Goal: Information Seeking & Learning: Learn about a topic

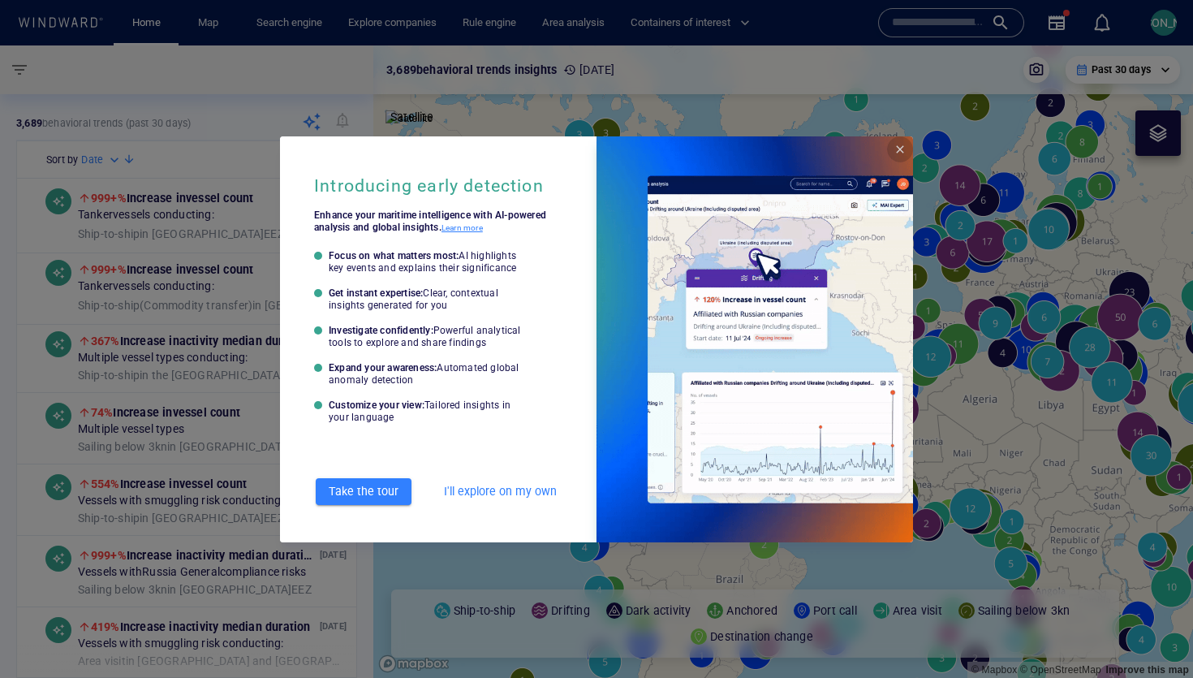
click at [902, 148] on span "Close" at bounding box center [899, 149] width 13 height 13
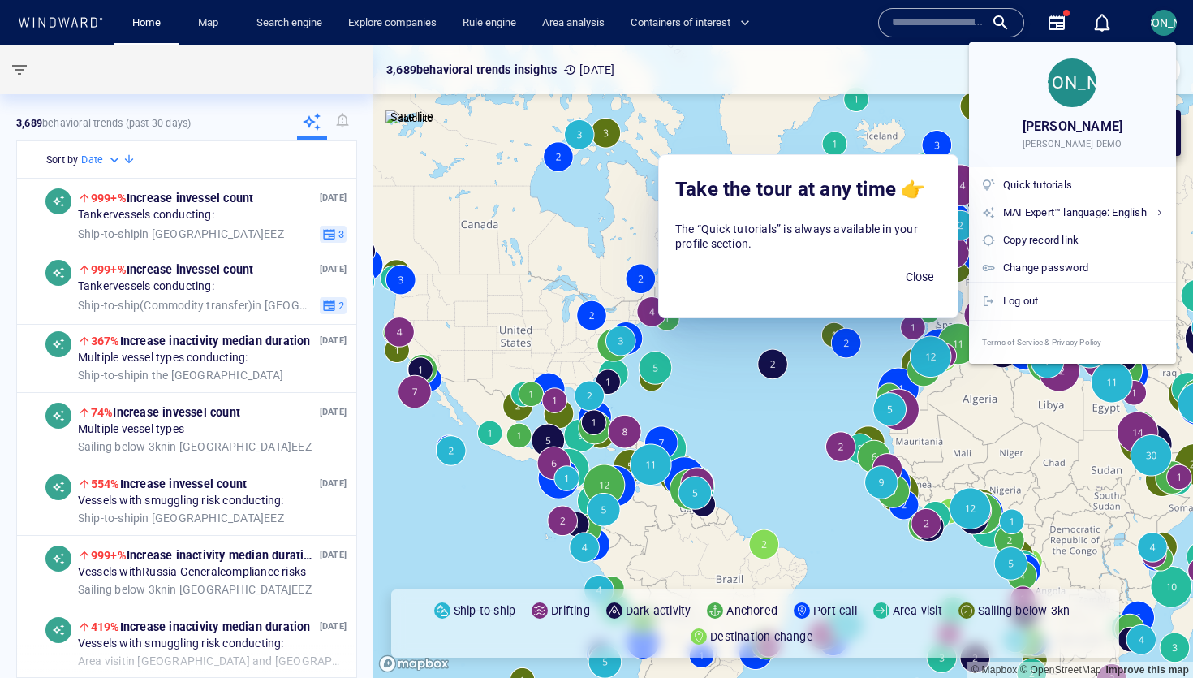
click at [1094, 462] on div at bounding box center [596, 339] width 1193 height 678
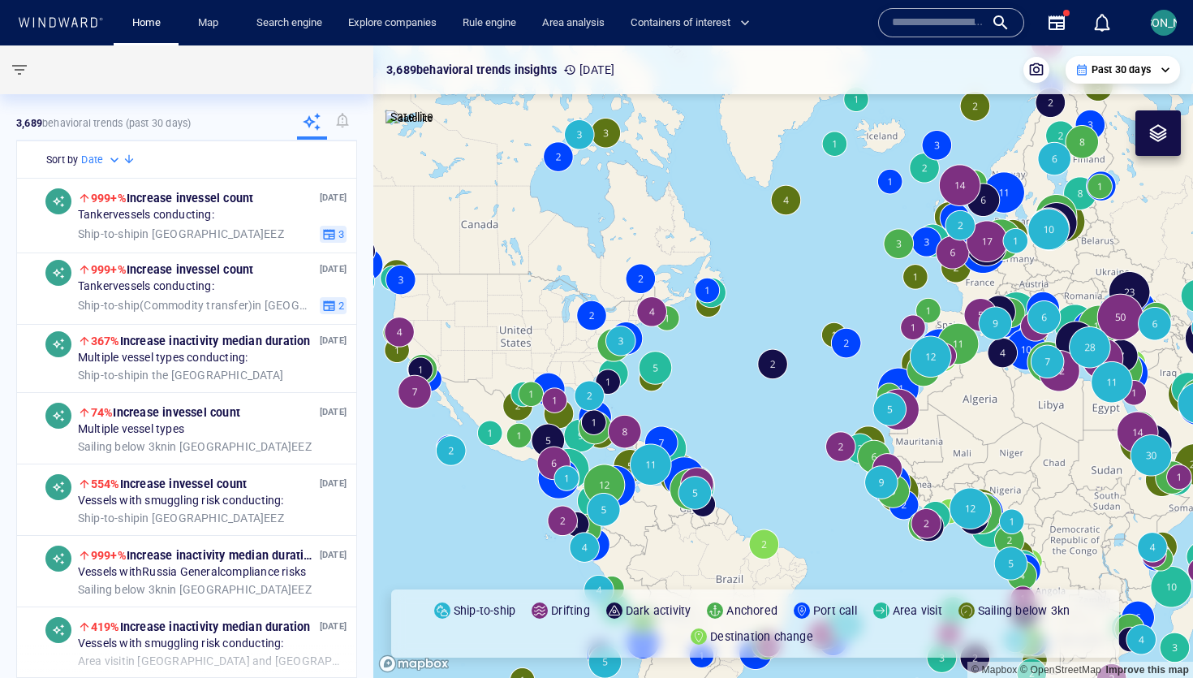
drag, startPoint x: 1096, startPoint y: 462, endPoint x: 593, endPoint y: 376, distance: 510.4
click at [592, 376] on canvas "Map" at bounding box center [783, 361] width 820 height 632
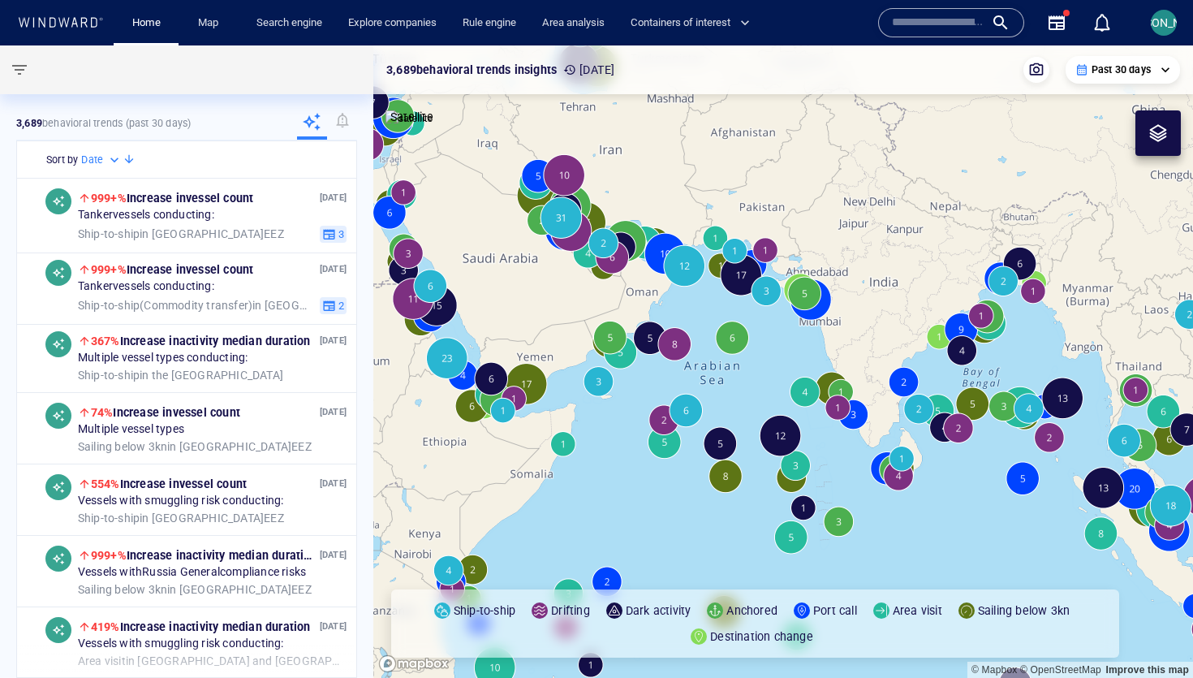
drag, startPoint x: 996, startPoint y: 557, endPoint x: 579, endPoint y: 399, distance: 445.3
click at [579, 399] on canvas "Map" at bounding box center [783, 361] width 820 height 632
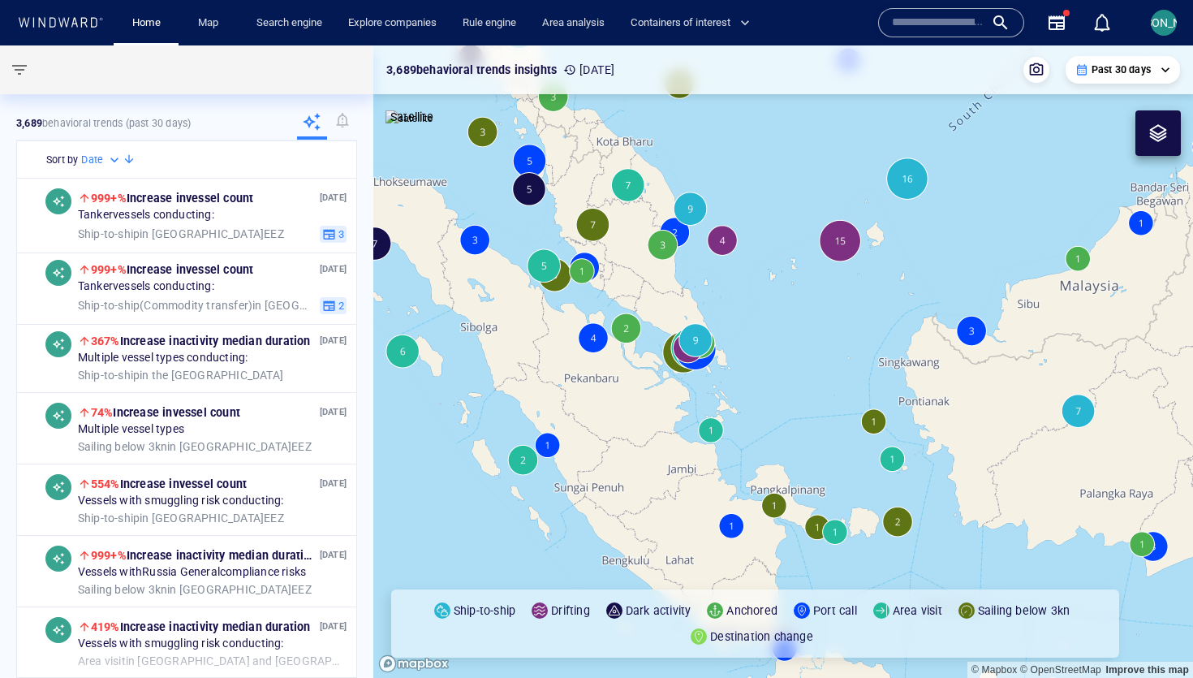
drag, startPoint x: 794, startPoint y: 387, endPoint x: 738, endPoint y: 260, distance: 139.2
click at [738, 260] on canvas "Map" at bounding box center [783, 361] width 820 height 632
click at [725, 239] on canvas "Map" at bounding box center [783, 361] width 820 height 632
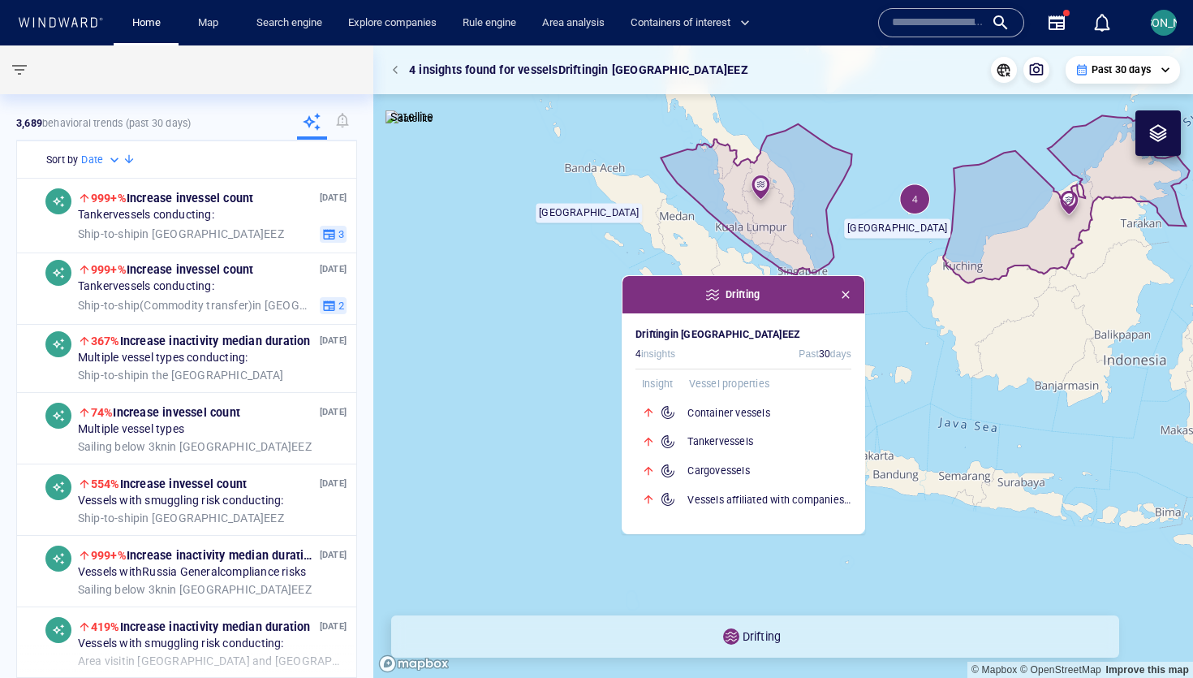
drag, startPoint x: 738, startPoint y: 309, endPoint x: 567, endPoint y: 364, distance: 179.6
click at [566, 364] on canvas "Map" at bounding box center [783, 361] width 820 height 632
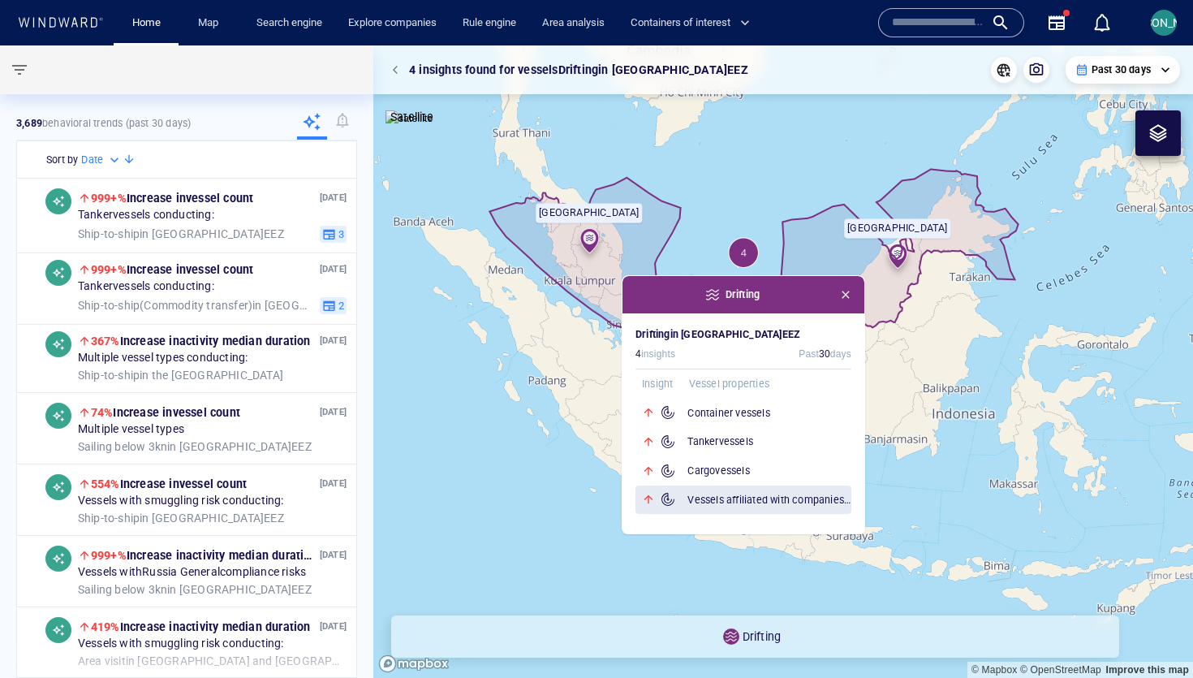
click at [704, 496] on h6 "Vessels affiliated with companies in China" at bounding box center [769, 500] width 164 height 16
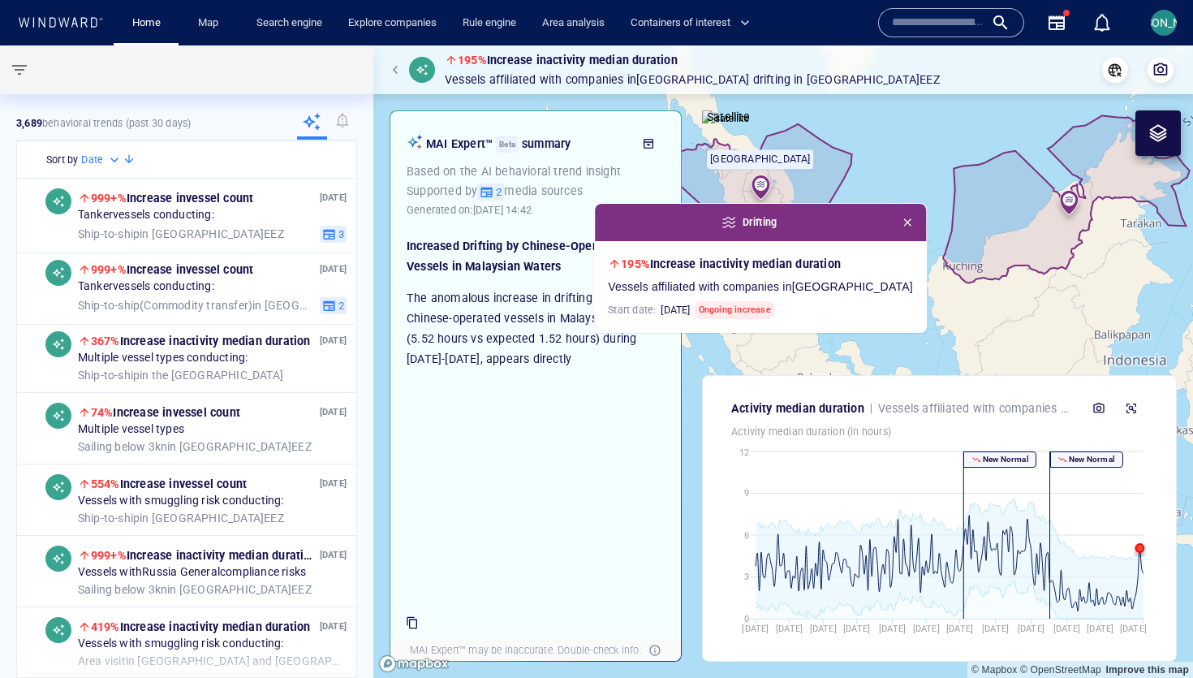
click at [554, 285] on div "Increased Drifting by Chinese-Operated Vessels in Malaysian Waters The anomalou…" at bounding box center [536, 302] width 258 height 133
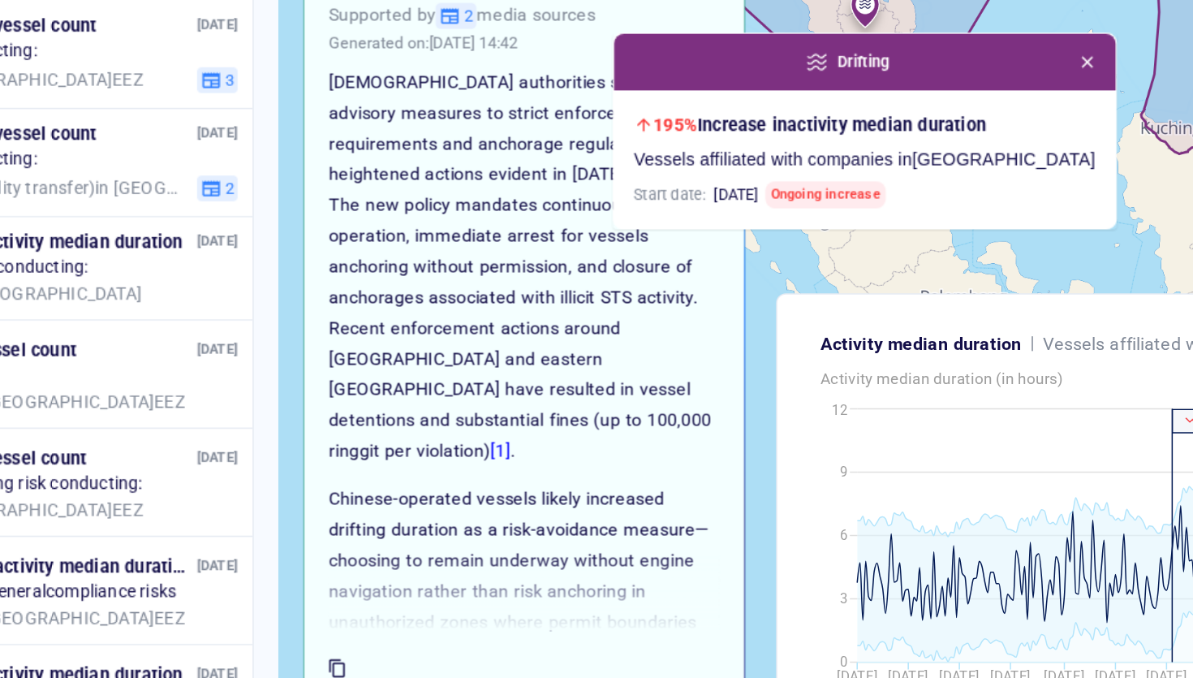
scroll to position [206, 0]
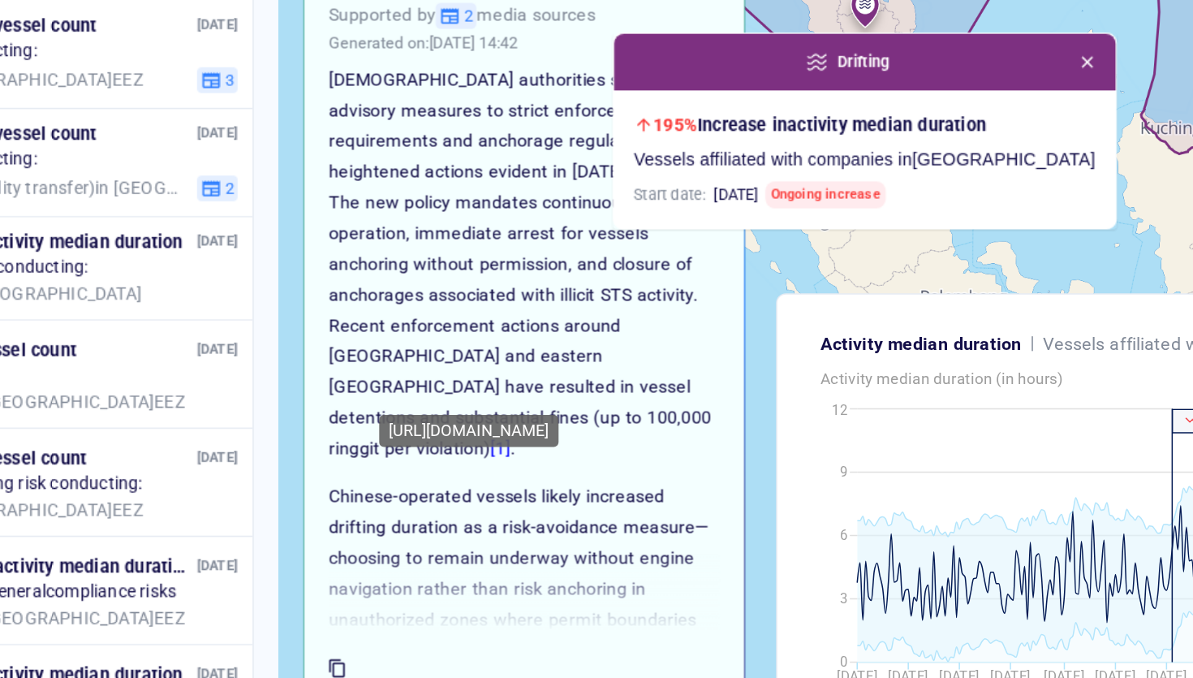
click at [527, 471] on link "[1]" at bounding box center [520, 477] width 14 height 13
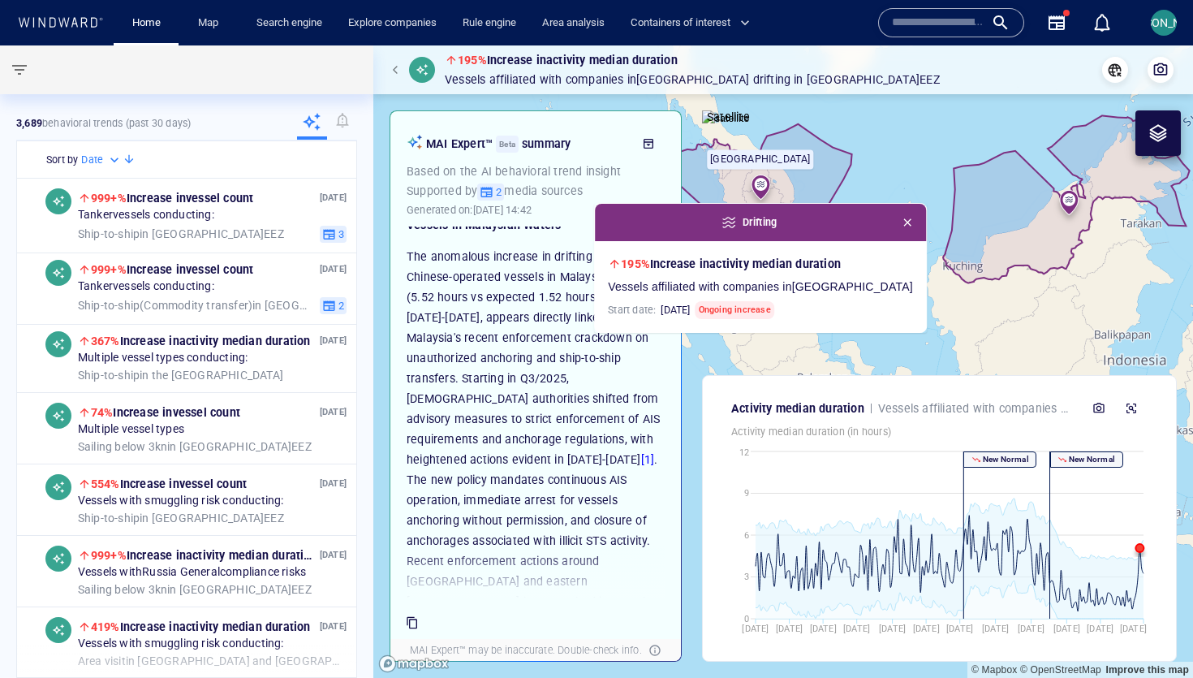
scroll to position [0, 0]
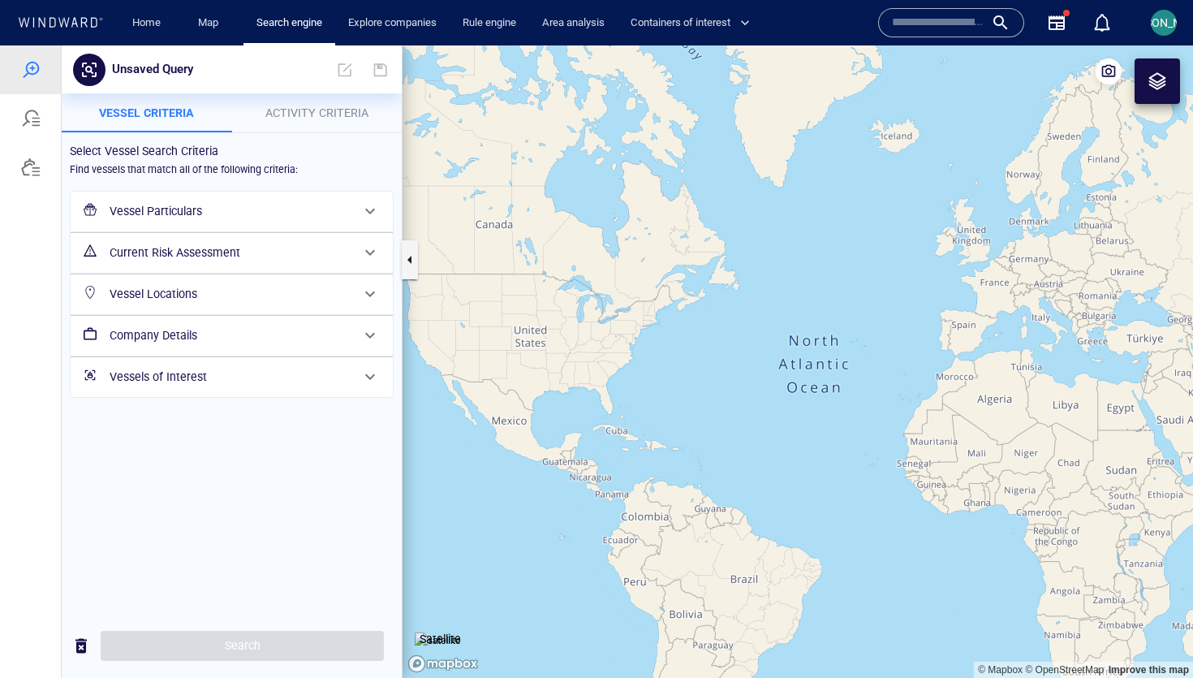
click at [239, 293] on h6 "Vessel Locations" at bounding box center [230, 294] width 241 height 20
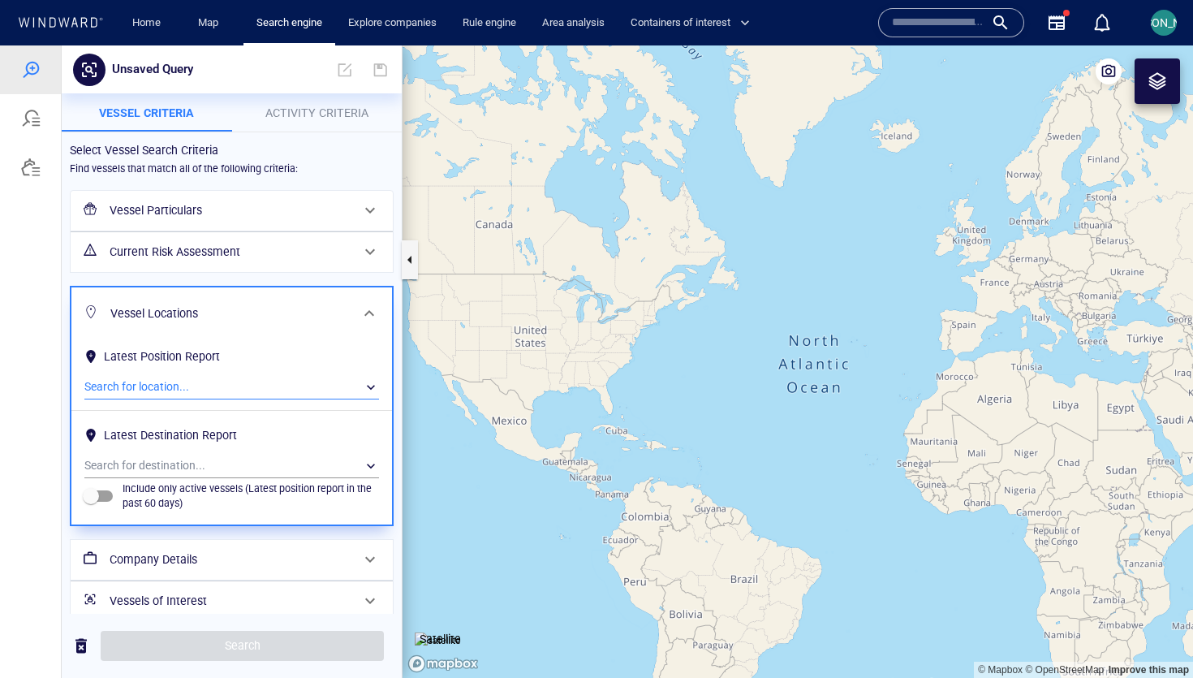
click at [236, 385] on div "​" at bounding box center [231, 387] width 295 height 24
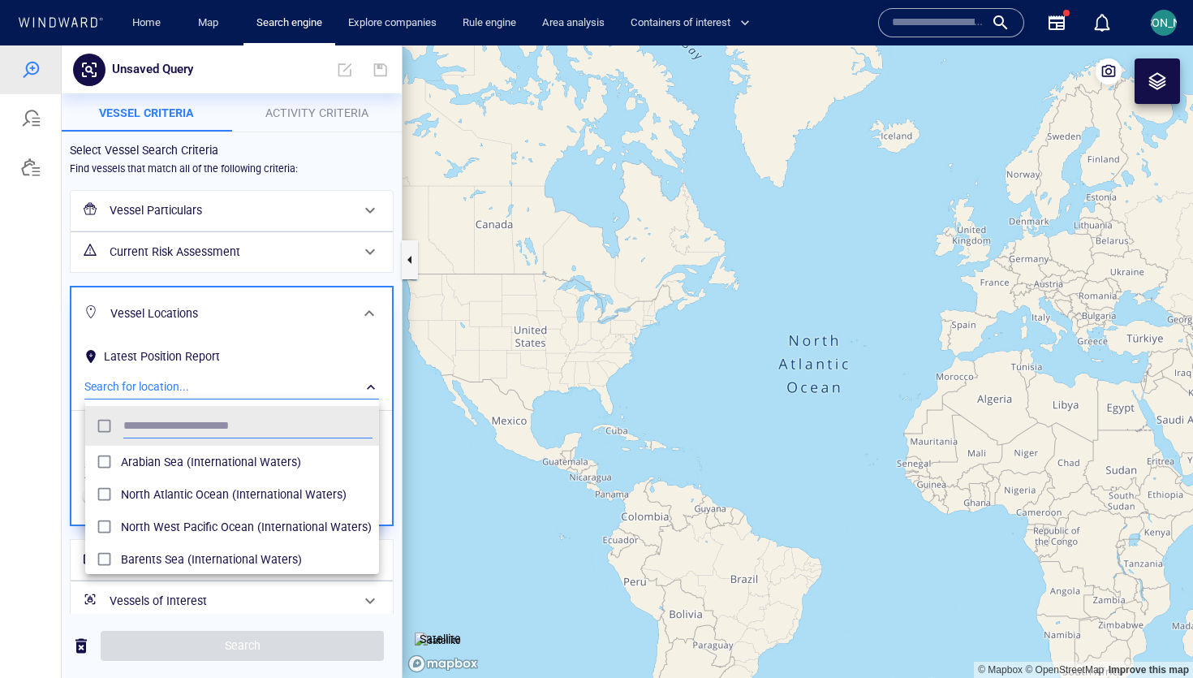
scroll to position [161, 294]
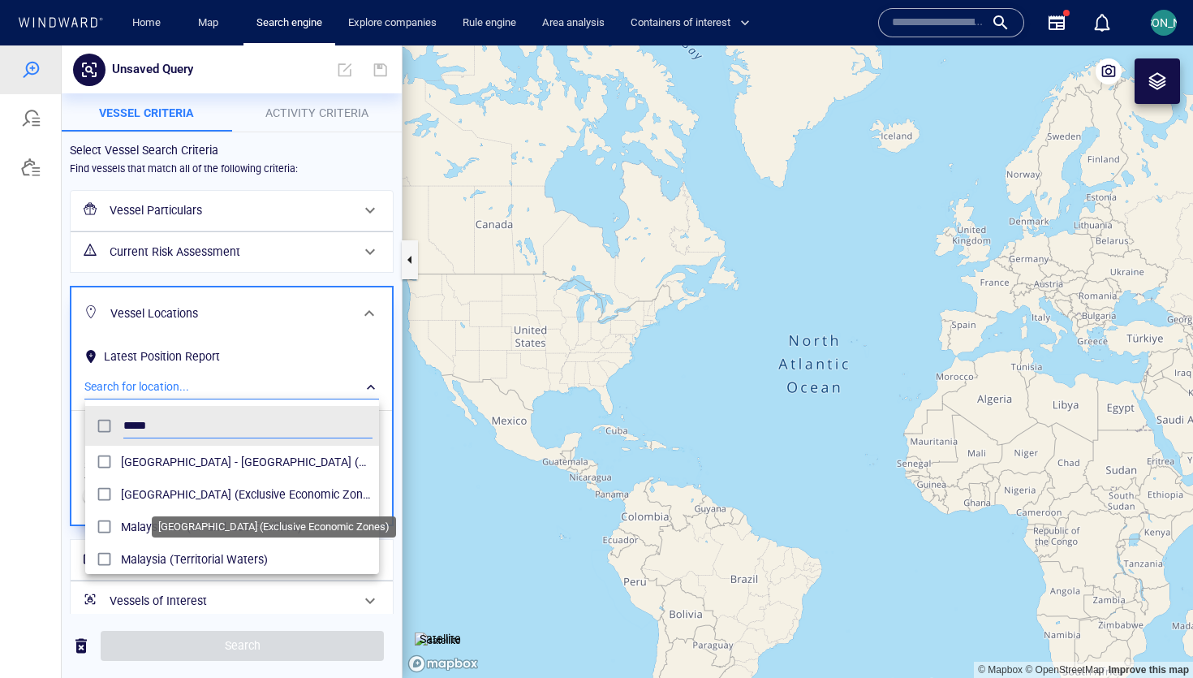
type input "*****"
click at [186, 492] on span "[GEOGRAPHIC_DATA] (Exclusive Economic Zones)" at bounding box center [247, 493] width 252 height 19
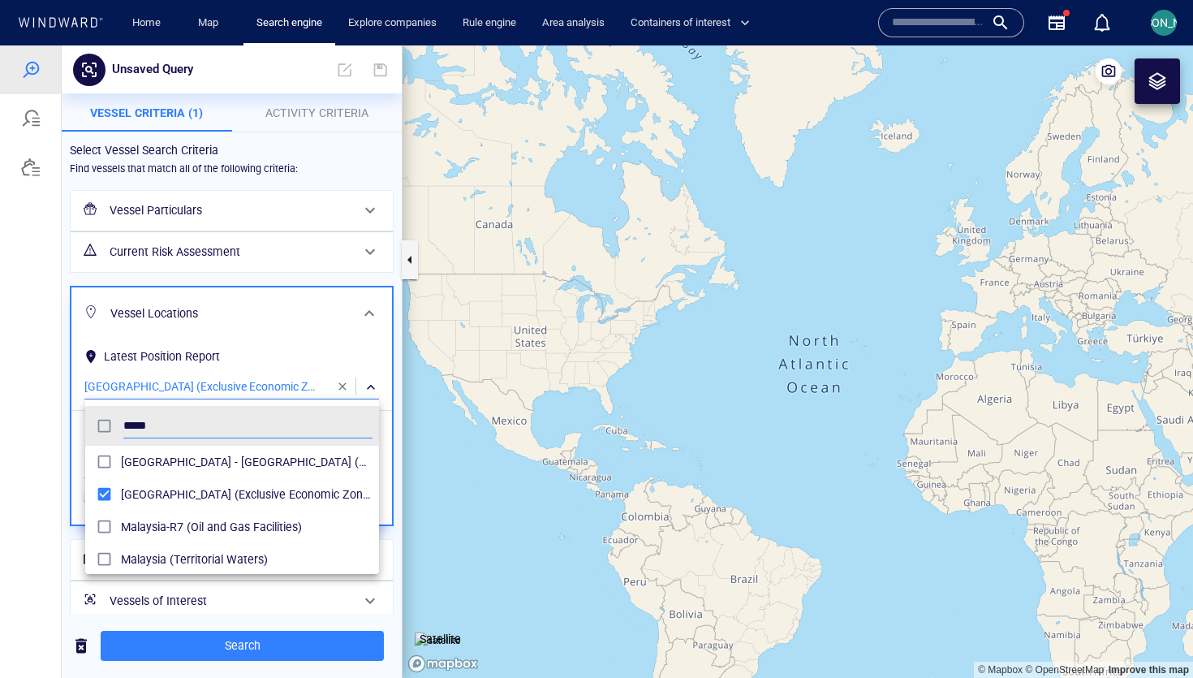
click at [63, 483] on div at bounding box center [596, 361] width 1193 height 632
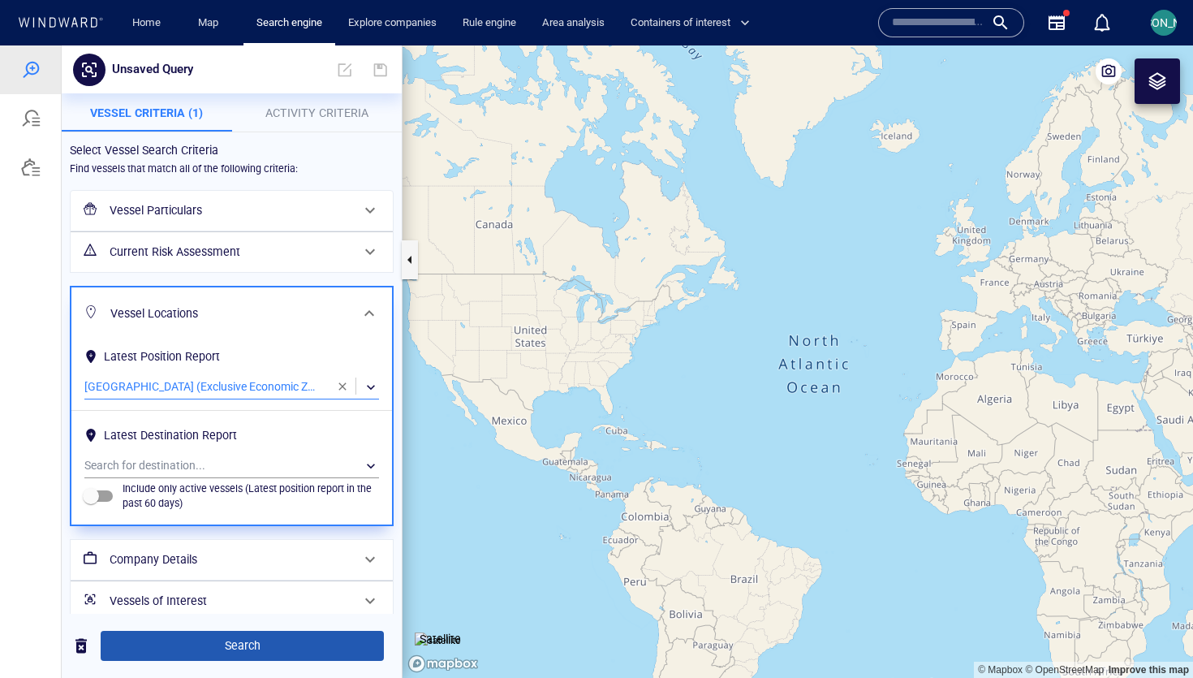
click at [241, 637] on span "Search" at bounding box center [242, 645] width 257 height 20
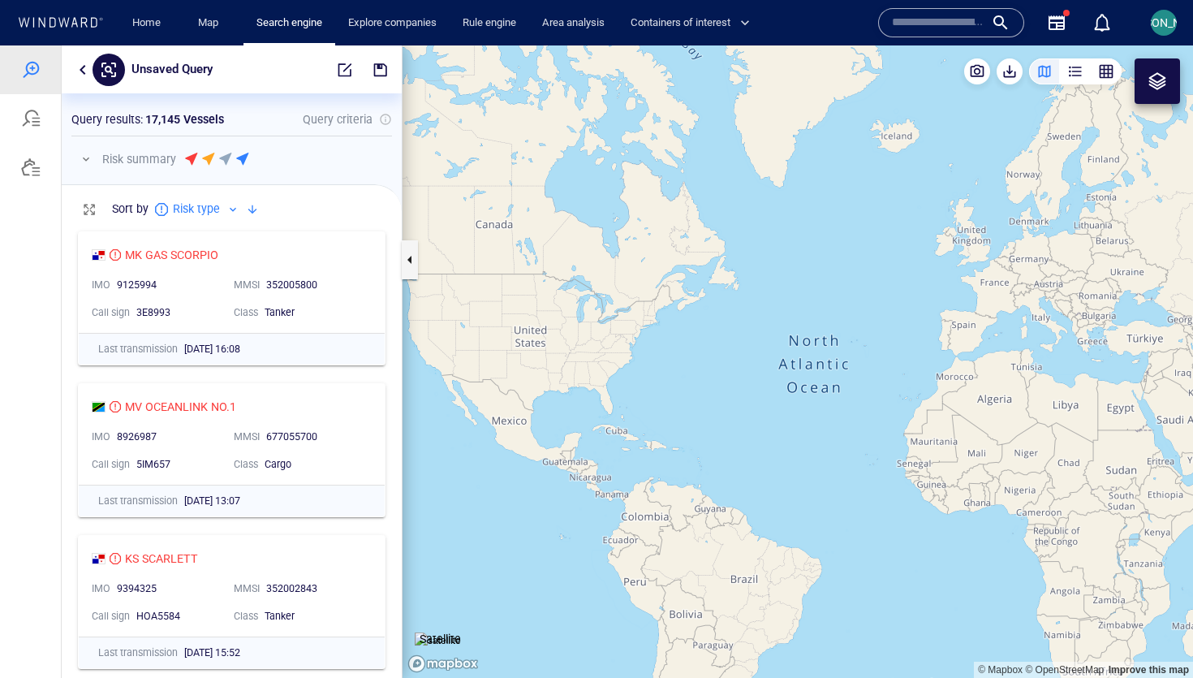
scroll to position [0, 1]
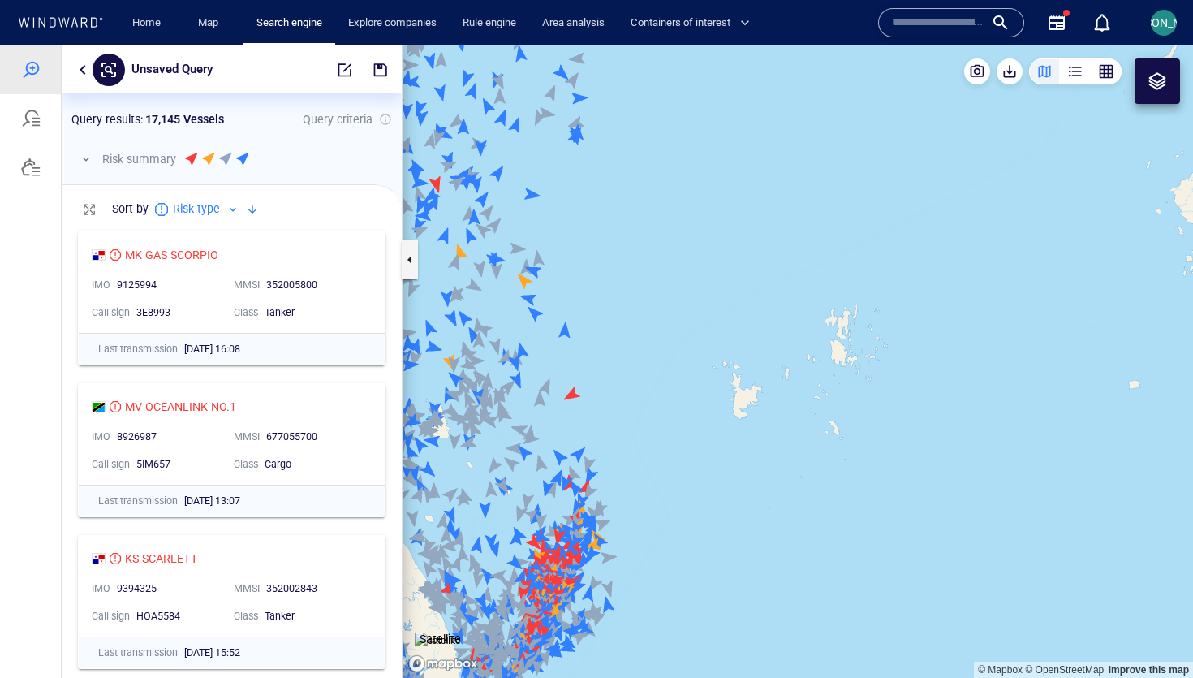
click at [577, 394] on canvas "Map" at bounding box center [797, 361] width 790 height 632
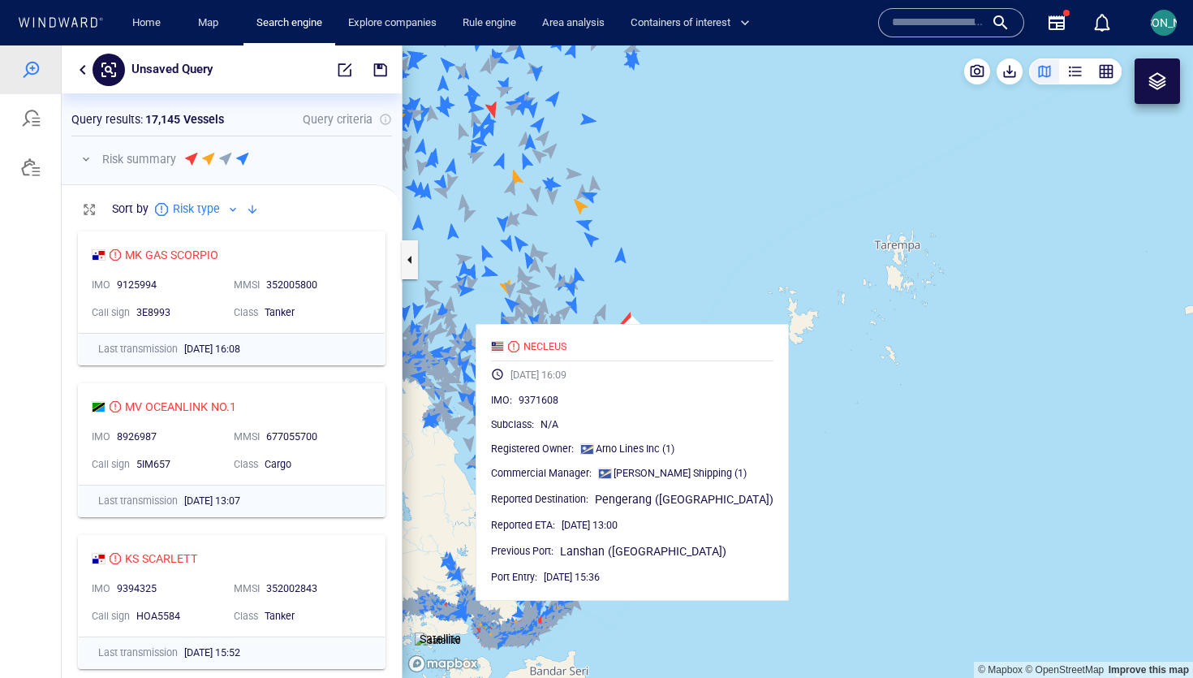
drag, startPoint x: 643, startPoint y: 370, endPoint x: 705, endPoint y: 291, distance: 100.0
click at [705, 290] on canvas "Map" at bounding box center [797, 361] width 790 height 632
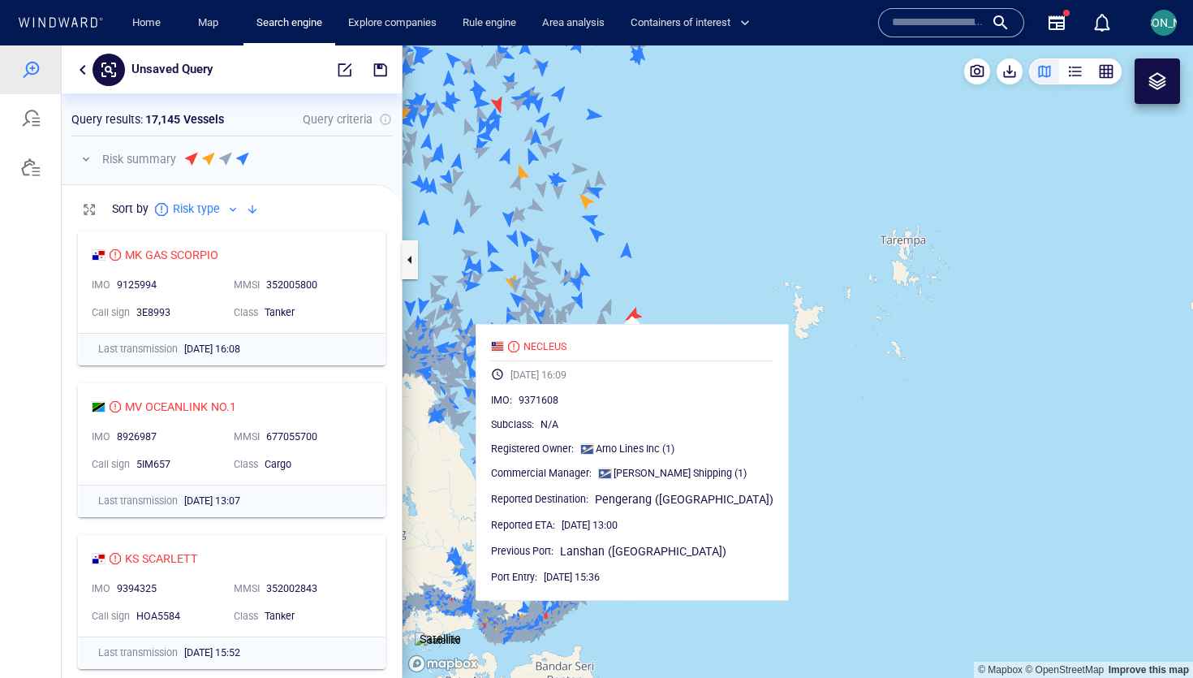
click at [705, 291] on canvas "Map" at bounding box center [797, 361] width 790 height 632
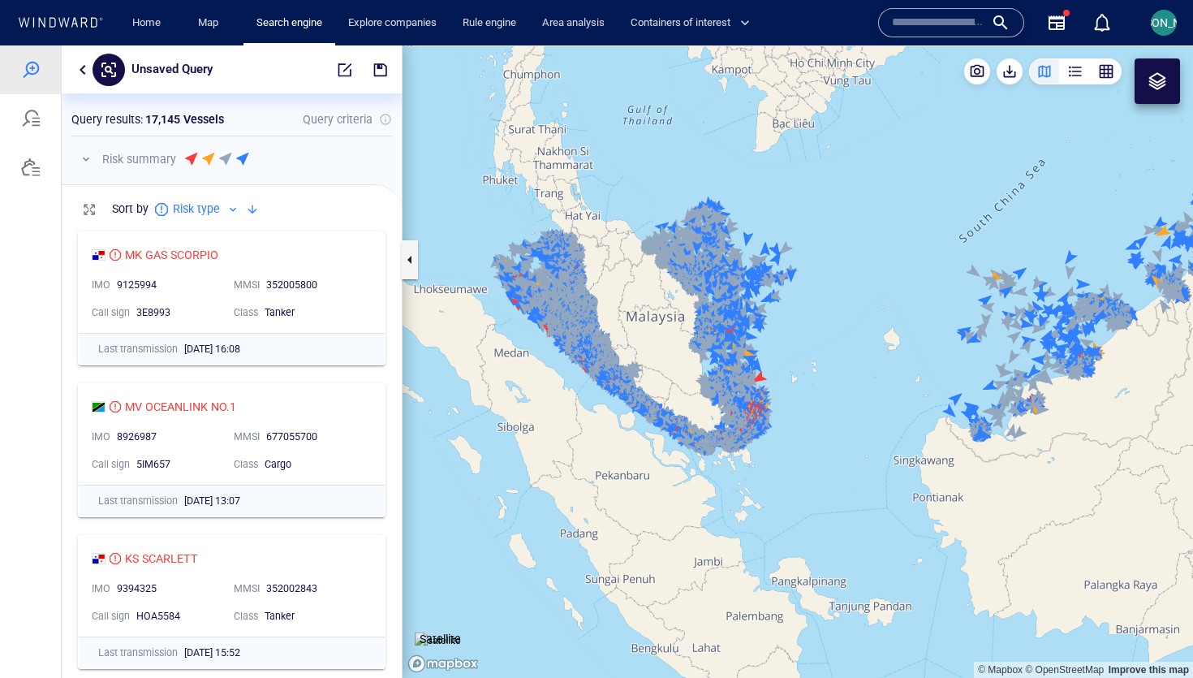
drag, startPoint x: 626, startPoint y: 264, endPoint x: 699, endPoint y: 368, distance: 126.5
click at [699, 368] on canvas "Map" at bounding box center [797, 361] width 790 height 632
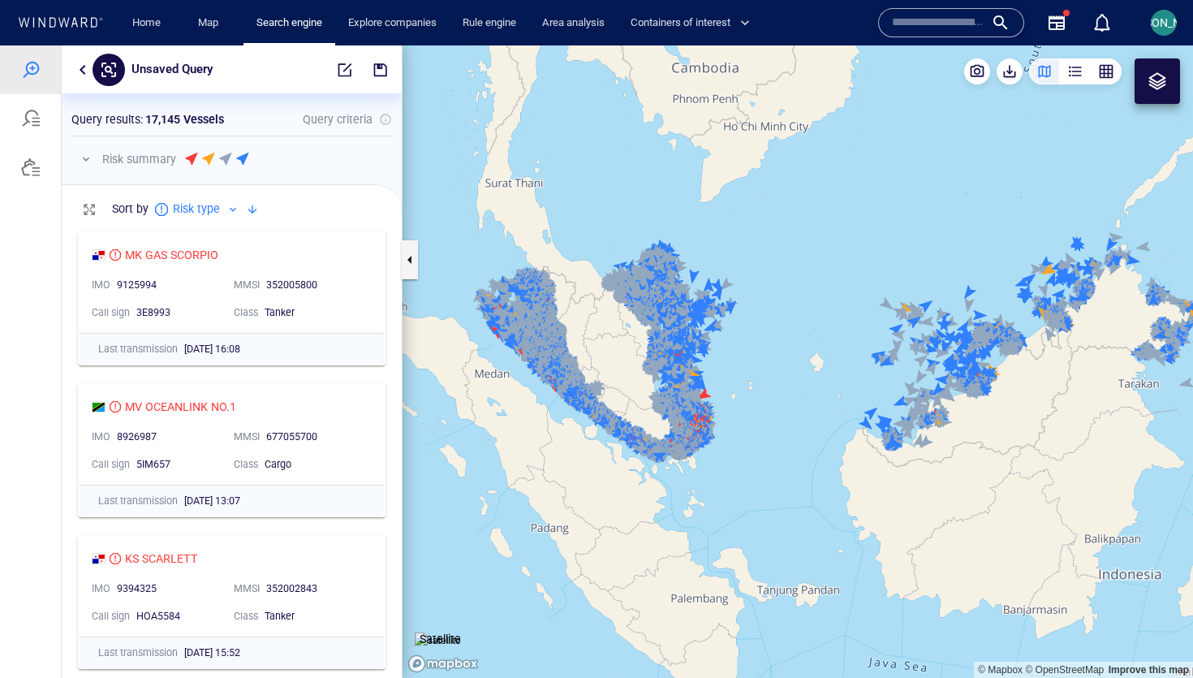
drag, startPoint x: 820, startPoint y: 362, endPoint x: 770, endPoint y: 362, distance: 50.3
click at [770, 362] on canvas "Map" at bounding box center [797, 361] width 790 height 632
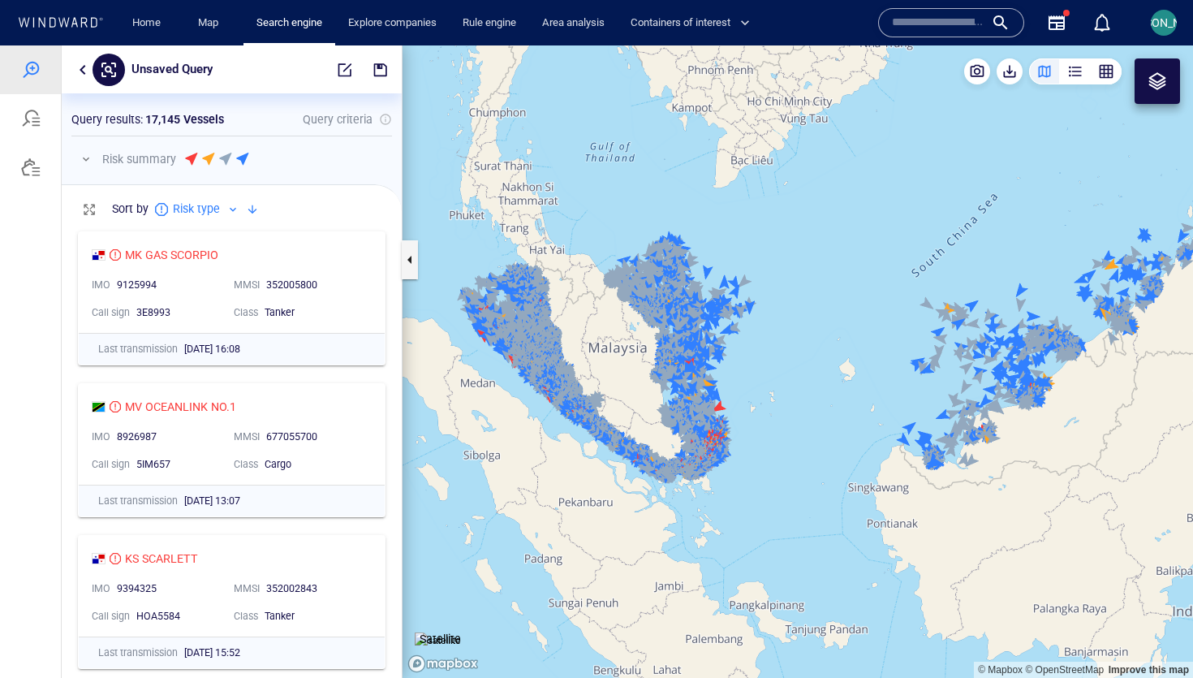
drag, startPoint x: 827, startPoint y: 334, endPoint x: 784, endPoint y: 351, distance: 46.3
click at [785, 351] on canvas "Map" at bounding box center [797, 361] width 790 height 632
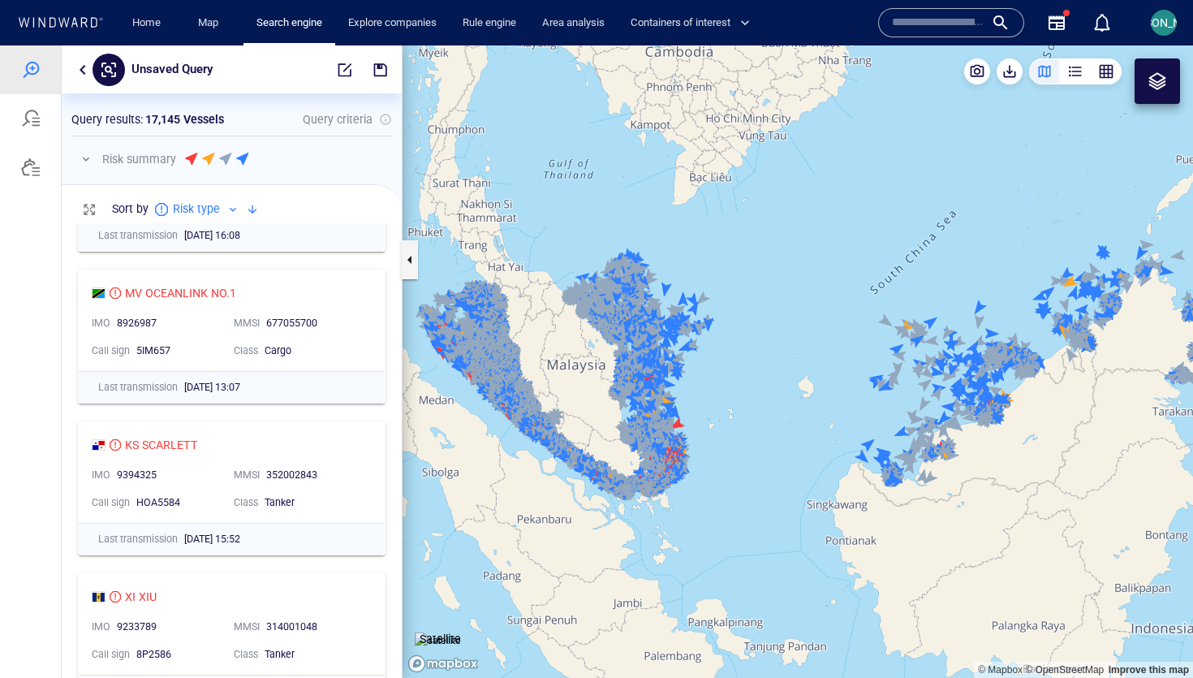
scroll to position [118, 0]
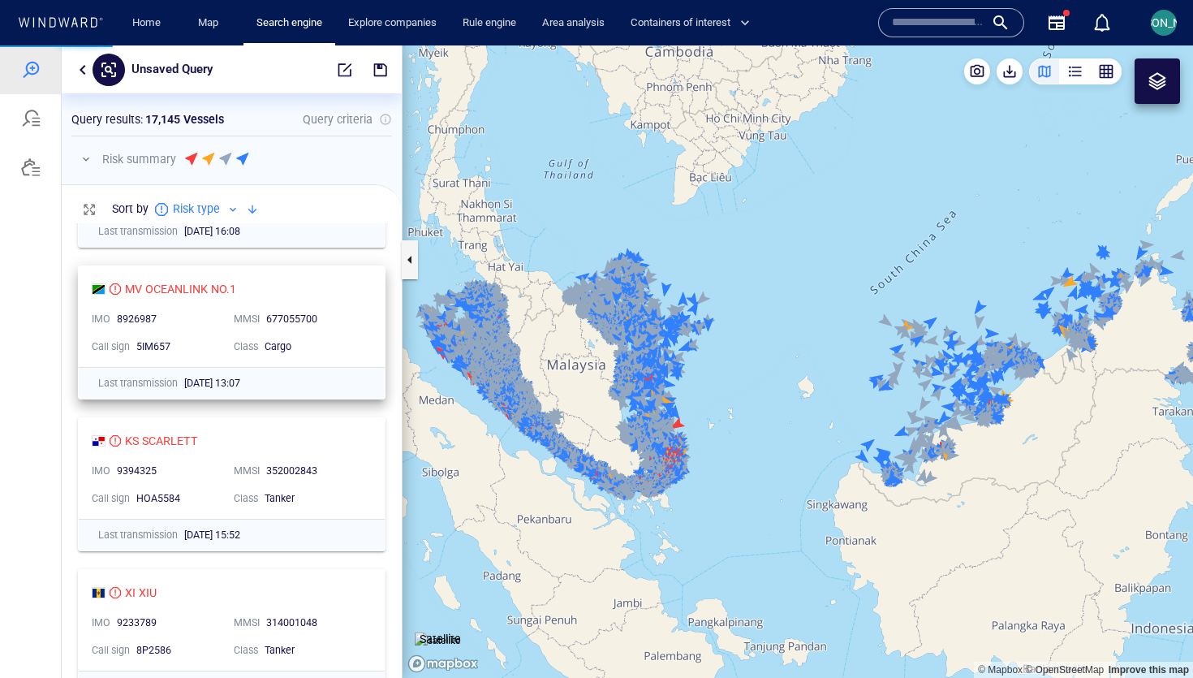
click at [356, 308] on div "MMSI 677055700" at bounding box center [298, 319] width 142 height 28
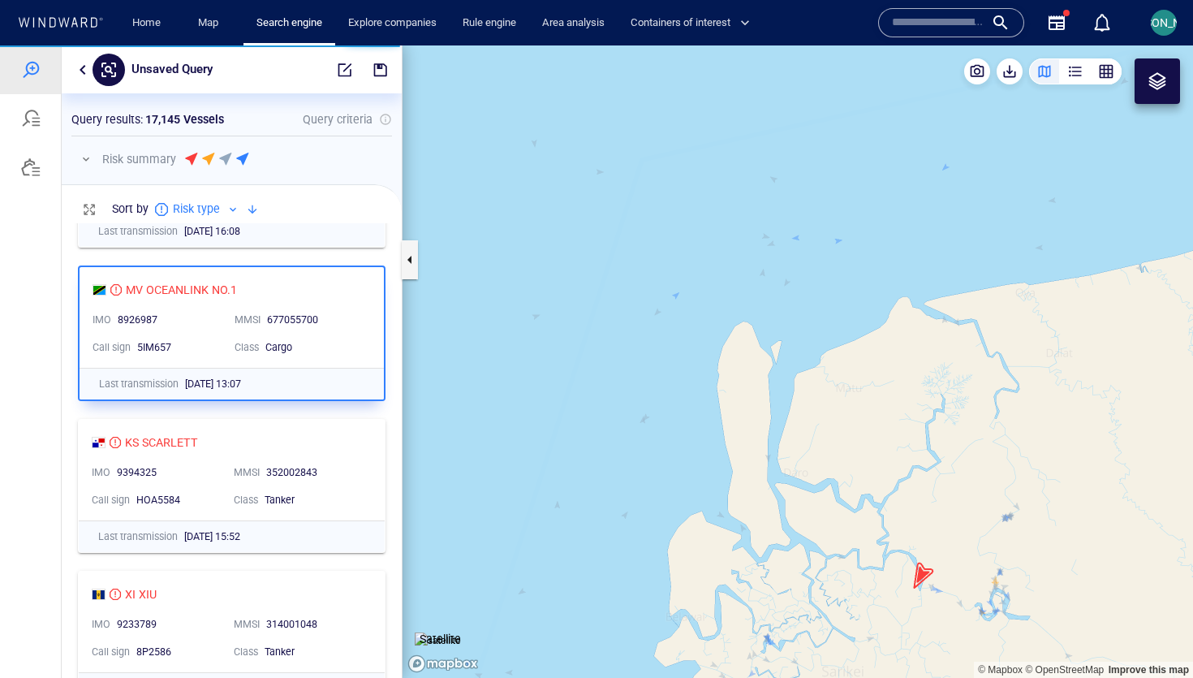
click at [334, 472] on div "352002843" at bounding box center [314, 472] width 97 height 15
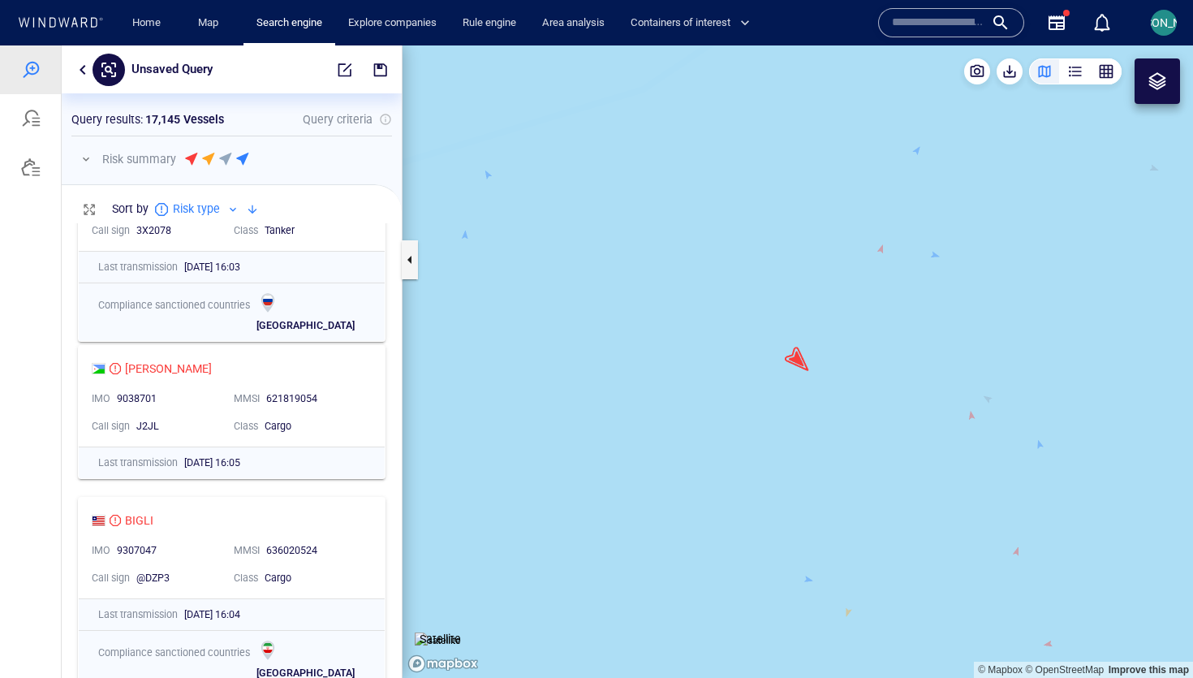
scroll to position [1005, 0]
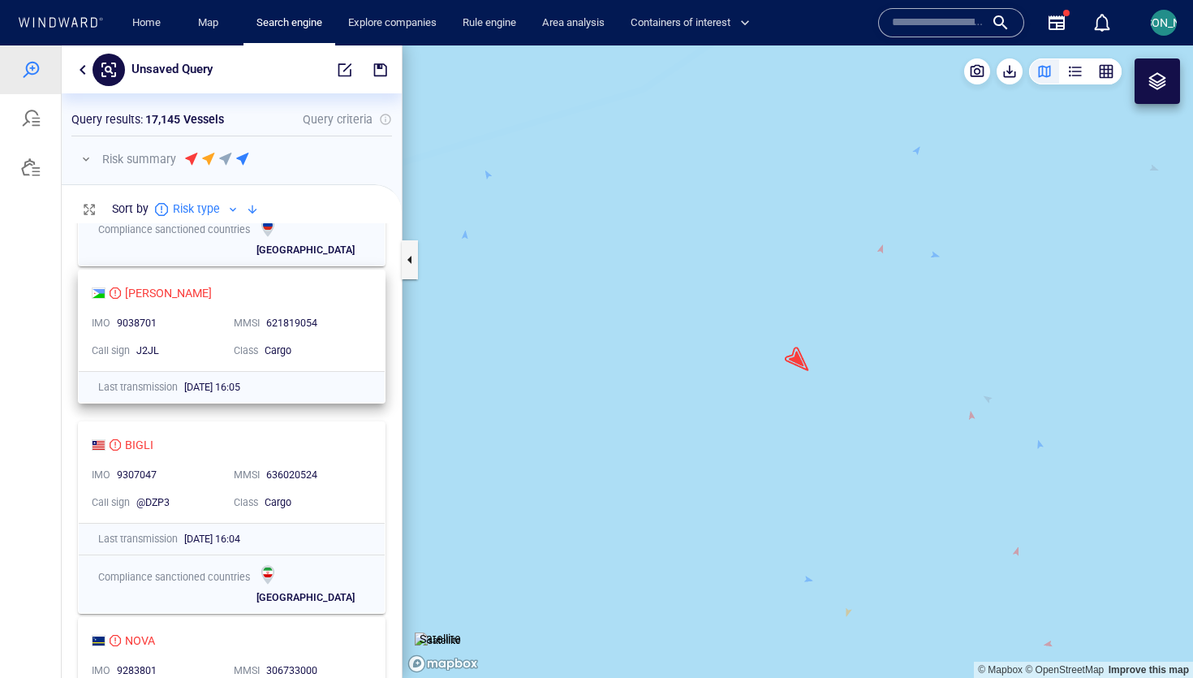
click at [372, 269] on div "JENNY LUCKY IMO 9038701 MMSI 621819054 Call sign J2JL Class Cargo Last transmis…" at bounding box center [232, 336] width 308 height 134
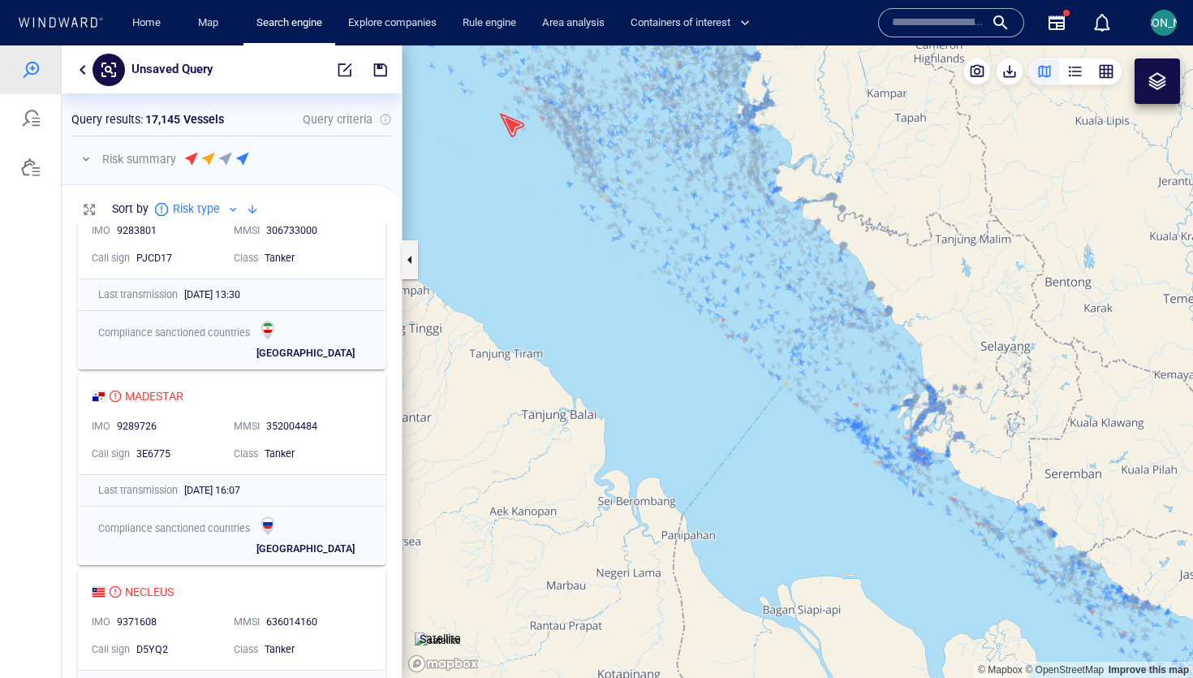
scroll to position [1892, 0]
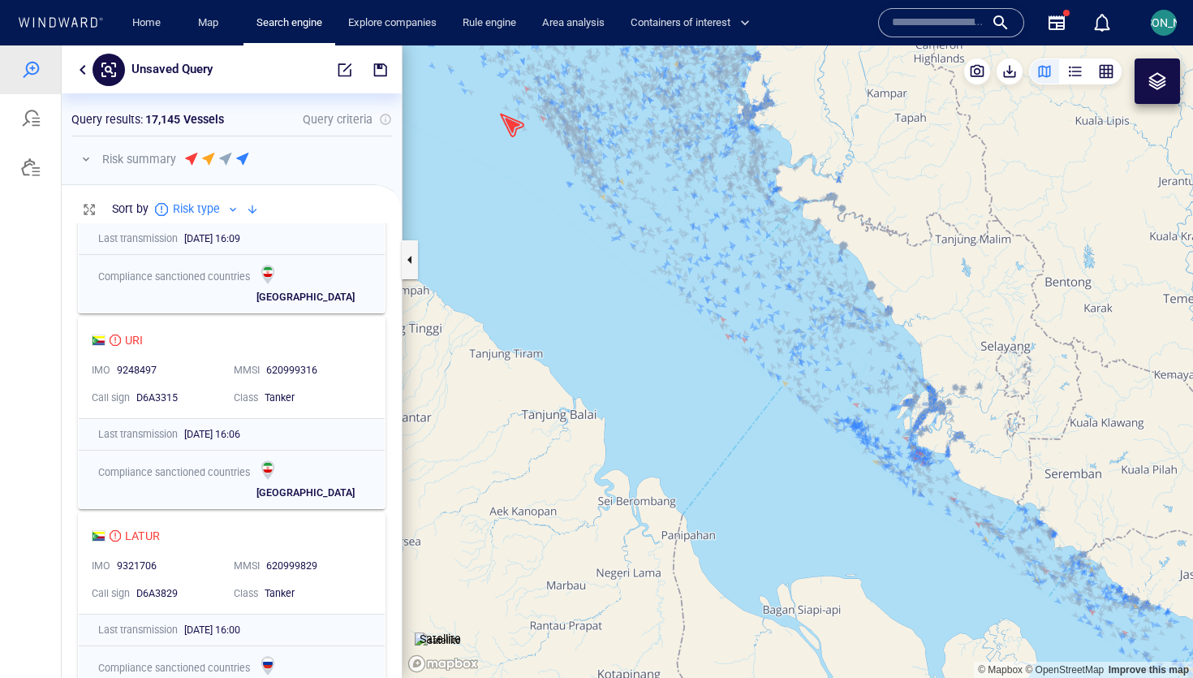
click at [482, 398] on canvas "Map" at bounding box center [797, 361] width 790 height 632
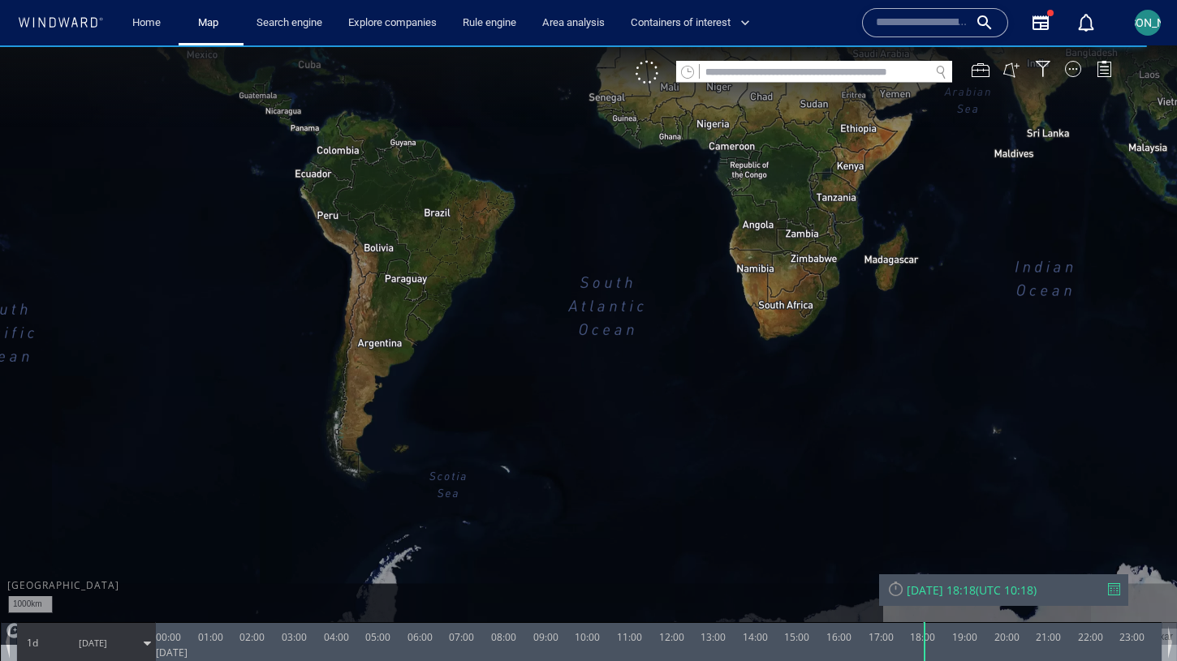
drag, startPoint x: 418, startPoint y: 49, endPoint x: 439, endPoint y: 52, distance: 21.2
click at [439, 52] on canvas "Map" at bounding box center [588, 345] width 1177 height 600
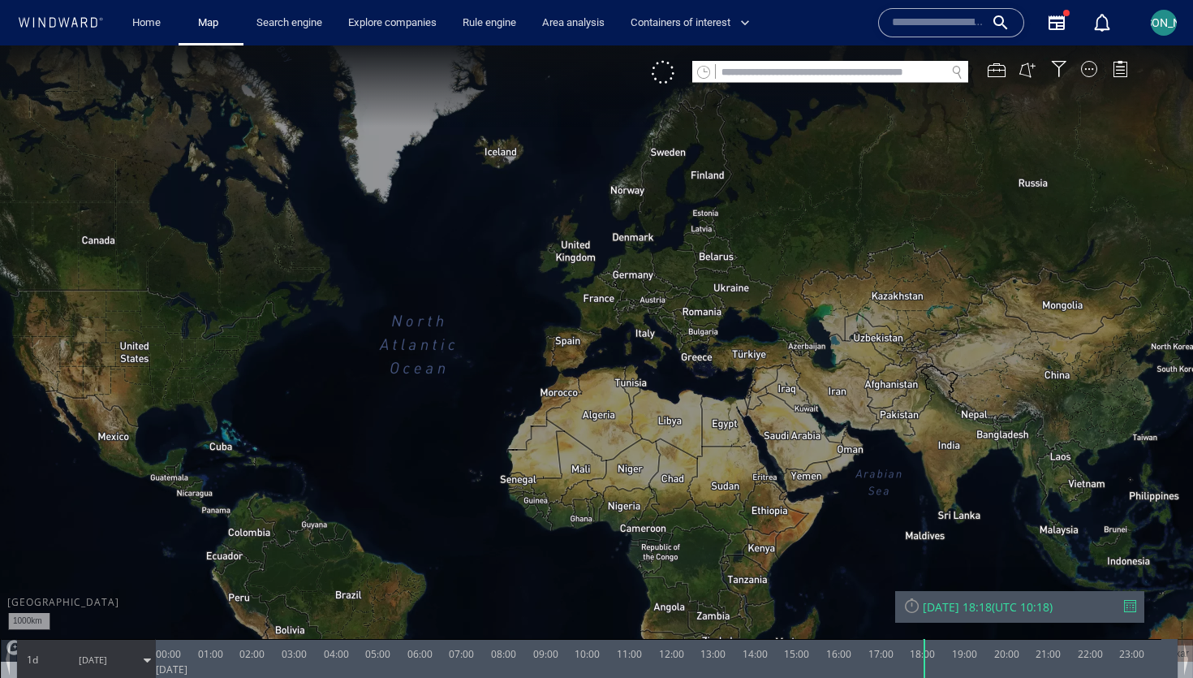
drag, startPoint x: 712, startPoint y: 420, endPoint x: 213, endPoint y: 241, distance: 529.2
click at [213, 241] on canvas "Map" at bounding box center [596, 353] width 1193 height 616
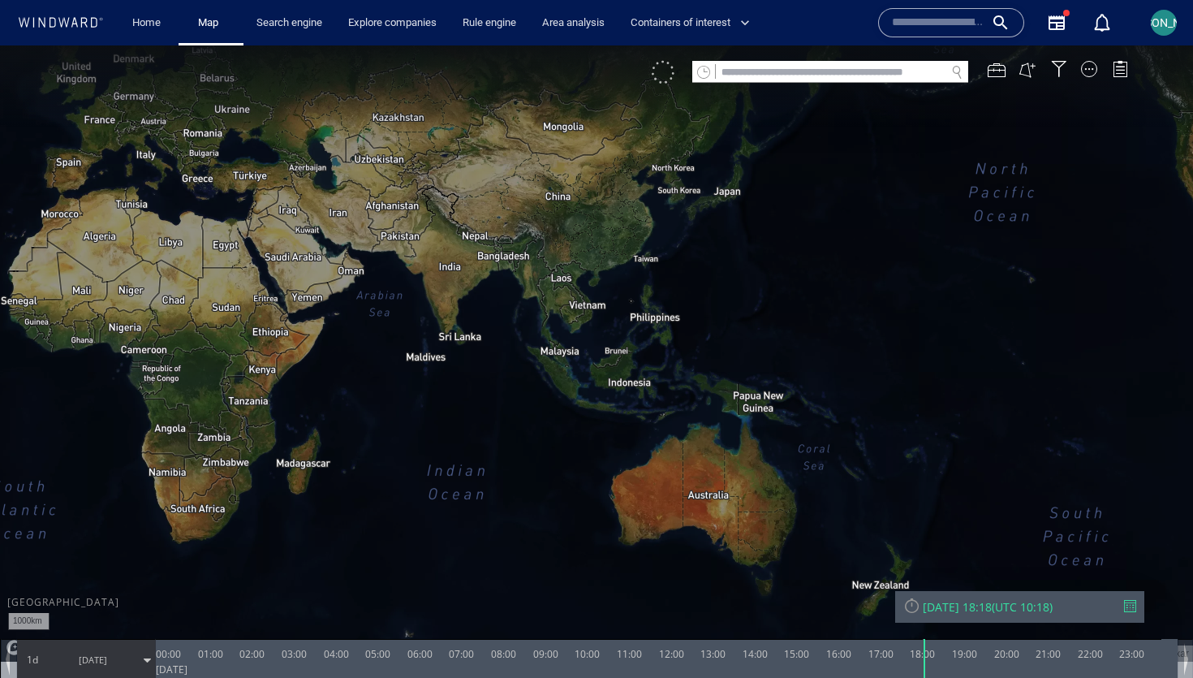
click at [661, 77] on div at bounding box center [663, 72] width 23 height 23
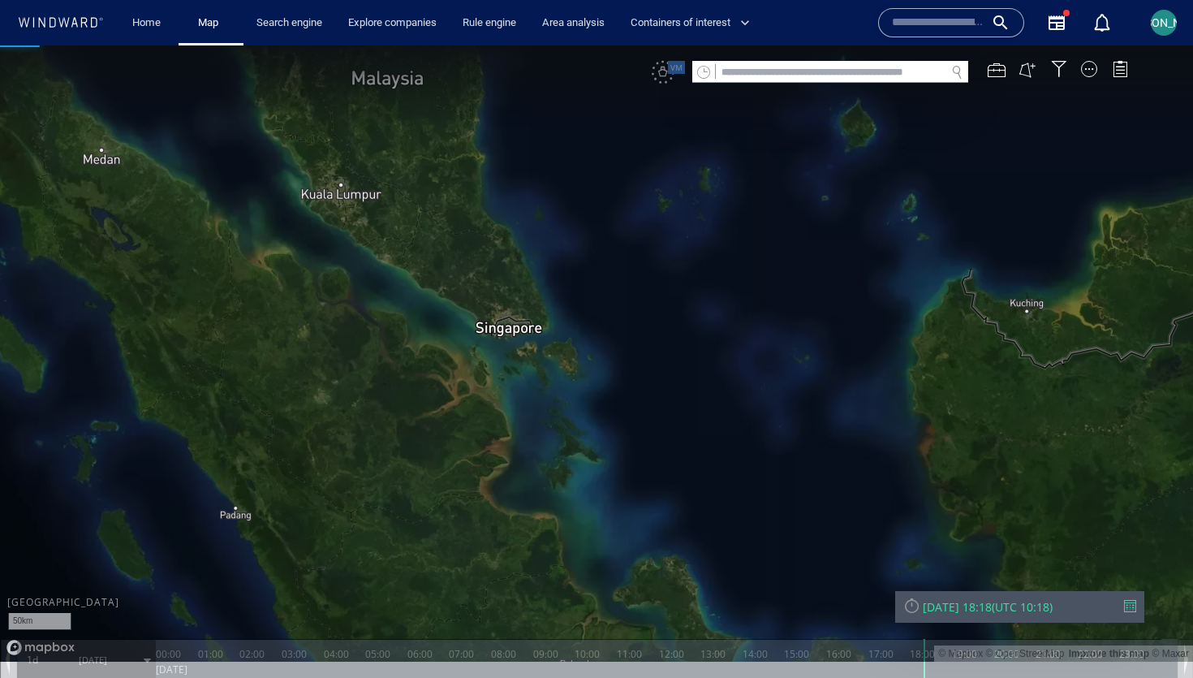
drag, startPoint x: 619, startPoint y: 301, endPoint x: 634, endPoint y: 304, distance: 15.0
click at [634, 304] on canvas "Map" at bounding box center [596, 353] width 1193 height 616
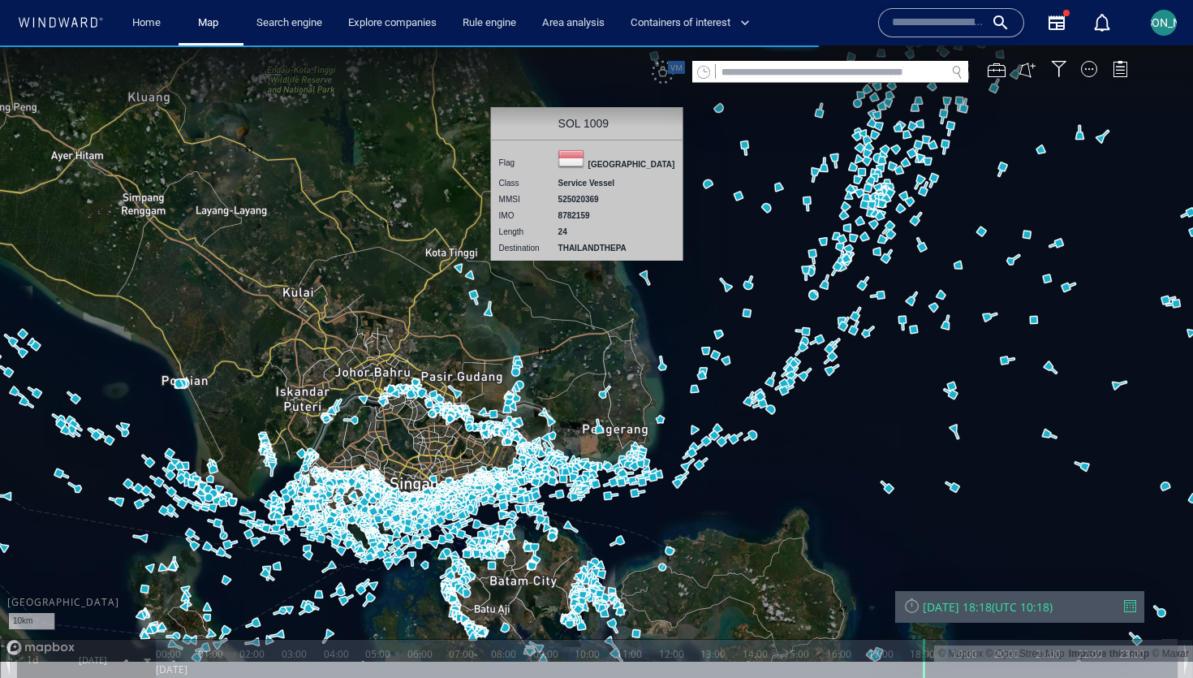
drag, startPoint x: 676, startPoint y: 277, endPoint x: 596, endPoint y: 265, distance: 80.4
click at [595, 265] on canvas "Map" at bounding box center [596, 353] width 1193 height 616
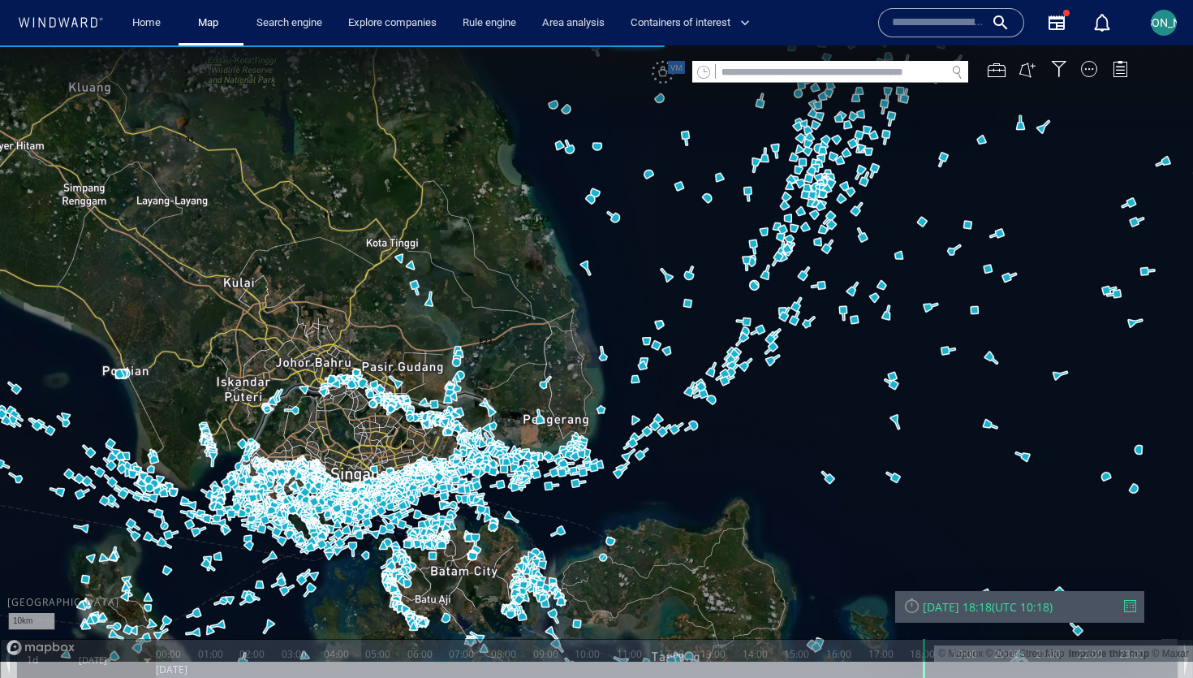
drag, startPoint x: 623, startPoint y: 271, endPoint x: 489, endPoint y: 358, distance: 159.6
click at [489, 358] on canvas "Map" at bounding box center [596, 353] width 1193 height 616
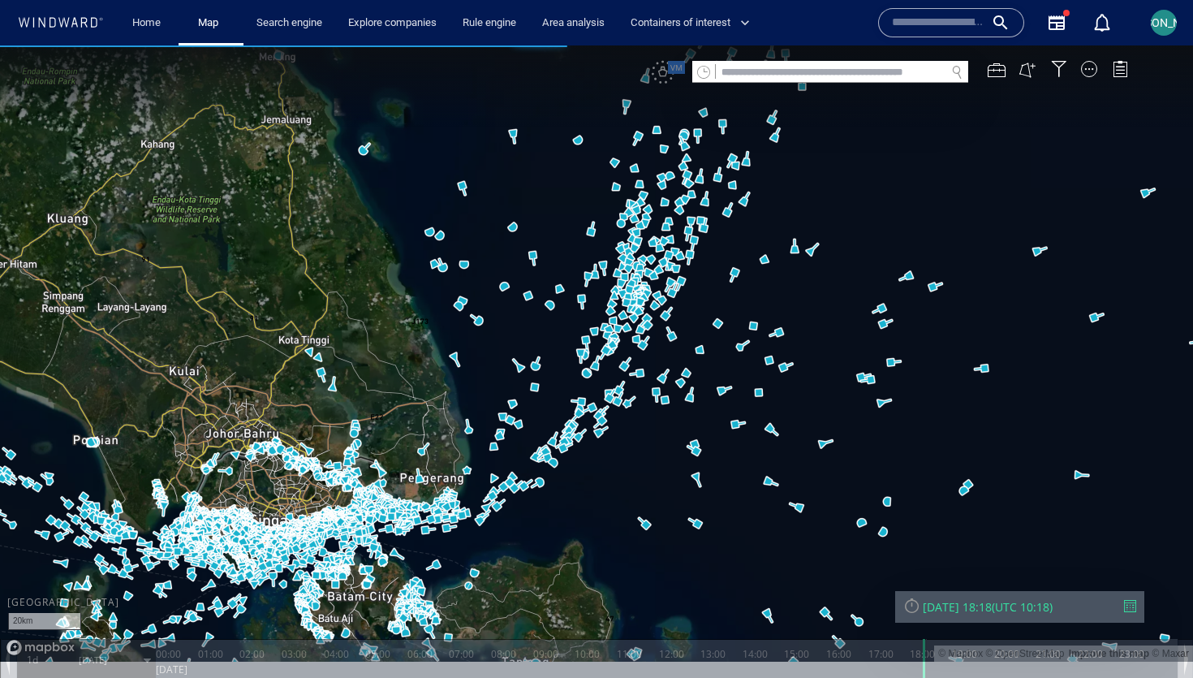
drag, startPoint x: 531, startPoint y: 193, endPoint x: 511, endPoint y: 194, distance: 20.3
click at [511, 194] on canvas "Map" at bounding box center [596, 353] width 1193 height 616
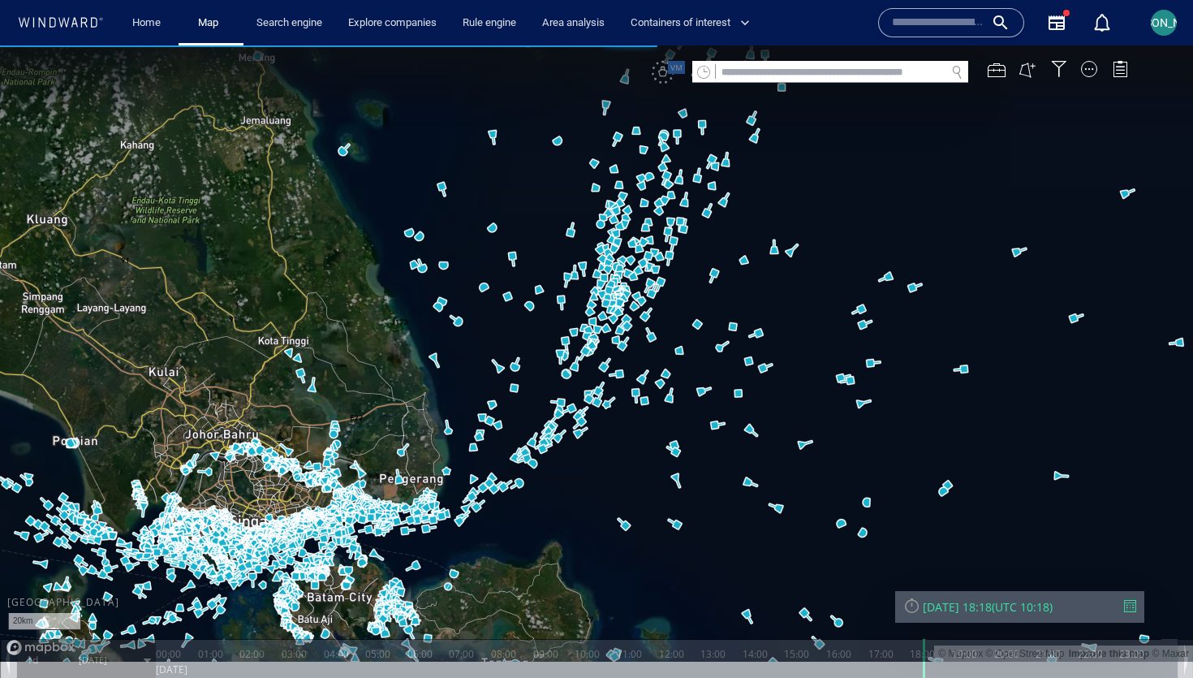
click at [495, 131] on canvas "Map" at bounding box center [596, 353] width 1193 height 616
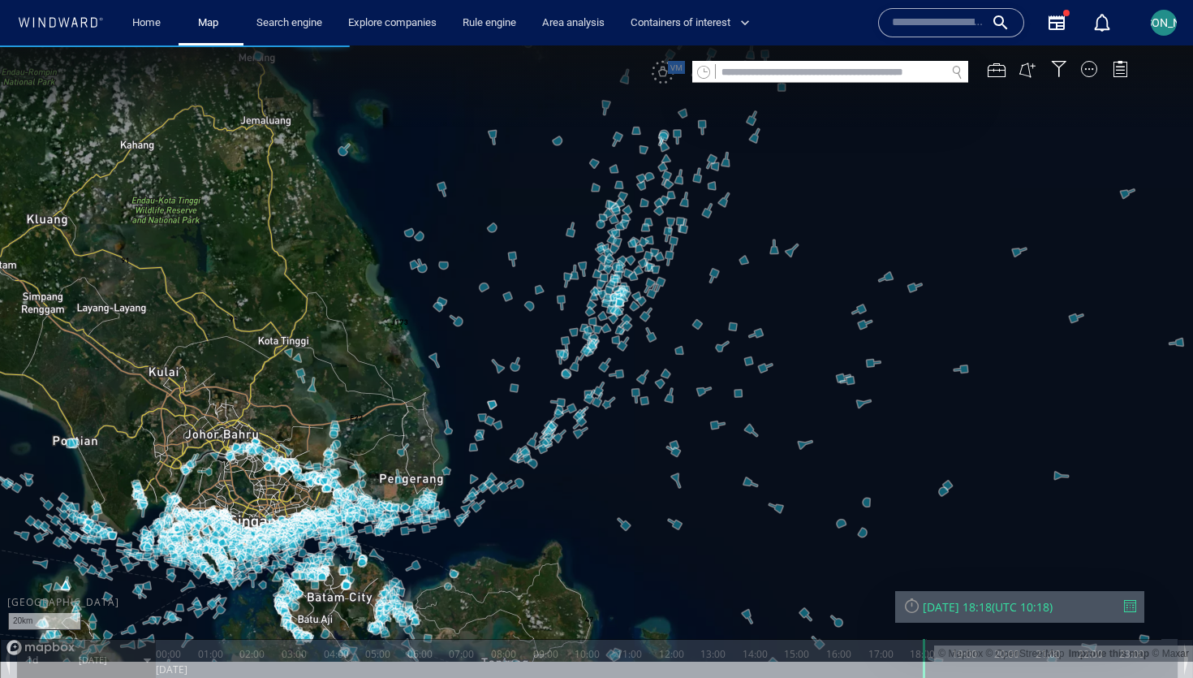
drag, startPoint x: 536, startPoint y: 124, endPoint x: 503, endPoint y: 179, distance: 64.4
click at [503, 179] on canvas "Map" at bounding box center [596, 353] width 1193 height 616
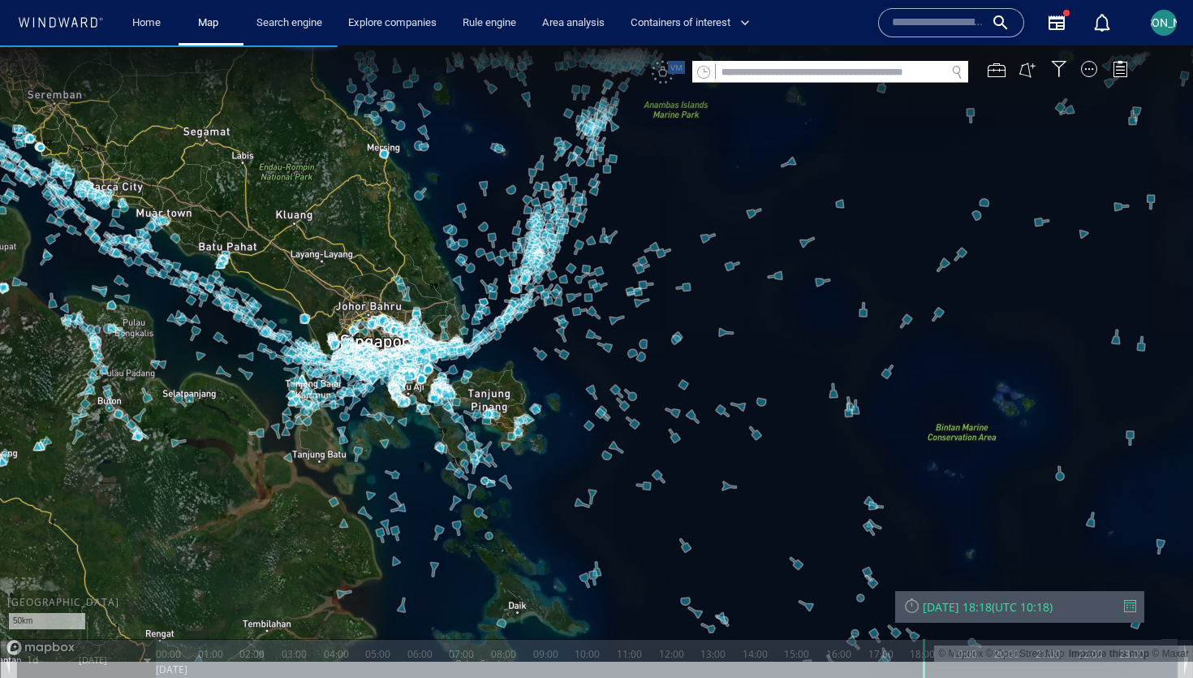
drag, startPoint x: 469, startPoint y: 162, endPoint x: 455, endPoint y: 216, distance: 55.3
click at [454, 216] on canvas "Map" at bounding box center [596, 353] width 1193 height 616
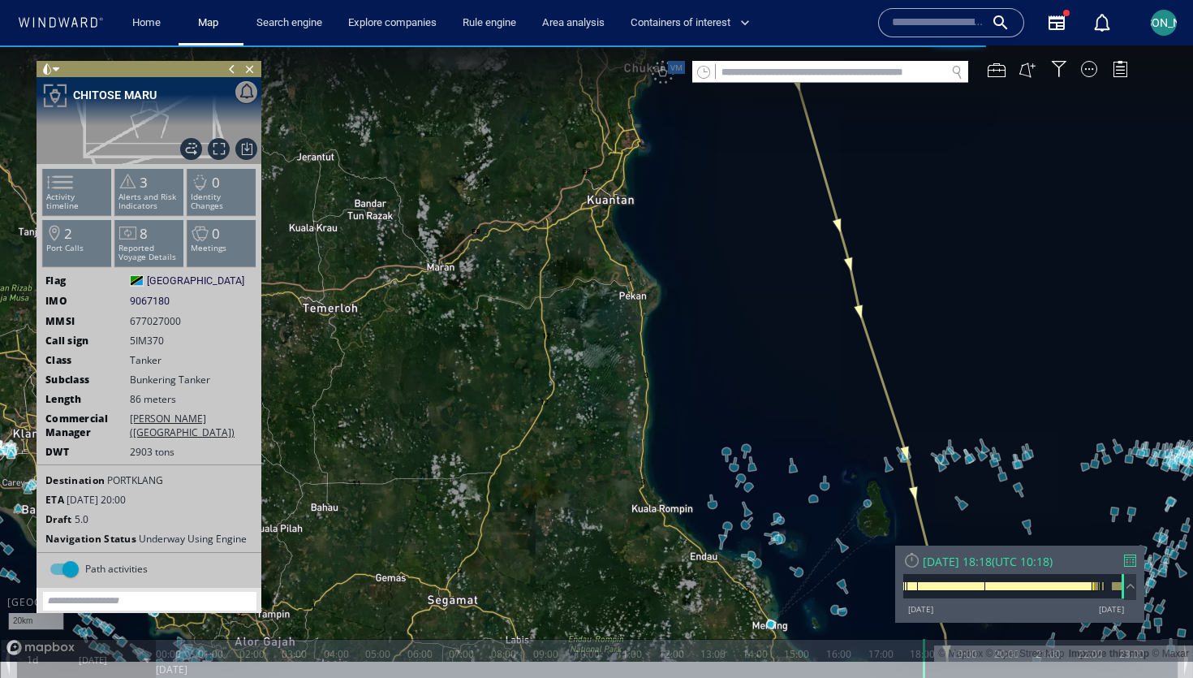
drag, startPoint x: 681, startPoint y: 294, endPoint x: 421, endPoint y: 237, distance: 265.8
click at [420, 237] on canvas "Map" at bounding box center [596, 353] width 1193 height 616
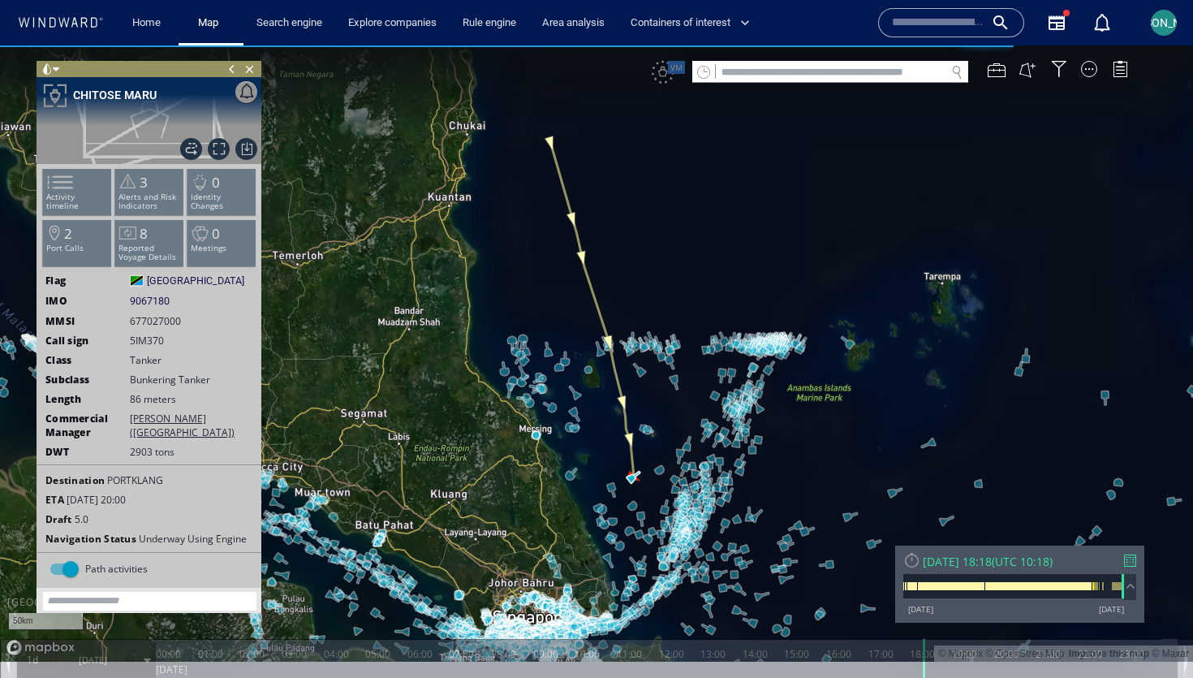
click at [57, 73] on span at bounding box center [56, 70] width 6 height 16
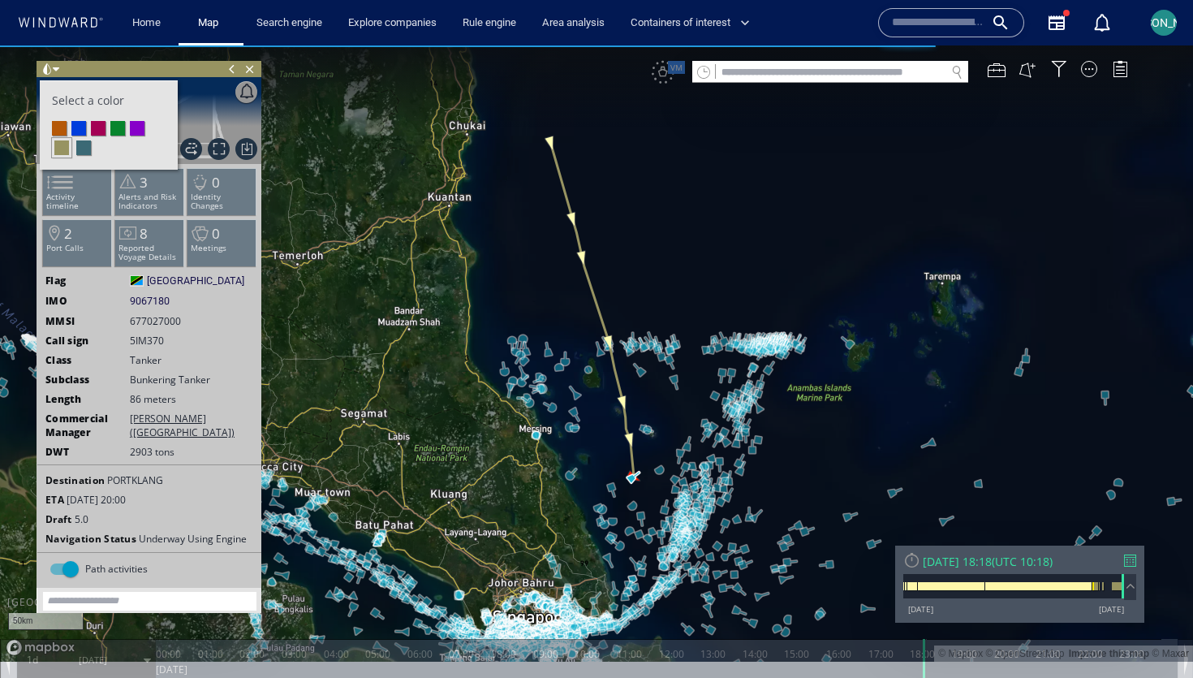
click at [97, 130] on li at bounding box center [98, 128] width 15 height 15
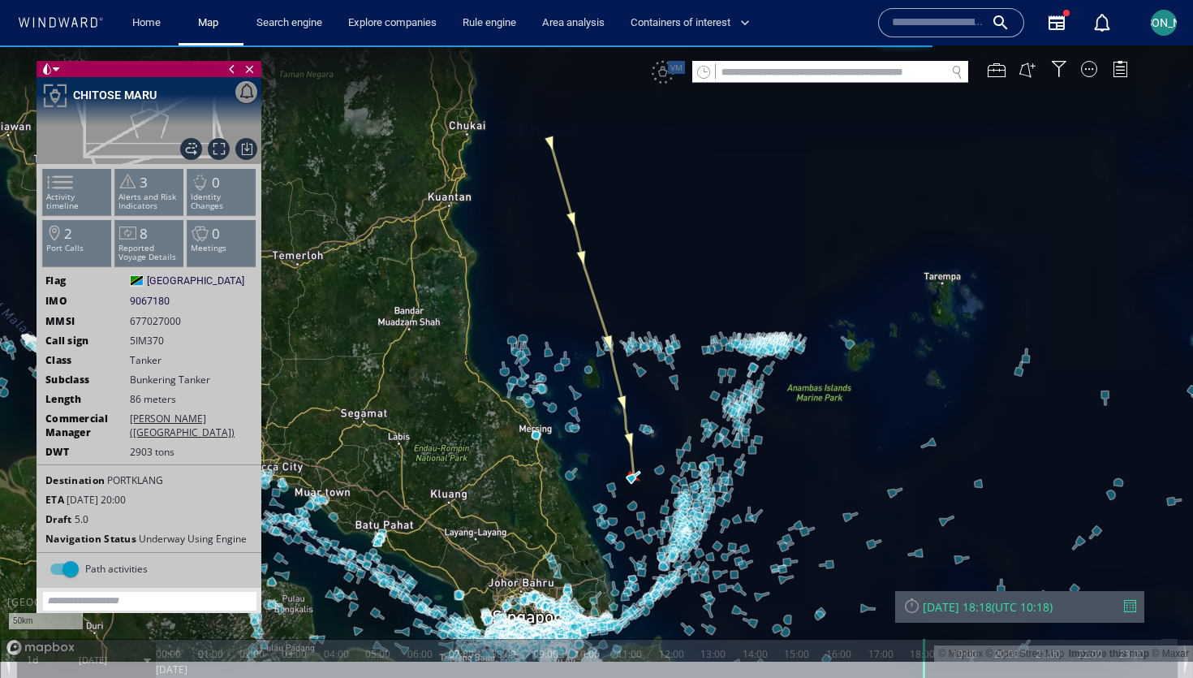
click at [600, 200] on canvas "Map" at bounding box center [596, 353] width 1193 height 616
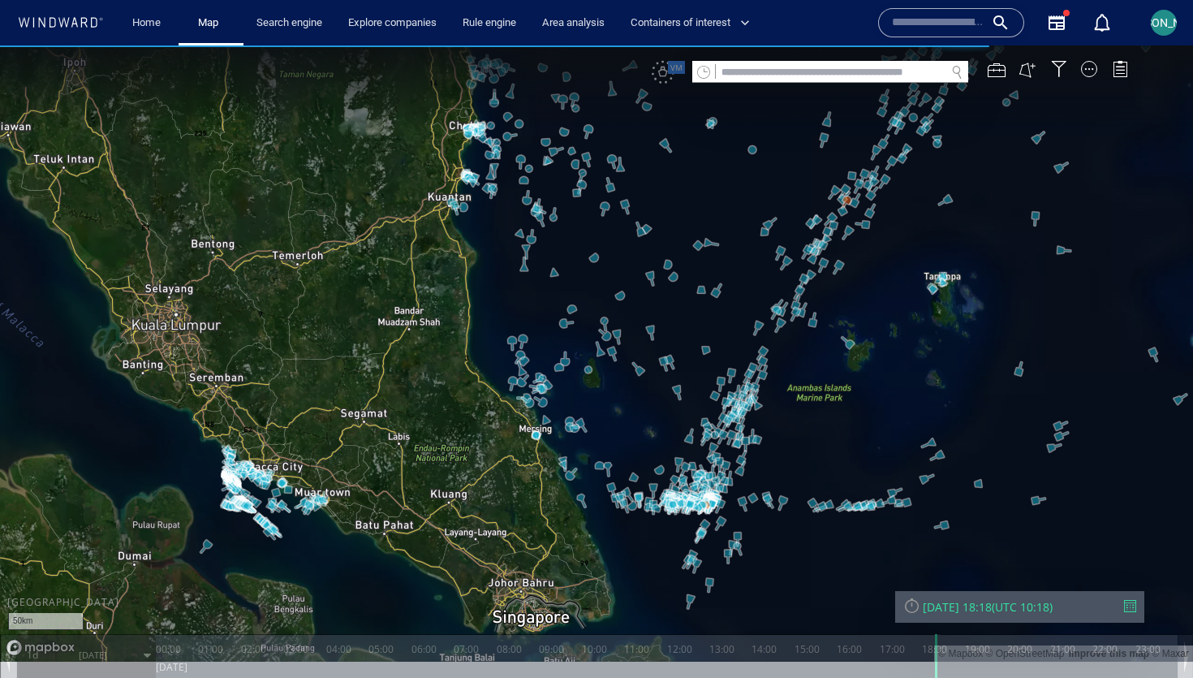
click at [542, 295] on canvas "Map" at bounding box center [596, 353] width 1193 height 616
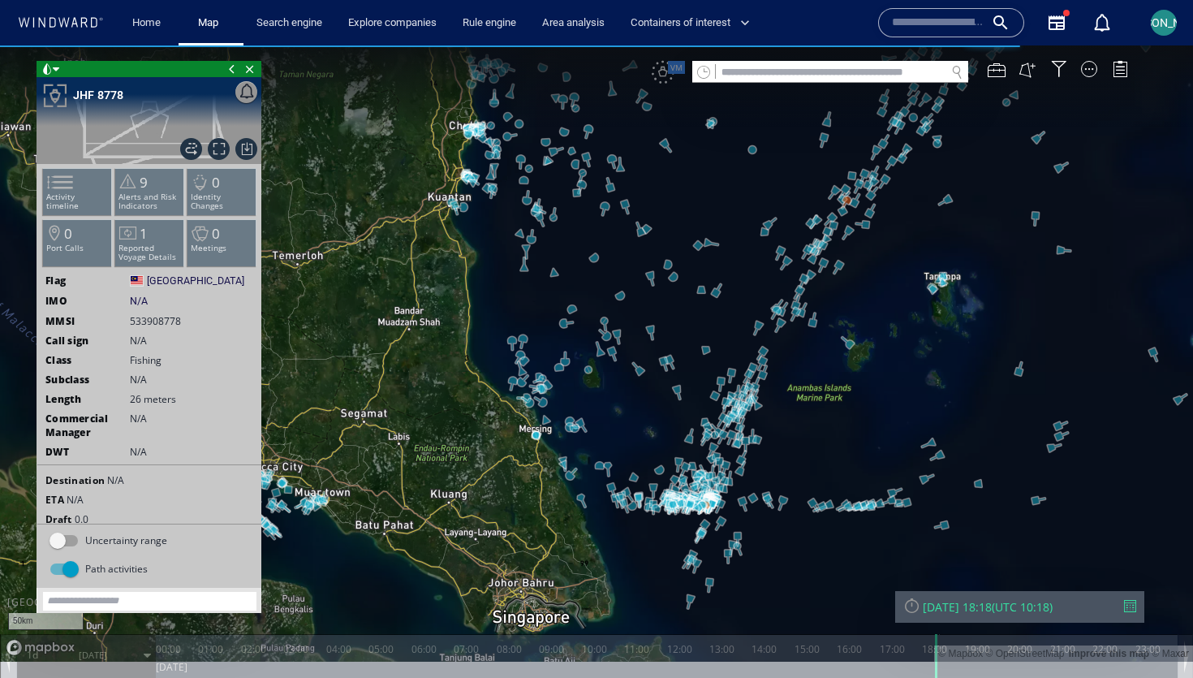
click at [251, 69] on span "Close vessel card" at bounding box center [250, 69] width 18 height 16
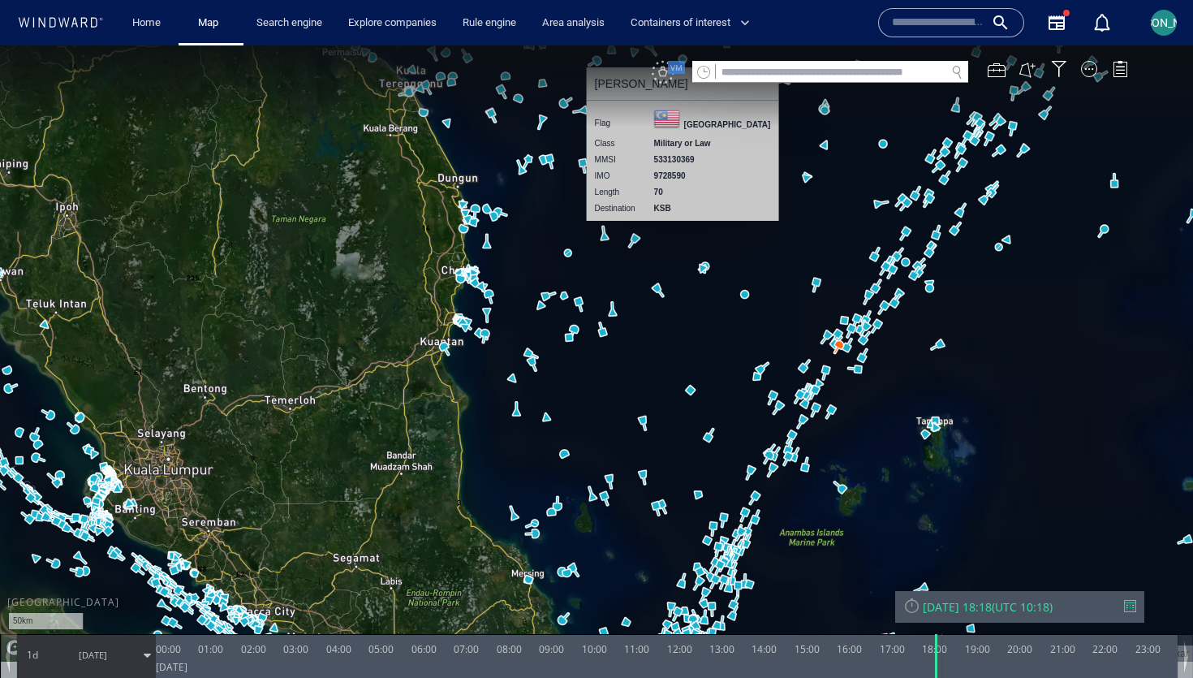
click at [661, 71] on div "VM" at bounding box center [663, 72] width 23 height 23
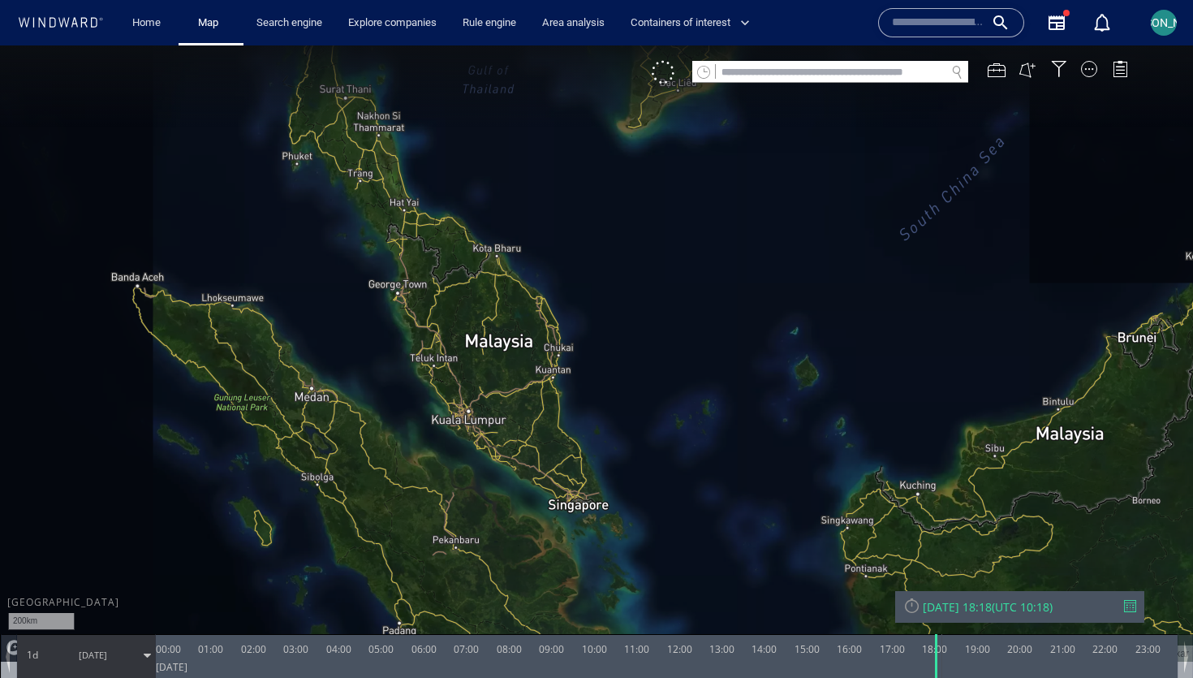
drag, startPoint x: 602, startPoint y: 389, endPoint x: 606, endPoint y: 356, distance: 33.5
click at [606, 356] on canvas "Map" at bounding box center [596, 353] width 1193 height 616
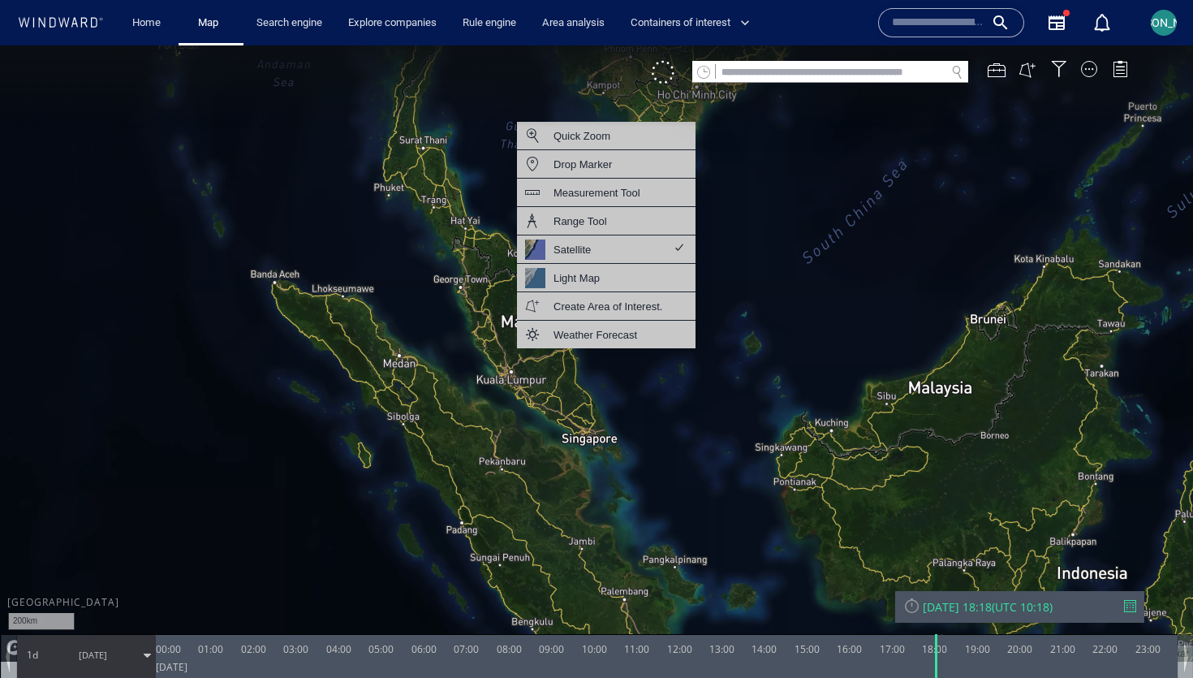
click at [709, 398] on canvas "Map" at bounding box center [596, 353] width 1193 height 616
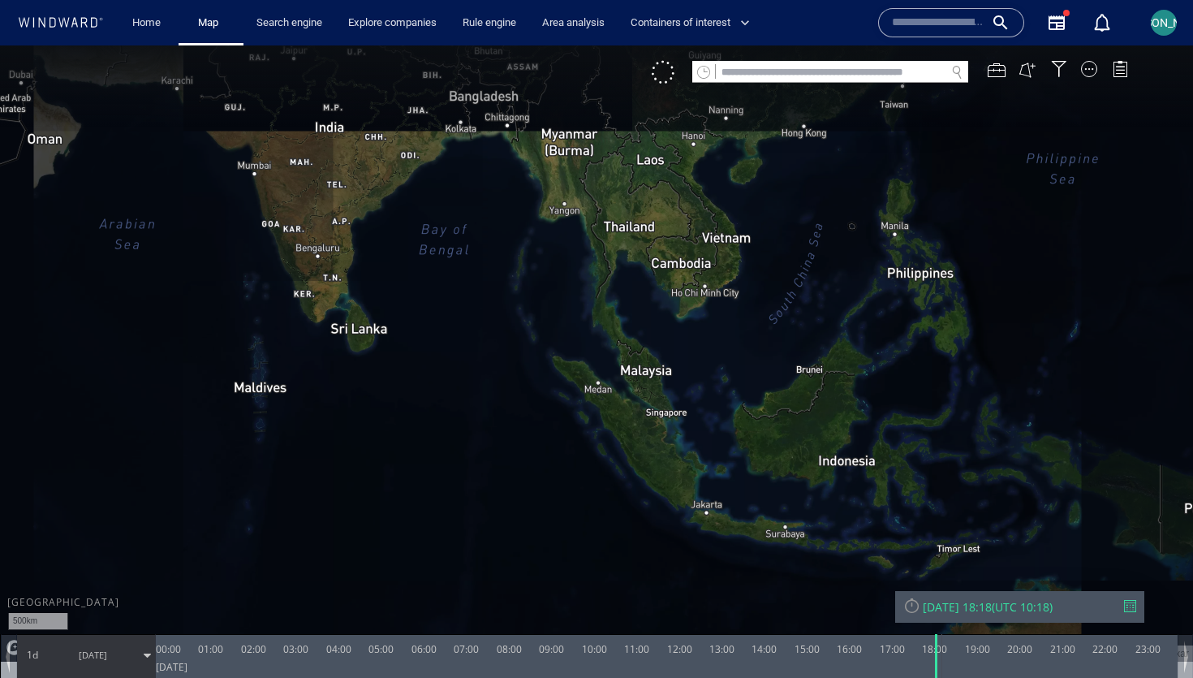
drag, startPoint x: 709, startPoint y: 398, endPoint x: 570, endPoint y: 416, distance: 140.0
click at [570, 416] on canvas "Map" at bounding box center [596, 353] width 1193 height 616
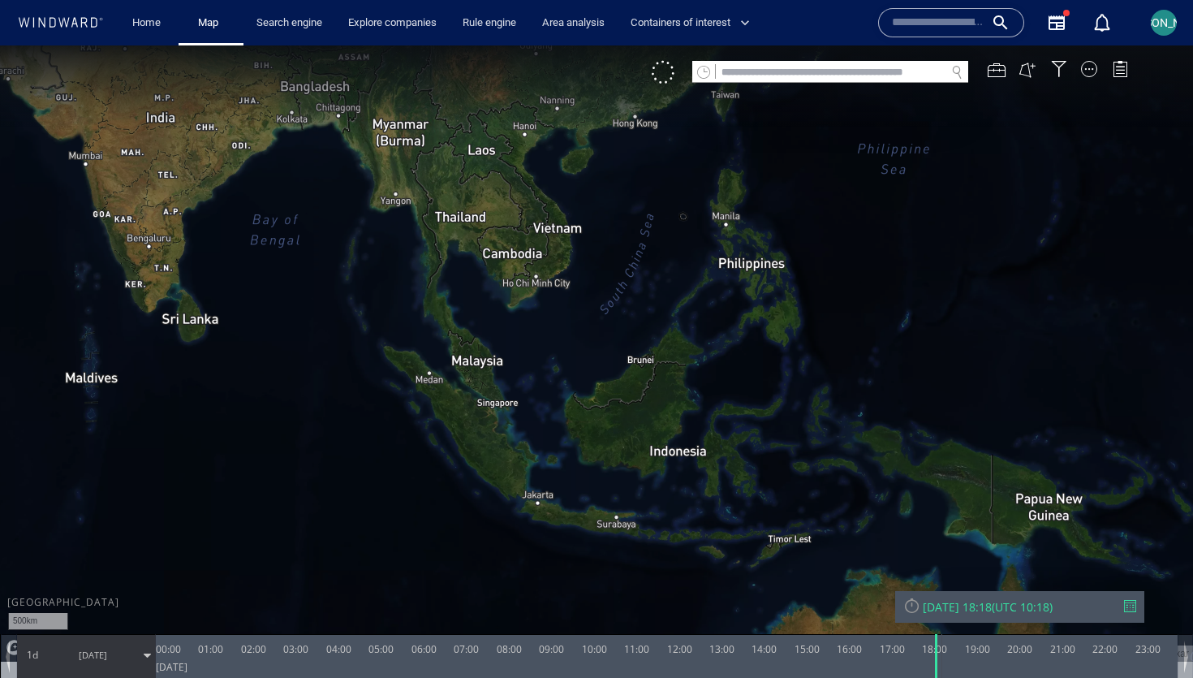
drag, startPoint x: 570, startPoint y: 416, endPoint x: 533, endPoint y: 381, distance: 51.1
click at [533, 381] on canvas "Map" at bounding box center [596, 353] width 1193 height 616
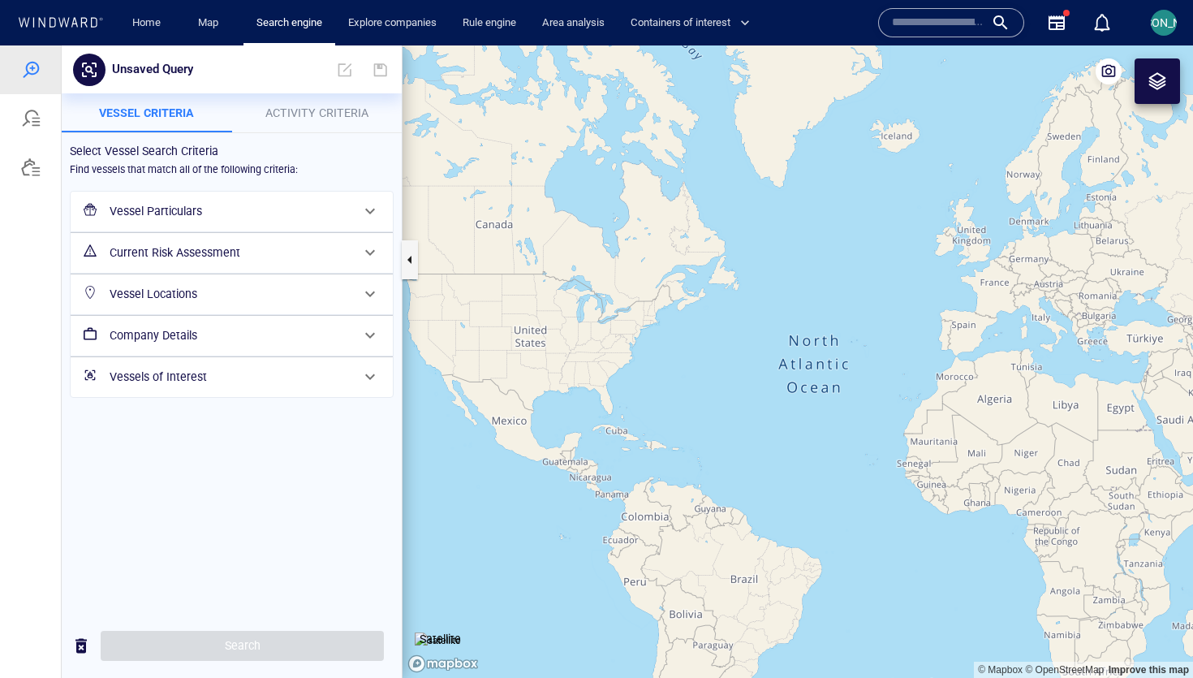
click at [176, 236] on div "Current Risk Assessment" at bounding box center [230, 252] width 254 height 33
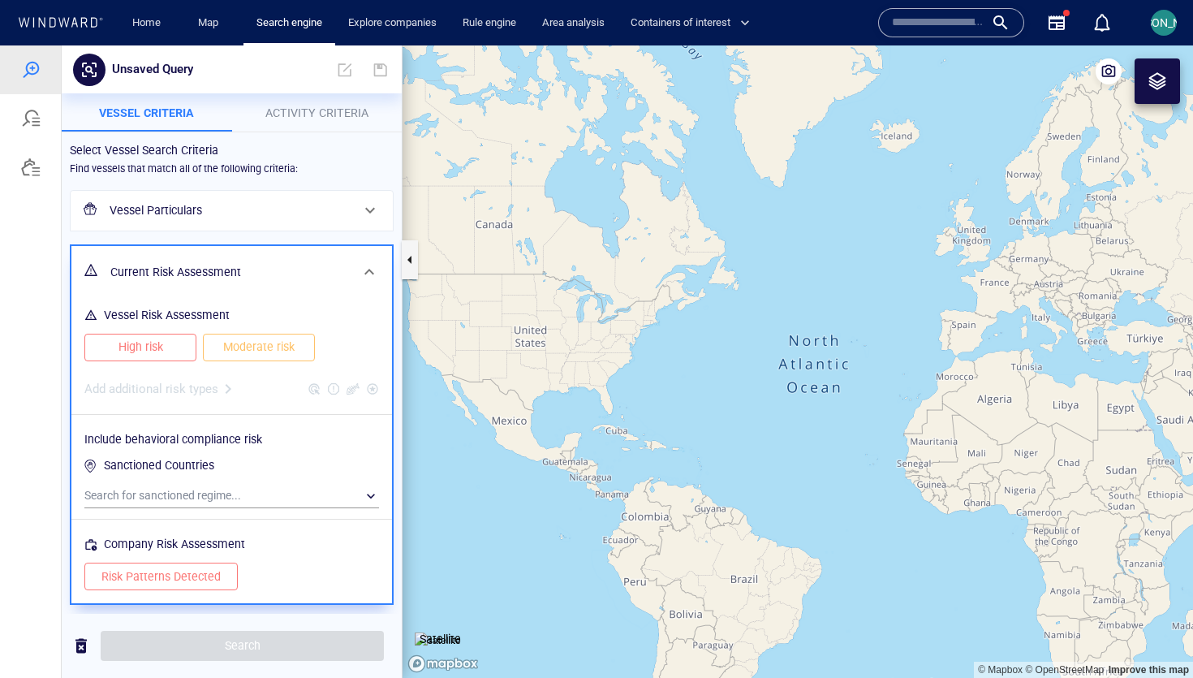
click at [161, 344] on span "High risk" at bounding box center [140, 347] width 78 height 20
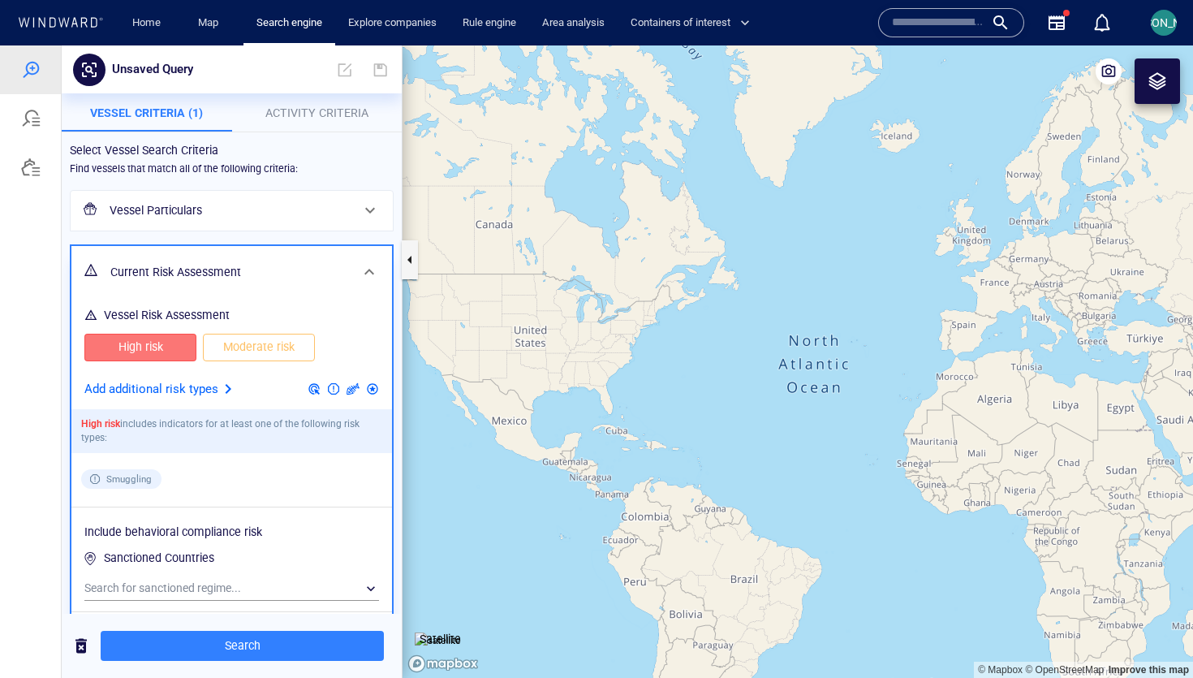
click at [227, 342] on span "Moderate risk" at bounding box center [259, 347] width 78 height 20
click at [213, 387] on p "Add additional risk types" at bounding box center [151, 389] width 134 height 21
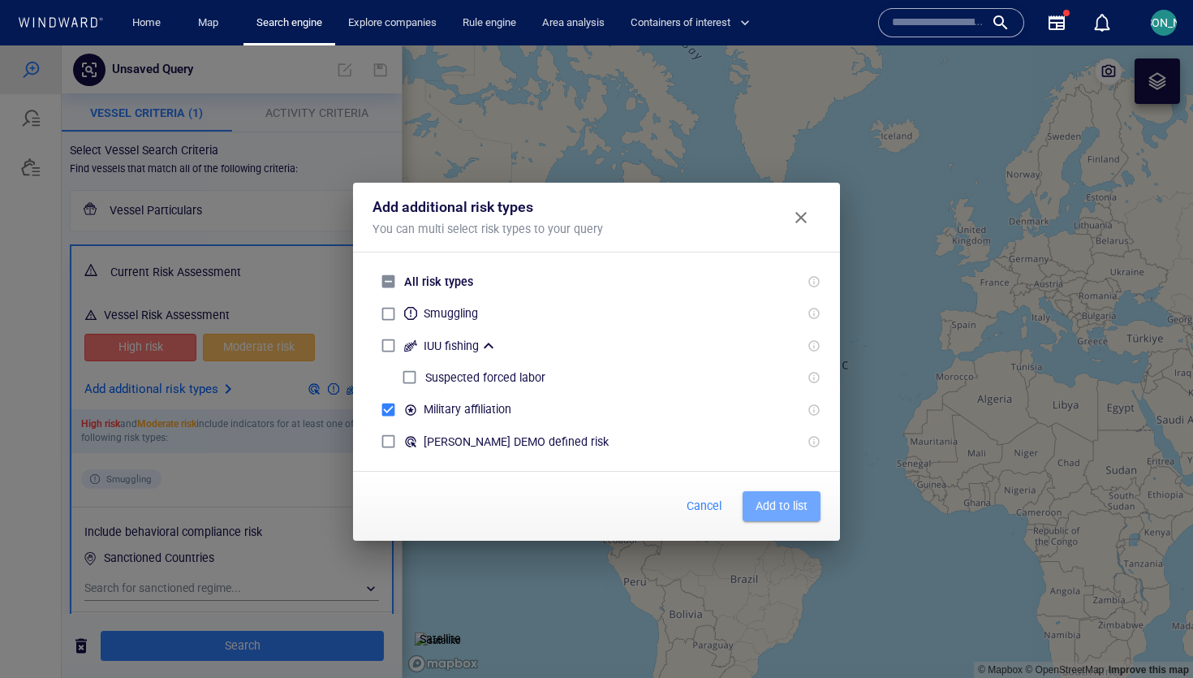
click at [787, 519] on button "Add to list" at bounding box center [781, 506] width 78 height 30
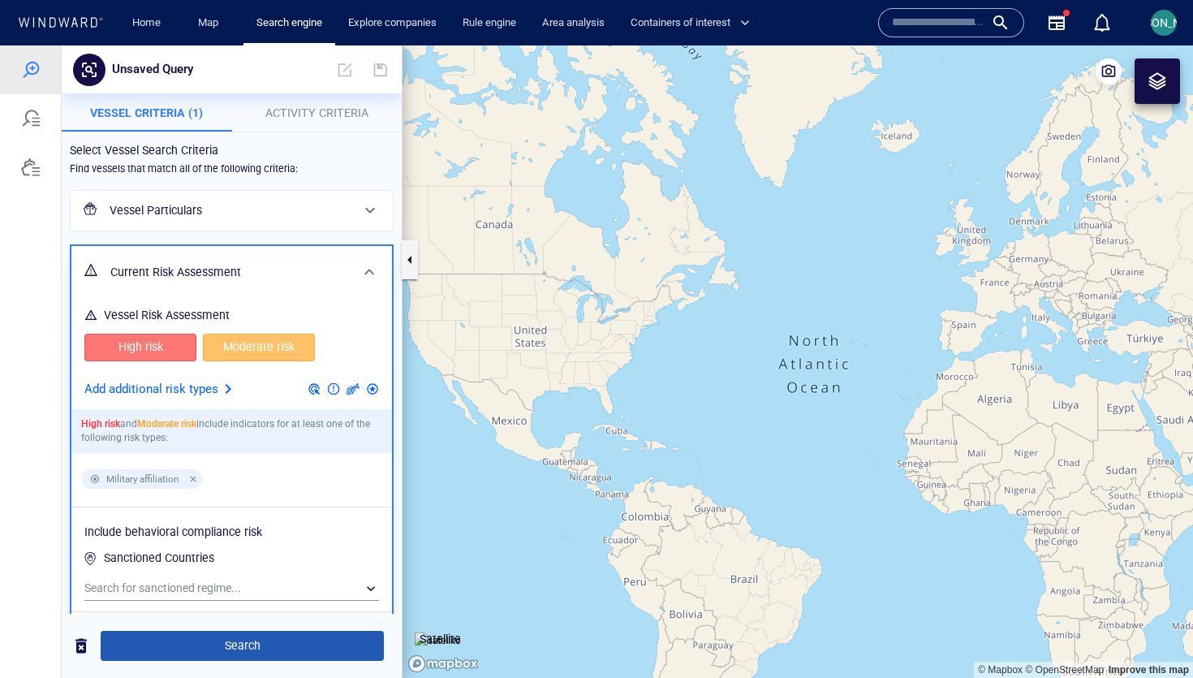
click at [296, 641] on span "Search" at bounding box center [242, 645] width 257 height 20
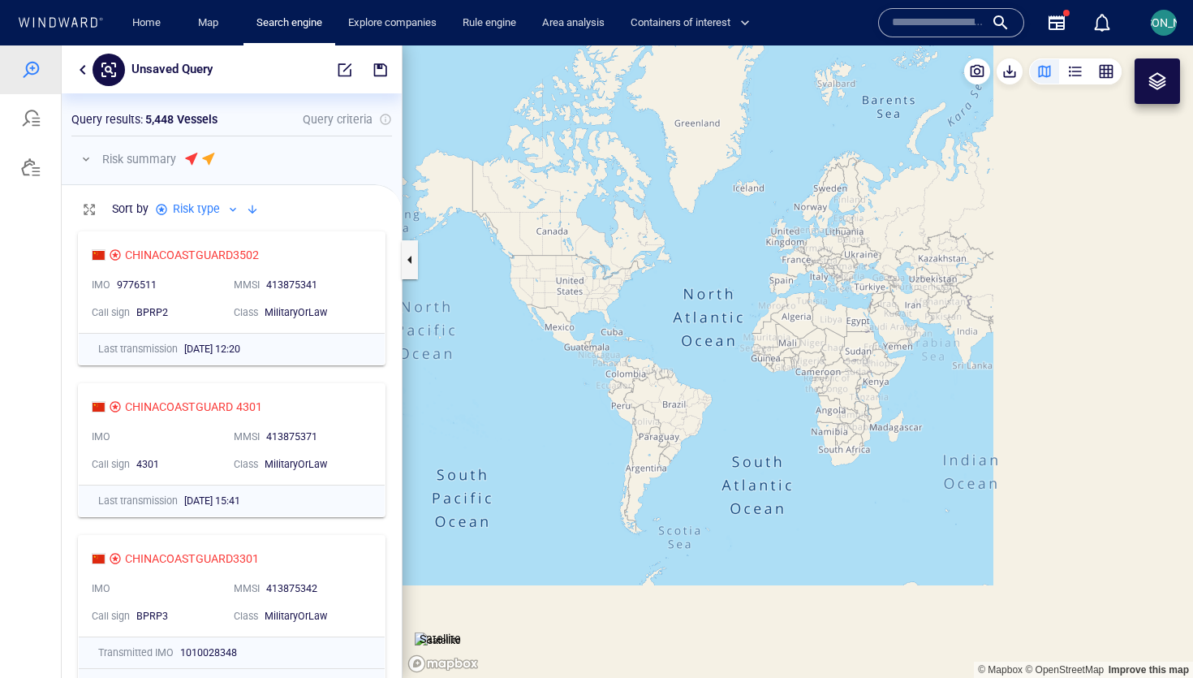
scroll to position [454, 340]
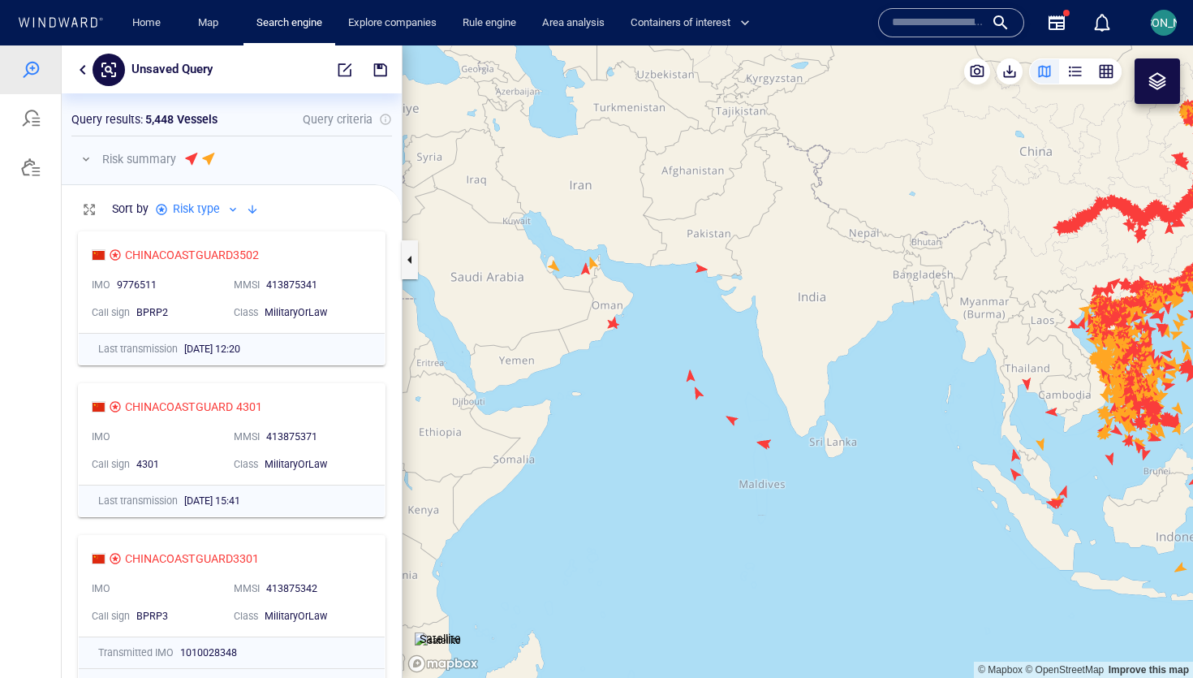
drag, startPoint x: 1075, startPoint y: 454, endPoint x: 755, endPoint y: 388, distance: 327.2
click at [754, 388] on canvas "Map" at bounding box center [797, 361] width 790 height 632
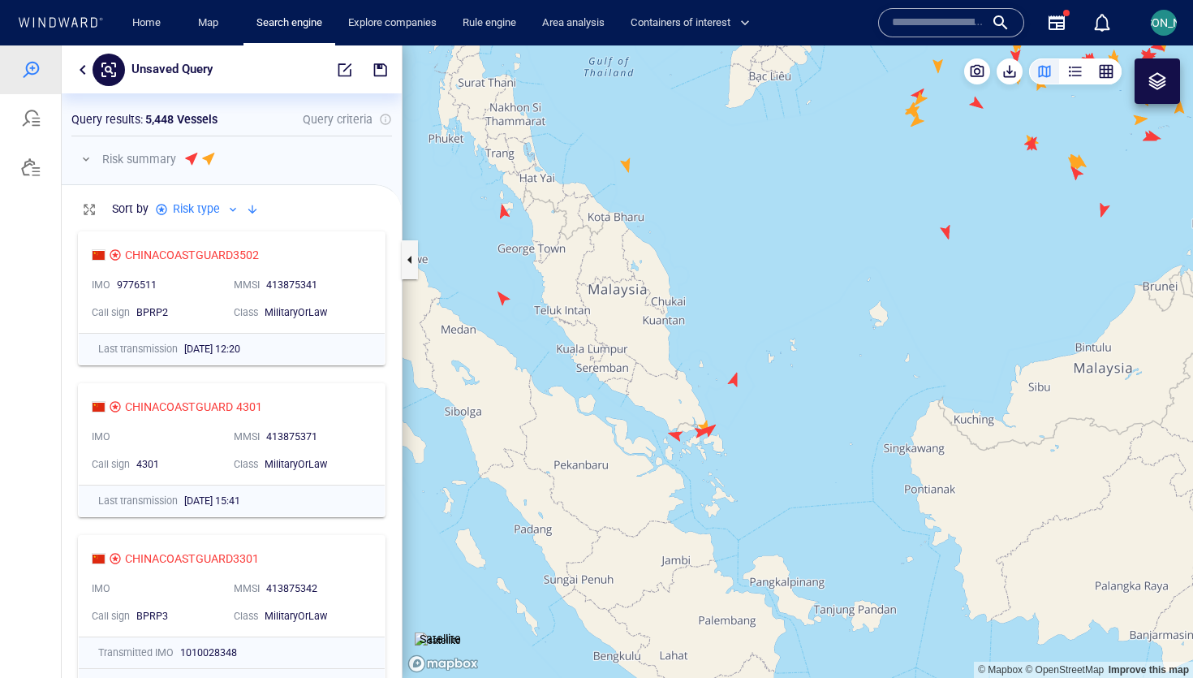
click at [510, 295] on canvas "Map" at bounding box center [797, 361] width 790 height 632
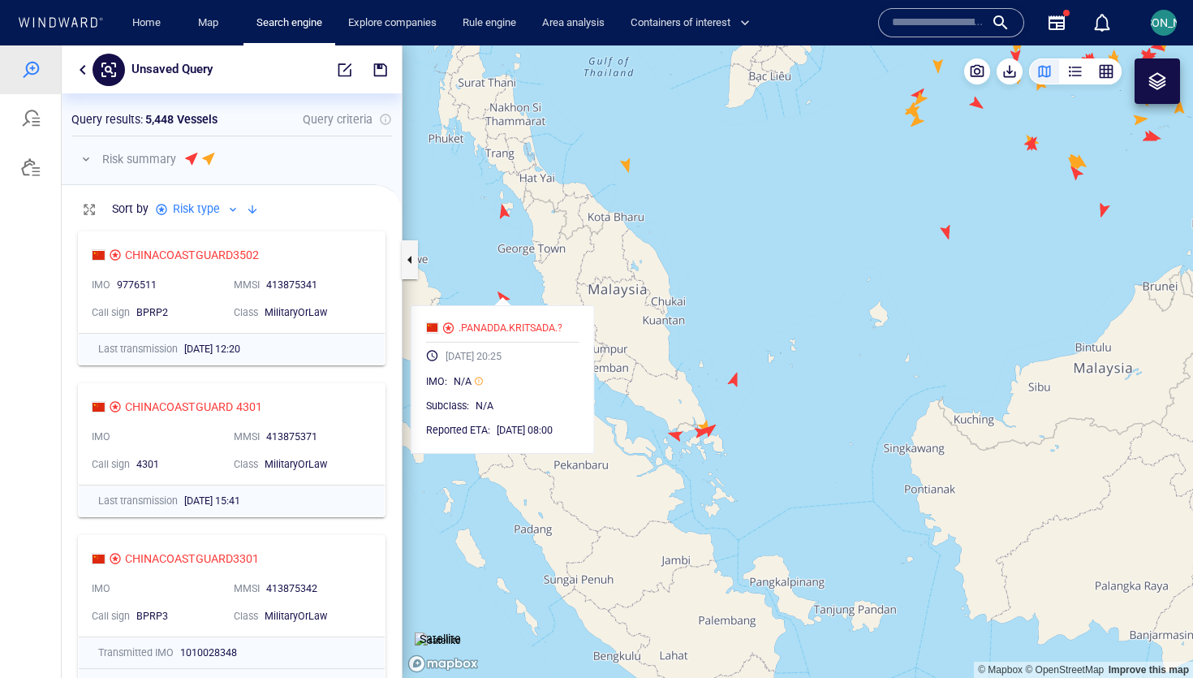
click at [738, 383] on canvas "Map" at bounding box center [797, 361] width 790 height 632
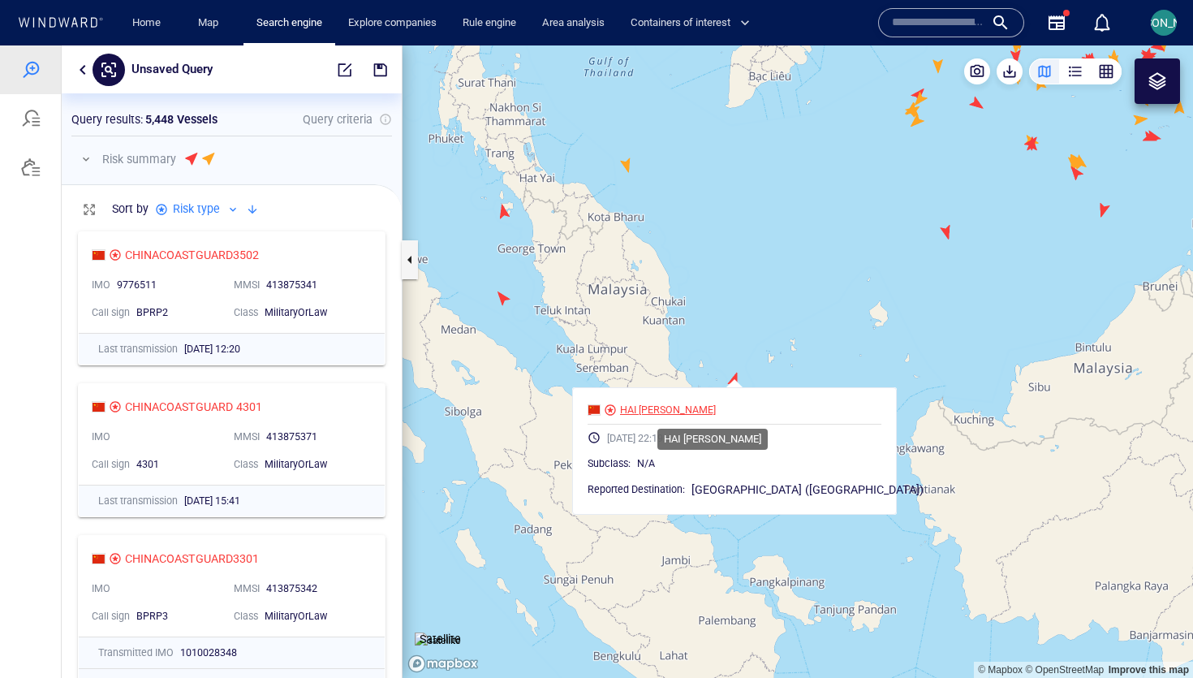
click at [704, 414] on div "HAI [PERSON_NAME]" at bounding box center [668, 409] width 96 height 15
click at [509, 212] on canvas "Map" at bounding box center [797, 361] width 790 height 632
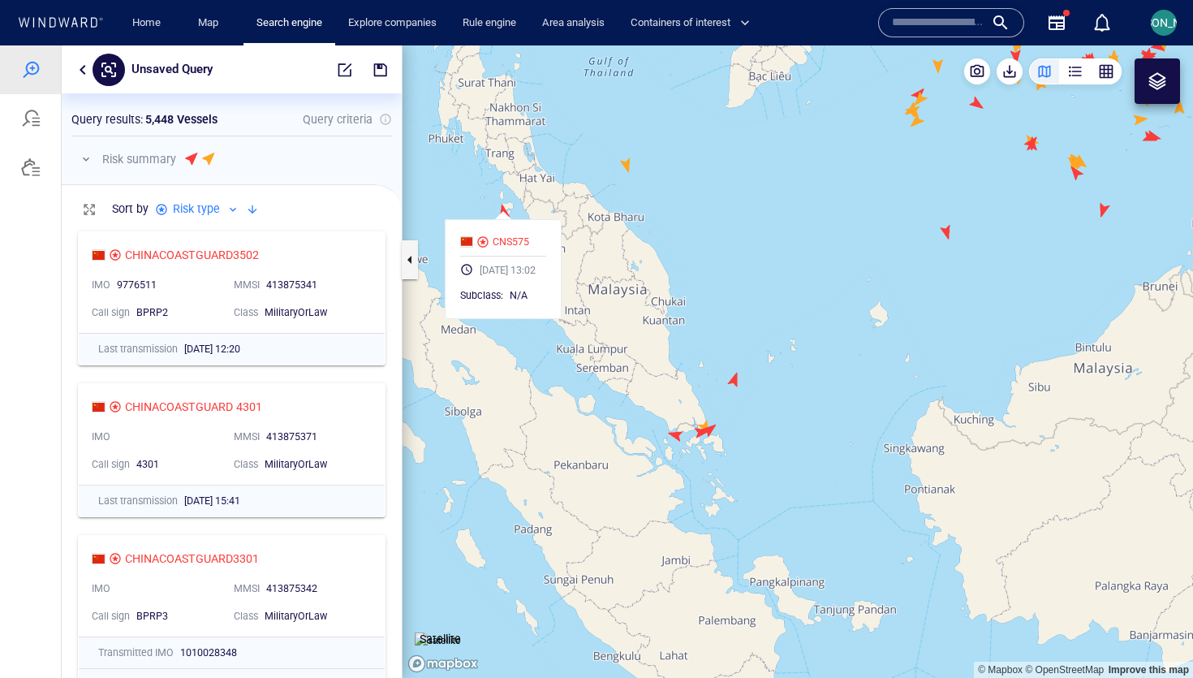
drag, startPoint x: 570, startPoint y: 196, endPoint x: 599, endPoint y: 196, distance: 28.4
click at [599, 196] on canvas "Map" at bounding box center [797, 361] width 790 height 632
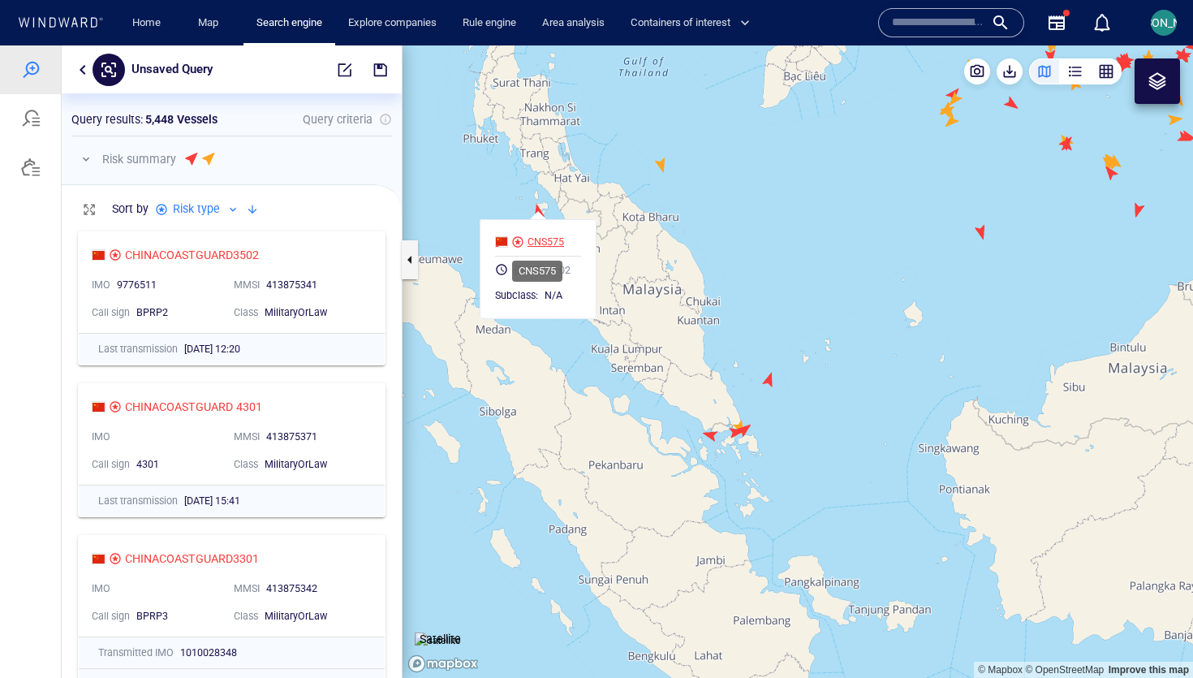
click at [548, 235] on div "CNS575" at bounding box center [545, 242] width 37 height 15
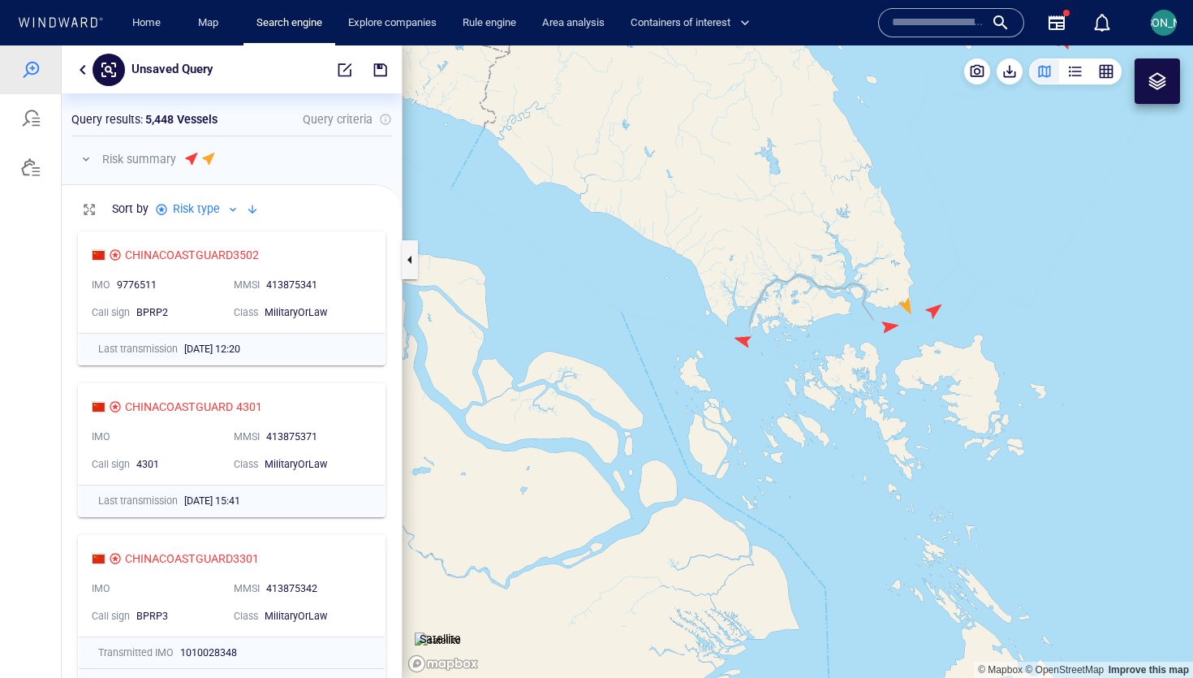
click at [740, 334] on canvas "Map" at bounding box center [797, 361] width 790 height 632
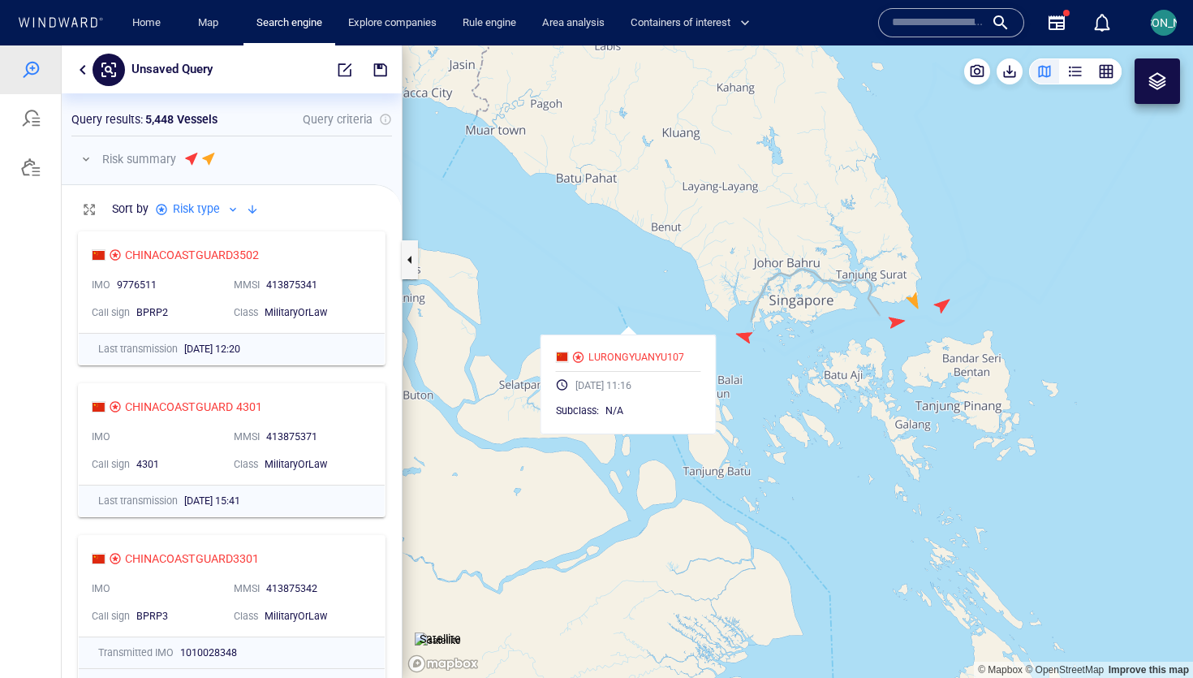
drag, startPoint x: 772, startPoint y: 307, endPoint x: 656, endPoint y: 298, distance: 115.6
click at [656, 298] on canvas "Map" at bounding box center [797, 361] width 790 height 632
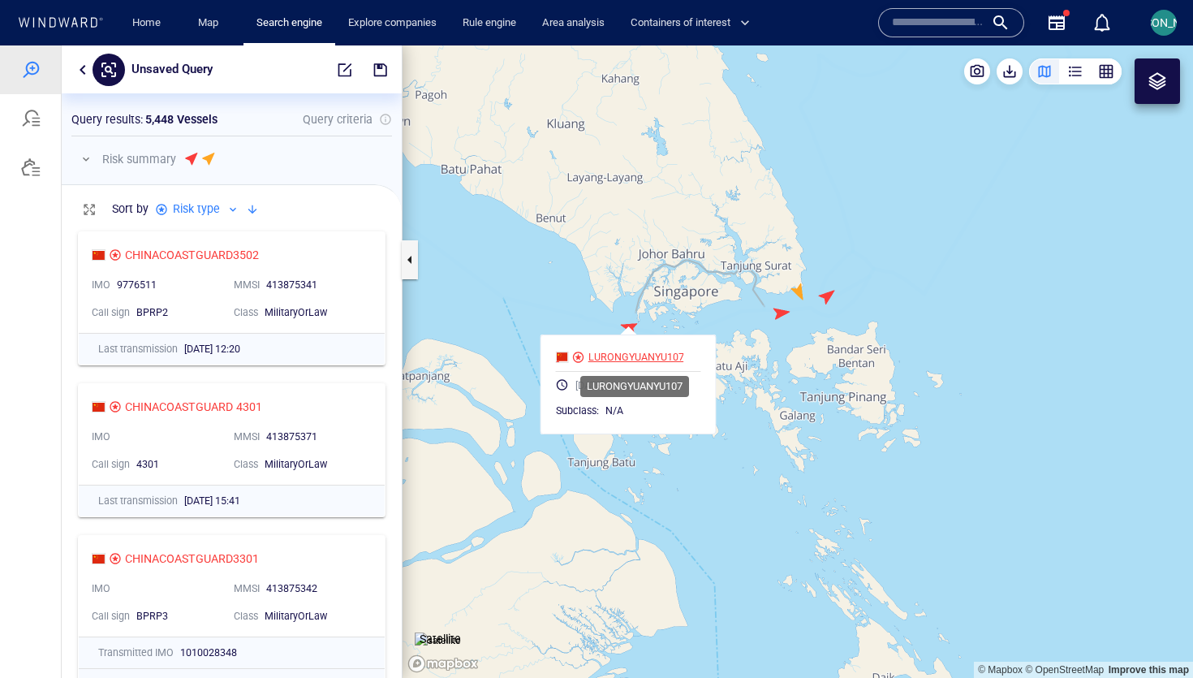
click at [632, 355] on div "LURONGYUANYU107" at bounding box center [636, 357] width 96 height 15
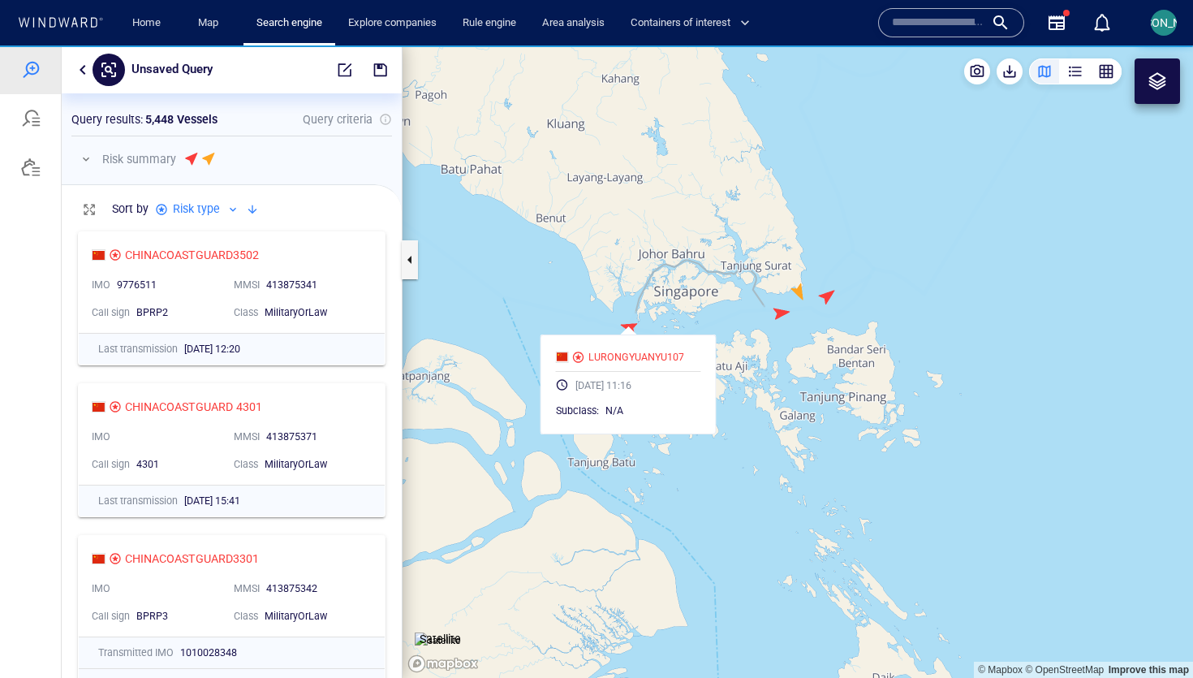
click at [826, 302] on canvas "Map" at bounding box center [797, 361] width 790 height 632
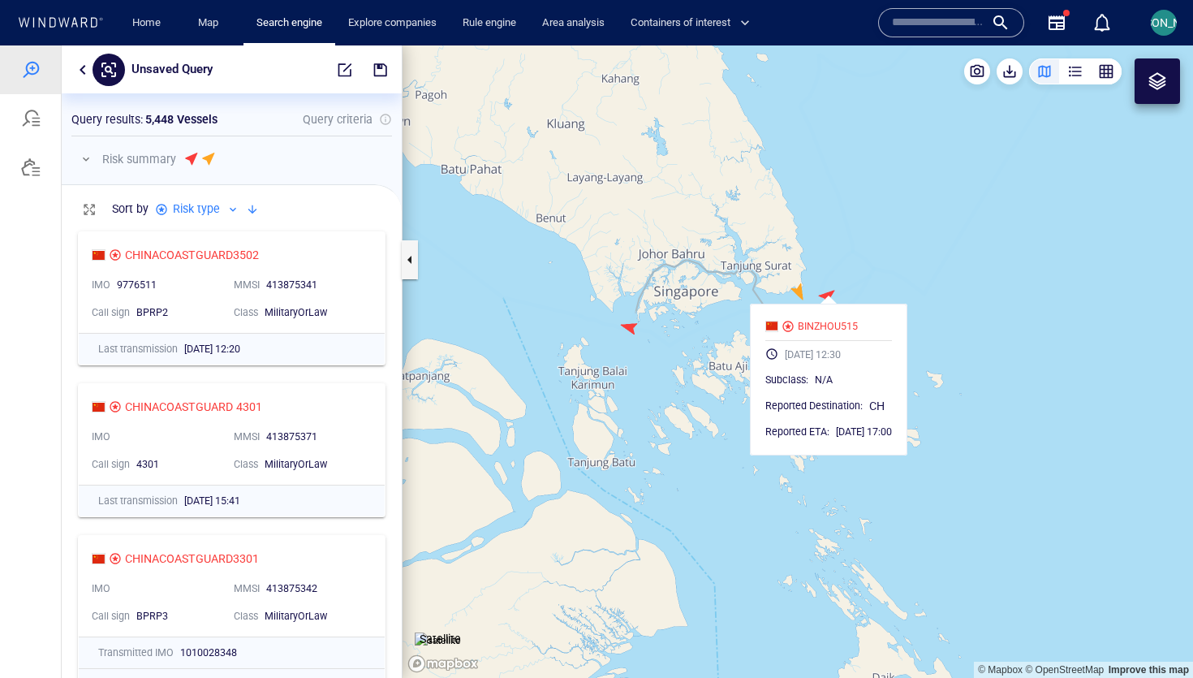
click at [768, 290] on canvas "Map" at bounding box center [797, 361] width 790 height 632
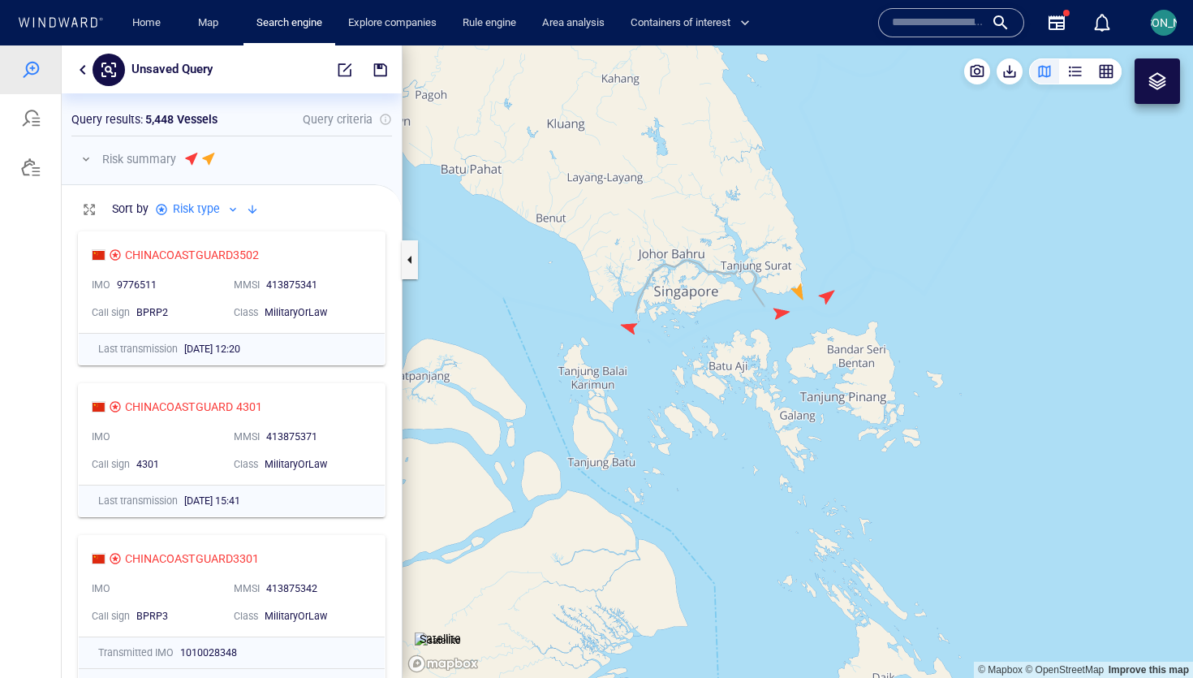
click at [776, 309] on canvas "Map" at bounding box center [797, 361] width 790 height 632
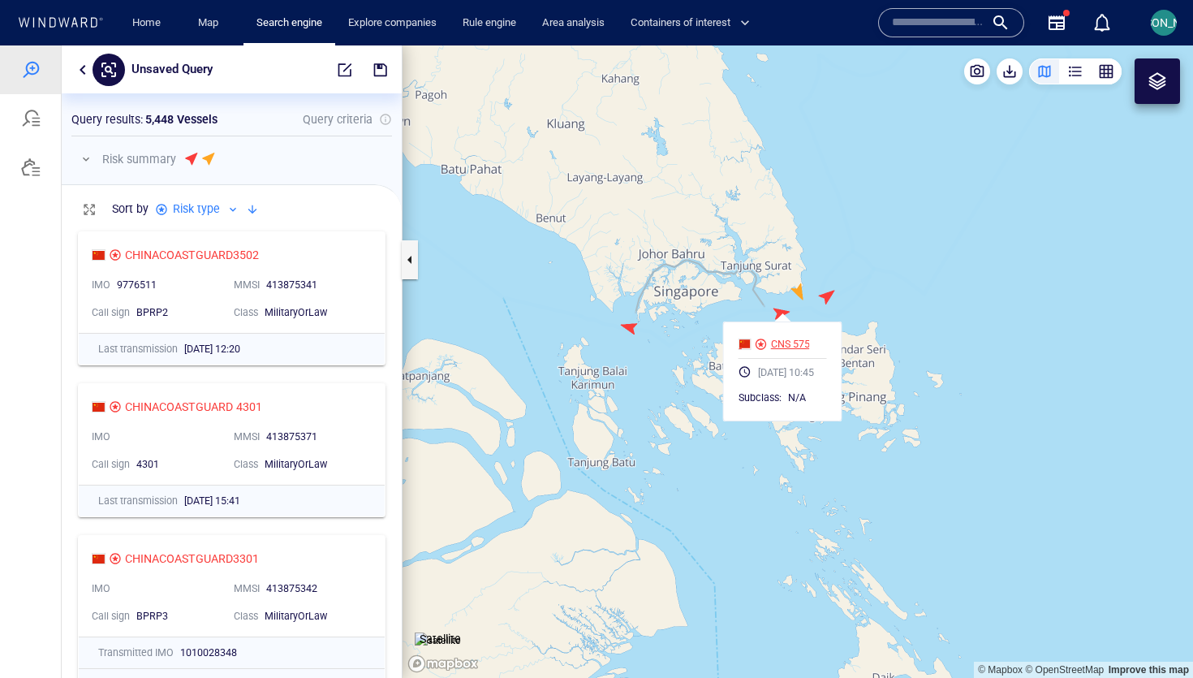
click at [781, 346] on div "CNS 575" at bounding box center [790, 344] width 39 height 15
click at [834, 280] on canvas "Map" at bounding box center [797, 361] width 790 height 632
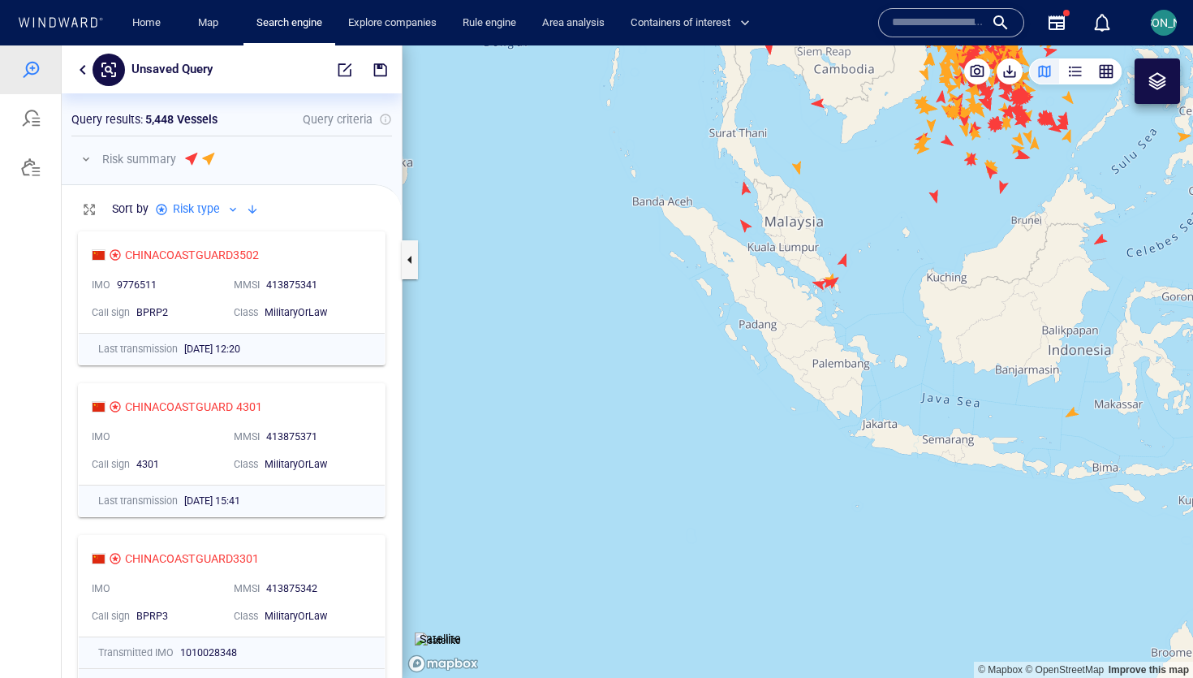
drag, startPoint x: 953, startPoint y: 337, endPoint x: 727, endPoint y: 450, distance: 252.2
click at [727, 450] on canvas "Map" at bounding box center [797, 361] width 790 height 632
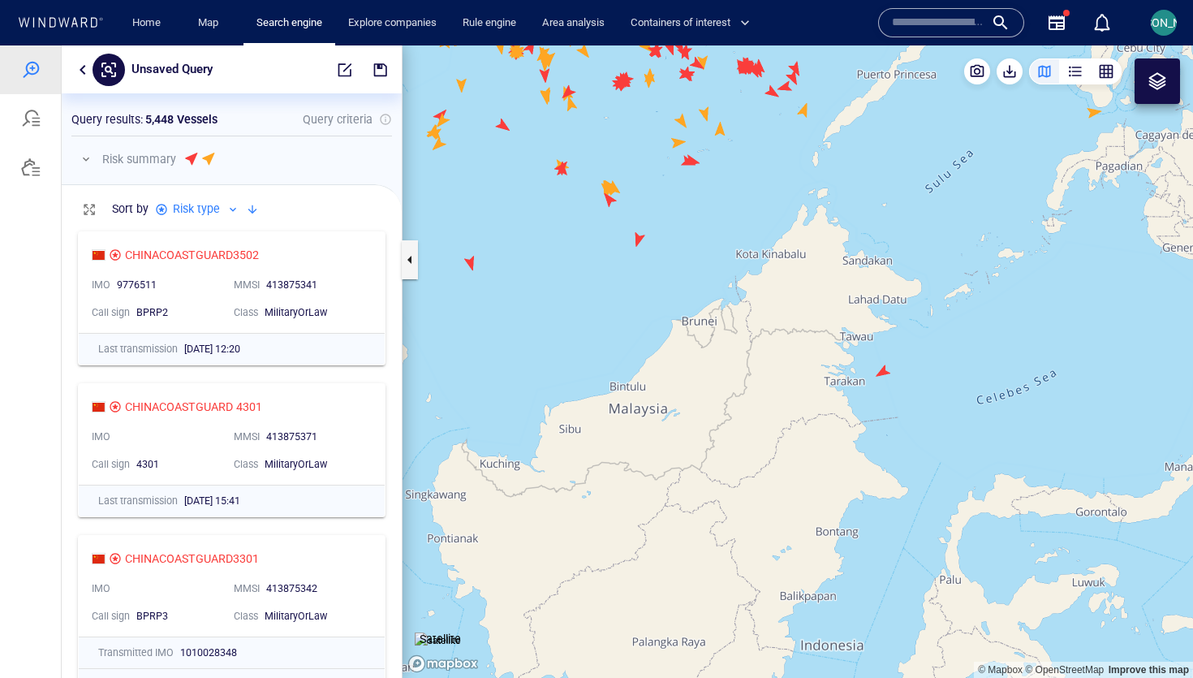
click at [882, 368] on canvas "Map" at bounding box center [797, 361] width 790 height 632
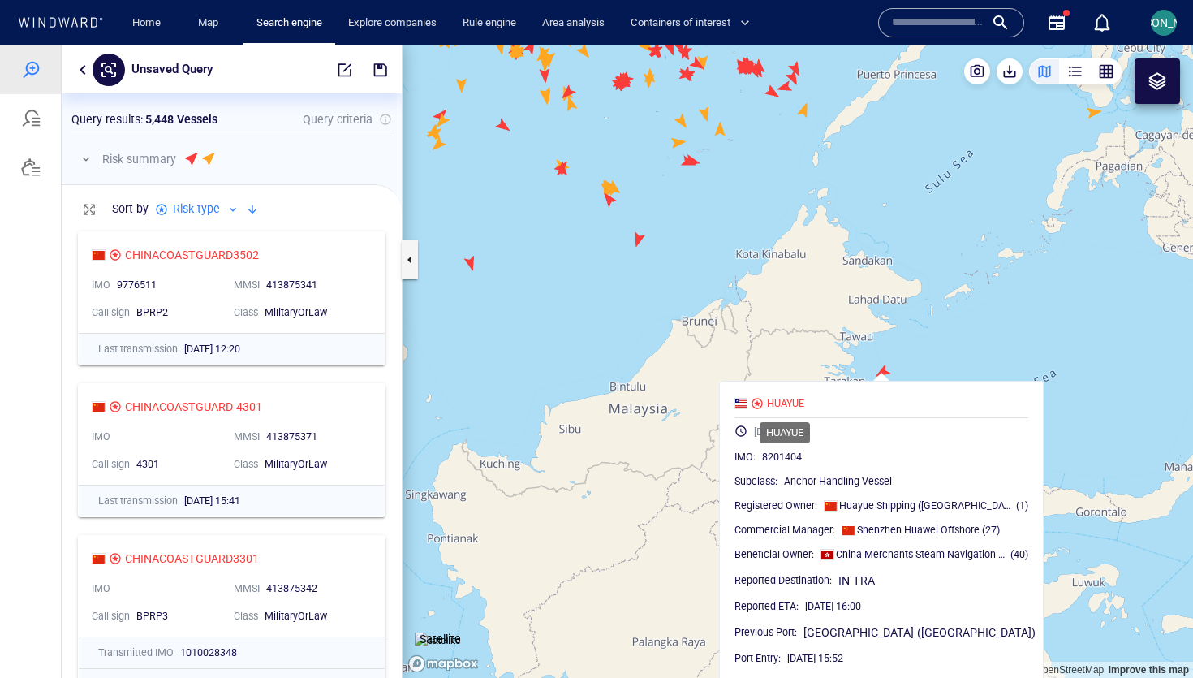
click at [798, 403] on div "HUAYUE" at bounding box center [785, 403] width 37 height 15
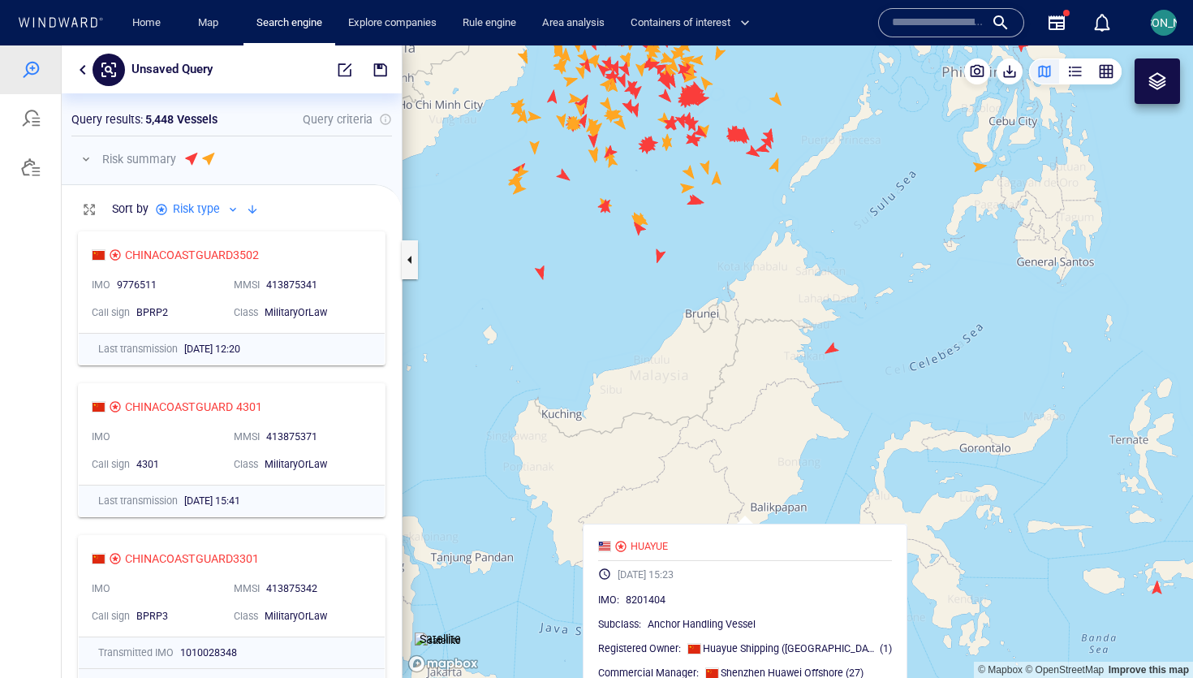
drag, startPoint x: 718, startPoint y: 270, endPoint x: 658, endPoint y: 445, distance: 185.3
click at [658, 446] on canvas "Map" at bounding box center [797, 361] width 790 height 632
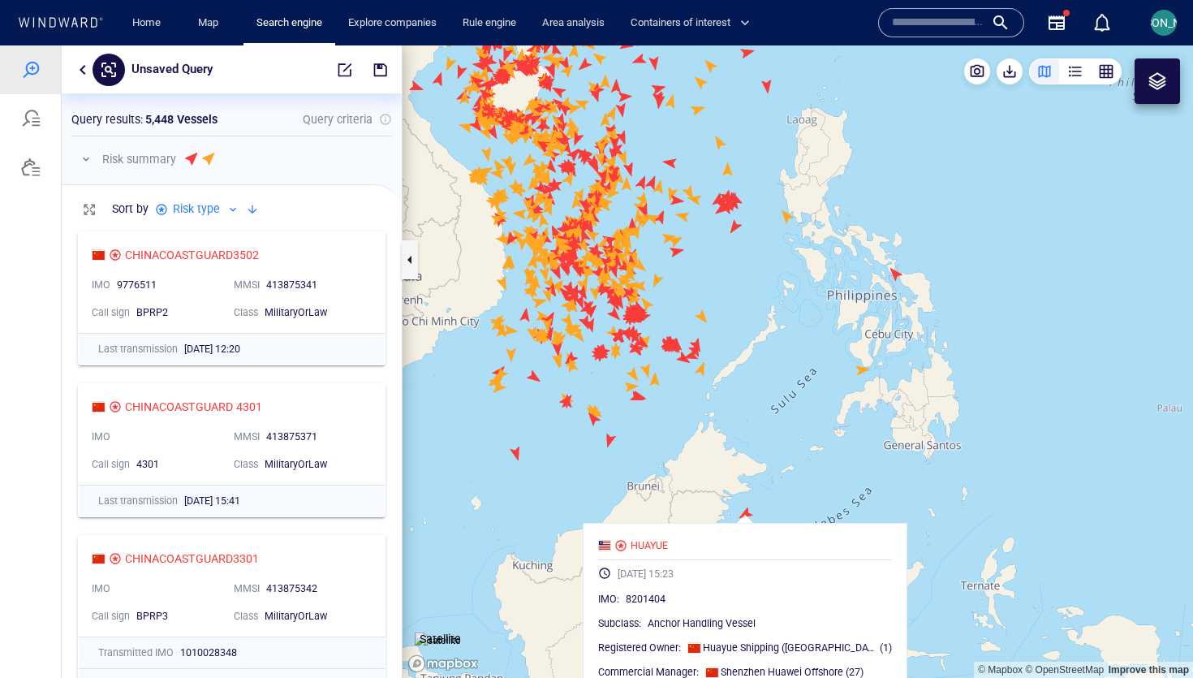
click at [586, 458] on canvas "Map" at bounding box center [797, 361] width 790 height 632
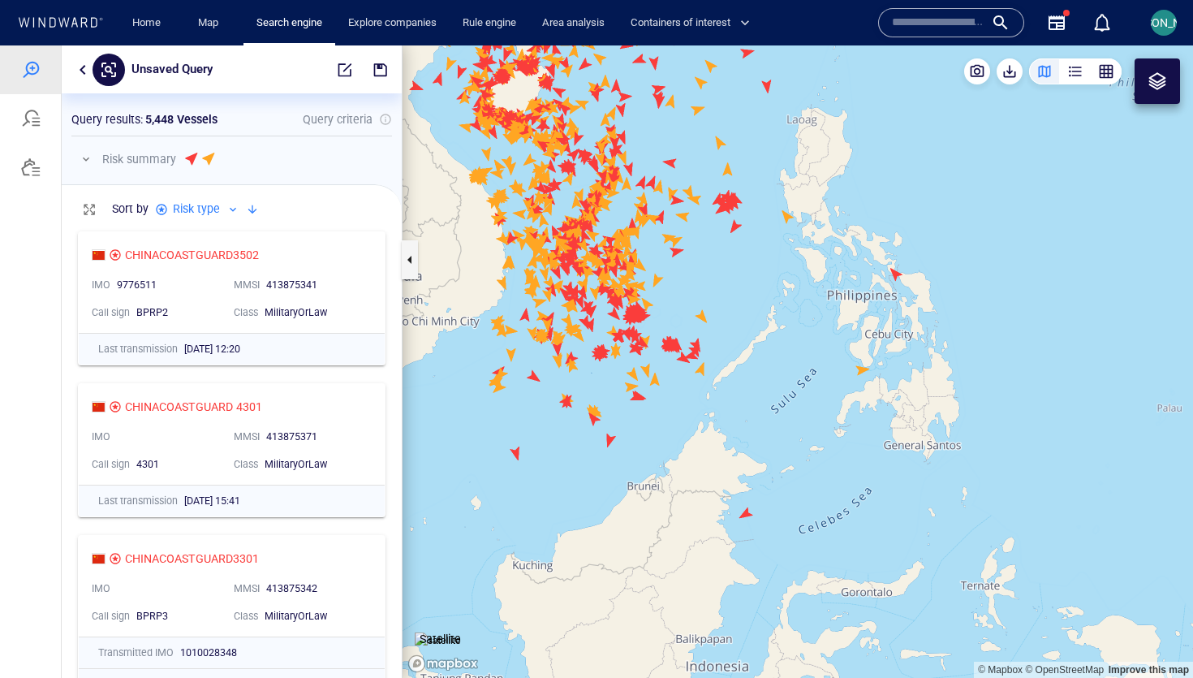
drag, startPoint x: 586, startPoint y: 458, endPoint x: 697, endPoint y: 338, distance: 163.1
click at [697, 338] on canvas "Map" at bounding box center [797, 361] width 790 height 632
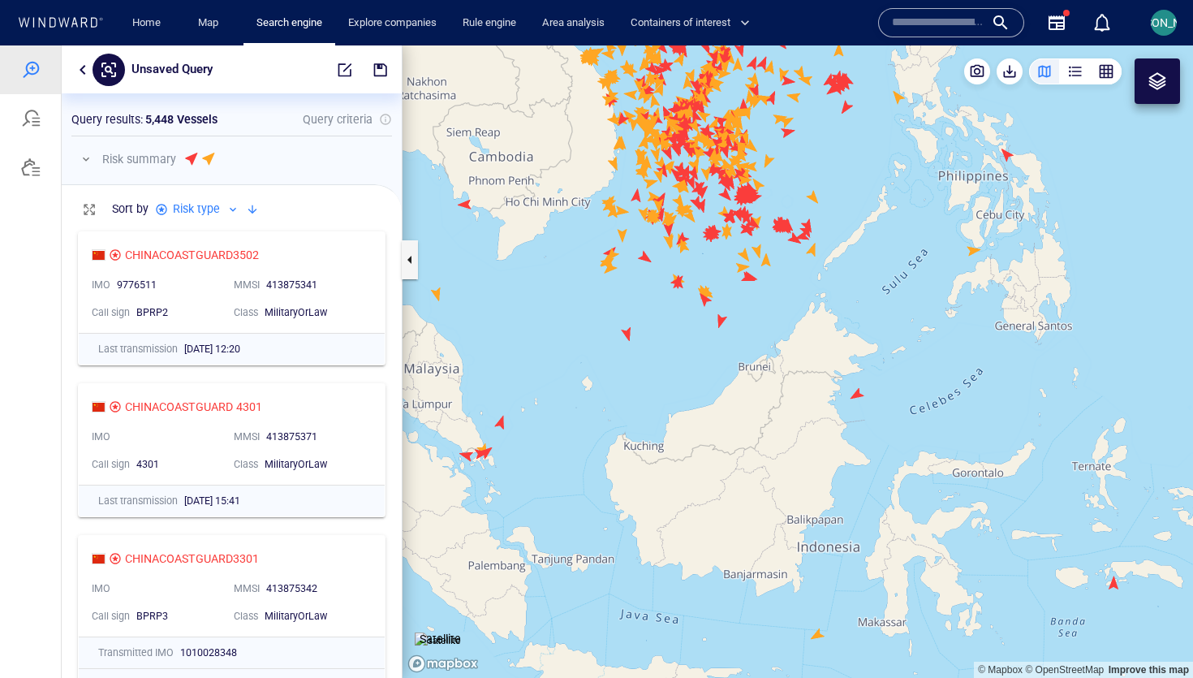
click at [561, 327] on canvas "Map" at bounding box center [797, 361] width 790 height 632
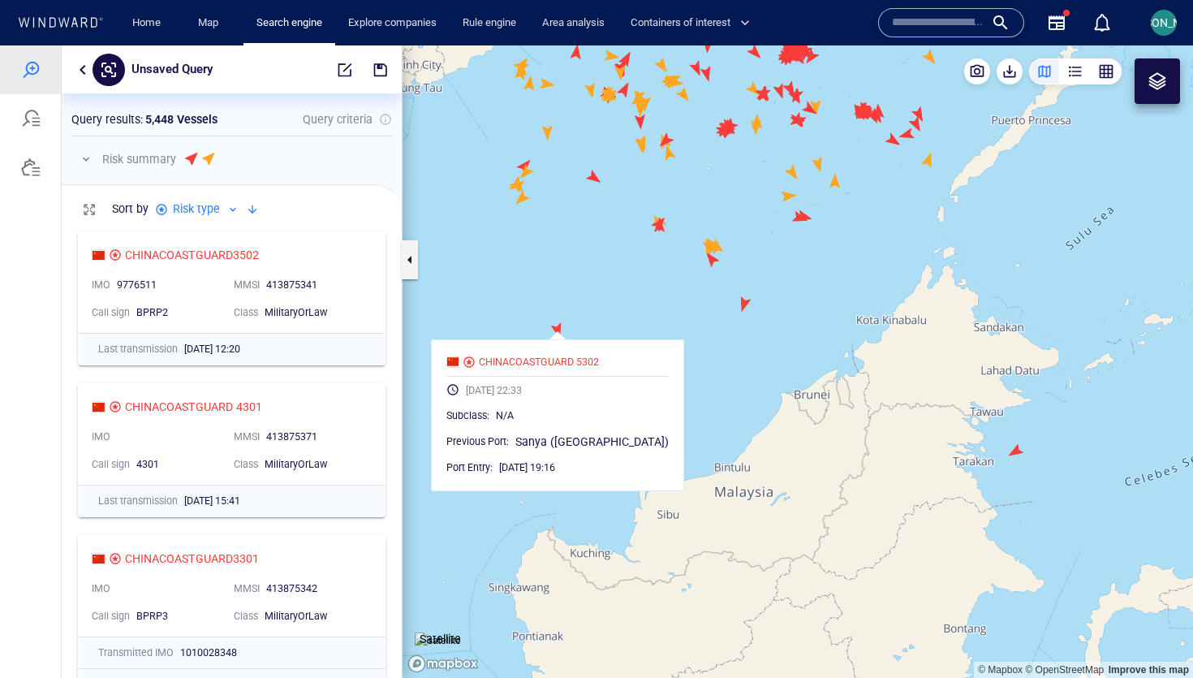
click at [1149, 95] on div at bounding box center [1156, 80] width 45 height 45
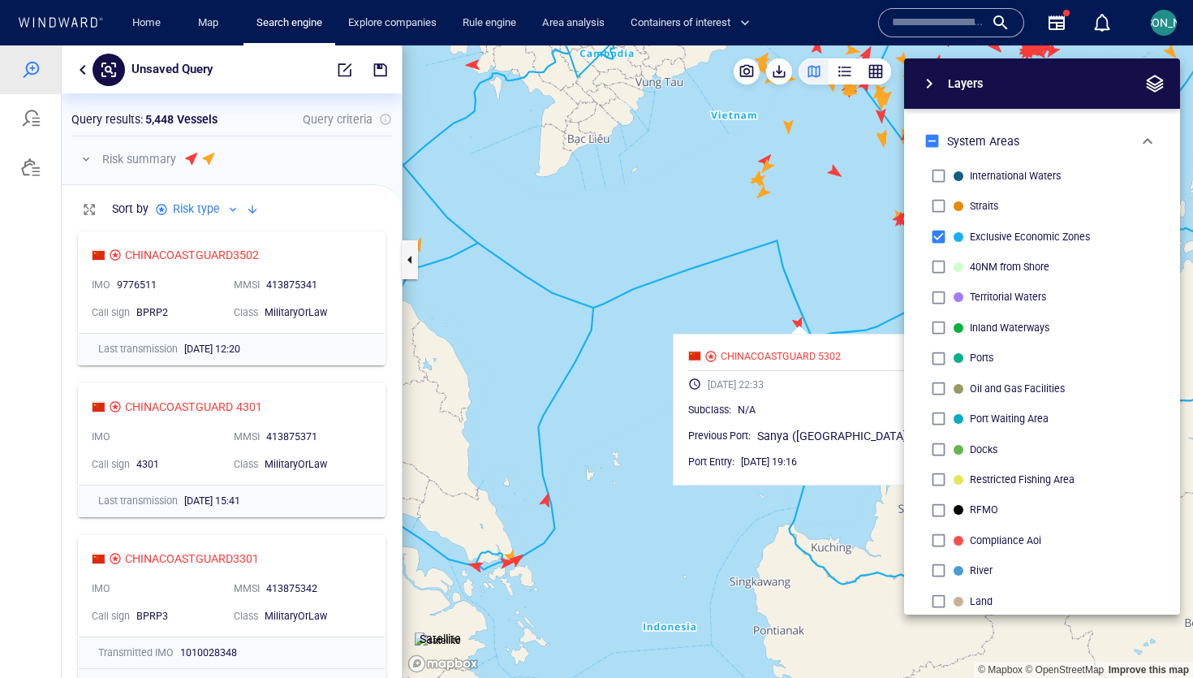
drag, startPoint x: 609, startPoint y: 306, endPoint x: 845, endPoint y: 300, distance: 235.4
click at [845, 300] on div "© Mapbox © OpenStreetMap Improve this map Satellite Layers System Areas Interna…" at bounding box center [797, 361] width 790 height 632
click at [845, 300] on div "Layers System Areas International Waters Straits Exclusive Economic Zones 40NM …" at bounding box center [957, 336] width 446 height 556
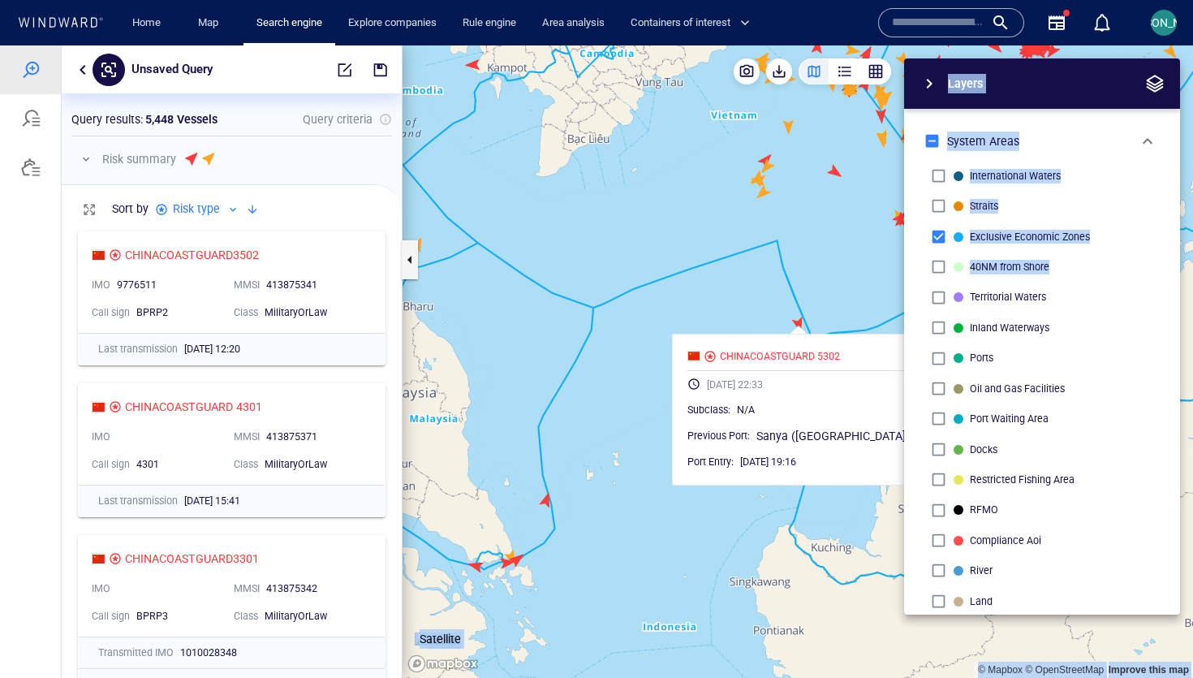
drag, startPoint x: 864, startPoint y: 312, endPoint x: 685, endPoint y: 312, distance: 179.3
click at [684, 313] on div "© Mapbox © OpenStreetMap Improve this map Satellite Layers System Areas Interna…" at bounding box center [797, 361] width 790 height 632
click at [685, 312] on canvas "Map" at bounding box center [797, 361] width 790 height 632
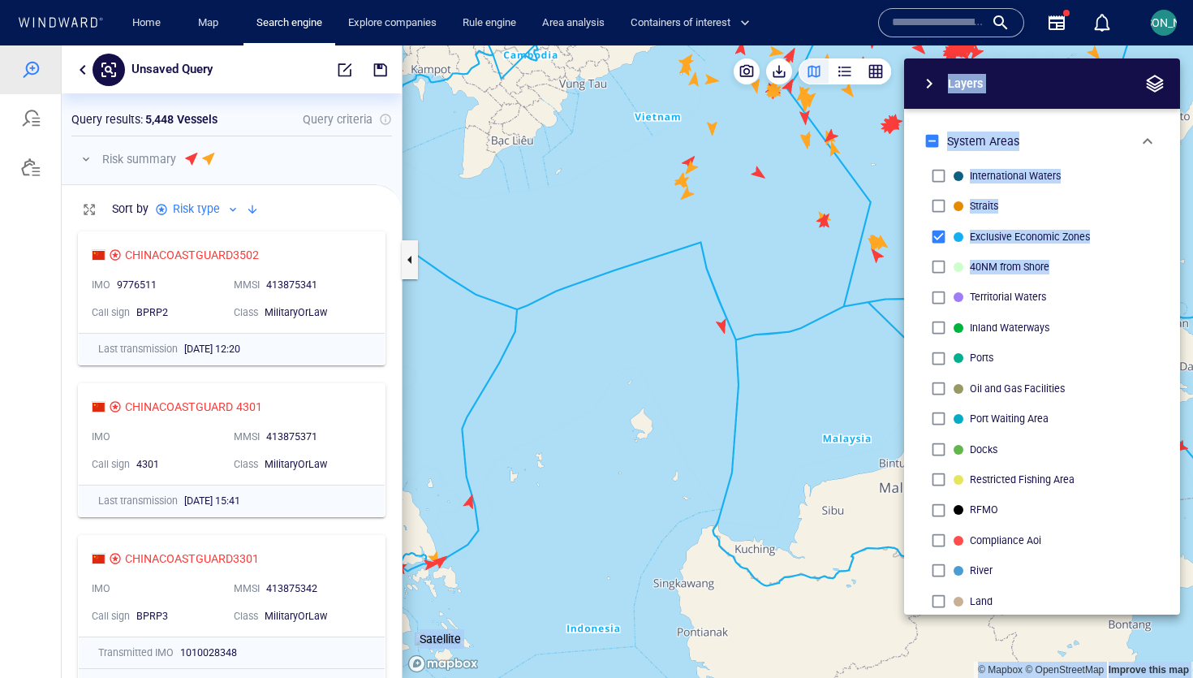
drag, startPoint x: 710, startPoint y: 312, endPoint x: 631, endPoint y: 314, distance: 78.7
click at [631, 314] on canvas "Map" at bounding box center [797, 361] width 790 height 632
click at [1018, 237] on p "Exclusive Economic Zones" at bounding box center [1030, 237] width 120 height 15
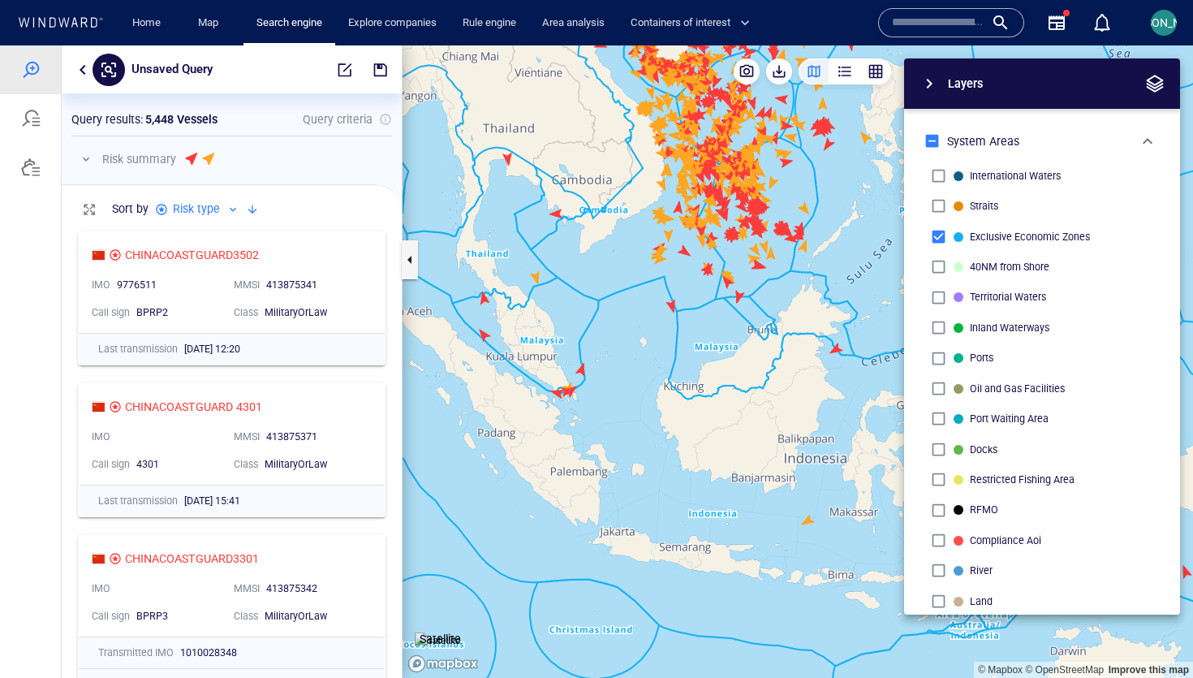
drag, startPoint x: 620, startPoint y: 390, endPoint x: 619, endPoint y: 424, distance: 33.3
click at [619, 424] on canvas "Map" at bounding box center [797, 361] width 790 height 632
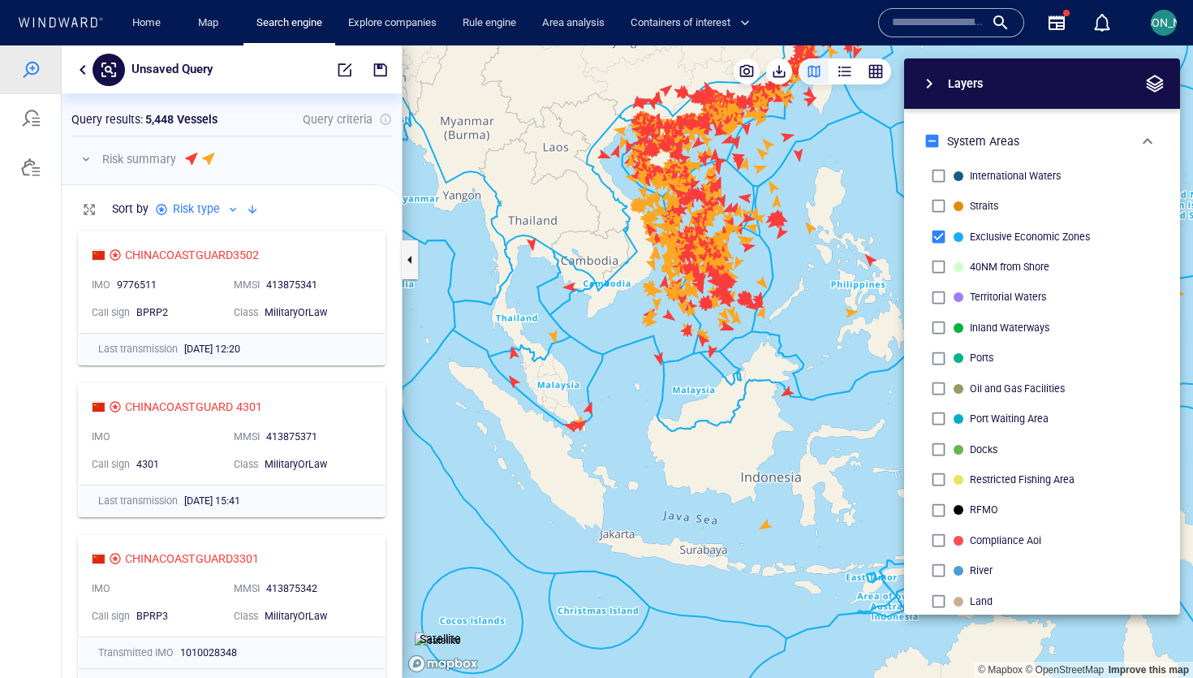
click at [84, 59] on div "Unsaved Query" at bounding box center [232, 69] width 340 height 48
click at [80, 61] on button "button" at bounding box center [82, 69] width 19 height 19
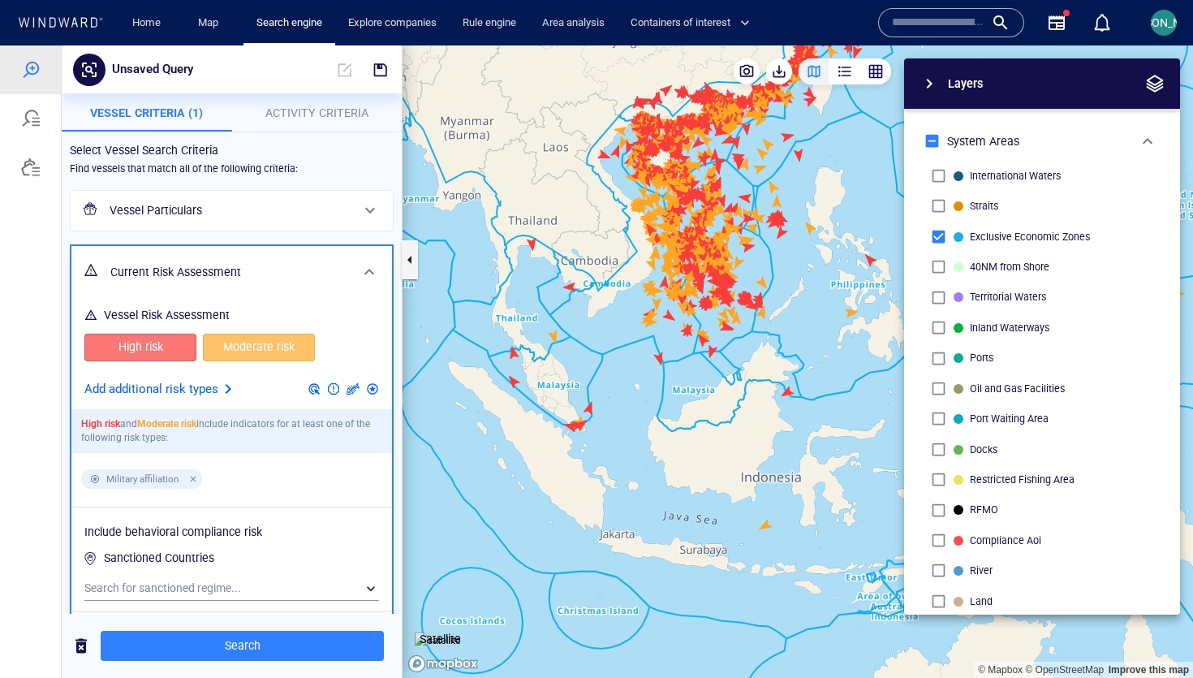
click at [357, 111] on span "Activity Criteria" at bounding box center [316, 112] width 103 height 13
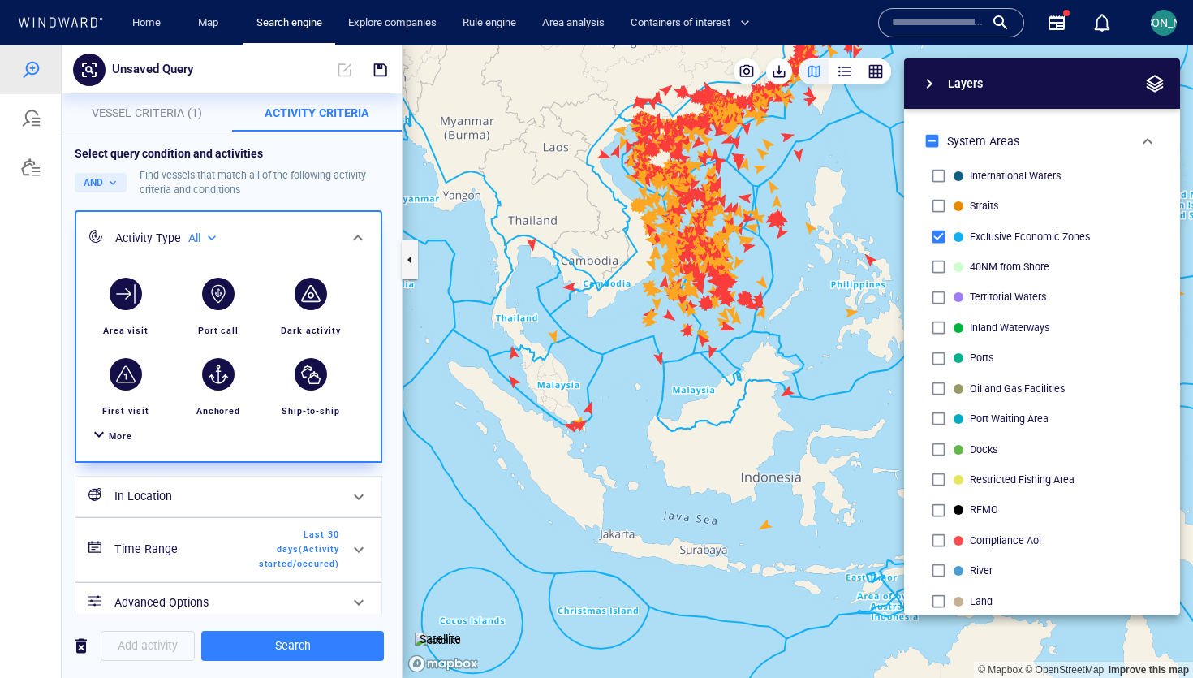
click at [121, 434] on span "More" at bounding box center [121, 436] width 24 height 11
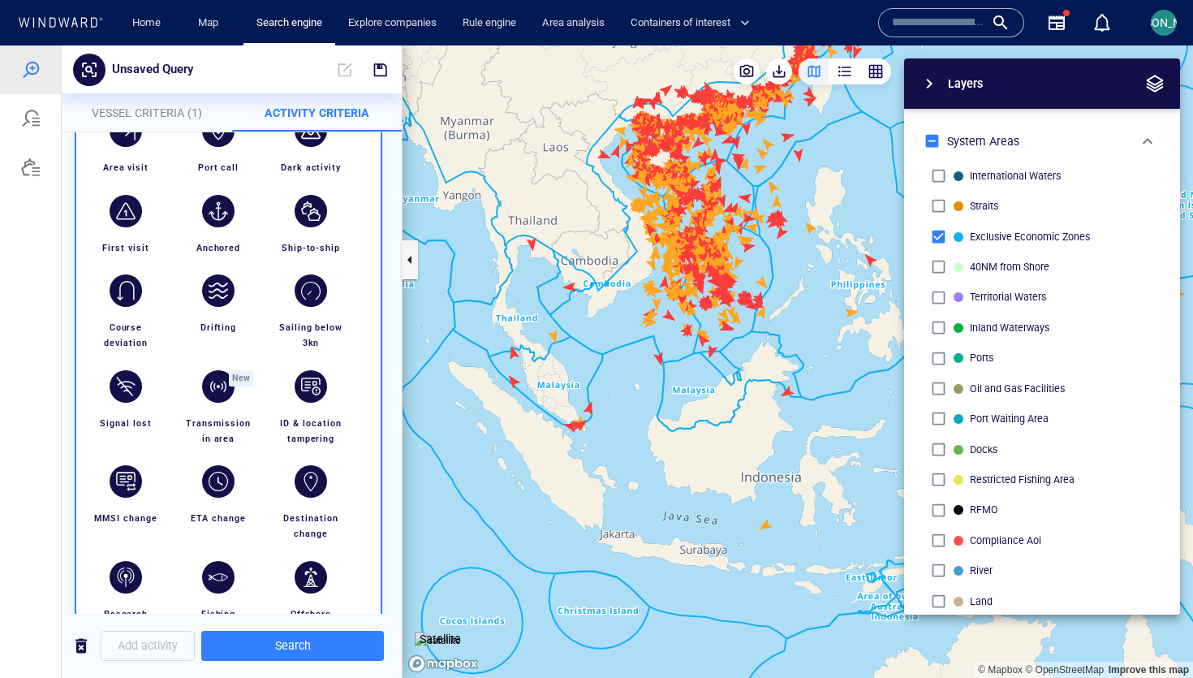
scroll to position [174, 0]
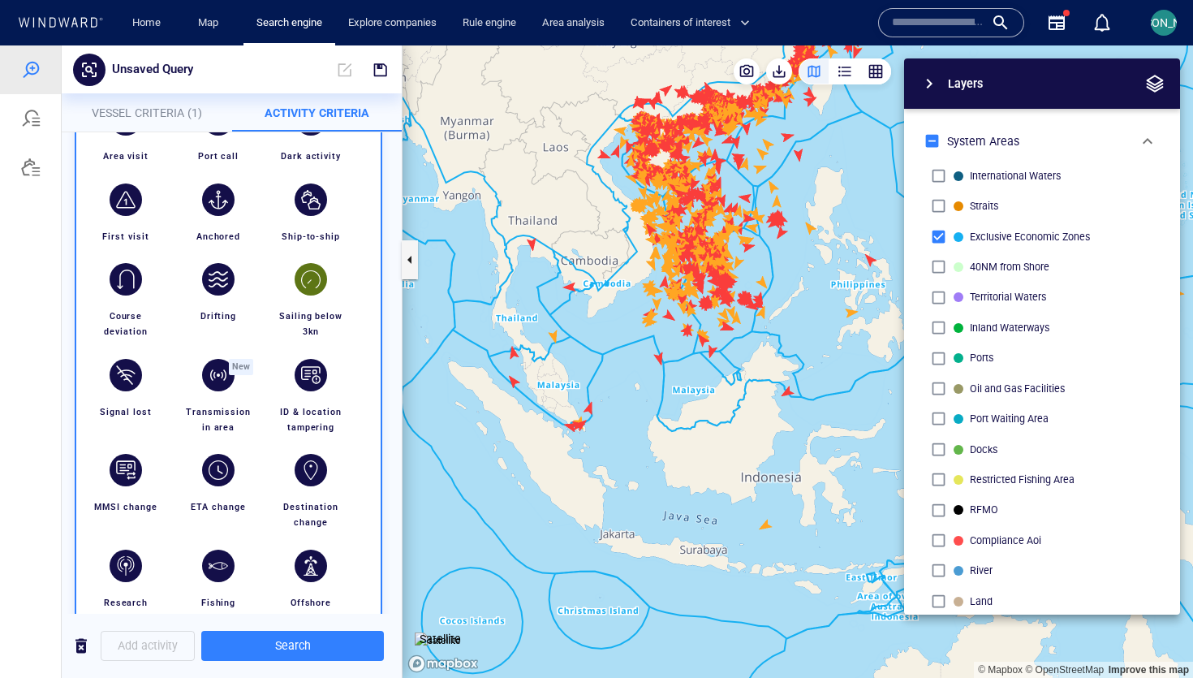
click at [294, 313] on span "Sailing below 3kn" at bounding box center [312, 324] width 67 height 26
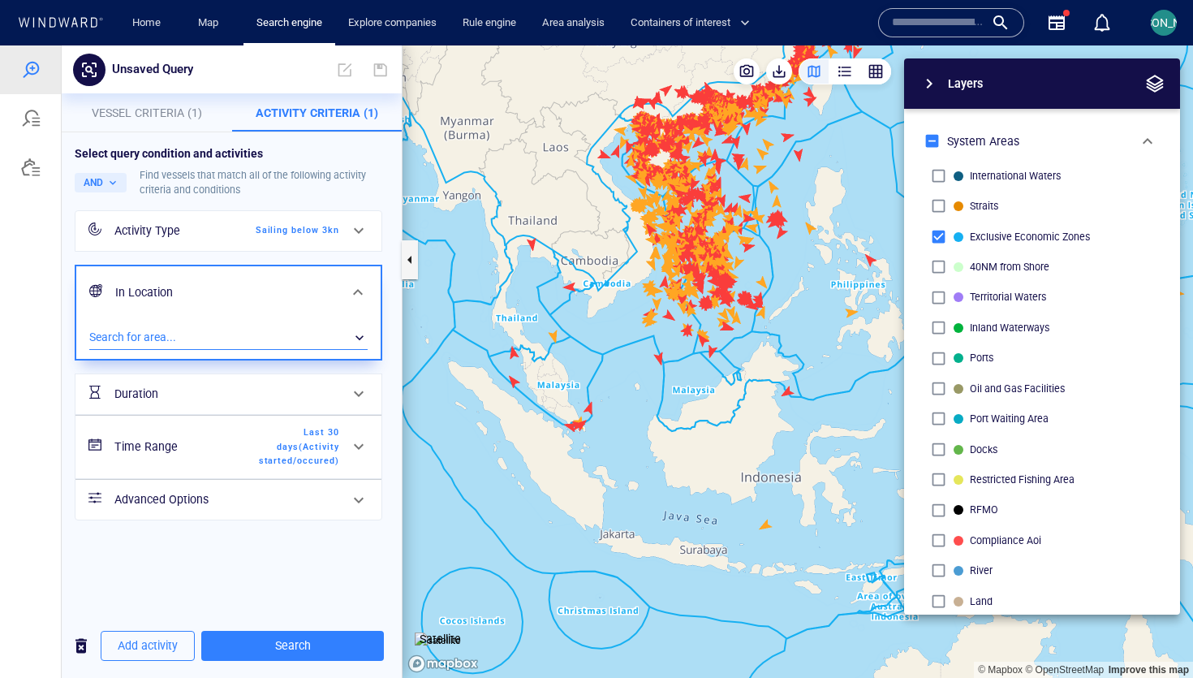
click at [263, 335] on div "​" at bounding box center [228, 337] width 278 height 24
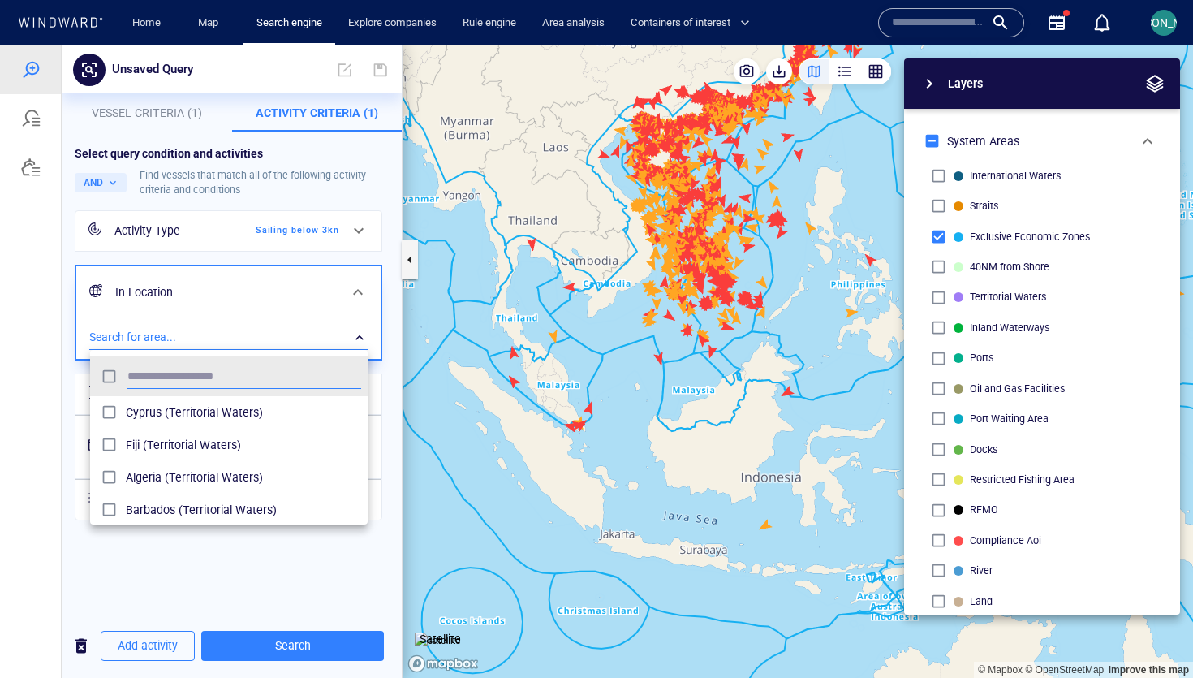
scroll to position [161, 278]
type input "******"
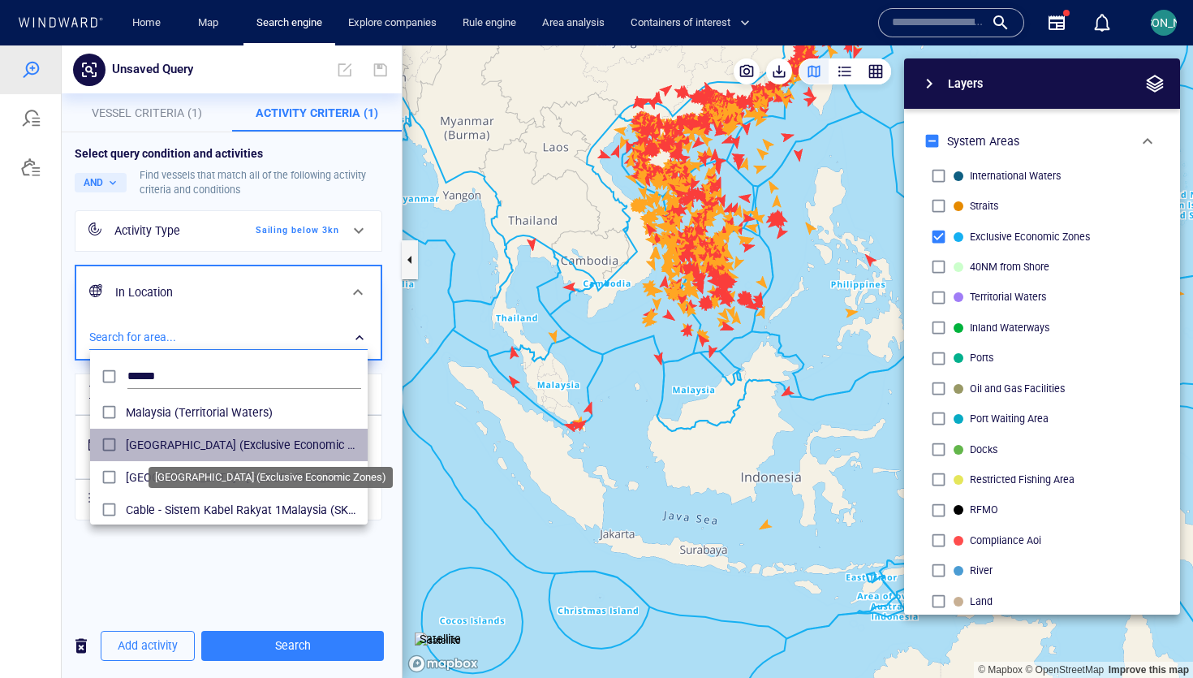
click at [204, 436] on span "Malaysia (Exclusive Economic Zones)" at bounding box center [243, 444] width 235 height 19
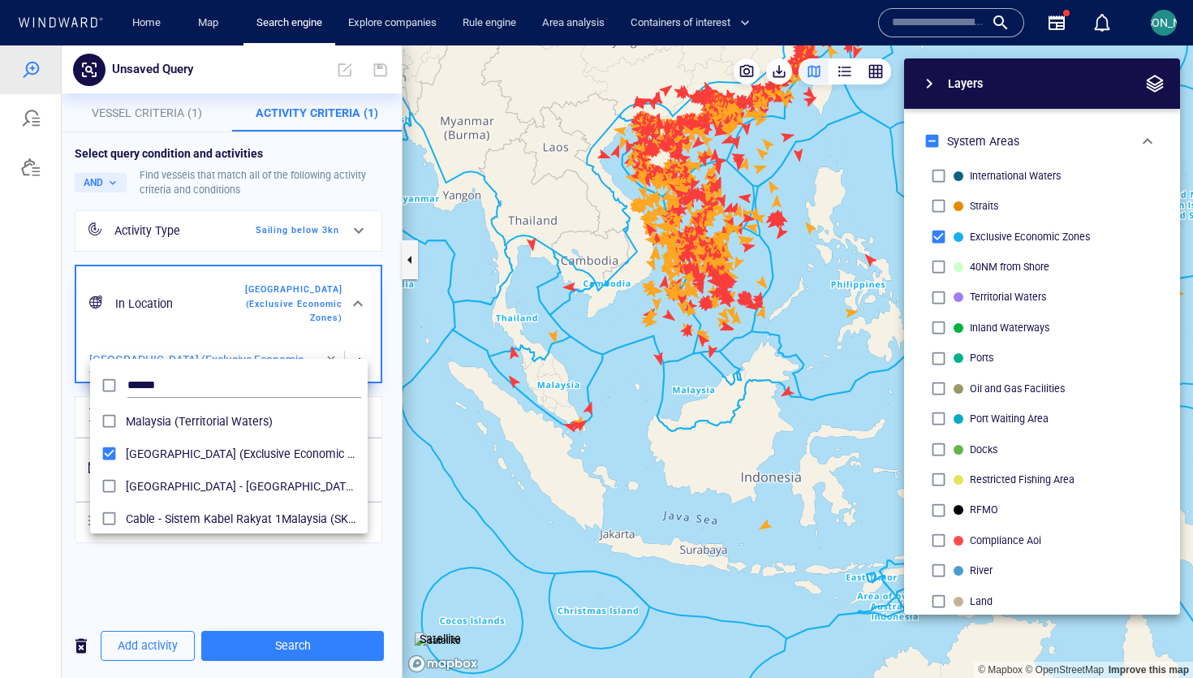
click at [73, 454] on div at bounding box center [596, 361] width 1193 height 632
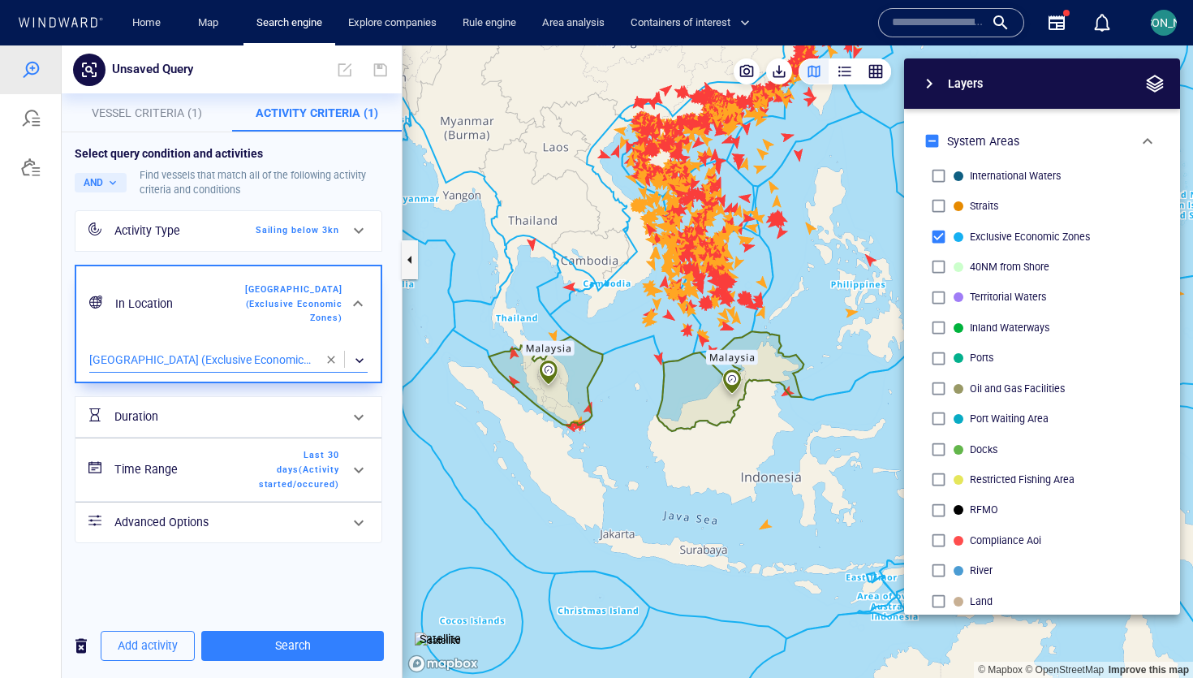
click at [278, 448] on span "Last 30 days ( Activity started/occured )" at bounding box center [292, 469] width 93 height 43
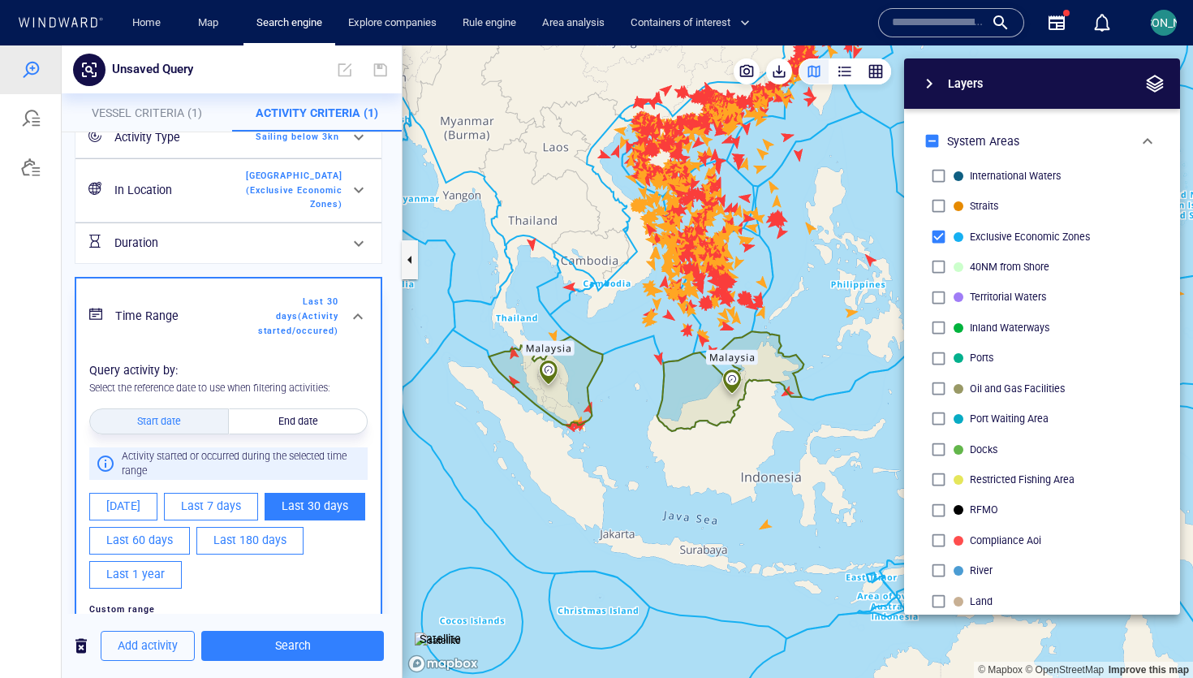
click at [177, 531] on button "Last 60 days" at bounding box center [139, 541] width 101 height 28
type input "**********"
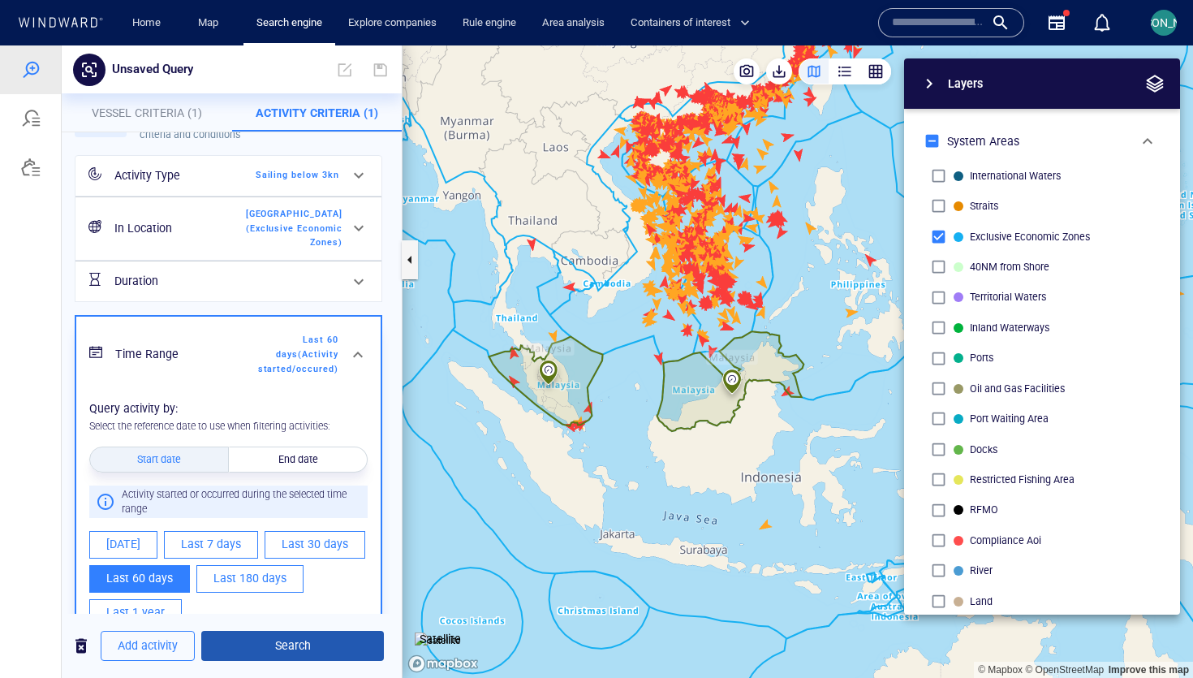
click at [240, 646] on span "Search" at bounding box center [292, 645] width 157 height 20
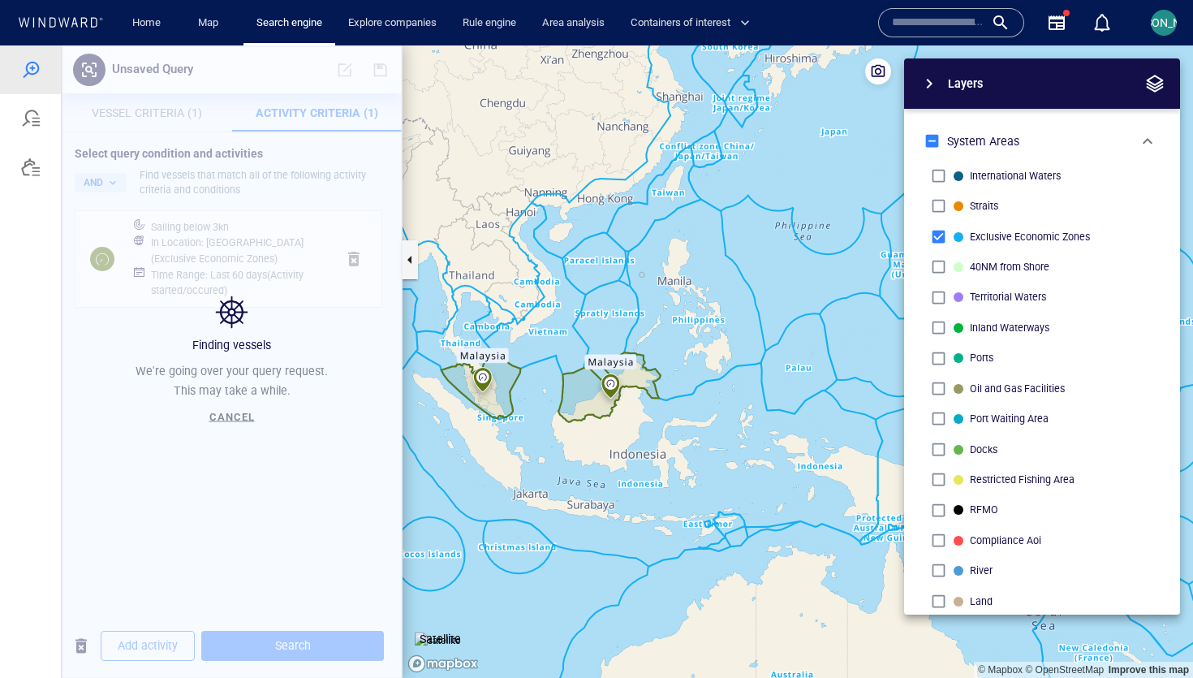
drag, startPoint x: 650, startPoint y: 411, endPoint x: 553, endPoint y: 408, distance: 97.4
click at [553, 408] on canvas "Map" at bounding box center [797, 361] width 790 height 632
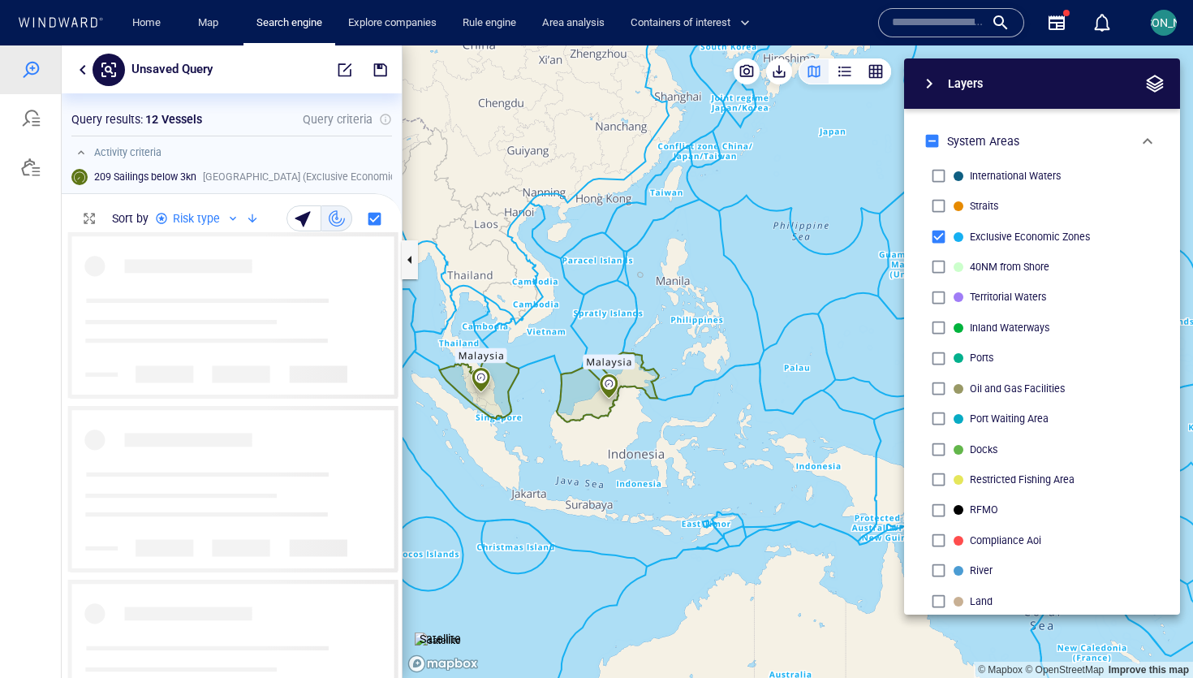
scroll to position [445, 340]
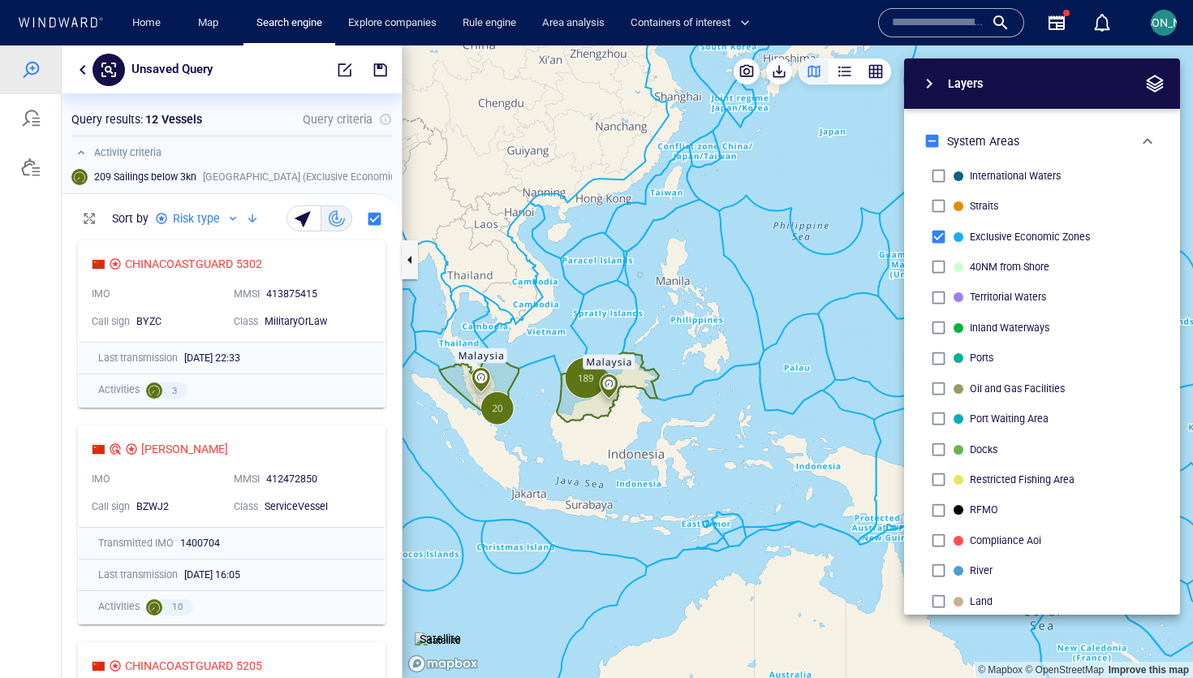
click at [1153, 83] on span "button" at bounding box center [1154, 83] width 19 height 19
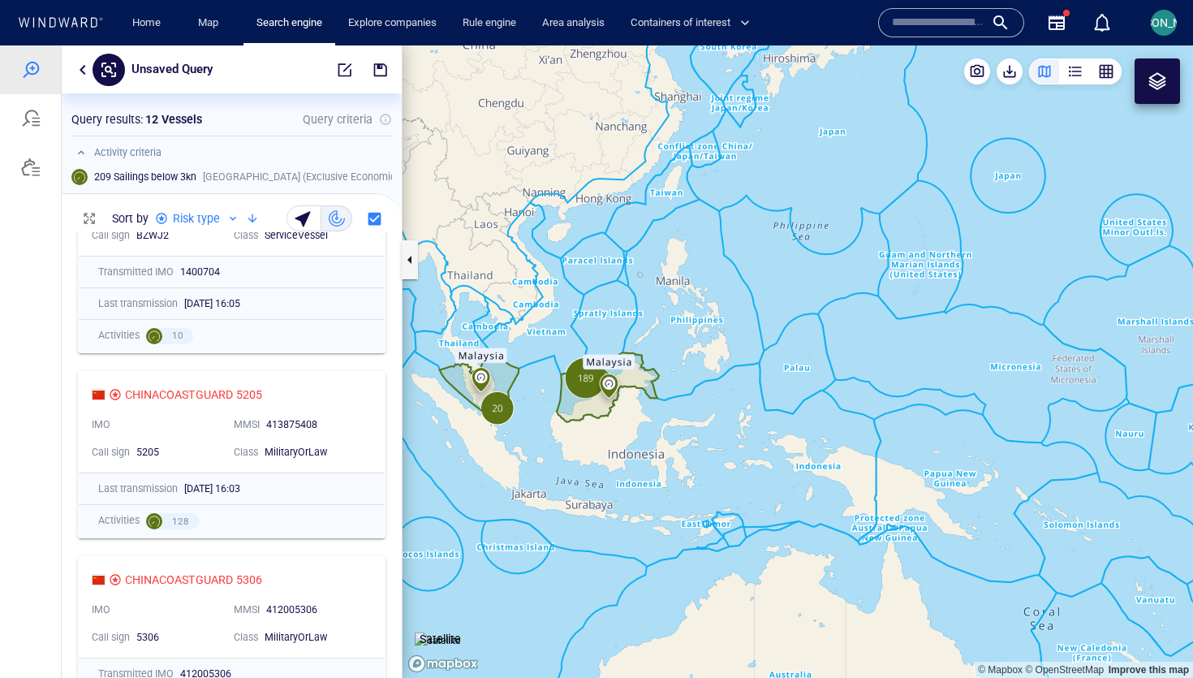
scroll to position [169, 0]
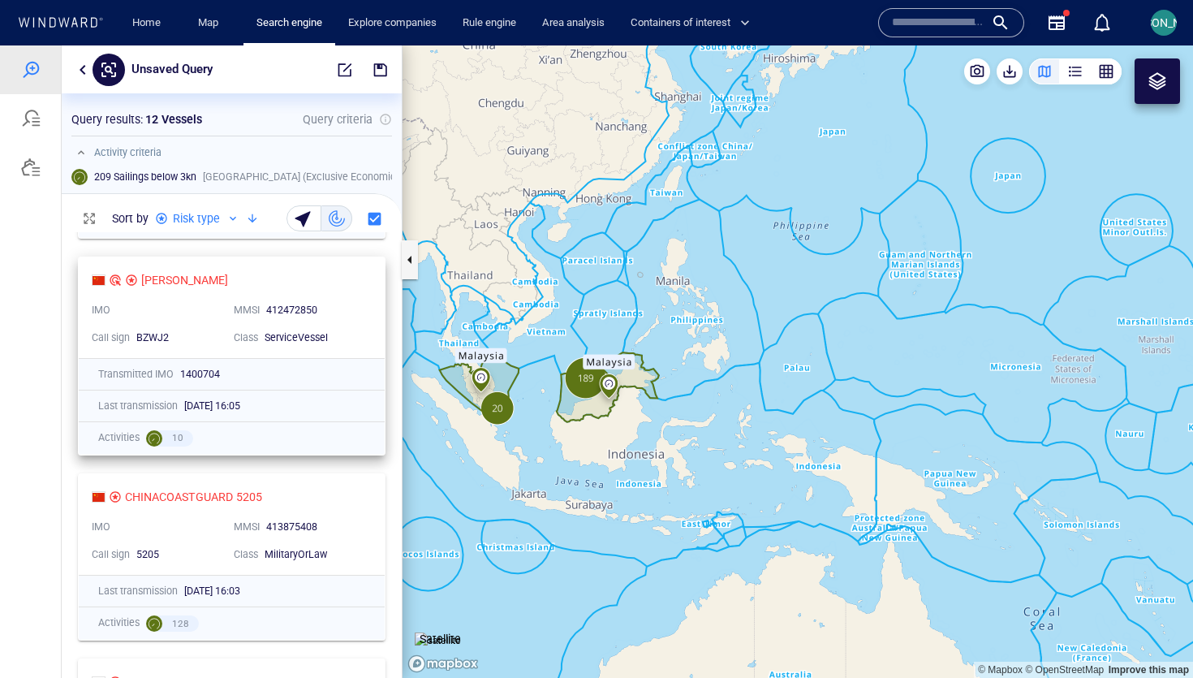
click at [364, 325] on div "Class ServiceVessel" at bounding box center [298, 338] width 142 height 28
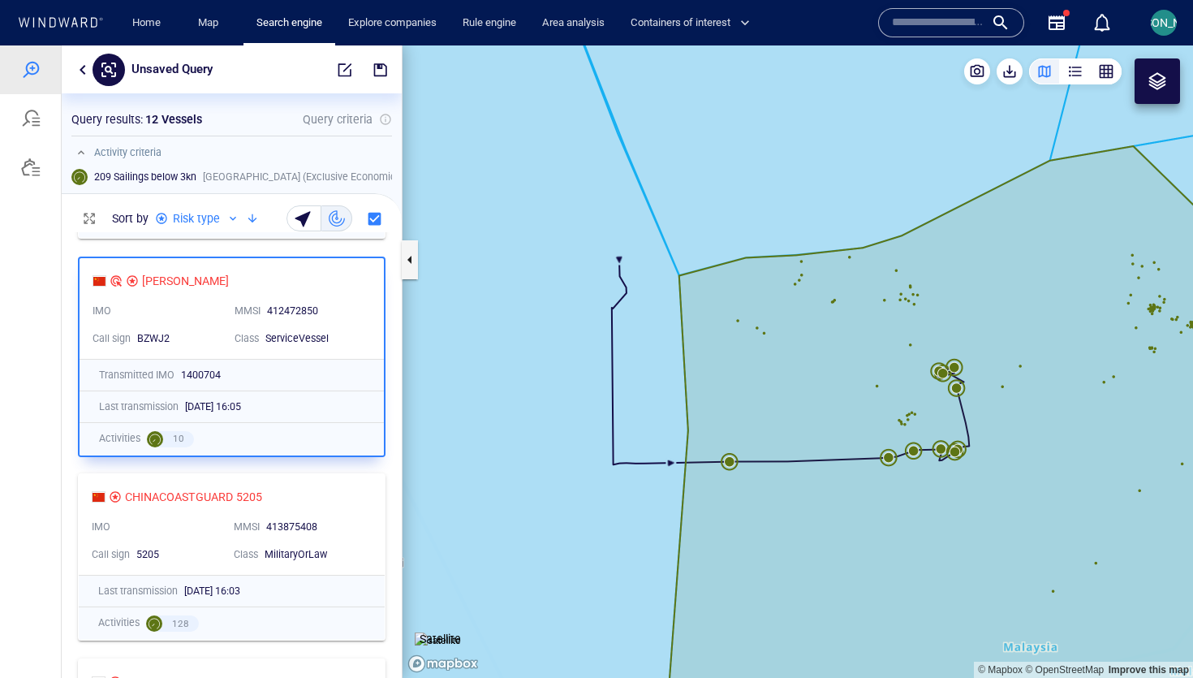
drag, startPoint x: 852, startPoint y: 407, endPoint x: 705, endPoint y: 335, distance: 163.7
click at [704, 335] on canvas "Map" at bounding box center [797, 361] width 790 height 632
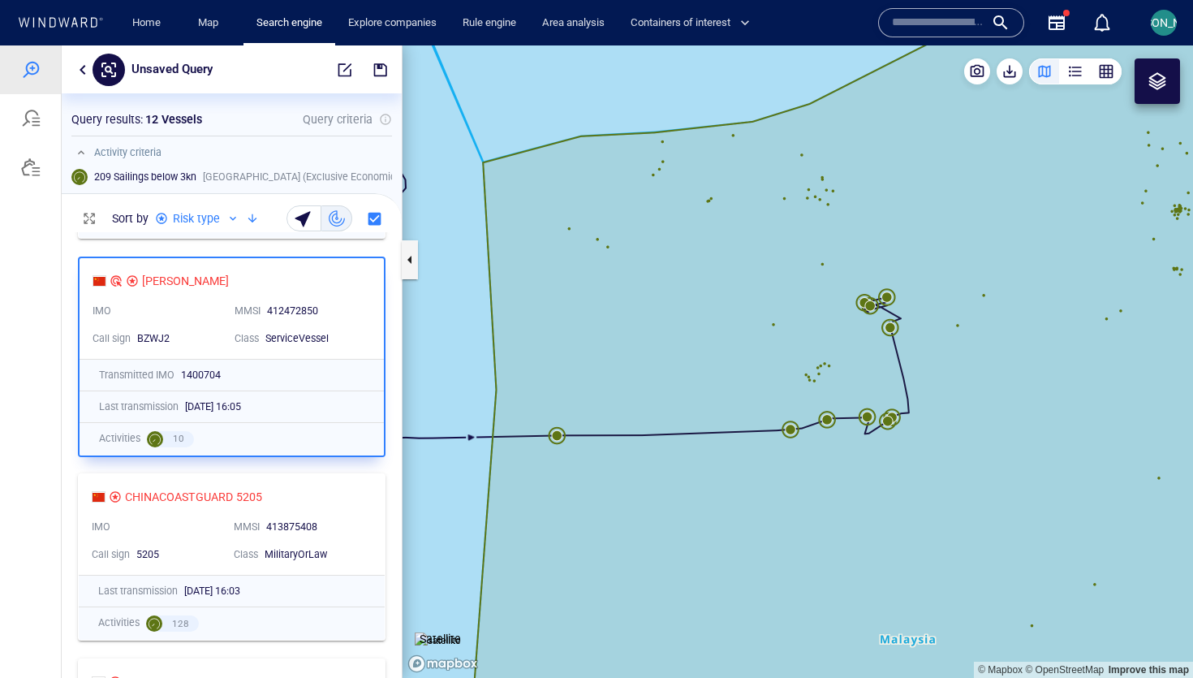
click at [557, 435] on canvas "Map" at bounding box center [797, 361] width 790 height 632
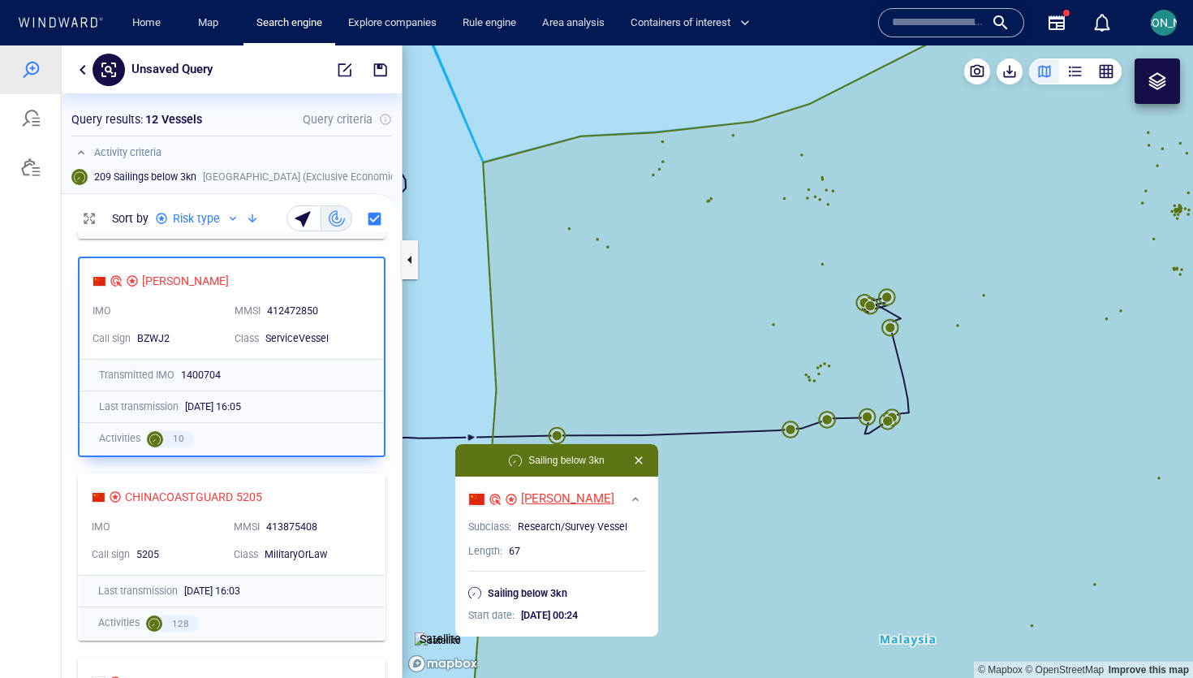
click at [525, 494] on div "[PERSON_NAME]" at bounding box center [567, 498] width 93 height 17
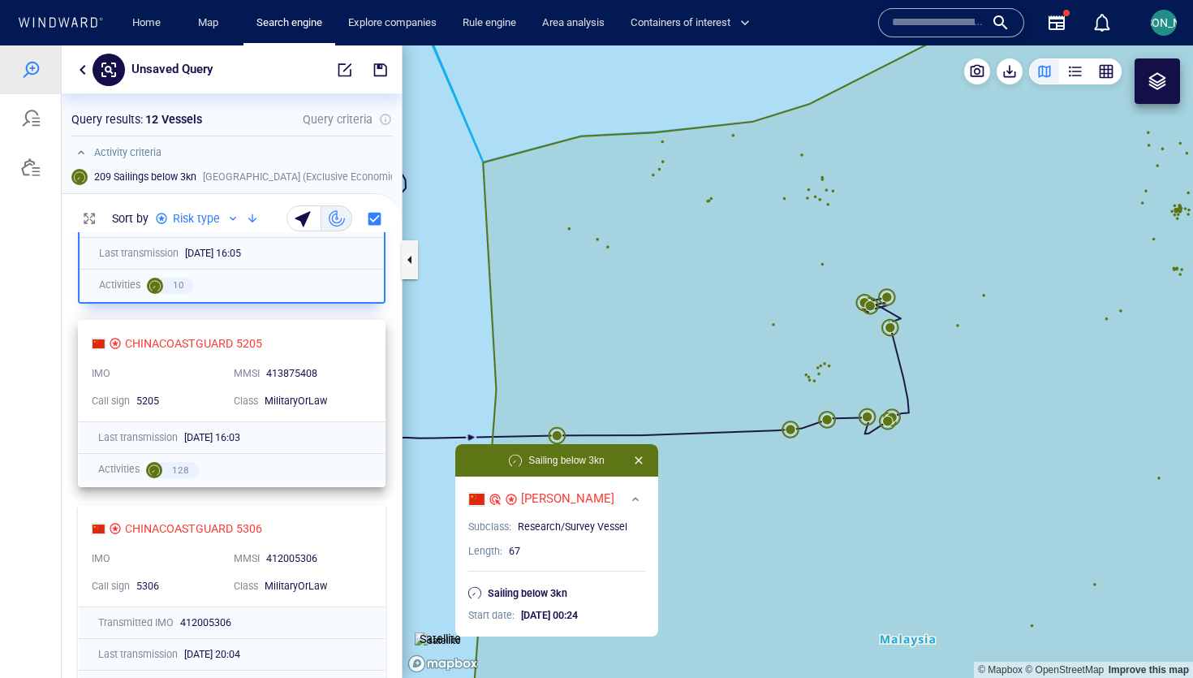
scroll to position [441, 0]
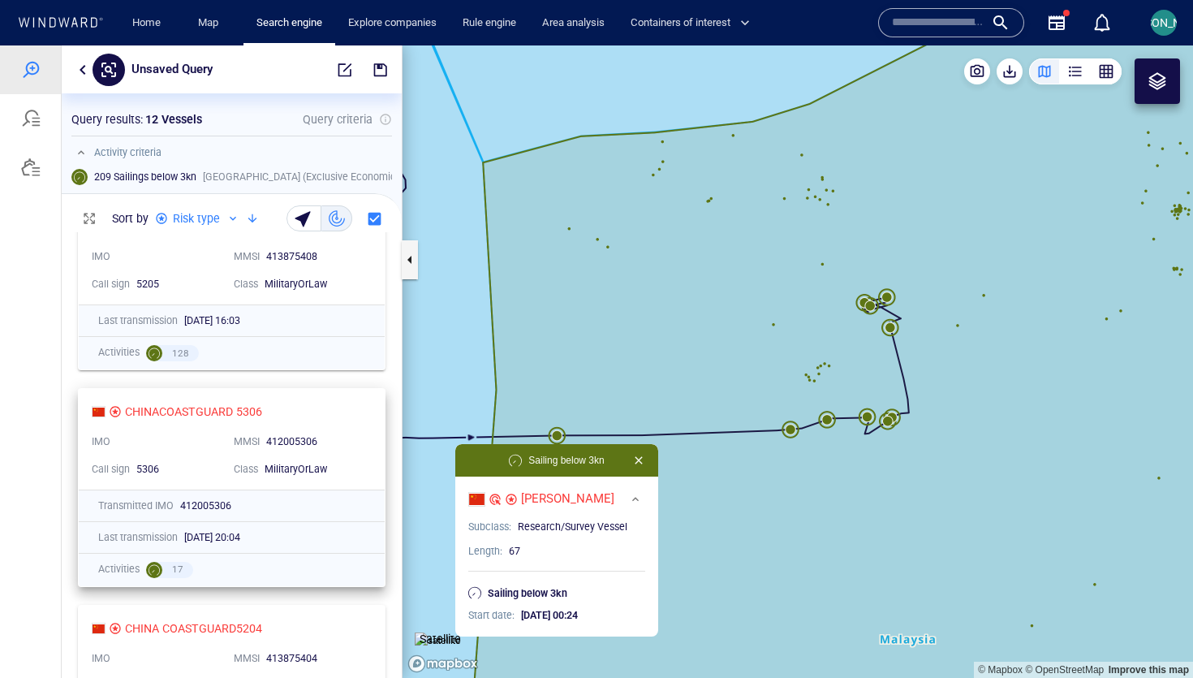
click at [334, 452] on div "412005306" at bounding box center [314, 442] width 103 height 21
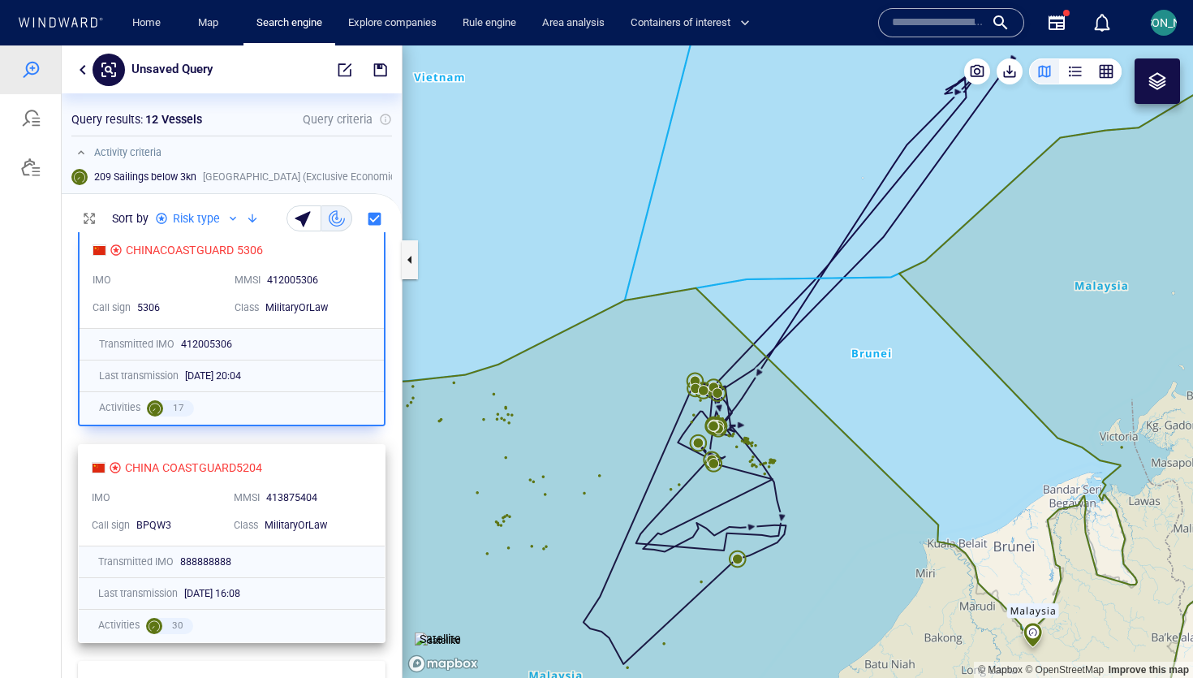
click at [323, 489] on div "413875404" at bounding box center [314, 498] width 103 height 21
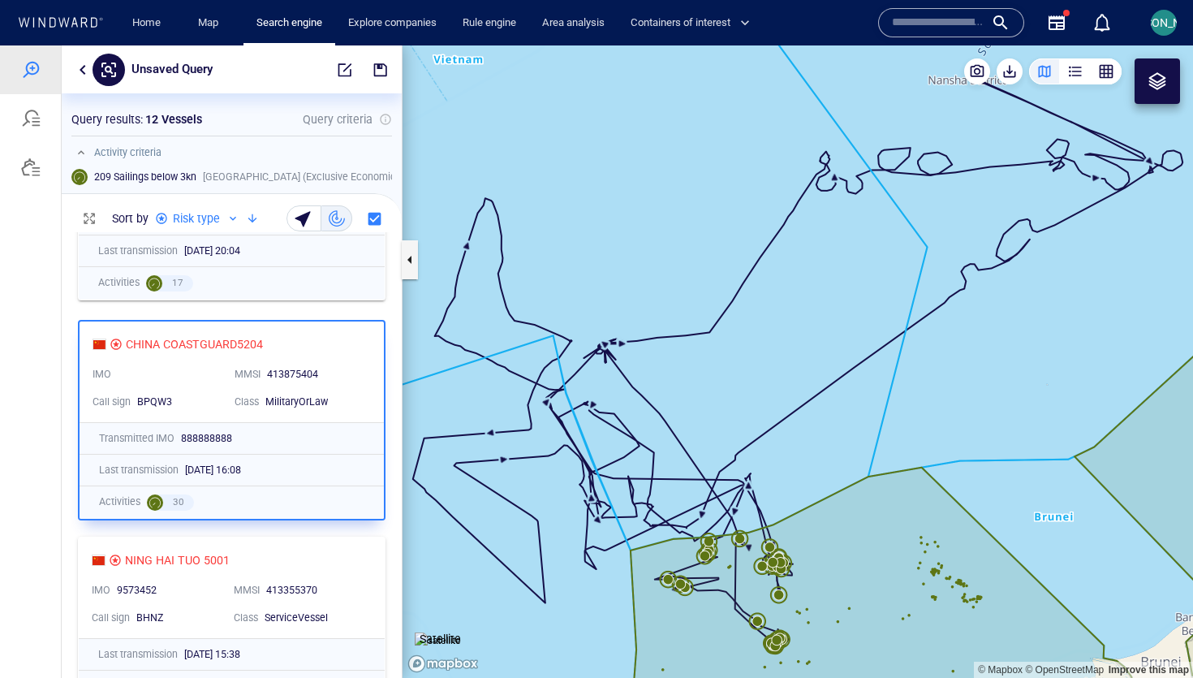
scroll to position [738, 0]
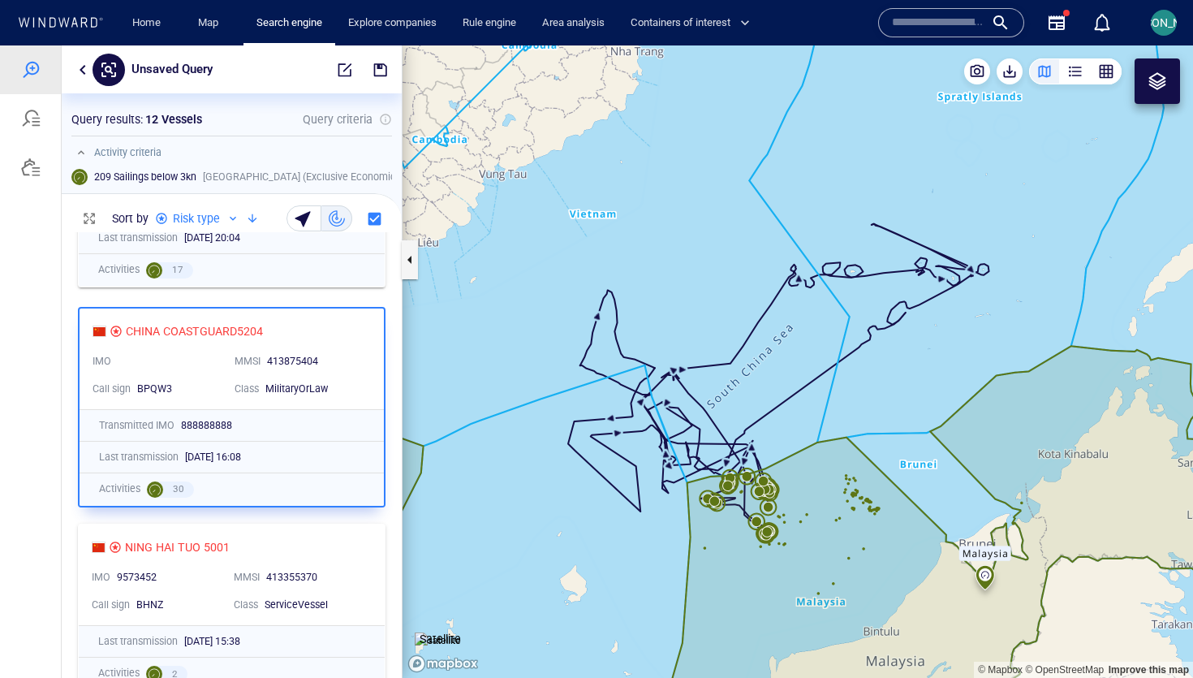
click at [1147, 68] on div at bounding box center [1156, 80] width 45 height 45
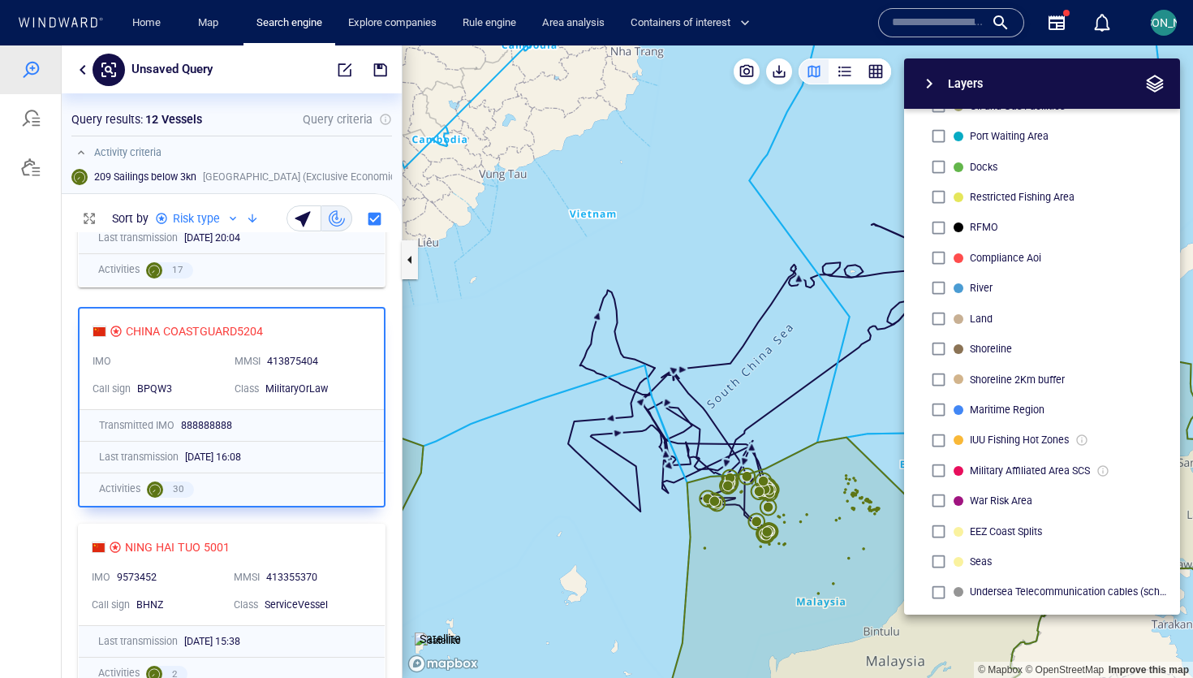
scroll to position [407, 0]
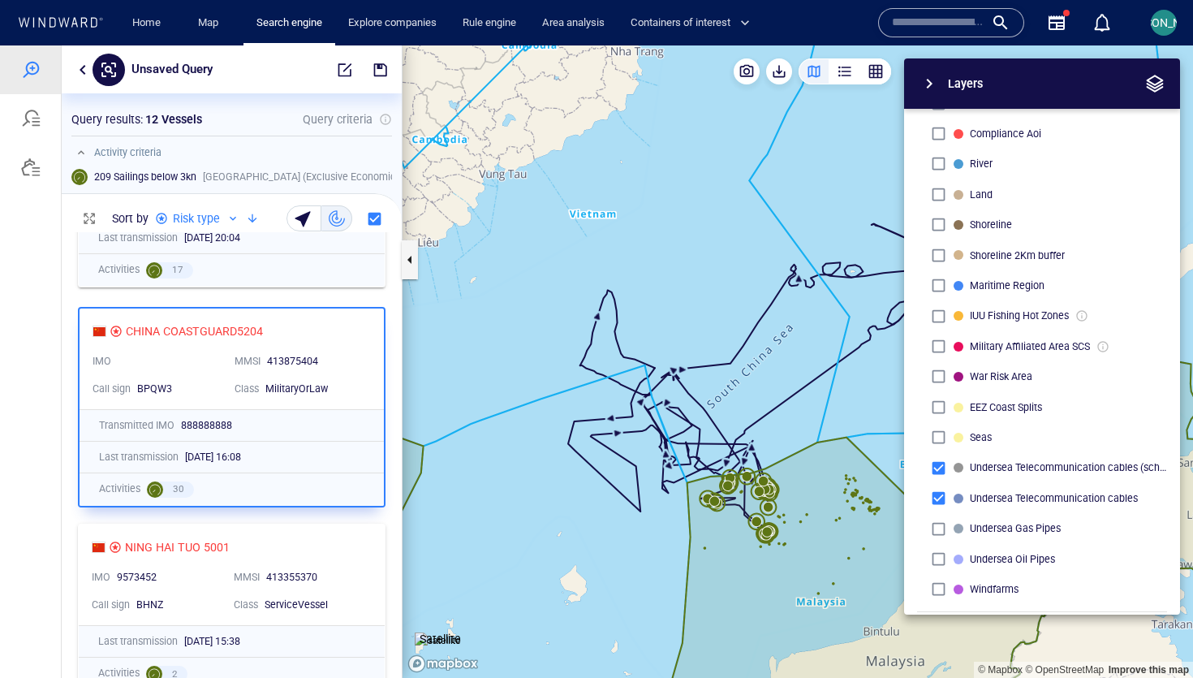
click at [1153, 93] on button "button" at bounding box center [1155, 83] width 24 height 24
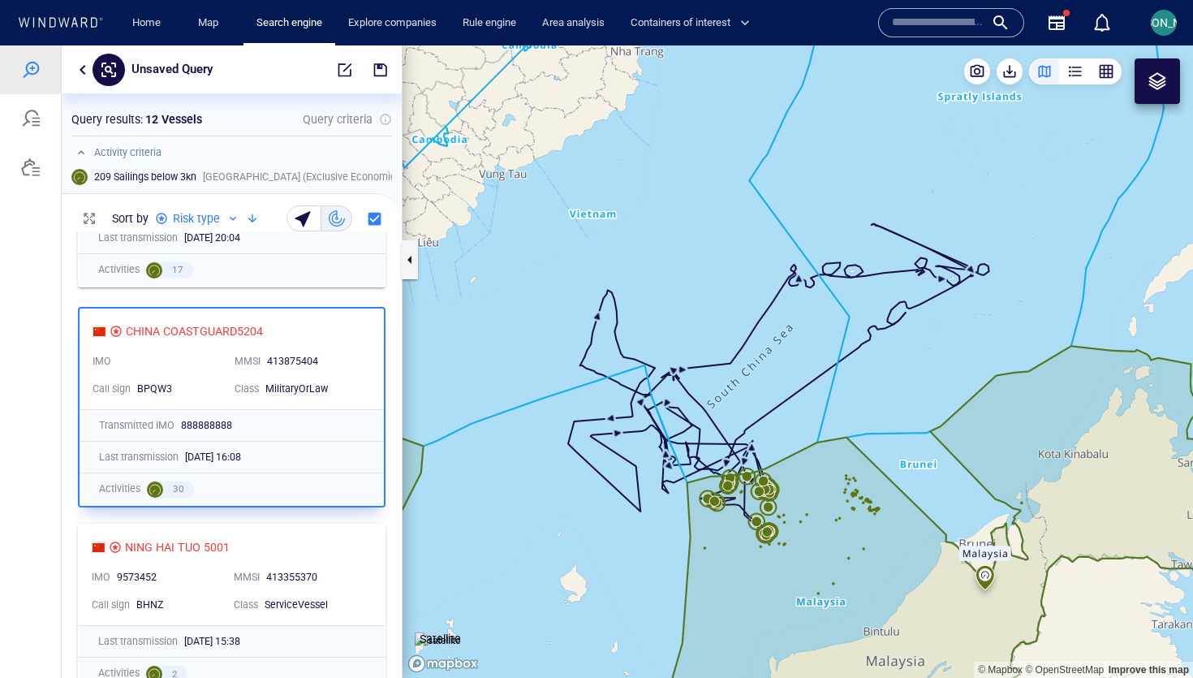
drag, startPoint x: 774, startPoint y: 426, endPoint x: 784, endPoint y: 332, distance: 94.6
click at [784, 332] on canvas "Map" at bounding box center [797, 361] width 790 height 632
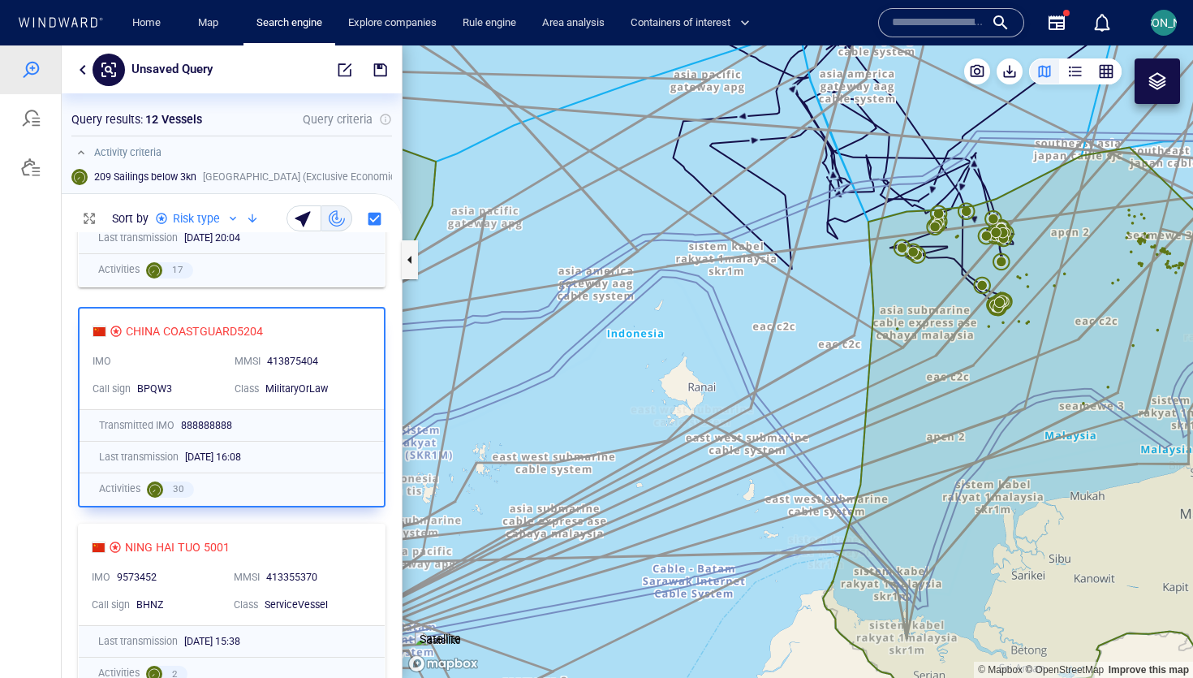
drag, startPoint x: 1057, startPoint y: 205, endPoint x: 867, endPoint y: 258, distance: 197.1
click at [866, 258] on canvas "Map" at bounding box center [797, 361] width 790 height 632
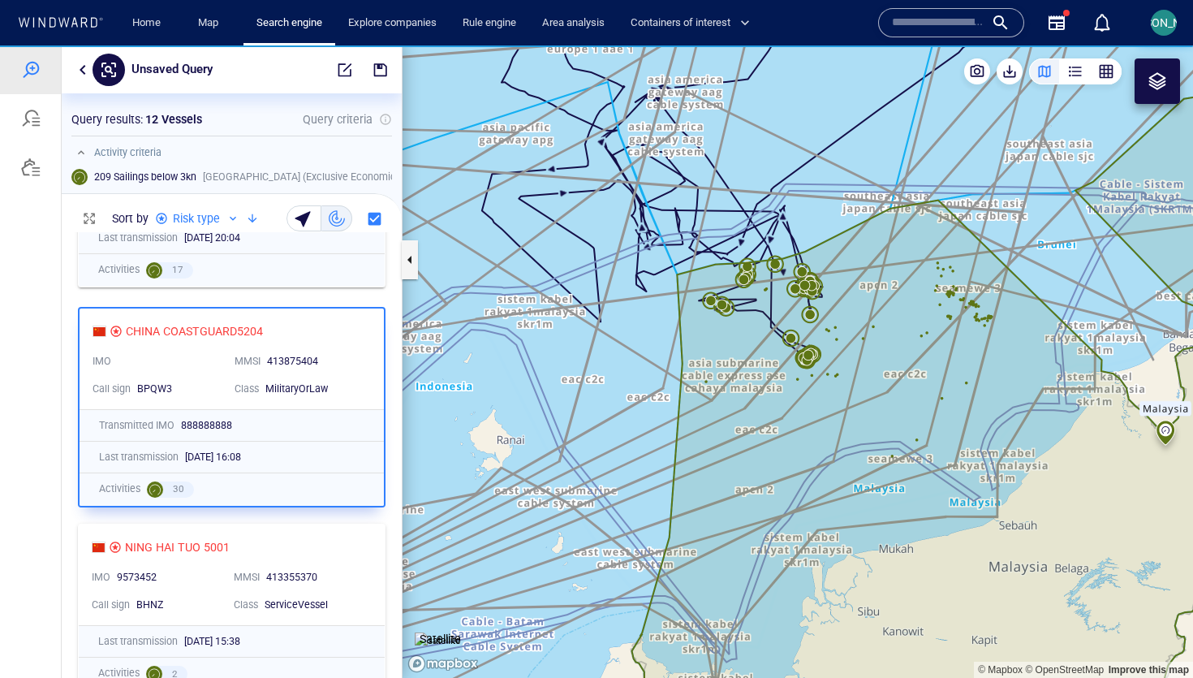
click at [1151, 80] on div at bounding box center [1156, 80] width 19 height 19
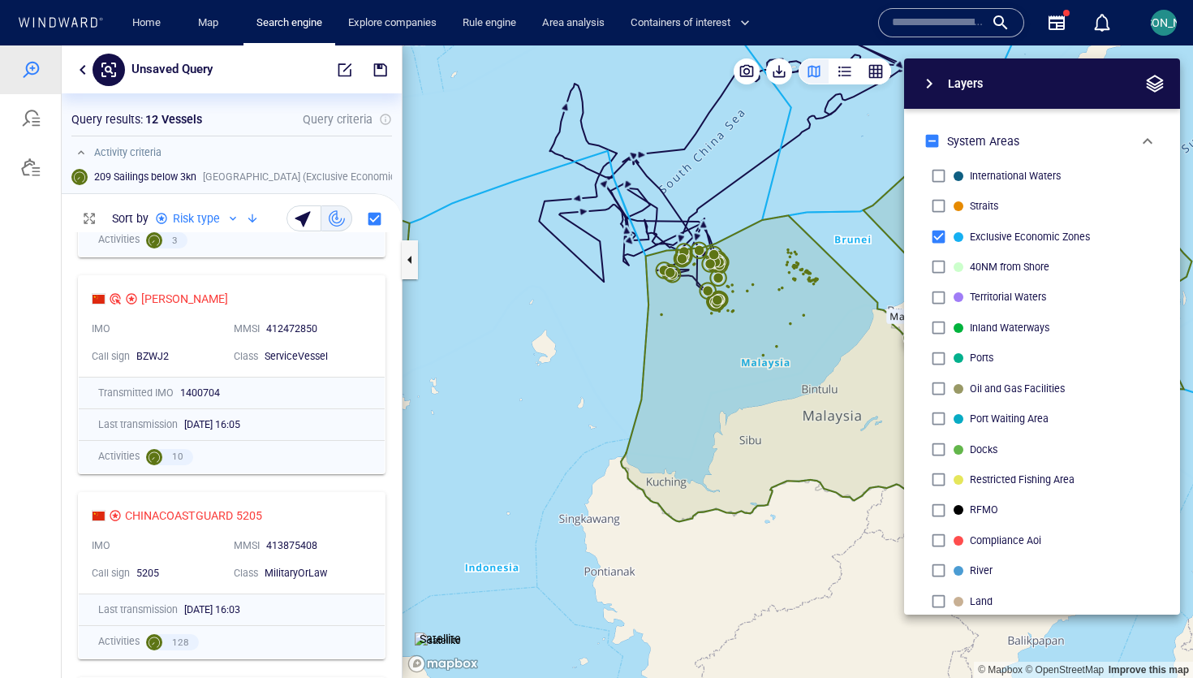
scroll to position [0, 0]
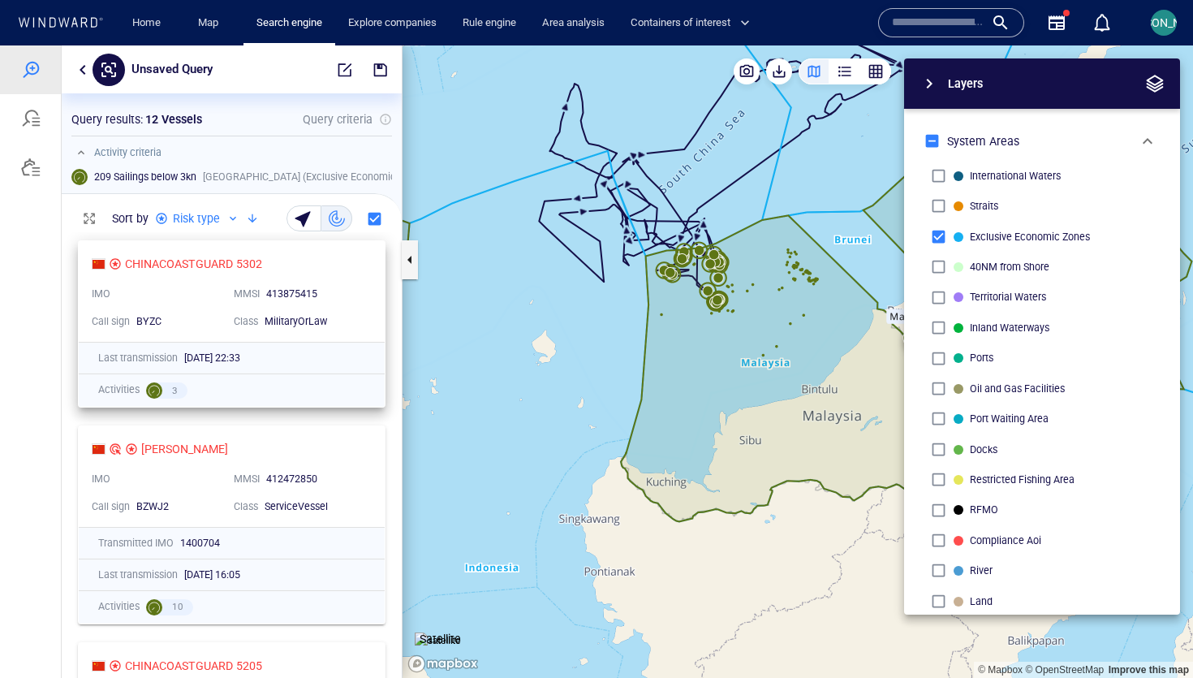
click at [359, 290] on div "413875415" at bounding box center [314, 294] width 97 height 15
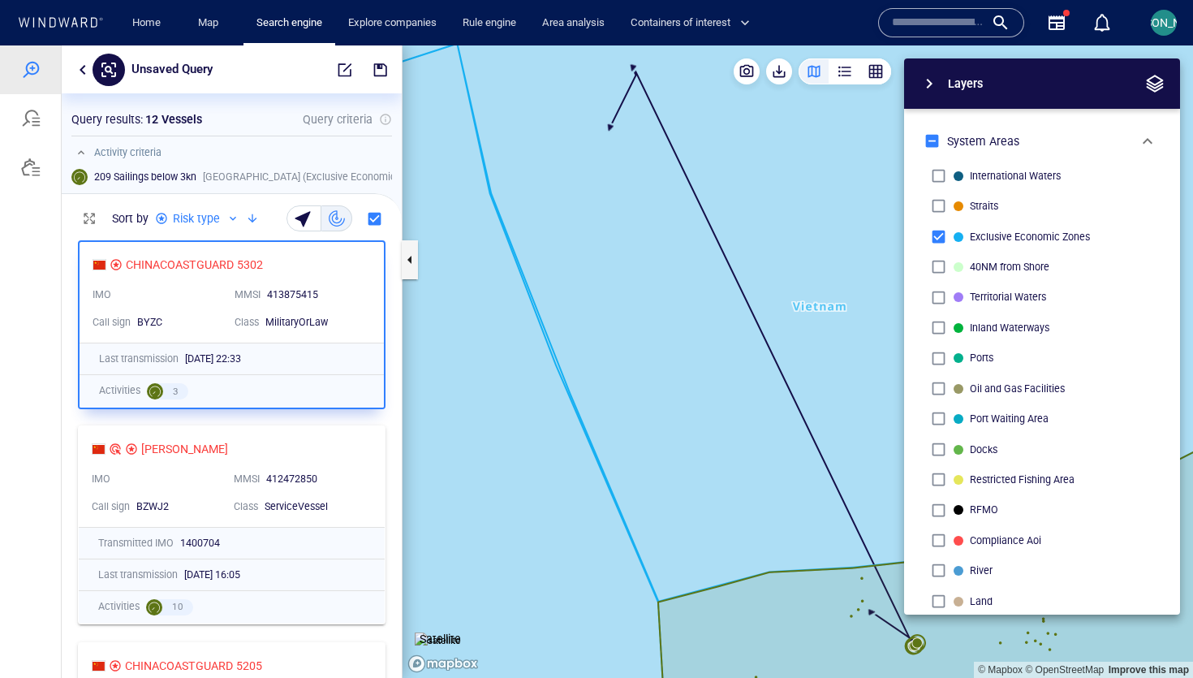
drag, startPoint x: 663, startPoint y: 445, endPoint x: 332, endPoint y: 325, distance: 352.2
click at [332, 325] on div "Unsaved Query Something went wrong An error occurred while searching for the en…" at bounding box center [596, 361] width 1193 height 632
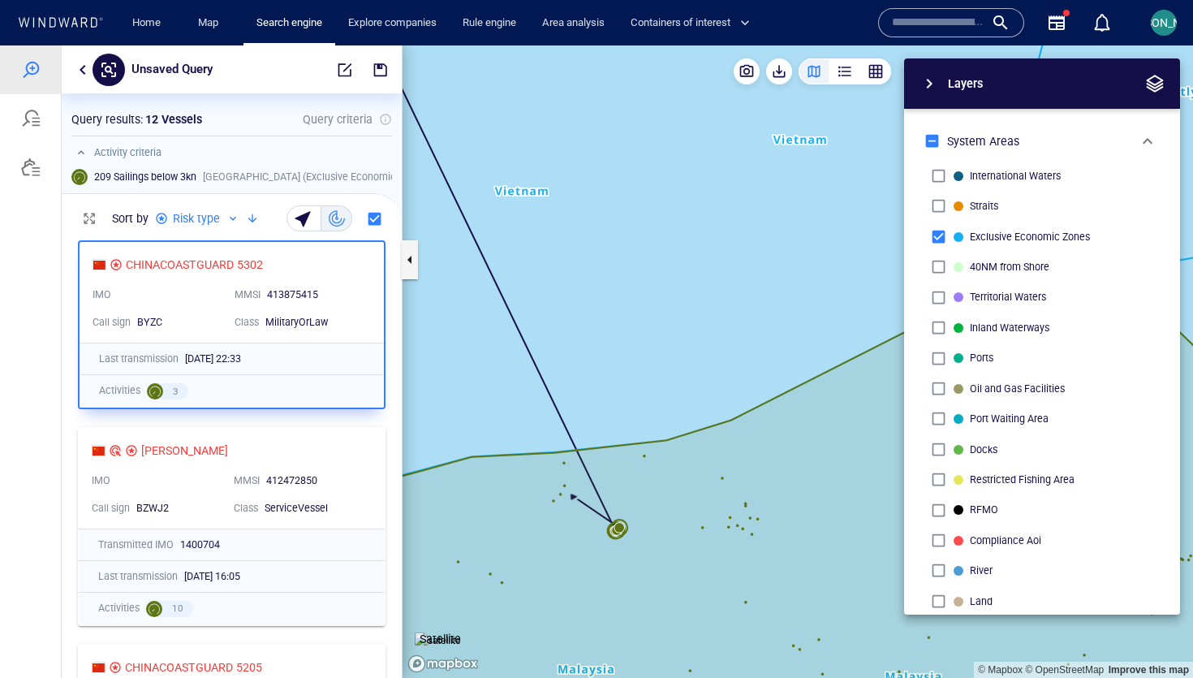
scroll to position [212, 0]
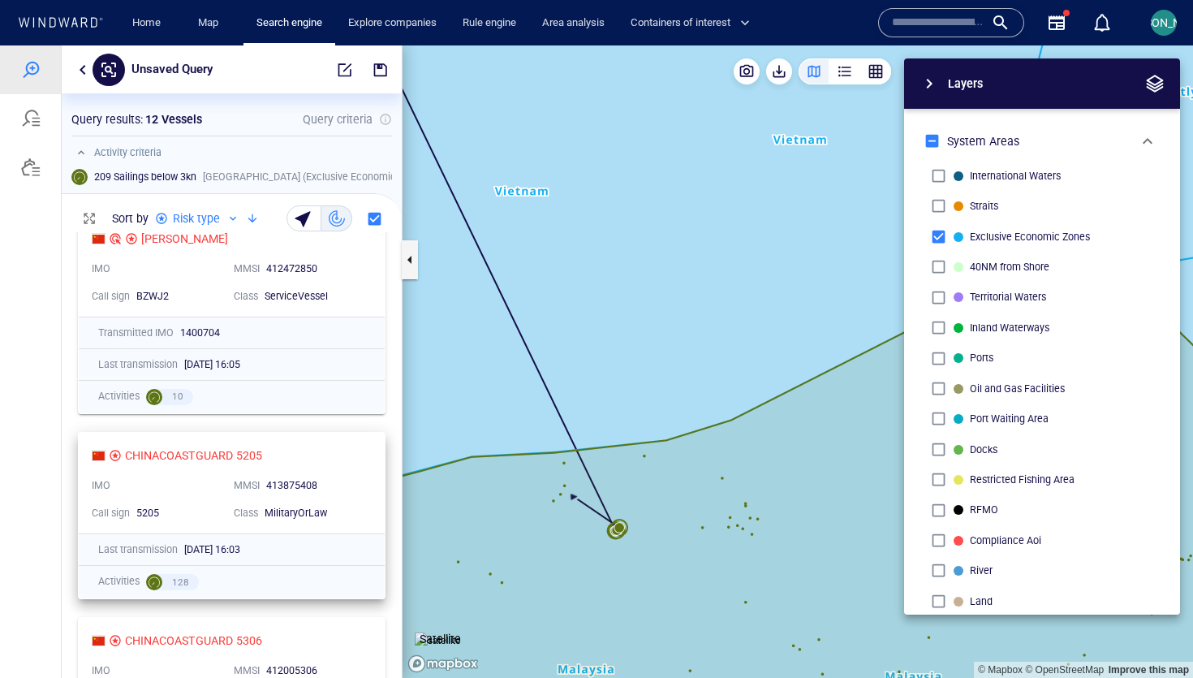
click at [339, 473] on div "MMSI 413875408" at bounding box center [298, 486] width 142 height 28
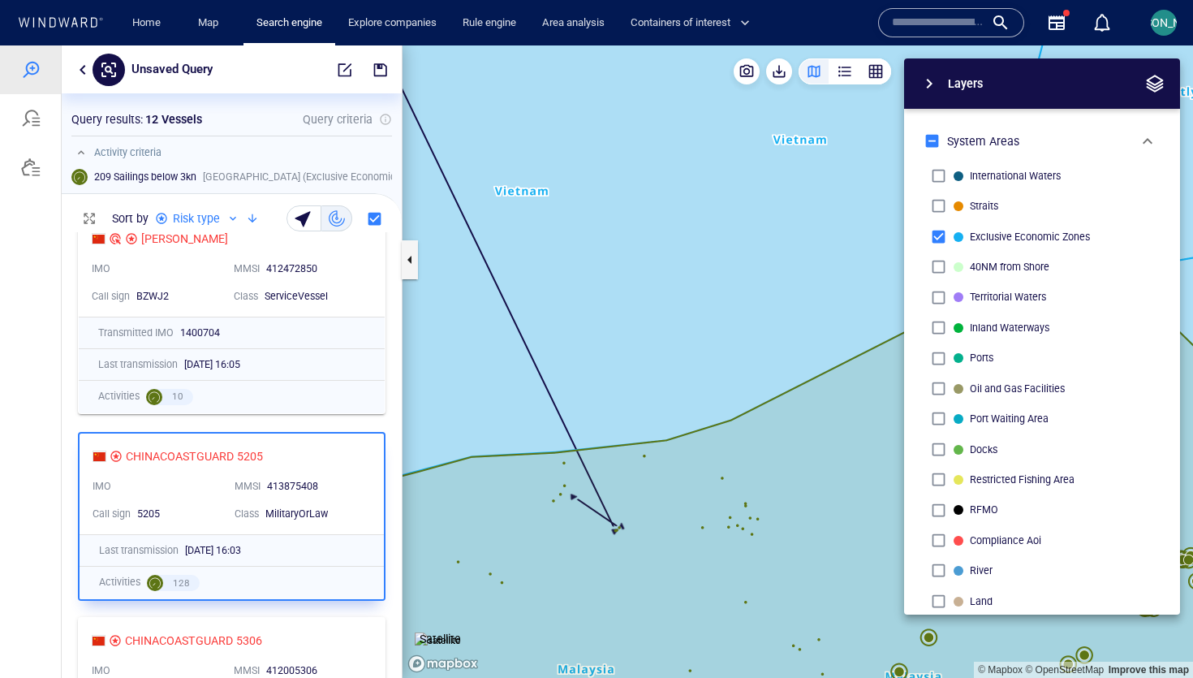
scroll to position [354, 0]
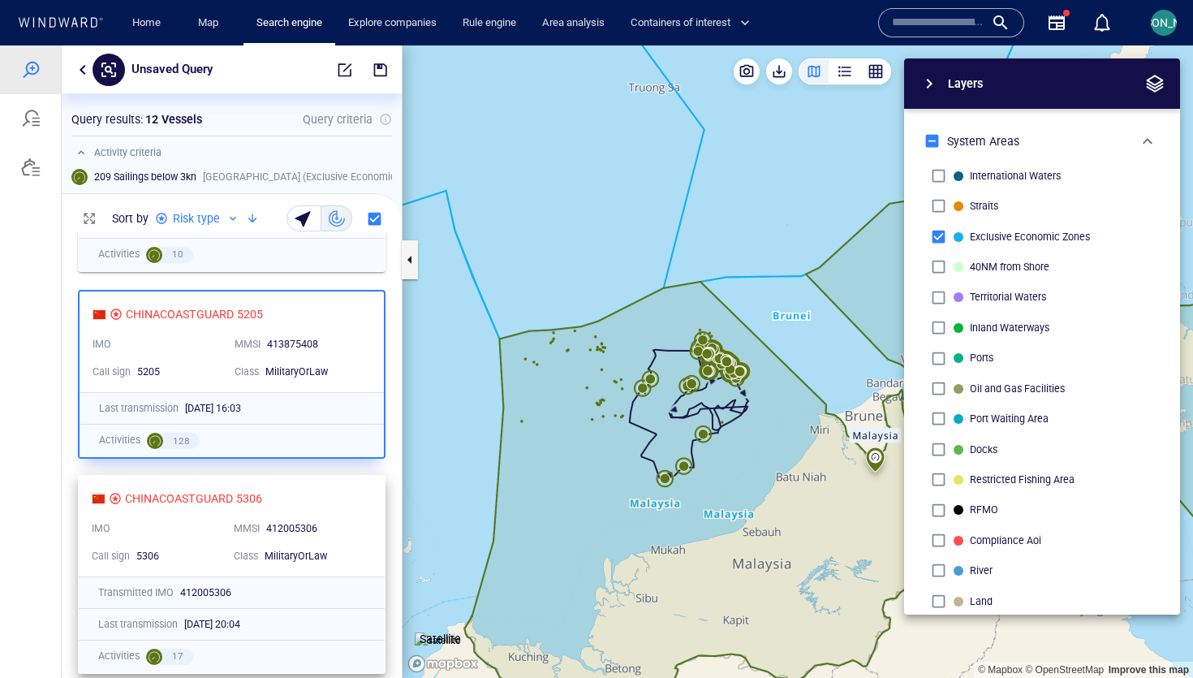
click at [339, 506] on div "CHINACOASTGUARD 5306" at bounding box center [225, 497] width 267 height 19
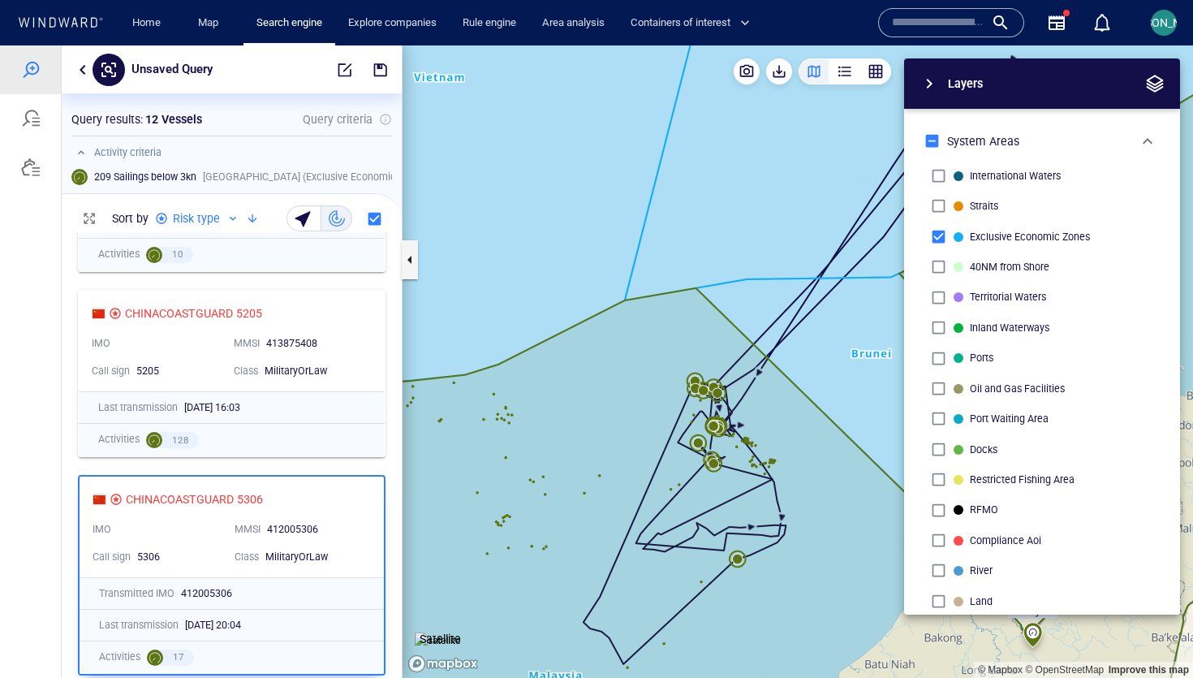
scroll to position [587, 0]
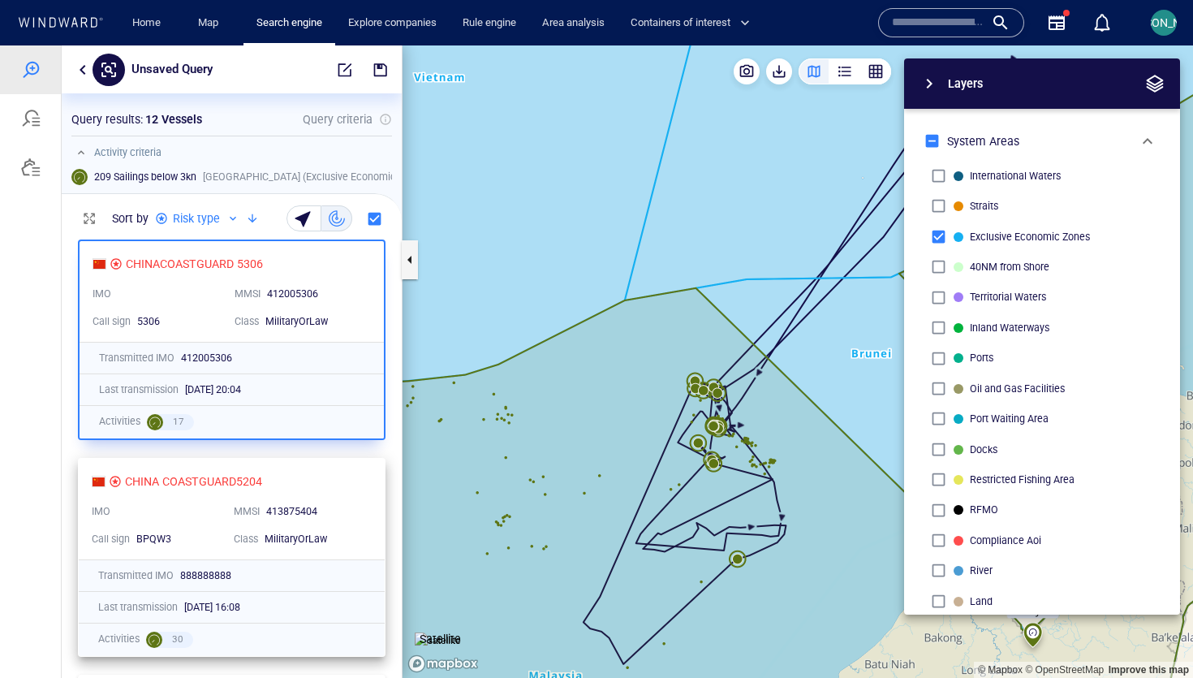
click at [339, 506] on div "413875404" at bounding box center [314, 512] width 97 height 15
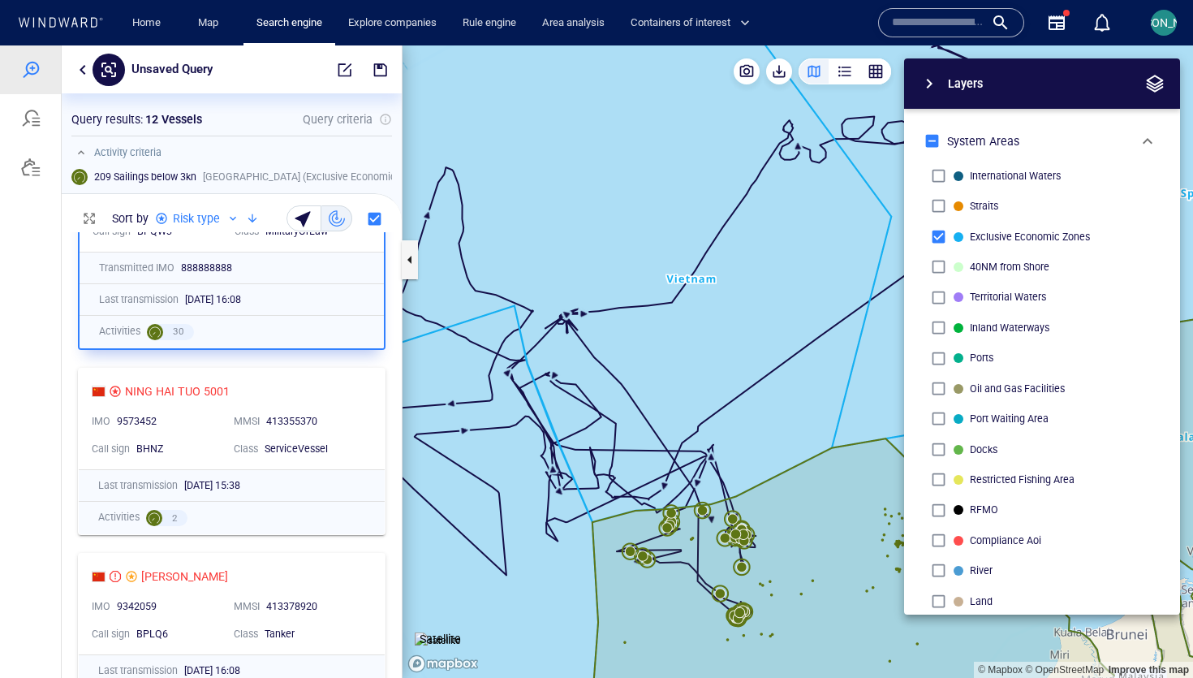
scroll to position [901, 0]
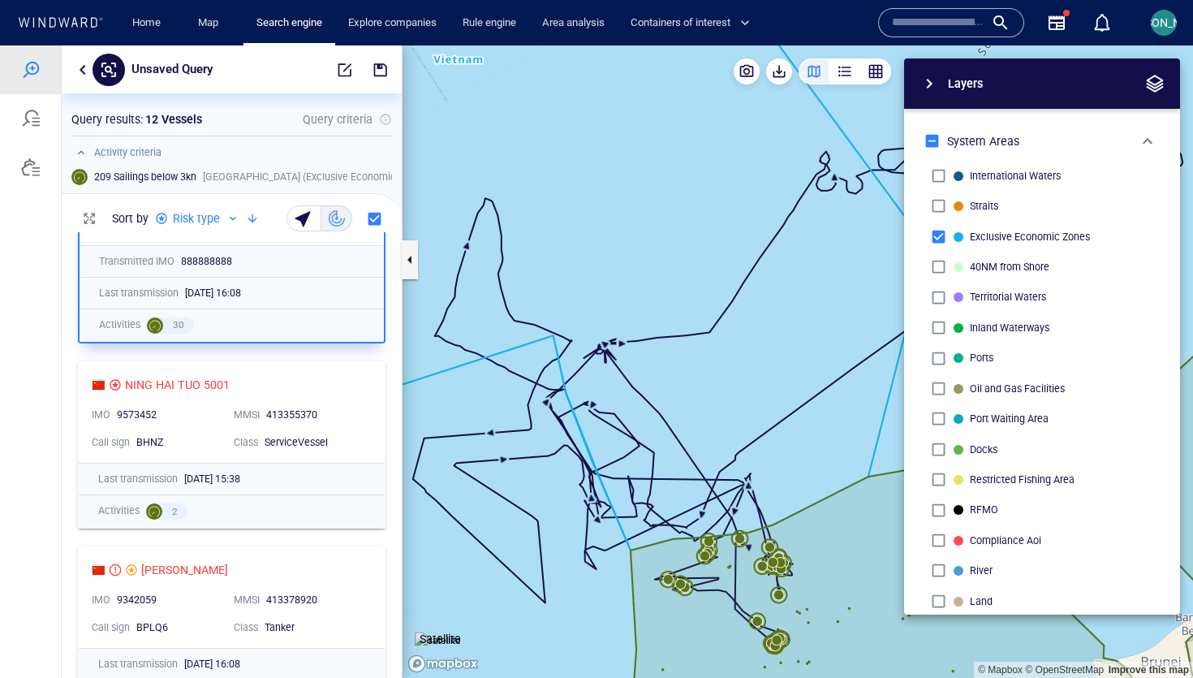
click at [342, 356] on div "NING HAI TUO 5001 IMO 9573452 MMSI 413355370 Call sign BHNZ Class ServiceVessel…" at bounding box center [232, 445] width 340 height 185
click at [345, 381] on div "NING HAI TUO 5001" at bounding box center [225, 384] width 267 height 19
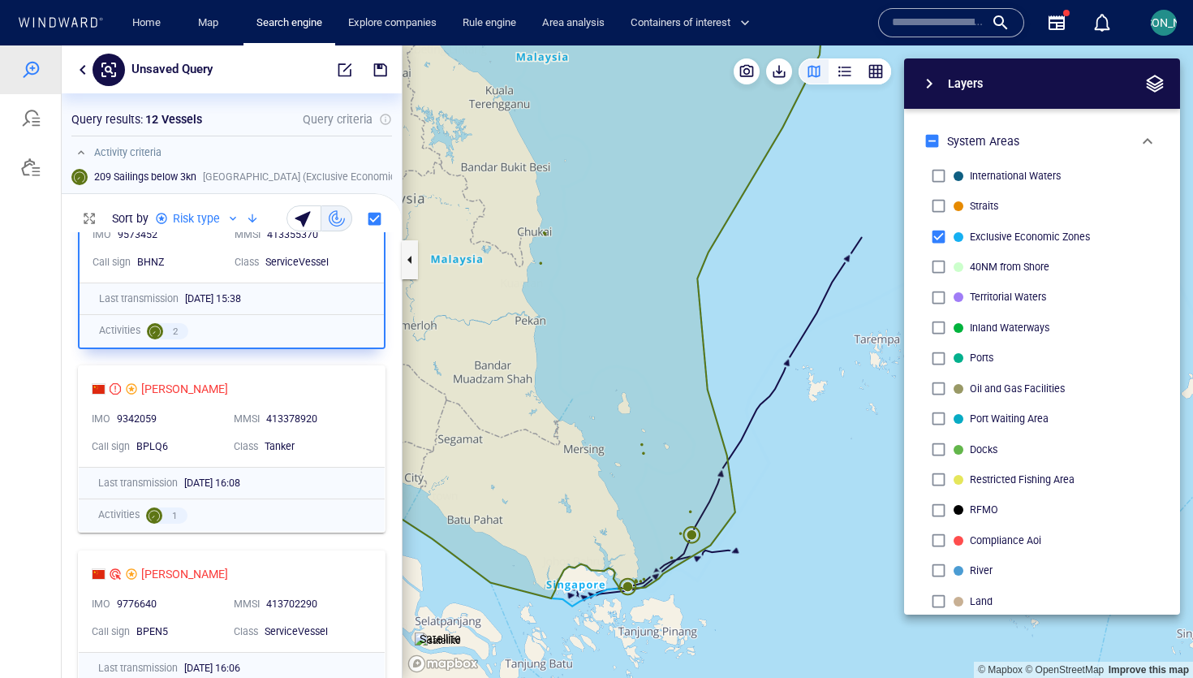
scroll to position [1091, 0]
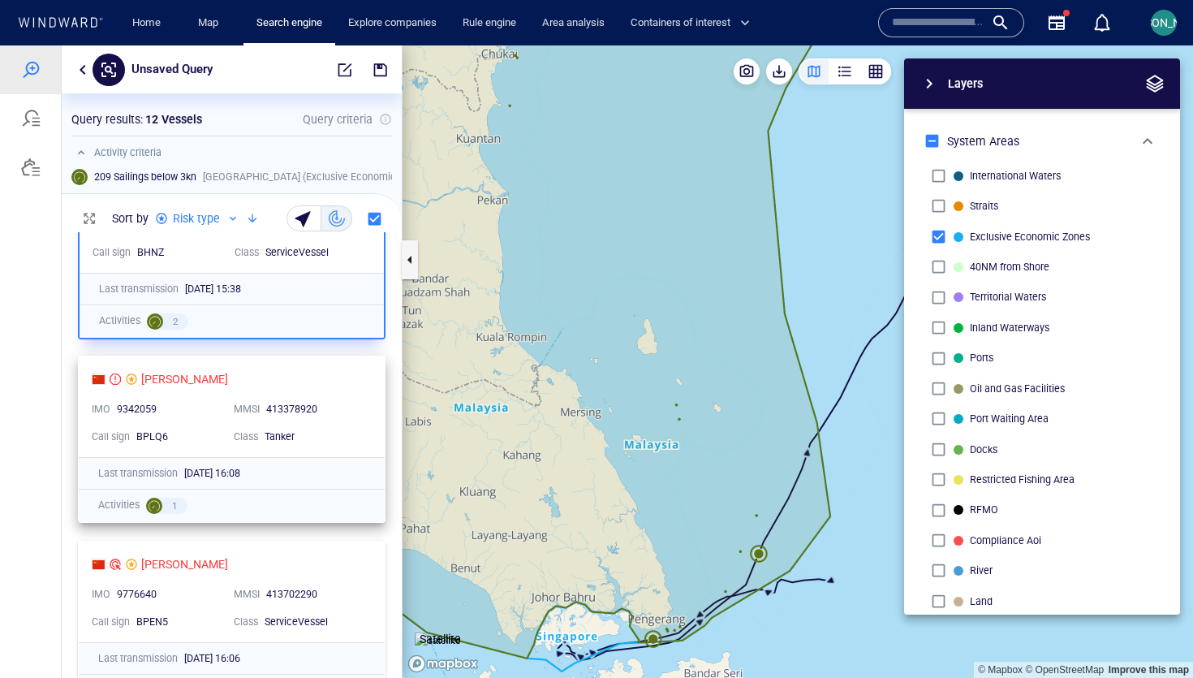
click at [360, 428] on div "Tanker" at bounding box center [313, 436] width 105 height 21
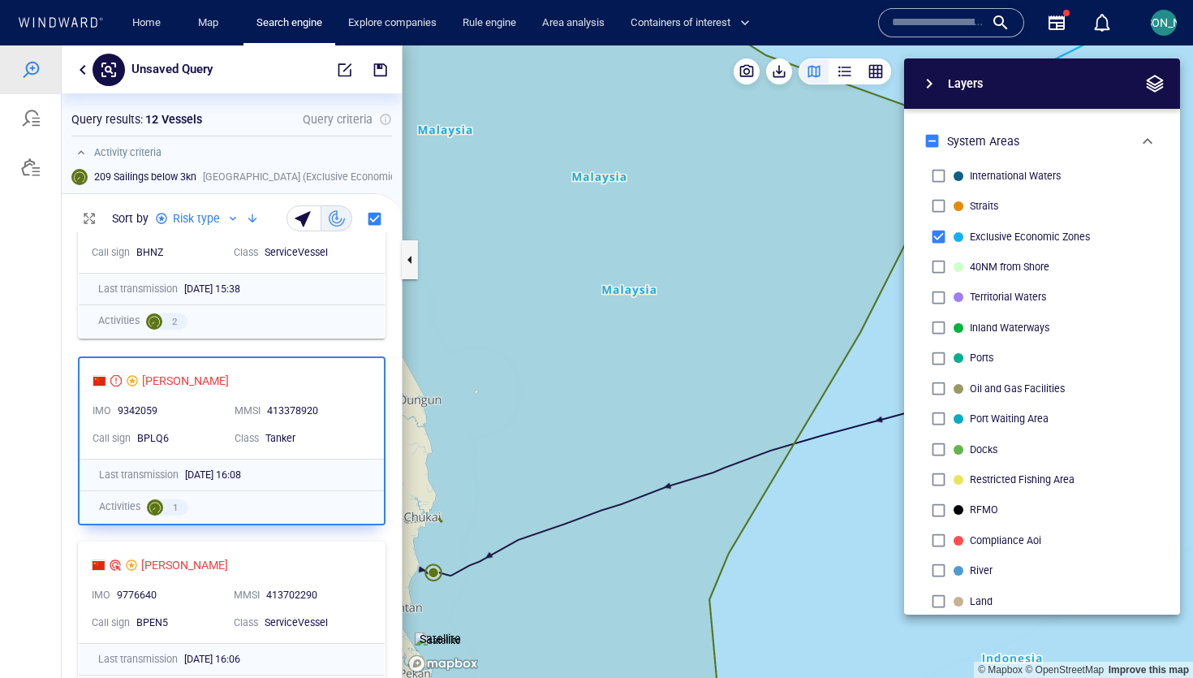
scroll to position [1113, 0]
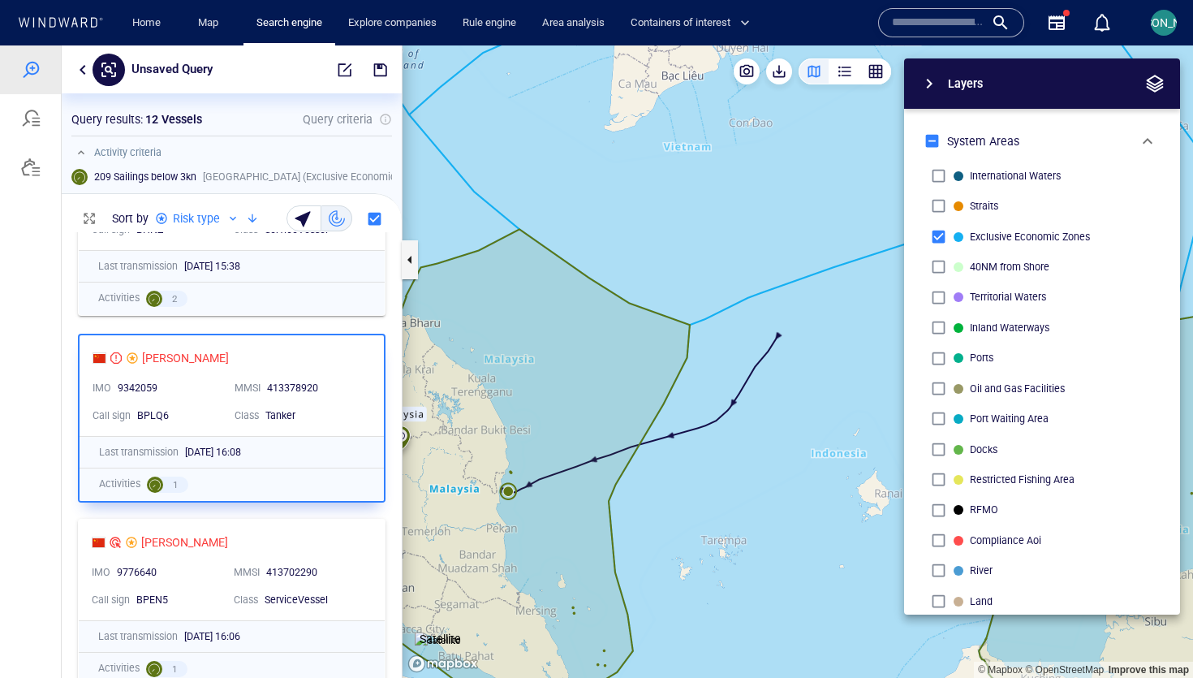
click at [510, 488] on canvas "Map" at bounding box center [797, 361] width 790 height 632
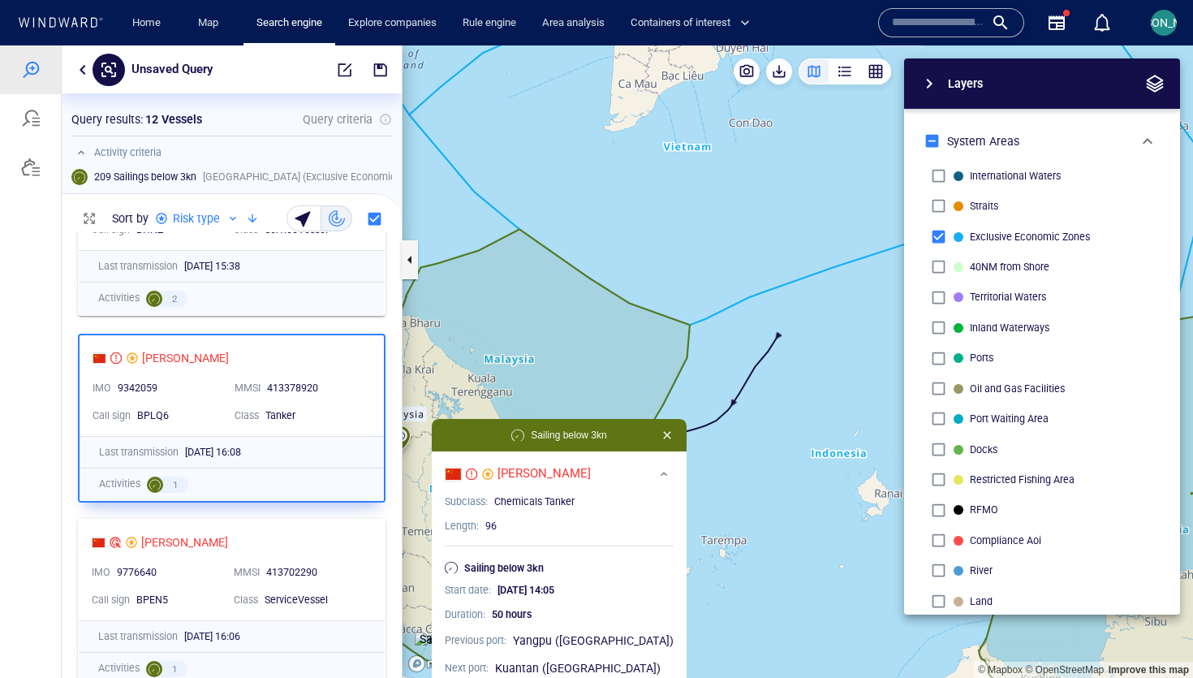
drag, startPoint x: 557, startPoint y: 445, endPoint x: 606, endPoint y: 366, distance: 93.7
click at [607, 365] on canvas "Map" at bounding box center [797, 361] width 790 height 632
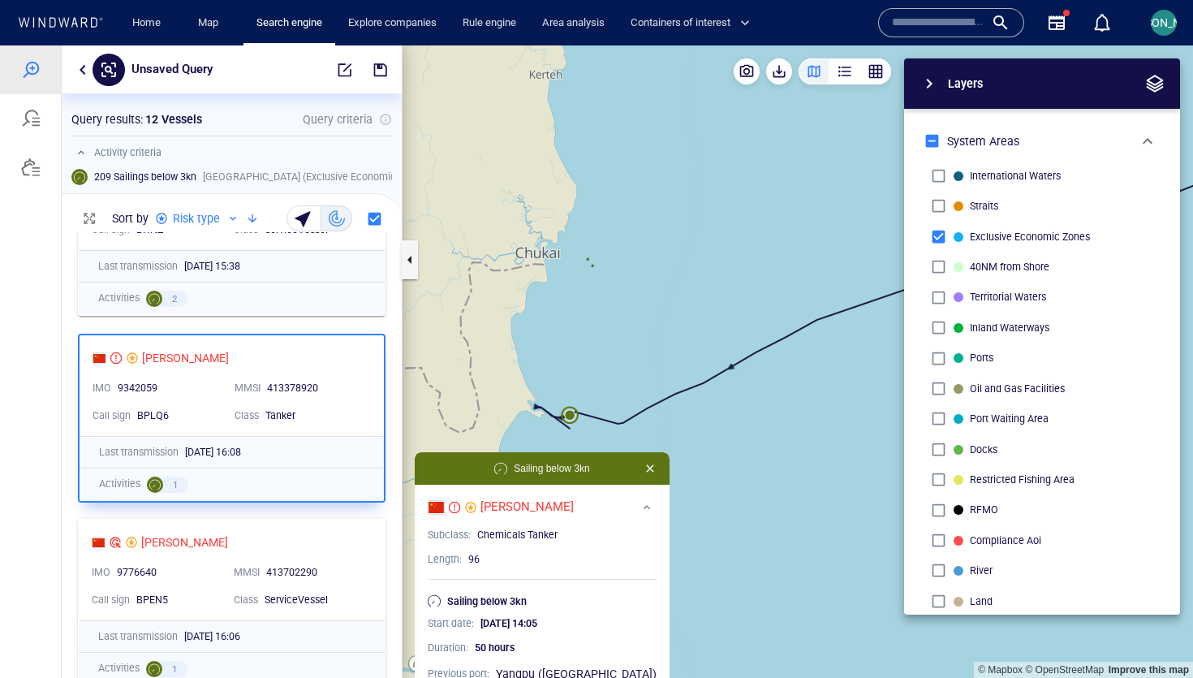
drag, startPoint x: 587, startPoint y: 372, endPoint x: 634, endPoint y: 183, distance: 194.6
click at [634, 182] on canvas "Map" at bounding box center [797, 361] width 790 height 632
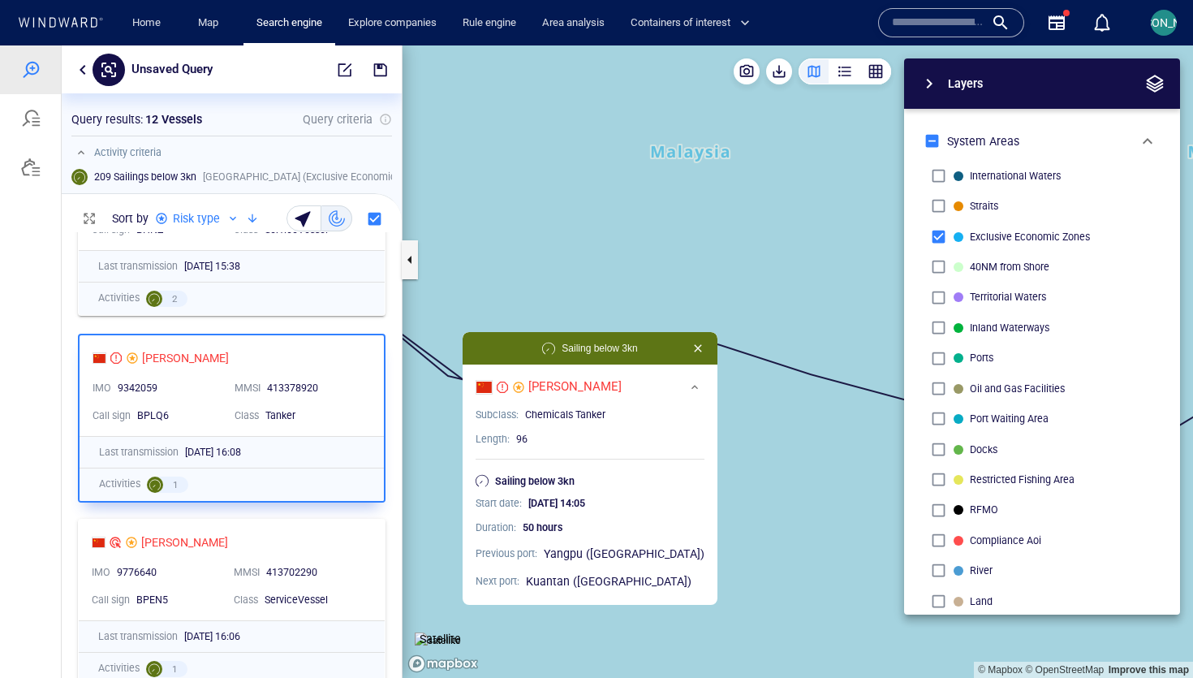
scroll to position [1240, 0]
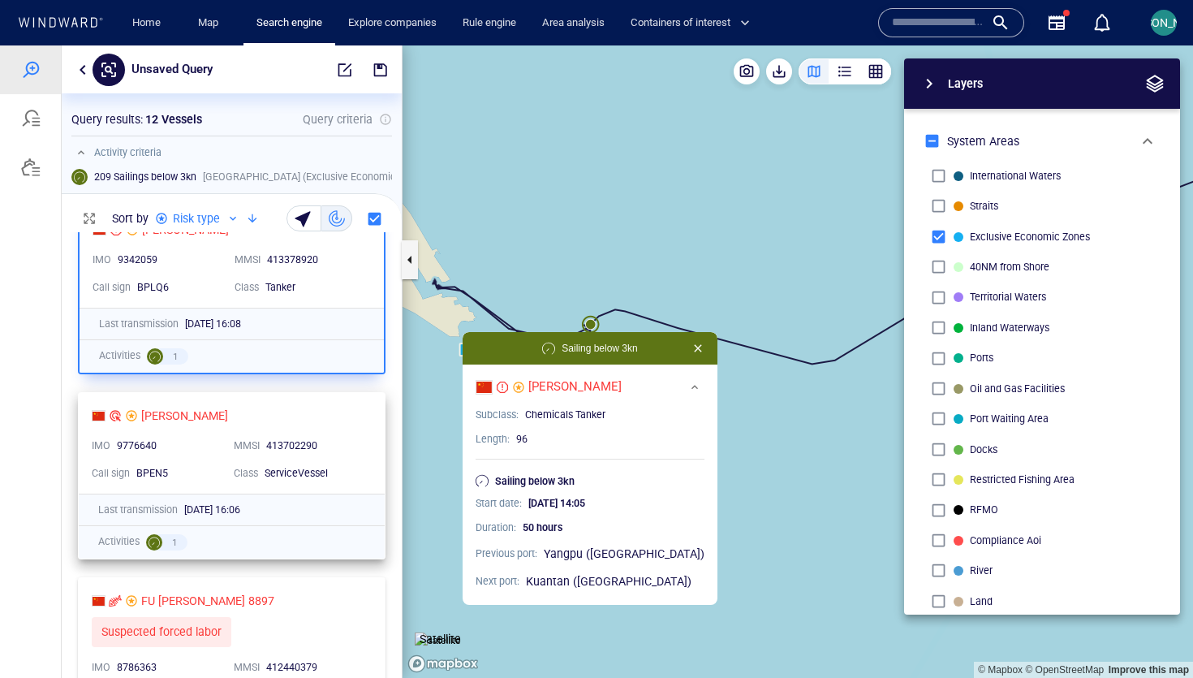
click at [360, 428] on div "JIA GENG IMO 9776640 MMSI 413702290 Call sign BPEN5 Class ServiceVessel" at bounding box center [232, 443] width 306 height 101
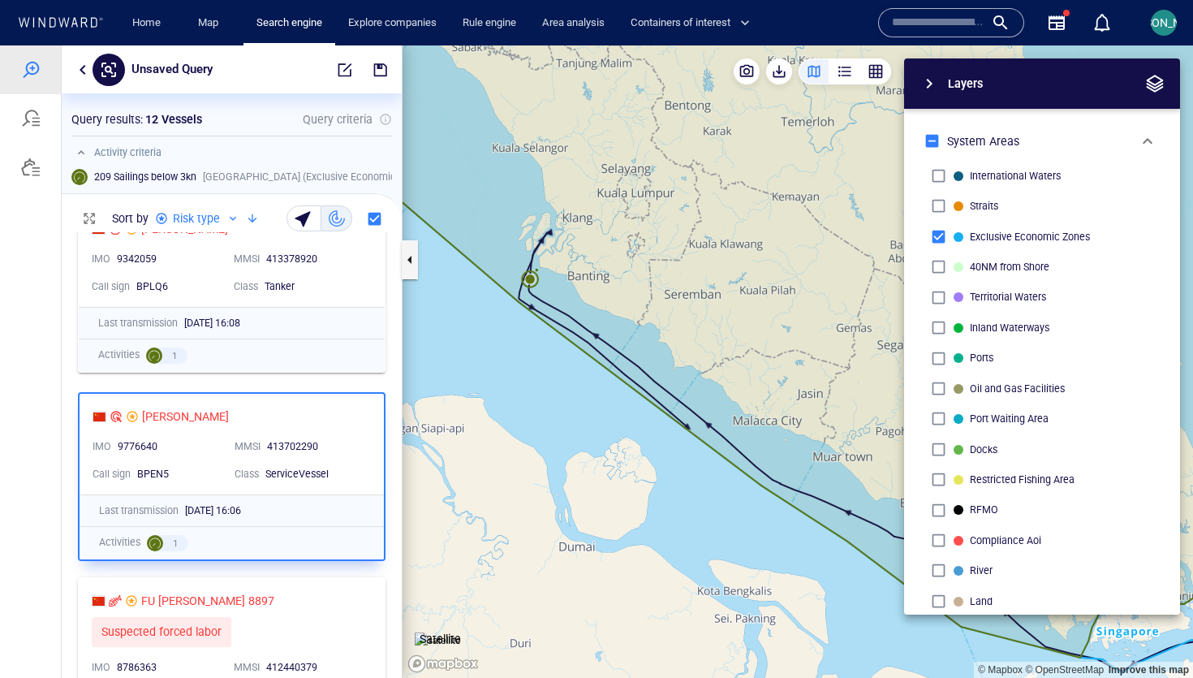
drag, startPoint x: 510, startPoint y: 215, endPoint x: 630, endPoint y: 331, distance: 167.0
click at [643, 333] on canvas "Map" at bounding box center [797, 361] width 790 height 632
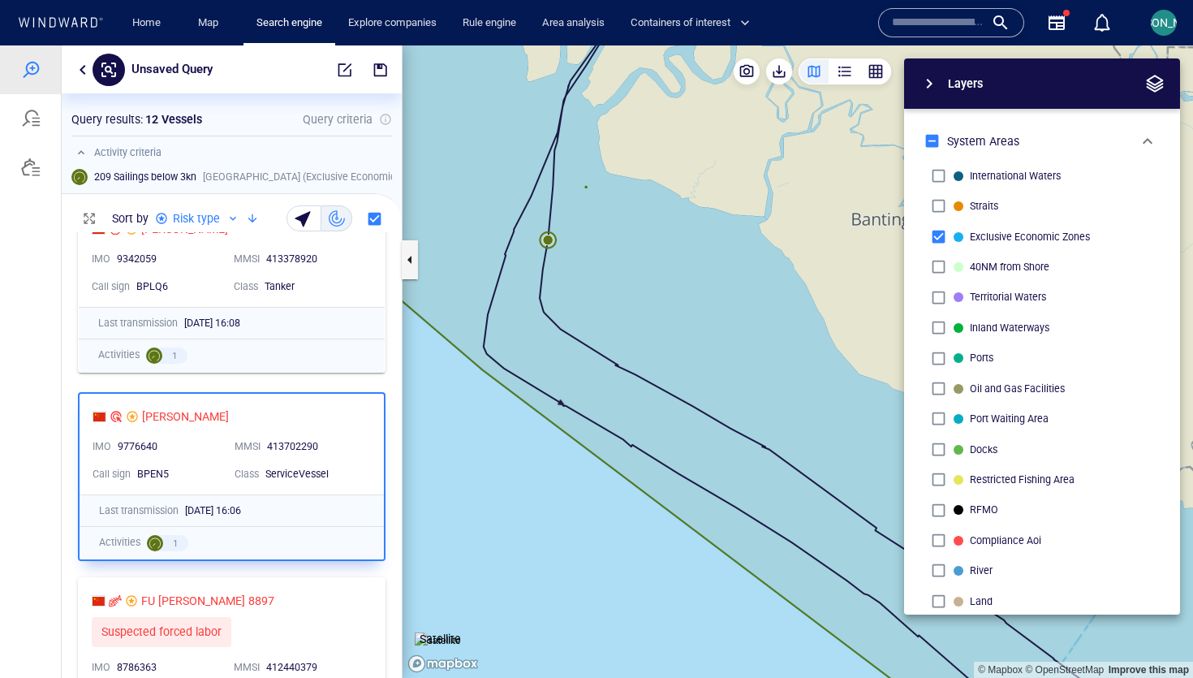
drag, startPoint x: 584, startPoint y: 175, endPoint x: 584, endPoint y: 528, distance: 353.0
click at [584, 530] on canvas "Map" at bounding box center [797, 361] width 790 height 632
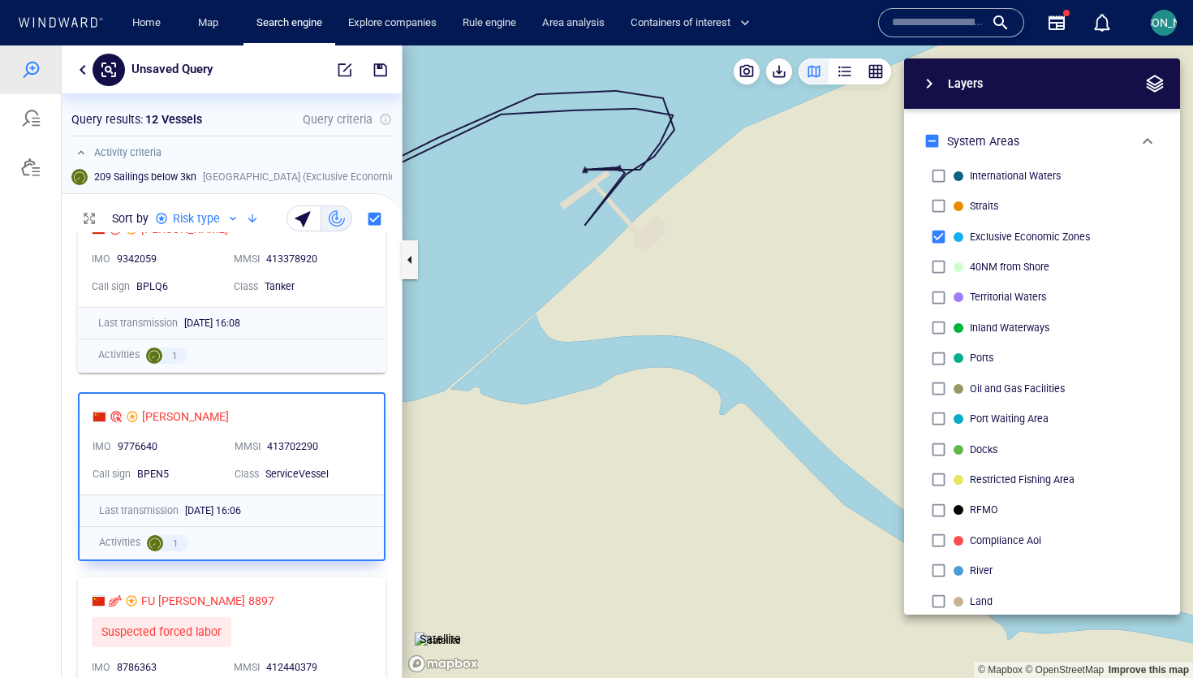
click at [436, 632] on img at bounding box center [438, 640] width 46 height 16
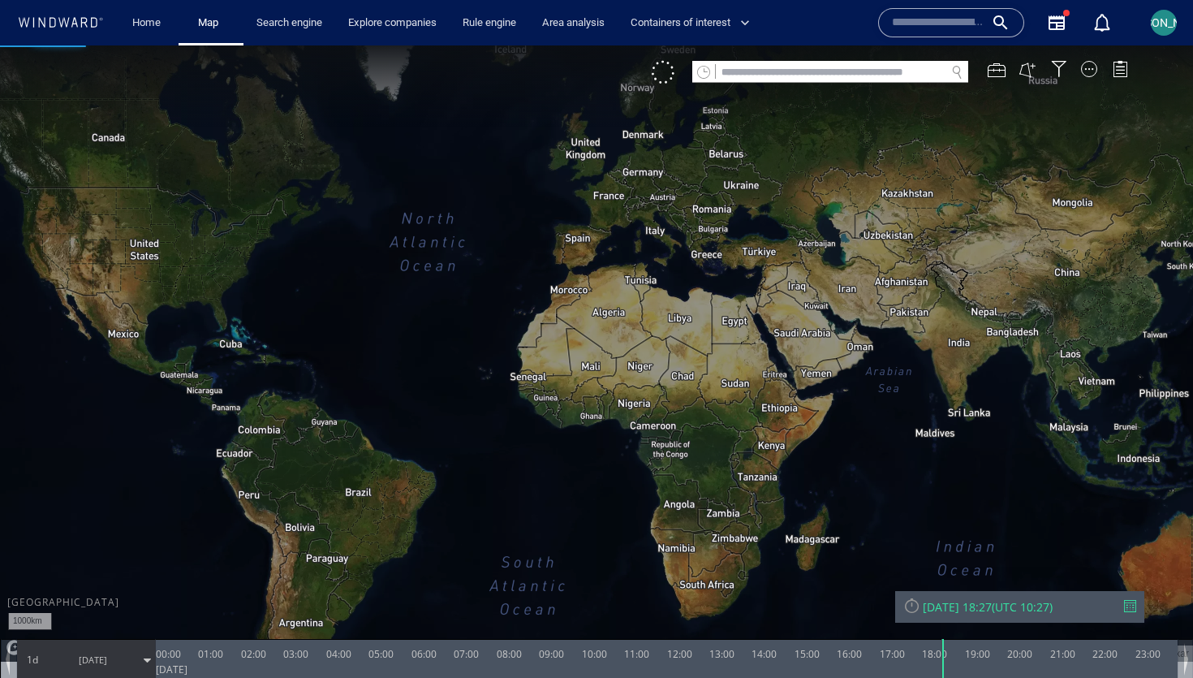
click at [745, 78] on input "text" at bounding box center [831, 73] width 230 height 22
paste input "*******"
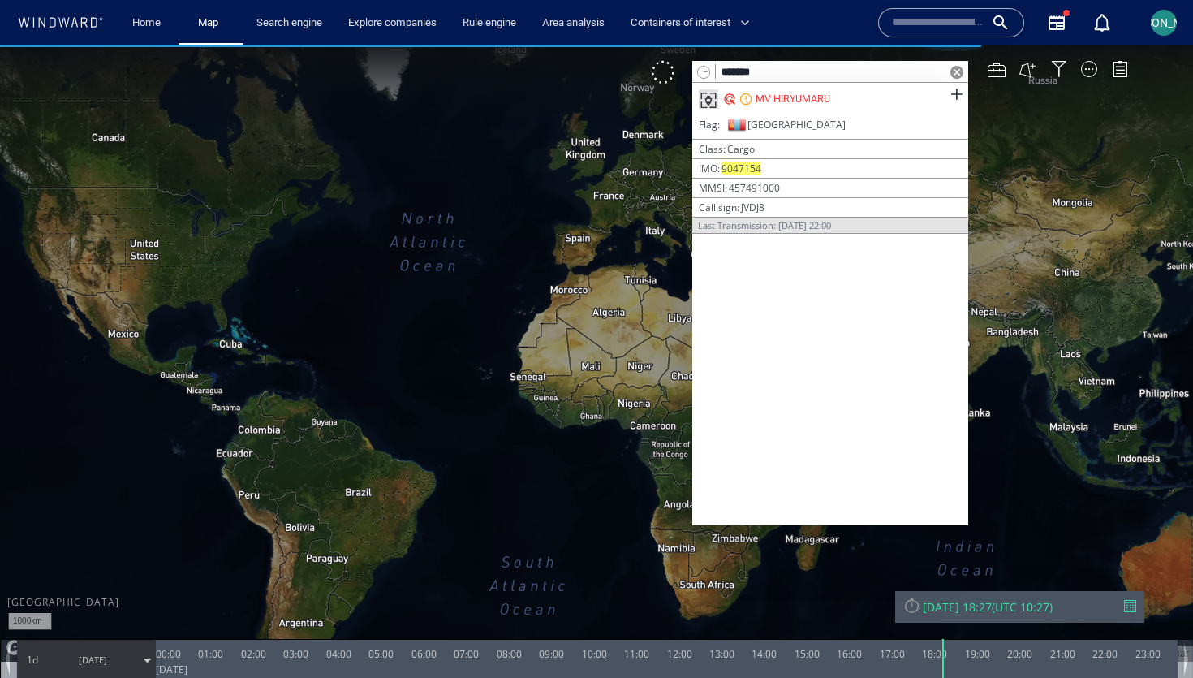
type input "*******"
click at [806, 102] on div "MV HIRYUMARU" at bounding box center [792, 99] width 75 height 15
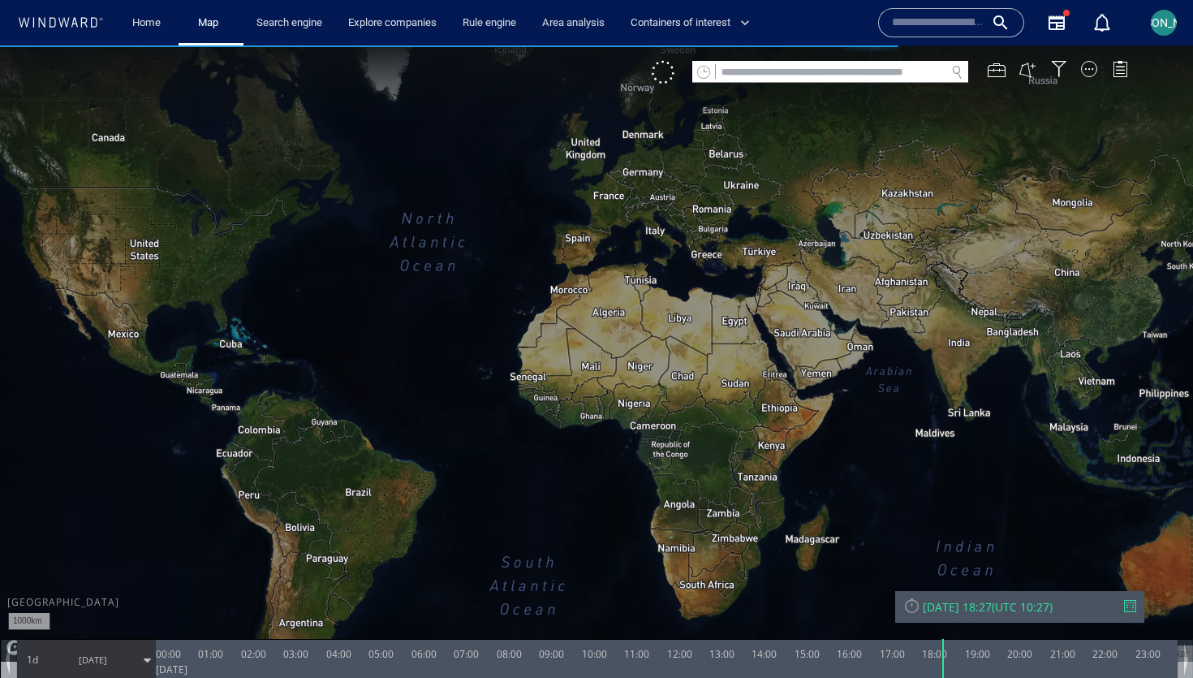
drag, startPoint x: 903, startPoint y: 440, endPoint x: 491, endPoint y: 401, distance: 414.1
click at [490, 401] on canvas "Map" at bounding box center [596, 353] width 1193 height 616
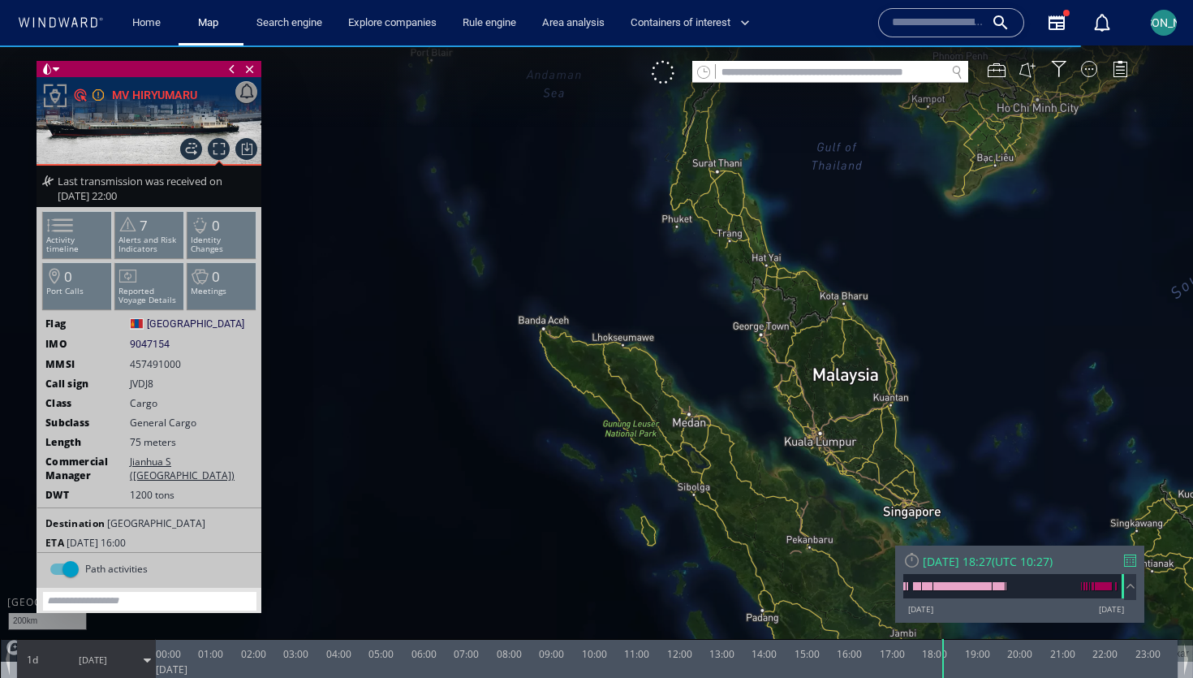
drag, startPoint x: 613, startPoint y: 293, endPoint x: 605, endPoint y: 351, distance: 59.1
click at [605, 351] on canvas "Map" at bounding box center [596, 353] width 1193 height 616
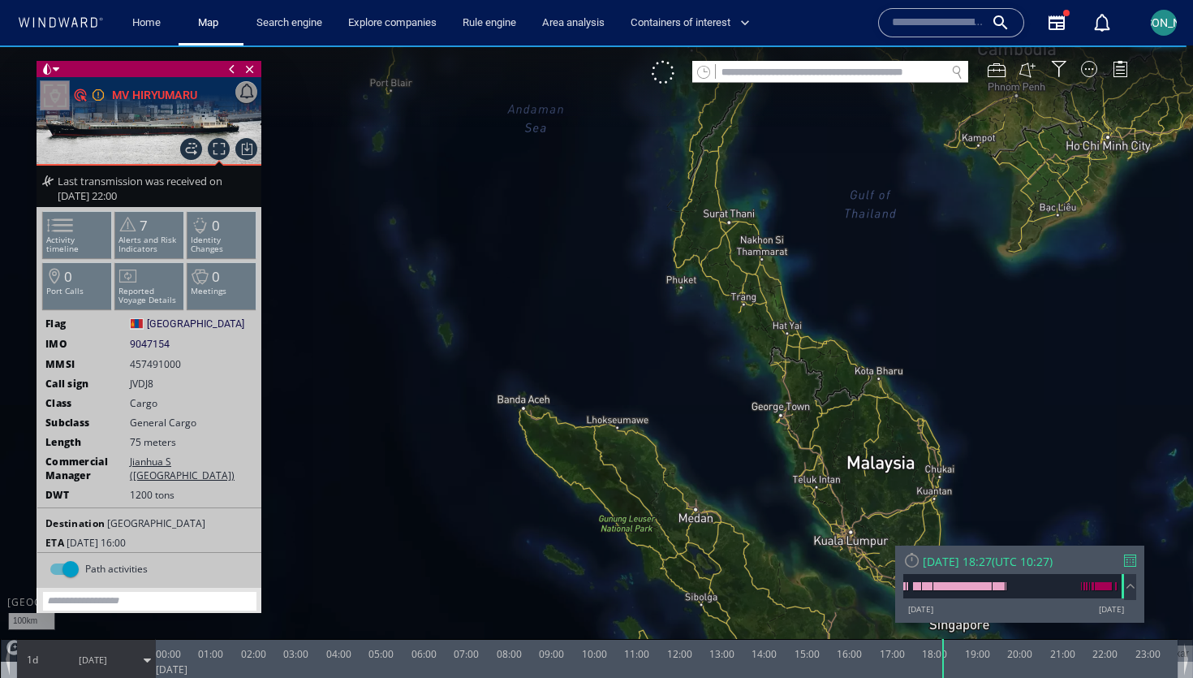
drag, startPoint x: 589, startPoint y: 307, endPoint x: 579, endPoint y: 441, distance: 134.2
click at [579, 441] on canvas "Map" at bounding box center [596, 353] width 1193 height 616
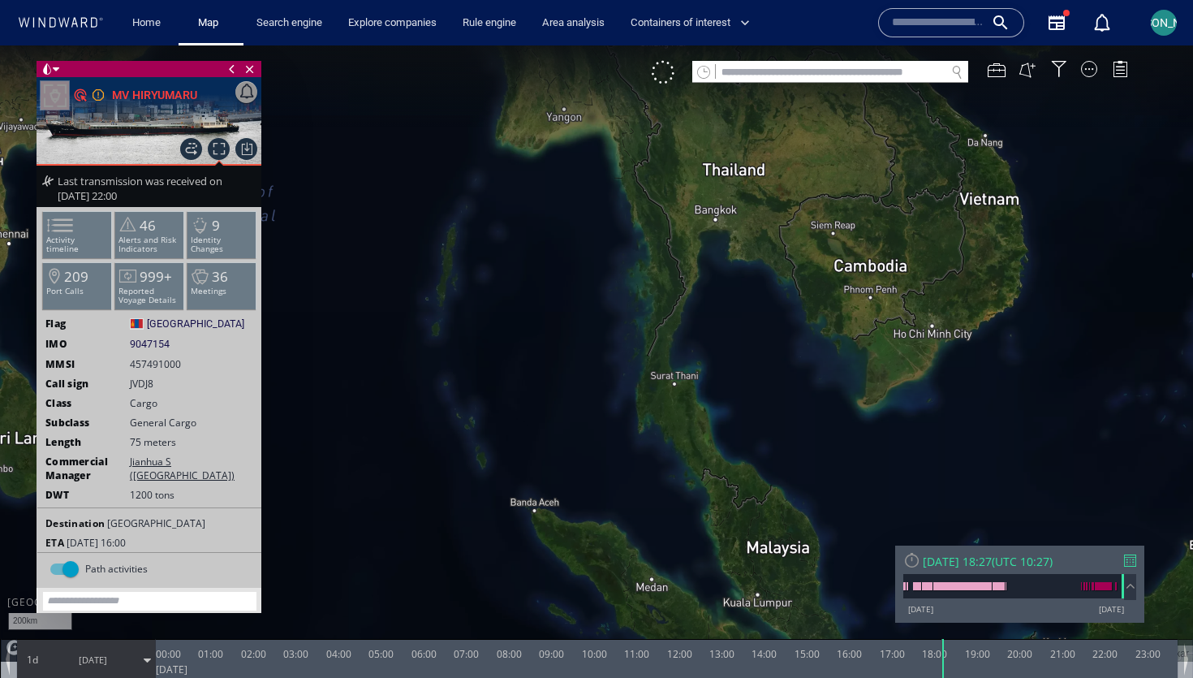
click at [108, 650] on span "06/10/25" at bounding box center [93, 659] width 82 height 41
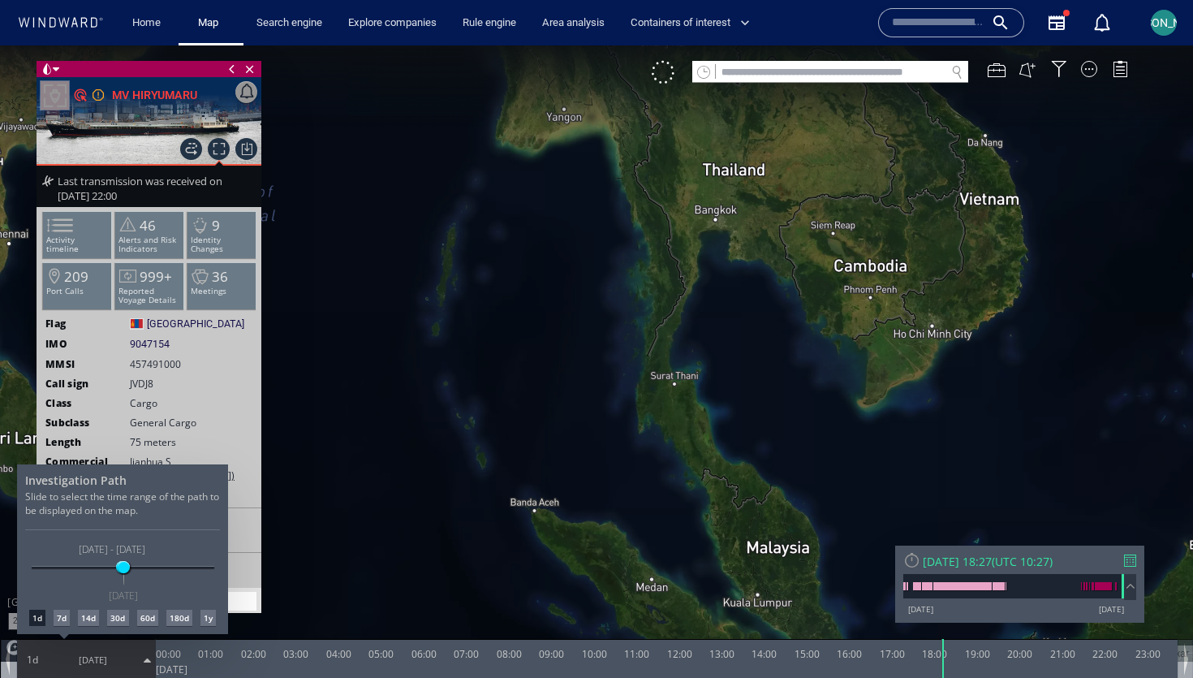
click at [212, 618] on div "1y" at bounding box center [207, 617] width 15 height 16
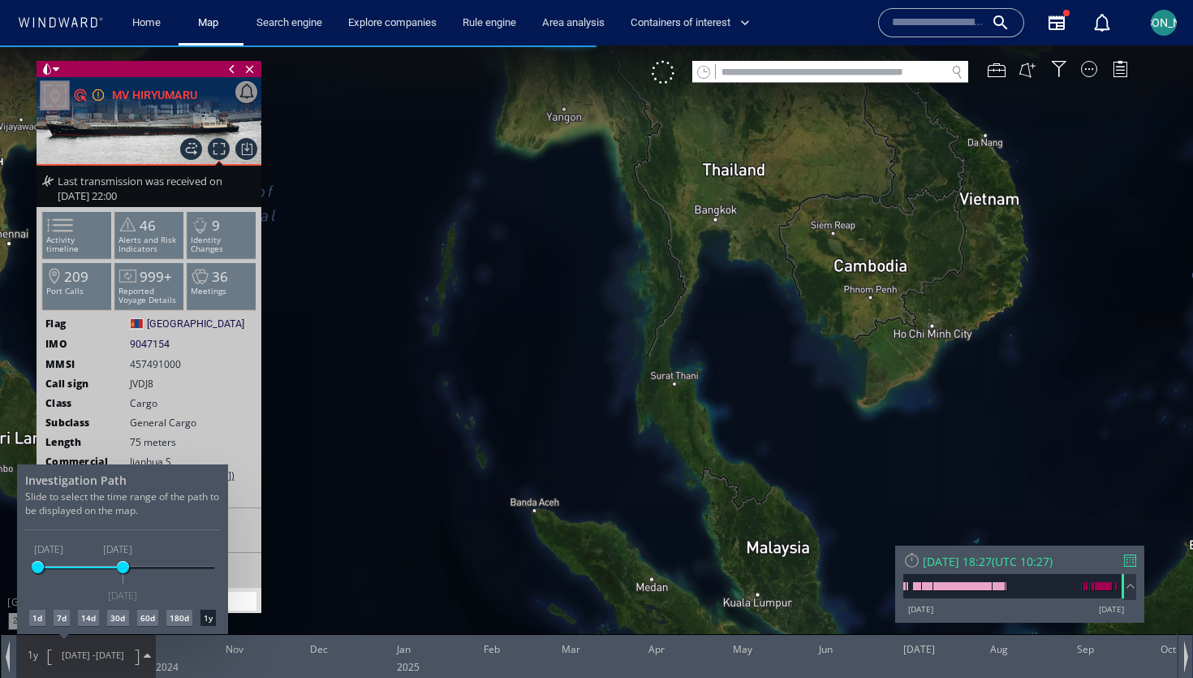
click at [553, 423] on div at bounding box center [596, 361] width 1193 height 632
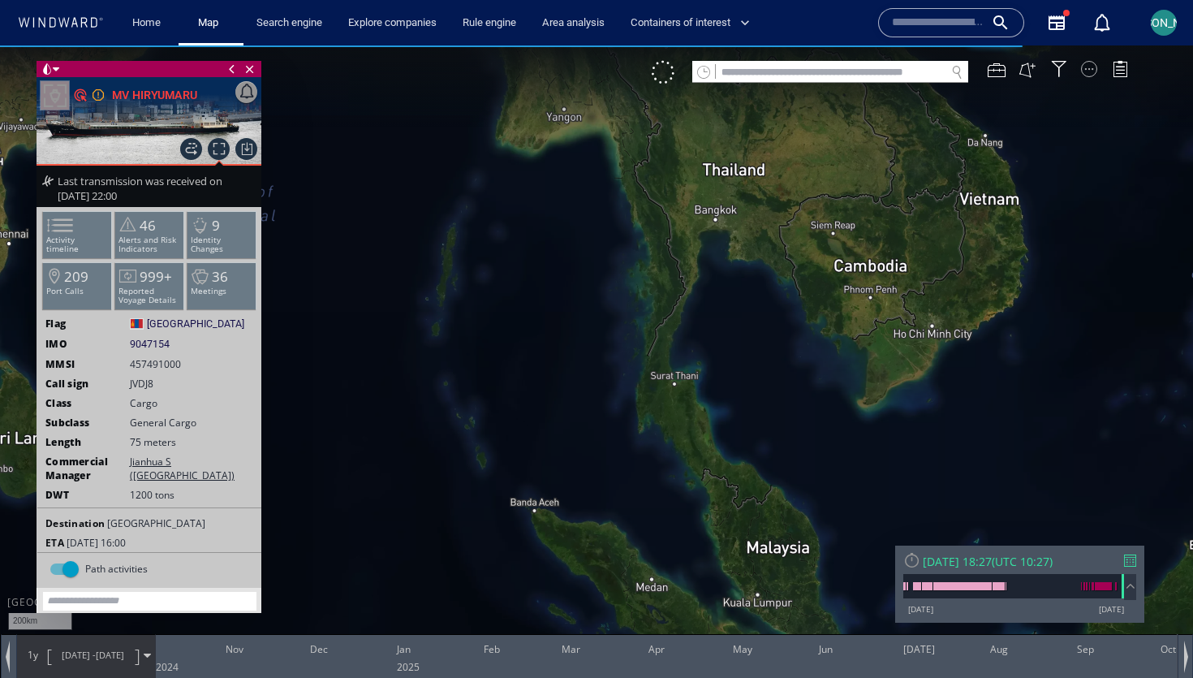
click at [1094, 73] on div at bounding box center [1089, 69] width 16 height 16
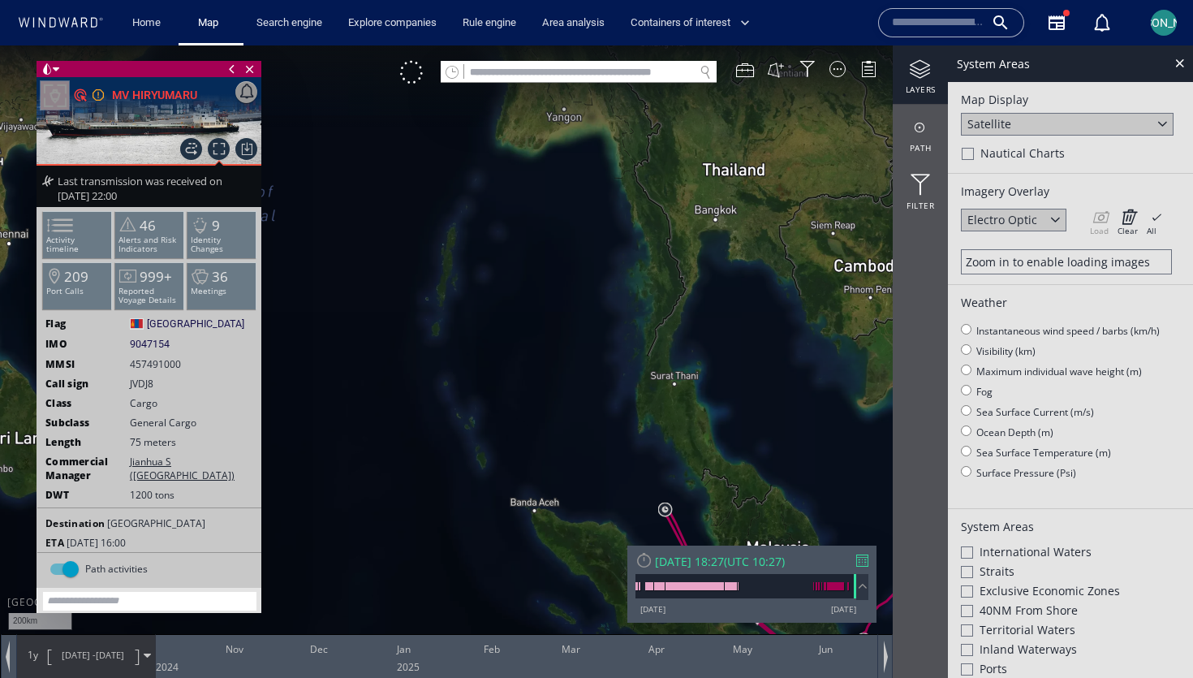
scroll to position [211, 0]
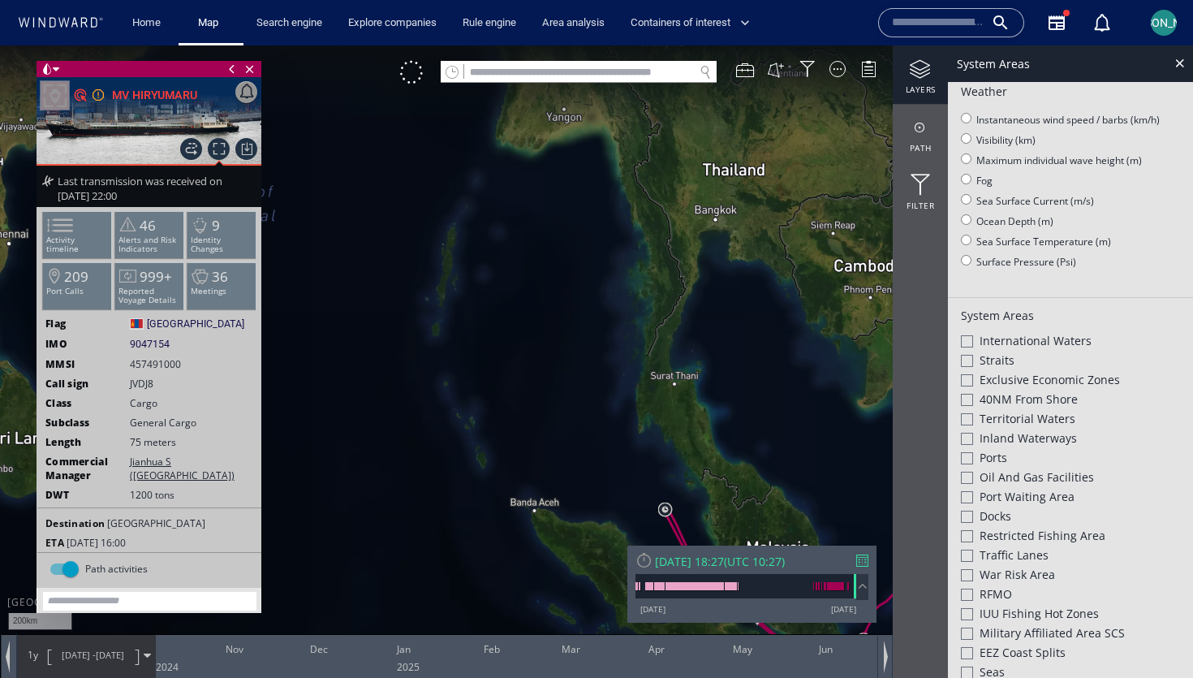
click at [966, 374] on div at bounding box center [967, 380] width 12 height 12
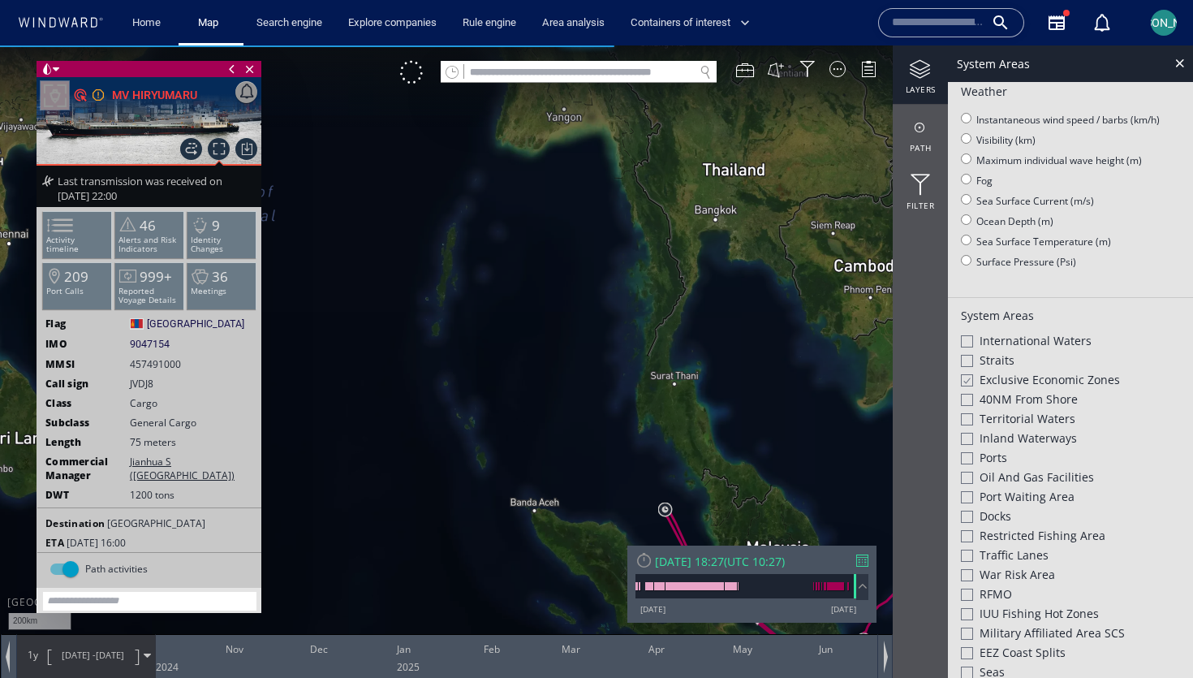
drag, startPoint x: 777, startPoint y: 446, endPoint x: 526, endPoint y: 303, distance: 289.3
click at [526, 303] on canvas "Map" at bounding box center [596, 353] width 1193 height 616
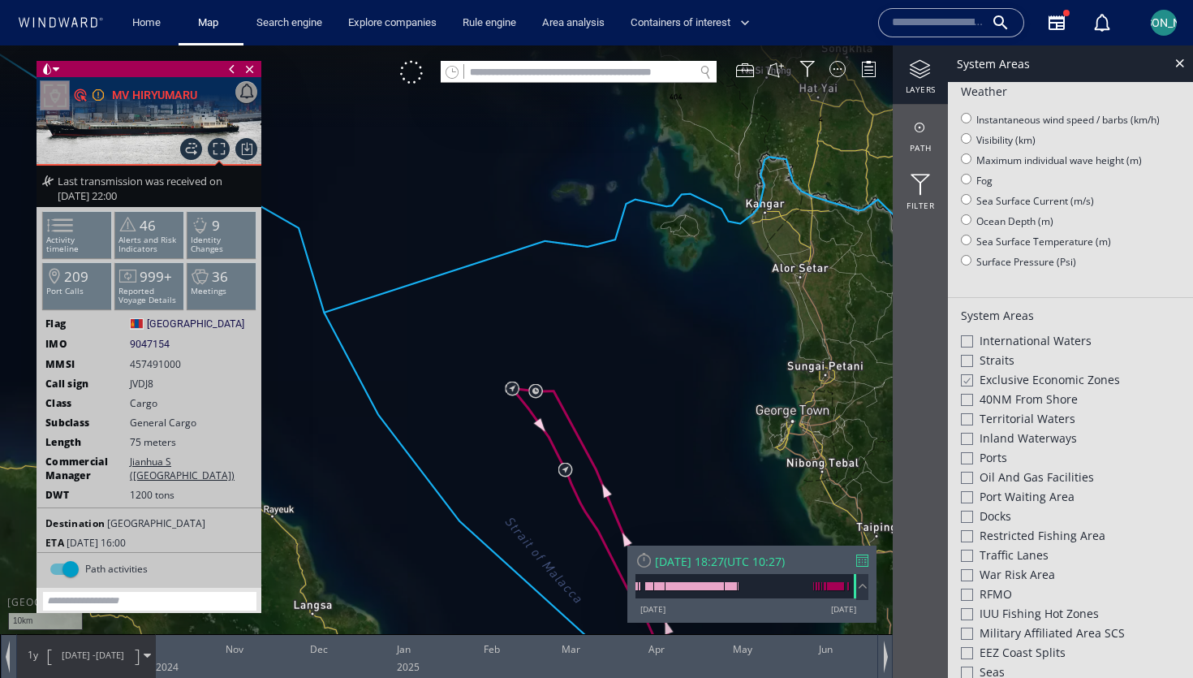
scroll to position [186, 0]
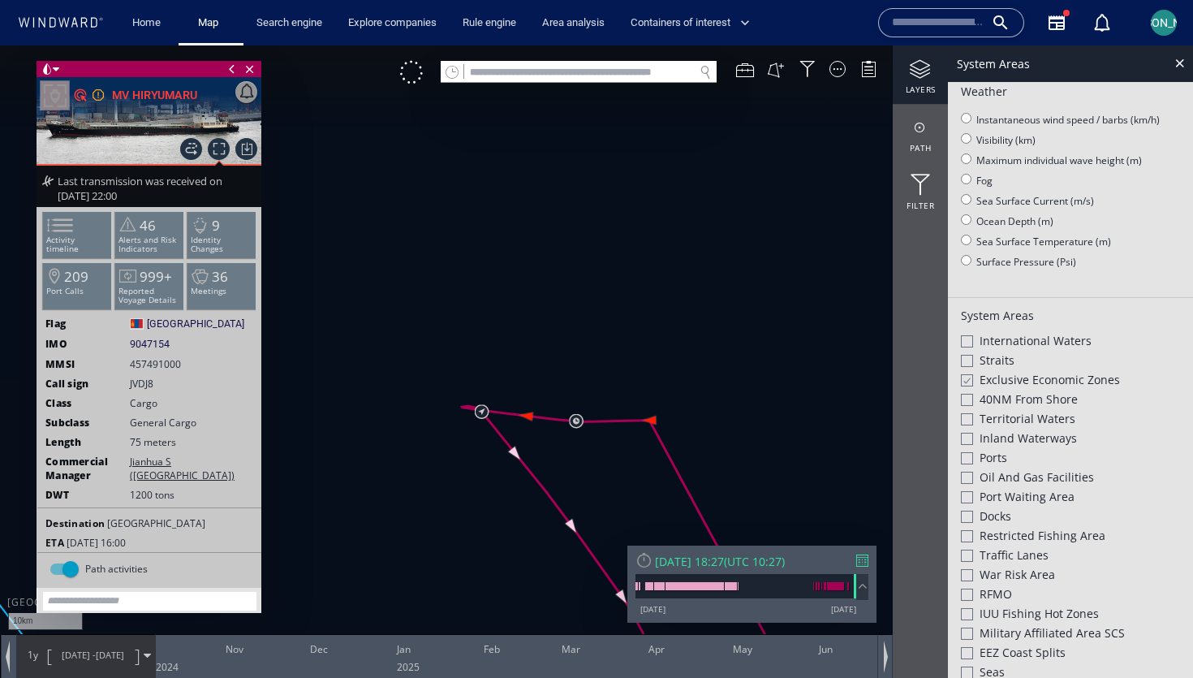
click at [655, 420] on canvas "Map" at bounding box center [596, 353] width 1193 height 616
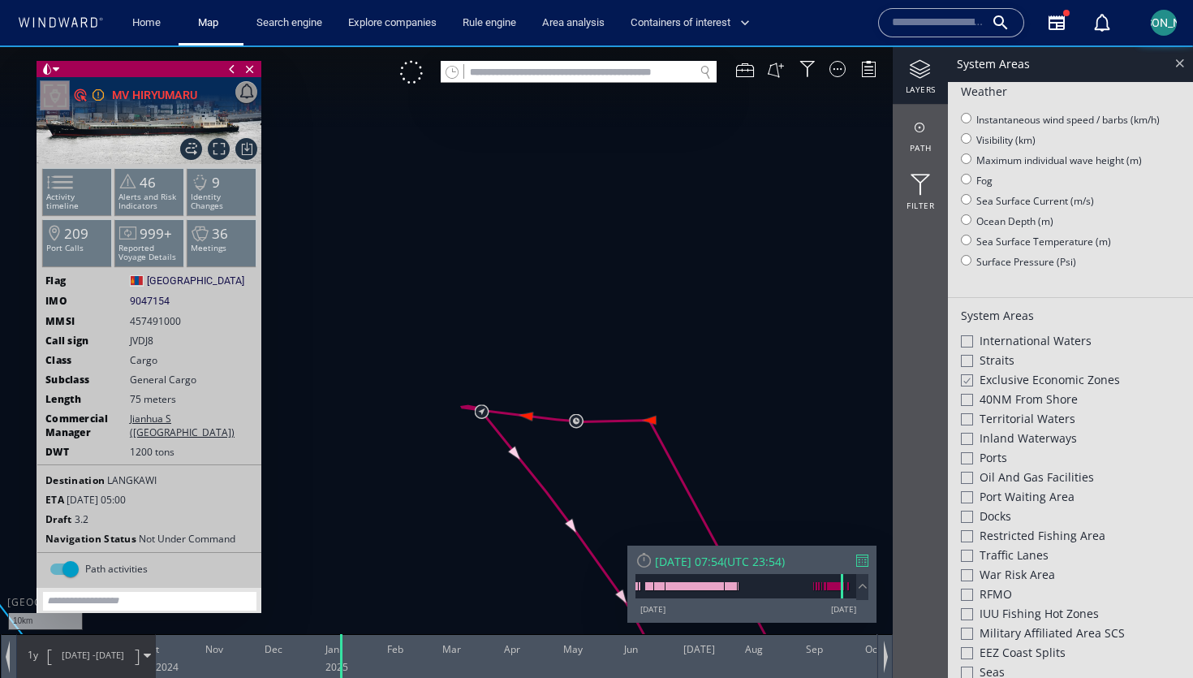
click at [1181, 62] on div at bounding box center [1179, 63] width 19 height 19
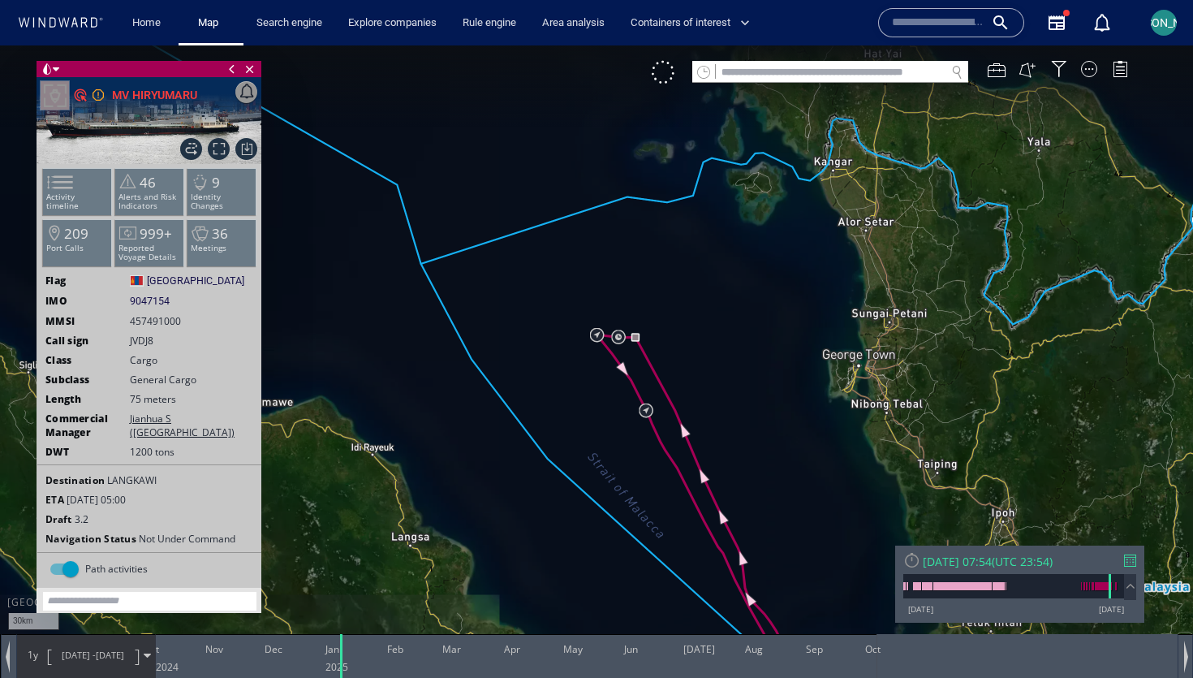
click at [90, 643] on span "06/10/24 - 06/10/25" at bounding box center [93, 655] width 82 height 41
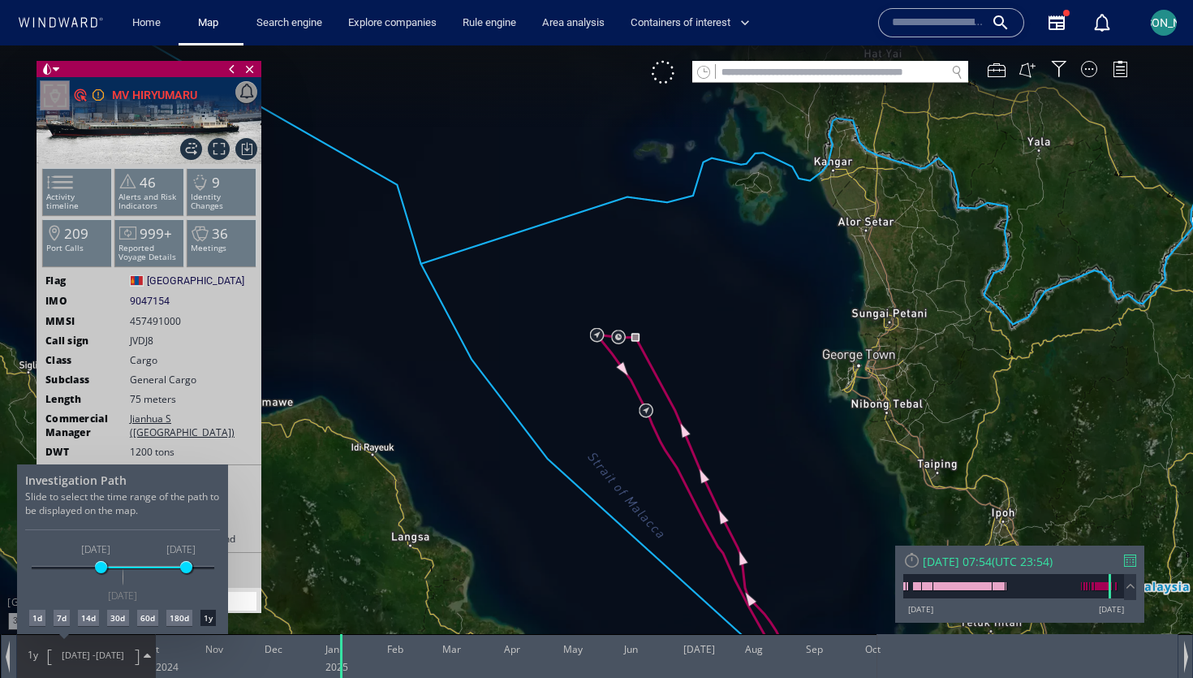
click at [114, 618] on div "30d" at bounding box center [117, 617] width 21 height 16
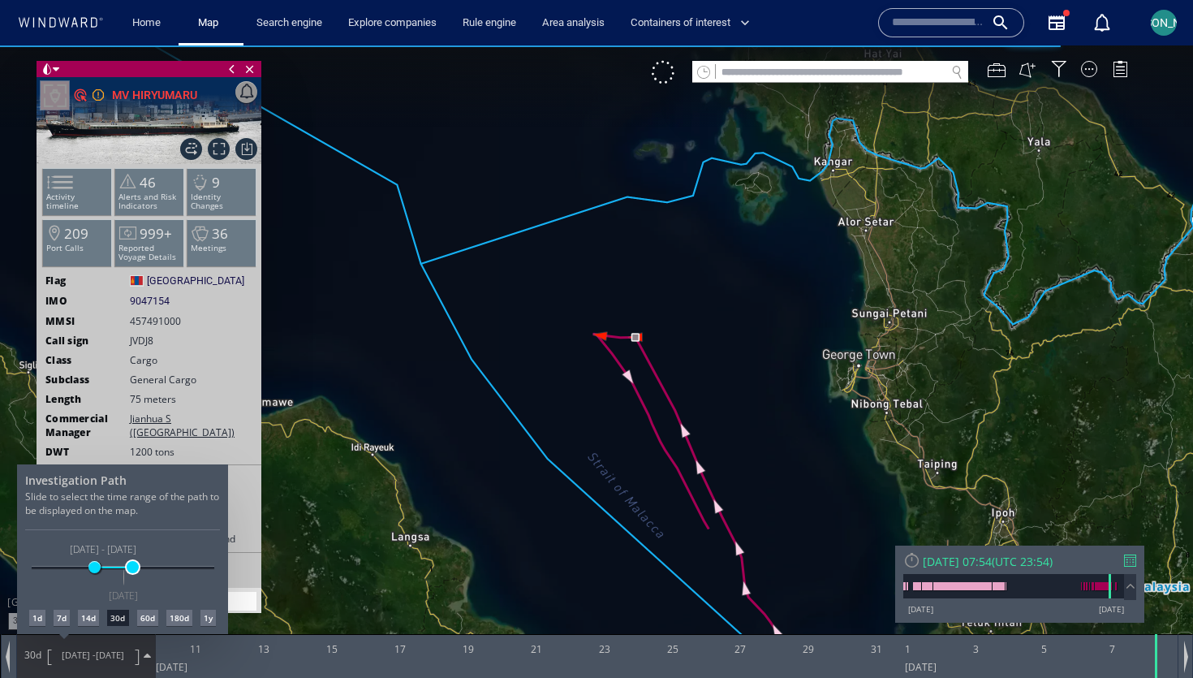
drag, startPoint x: 122, startPoint y: 563, endPoint x: 135, endPoint y: 563, distance: 13.0
click at [135, 563] on span at bounding box center [133, 567] width 12 height 12
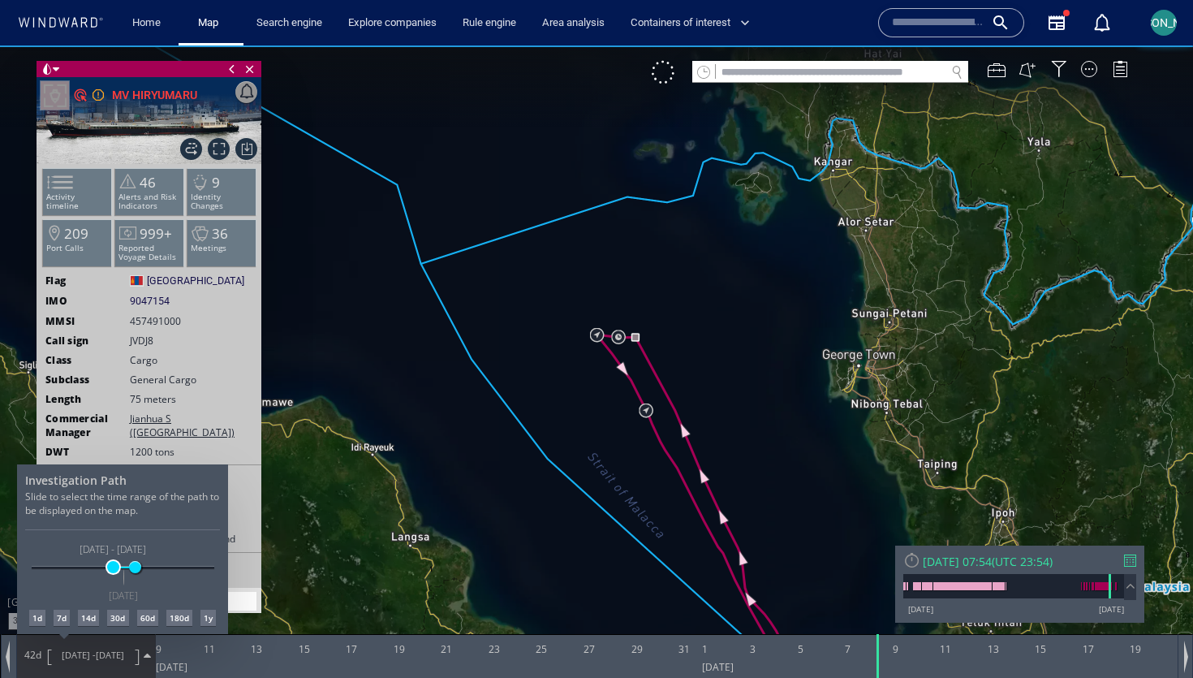
drag, startPoint x: 88, startPoint y: 563, endPoint x: 113, endPoint y: 563, distance: 24.3
click at [113, 563] on span at bounding box center [113, 567] width 12 height 12
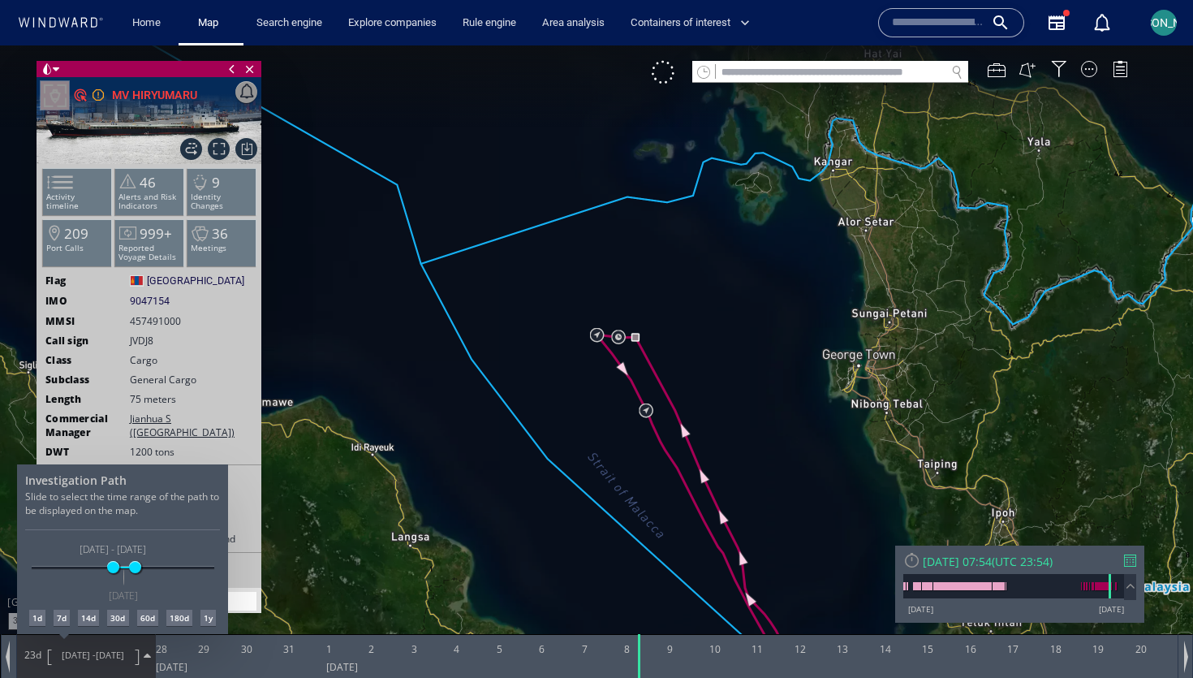
click at [536, 445] on div at bounding box center [596, 361] width 1193 height 632
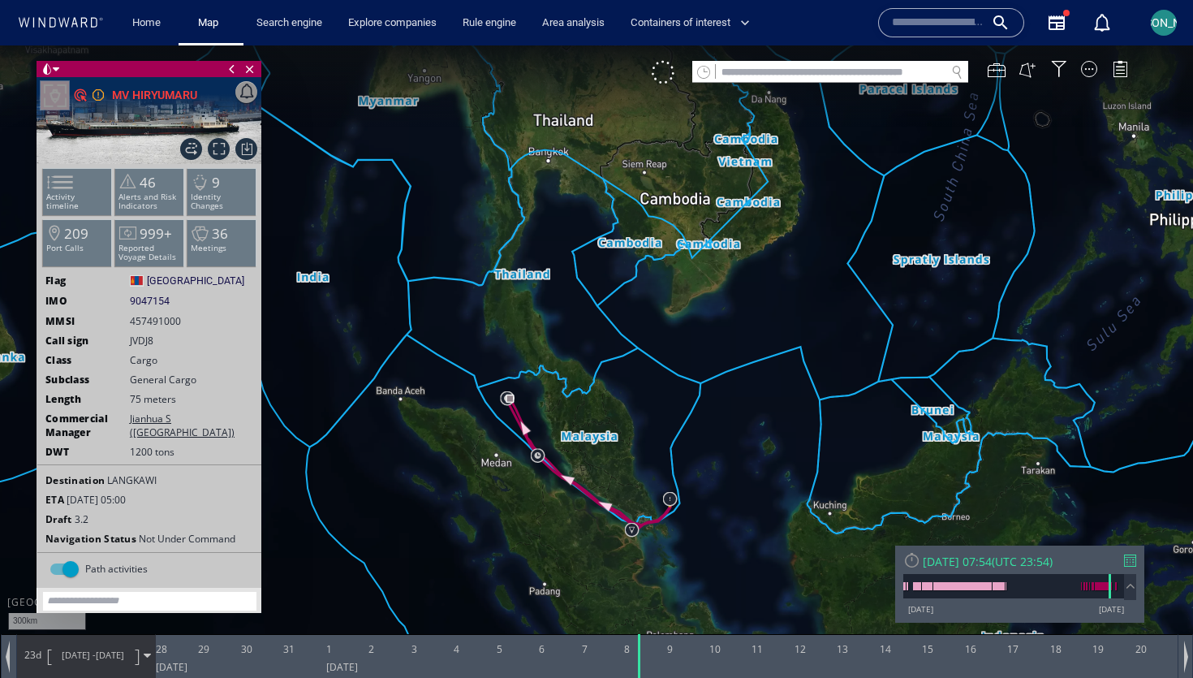
drag, startPoint x: 678, startPoint y: 445, endPoint x: 589, endPoint y: 375, distance: 112.7
click at [589, 375] on canvas "Map" at bounding box center [596, 353] width 1193 height 616
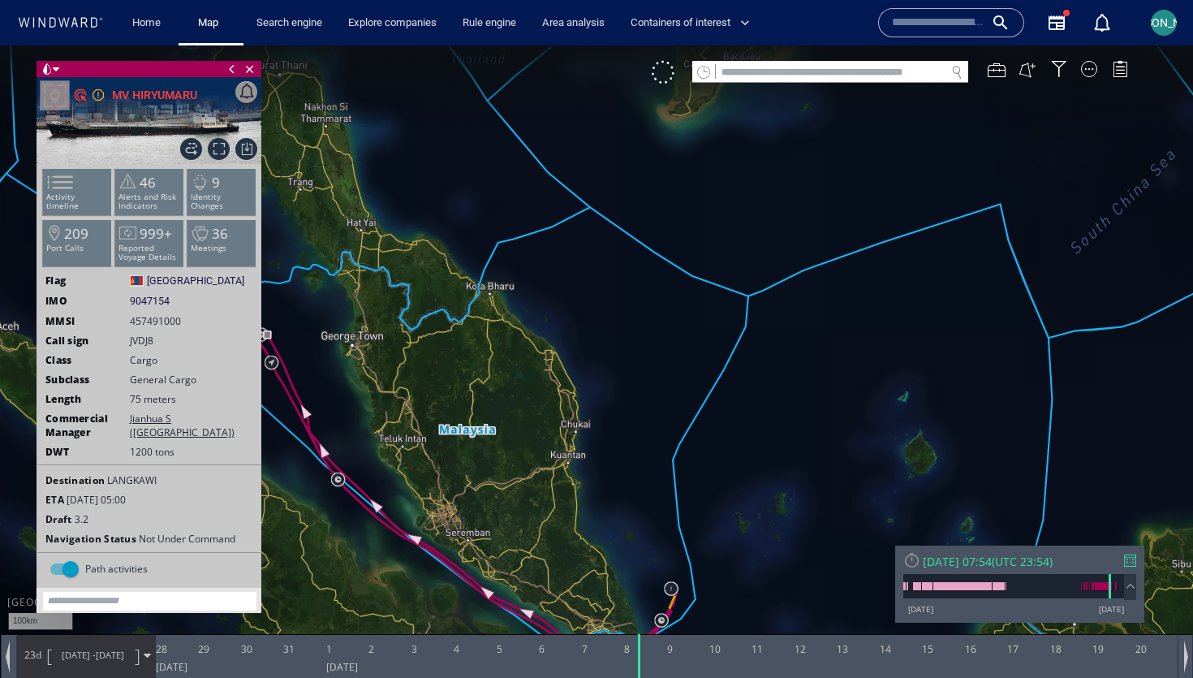
drag, startPoint x: 569, startPoint y: 423, endPoint x: 691, endPoint y: 235, distance: 224.2
click at [691, 235] on canvas "Map" at bounding box center [596, 353] width 1193 height 616
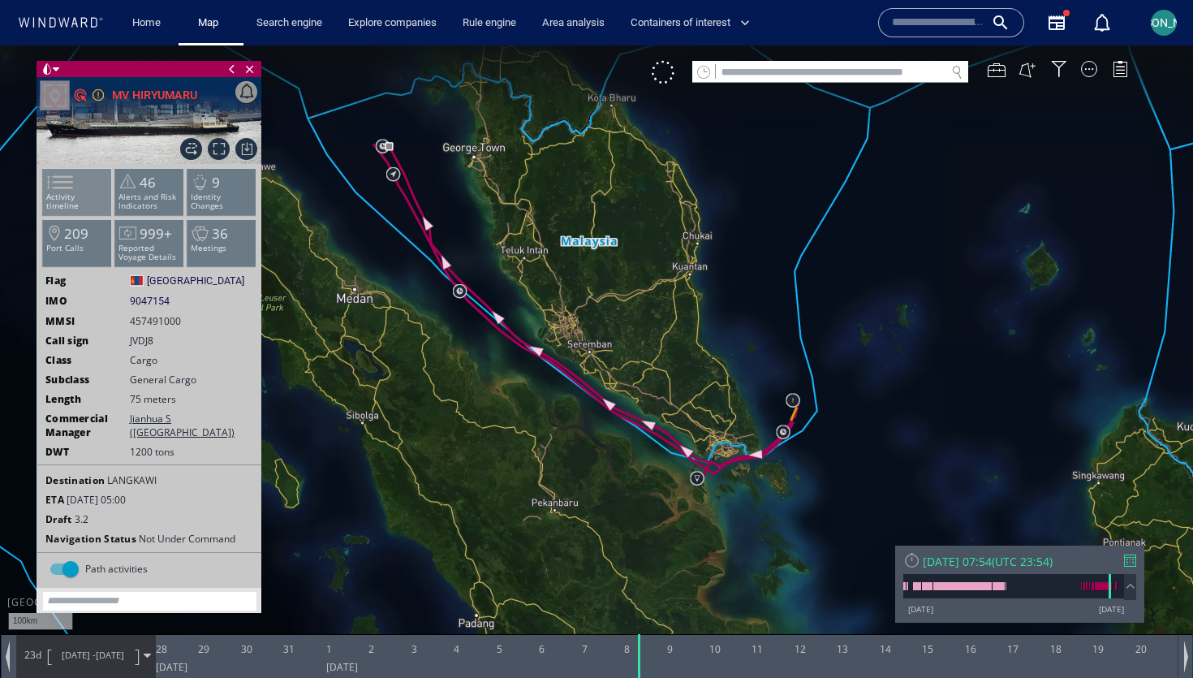
click at [62, 187] on span at bounding box center [50, 182] width 24 height 24
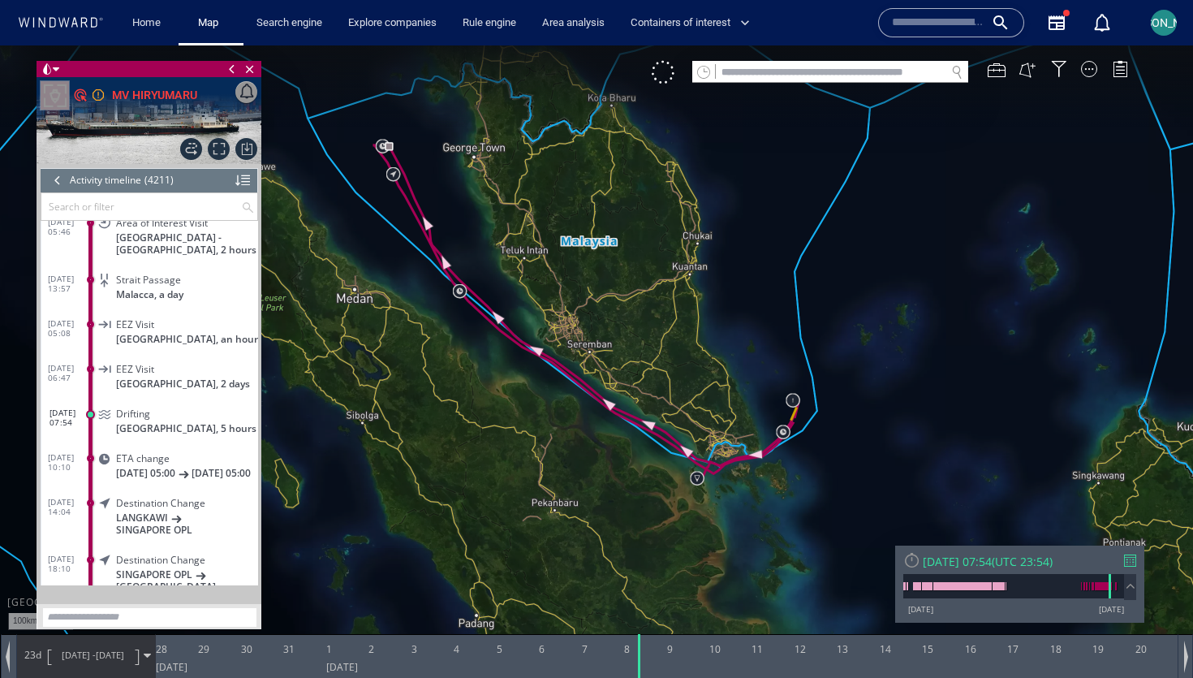
scroll to position [177261, 0]
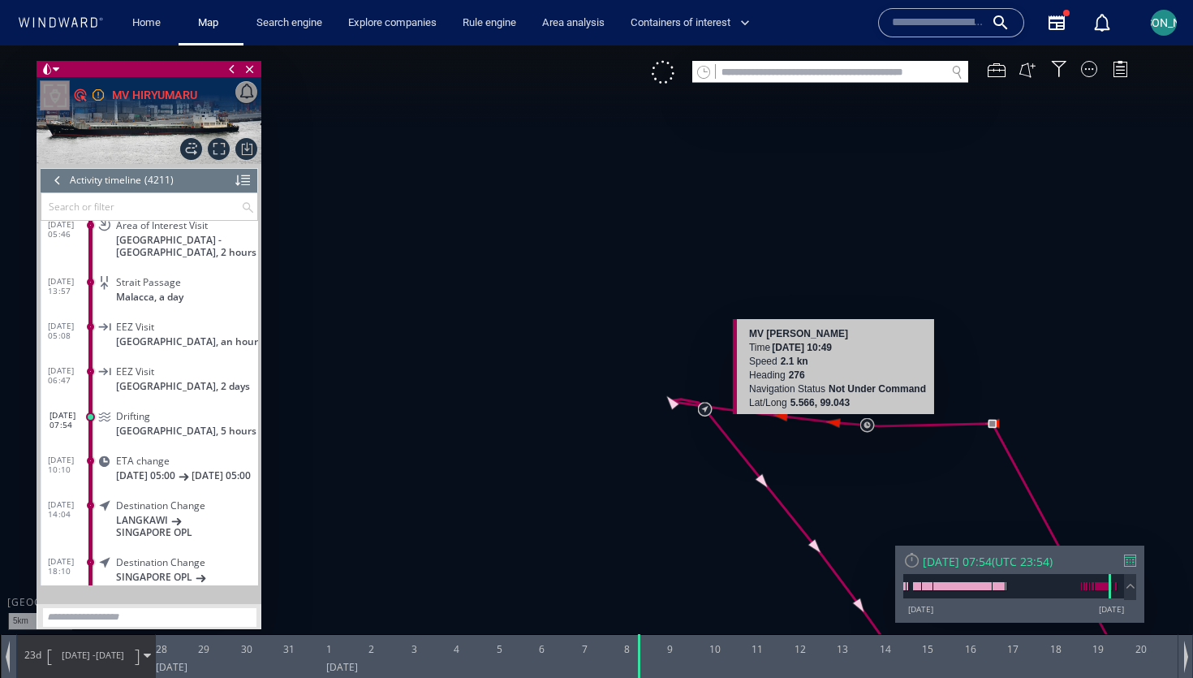
click at [833, 420] on canvas "Map" at bounding box center [596, 353] width 1193 height 616
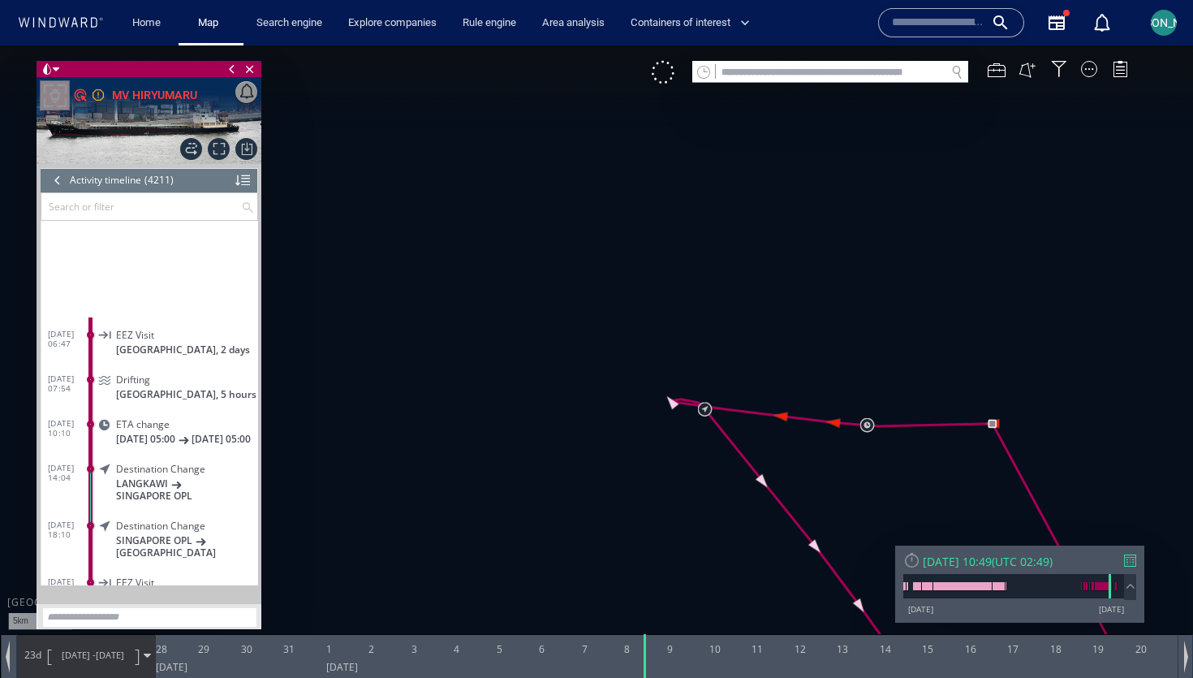
scroll to position [177491, 0]
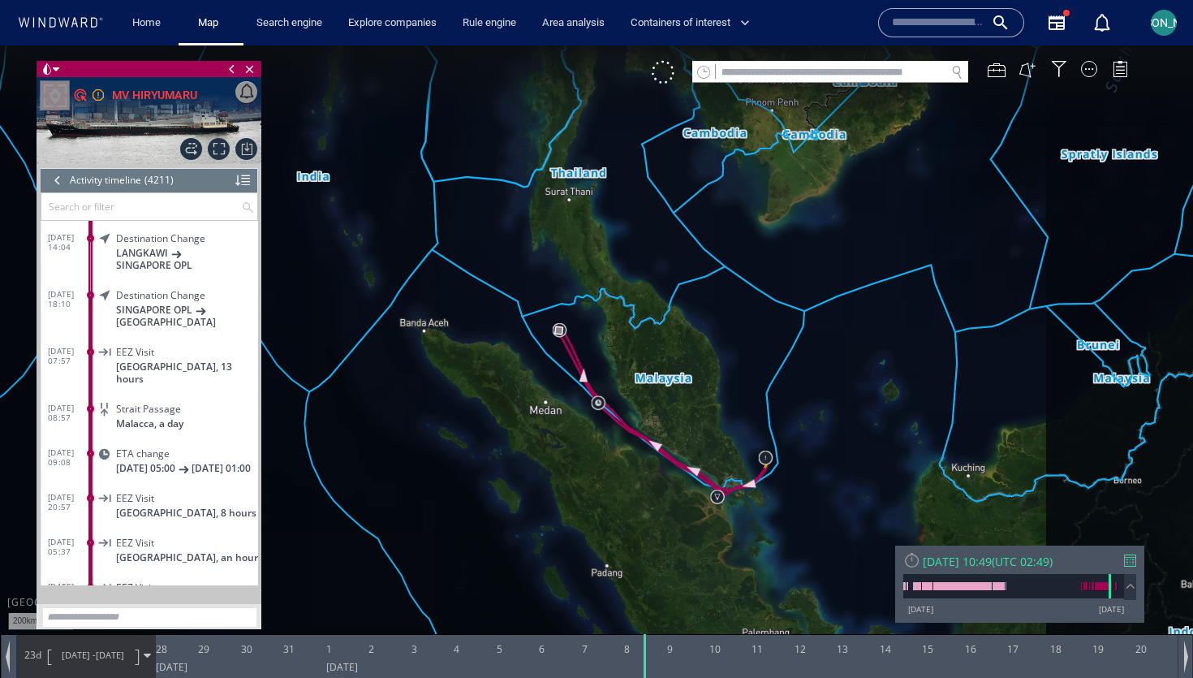
drag, startPoint x: 677, startPoint y: 381, endPoint x: 548, endPoint y: 332, distance: 138.2
click at [548, 332] on canvas "Map" at bounding box center [596, 353] width 1193 height 616
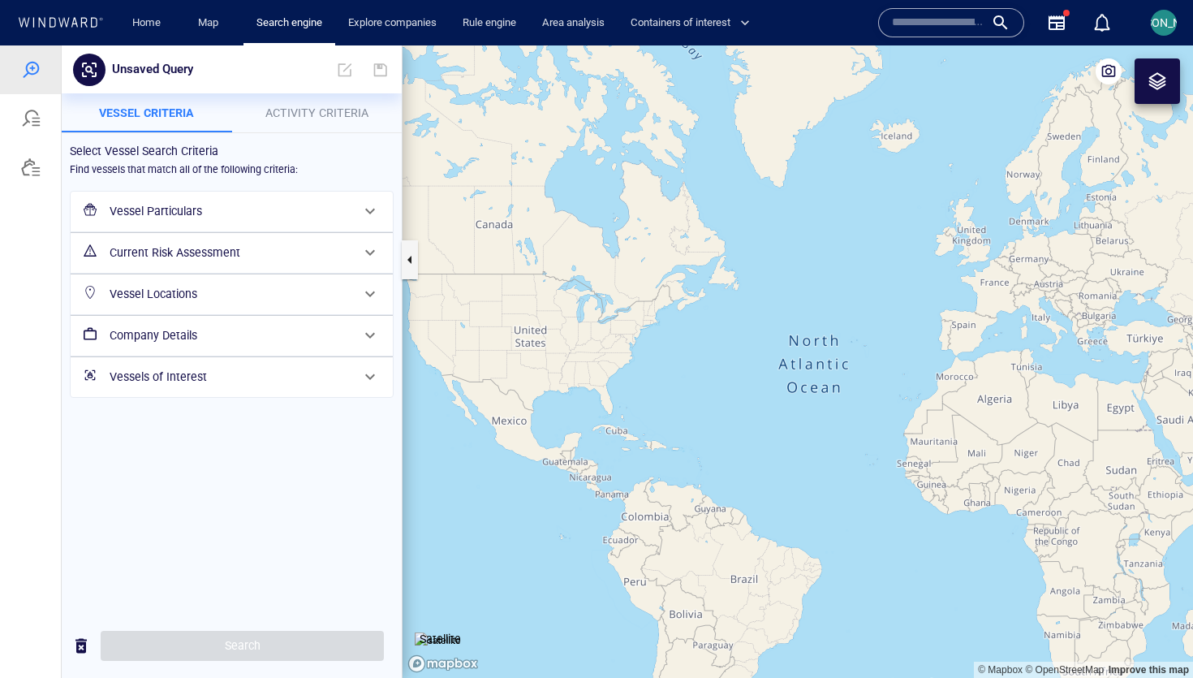
click at [269, 212] on h6 "Vessel Particulars" at bounding box center [230, 211] width 241 height 20
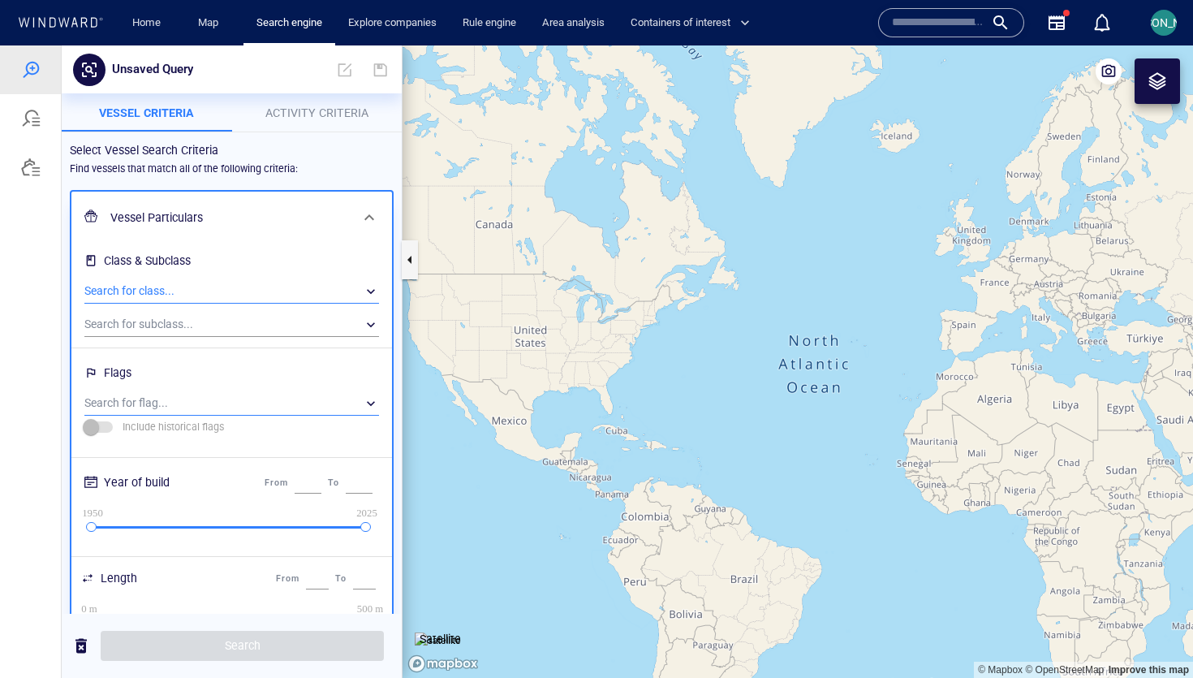
drag, startPoint x: 220, startPoint y: 291, endPoint x: 158, endPoint y: 394, distance: 119.4
click at [158, 394] on div "Class & Subclass Search for class... ​ Search for subclass... ​ Flags Search fo…" at bounding box center [231, 674] width 301 height 855
click at [155, 405] on div "​" at bounding box center [231, 403] width 295 height 24
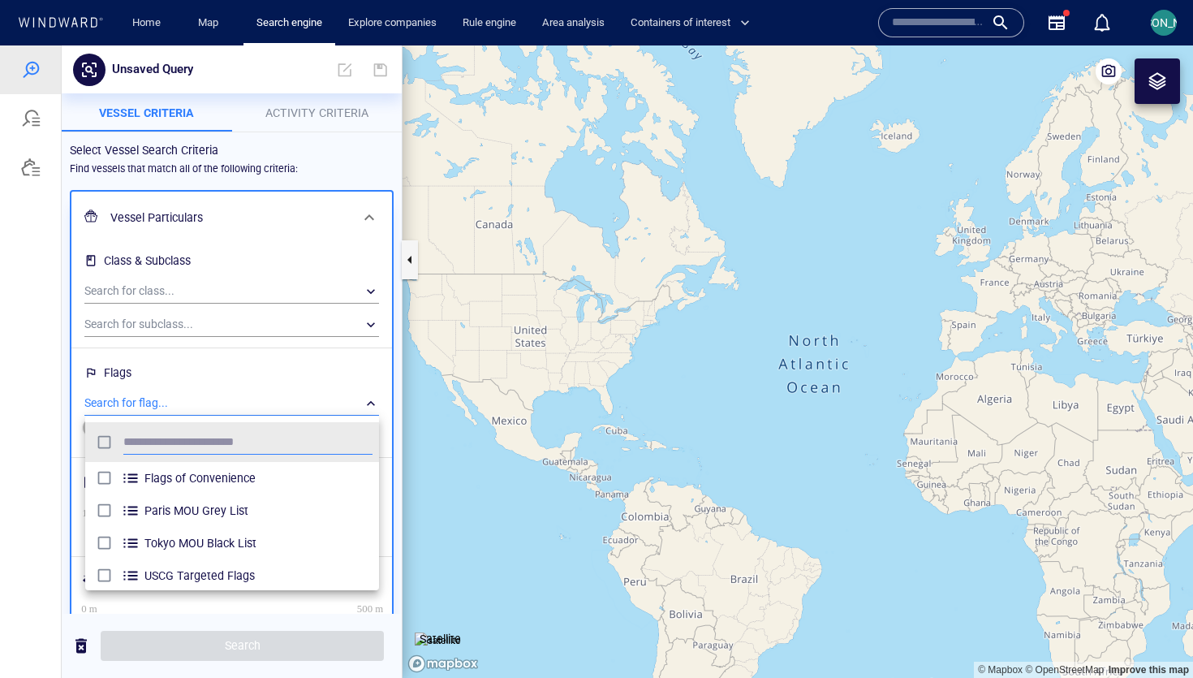
scroll to position [161, 294]
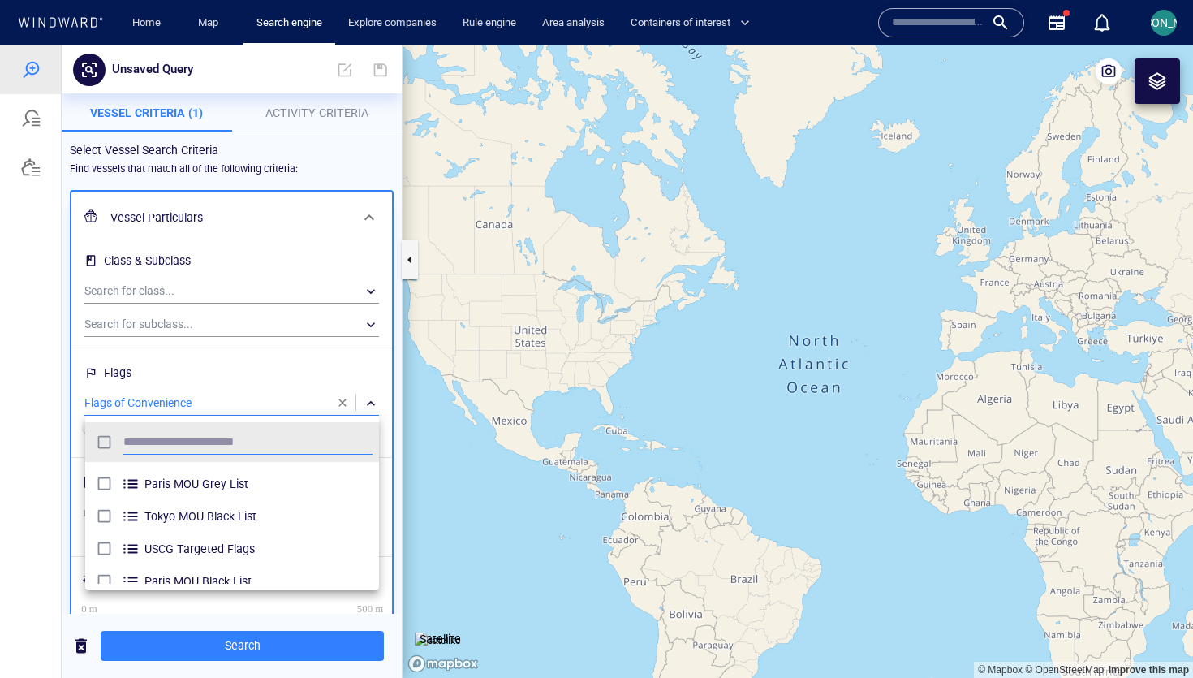
scroll to position [26, 0]
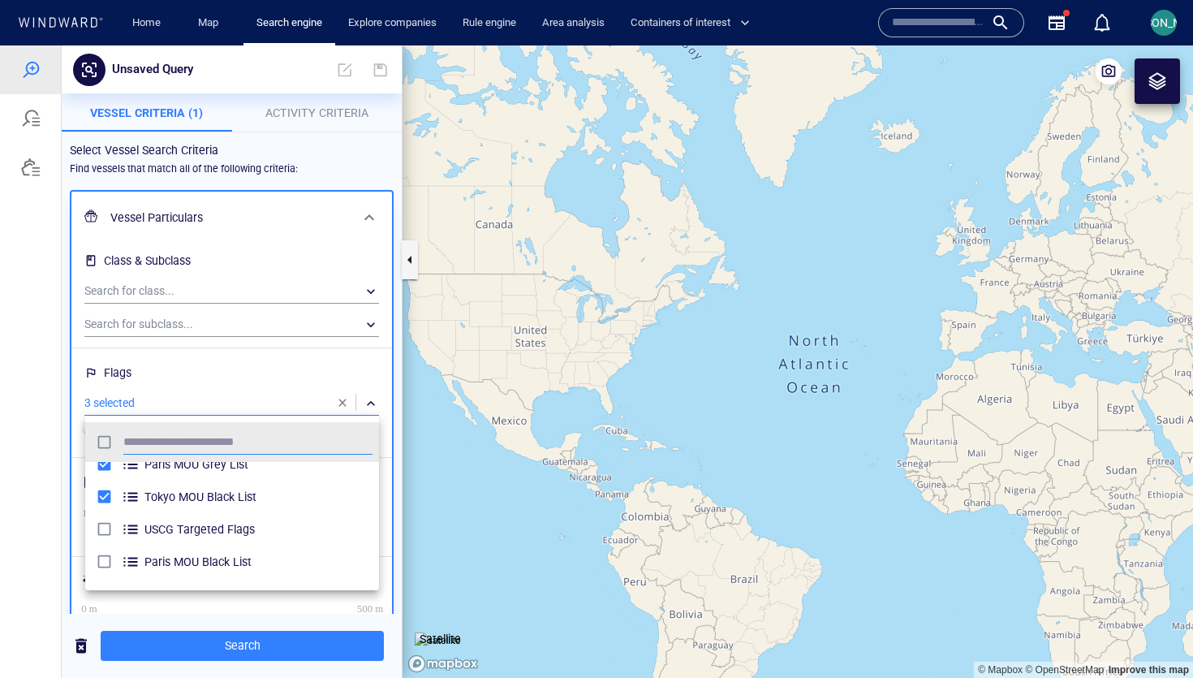
scroll to position [56, 0]
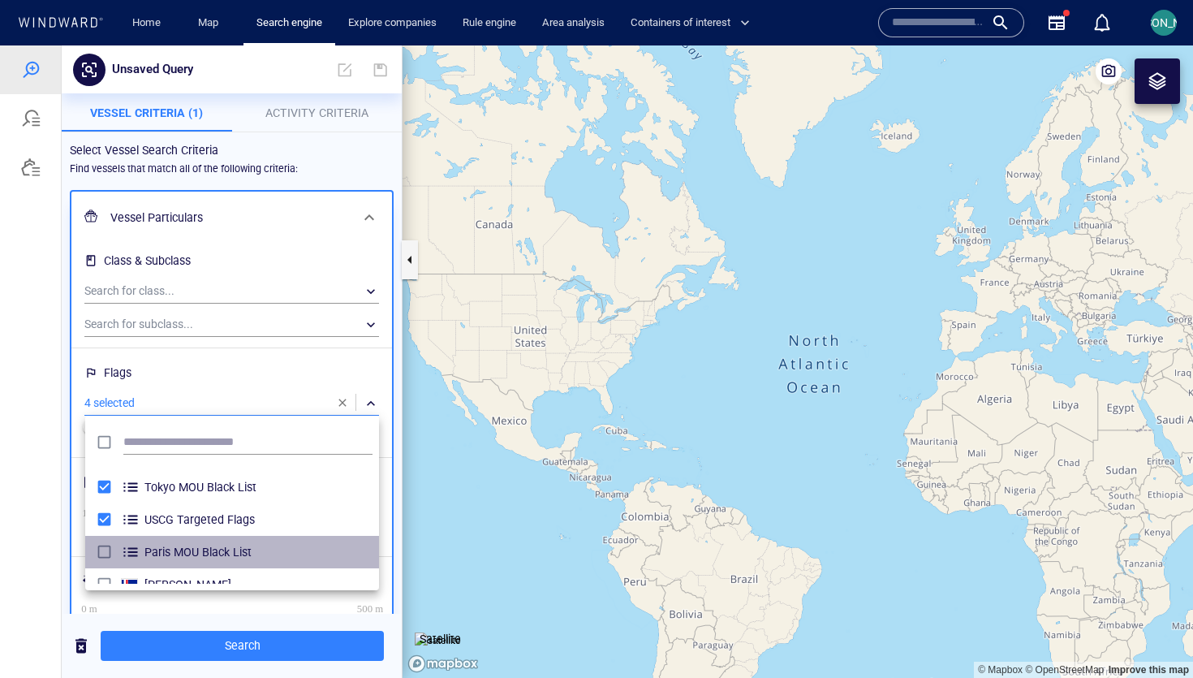
click at [102, 538] on li "Paris MOU Black List" at bounding box center [232, 552] width 294 height 32
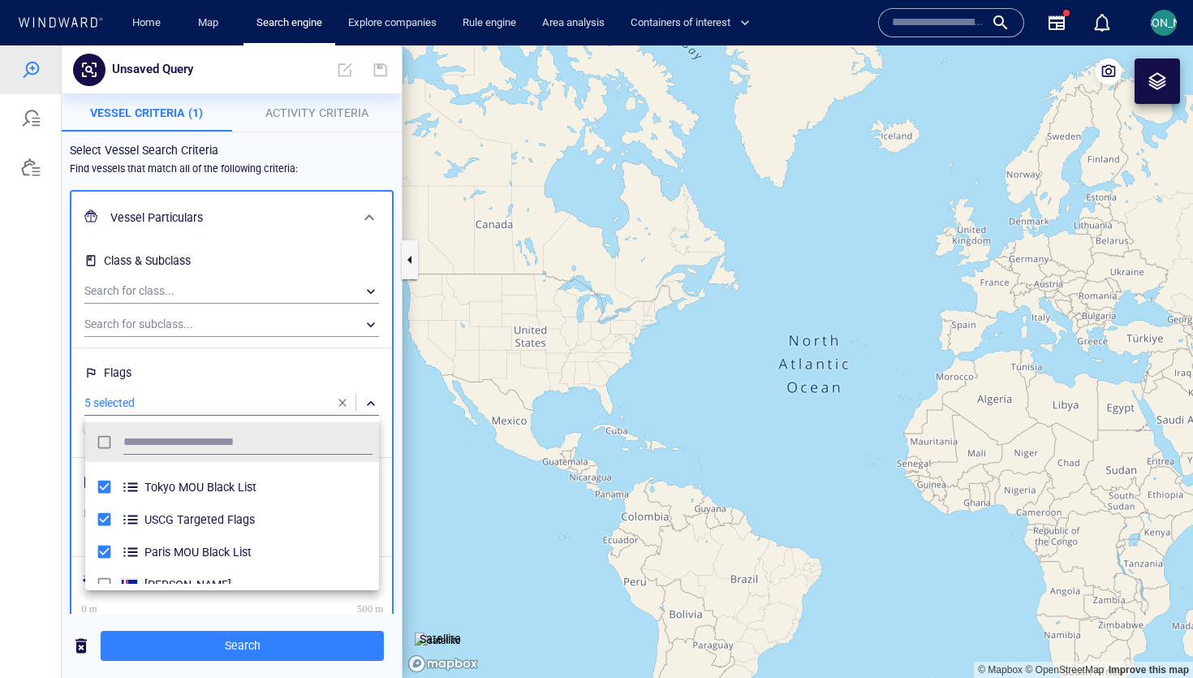
click at [11, 452] on div at bounding box center [596, 361] width 1193 height 632
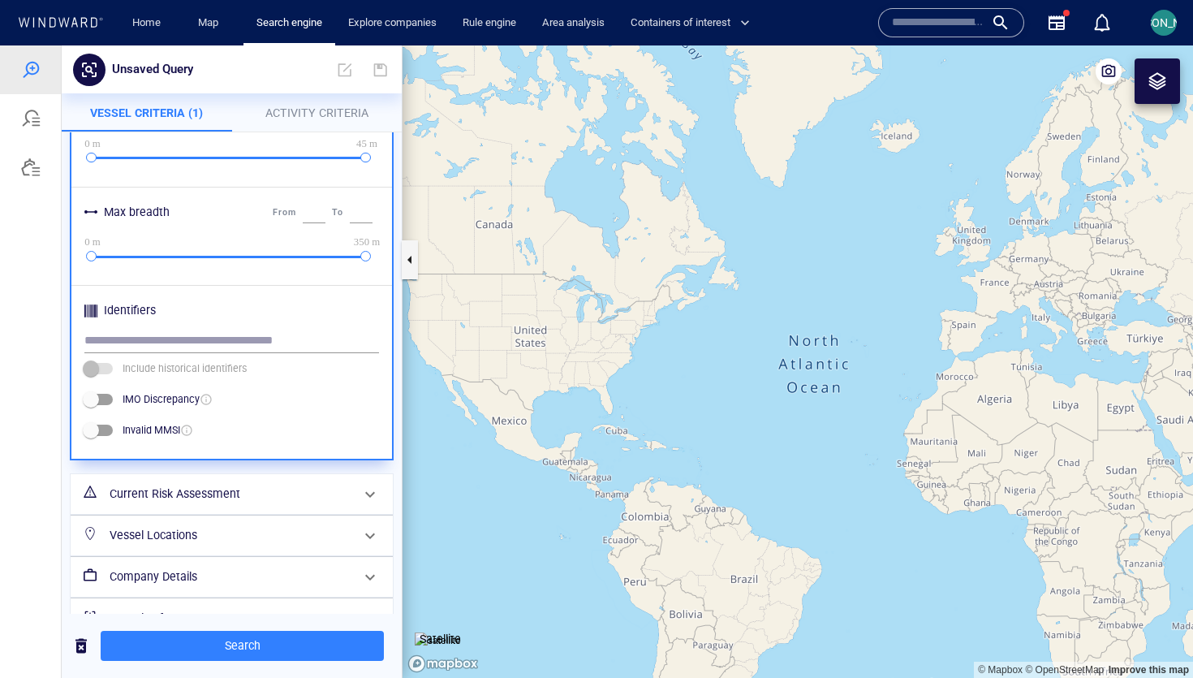
scroll to position [687, 0]
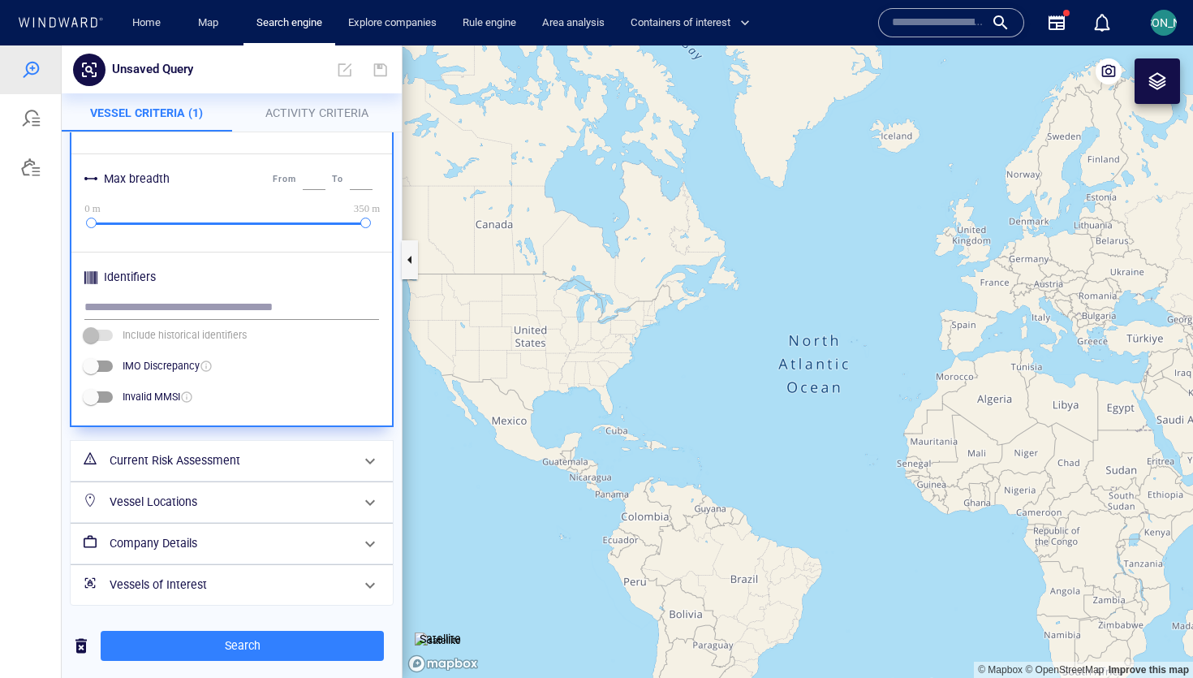
click at [204, 539] on h6 "Company Details" at bounding box center [230, 543] width 241 height 20
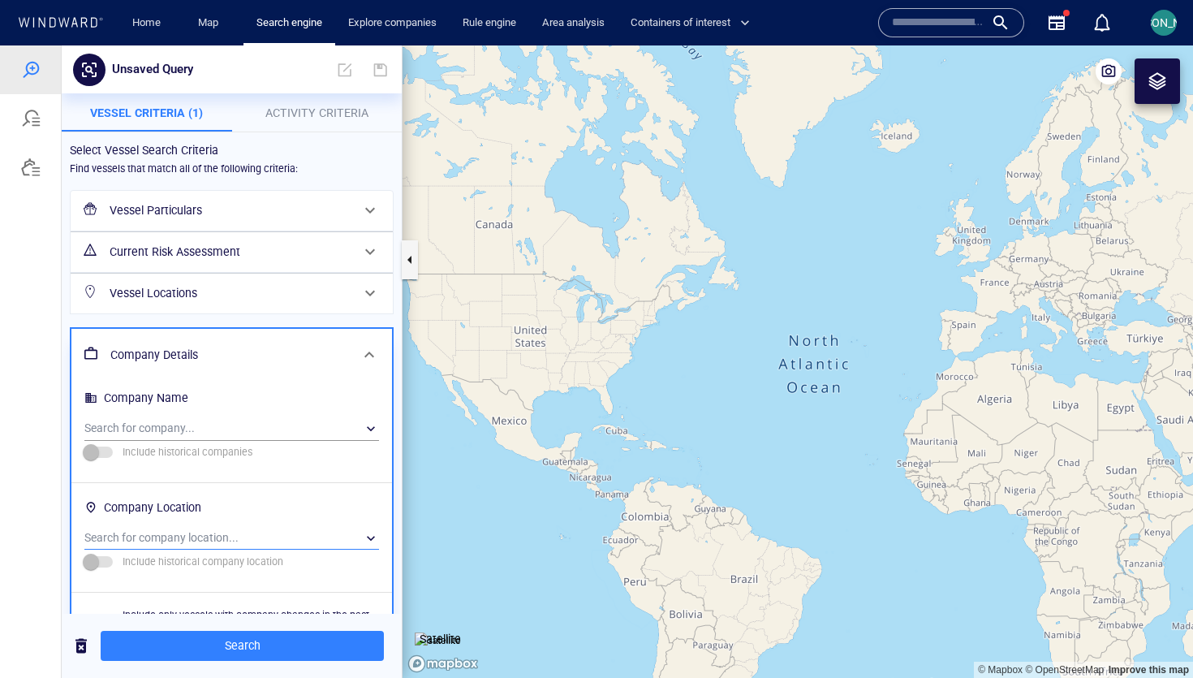
click at [170, 530] on div "​" at bounding box center [231, 538] width 295 height 24
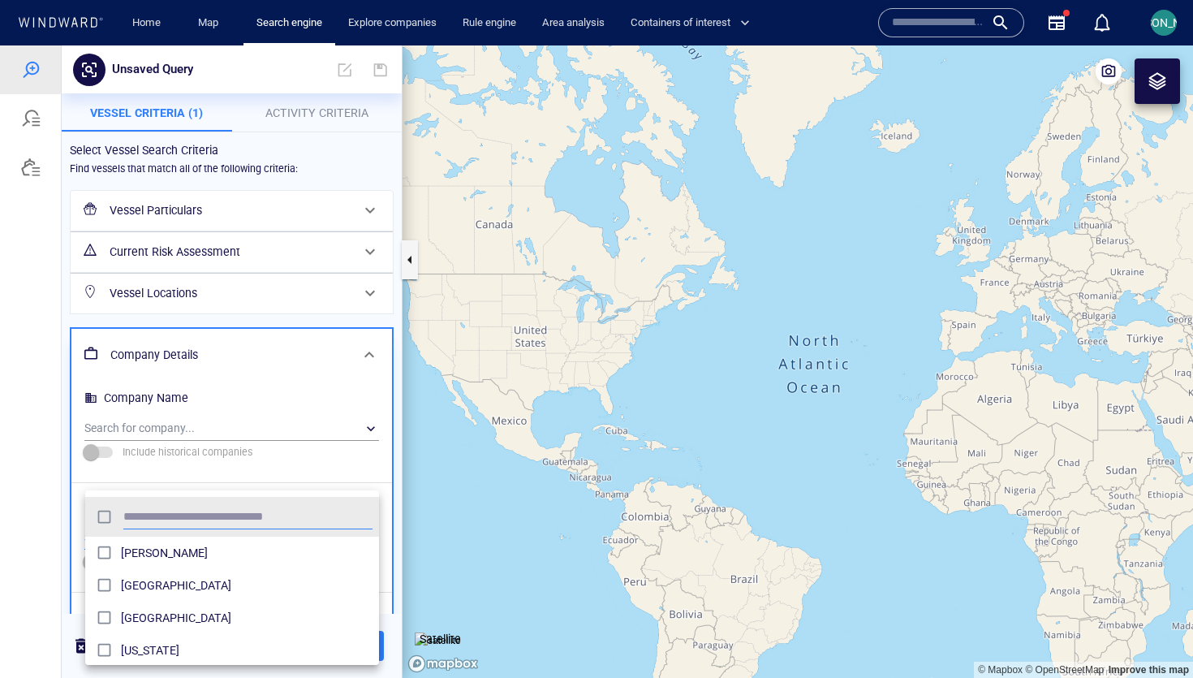
scroll to position [161, 294]
type input "*****"
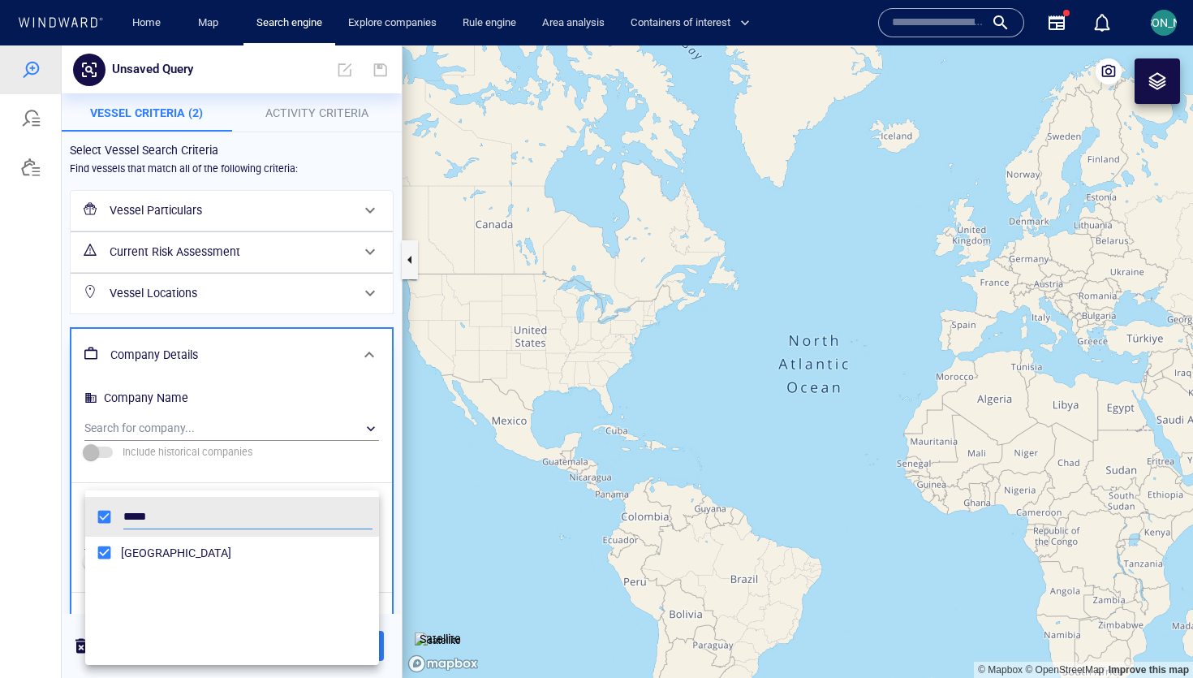
click at [27, 540] on div at bounding box center [596, 361] width 1193 height 632
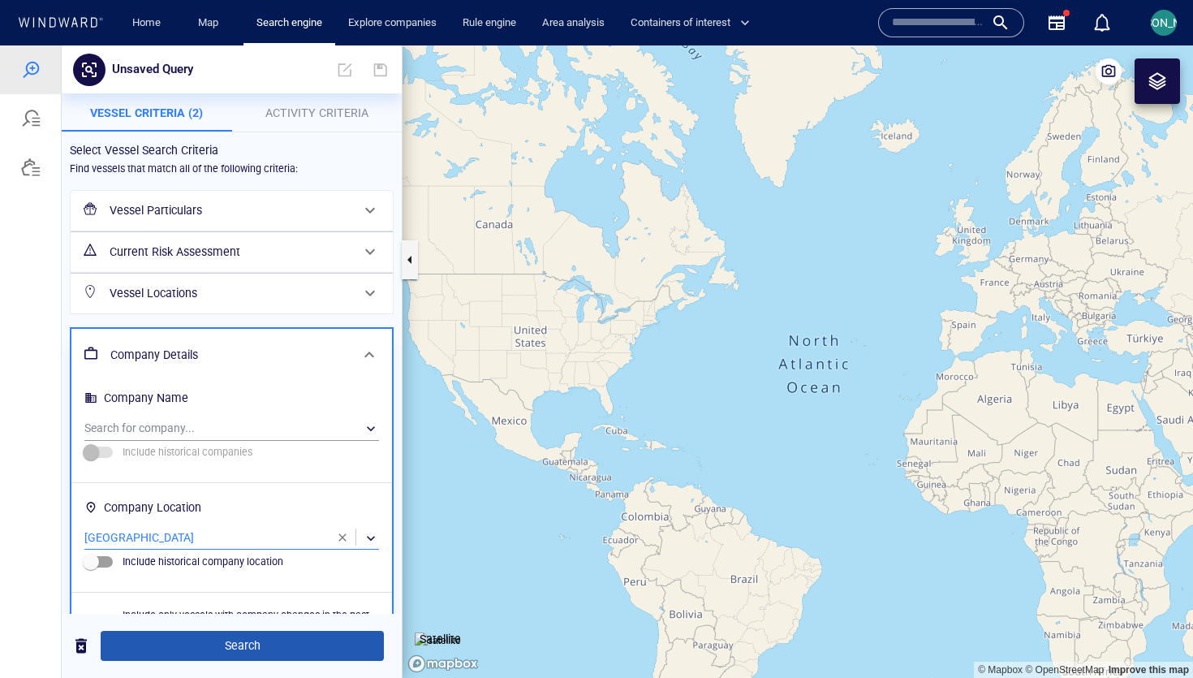
click at [237, 642] on span "Search" at bounding box center [242, 645] width 257 height 20
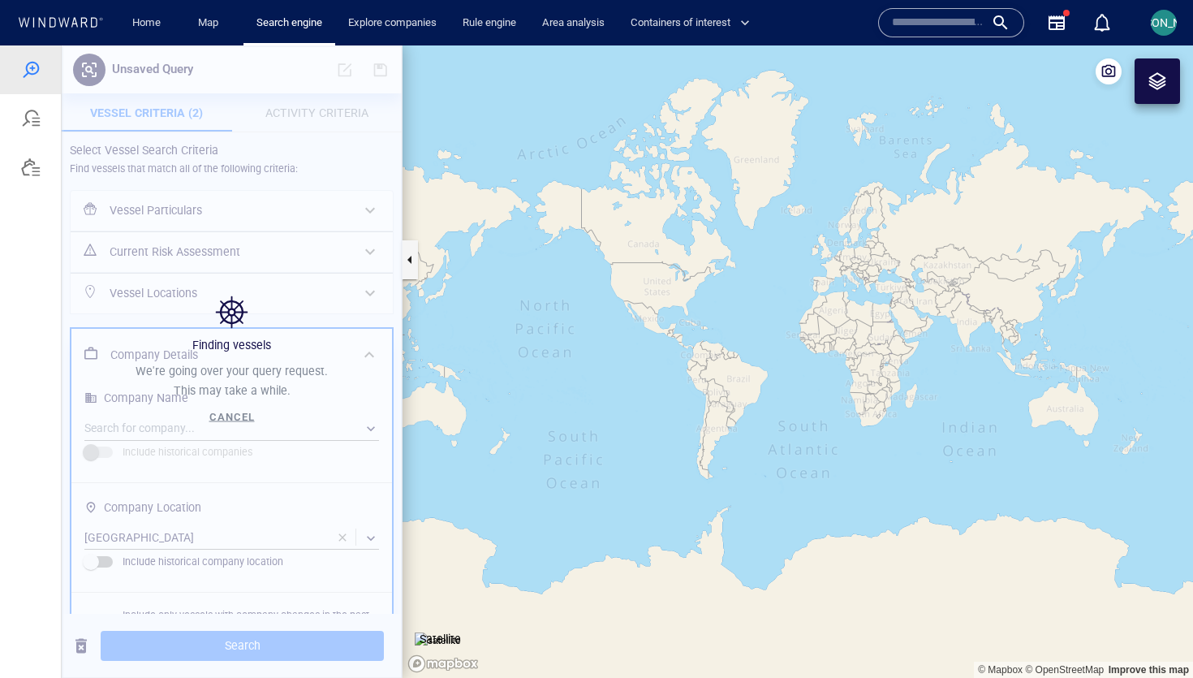
drag, startPoint x: 740, startPoint y: 356, endPoint x: 609, endPoint y: 391, distance: 135.2
click at [609, 391] on canvas "Map" at bounding box center [797, 361] width 790 height 632
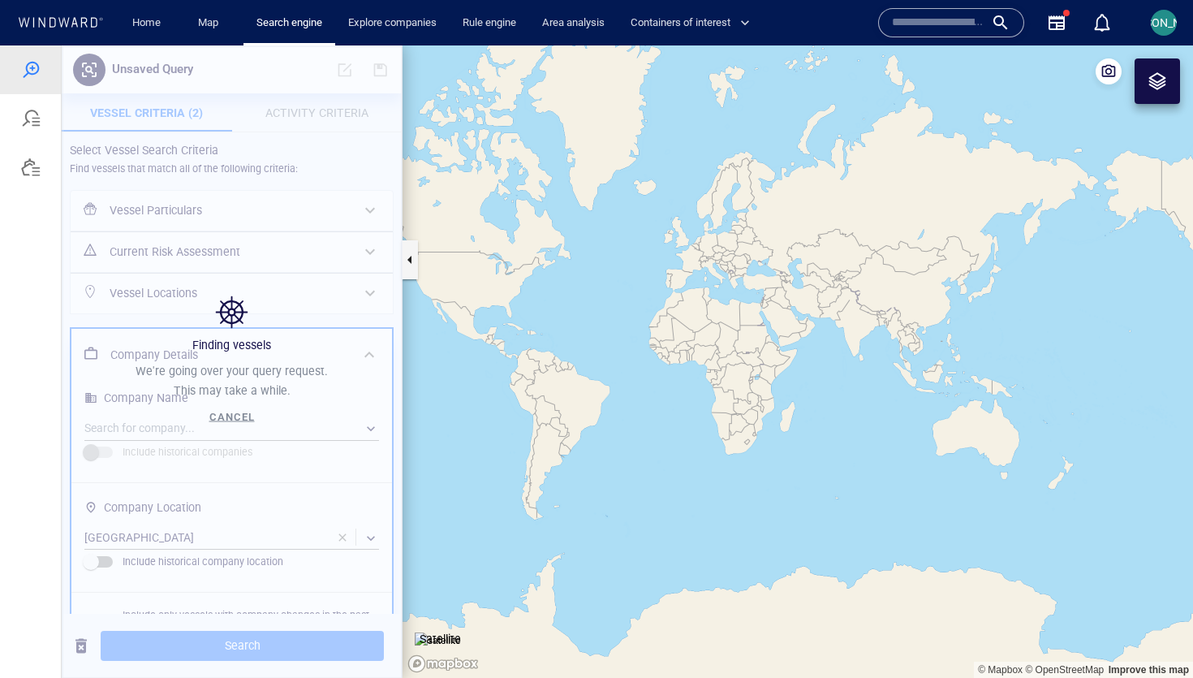
drag, startPoint x: 910, startPoint y: 443, endPoint x: 863, endPoint y: 428, distance: 48.5
click at [608, 407] on canvas "Map" at bounding box center [797, 361] width 790 height 632
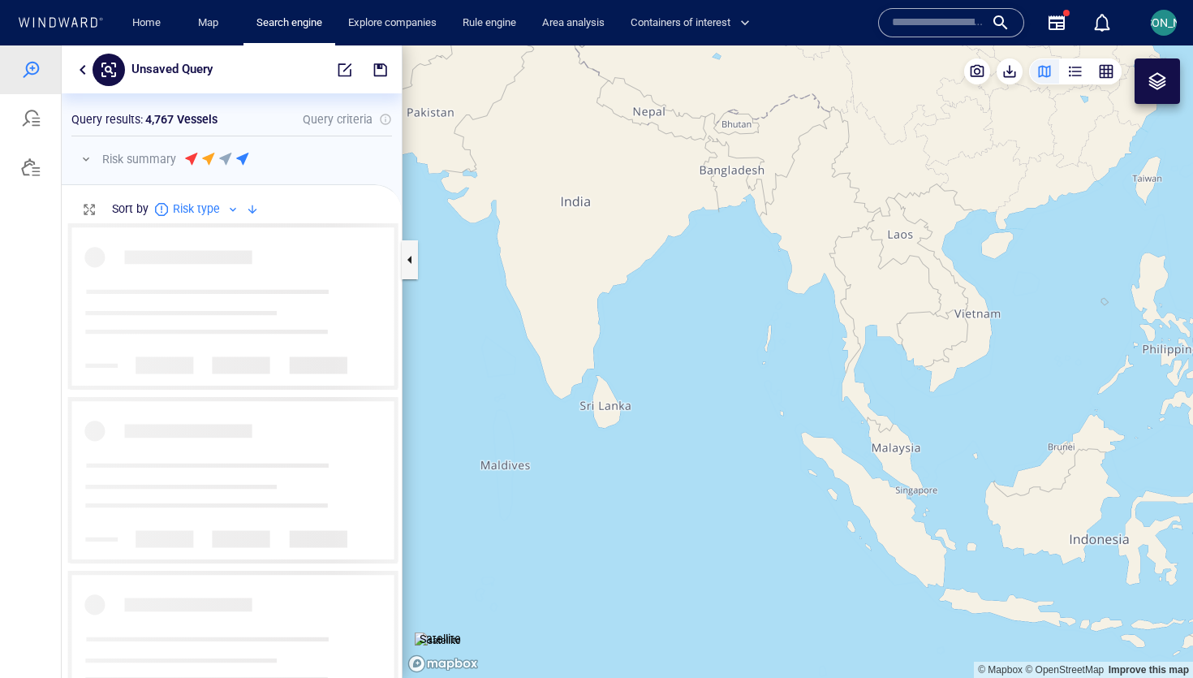
scroll to position [454, 340]
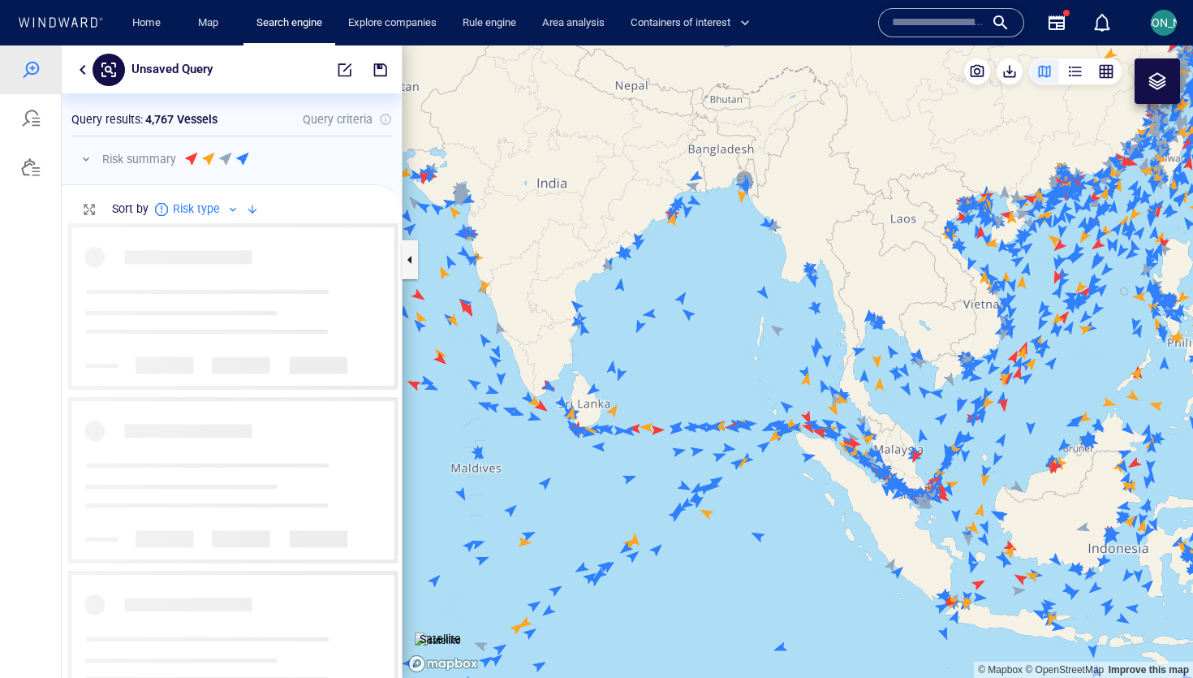
drag, startPoint x: 863, startPoint y: 428, endPoint x: 668, endPoint y: 377, distance: 202.1
click at [666, 377] on canvas "Map" at bounding box center [797, 361] width 790 height 632
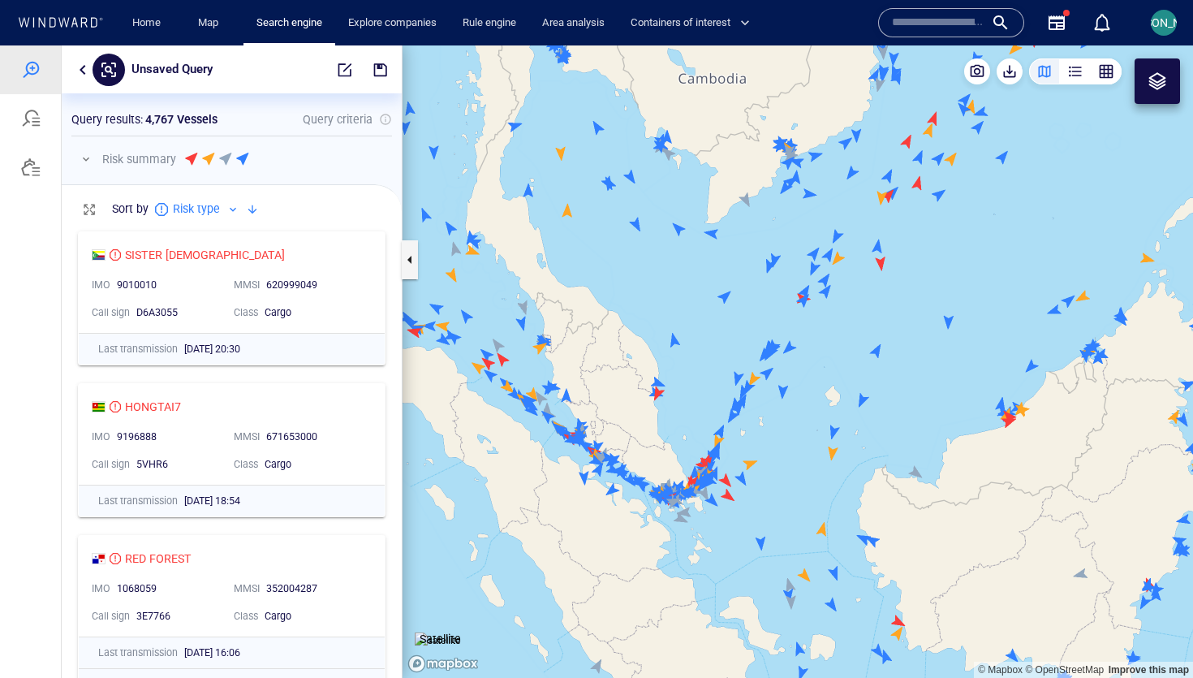
drag, startPoint x: 610, startPoint y: 401, endPoint x: 630, endPoint y: 401, distance: 19.5
click at [630, 401] on canvas "Map" at bounding box center [797, 361] width 790 height 632
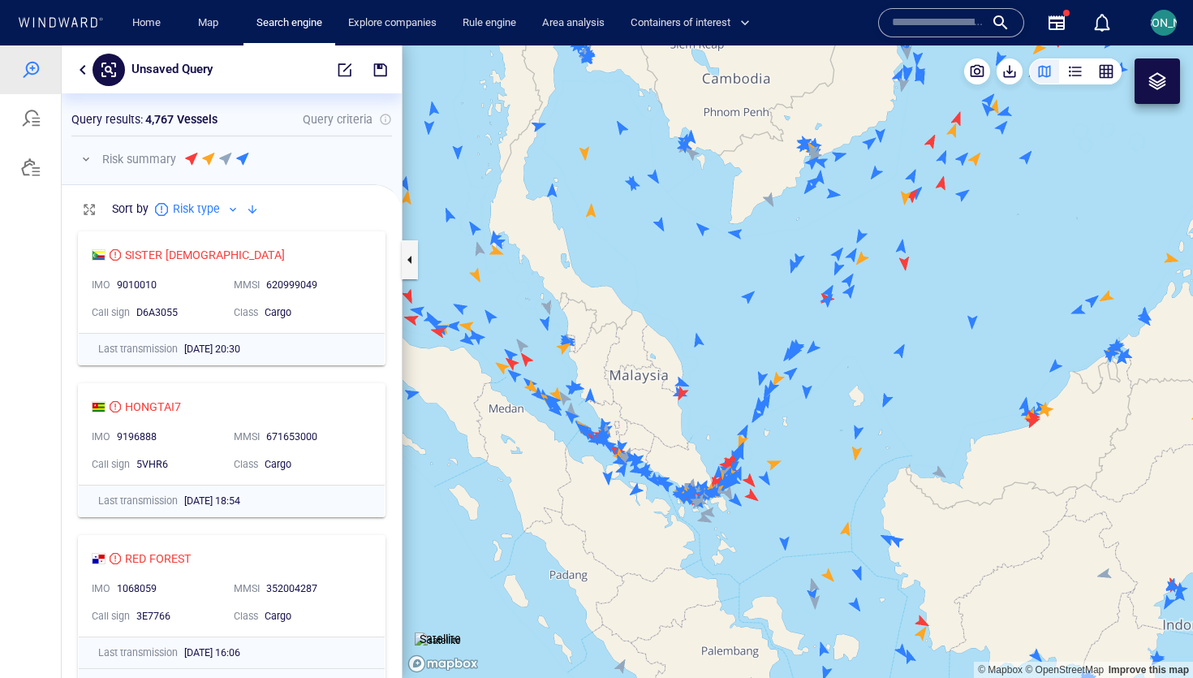
click at [83, 162] on button "button" at bounding box center [85, 158] width 19 height 19
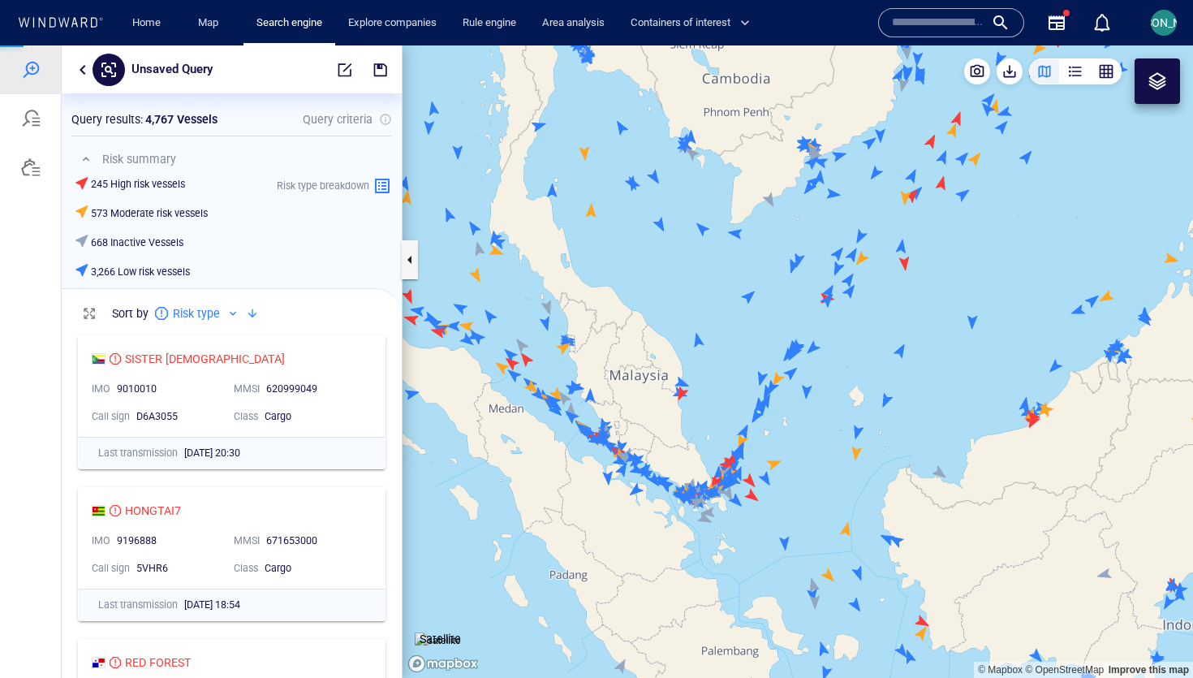
scroll to position [1, 1]
click at [79, 74] on button "button" at bounding box center [82, 69] width 19 height 19
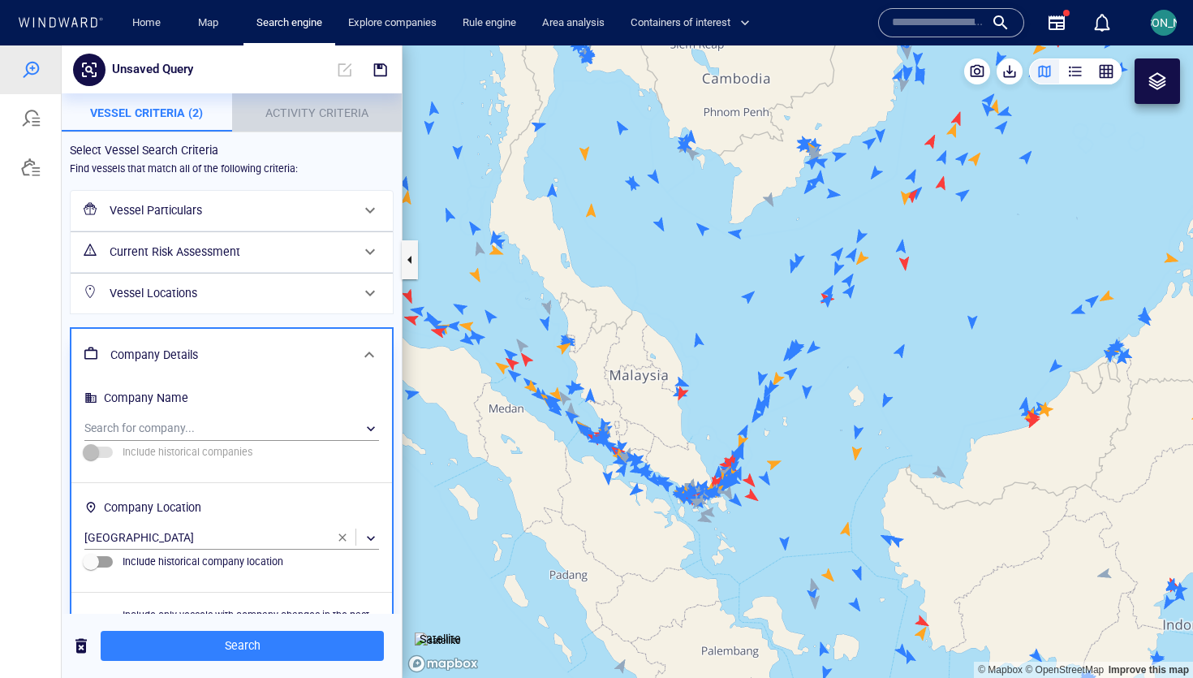
click at [265, 108] on p "Activity Criteria" at bounding box center [317, 112] width 151 height 19
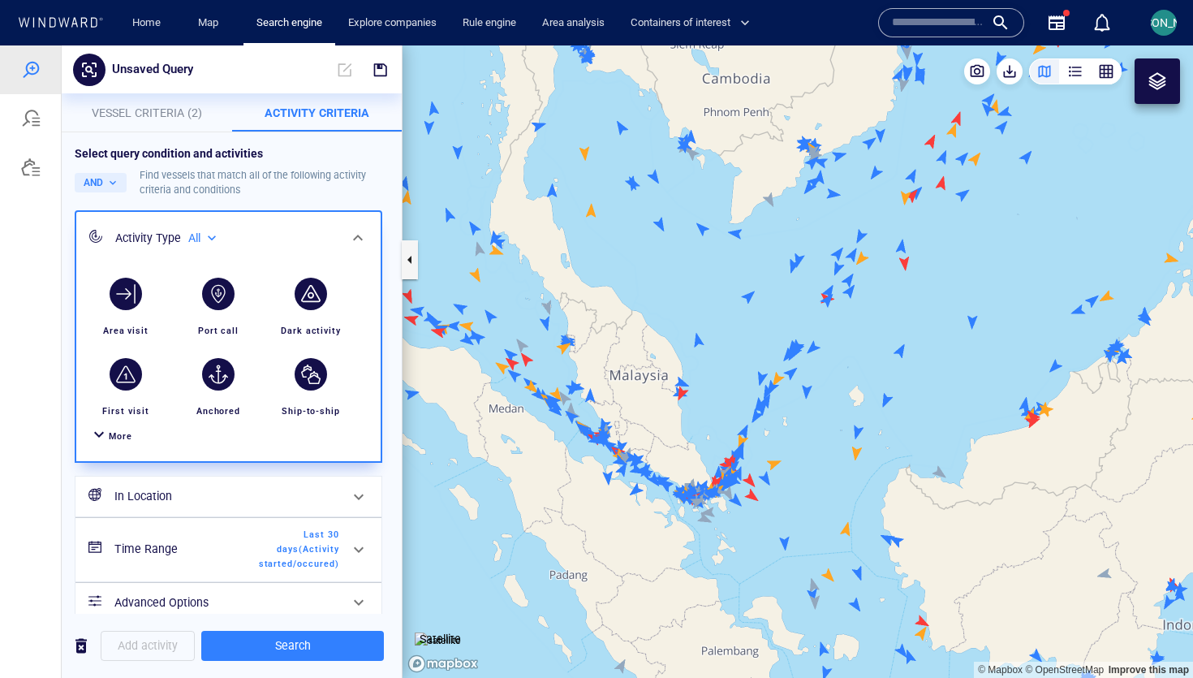
click at [123, 439] on span "More" at bounding box center [121, 436] width 24 height 11
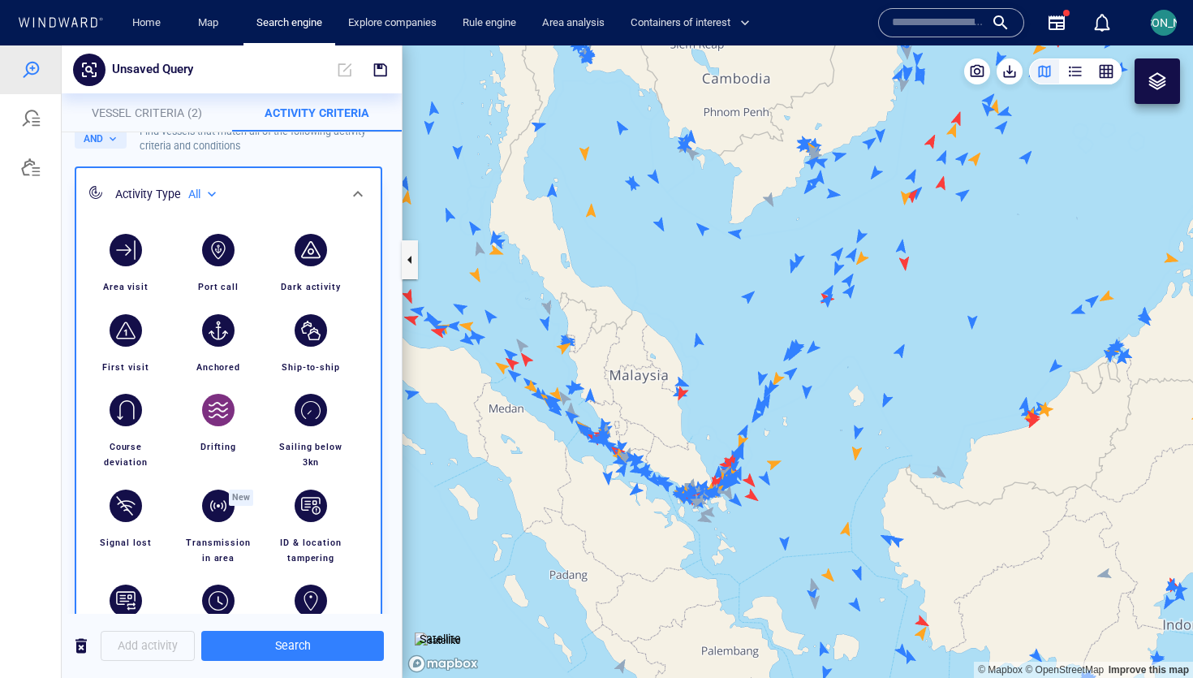
scroll to position [59, 0]
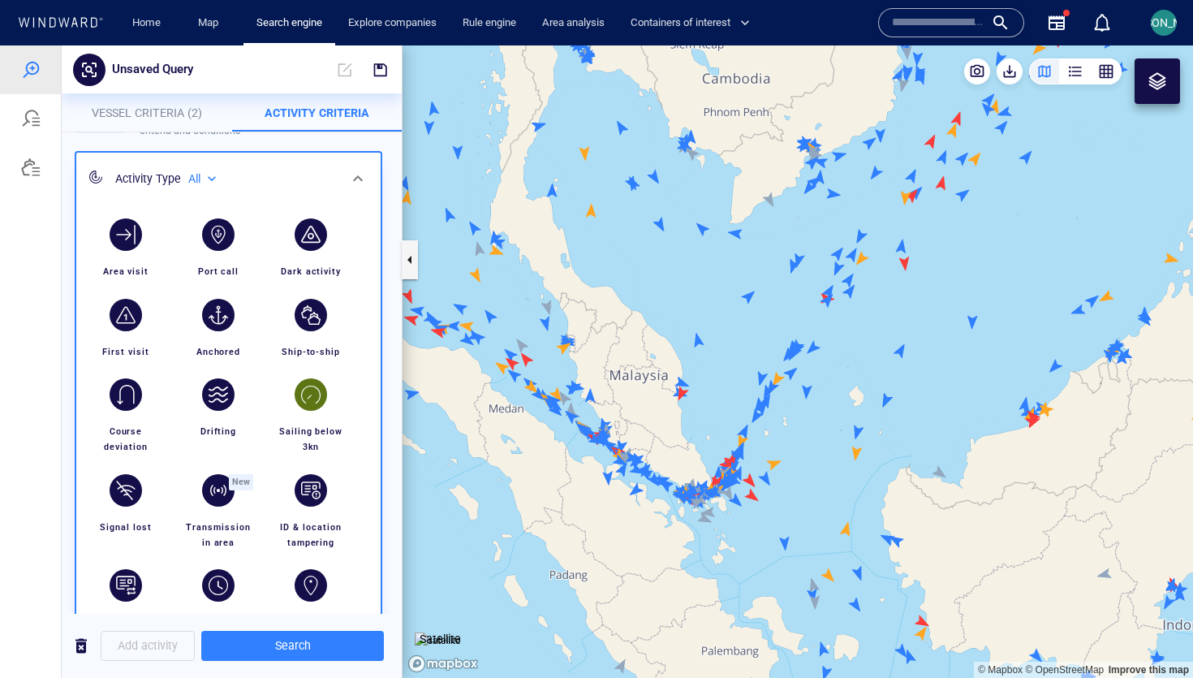
click at [321, 393] on div "button" at bounding box center [311, 394] width 32 height 32
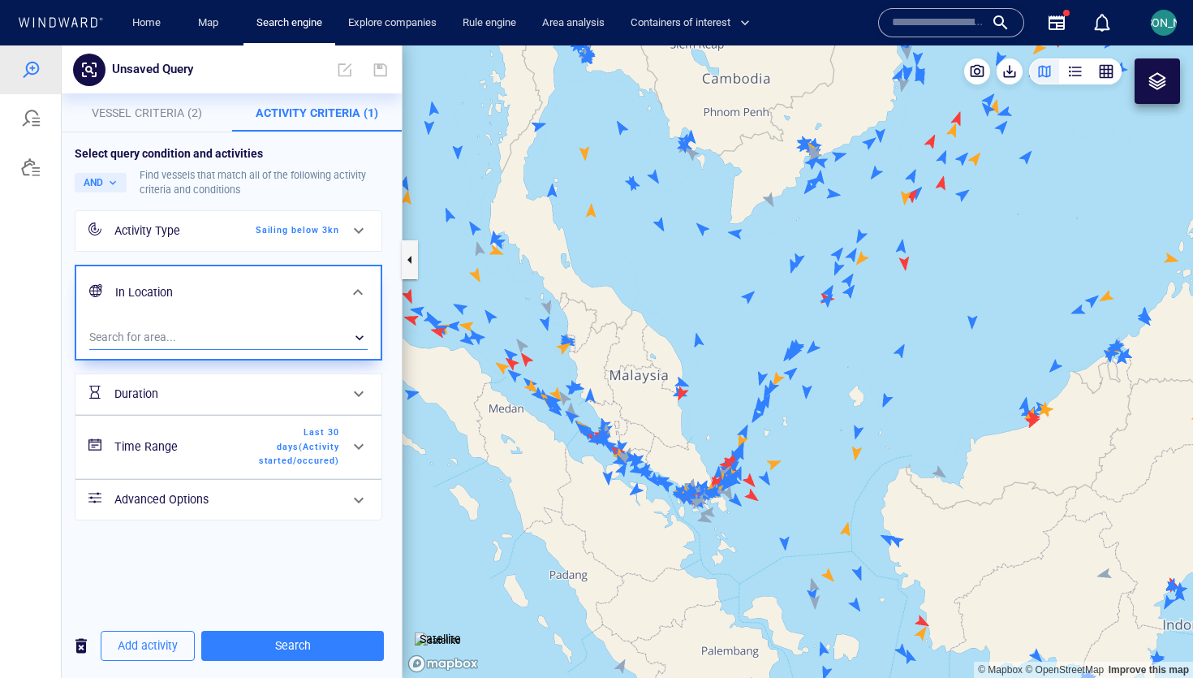
click at [283, 344] on div "​" at bounding box center [228, 337] width 278 height 24
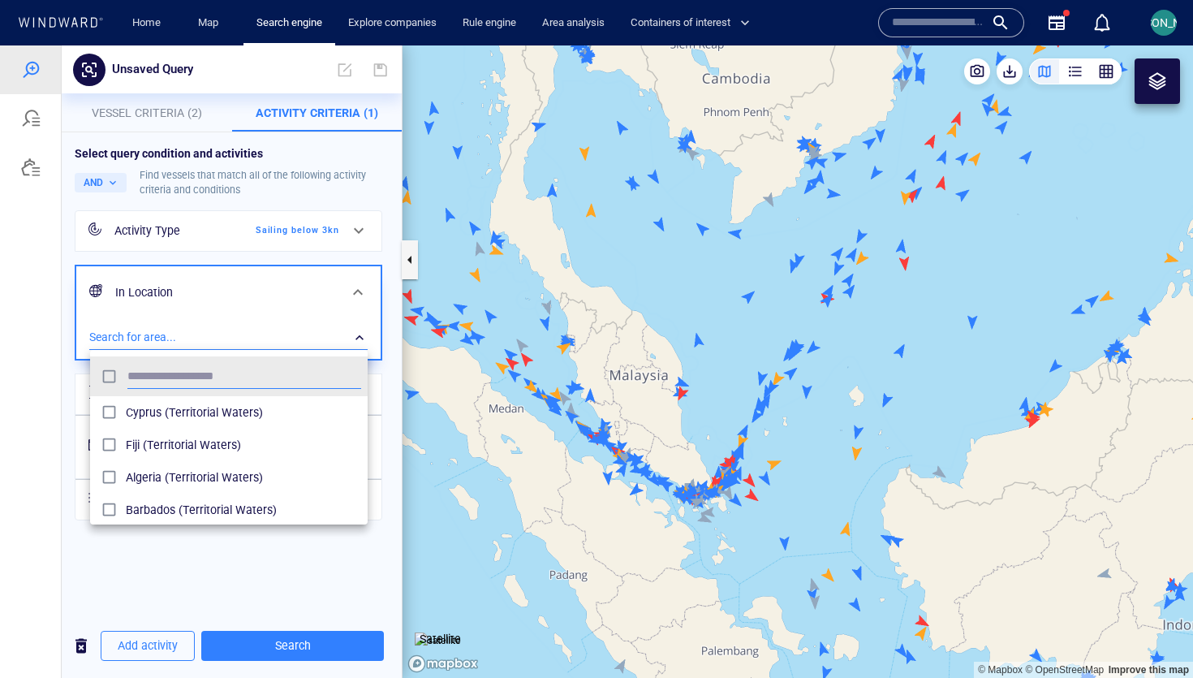
scroll to position [161, 278]
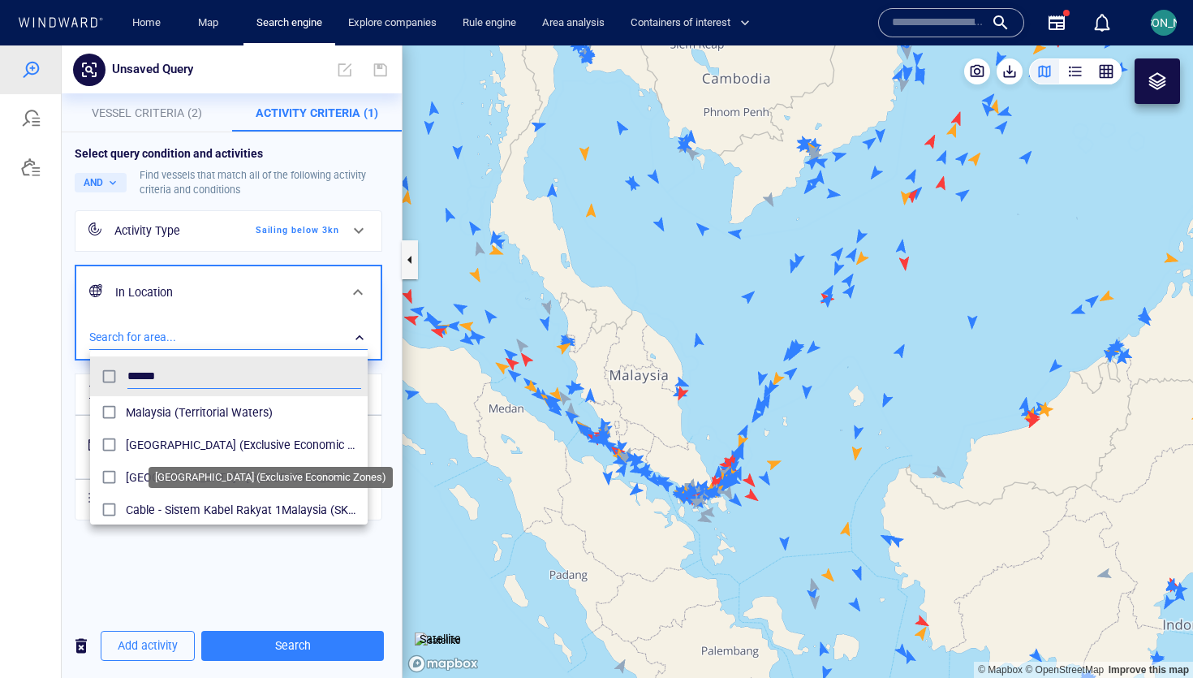
type input "******"
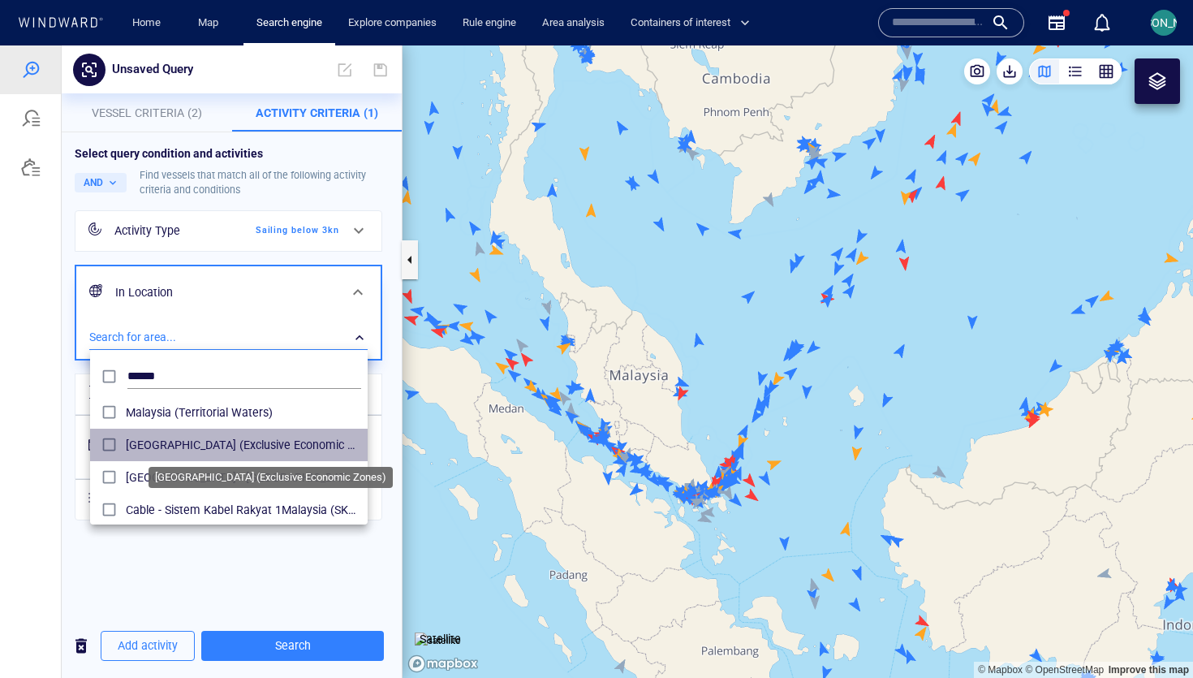
click at [203, 439] on span "Malaysia (Exclusive Economic Zones)" at bounding box center [243, 444] width 235 height 19
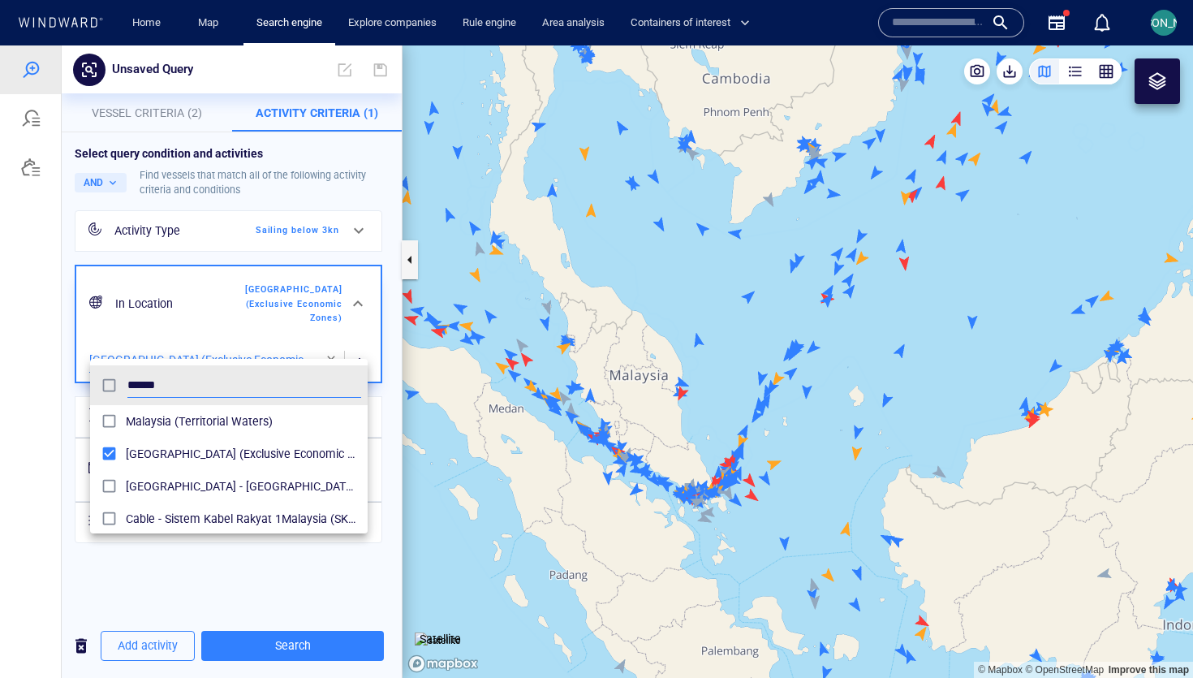
click at [45, 409] on div at bounding box center [596, 361] width 1193 height 632
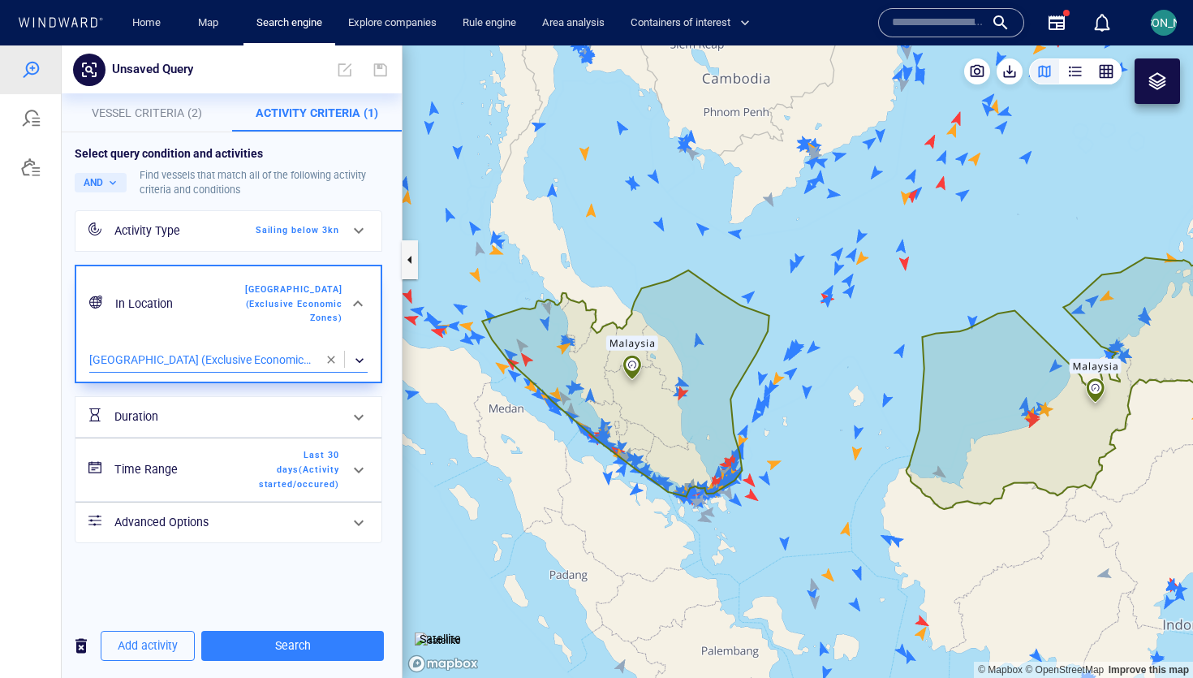
click at [354, 467] on div at bounding box center [358, 469] width 39 height 39
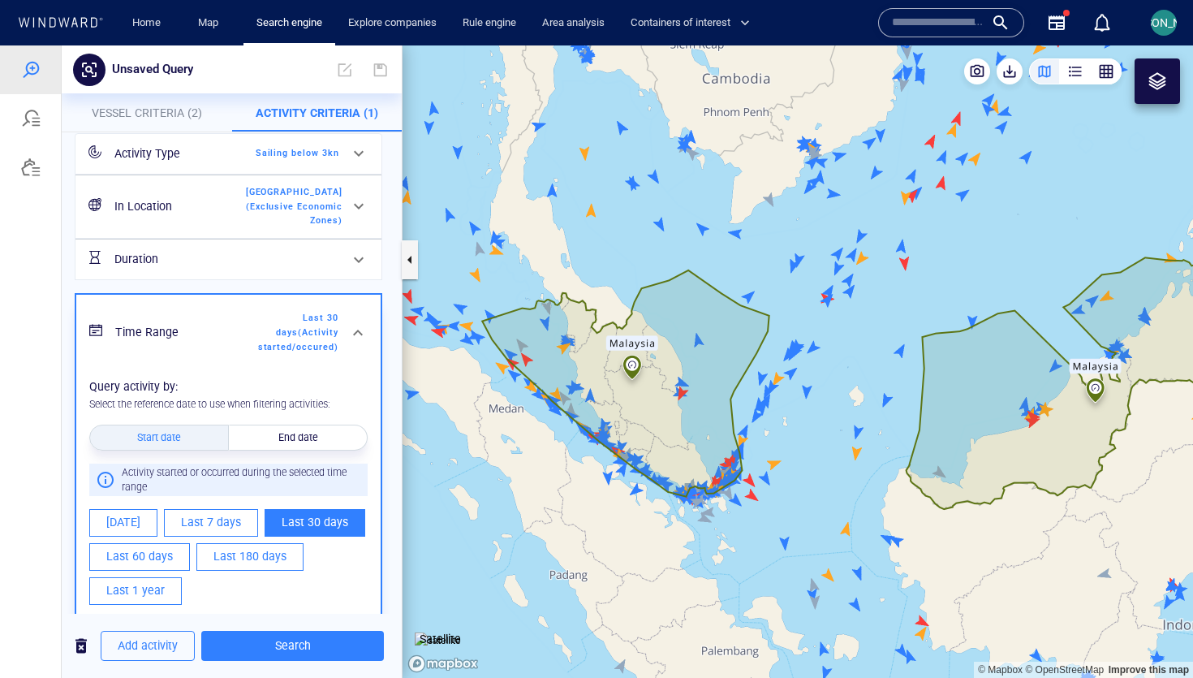
scroll to position [79, 0]
drag, startPoint x: 145, startPoint y: 575, endPoint x: 173, endPoint y: 581, distance: 28.2
click at [145, 579] on span "Last 1 year" at bounding box center [135, 589] width 58 height 20
type input "**********"
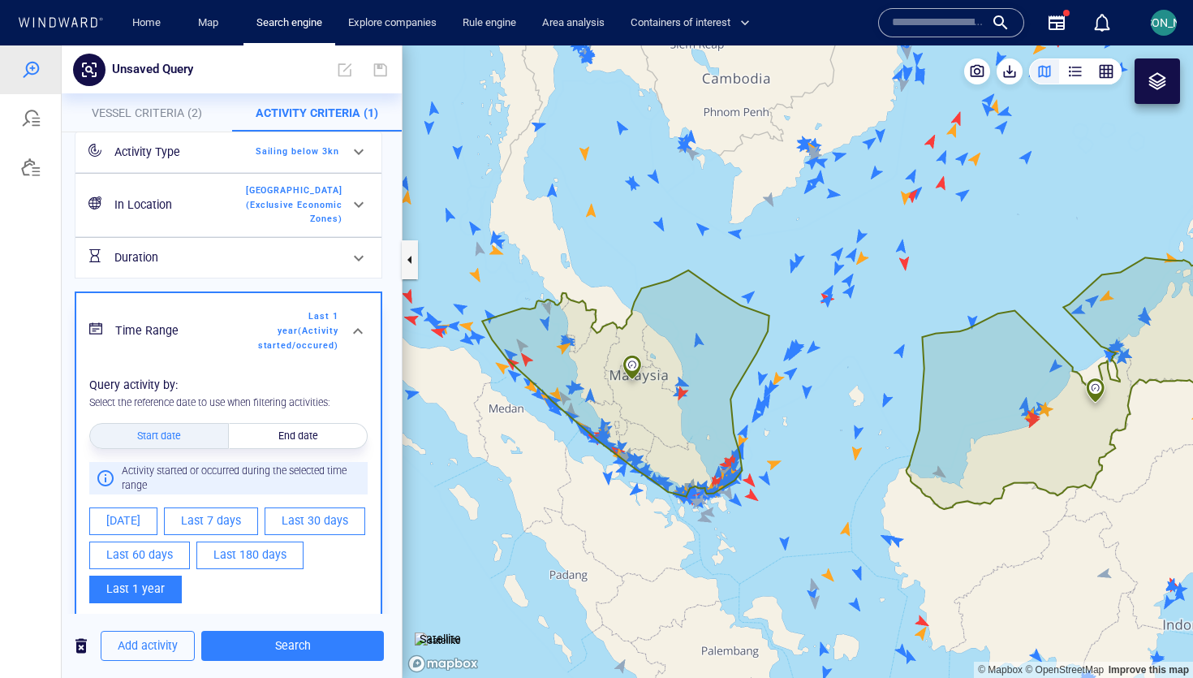
click at [242, 627] on div "Add activity Search" at bounding box center [232, 646] width 340 height 40
click at [243, 639] on span "Search" at bounding box center [292, 645] width 157 height 20
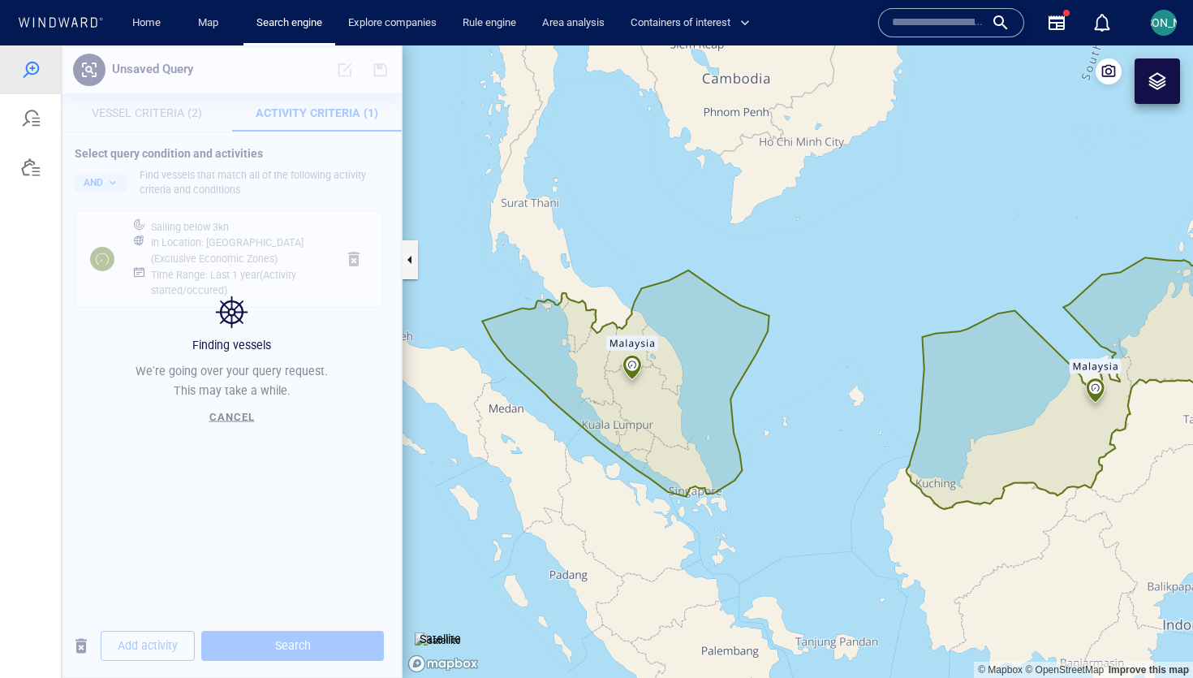
drag, startPoint x: 648, startPoint y: 424, endPoint x: 622, endPoint y: 437, distance: 28.7
click at [622, 437] on canvas "Map" at bounding box center [797, 361] width 790 height 632
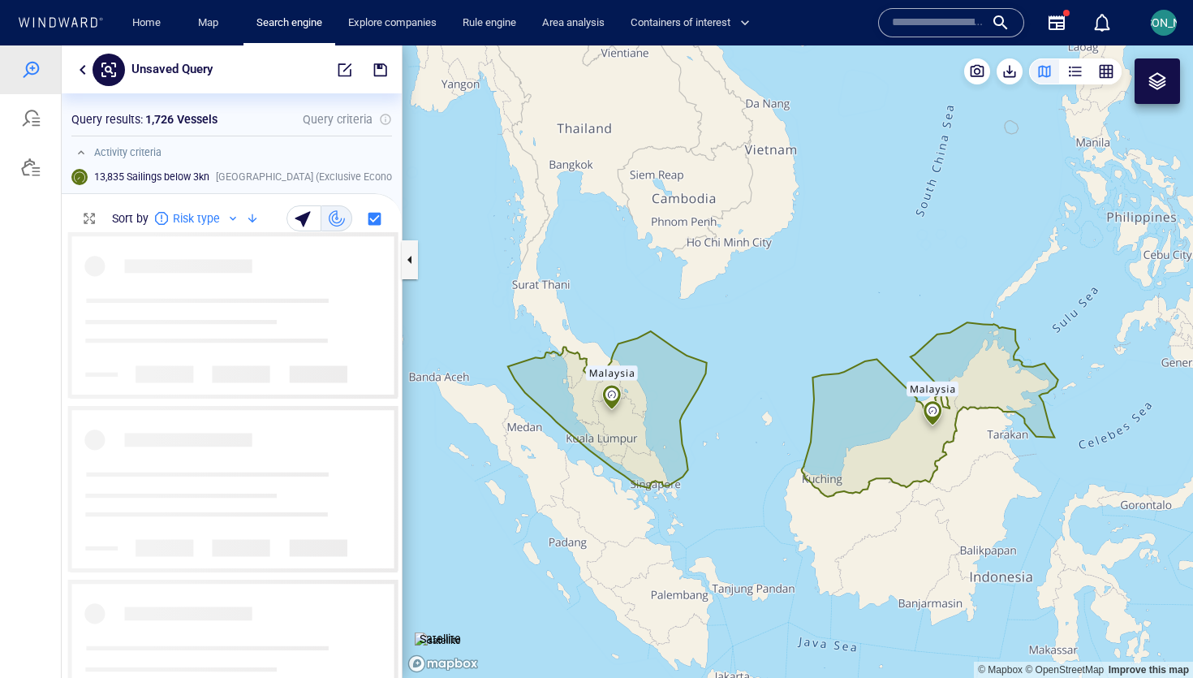
scroll to position [445, 340]
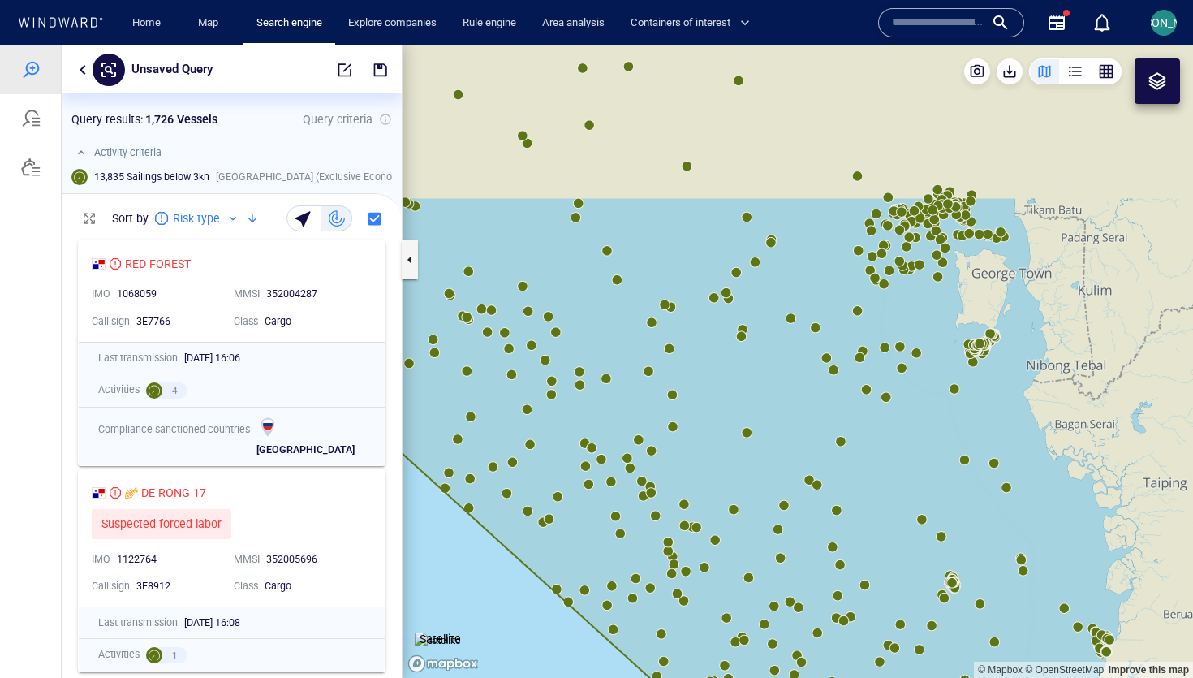
drag, startPoint x: 530, startPoint y: 154, endPoint x: 703, endPoint y: 562, distance: 443.2
click at [705, 564] on canvas "Map" at bounding box center [797, 361] width 790 height 632
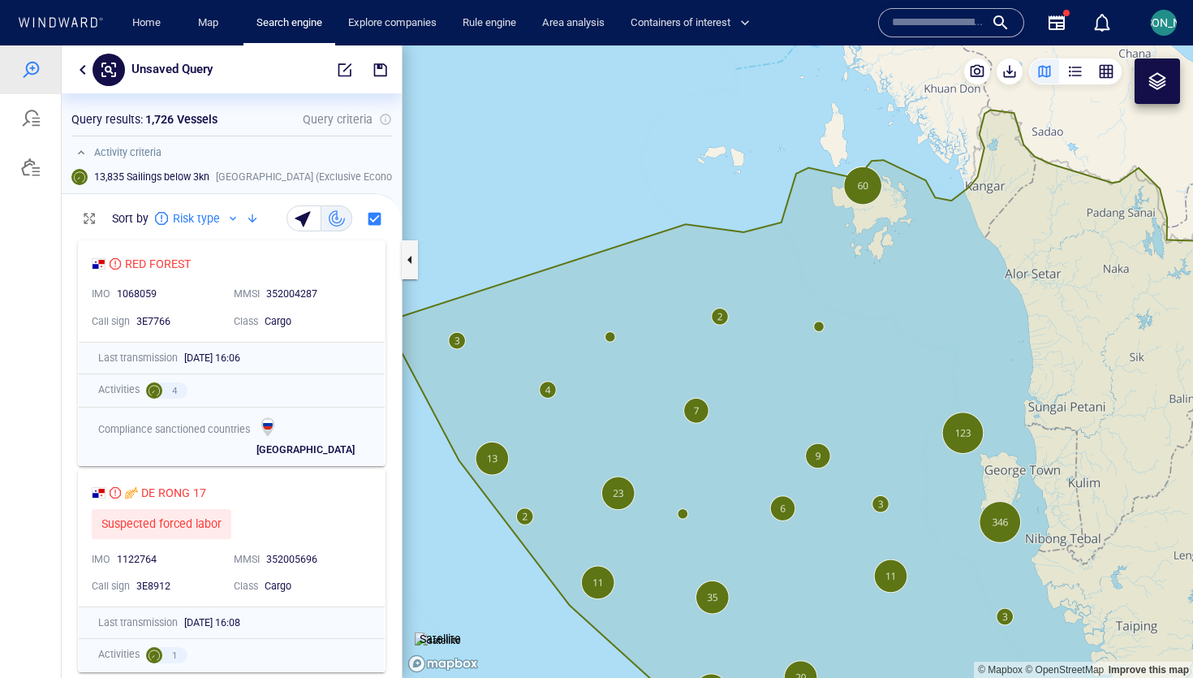
click at [78, 72] on button "button" at bounding box center [82, 69] width 19 height 19
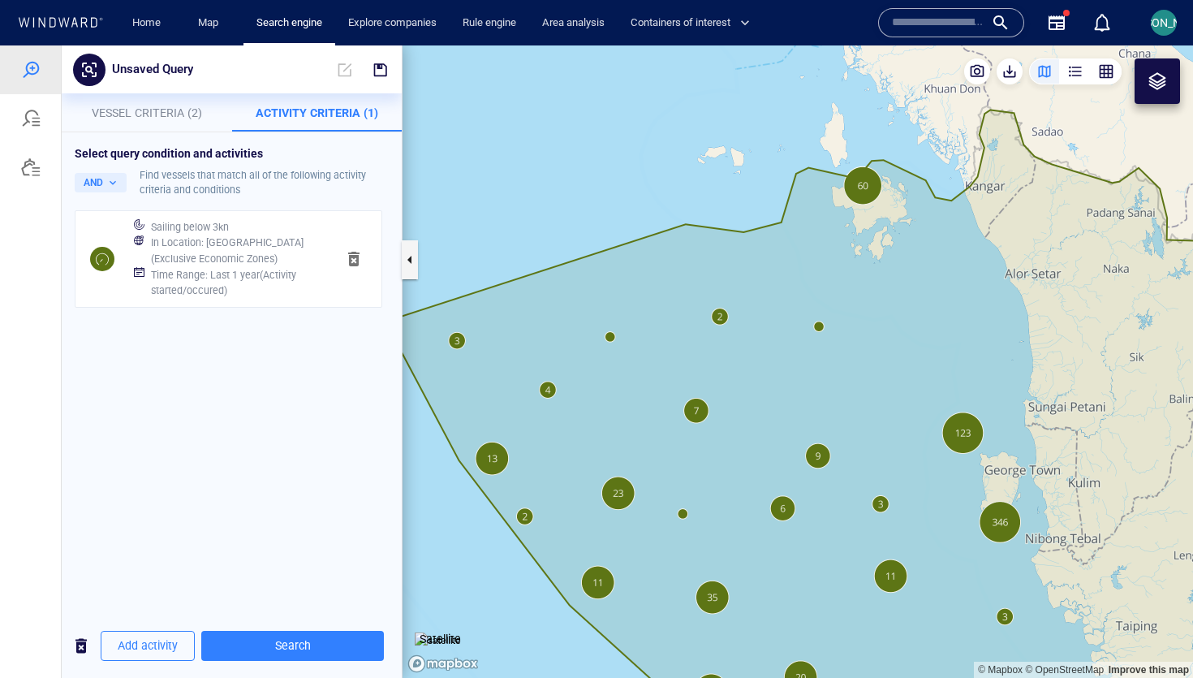
click at [136, 121] on p "Vessel Criteria (2)" at bounding box center [146, 112] width 151 height 19
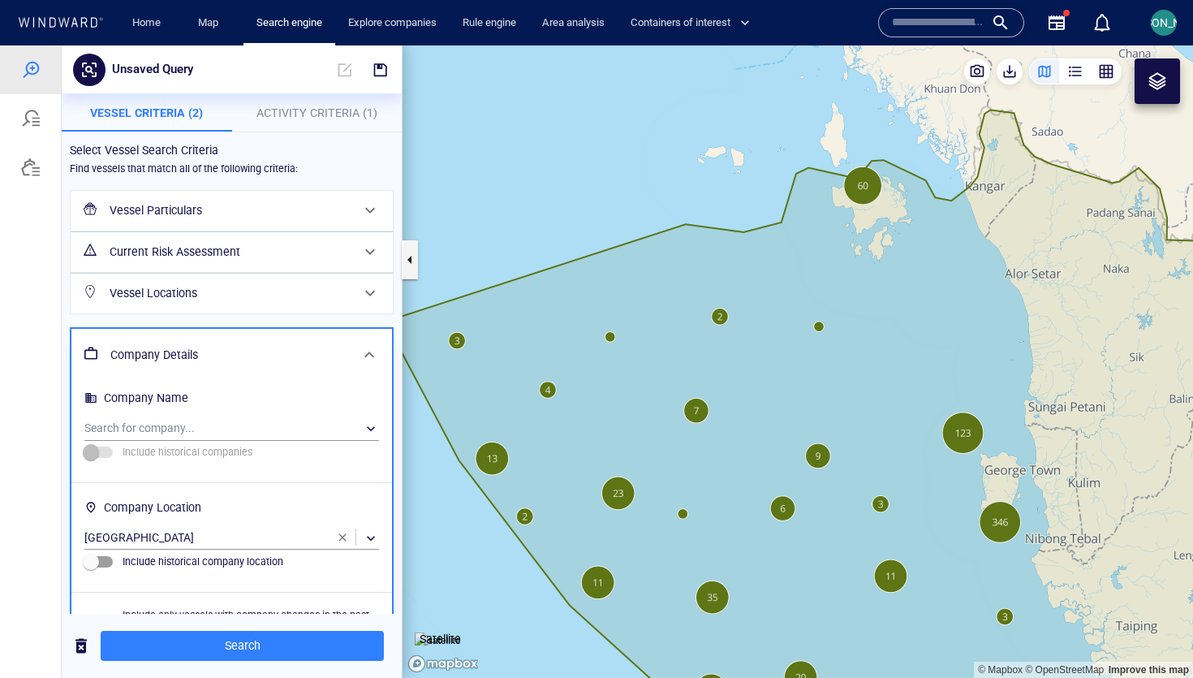
click at [214, 257] on h6 "Current Risk Assessment" at bounding box center [230, 252] width 241 height 20
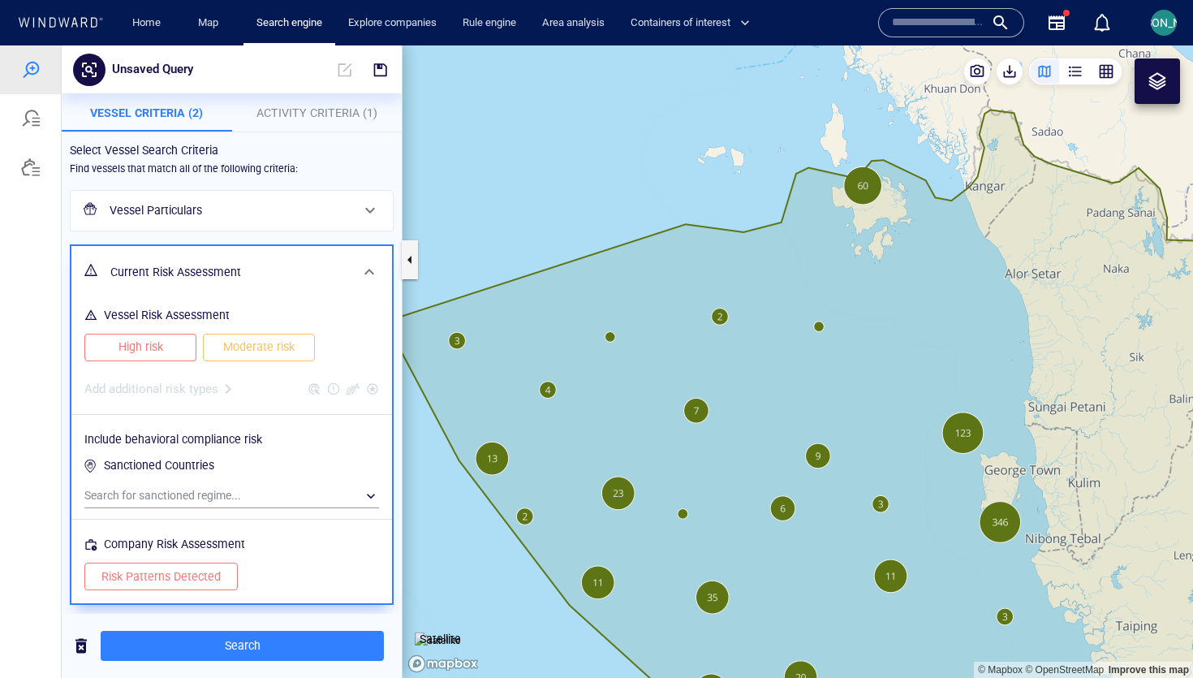
click at [184, 344] on button "High risk" at bounding box center [140, 348] width 112 height 28
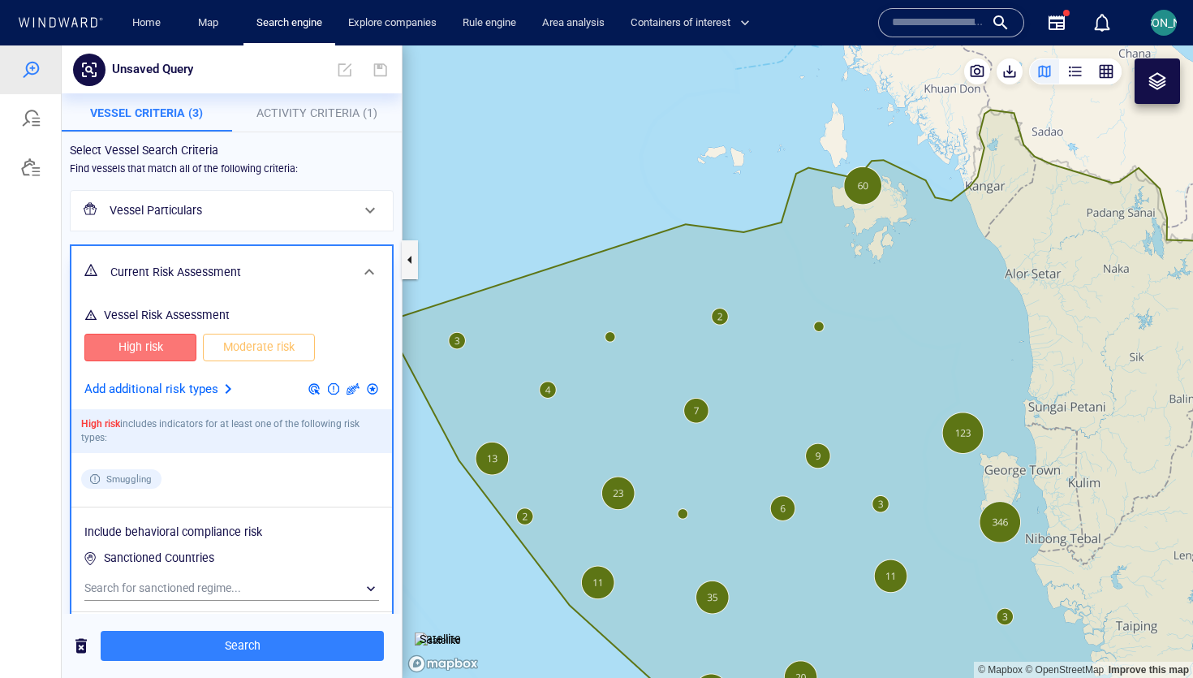
click at [243, 346] on span "Moderate risk" at bounding box center [259, 347] width 78 height 20
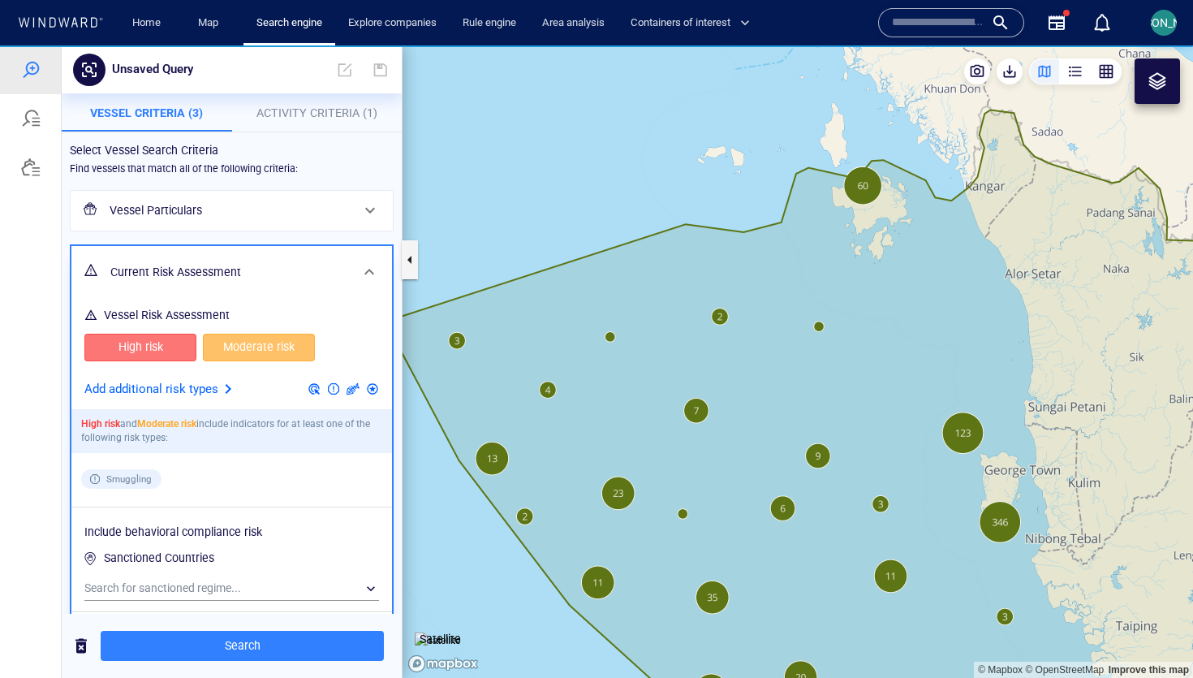
click at [226, 390] on div at bounding box center [227, 388] width 19 height 19
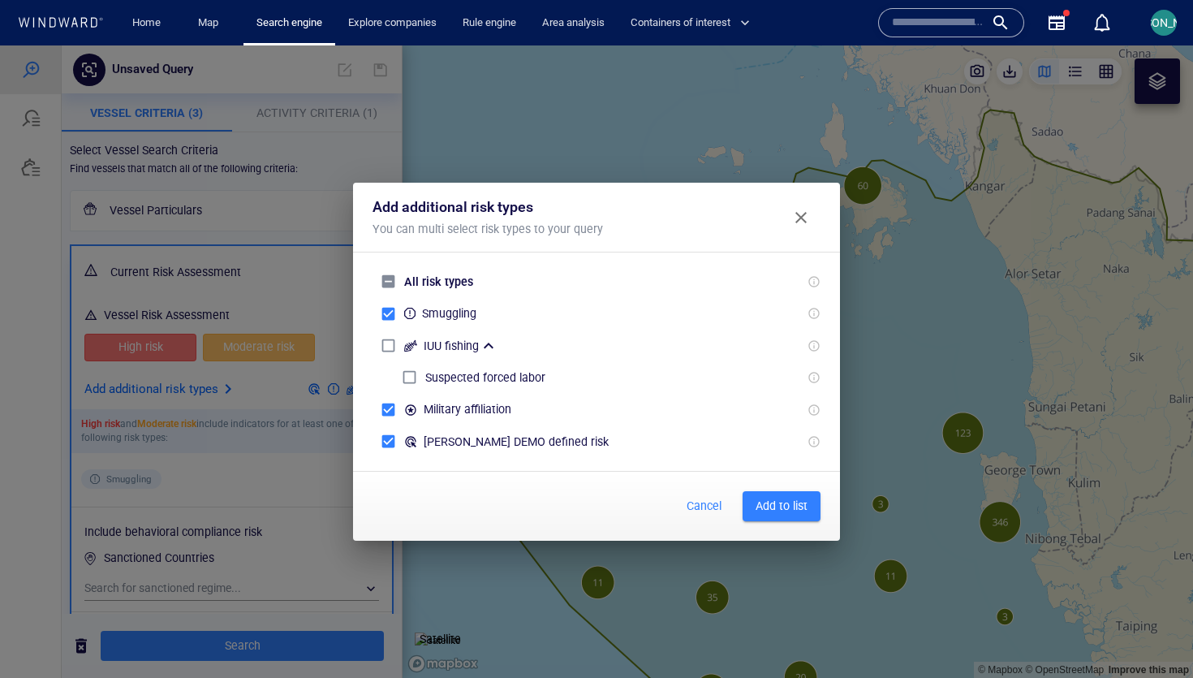
click at [801, 511] on span "Add to list" at bounding box center [781, 506] width 52 height 20
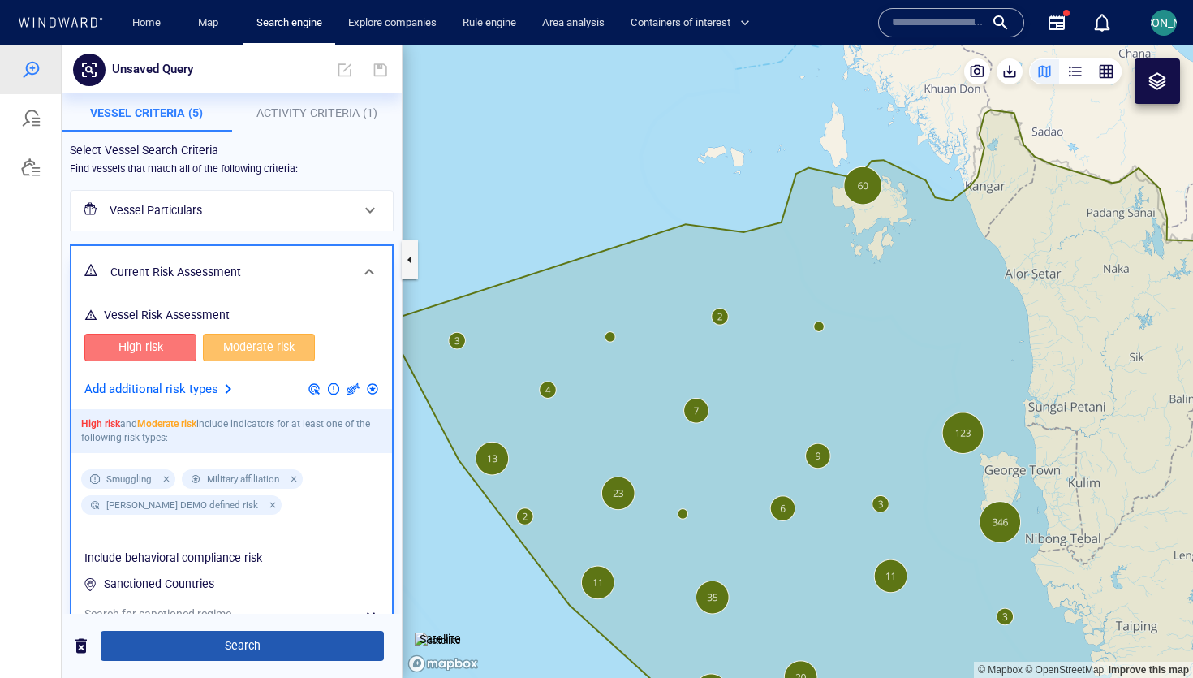
click at [377, 642] on button "Search" at bounding box center [242, 645] width 283 height 30
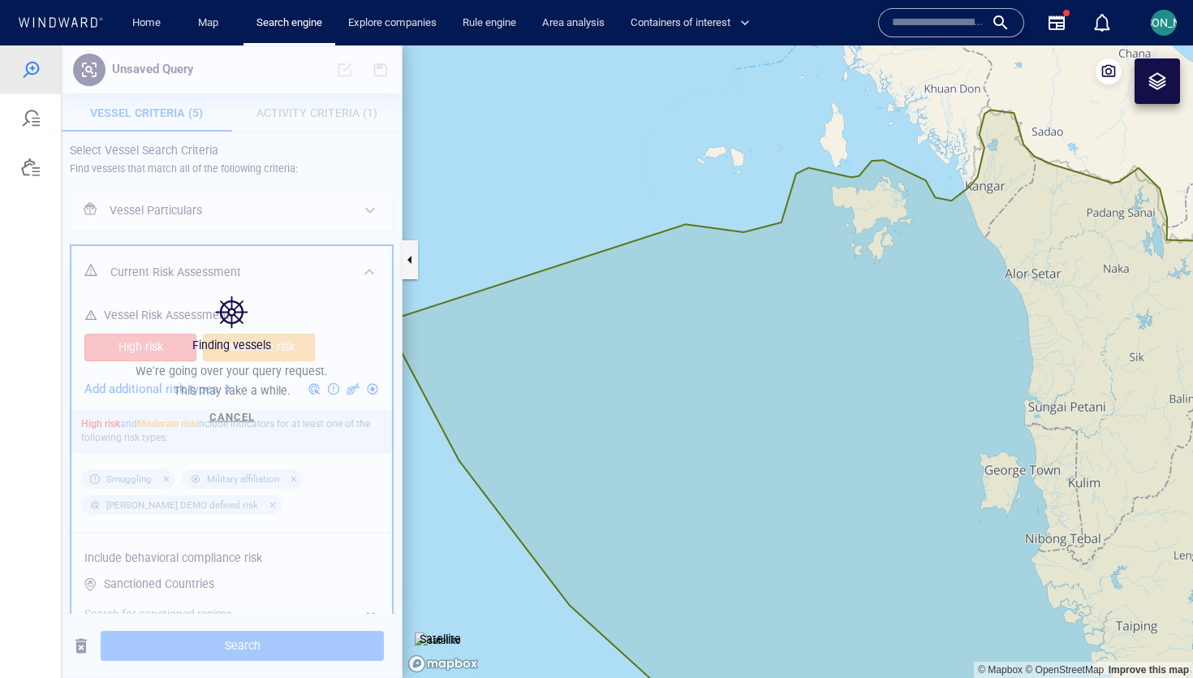
click at [636, 433] on canvas "Map" at bounding box center [797, 361] width 790 height 632
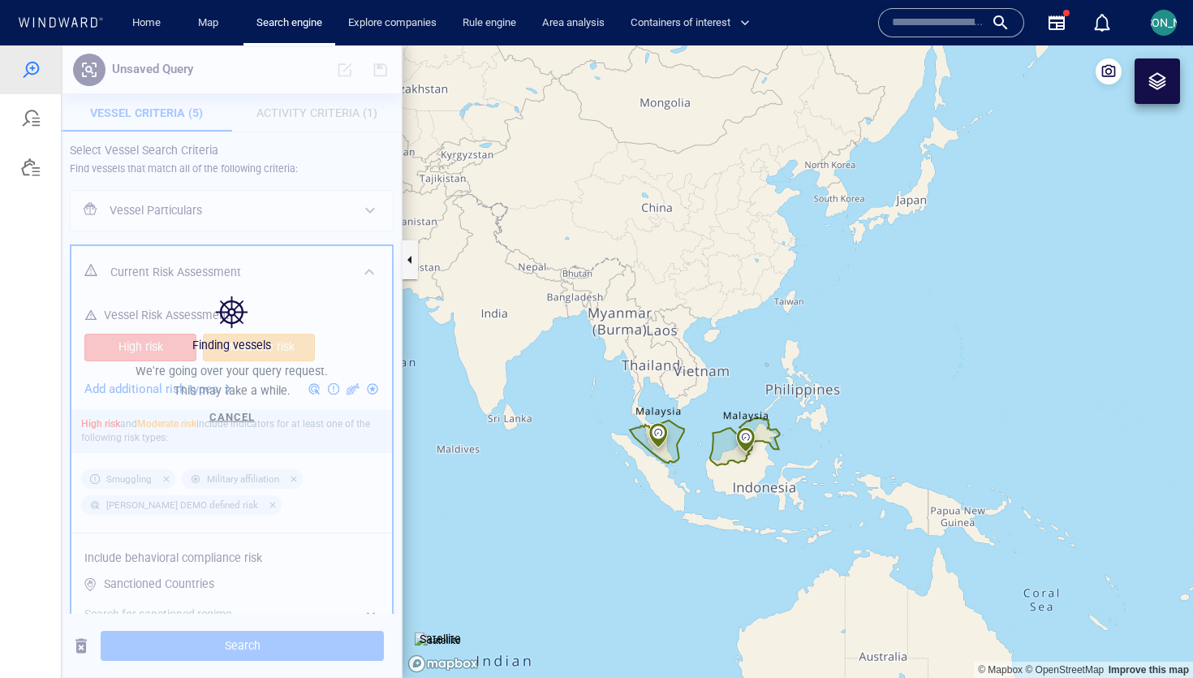
drag, startPoint x: 661, startPoint y: 434, endPoint x: 587, endPoint y: 434, distance: 73.0
click at [587, 434] on canvas "Map" at bounding box center [797, 361] width 790 height 632
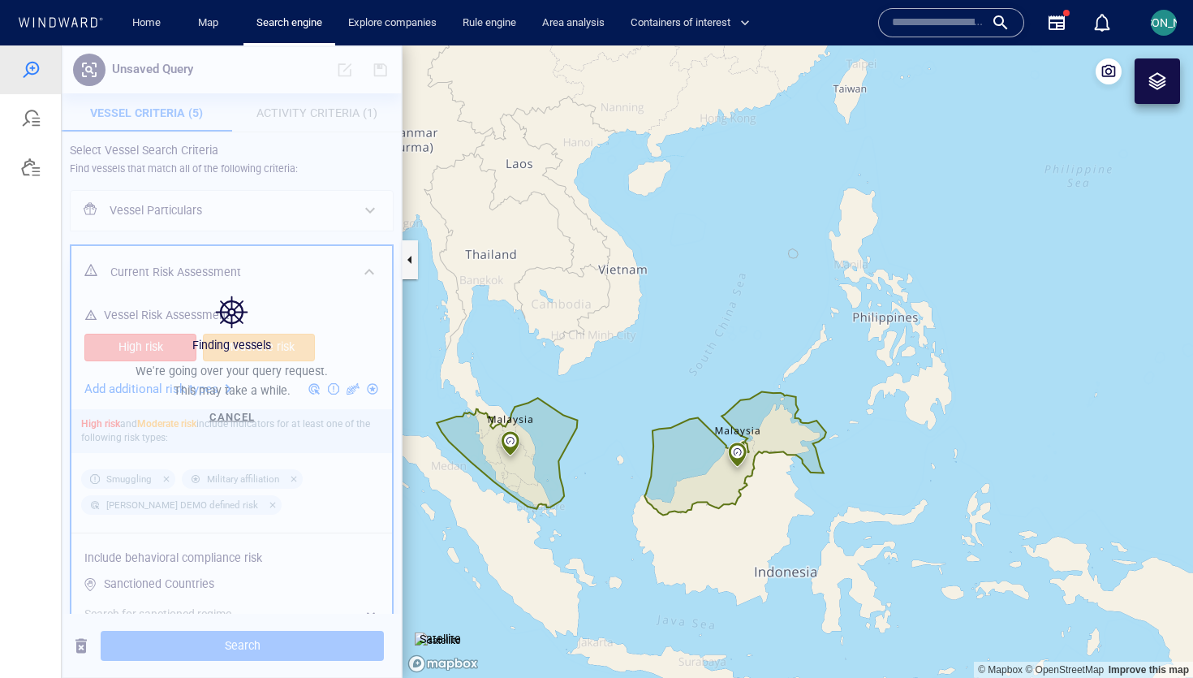
drag, startPoint x: 587, startPoint y: 434, endPoint x: 630, endPoint y: 434, distance: 42.2
click at [630, 434] on canvas "Map" at bounding box center [797, 361] width 790 height 632
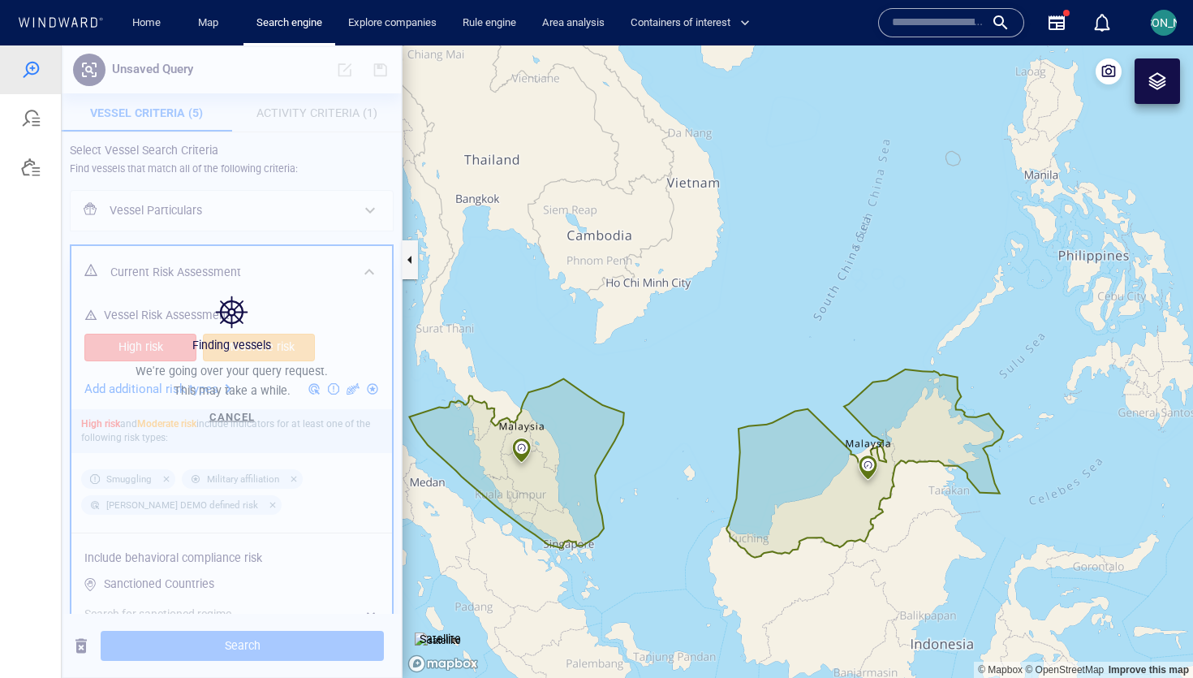
drag, startPoint x: 630, startPoint y: 434, endPoint x: 646, endPoint y: 373, distance: 63.0
click at [646, 372] on canvas "Map" at bounding box center [797, 361] width 790 height 632
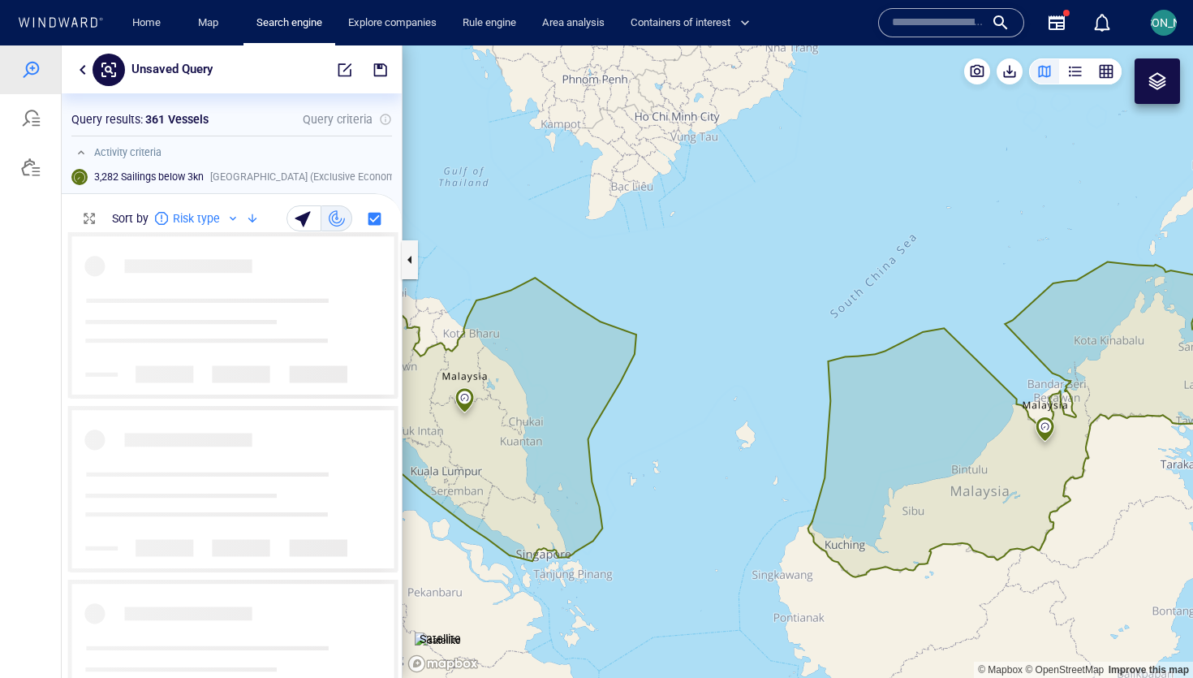
drag, startPoint x: 646, startPoint y: 373, endPoint x: 681, endPoint y: 355, distance: 39.2
click at [681, 355] on canvas "Map" at bounding box center [797, 361] width 790 height 632
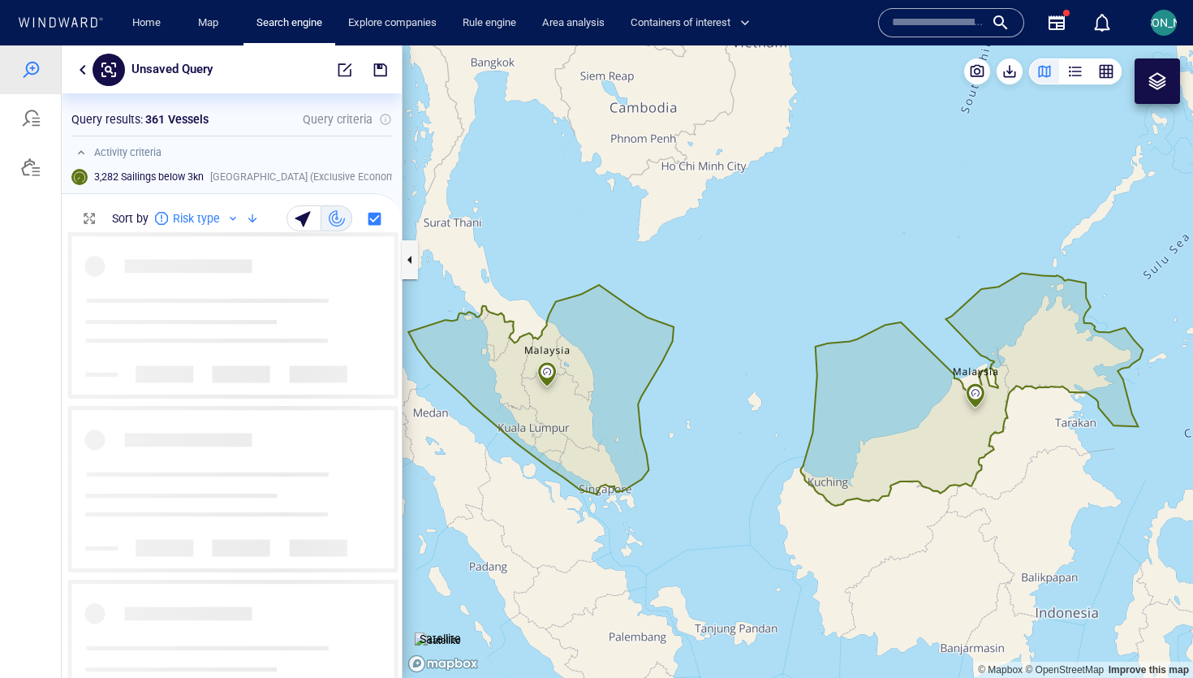
scroll to position [445, 340]
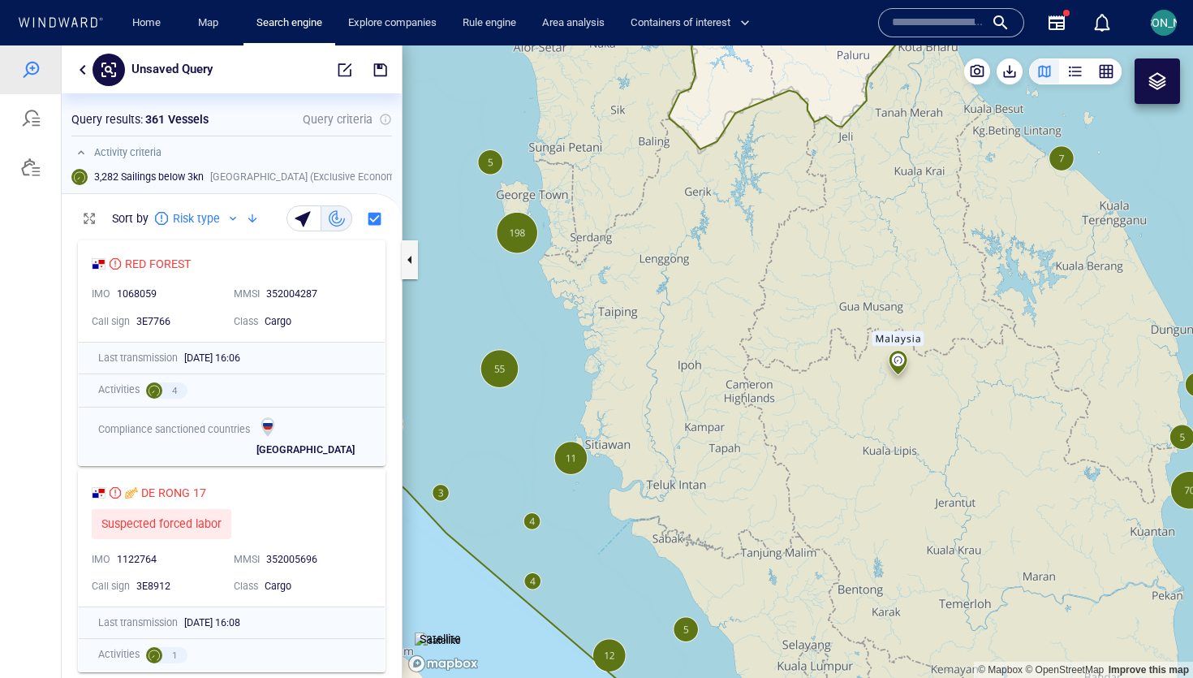
drag, startPoint x: 452, startPoint y: 377, endPoint x: 747, endPoint y: 517, distance: 326.3
click at [747, 519] on canvas "Map" at bounding box center [797, 361] width 790 height 632
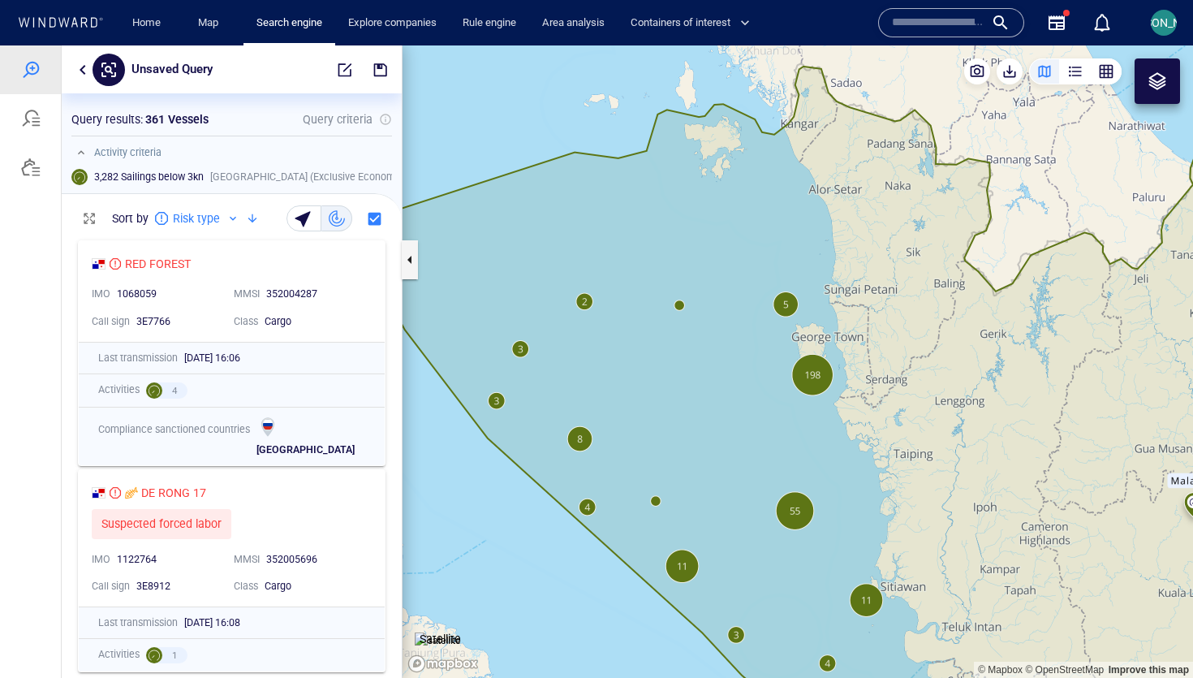
click at [682, 306] on canvas "Map" at bounding box center [797, 361] width 790 height 632
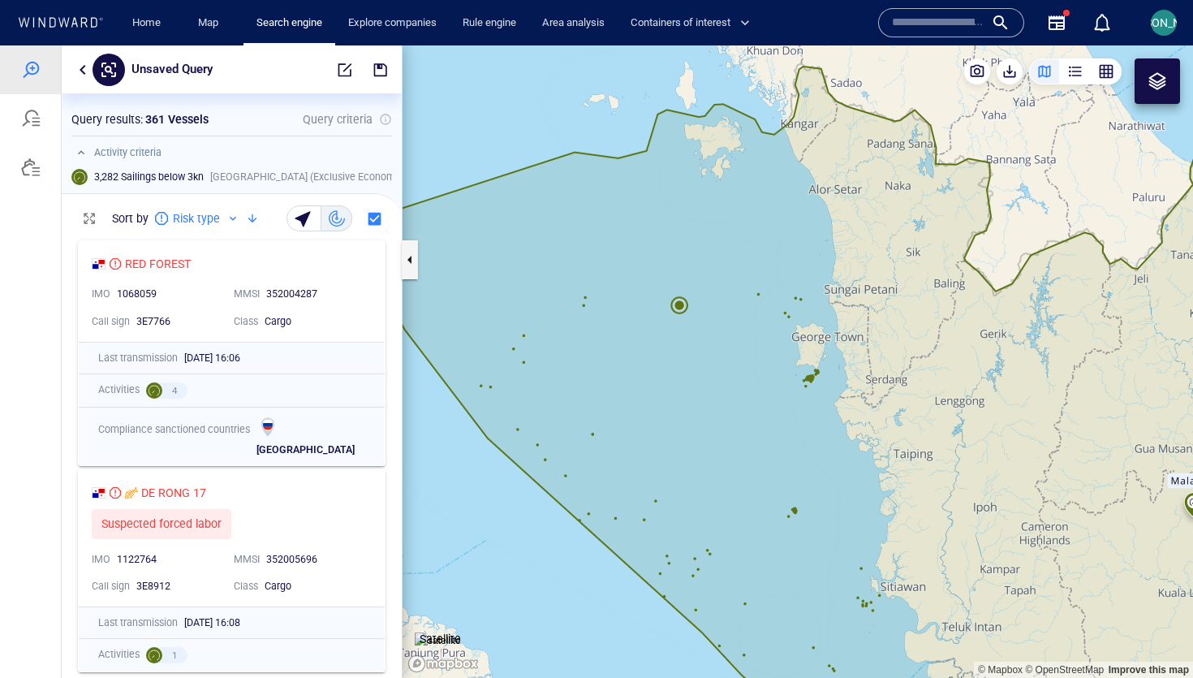
click at [682, 306] on canvas "Map" at bounding box center [797, 361] width 790 height 632
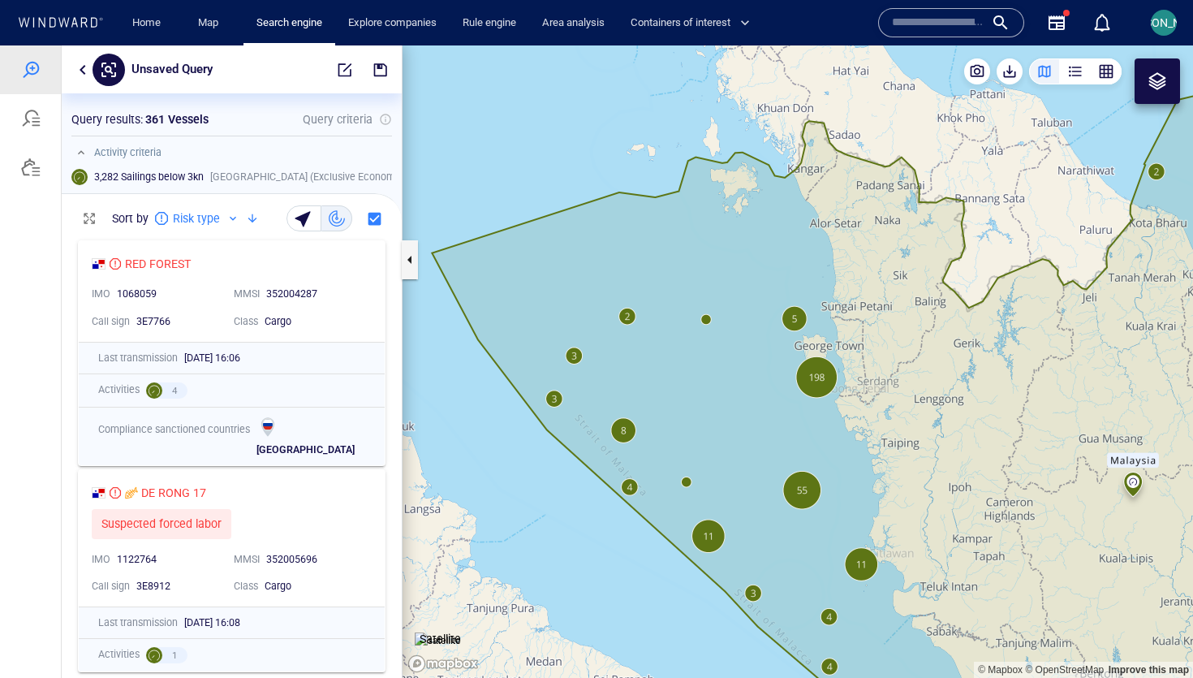
click at [705, 321] on canvas "Map" at bounding box center [797, 361] width 790 height 632
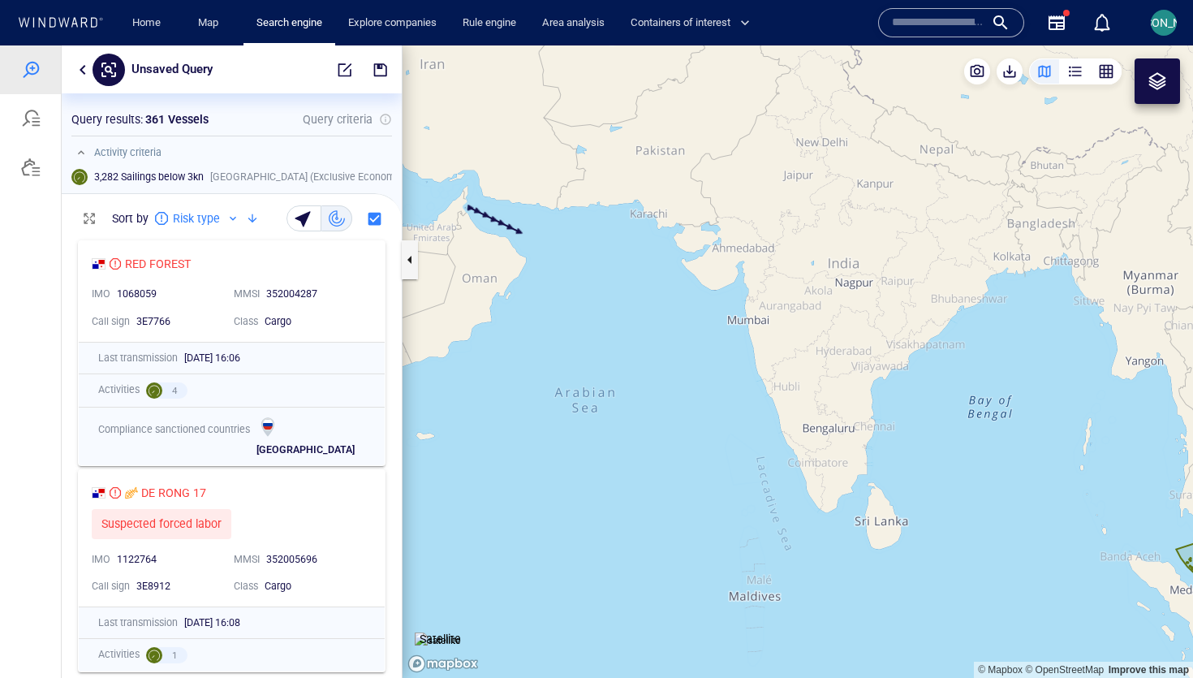
drag, startPoint x: 859, startPoint y: 388, endPoint x: 686, endPoint y: 368, distance: 173.9
click at [689, 368] on canvas "Map" at bounding box center [797, 361] width 790 height 632
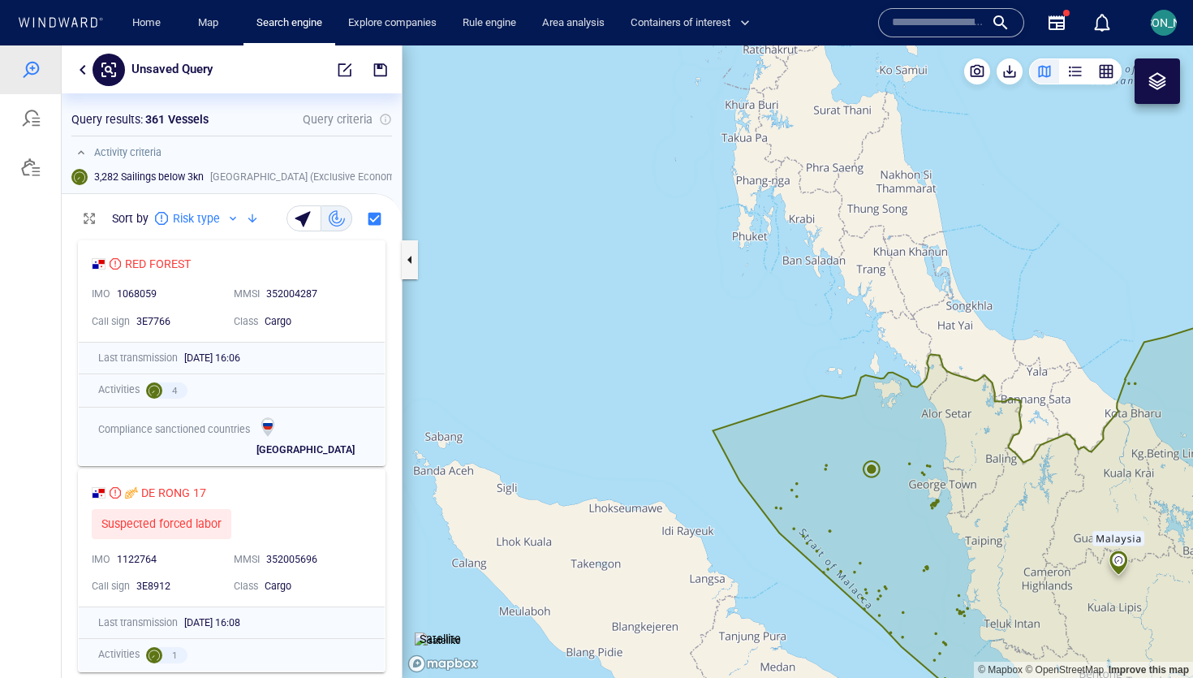
click at [876, 469] on canvas "Map" at bounding box center [797, 361] width 790 height 632
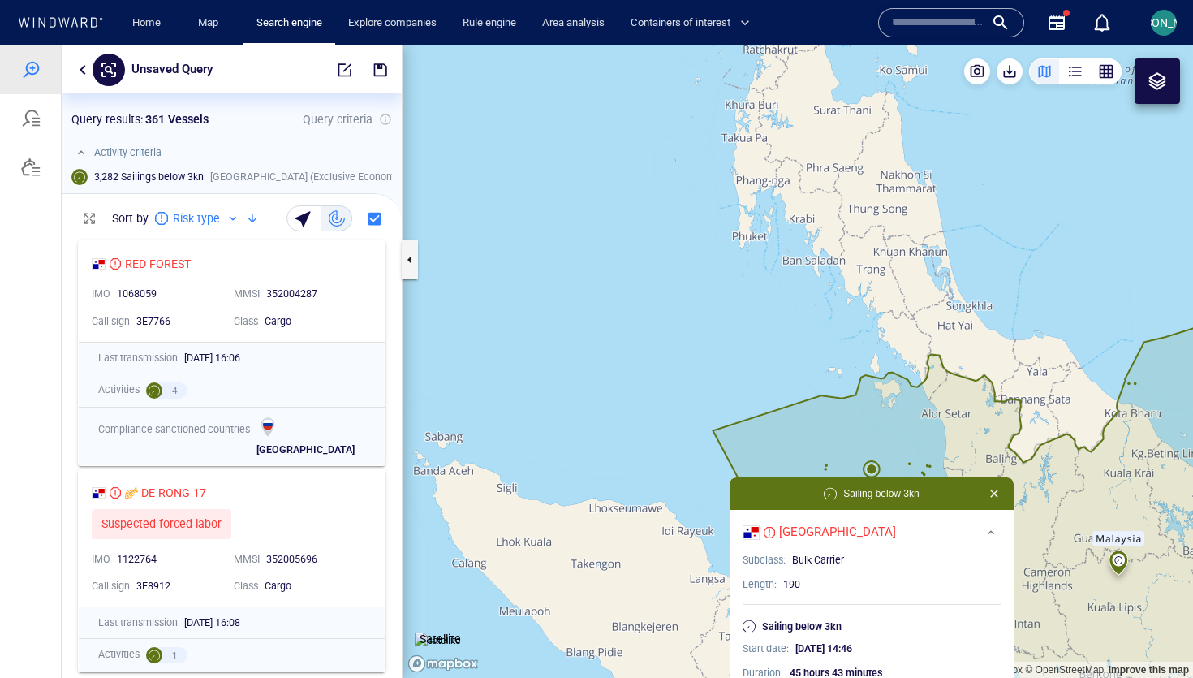
click at [876, 469] on canvas "Map" at bounding box center [797, 361] width 790 height 632
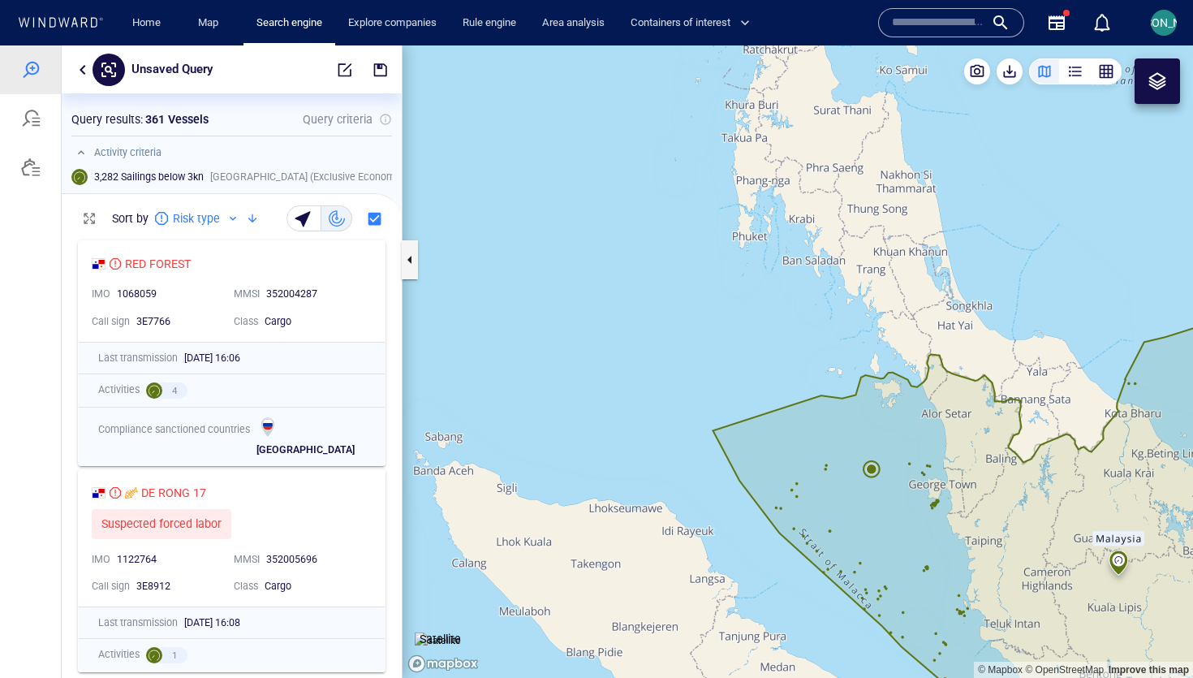
click at [874, 469] on canvas "Map" at bounding box center [797, 361] width 790 height 632
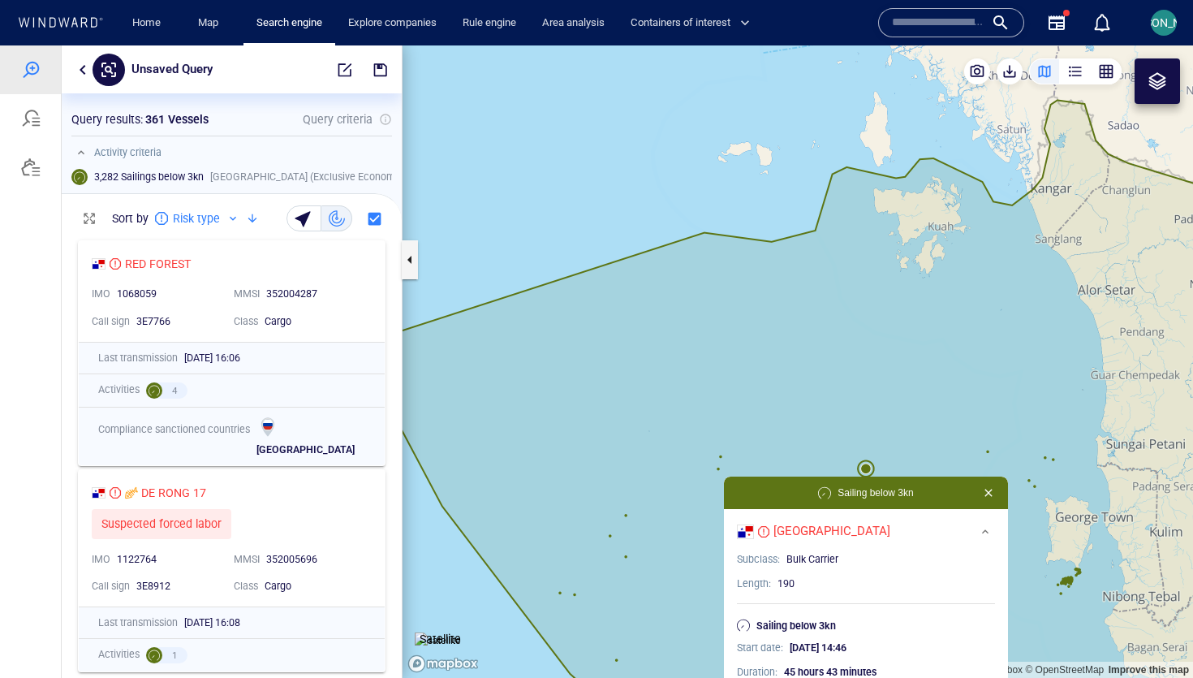
click at [786, 471] on canvas "Map" at bounding box center [797, 361] width 790 height 632
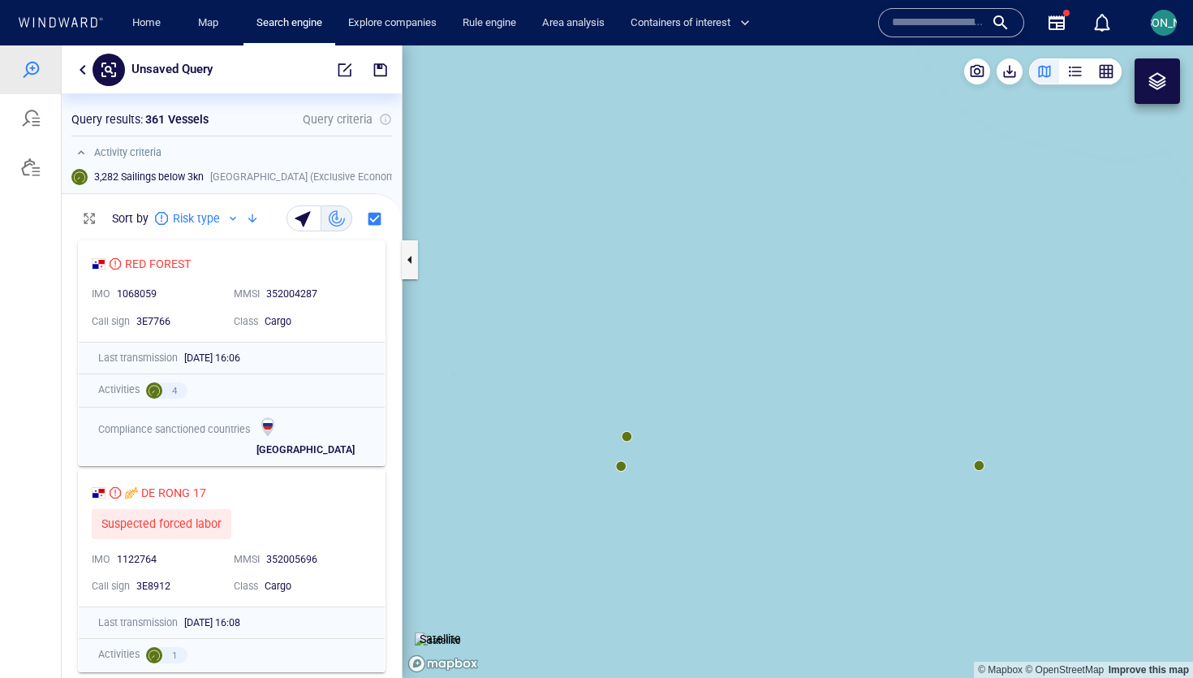
click at [630, 439] on canvas "Map" at bounding box center [797, 361] width 790 height 632
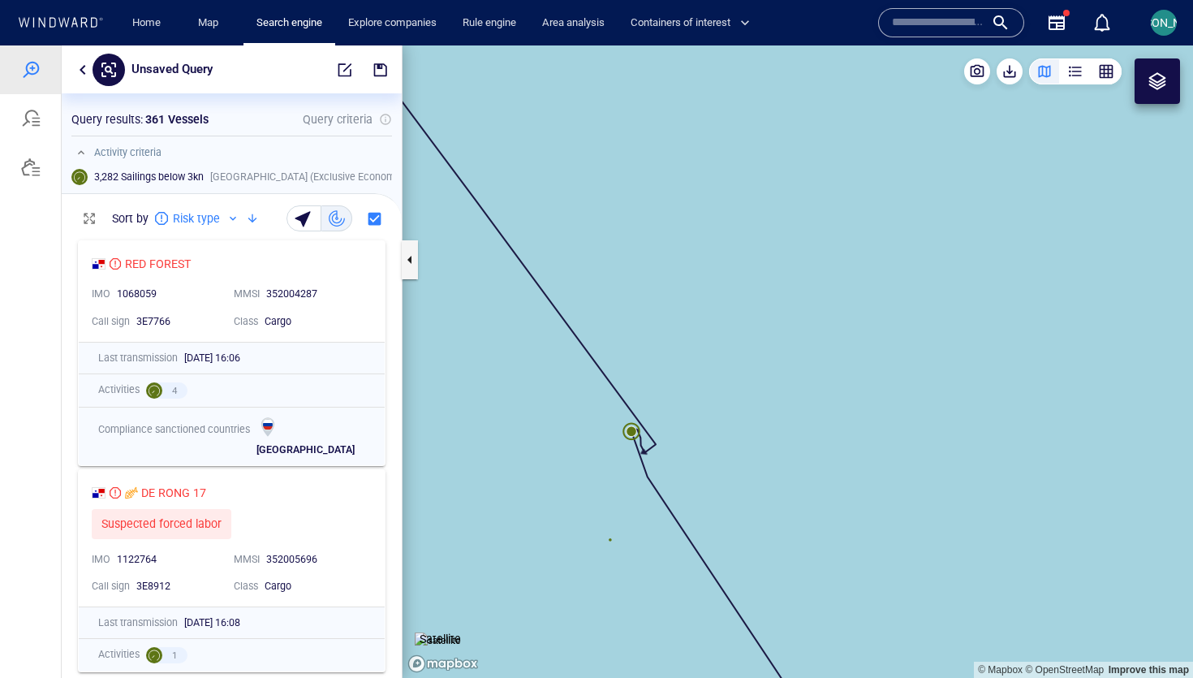
click at [614, 535] on canvas "Map" at bounding box center [797, 361] width 790 height 632
click at [612, 537] on canvas "Map" at bounding box center [797, 361] width 790 height 632
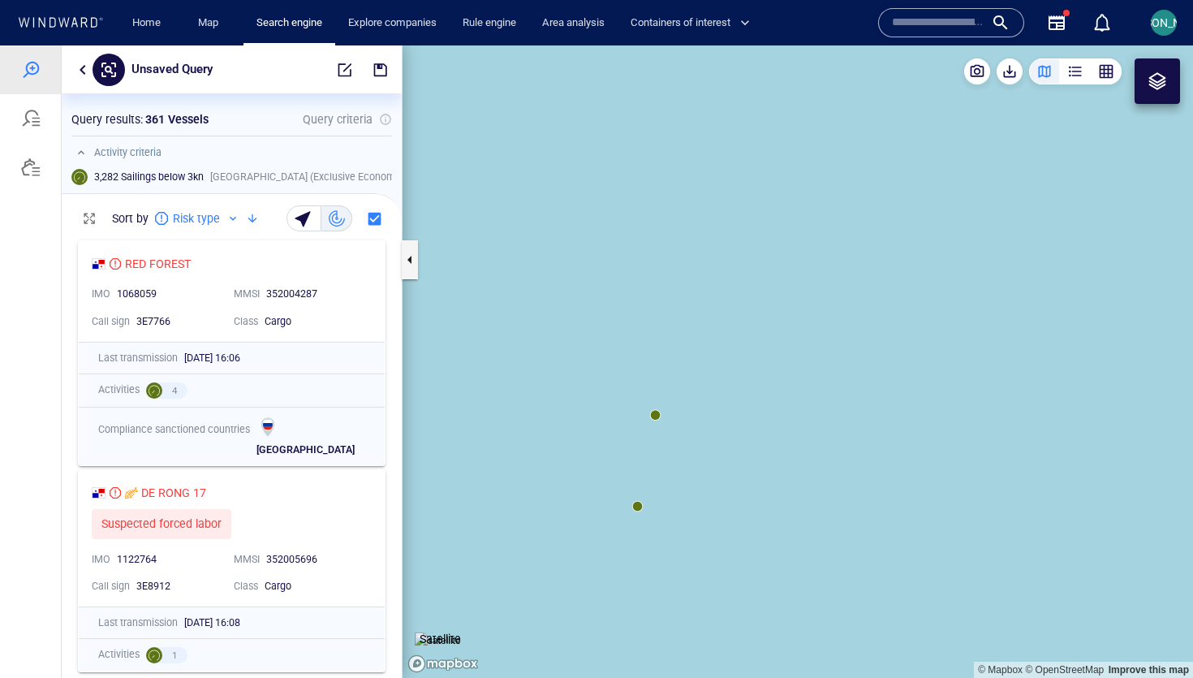
click at [636, 501] on canvas "Map" at bounding box center [797, 361] width 790 height 632
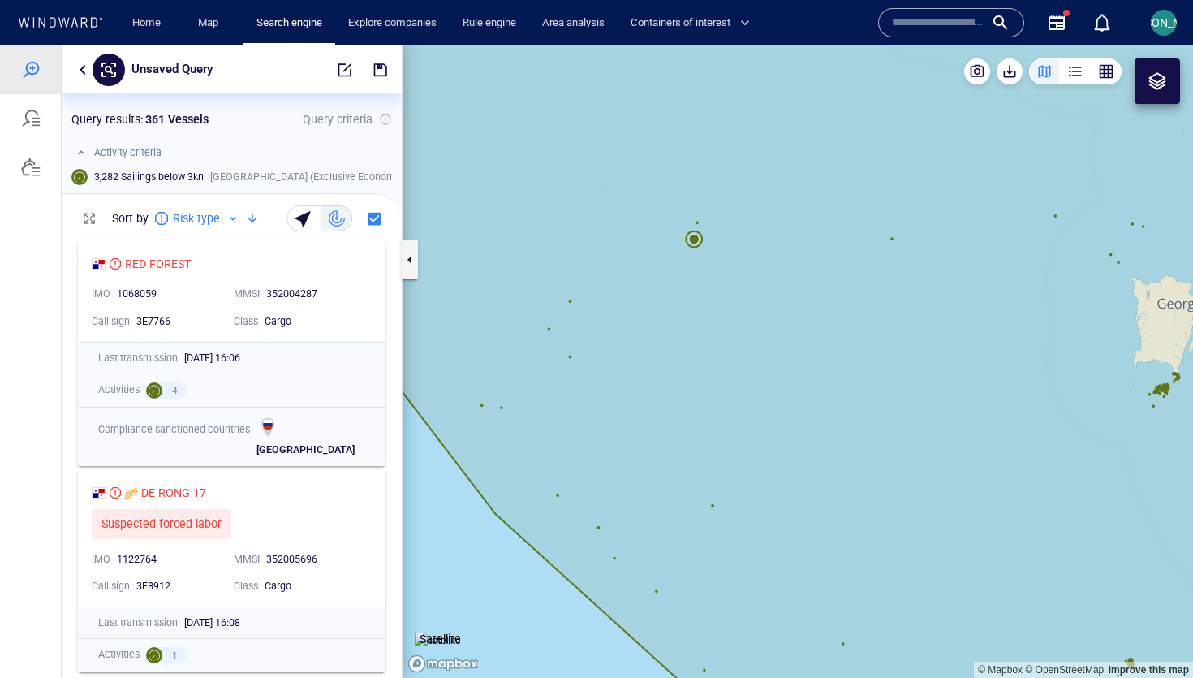
drag, startPoint x: 664, startPoint y: 209, endPoint x: 656, endPoint y: 450, distance: 241.1
click at [656, 497] on canvas "Map" at bounding box center [797, 361] width 790 height 632
click at [693, 242] on canvas "Map" at bounding box center [797, 361] width 790 height 632
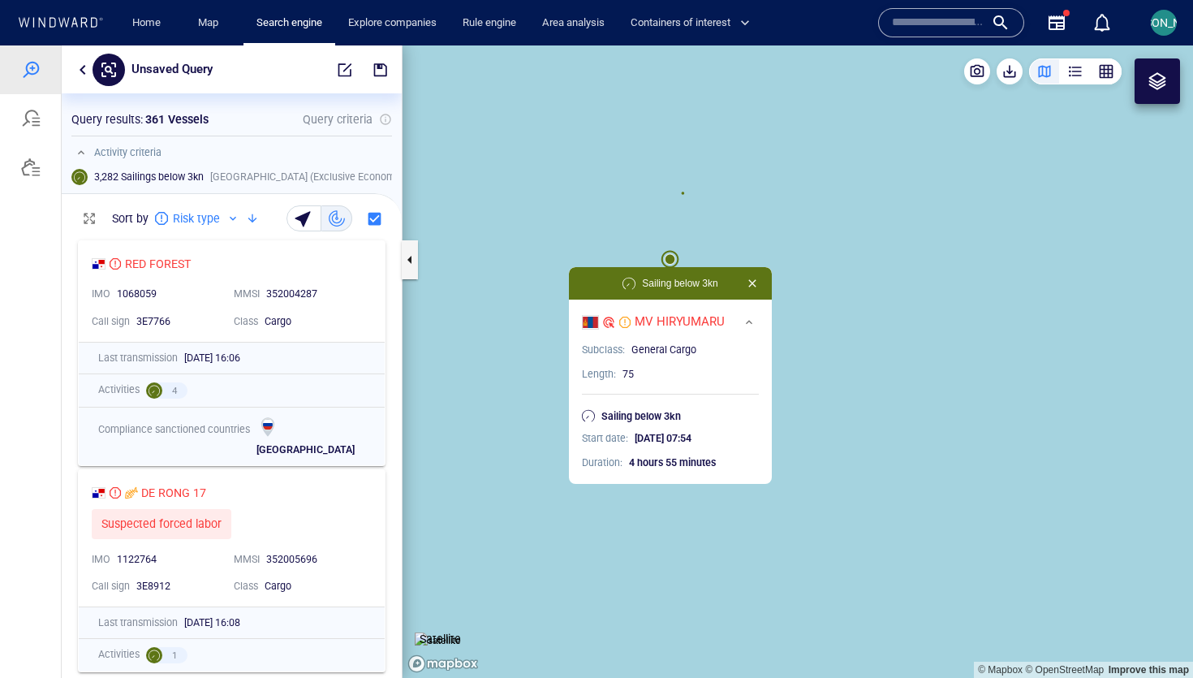
click at [683, 193] on canvas "Map" at bounding box center [797, 361] width 790 height 632
click at [684, 198] on canvas "Map" at bounding box center [797, 361] width 790 height 632
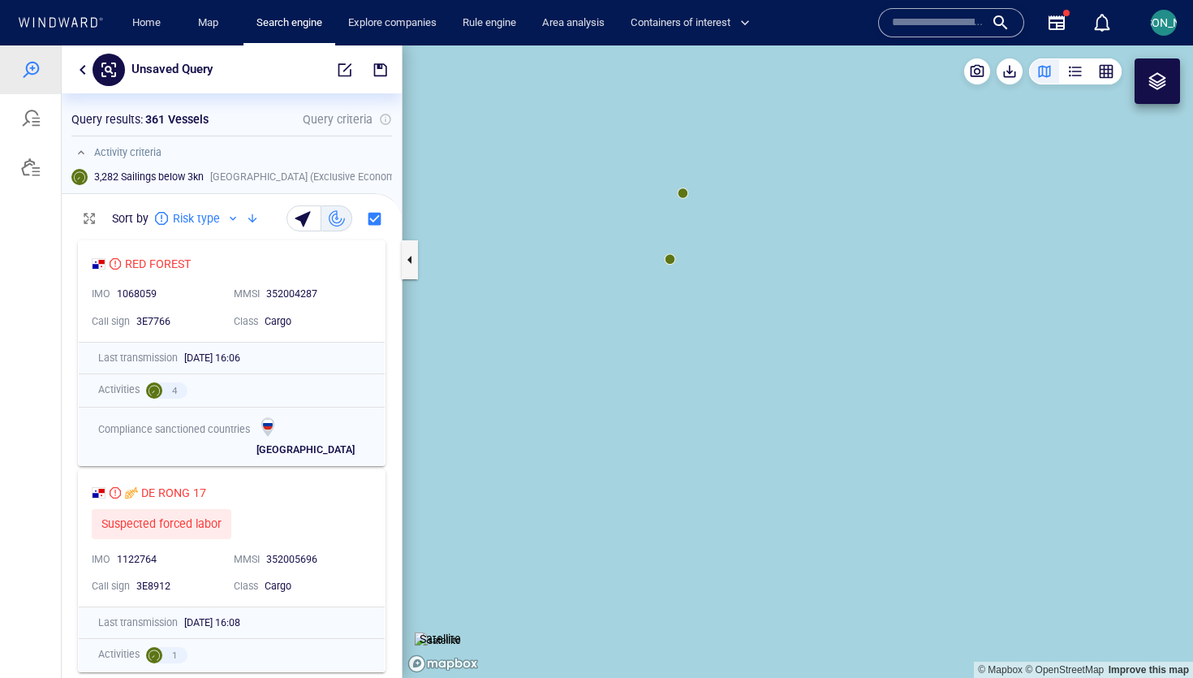
click at [683, 192] on canvas "Map" at bounding box center [797, 361] width 790 height 632
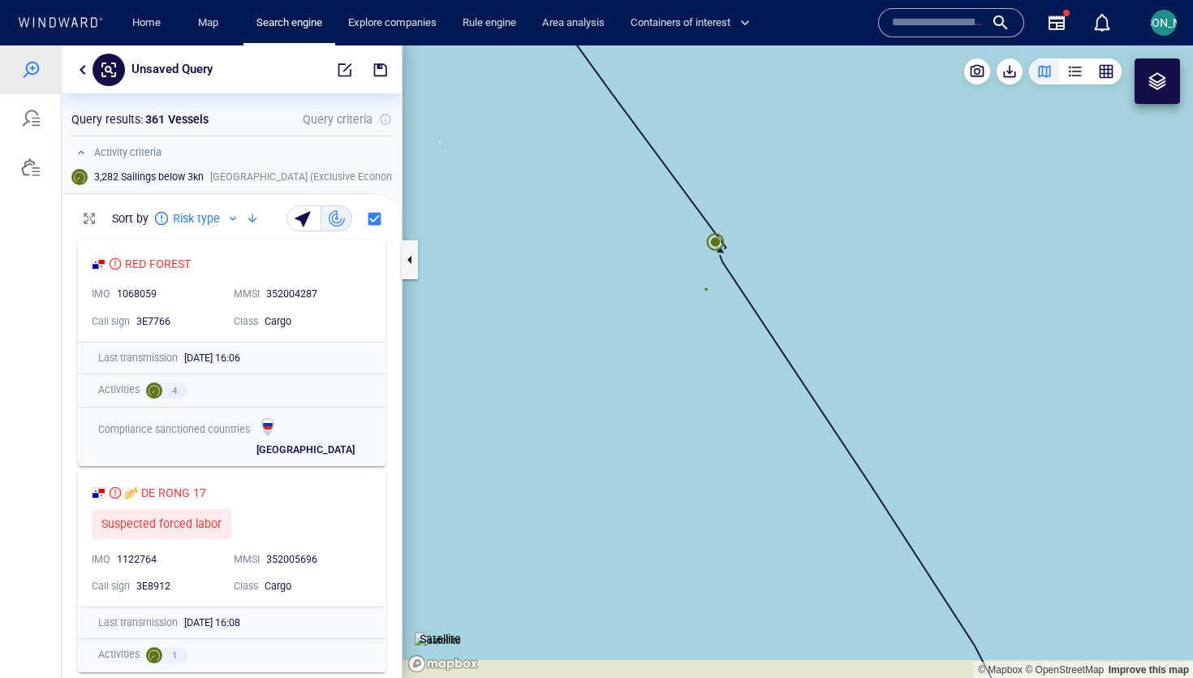
drag, startPoint x: 822, startPoint y: 339, endPoint x: 813, endPoint y: 339, distance: 8.9
click at [813, 339] on canvas "Map" at bounding box center [797, 361] width 790 height 632
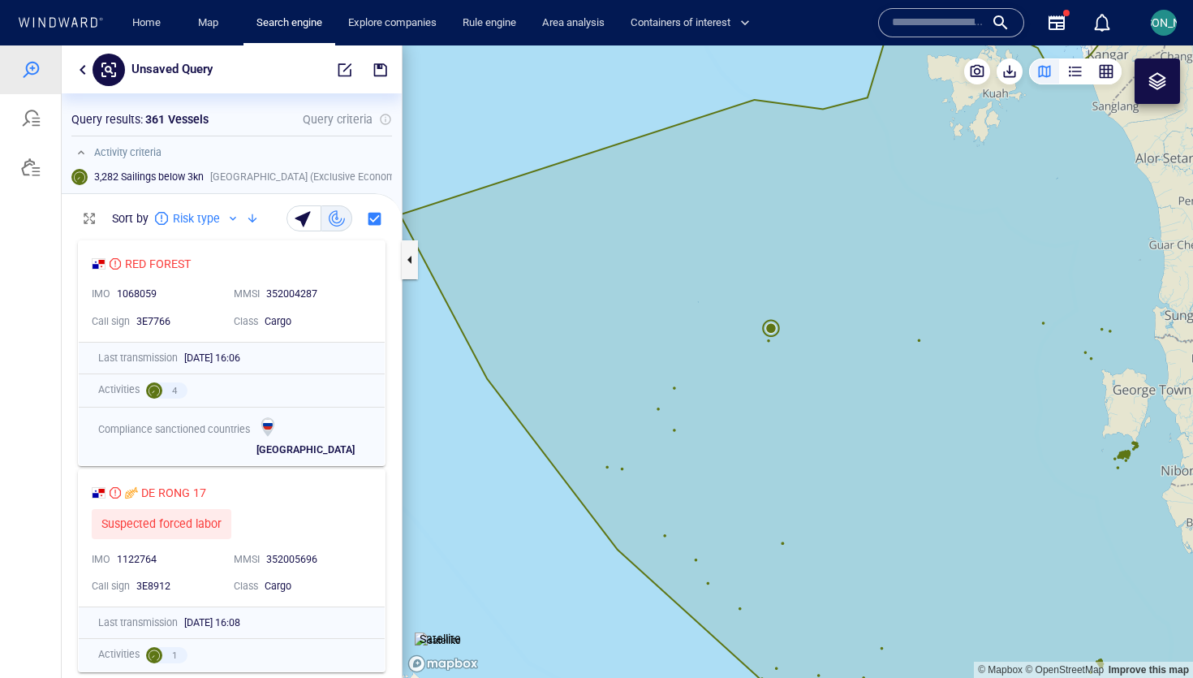
click at [772, 328] on canvas "Map" at bounding box center [797, 361] width 790 height 632
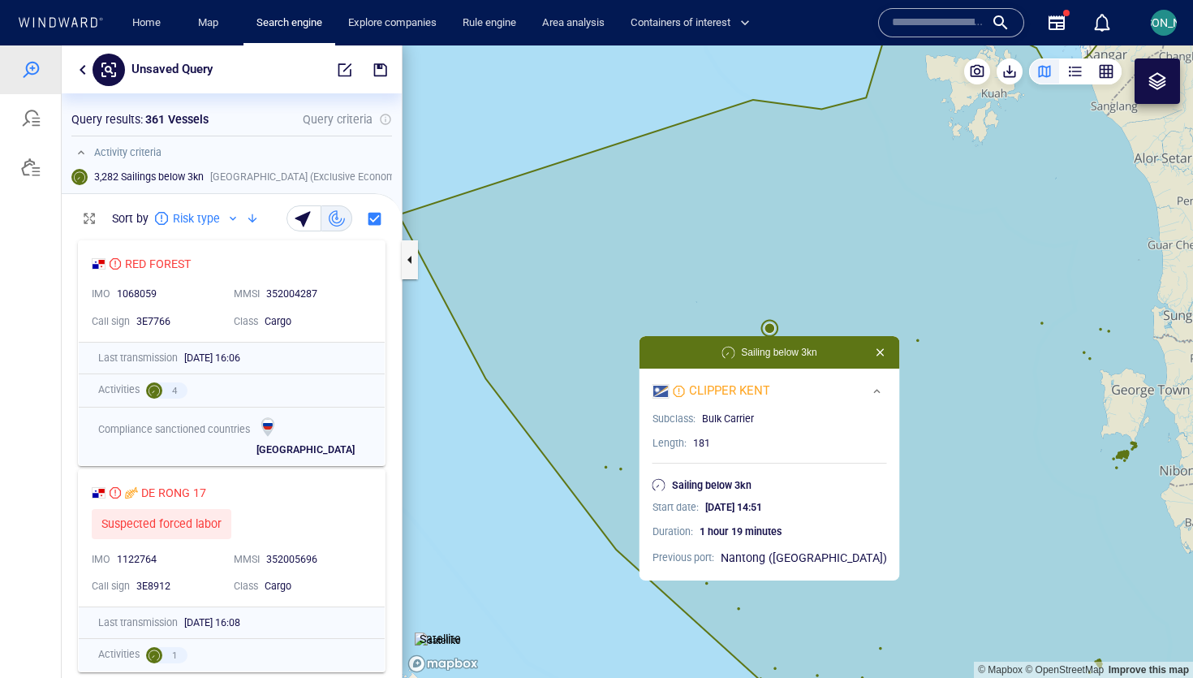
click at [789, 311] on canvas "Map" at bounding box center [797, 361] width 790 height 632
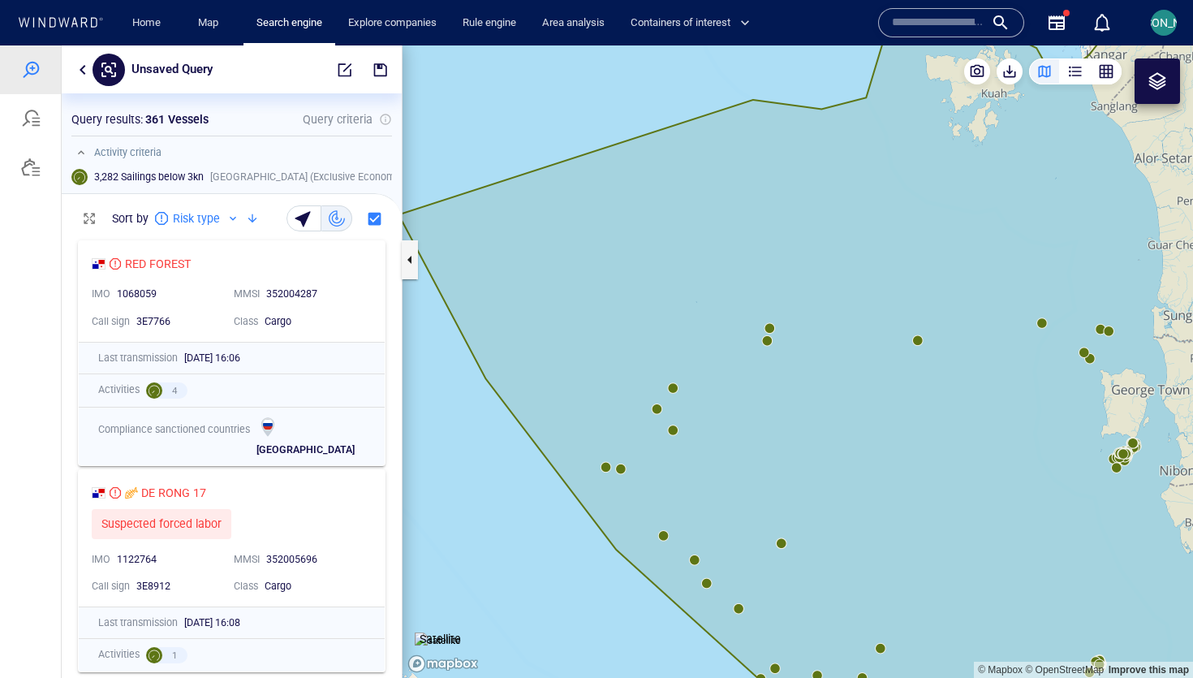
click at [769, 343] on canvas "Map" at bounding box center [797, 361] width 790 height 632
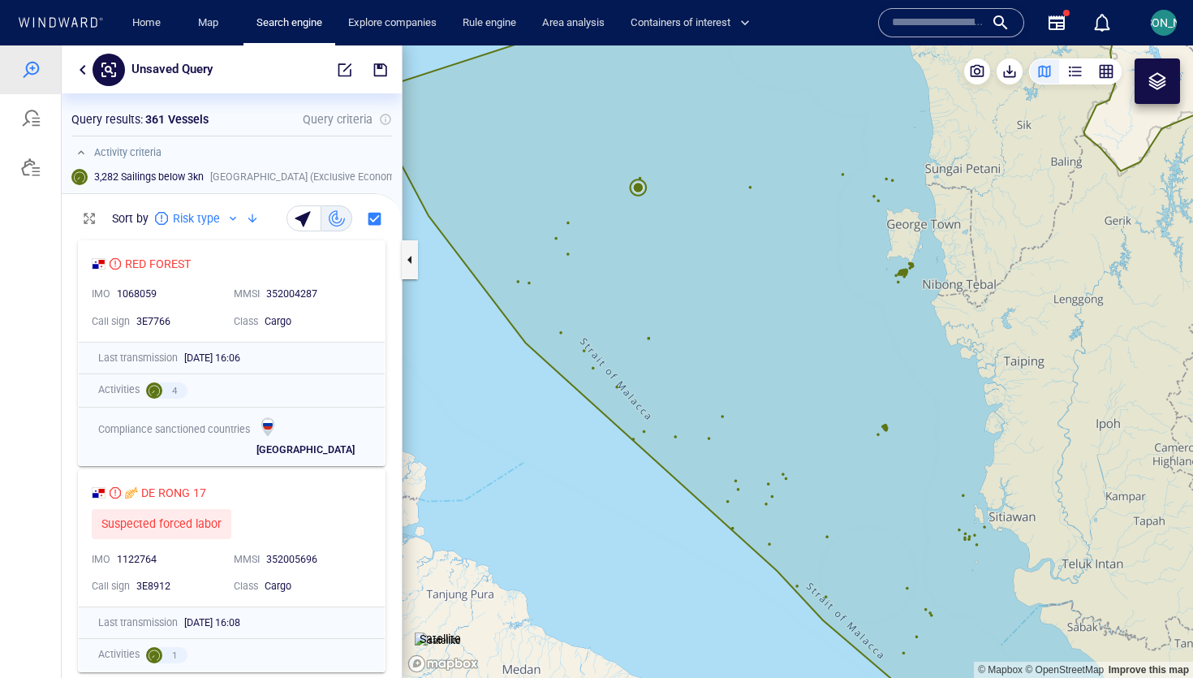
drag, startPoint x: 682, startPoint y: 183, endPoint x: 682, endPoint y: 305, distance: 122.5
click at [682, 305] on canvas "Map" at bounding box center [797, 361] width 790 height 632
click at [638, 198] on canvas "Map" at bounding box center [797, 361] width 790 height 632
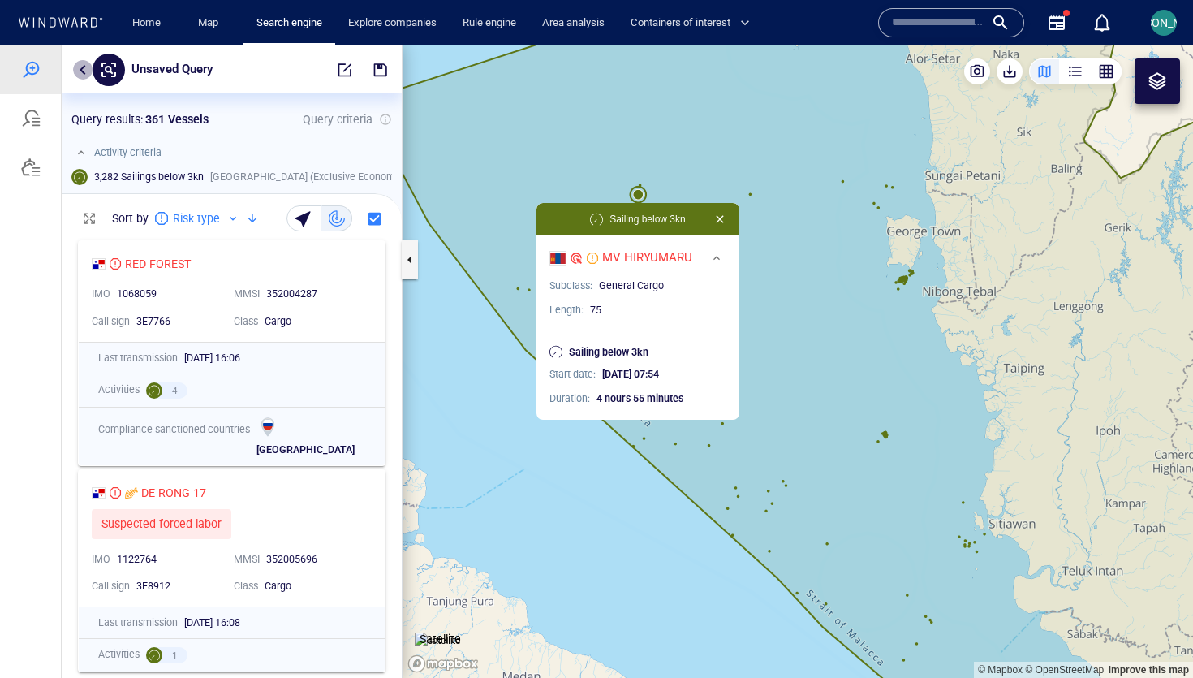
click at [82, 68] on button "button" at bounding box center [82, 69] width 19 height 19
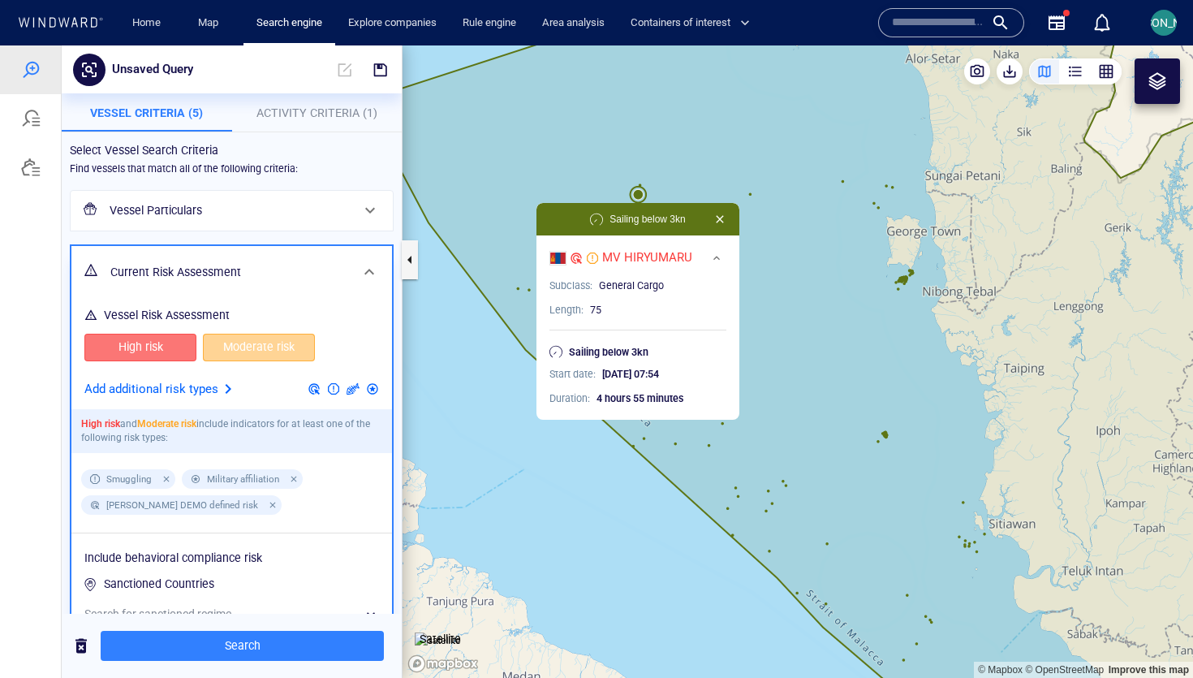
click at [269, 337] on span "Moderate risk" at bounding box center [259, 347] width 78 height 20
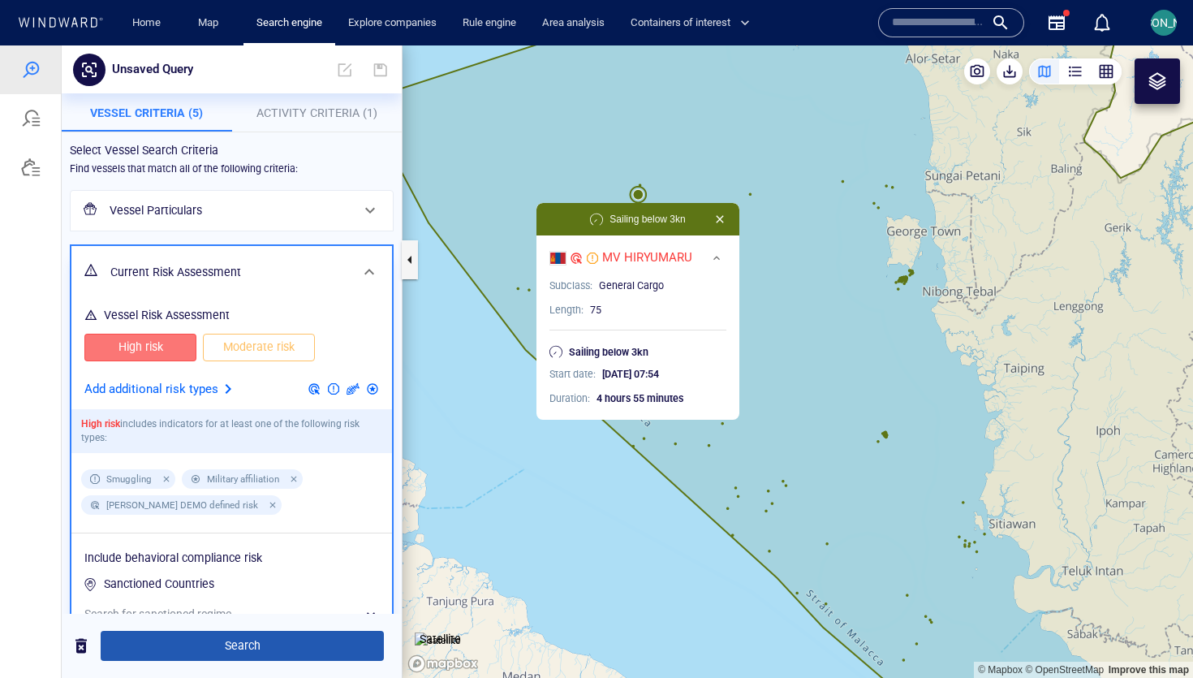
click at [240, 648] on span "Search" at bounding box center [242, 645] width 257 height 20
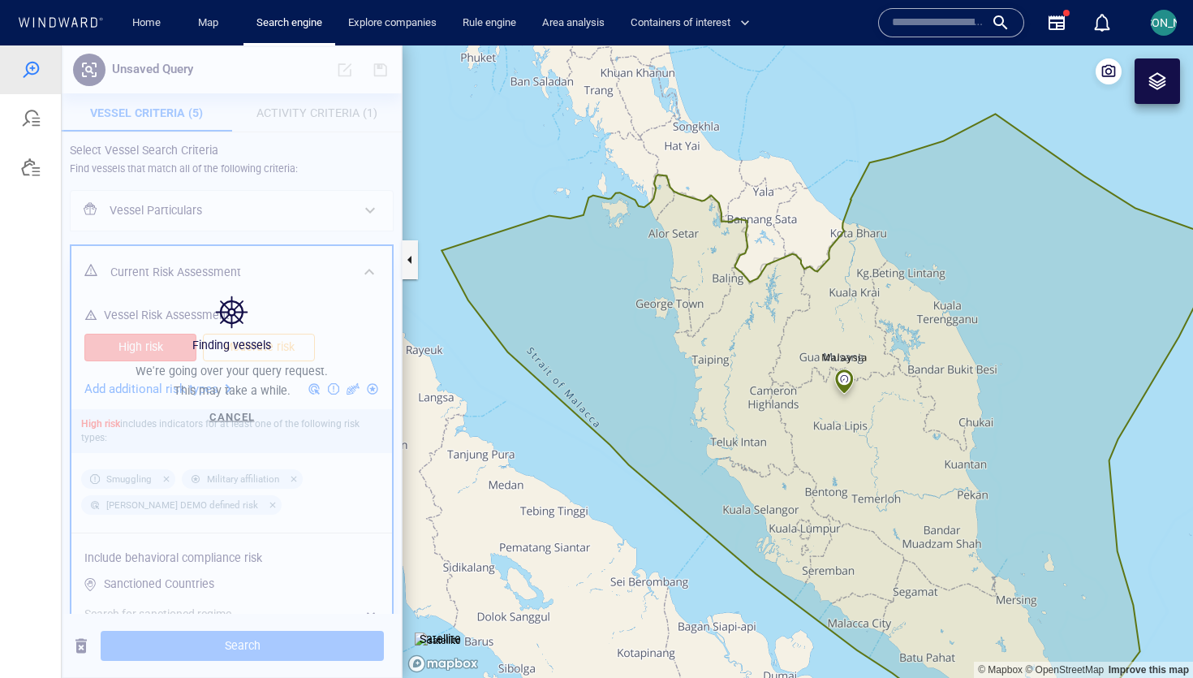
drag, startPoint x: 583, startPoint y: 360, endPoint x: 559, endPoint y: 315, distance: 51.2
click at [559, 315] on canvas "Map" at bounding box center [797, 361] width 790 height 632
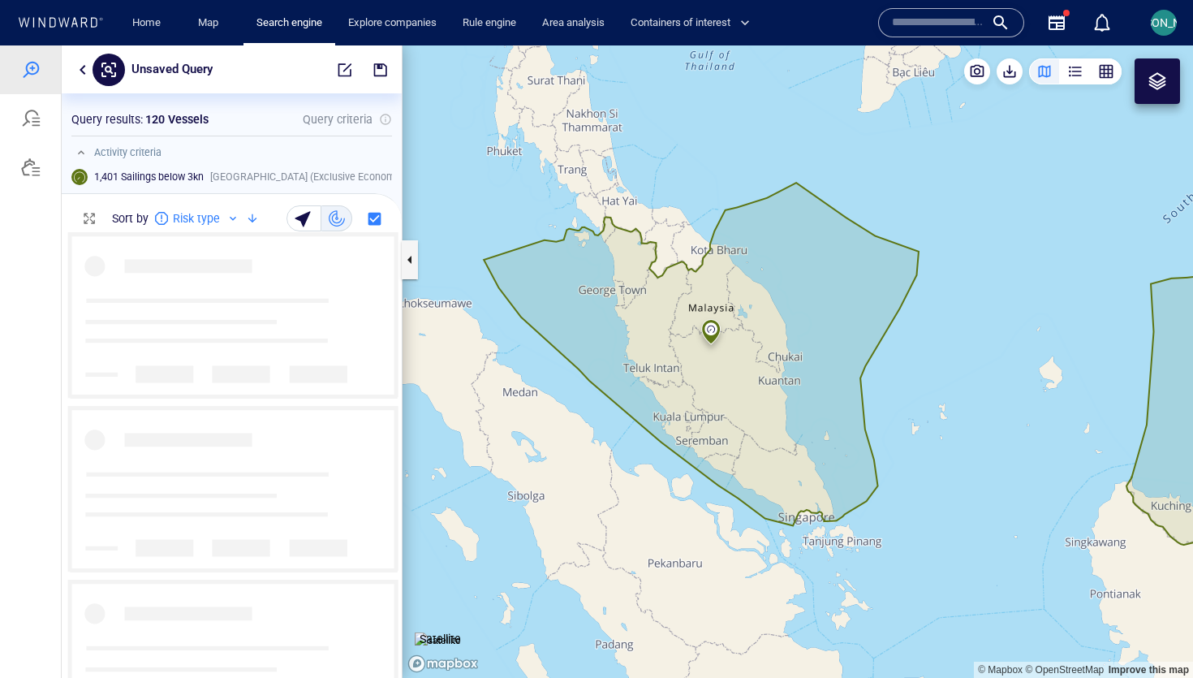
scroll to position [445, 340]
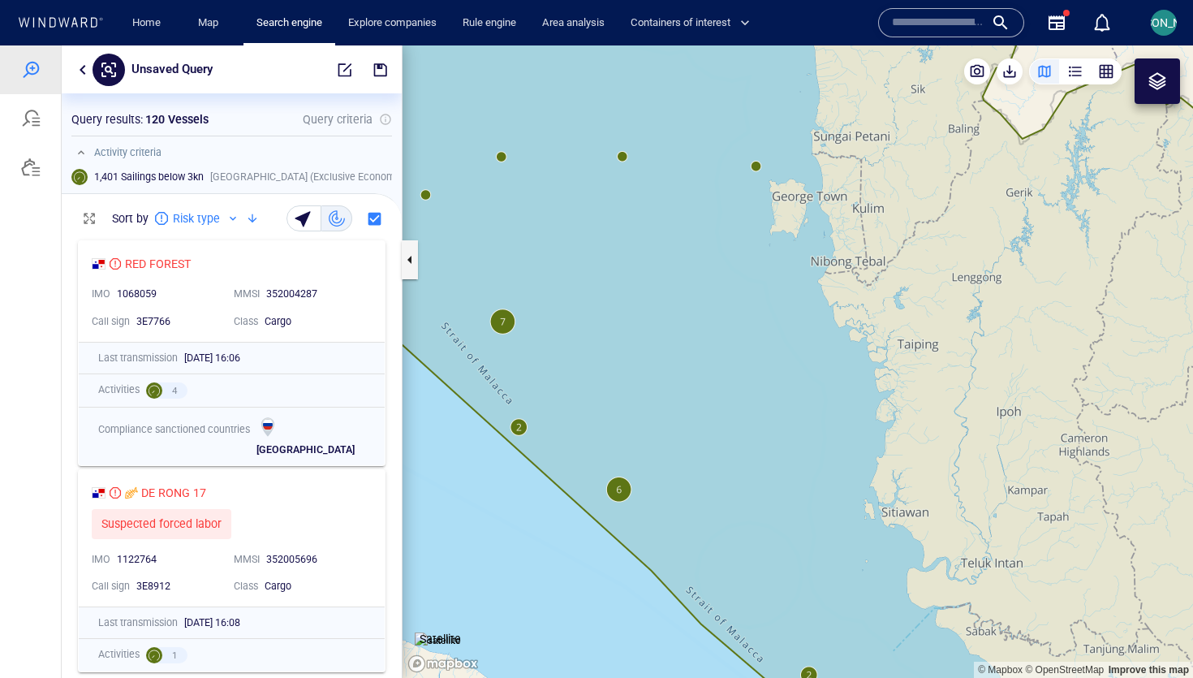
click at [504, 157] on canvas "Map" at bounding box center [797, 361] width 790 height 632
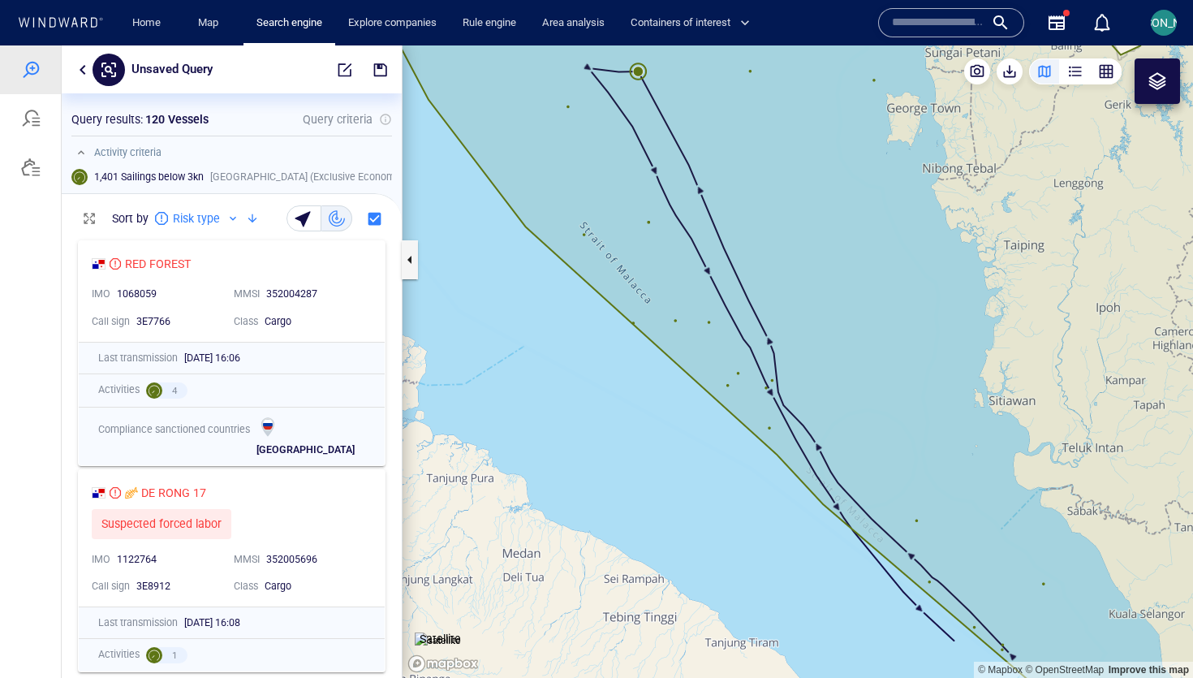
click at [638, 75] on canvas "Map" at bounding box center [797, 361] width 790 height 632
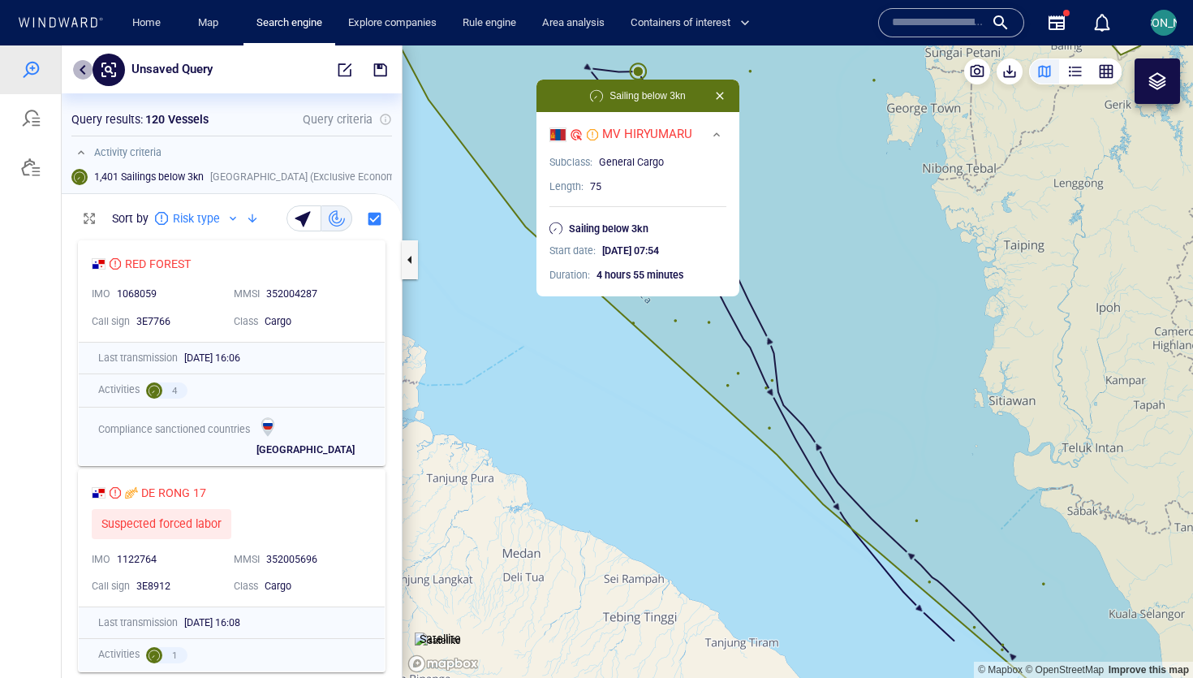
click at [81, 64] on button "button" at bounding box center [82, 69] width 19 height 19
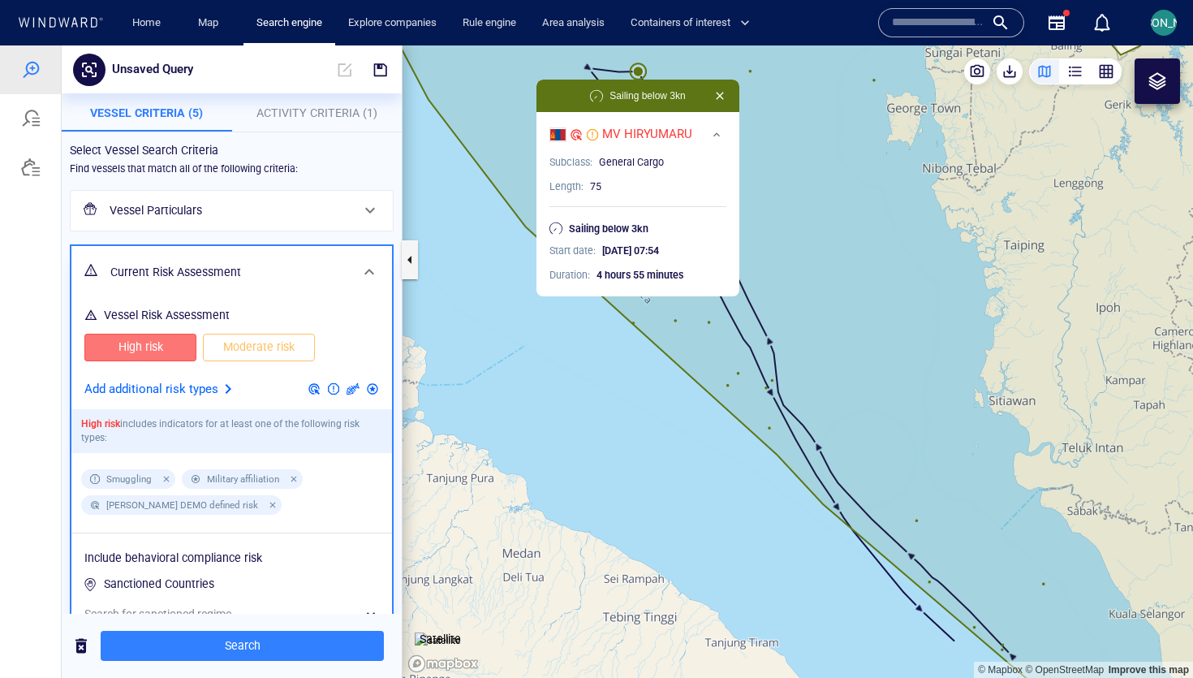
click at [265, 104] on p "Activity Criteria (1)" at bounding box center [317, 112] width 151 height 19
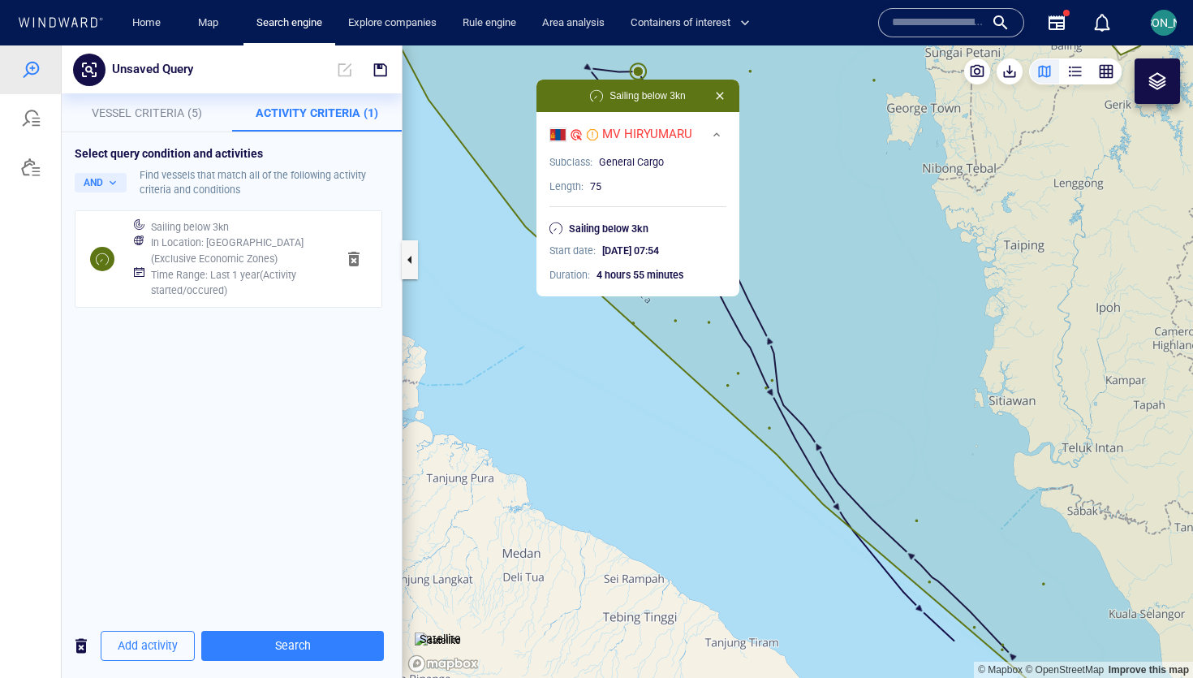
click at [232, 264] on div "Time Range : Last 1 year ( Activity started/occured )" at bounding box center [237, 283] width 179 height 38
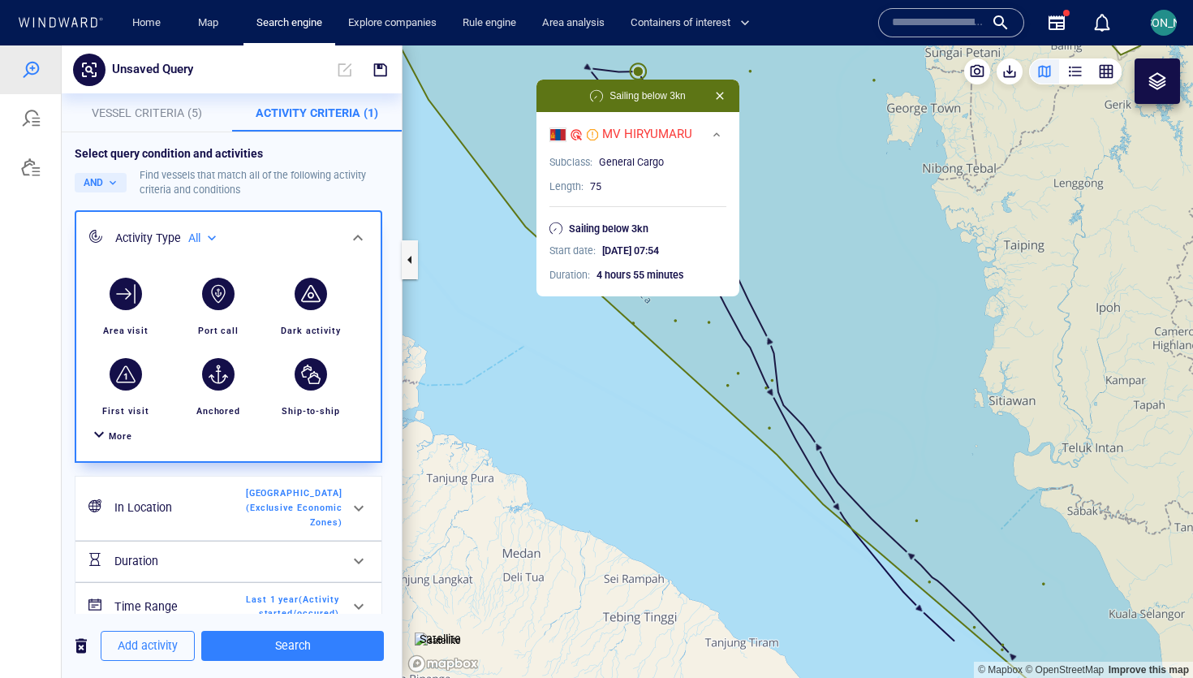
scroll to position [72, 0]
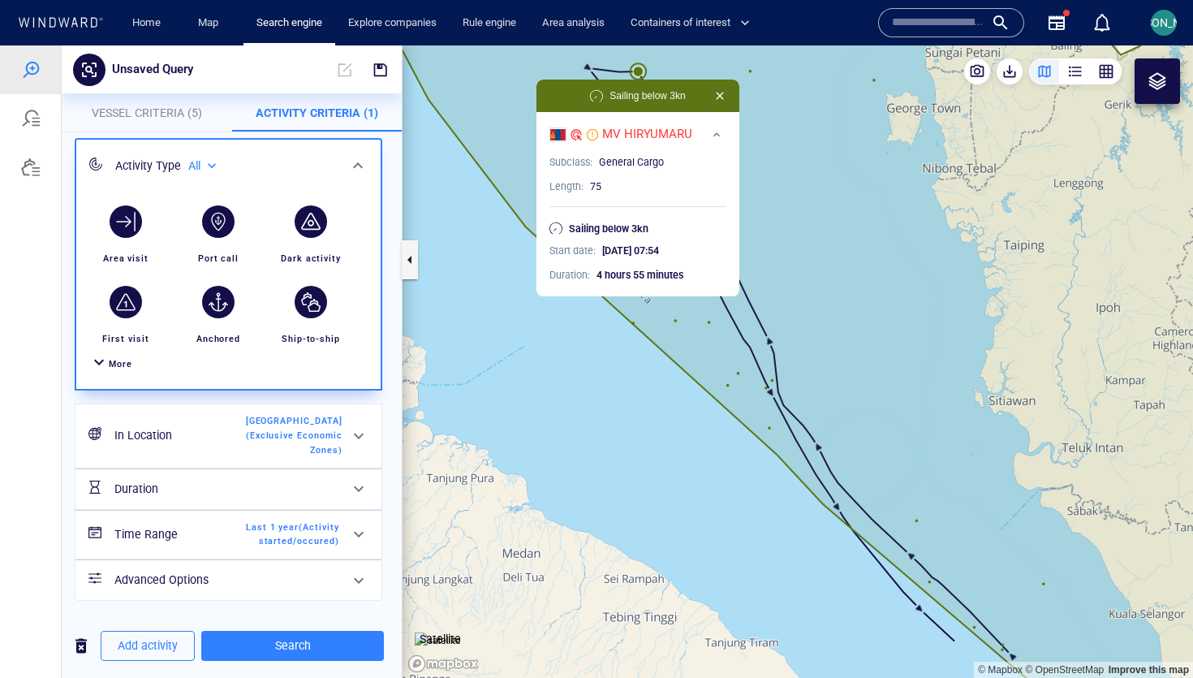
click at [180, 481] on h6 "Duration" at bounding box center [179, 489] width 131 height 20
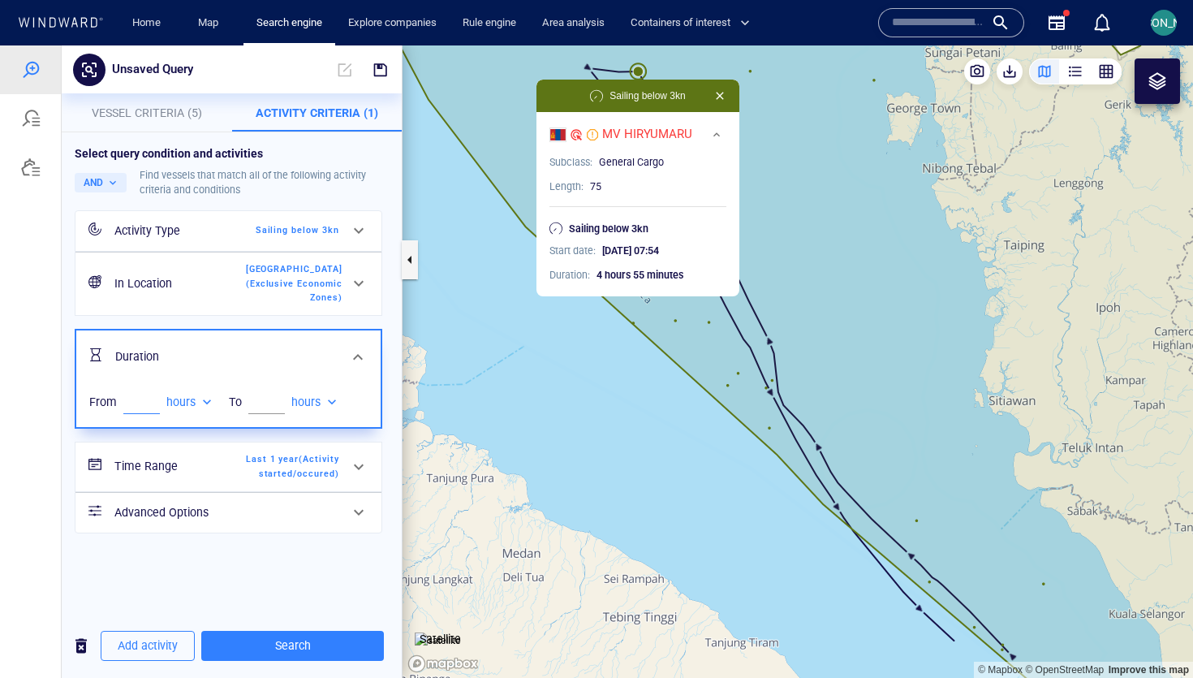
click at [144, 389] on input "number" at bounding box center [141, 401] width 37 height 24
type input "*"
click at [273, 644] on span "Search" at bounding box center [292, 645] width 157 height 20
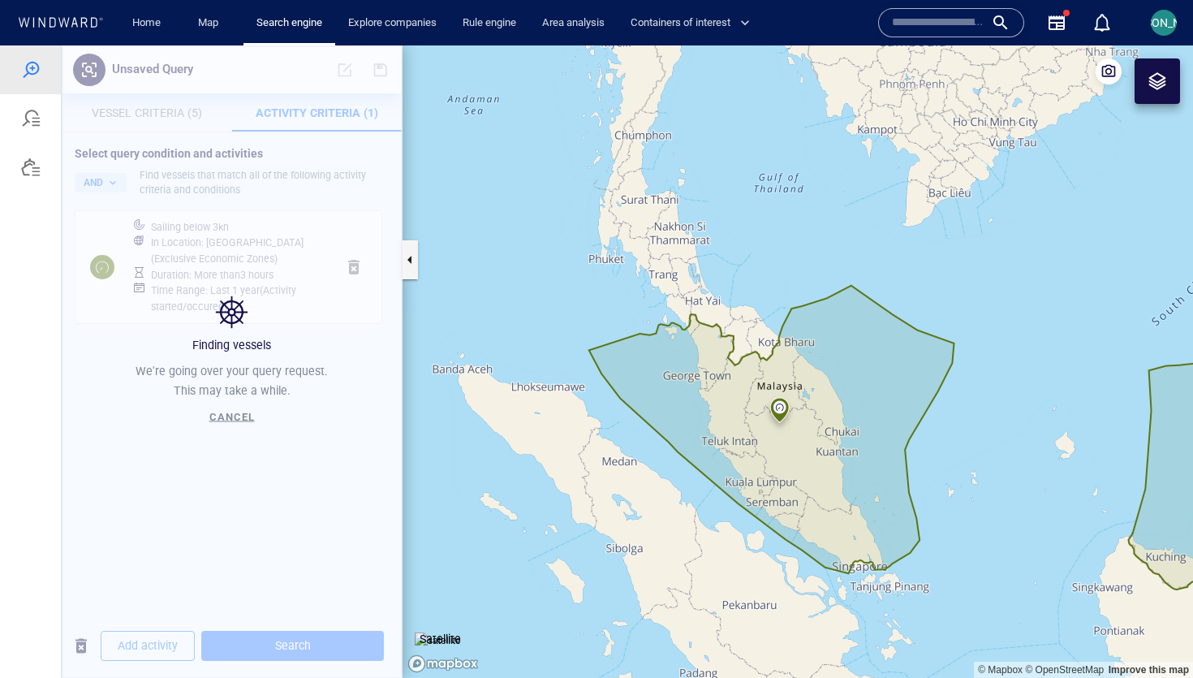
drag, startPoint x: 680, startPoint y: 420, endPoint x: 527, endPoint y: 420, distance: 153.4
click at [527, 420] on canvas "Map" at bounding box center [797, 361] width 790 height 632
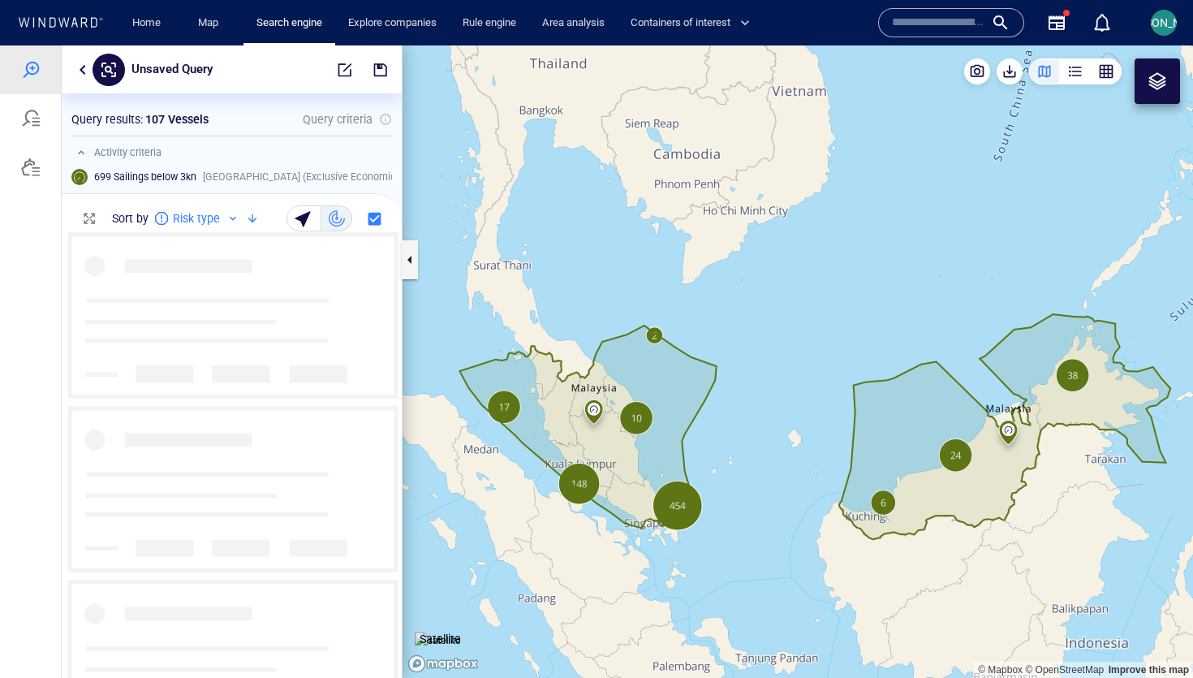
scroll to position [445, 340]
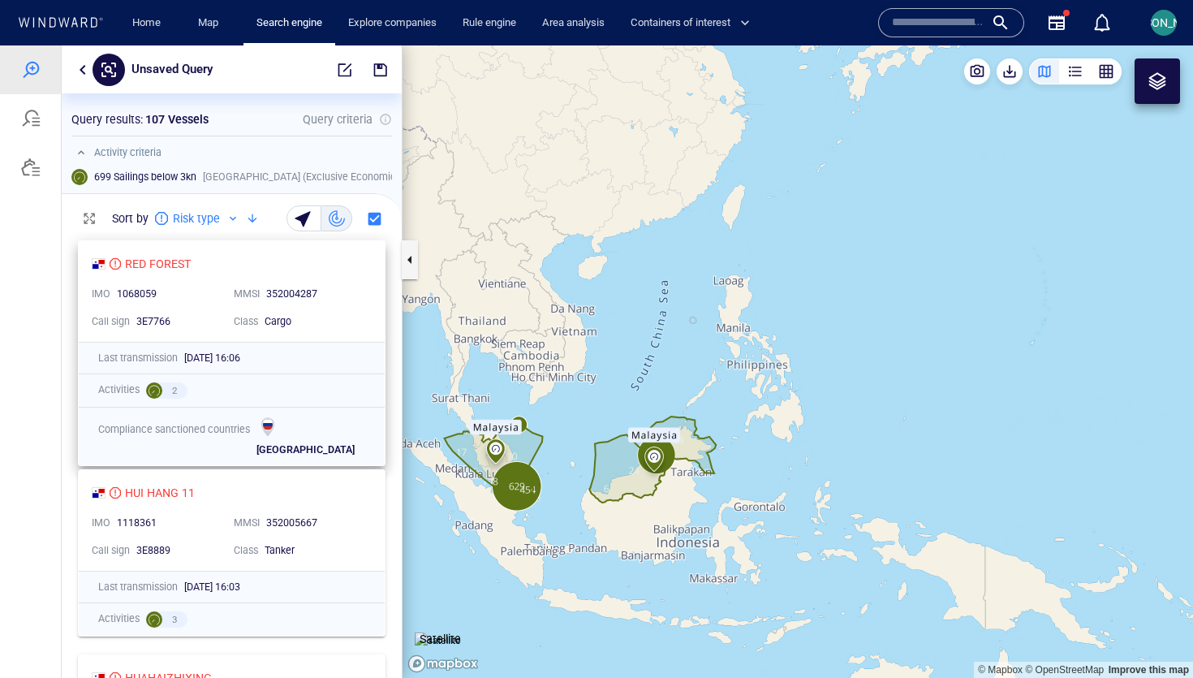
click at [342, 331] on div "Cargo" at bounding box center [313, 321] width 105 height 21
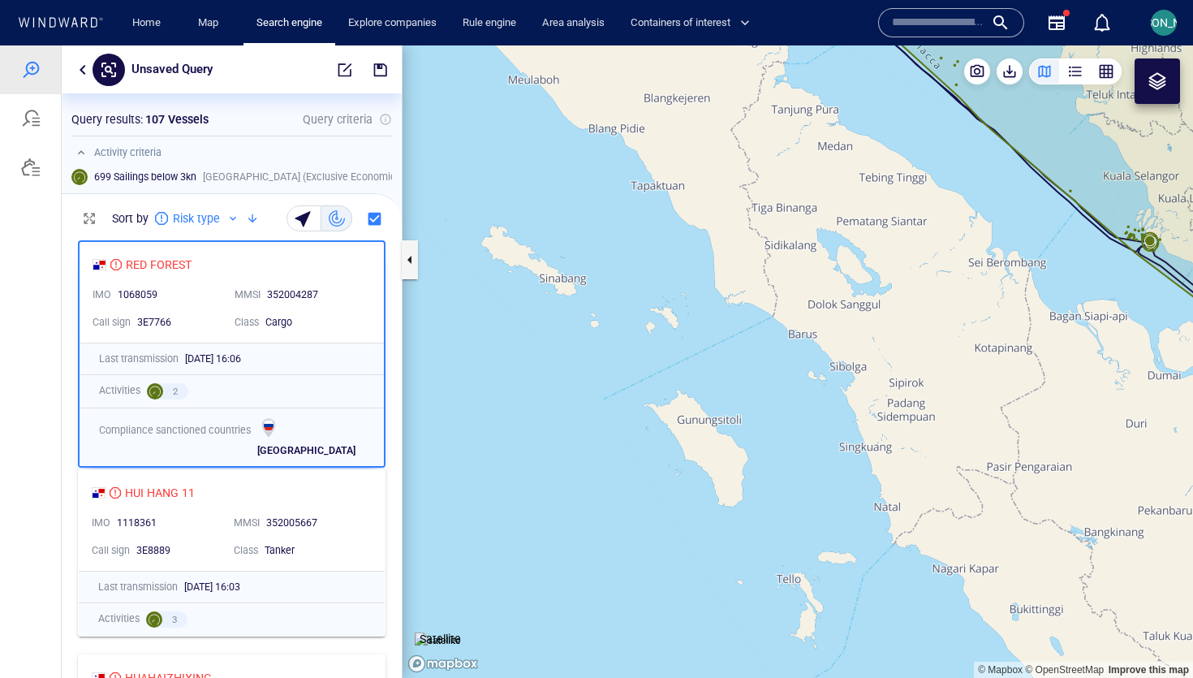
drag, startPoint x: 1150, startPoint y: 303, endPoint x: 867, endPoint y: 392, distance: 296.7
click at [867, 392] on canvas "Map" at bounding box center [797, 361] width 790 height 632
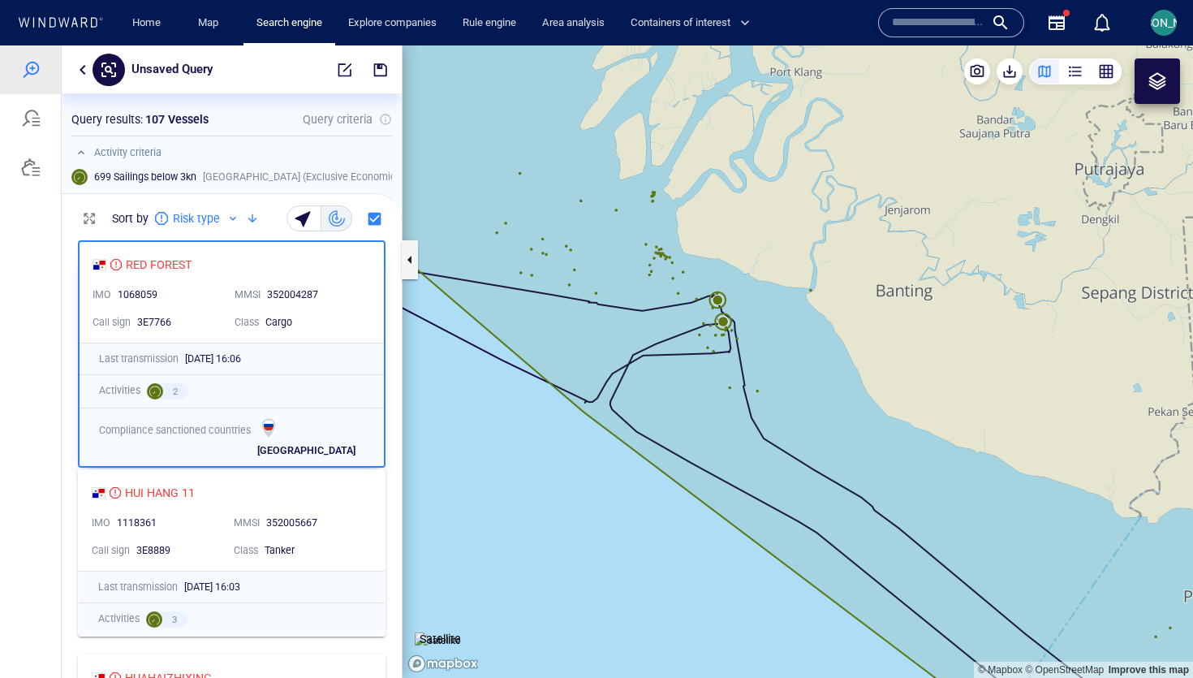
drag, startPoint x: 549, startPoint y: 200, endPoint x: 850, endPoint y: 572, distance: 478.4
click at [850, 572] on canvas "Map" at bounding box center [797, 361] width 790 height 632
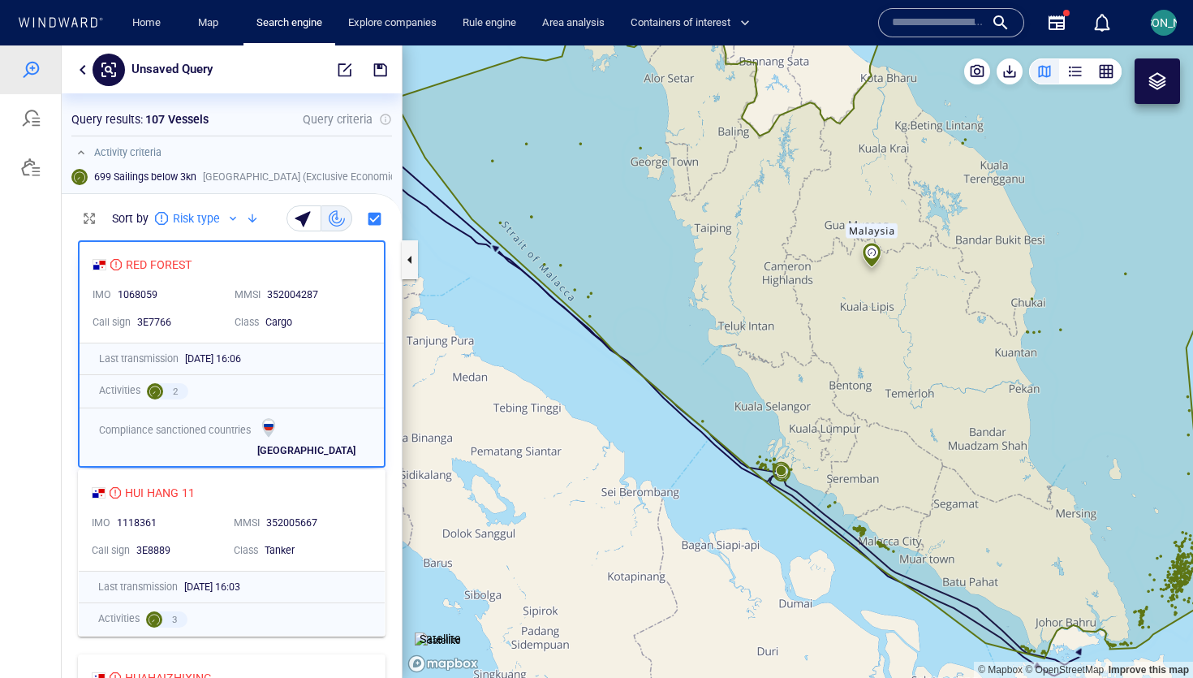
drag, startPoint x: 649, startPoint y: 248, endPoint x: 704, endPoint y: 437, distance: 196.2
click at [704, 437] on canvas "Map" at bounding box center [797, 361] width 790 height 632
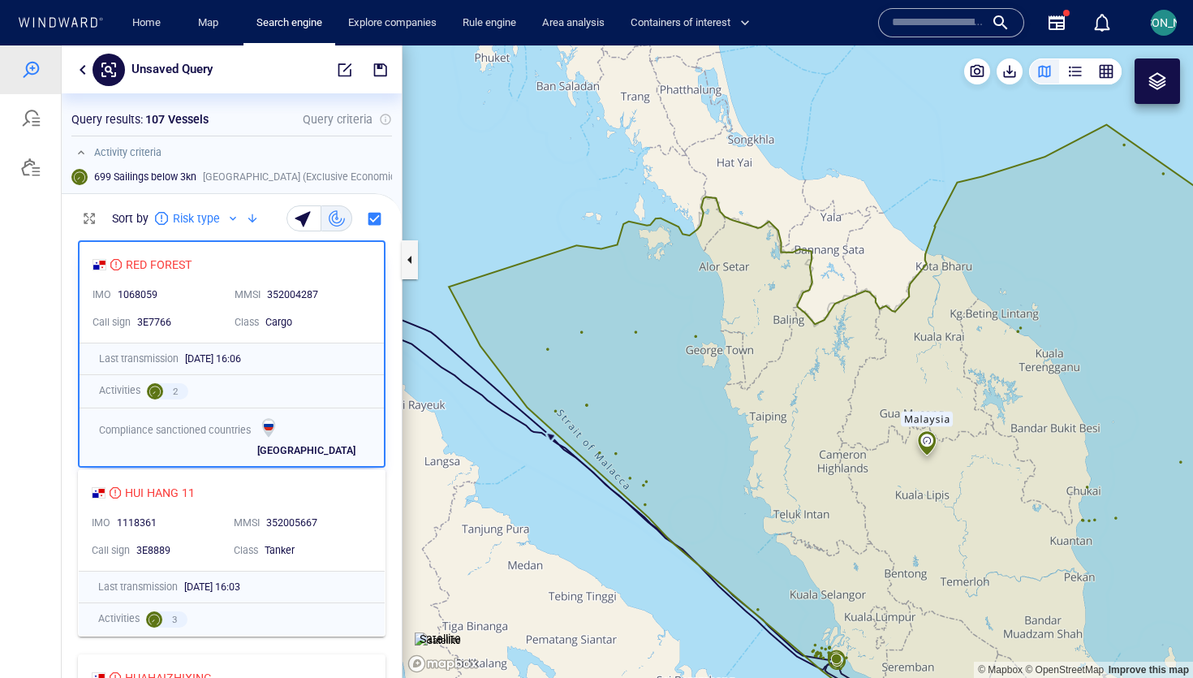
click at [704, 437] on canvas "Map" at bounding box center [797, 361] width 790 height 632
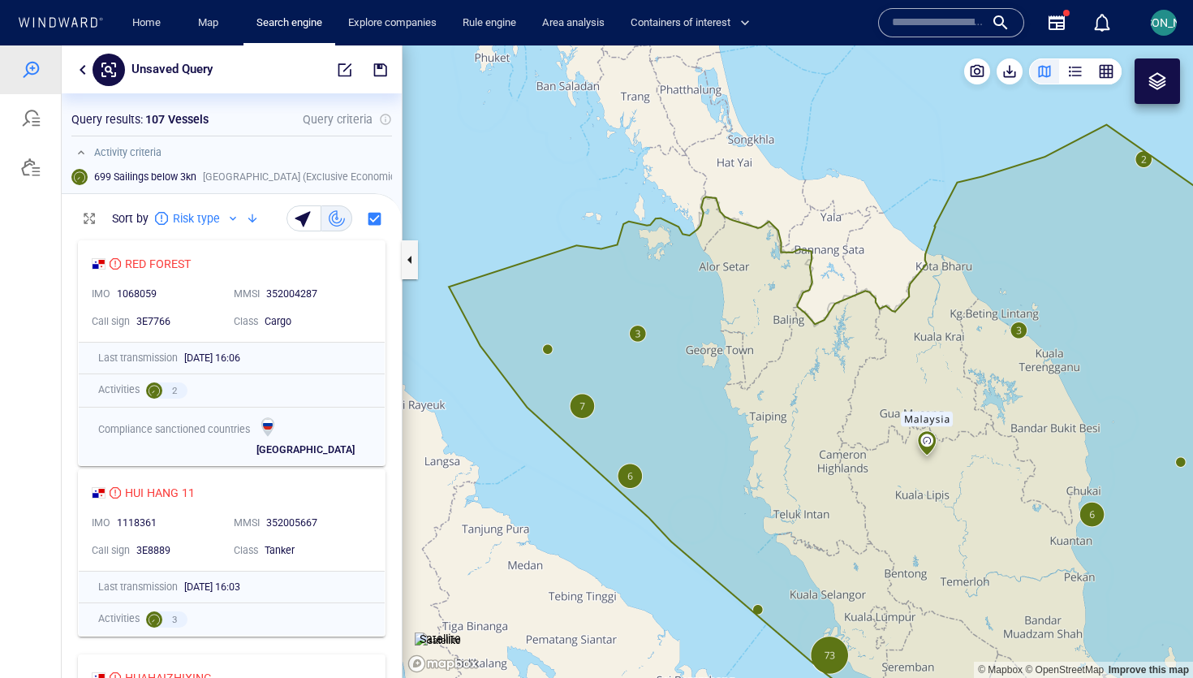
click at [549, 349] on canvas "Map" at bounding box center [797, 361] width 790 height 632
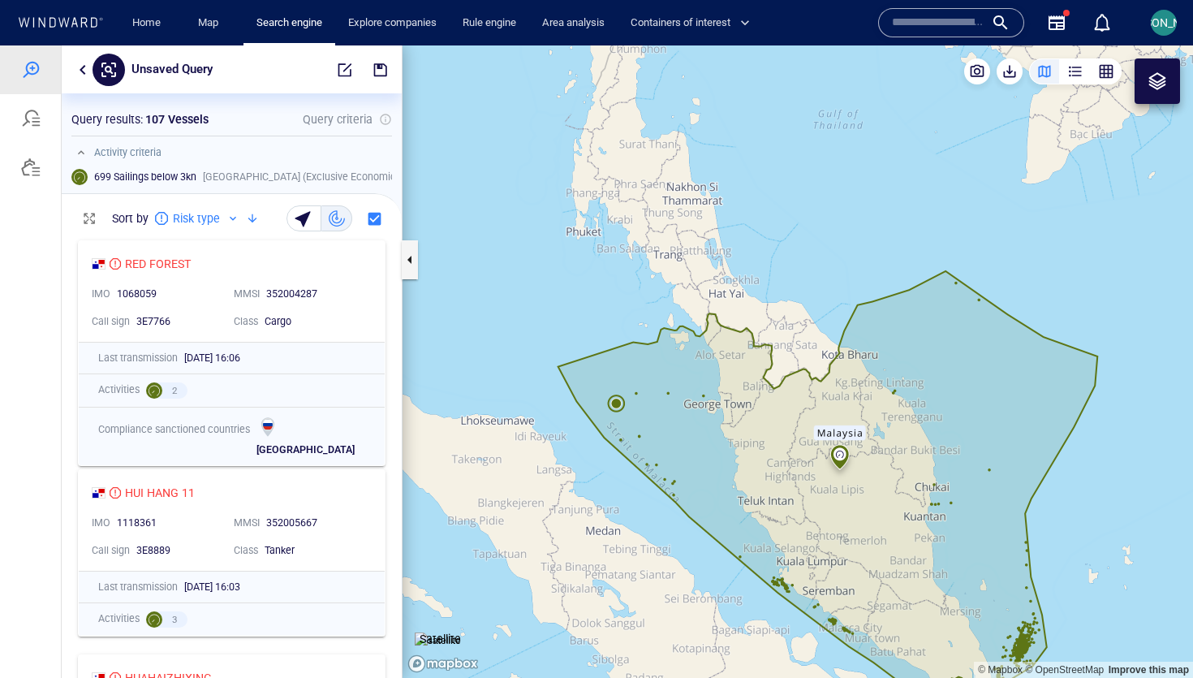
drag, startPoint x: 600, startPoint y: 381, endPoint x: 596, endPoint y: 304, distance: 76.4
click at [596, 304] on canvas "Map" at bounding box center [797, 361] width 790 height 632
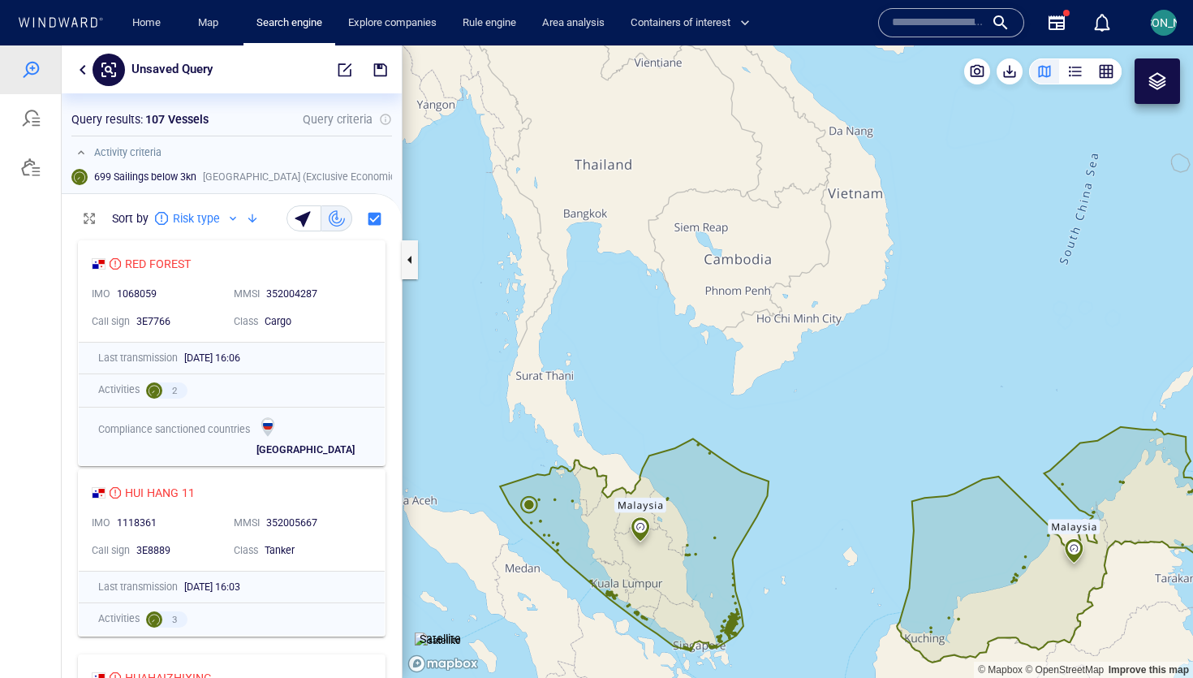
click at [531, 503] on canvas "Map" at bounding box center [797, 361] width 790 height 632
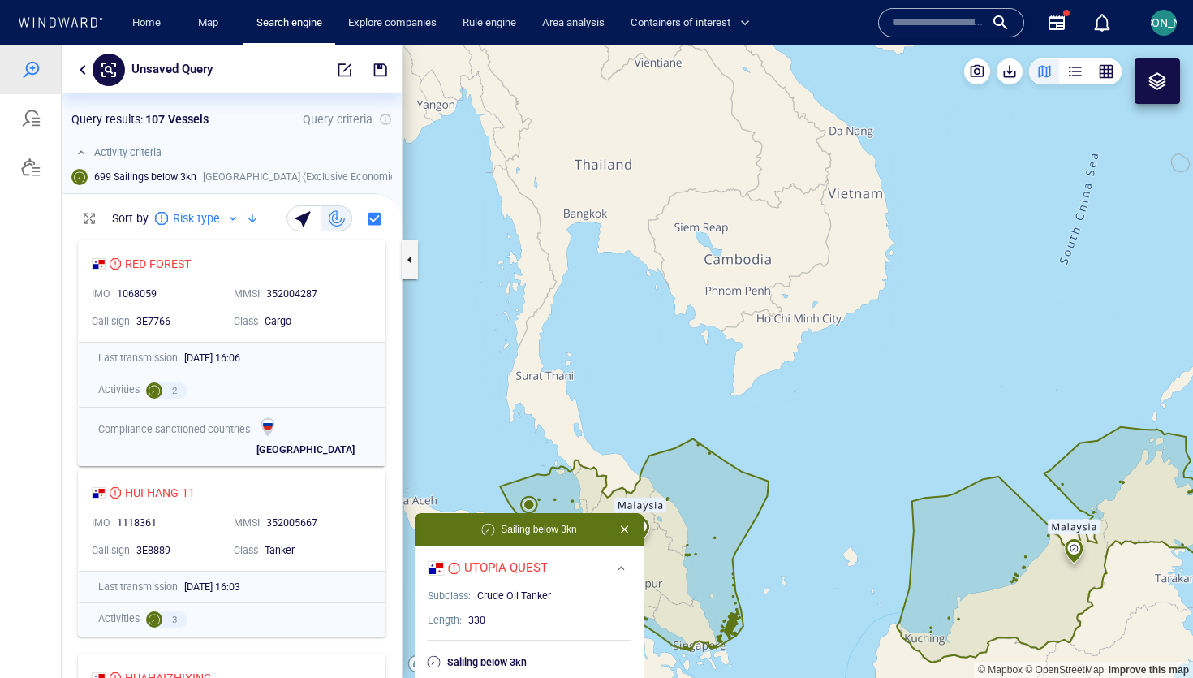
click at [531, 503] on canvas "Map" at bounding box center [797, 361] width 790 height 632
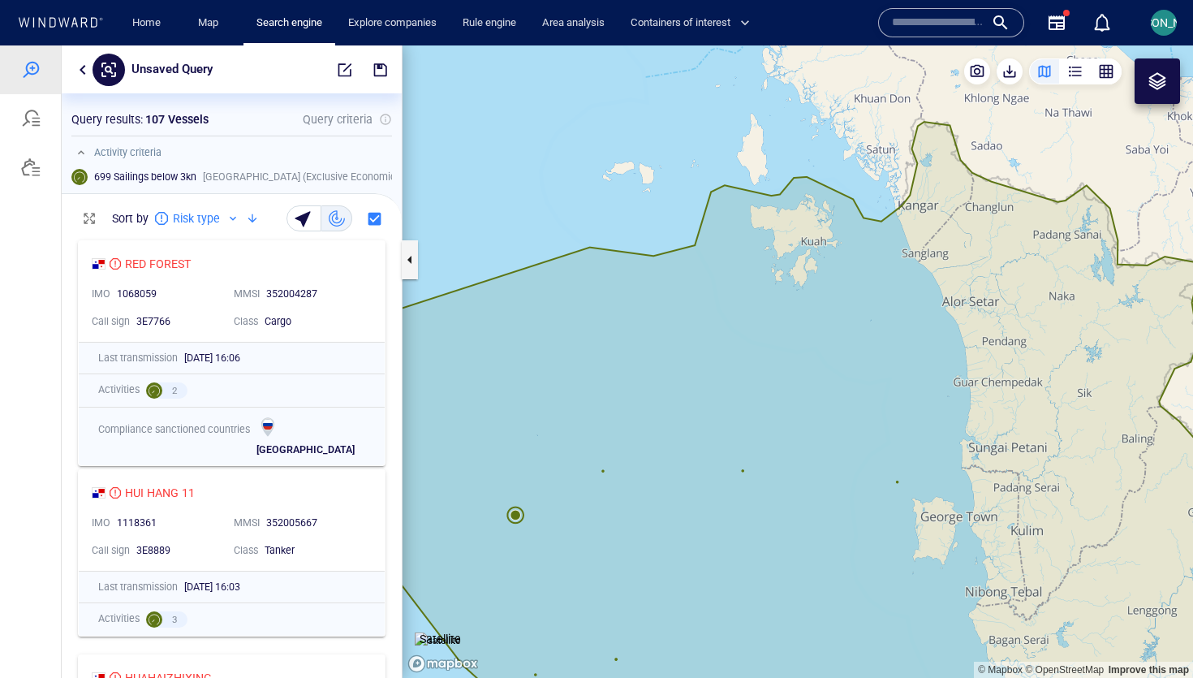
click at [595, 479] on canvas "Map" at bounding box center [797, 361] width 790 height 632
click at [604, 471] on canvas "Map" at bounding box center [797, 361] width 790 height 632
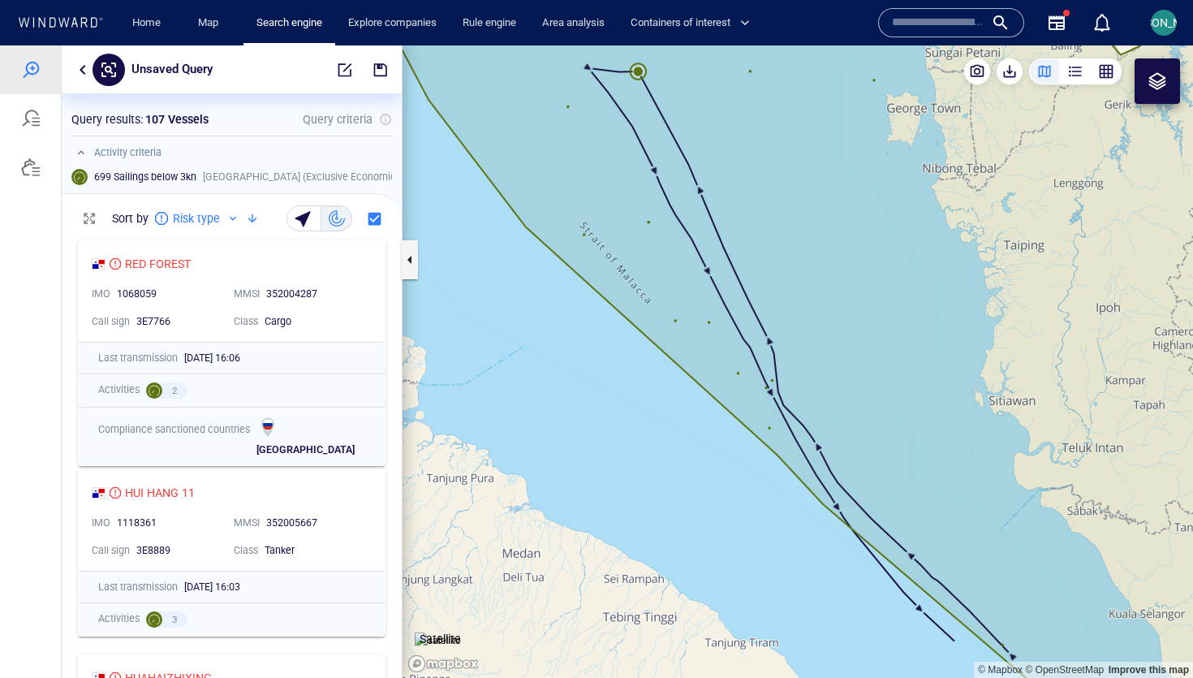
drag, startPoint x: 705, startPoint y: 127, endPoint x: 703, endPoint y: 260, distance: 133.9
click at [703, 260] on canvas "Map" at bounding box center [797, 361] width 790 height 632
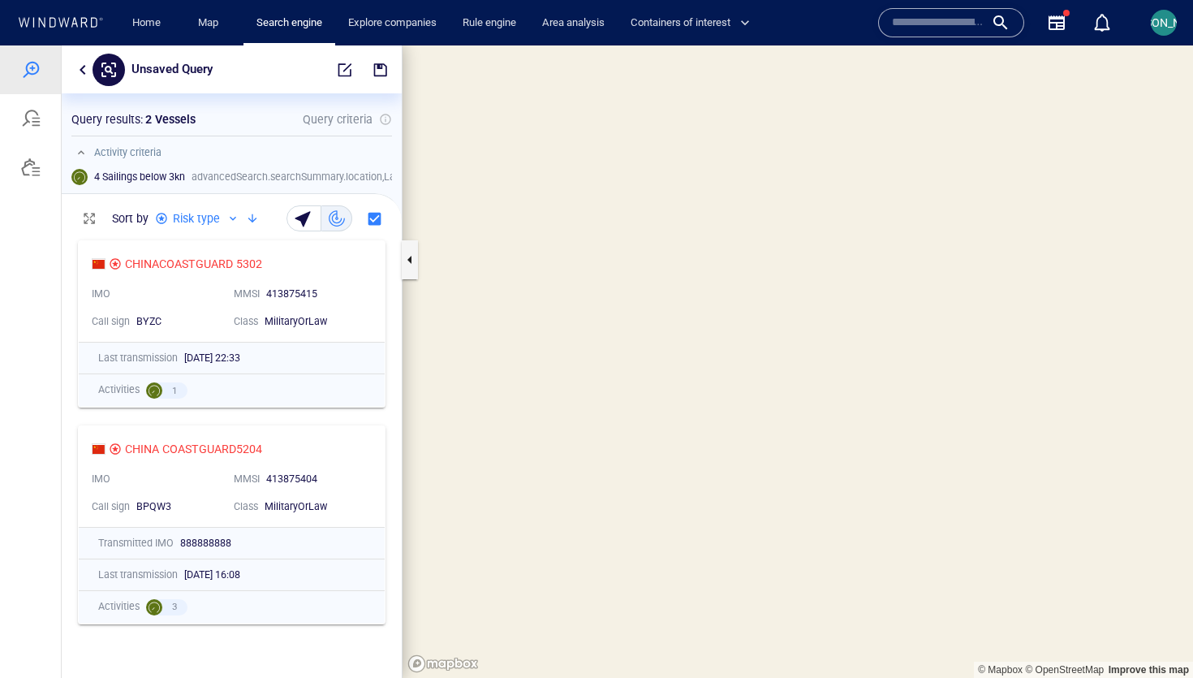
scroll to position [1, 1]
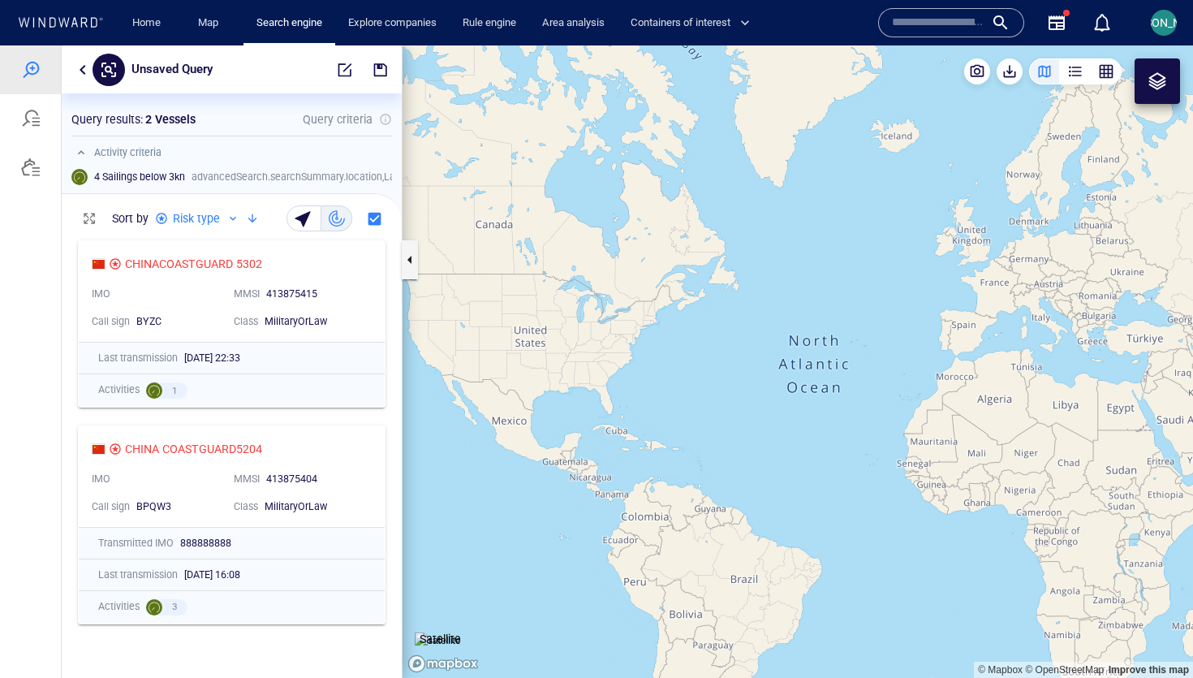
drag, startPoint x: 946, startPoint y: 385, endPoint x: 536, endPoint y: 346, distance: 411.6
click at [536, 346] on canvas "Map" at bounding box center [797, 361] width 790 height 632
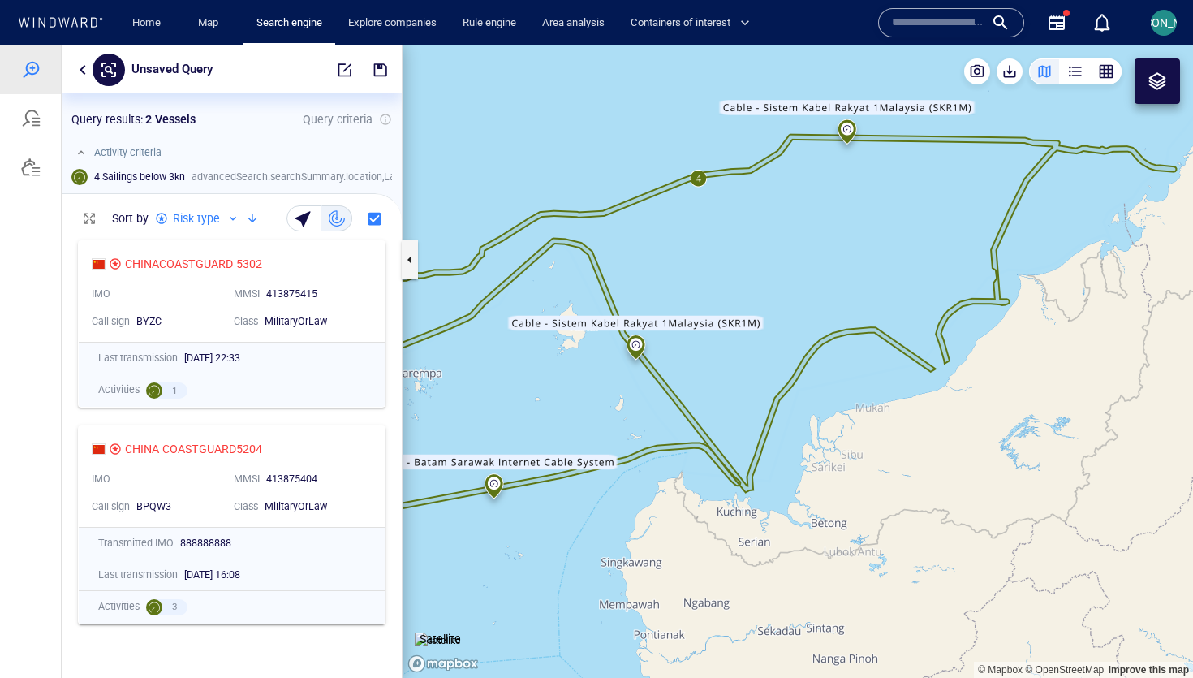
drag, startPoint x: 1095, startPoint y: 407, endPoint x: 638, endPoint y: 551, distance: 479.9
click at [638, 551] on canvas "Map" at bounding box center [797, 361] width 790 height 632
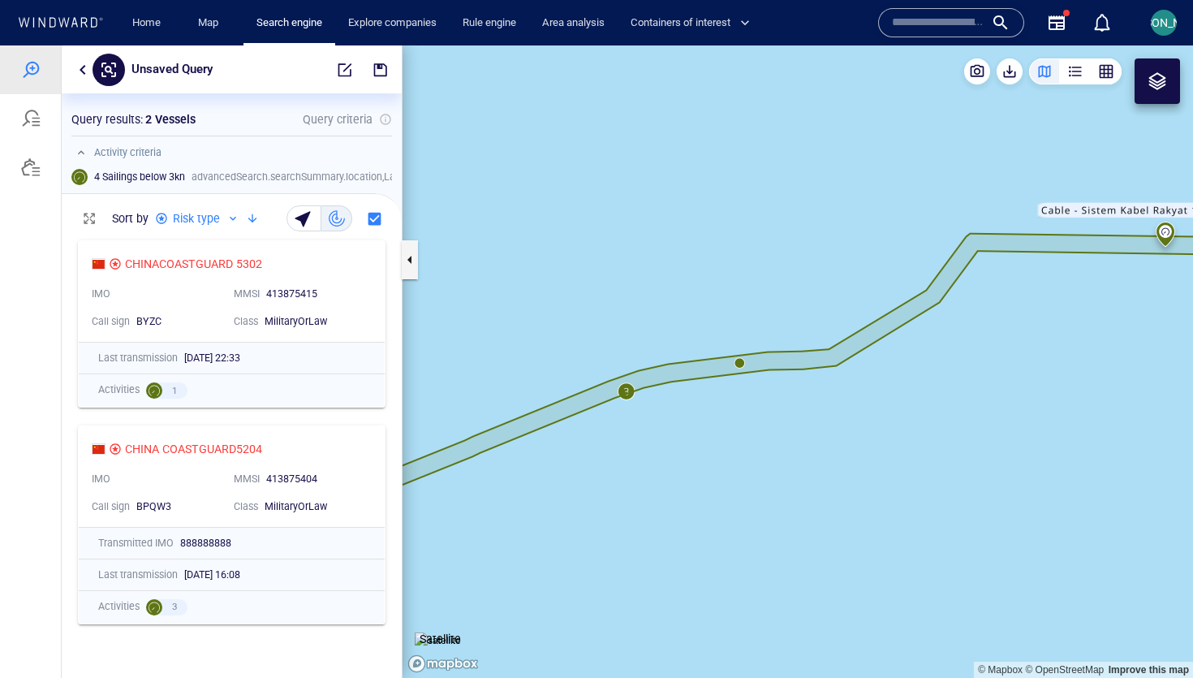
click at [738, 362] on canvas "Map" at bounding box center [797, 361] width 790 height 632
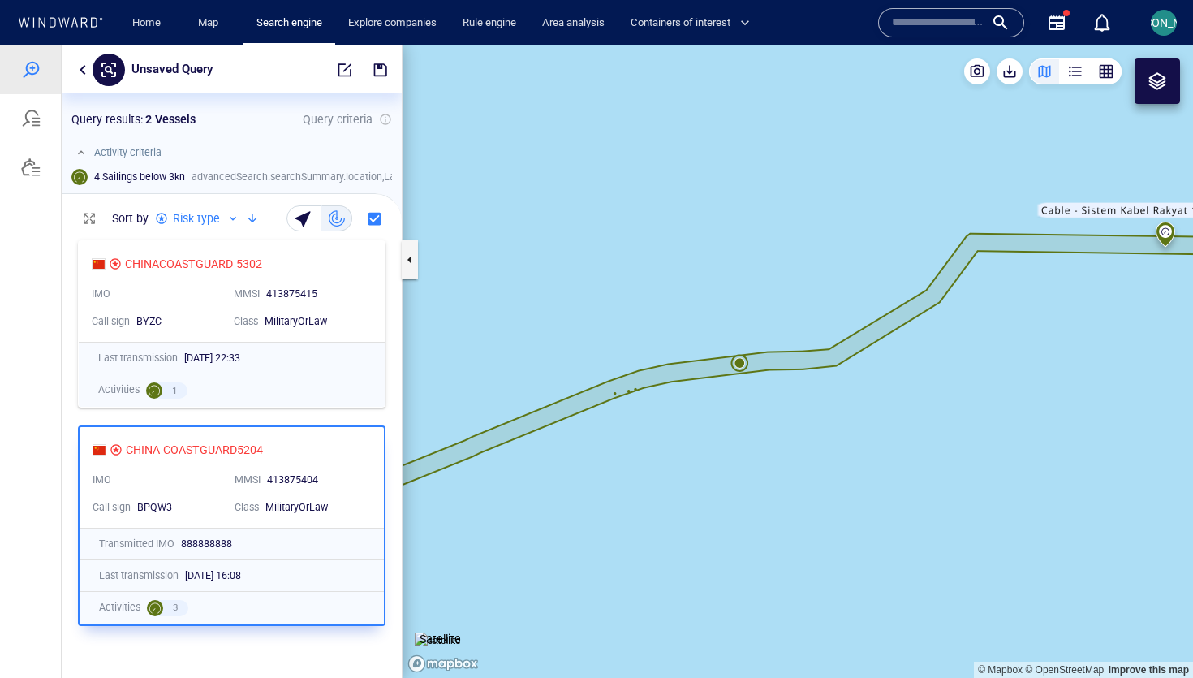
click at [738, 362] on canvas "Map" at bounding box center [797, 361] width 790 height 632
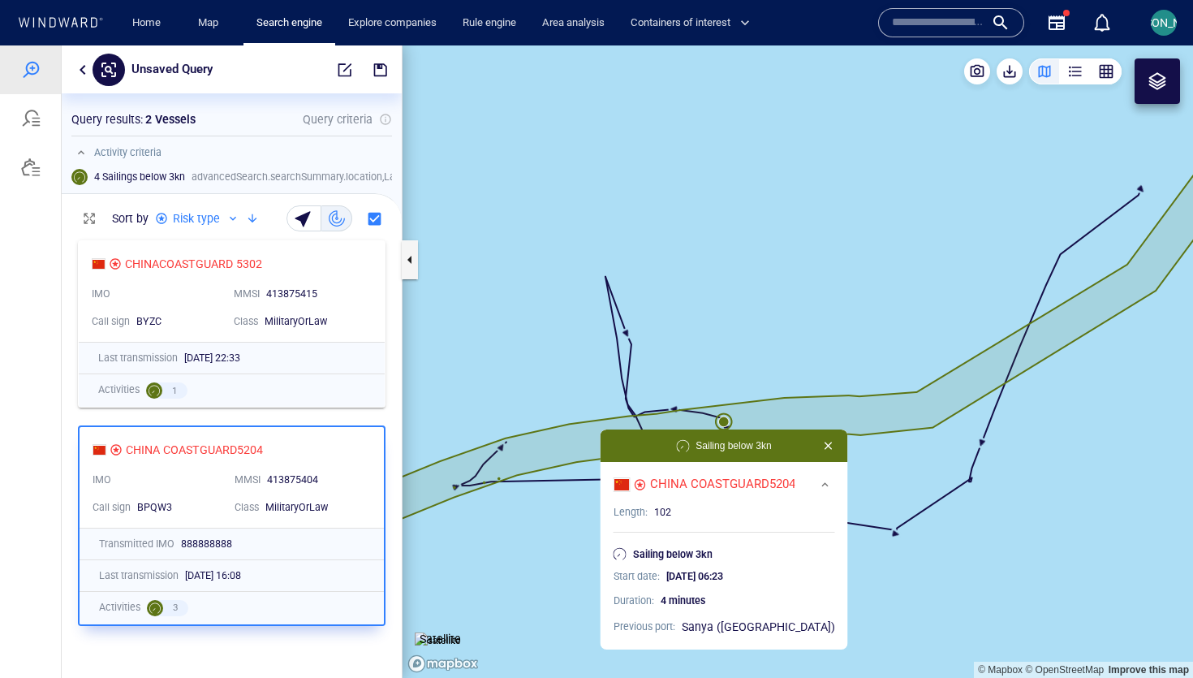
click at [721, 421] on canvas "Map" at bounding box center [797, 361] width 790 height 632
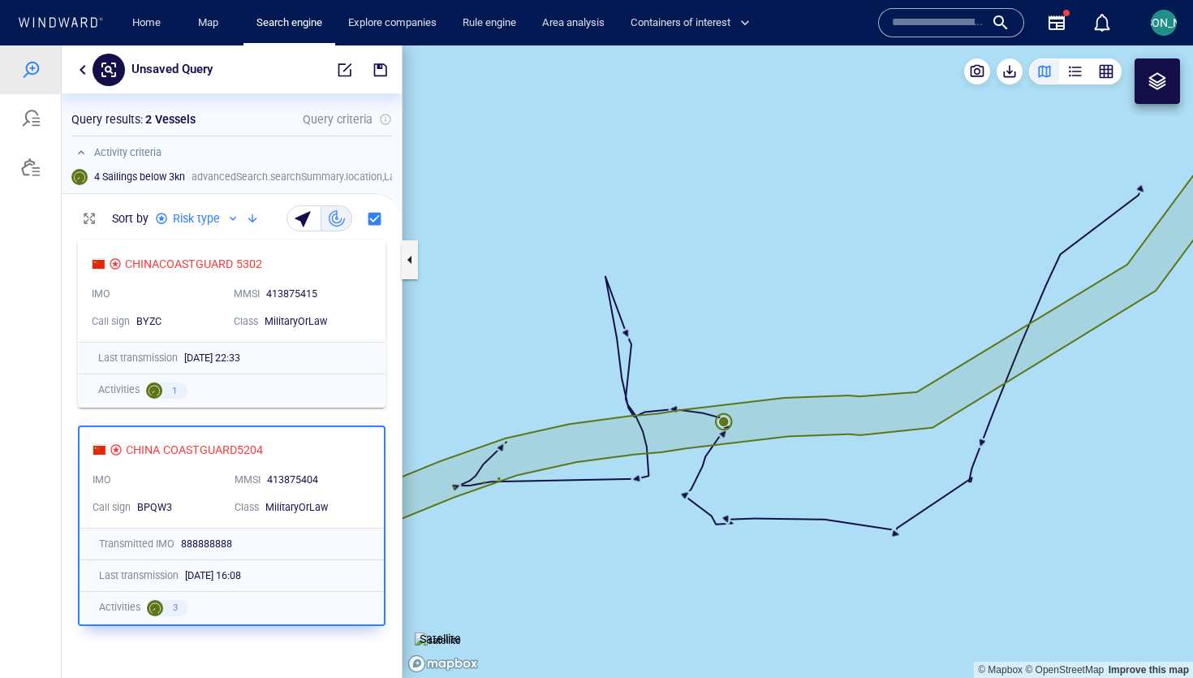
click at [724, 418] on canvas "Map" at bounding box center [797, 361] width 790 height 632
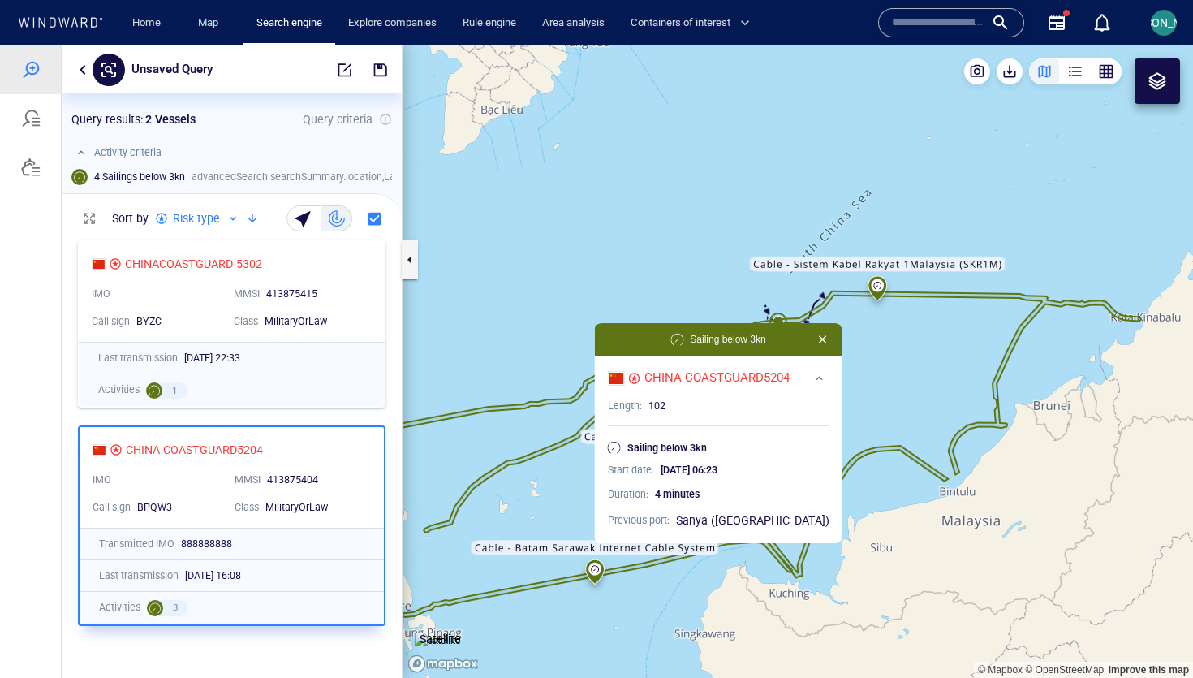
drag, startPoint x: 761, startPoint y: 255, endPoint x: 655, endPoint y: 238, distance: 107.7
click at [655, 238] on canvas "Map" at bounding box center [797, 361] width 790 height 632
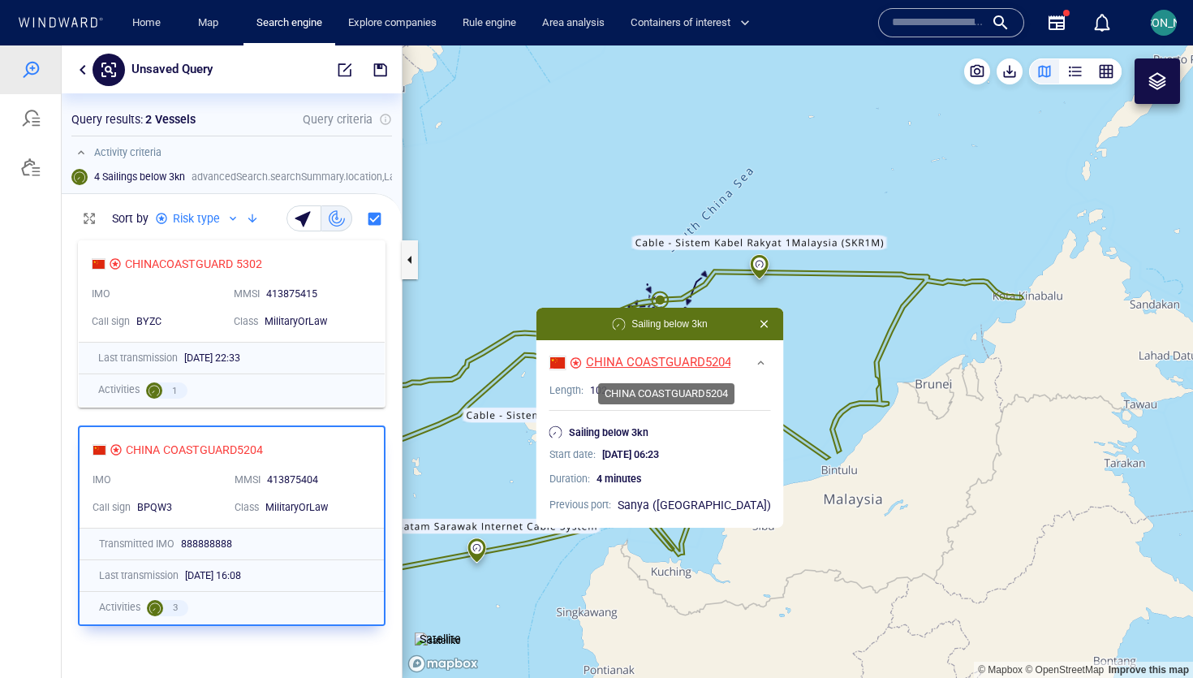
click at [658, 363] on div "CHINA COASTGUARD5204" at bounding box center [658, 362] width 145 height 17
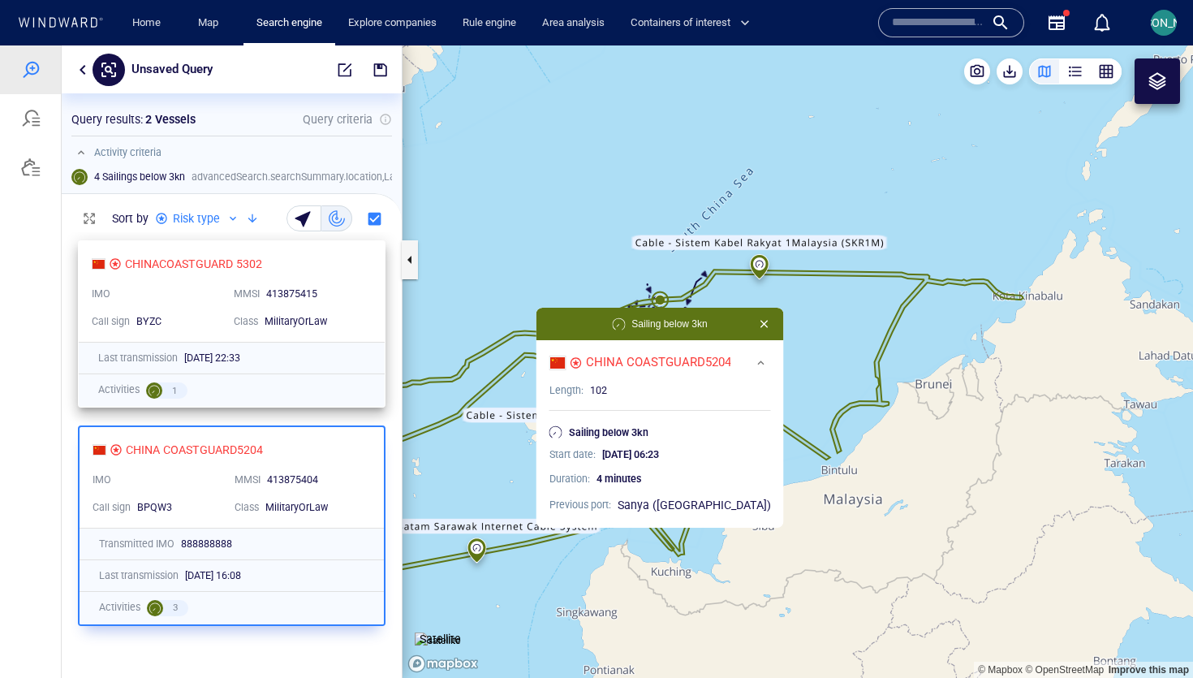
scroll to position [0, 0]
click at [536, 309] on canvas "Map" at bounding box center [797, 361] width 790 height 632
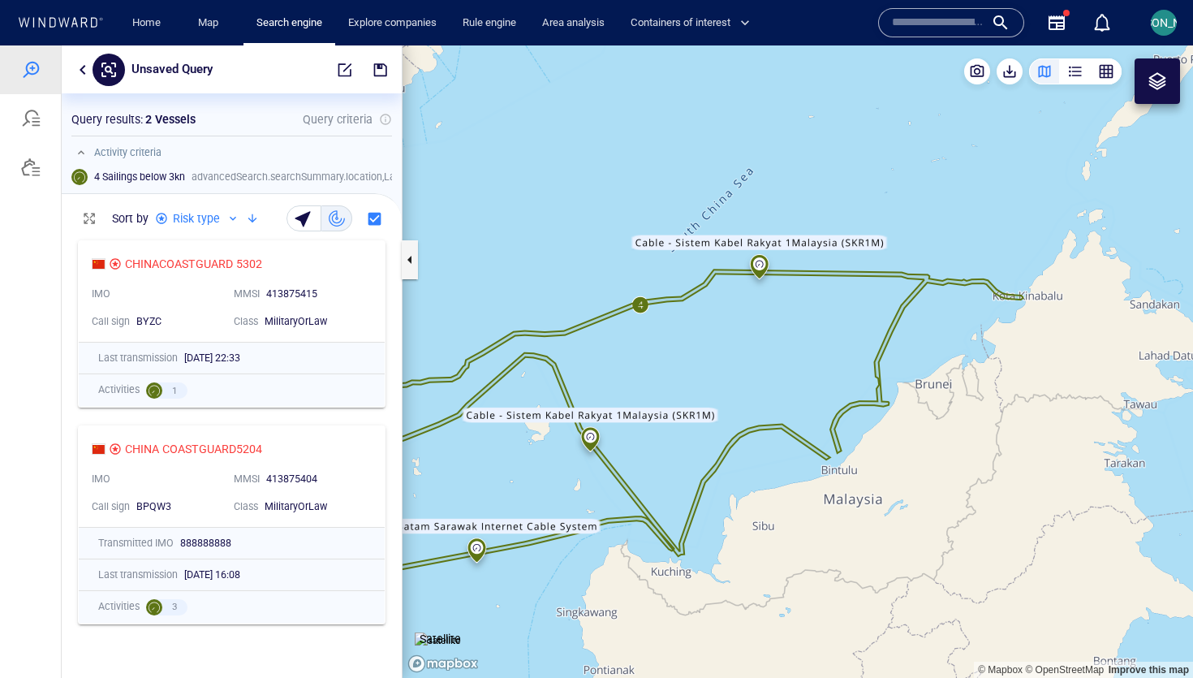
click at [84, 69] on button "button" at bounding box center [82, 69] width 19 height 19
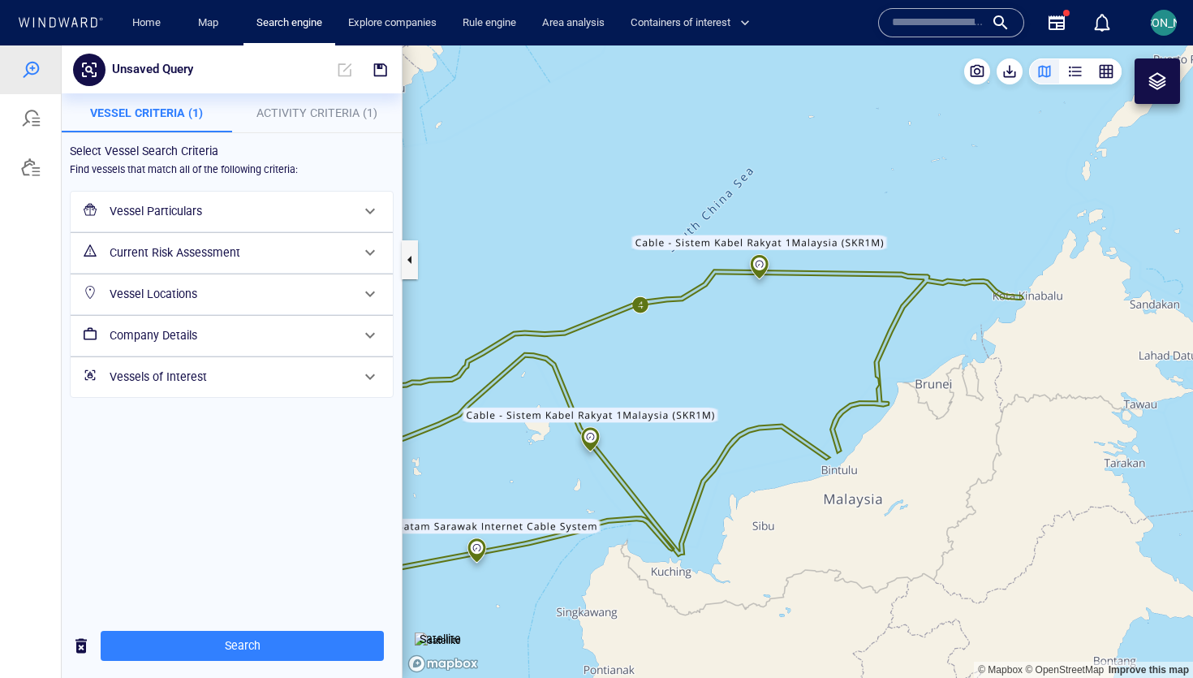
click at [289, 114] on span "Activity Criteria (1)" at bounding box center [316, 112] width 121 height 13
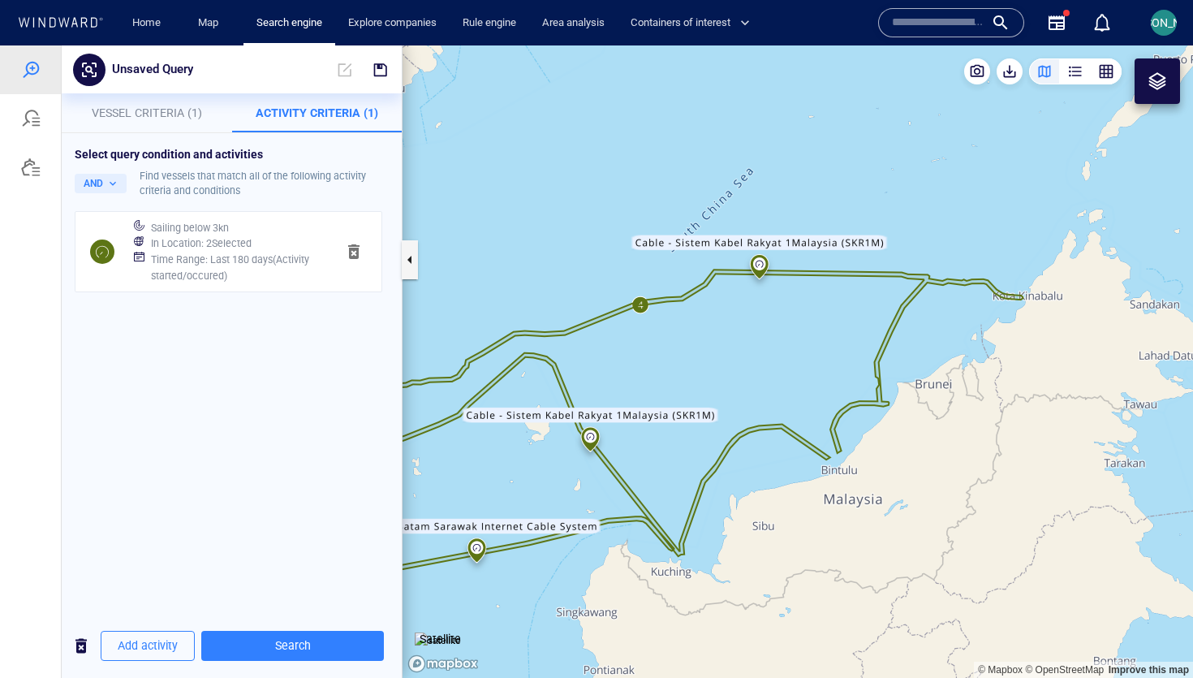
click at [260, 239] on div "In Location : 2 Selected" at bounding box center [237, 243] width 179 height 23
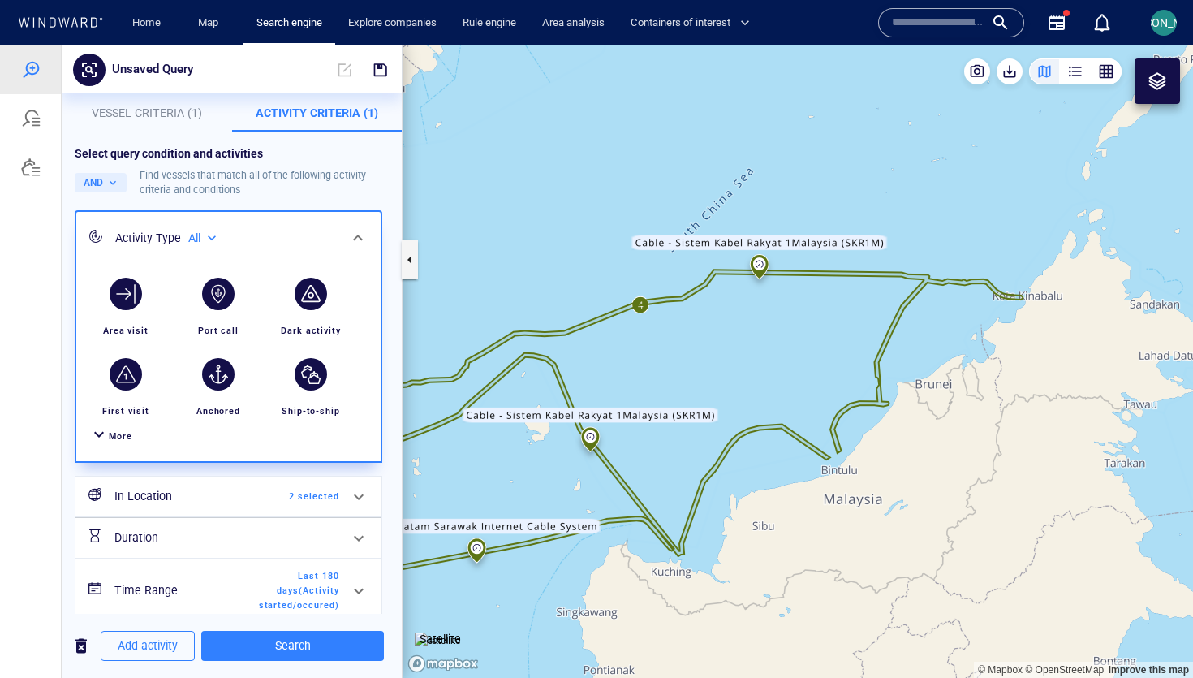
click at [255, 497] on span "2 selected" at bounding box center [292, 496] width 93 height 15
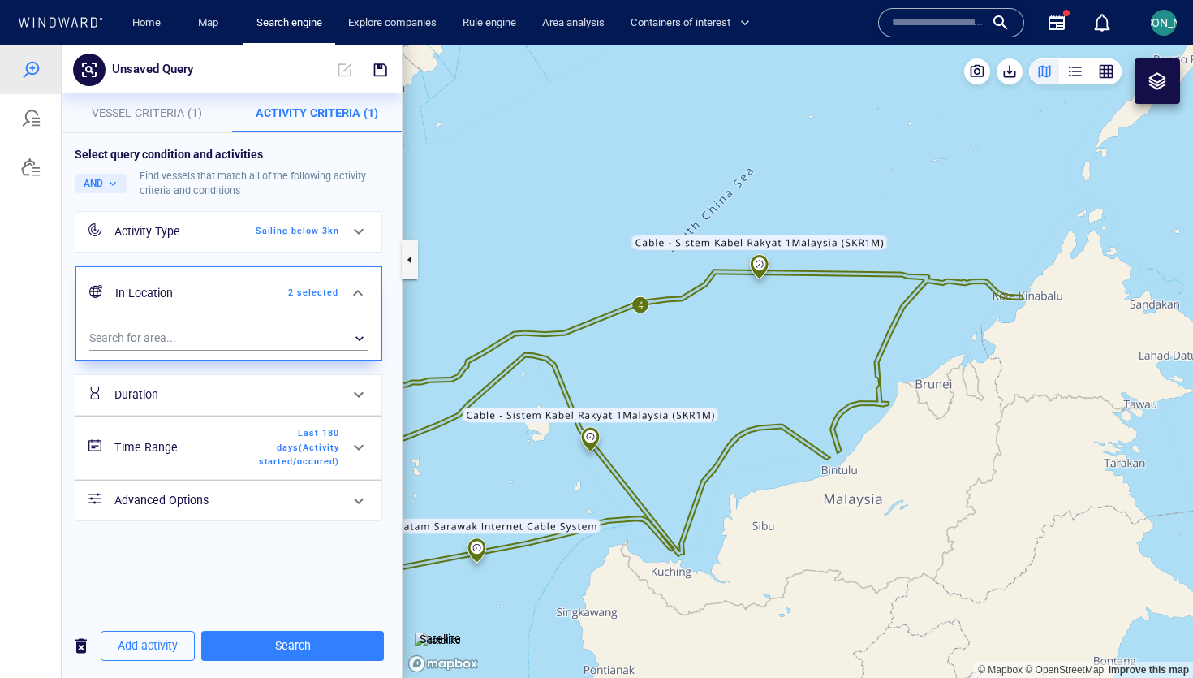
click at [255, 497] on div "Select query condition and activities AND Find vessels that match all of the fo…" at bounding box center [232, 333] width 340 height 401
click at [251, 451] on span "Last 180 days ( Activity started/occured )" at bounding box center [292, 447] width 93 height 43
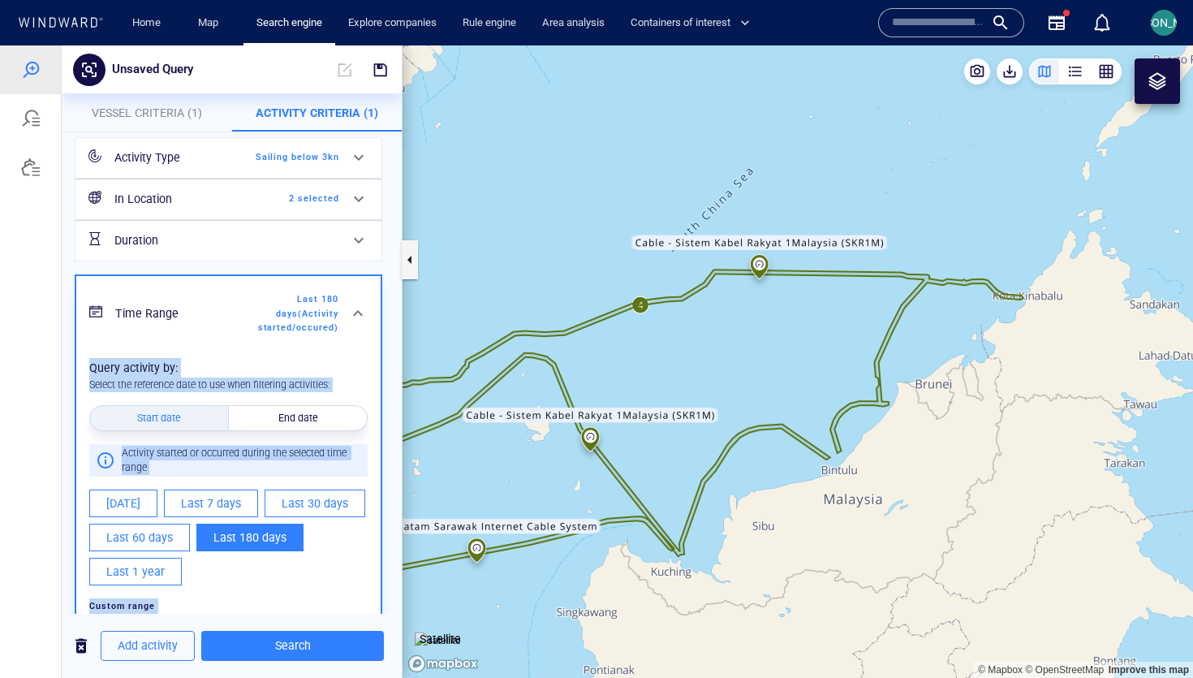
scroll to position [85, 0]
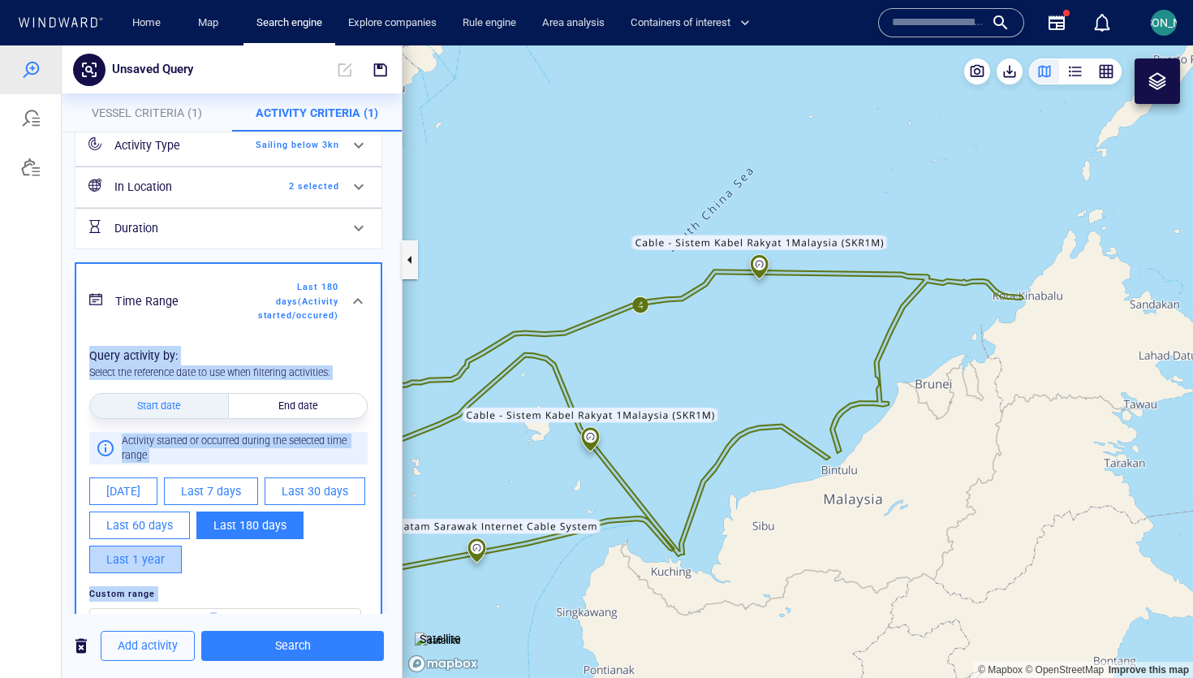
click at [144, 562] on span "Last 1 year" at bounding box center [135, 559] width 58 height 20
type input "**********"
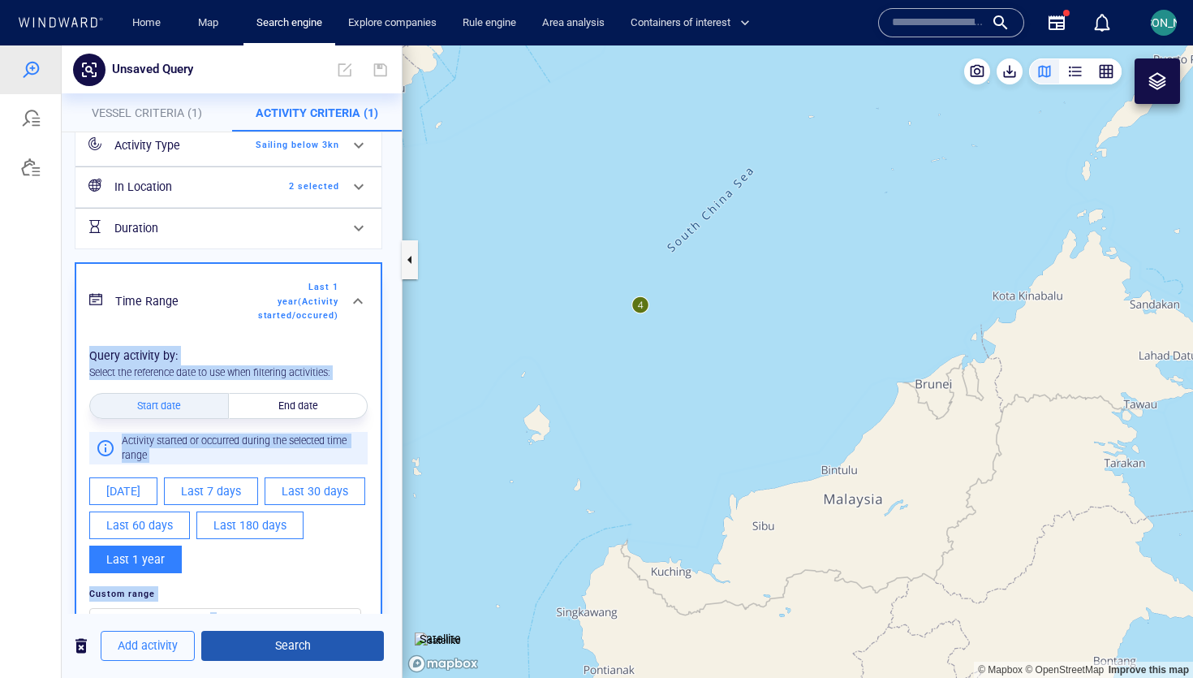
click at [299, 650] on span "Search" at bounding box center [292, 645] width 157 height 20
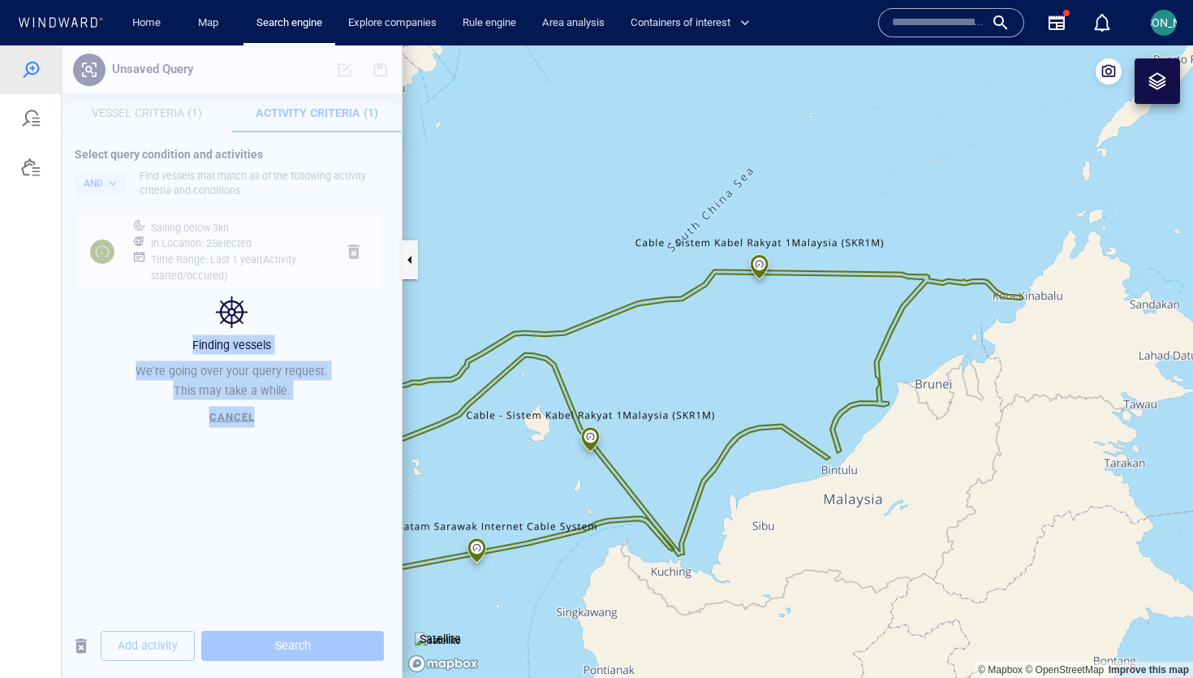
click at [500, 471] on canvas "Map" at bounding box center [797, 361] width 790 height 632
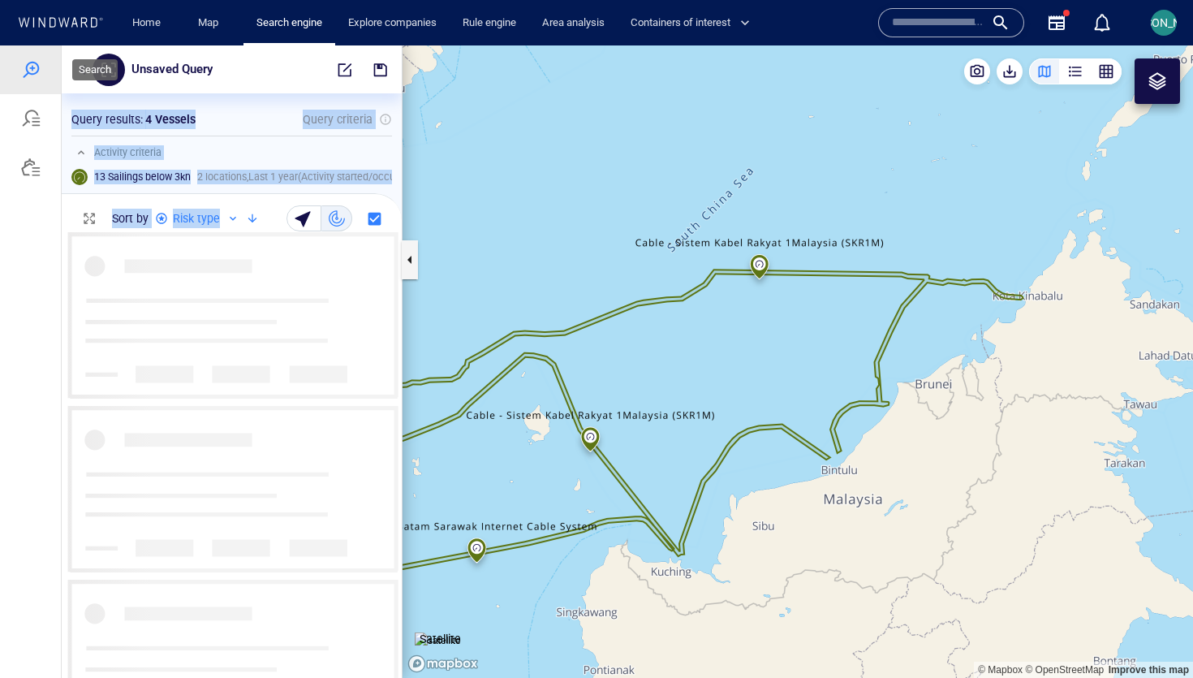
scroll to position [445, 340]
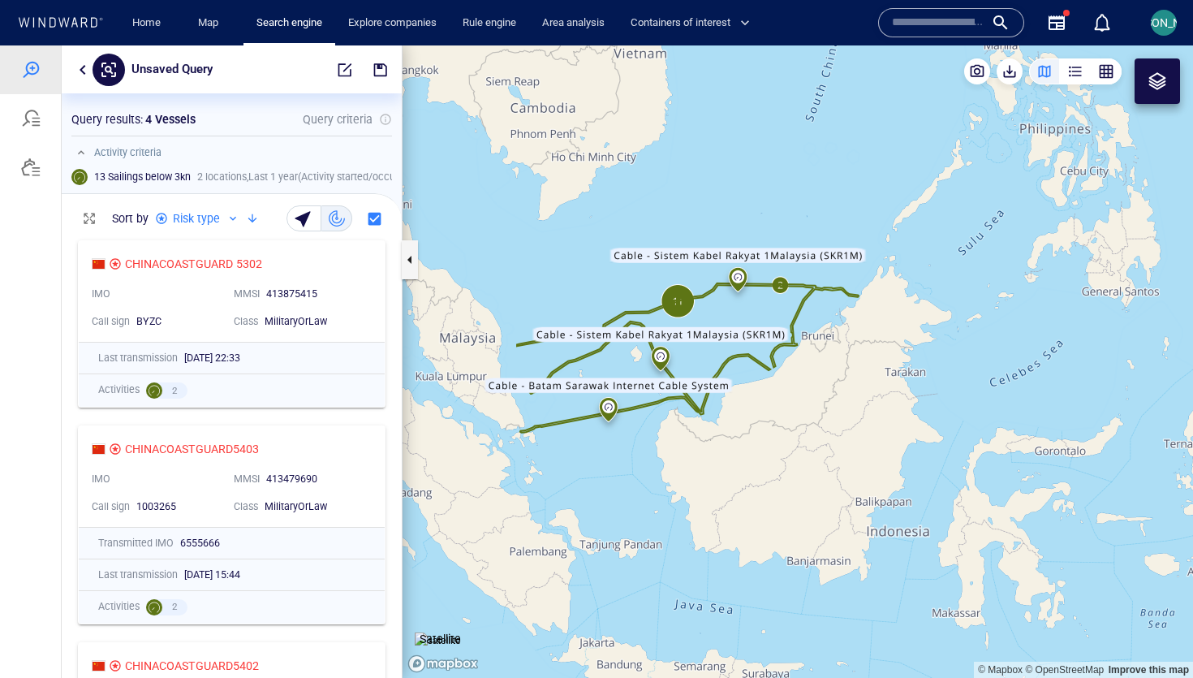
click at [174, 121] on p "4 Vessels" at bounding box center [170, 119] width 50 height 19
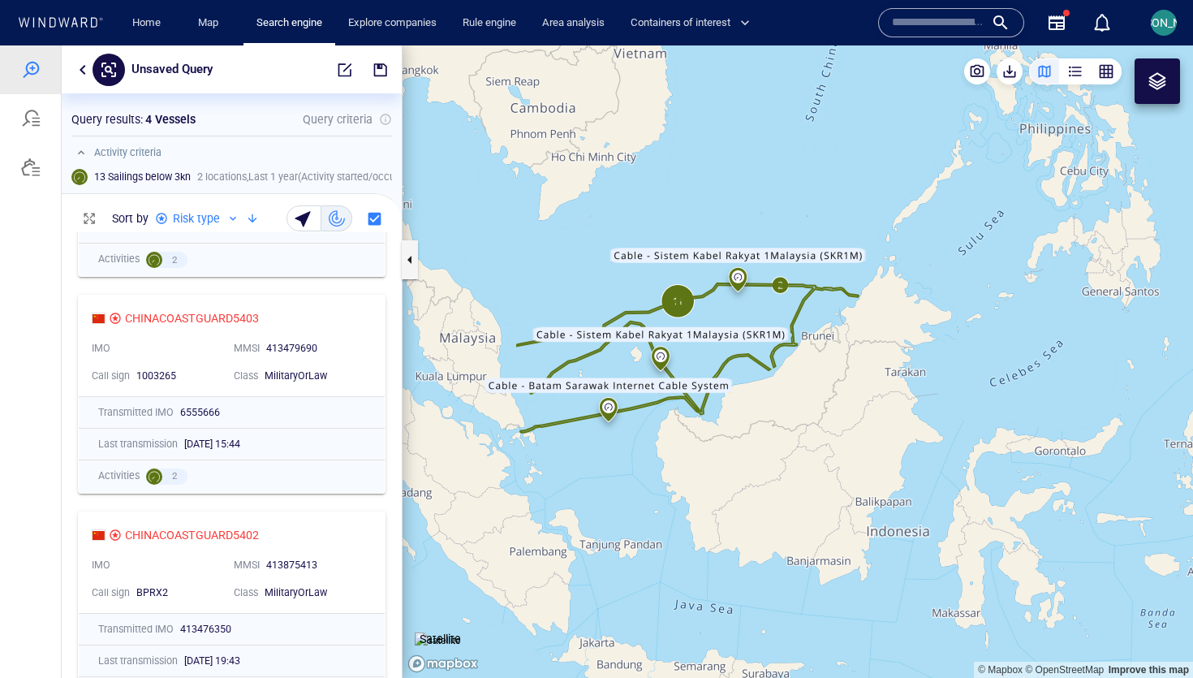
scroll to position [101, 0]
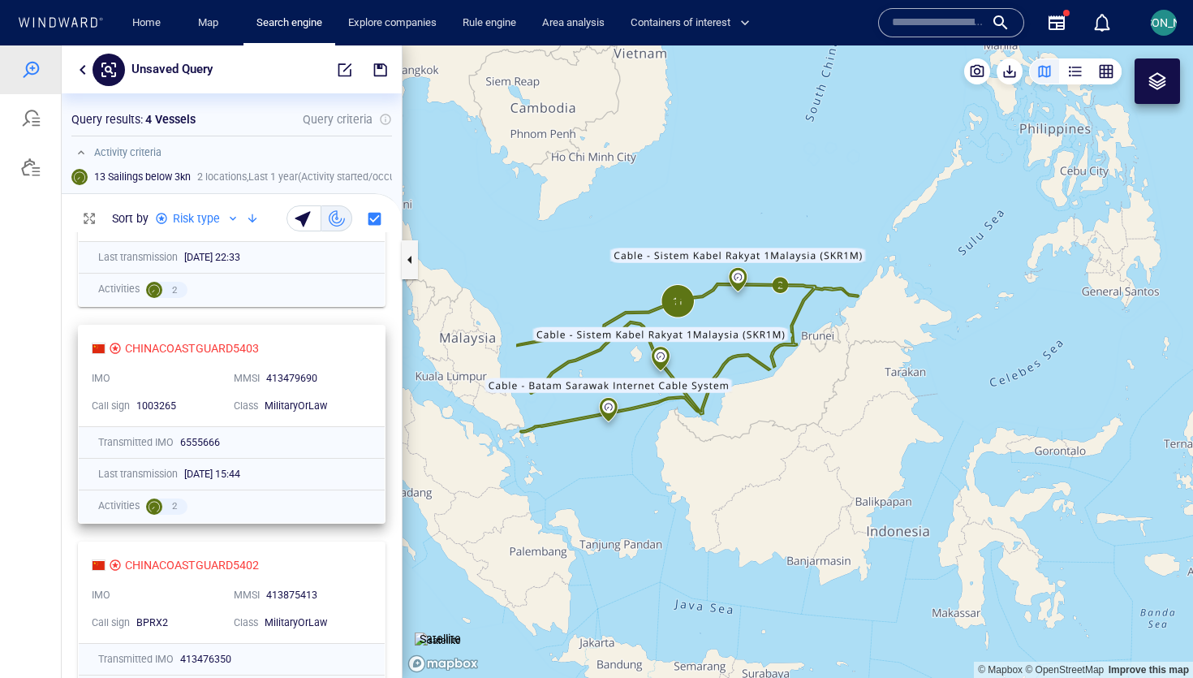
click at [383, 339] on div "CHINACOASTGUARD5403 IMO MMSI [PHONE_NUMBER] Call sign 1003265 Class MilitaryOrL…" at bounding box center [232, 375] width 306 height 101
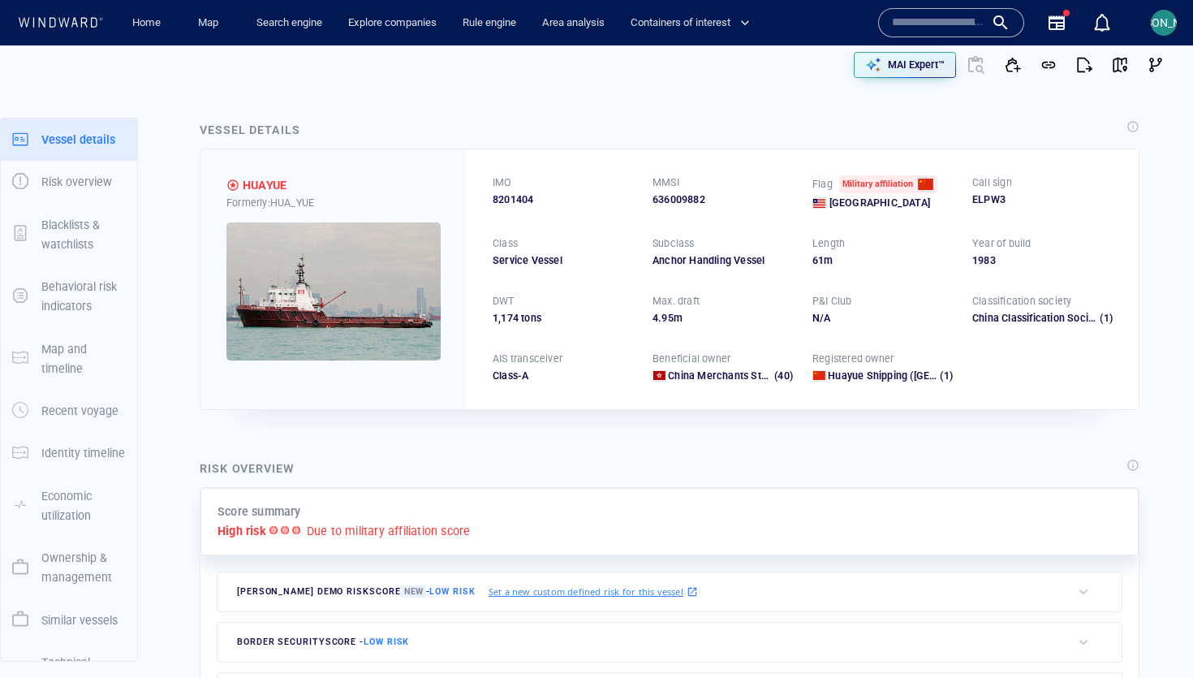
click at [381, 248] on img at bounding box center [333, 291] width 214 height 138
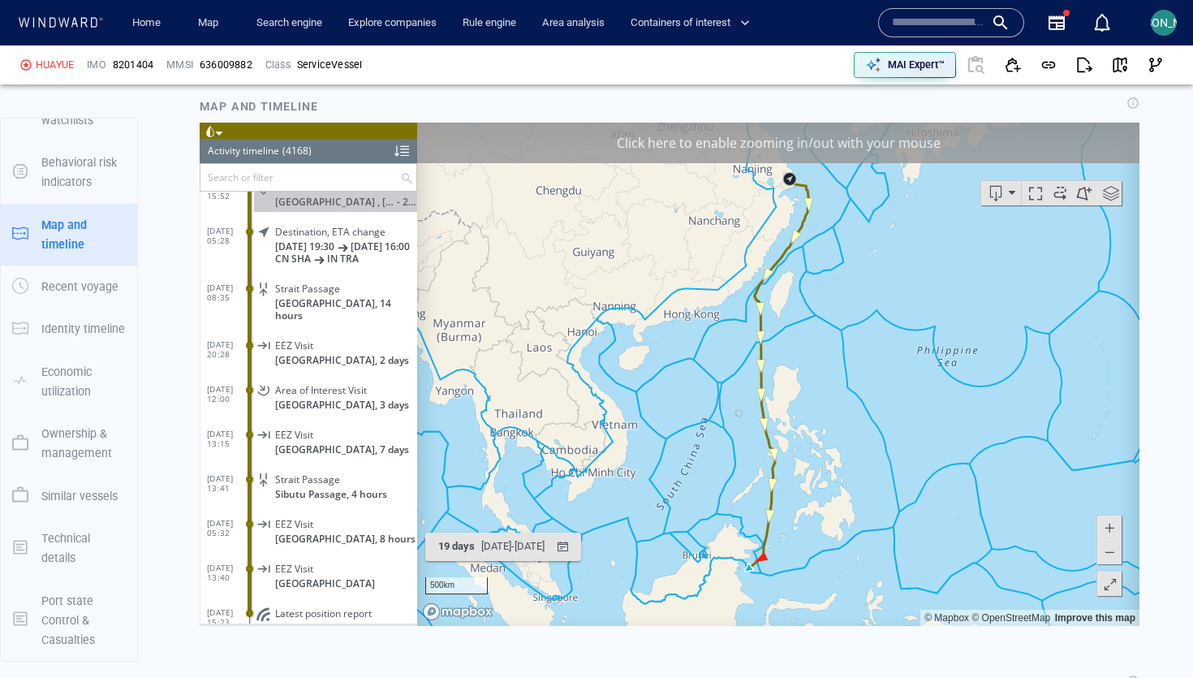
scroll to position [1132, 0]
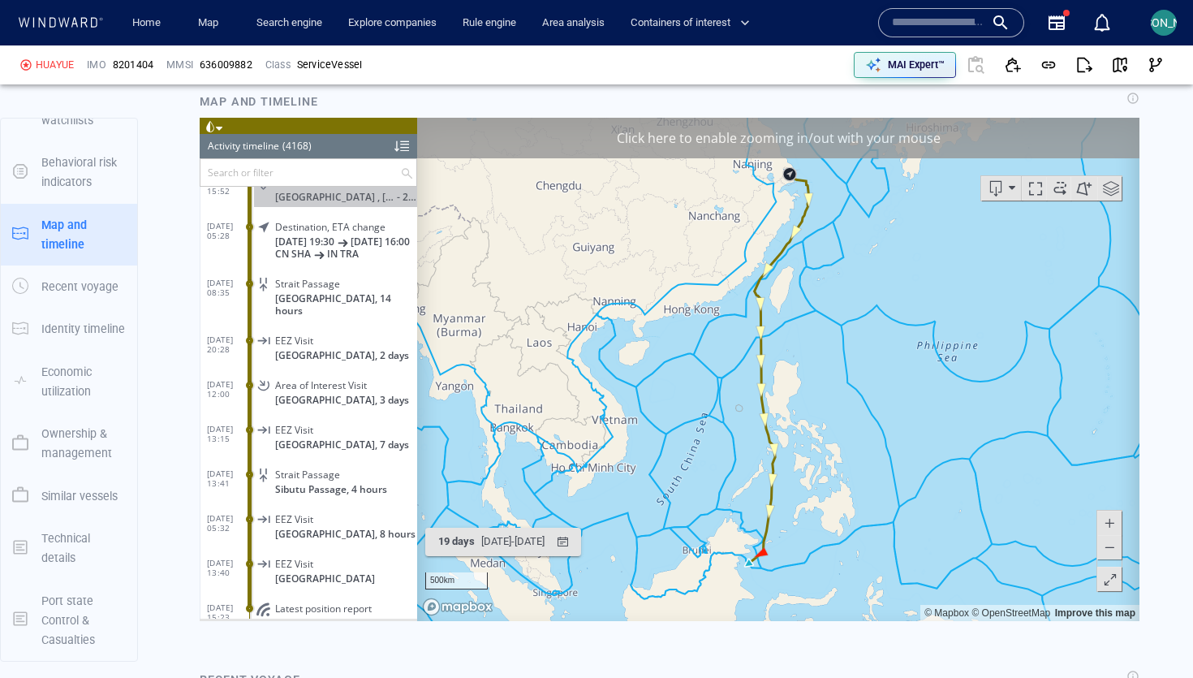
click at [686, 147] on div "Click here to enable zooming in/out with your mouse" at bounding box center [778, 138] width 722 height 41
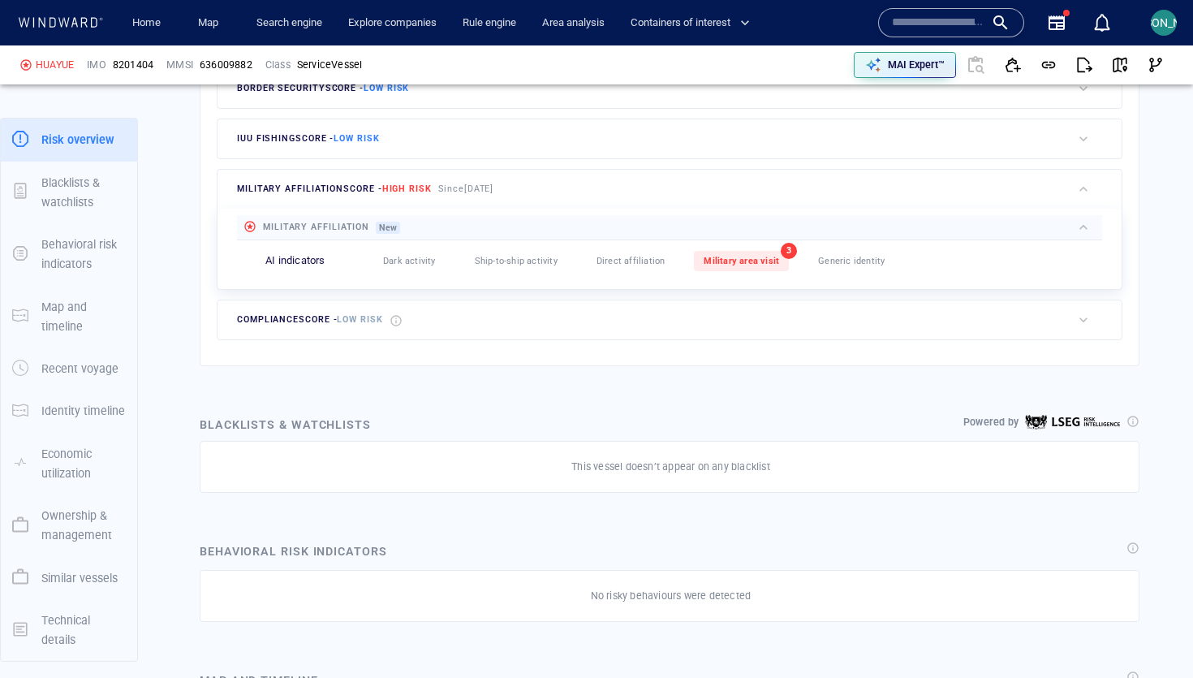
scroll to position [548, 0]
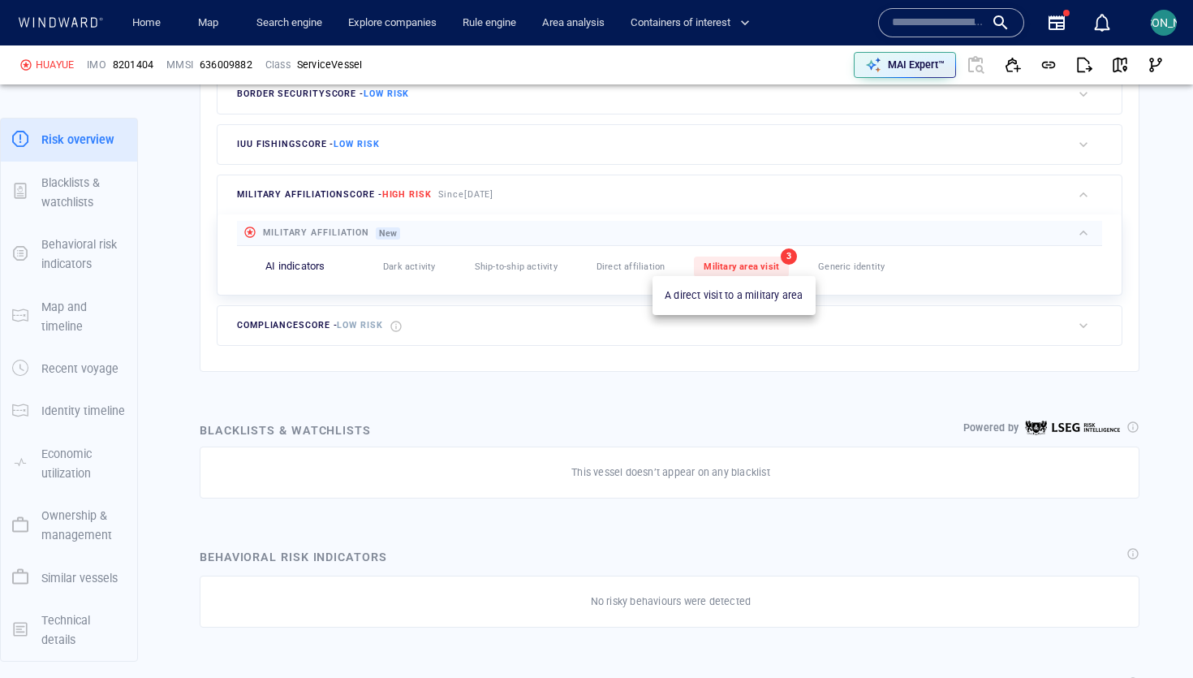
click at [772, 265] on div "Military area visit" at bounding box center [741, 266] width 95 height 20
click at [725, 269] on span "Military area visit" at bounding box center [741, 266] width 75 height 11
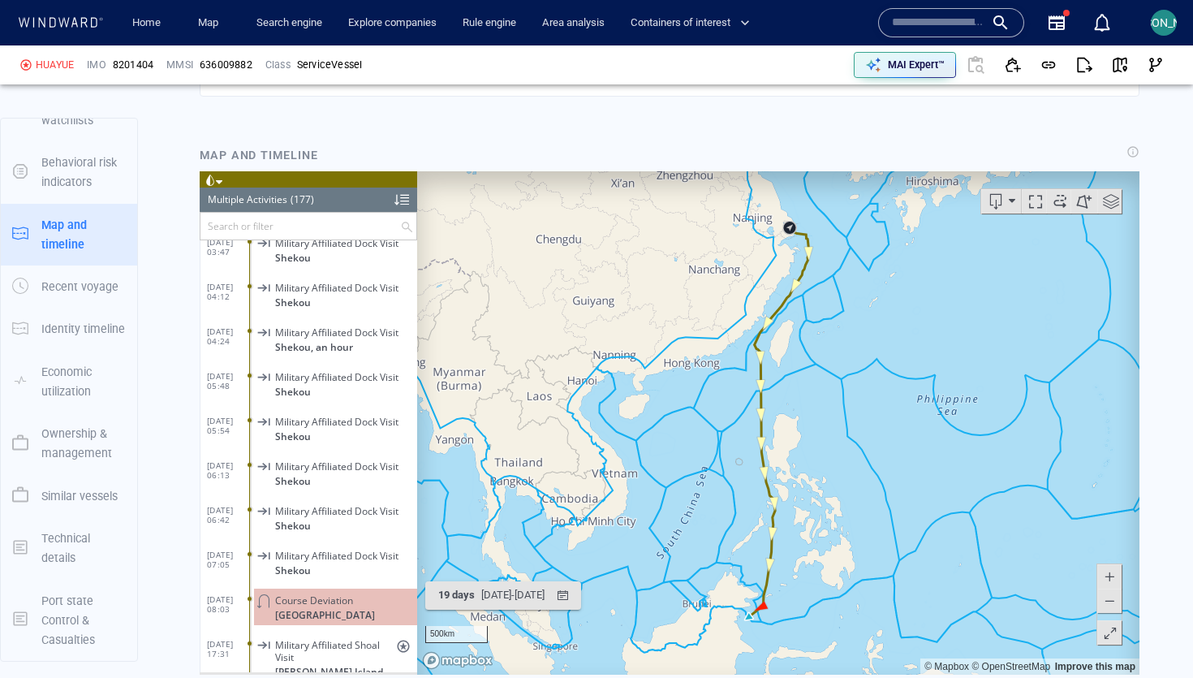
scroll to position [1080, 0]
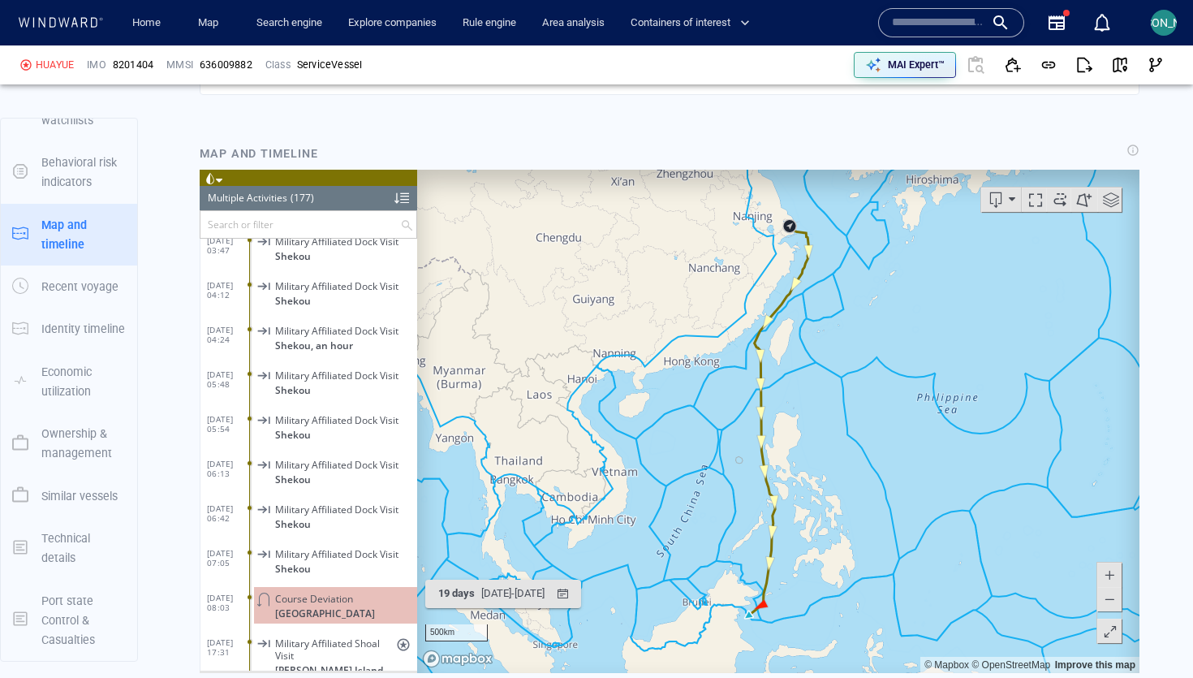
click at [212, 187] on div "Multiple Activities" at bounding box center [248, 198] width 80 height 24
click at [213, 183] on span at bounding box center [209, 178] width 11 height 11
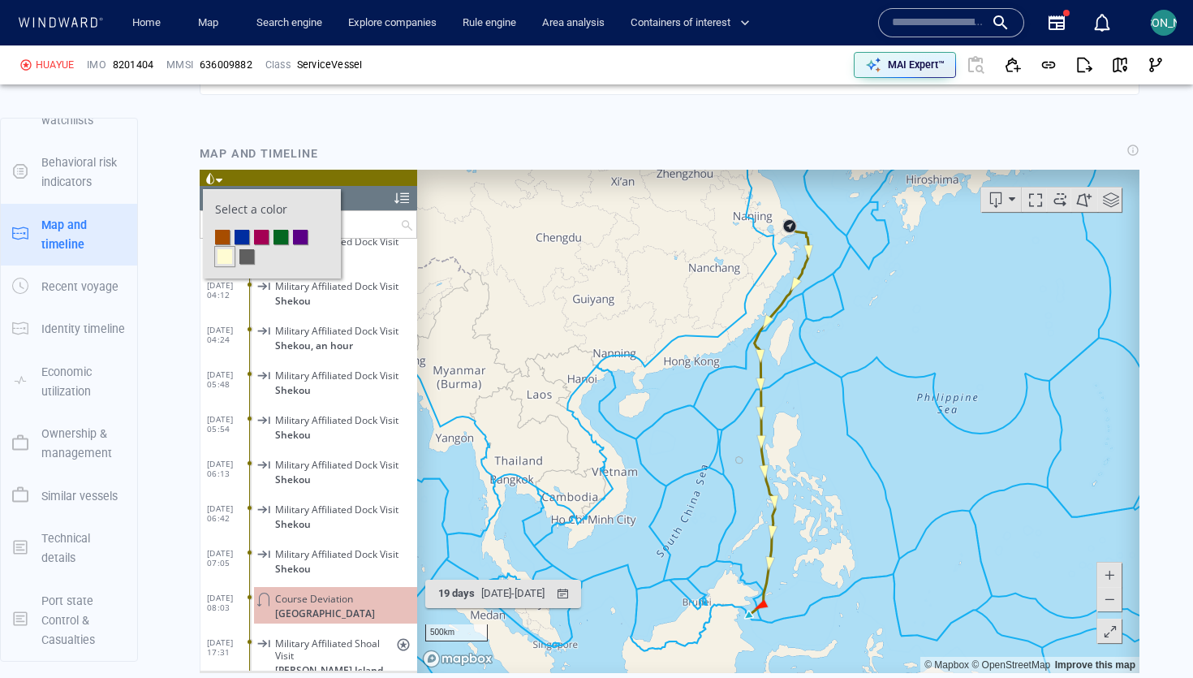
click at [261, 235] on li at bounding box center [261, 237] width 15 height 15
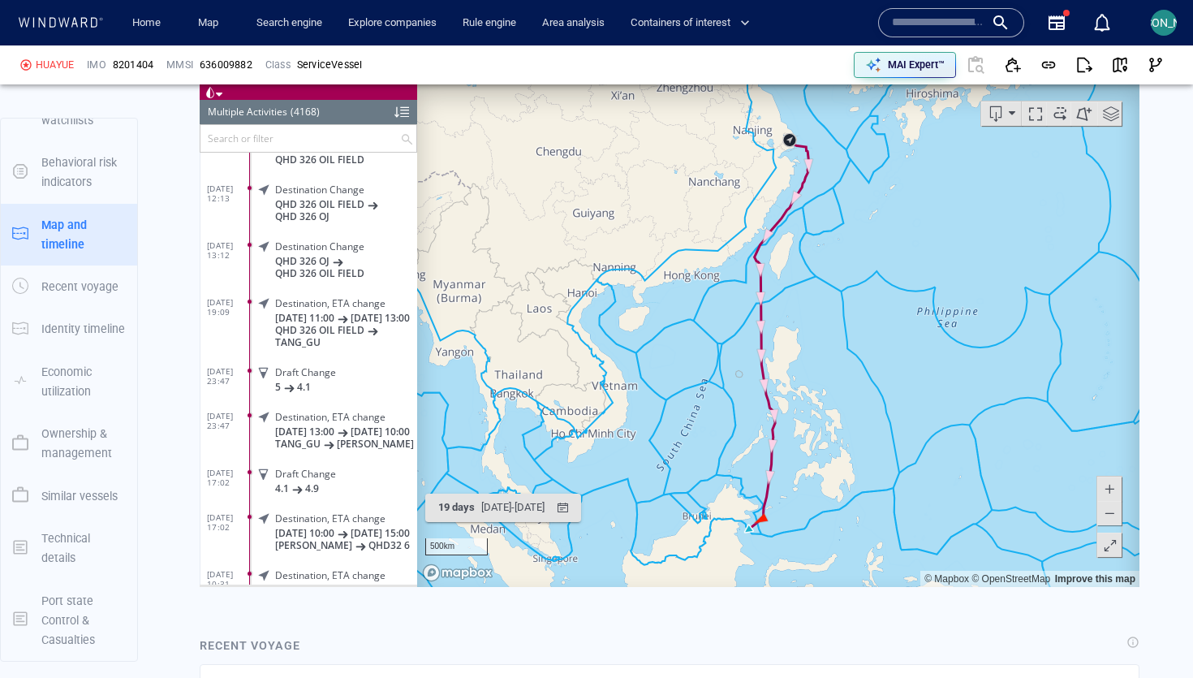
scroll to position [1158, 0]
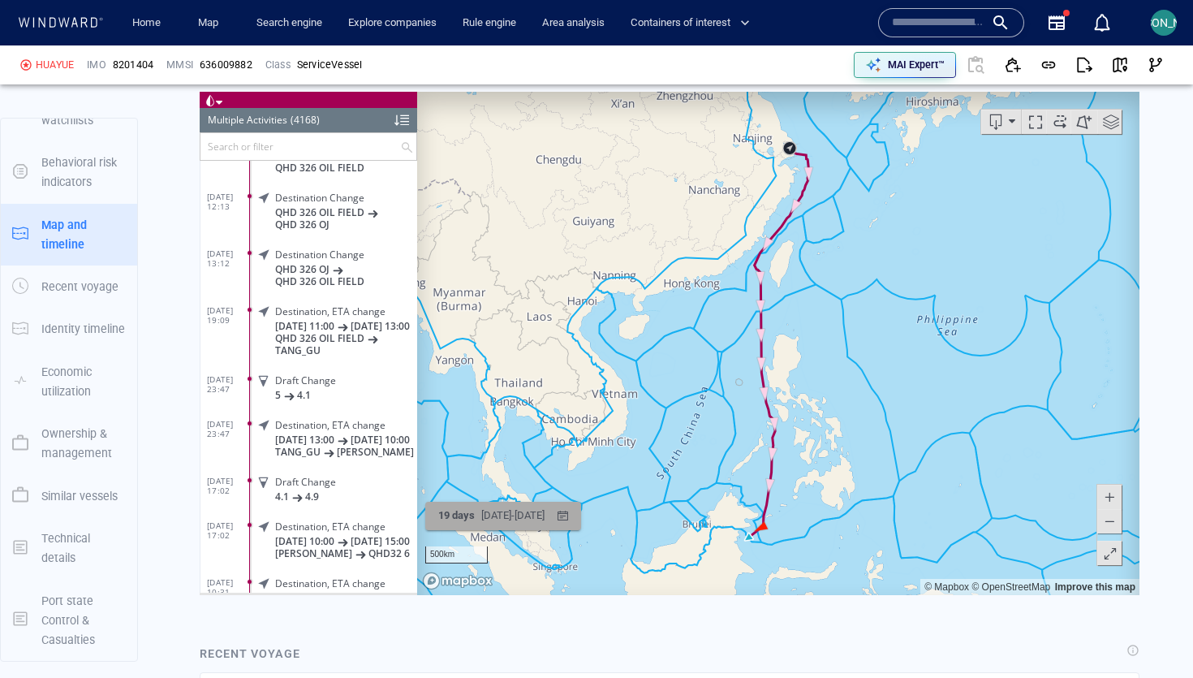
click at [525, 522] on div "16/09/2025 - 06/10/2025" at bounding box center [513, 515] width 70 height 25
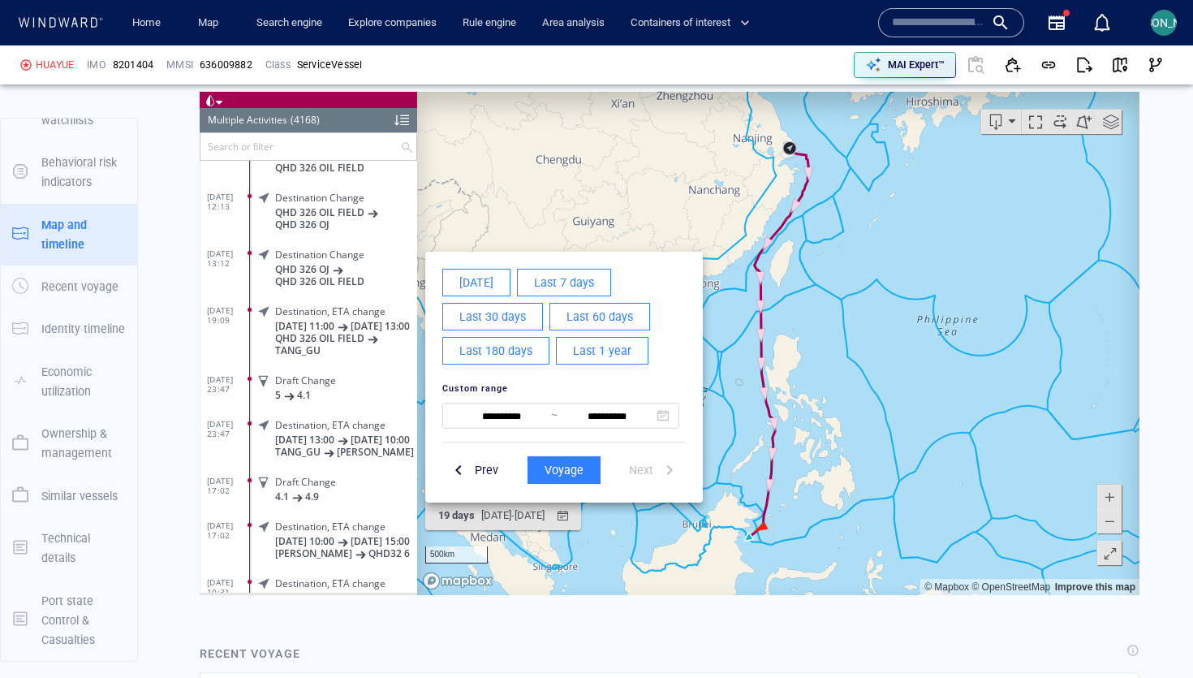
click at [539, 351] on button "Last 180 days" at bounding box center [495, 351] width 107 height 28
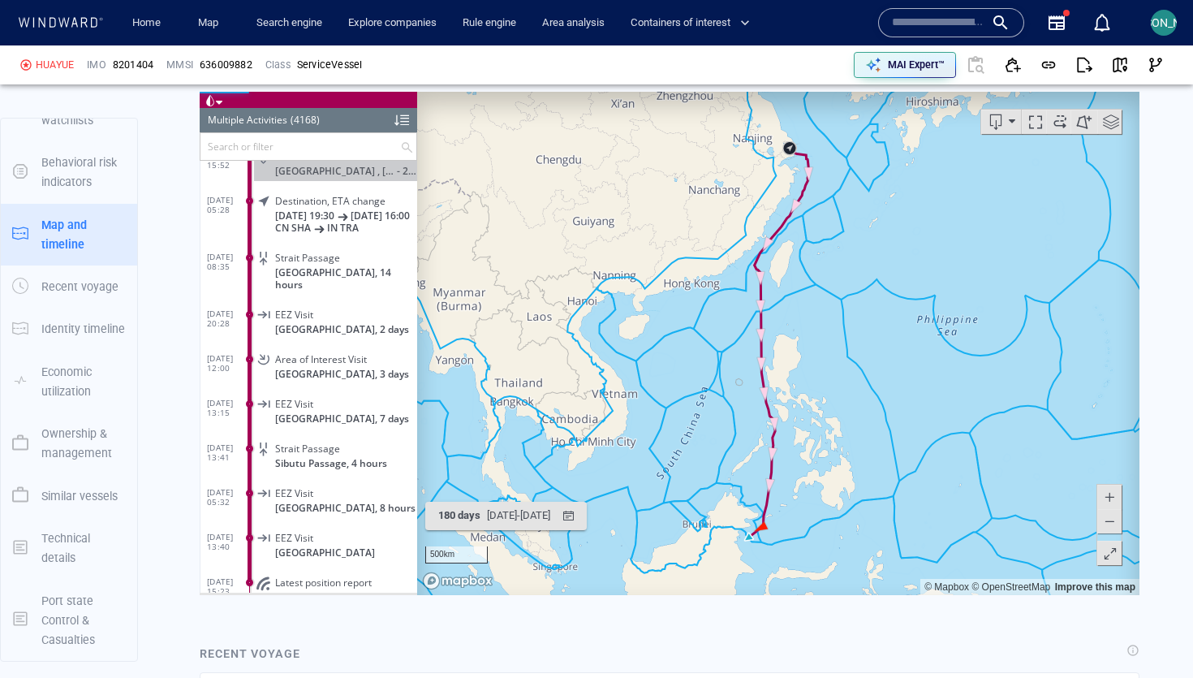
click at [710, 380] on canvas "Map" at bounding box center [778, 343] width 722 height 503
drag, startPoint x: 741, startPoint y: 493, endPoint x: 742, endPoint y: 174, distance: 318.1
click at [742, 174] on canvas "Map" at bounding box center [778, 343] width 722 height 503
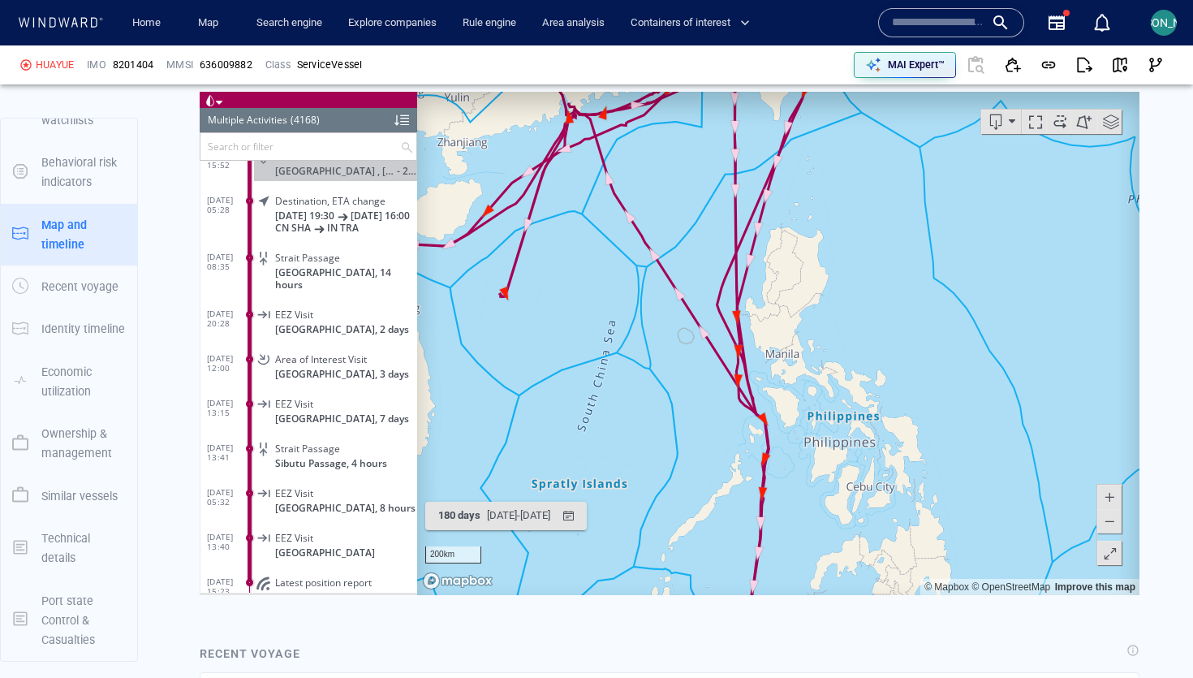
drag, startPoint x: 859, startPoint y: 215, endPoint x: 939, endPoint y: 268, distance: 96.1
click at [883, 238] on canvas "Map" at bounding box center [778, 343] width 722 height 503
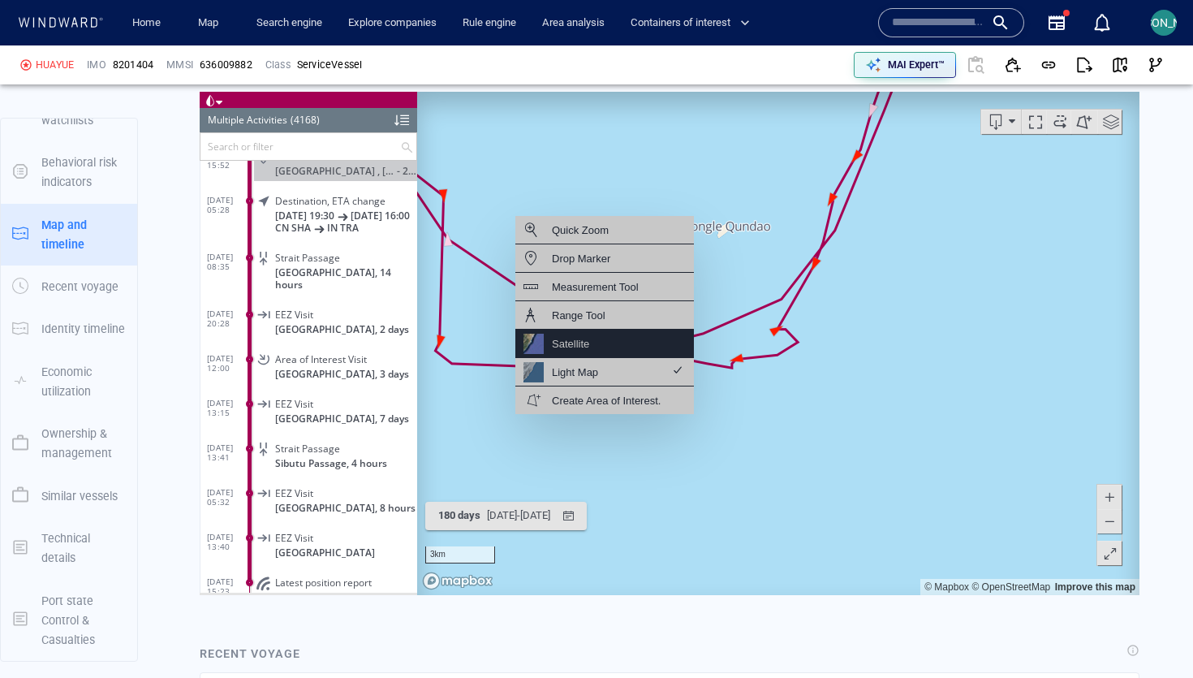
click at [591, 341] on div "Satellite" at bounding box center [604, 343] width 179 height 28
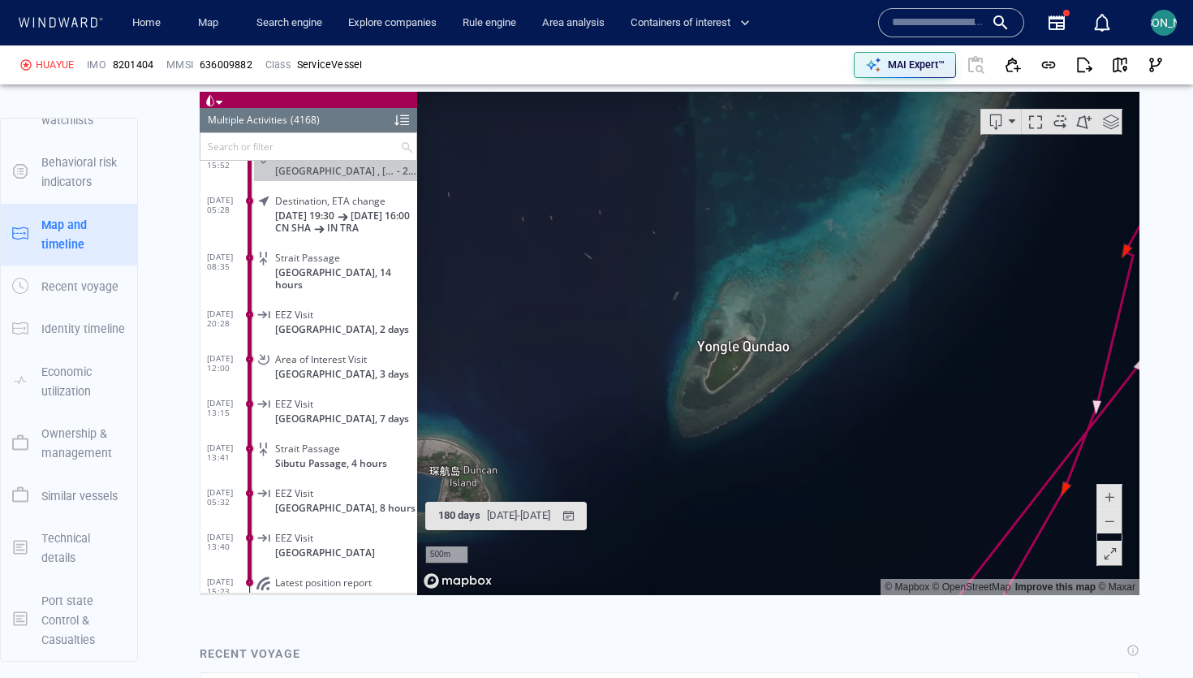
drag, startPoint x: 776, startPoint y: 187, endPoint x: 717, endPoint y: 402, distance: 222.8
click at [717, 402] on canvas "Map" at bounding box center [778, 343] width 722 height 503
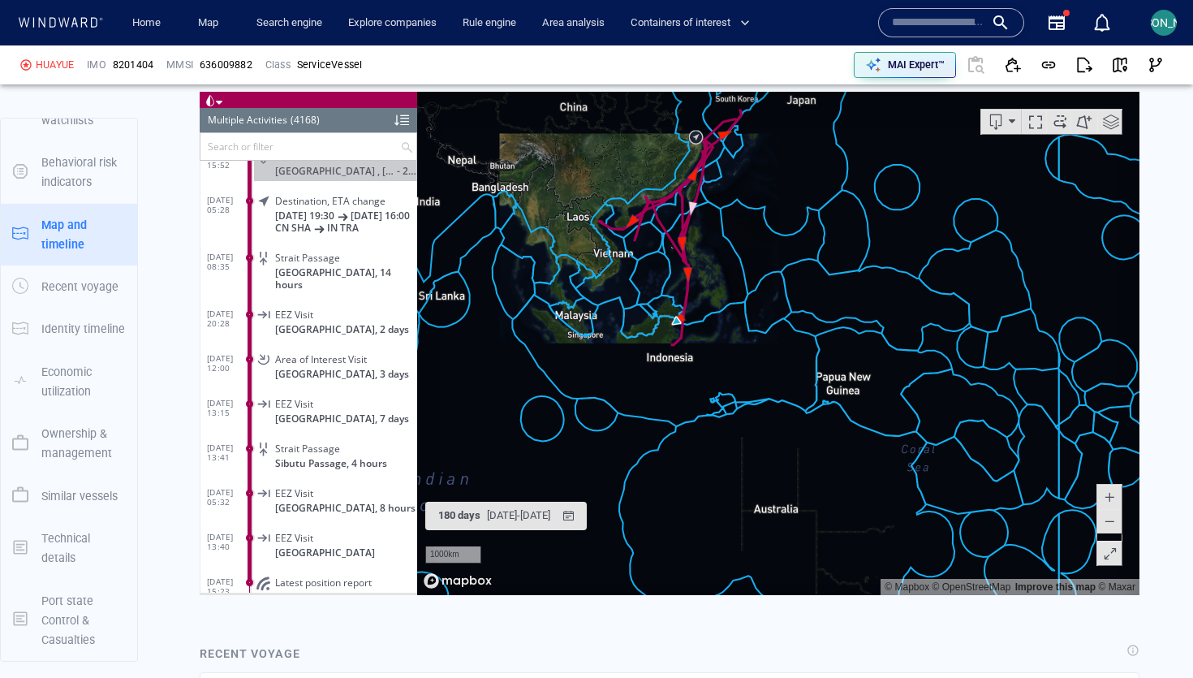
click at [679, 294] on canvas "Map" at bounding box center [778, 343] width 722 height 503
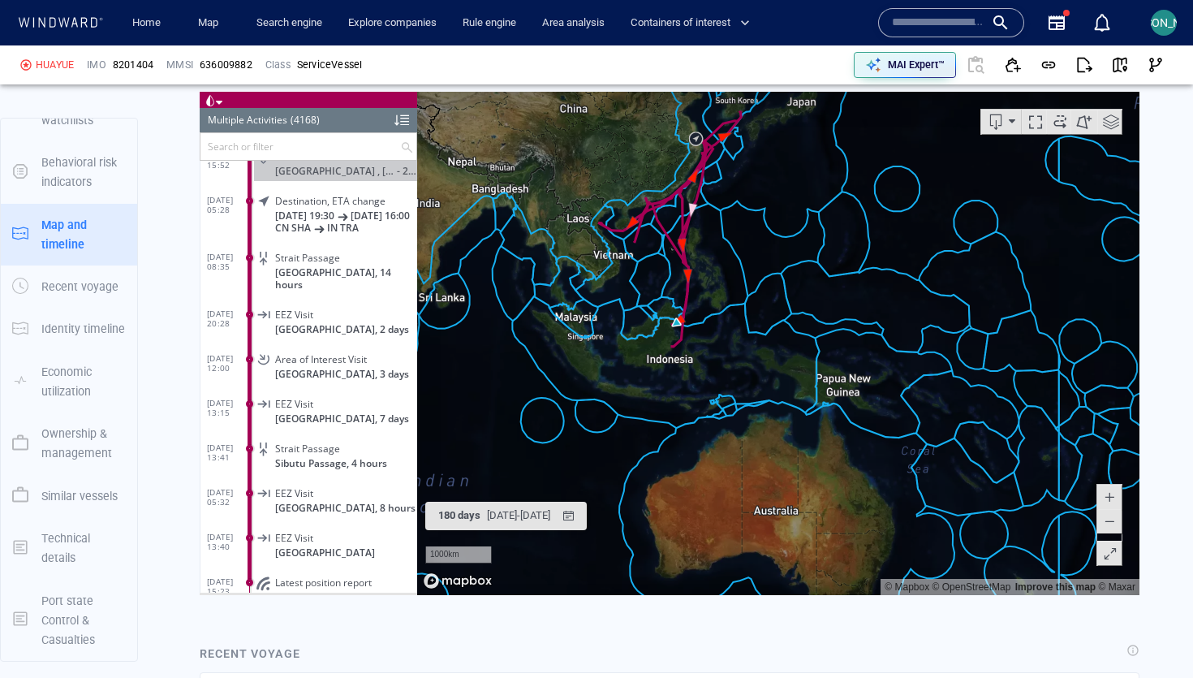
drag, startPoint x: 743, startPoint y: 166, endPoint x: 719, endPoint y: 380, distance: 215.6
click at [719, 381] on canvas "Map" at bounding box center [778, 343] width 722 height 503
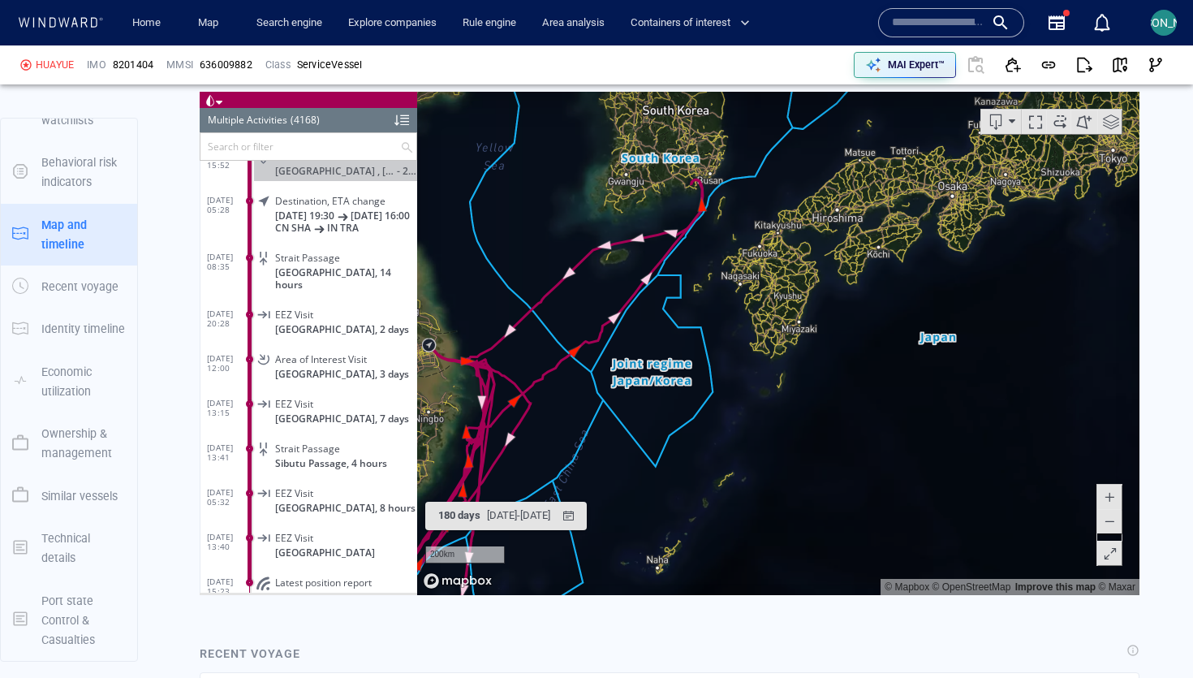
drag, startPoint x: 441, startPoint y: 368, endPoint x: 618, endPoint y: 347, distance: 178.1
click at [618, 348] on canvas "Map" at bounding box center [778, 343] width 722 height 503
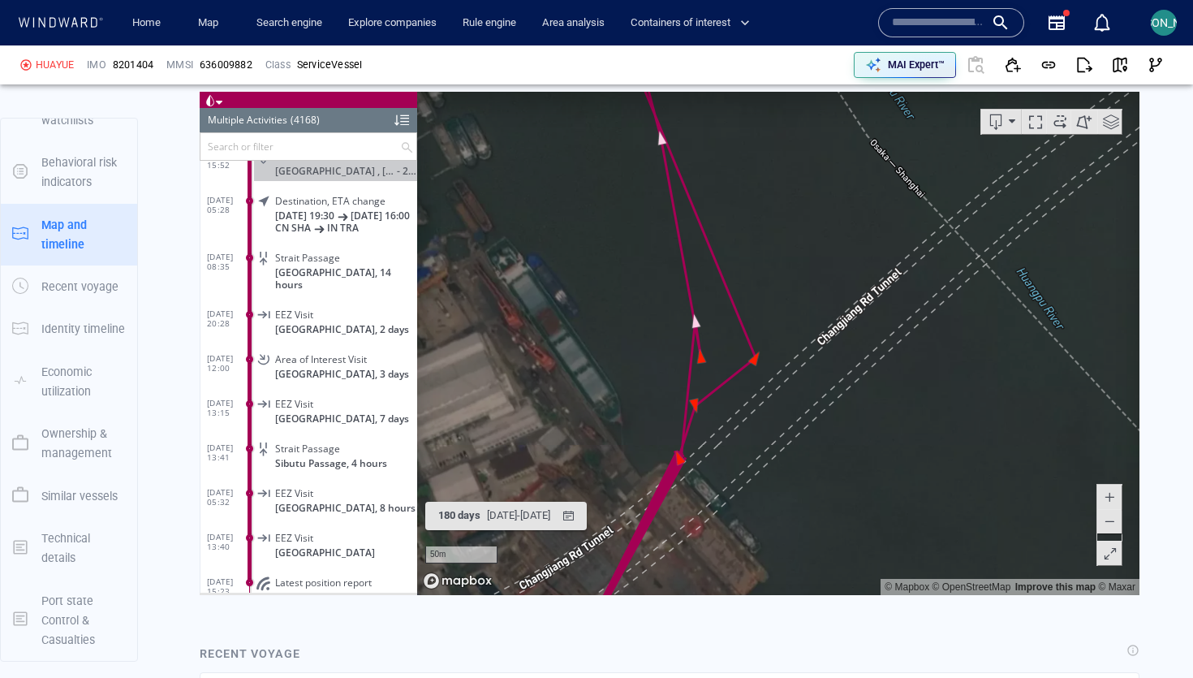
drag, startPoint x: 584, startPoint y: 241, endPoint x: 848, endPoint y: 169, distance: 273.4
click at [848, 169] on canvas "Map" at bounding box center [778, 343] width 722 height 503
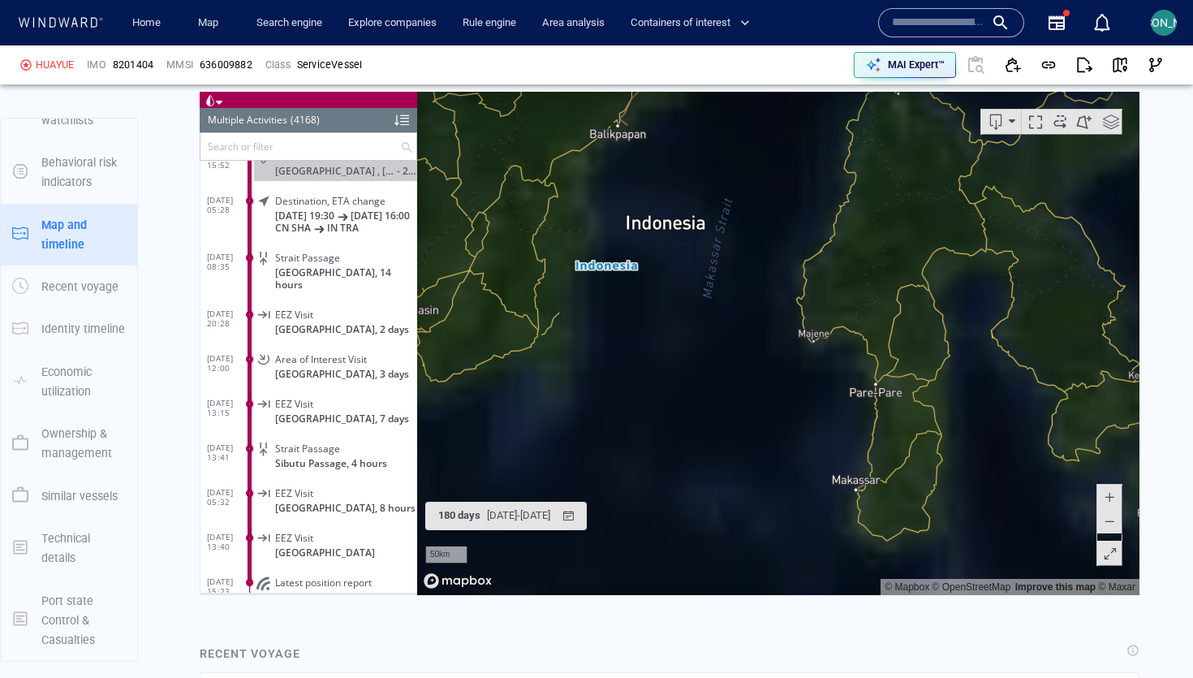
drag, startPoint x: 768, startPoint y: 204, endPoint x: 765, endPoint y: 562, distance: 357.9
click at [765, 570] on canvas "Map" at bounding box center [778, 343] width 722 height 503
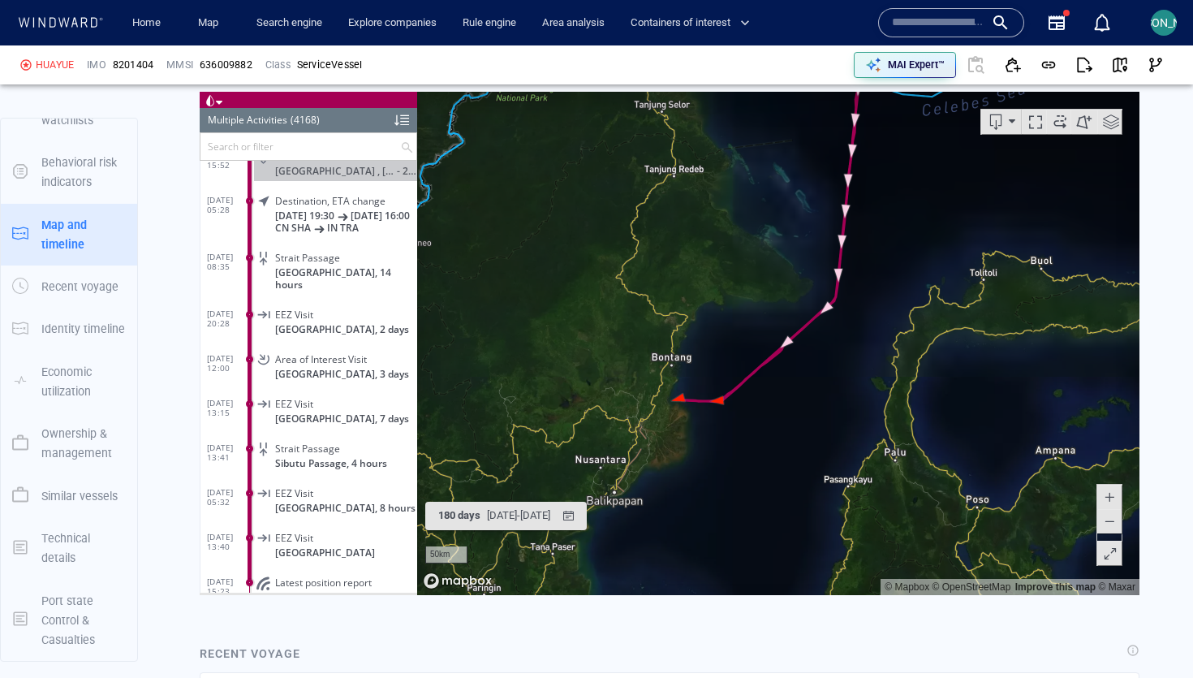
drag, startPoint x: 724, startPoint y: 321, endPoint x: 724, endPoint y: 456, distance: 135.5
click at [724, 456] on canvas "Map" at bounding box center [778, 343] width 722 height 503
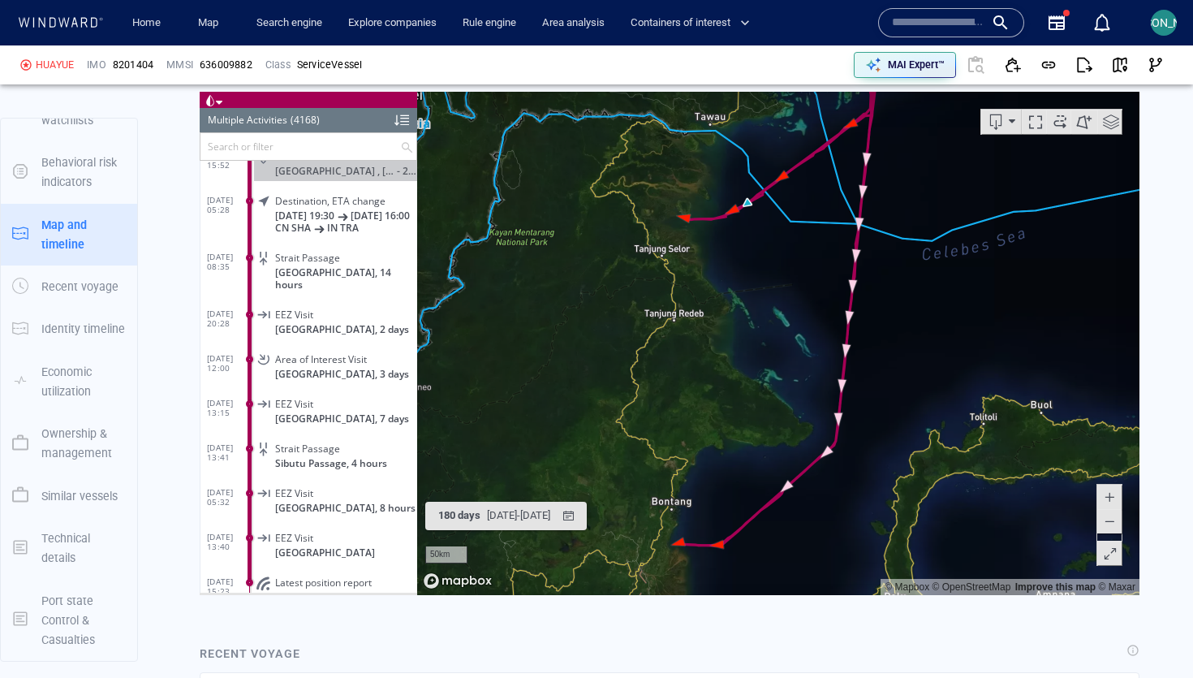
scroll to position [720, 0]
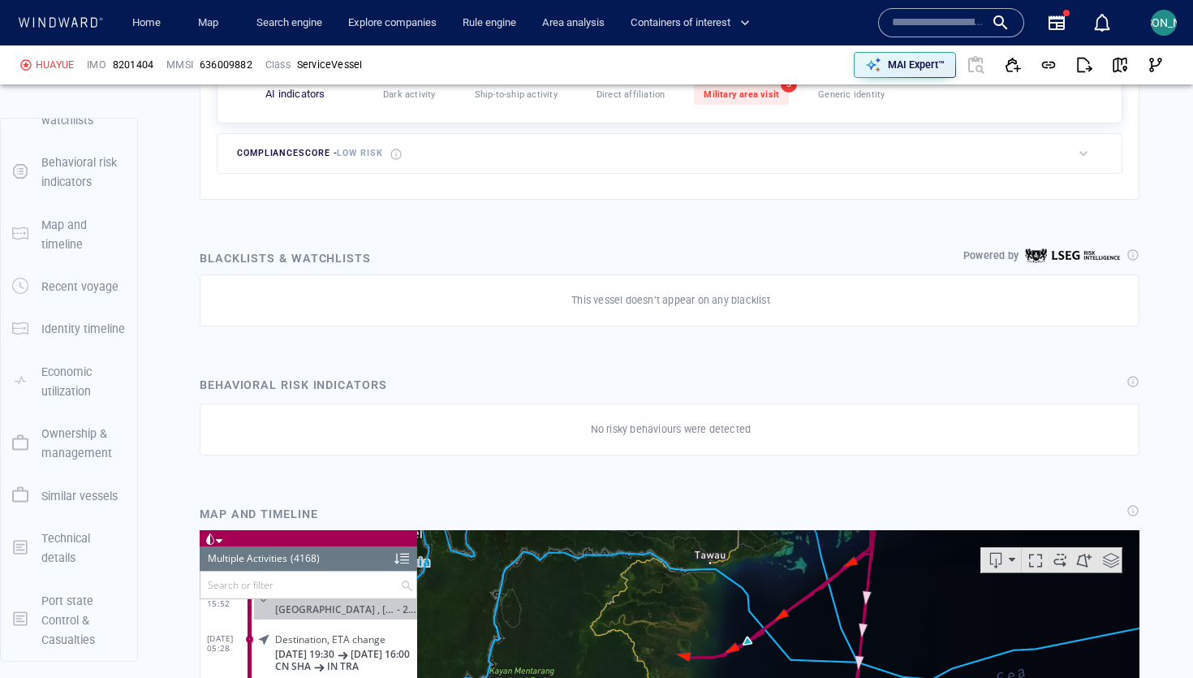
click at [768, 92] on span "Military area visit" at bounding box center [741, 94] width 75 height 11
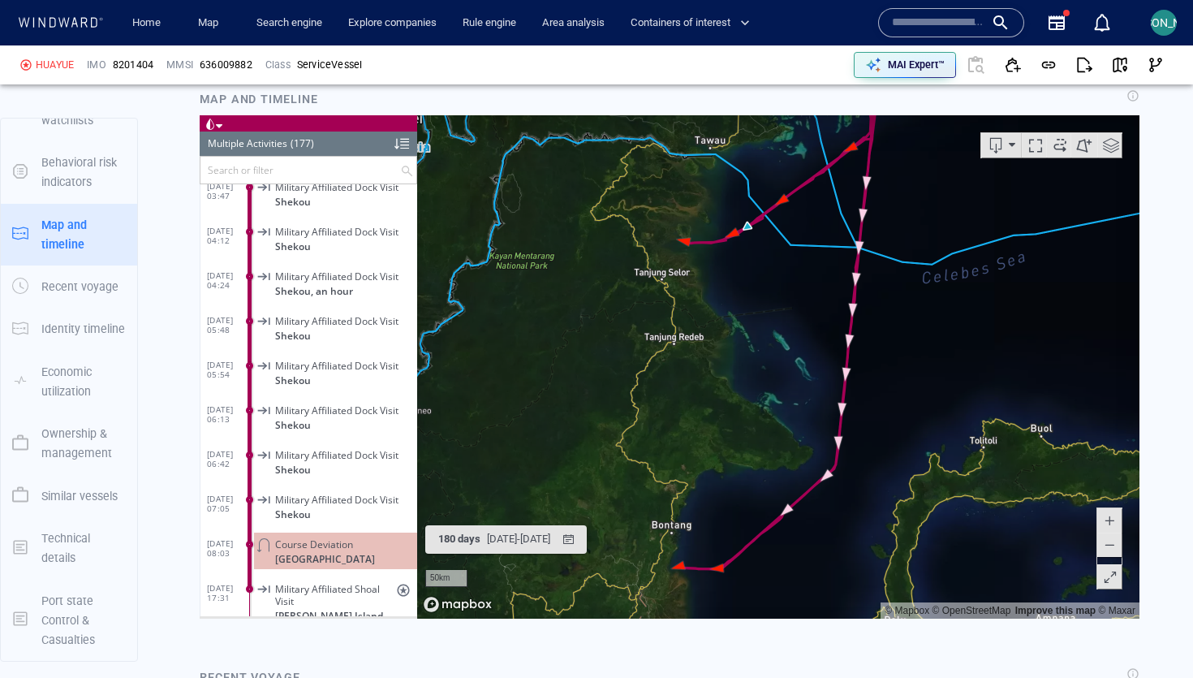
scroll to position [1135, 0]
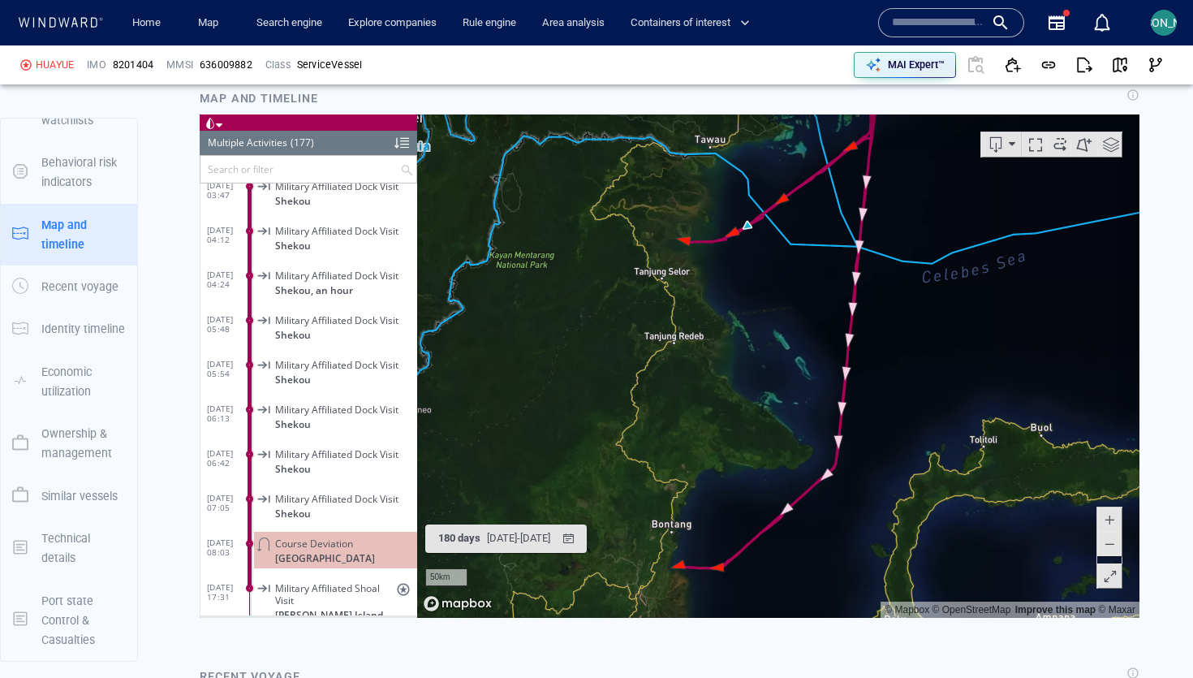
click at [368, 507] on p "Shekou" at bounding box center [346, 513] width 142 height 12
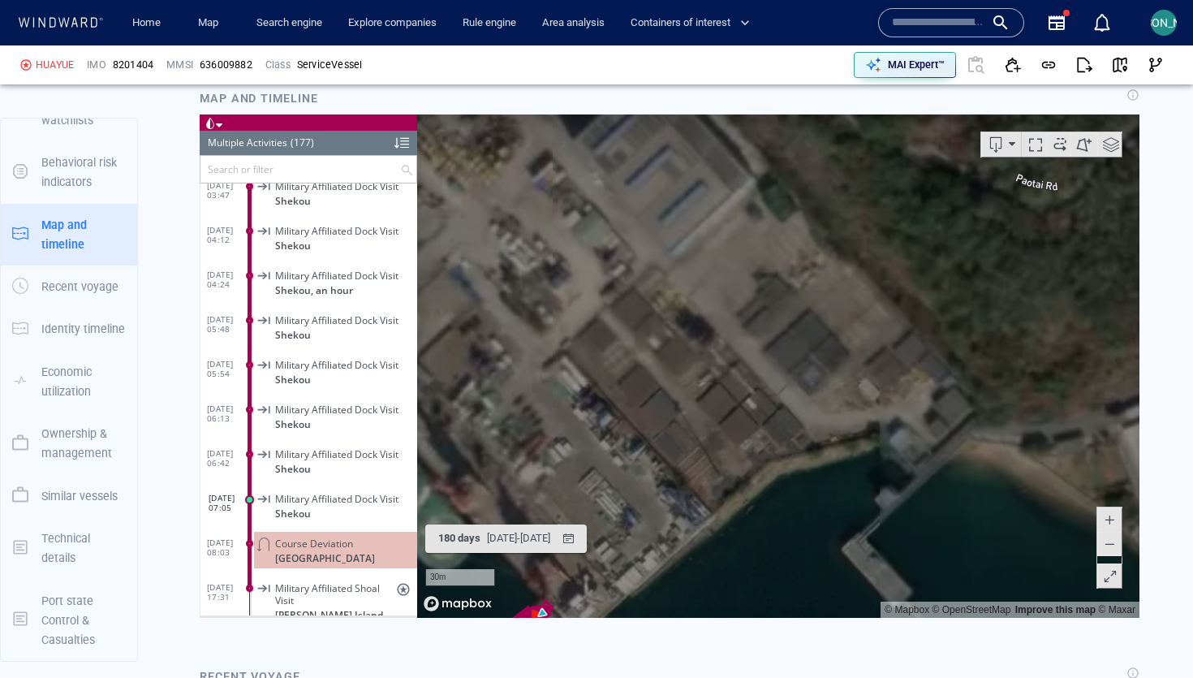
drag, startPoint x: 639, startPoint y: 344, endPoint x: 854, endPoint y: 153, distance: 287.3
click at [854, 153] on canvas "Map" at bounding box center [778, 365] width 722 height 503
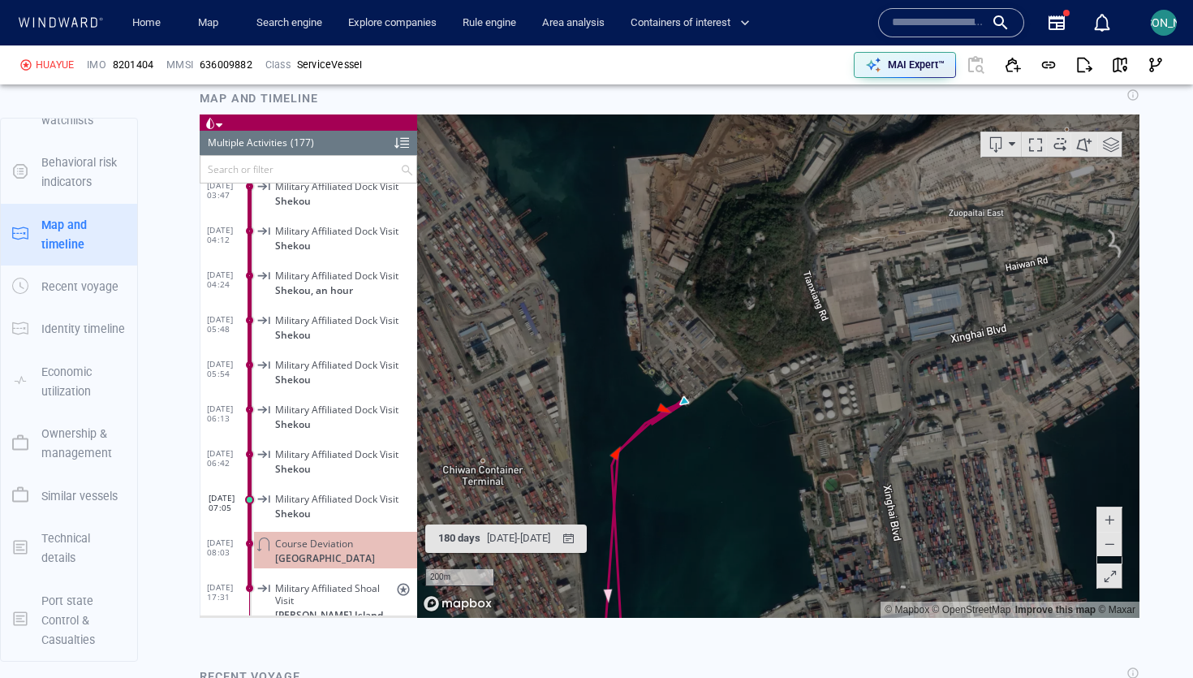
click at [1113, 144] on span at bounding box center [1111, 144] width 24 height 24
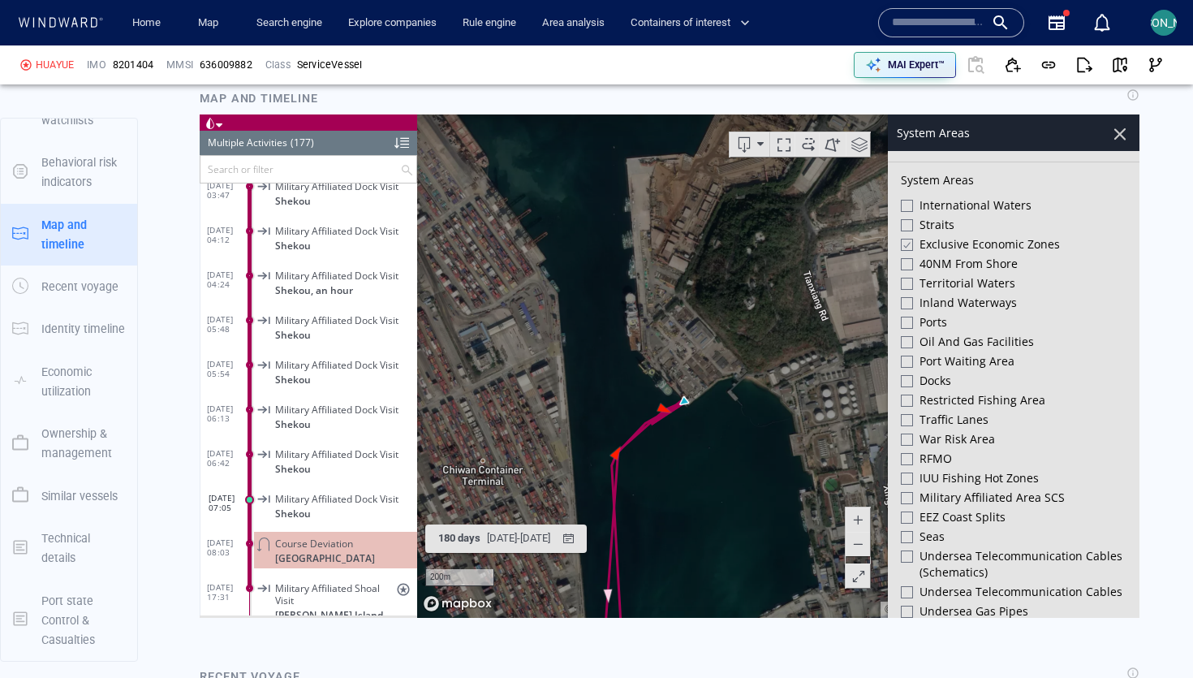
scroll to position [407, 0]
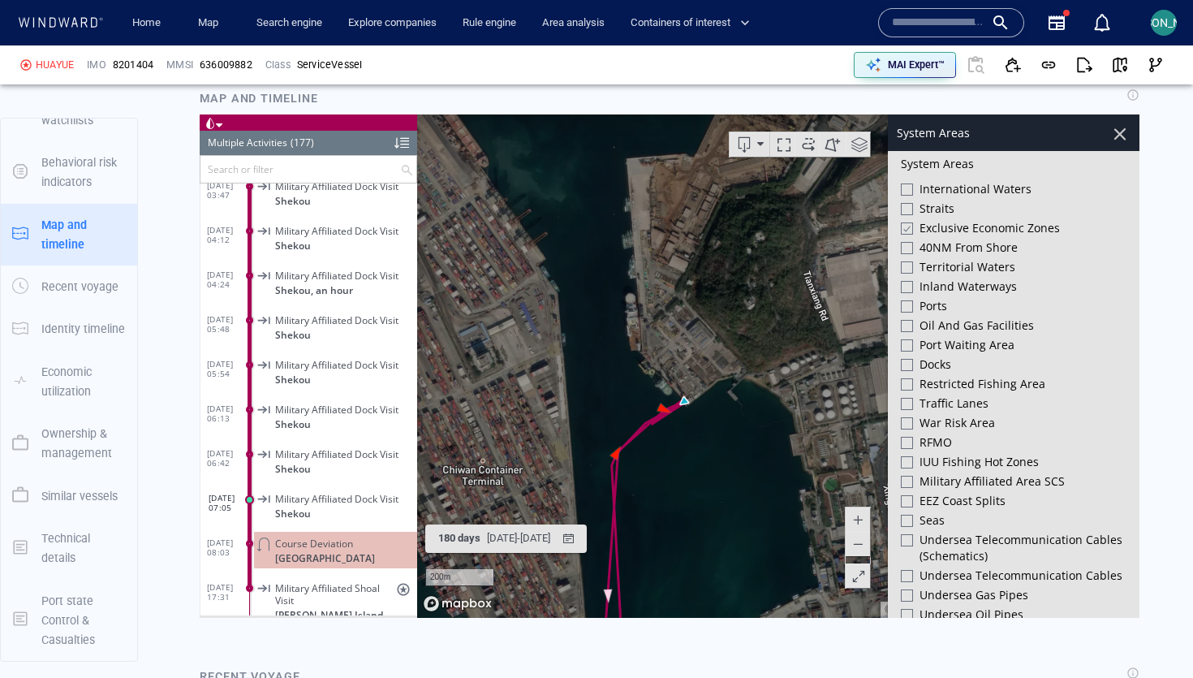
click at [907, 479] on div at bounding box center [907, 482] width 12 height 12
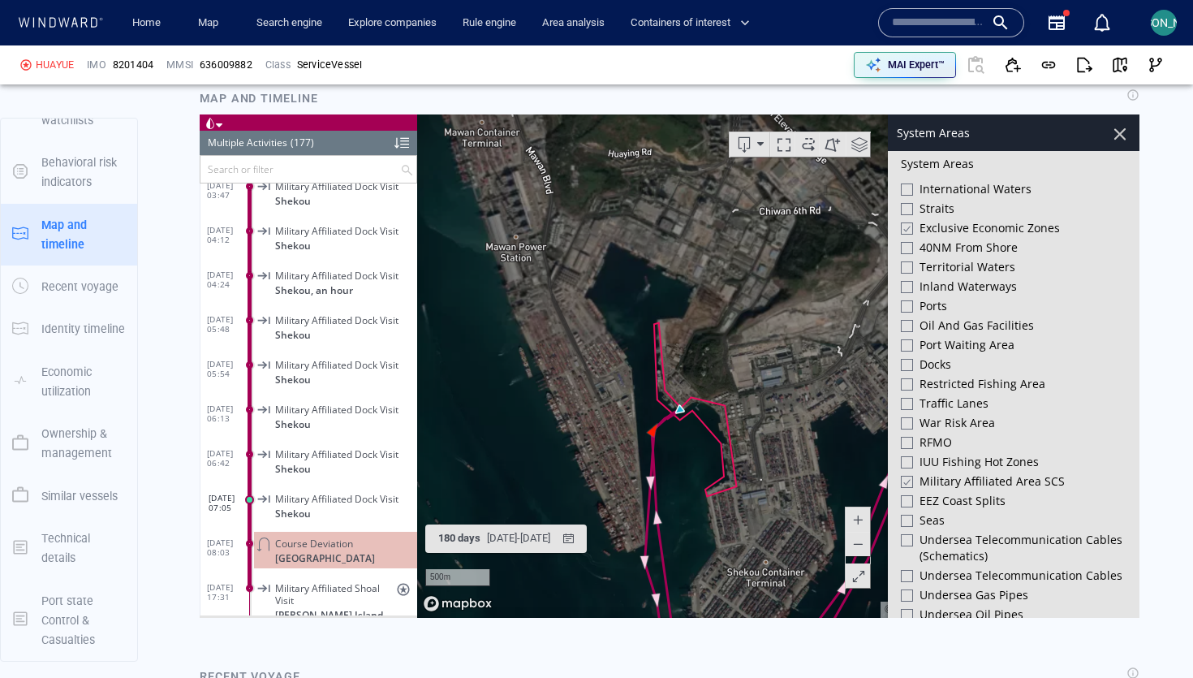
drag, startPoint x: 699, startPoint y: 462, endPoint x: 630, endPoint y: 384, distance: 104.0
click at [630, 384] on canvas "Map" at bounding box center [778, 365] width 722 height 503
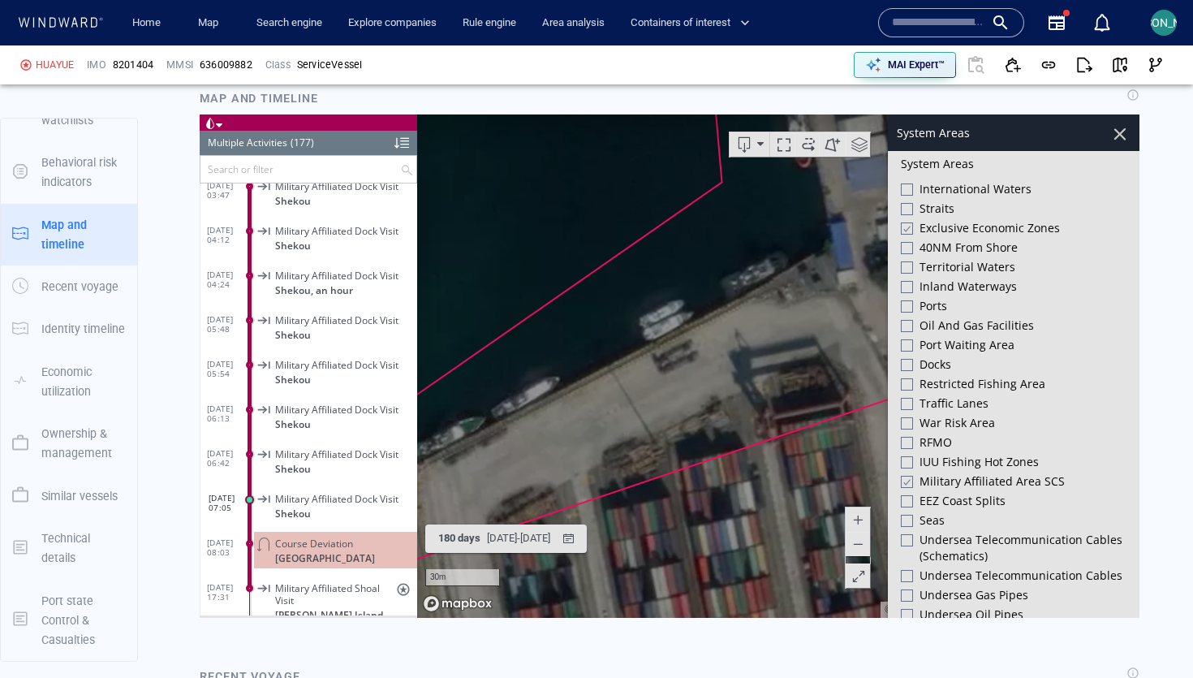
drag, startPoint x: 510, startPoint y: 463, endPoint x: 691, endPoint y: 273, distance: 261.7
click at [691, 273] on canvas "Map" at bounding box center [778, 365] width 722 height 503
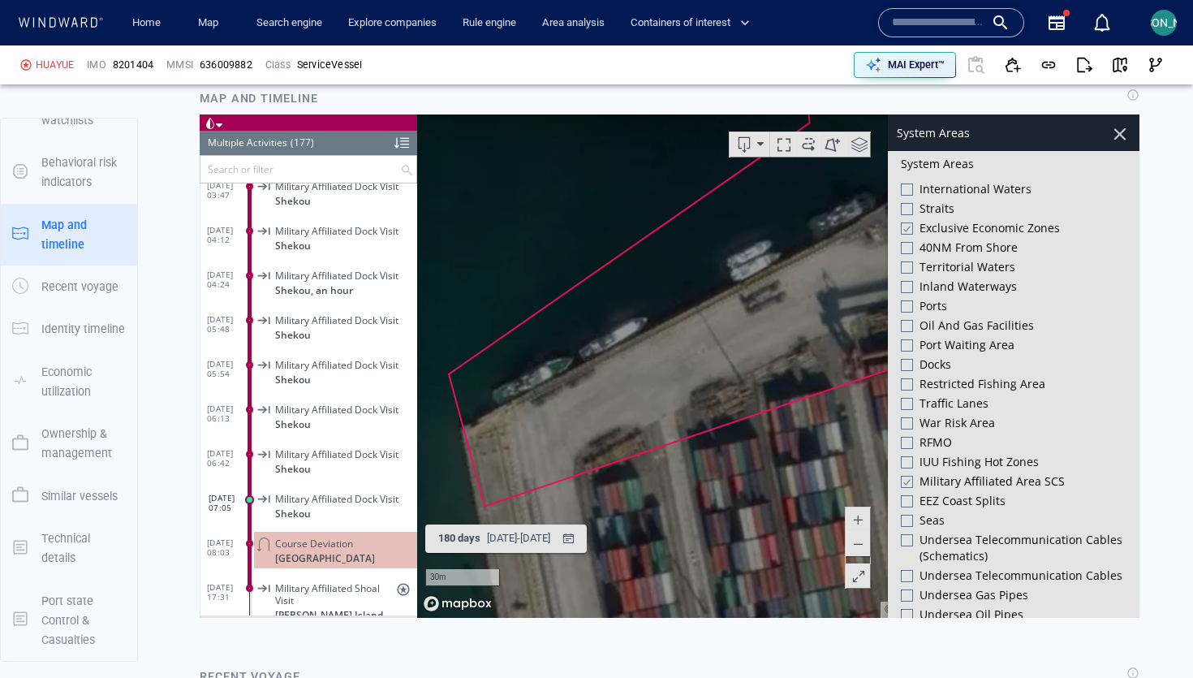
drag, startPoint x: 577, startPoint y: 351, endPoint x: 358, endPoint y: 592, distance: 326.3
click at [356, 593] on div "Loading vessel activities... Multiple Activities (177) (Still Loading...) Searc…" at bounding box center [670, 365] width 940 height 503
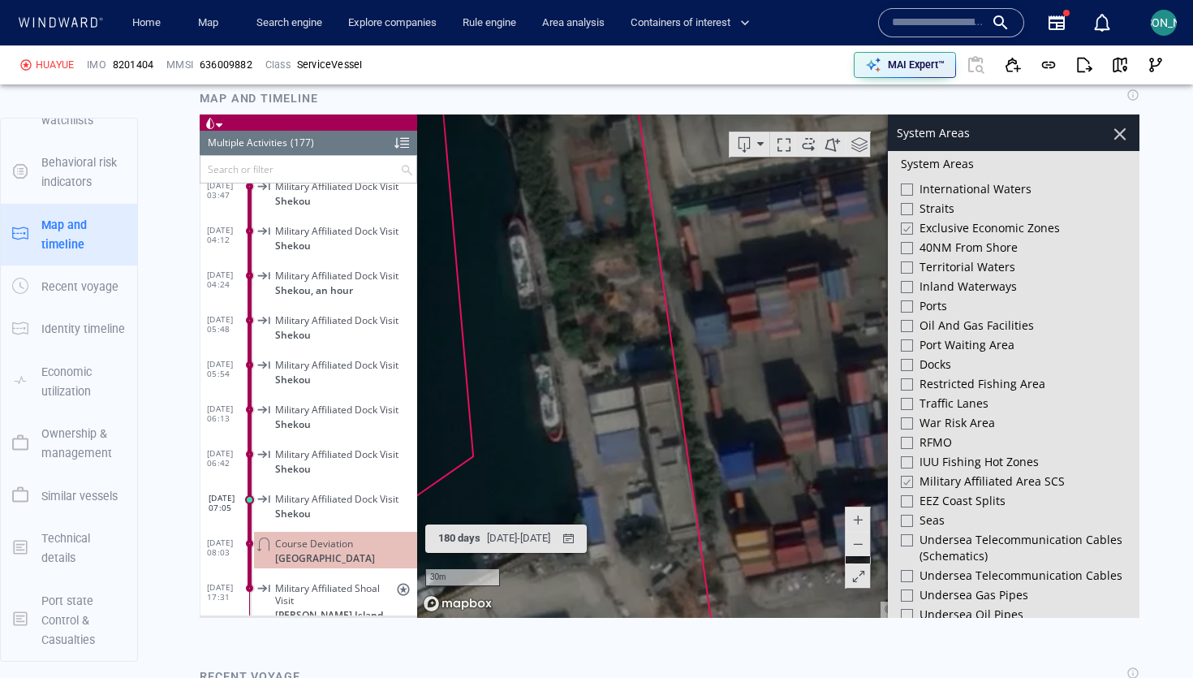
drag, startPoint x: 460, startPoint y: 350, endPoint x: 536, endPoint y: 520, distance: 186.7
click at [536, 520] on canvas "Map" at bounding box center [778, 365] width 722 height 503
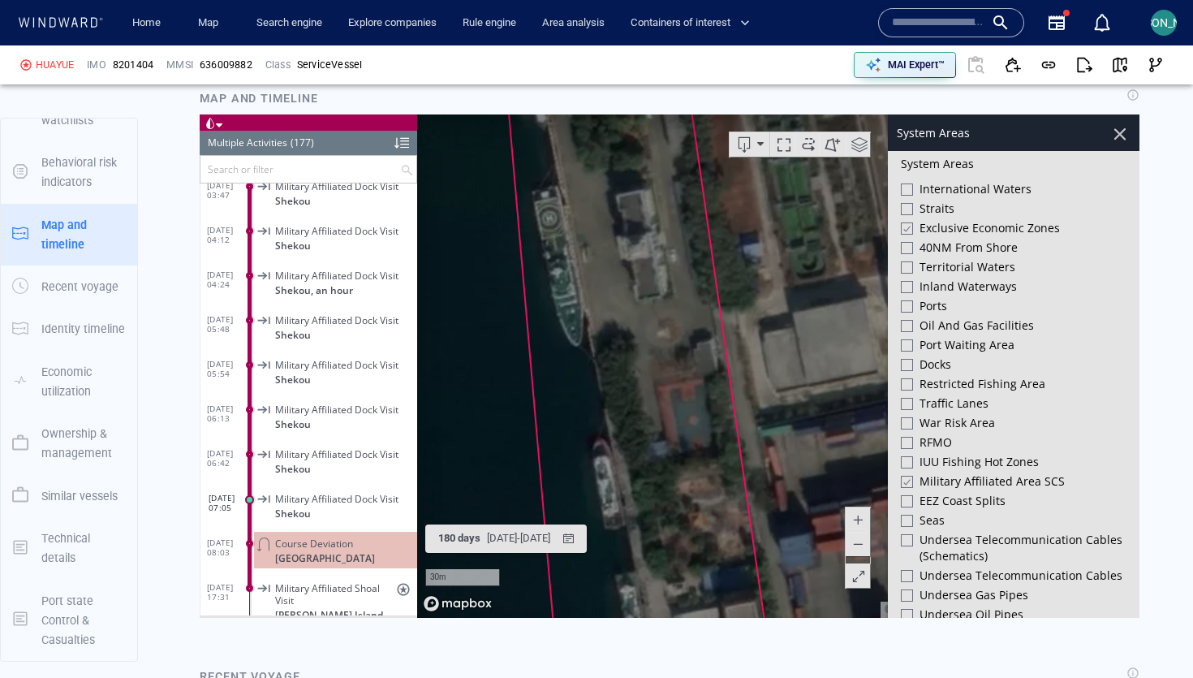
drag, startPoint x: 478, startPoint y: 228, endPoint x: 562, endPoint y: 463, distance: 249.7
click at [562, 463] on canvas "Map" at bounding box center [778, 365] width 722 height 503
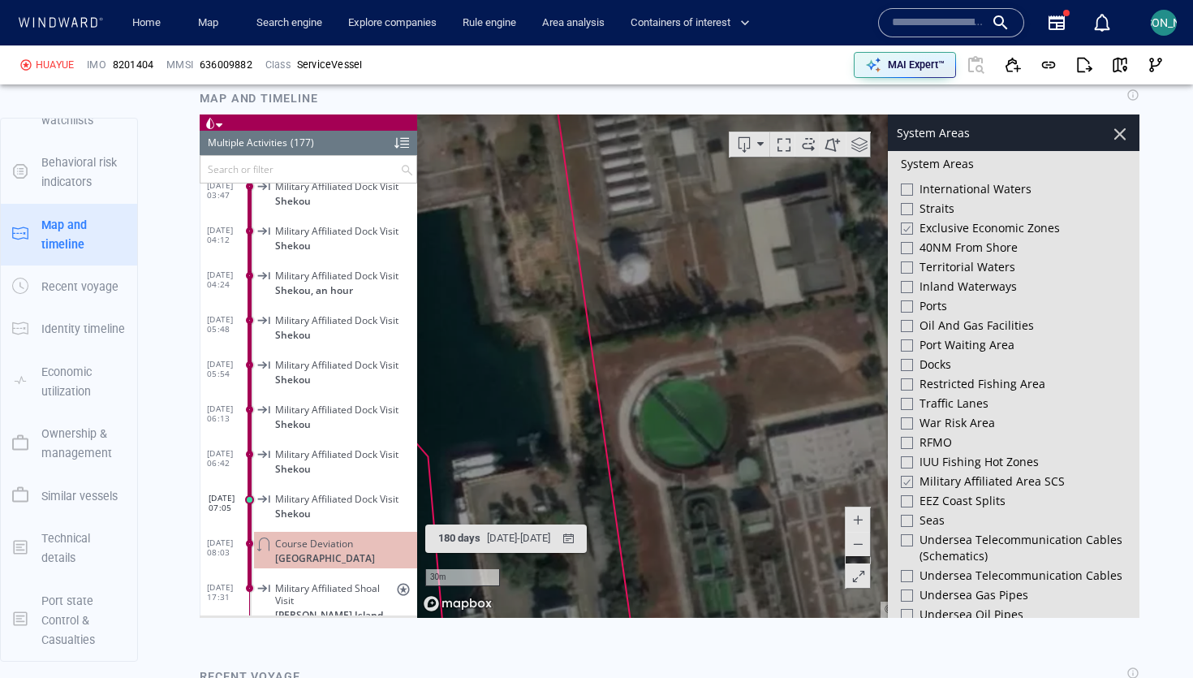
drag, startPoint x: 548, startPoint y: 300, endPoint x: 853, endPoint y: 677, distance: 484.6
click at [853, 618] on html "Loading vessel activities... Multiple Activities (177) (Still Loading...) Searc…" at bounding box center [670, 365] width 940 height 503
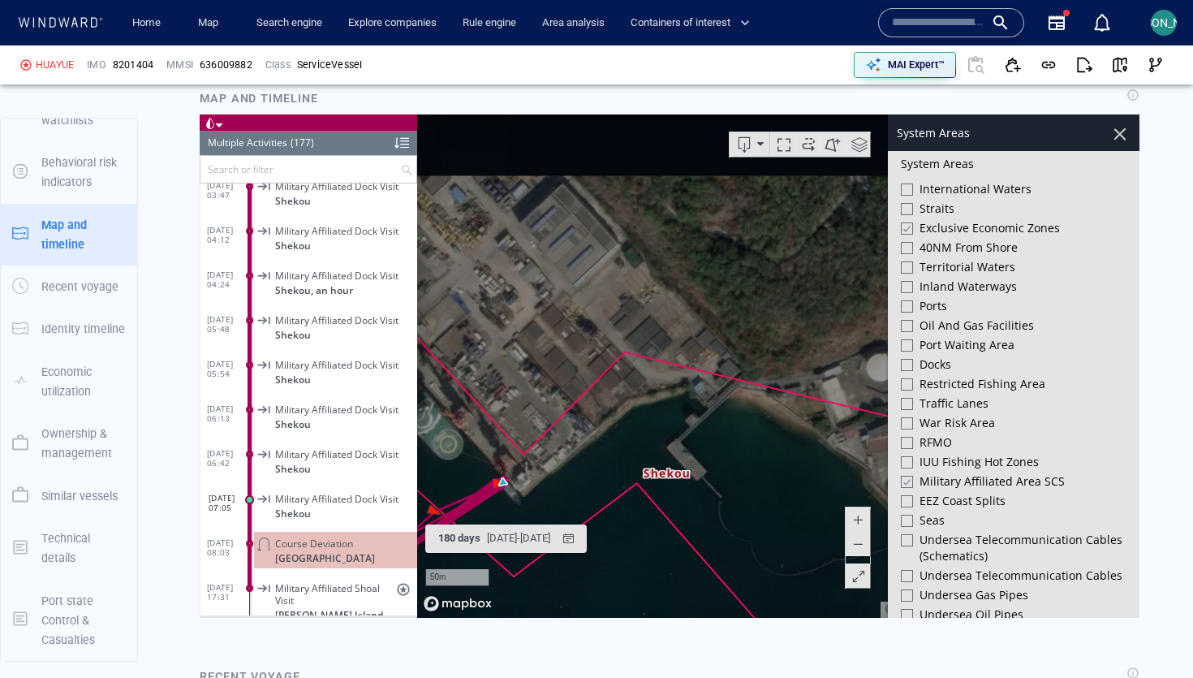
drag, startPoint x: 646, startPoint y: 271, endPoint x: 851, endPoint y: 494, distance: 303.2
click at [851, 494] on canvas "Map" at bounding box center [778, 365] width 722 height 503
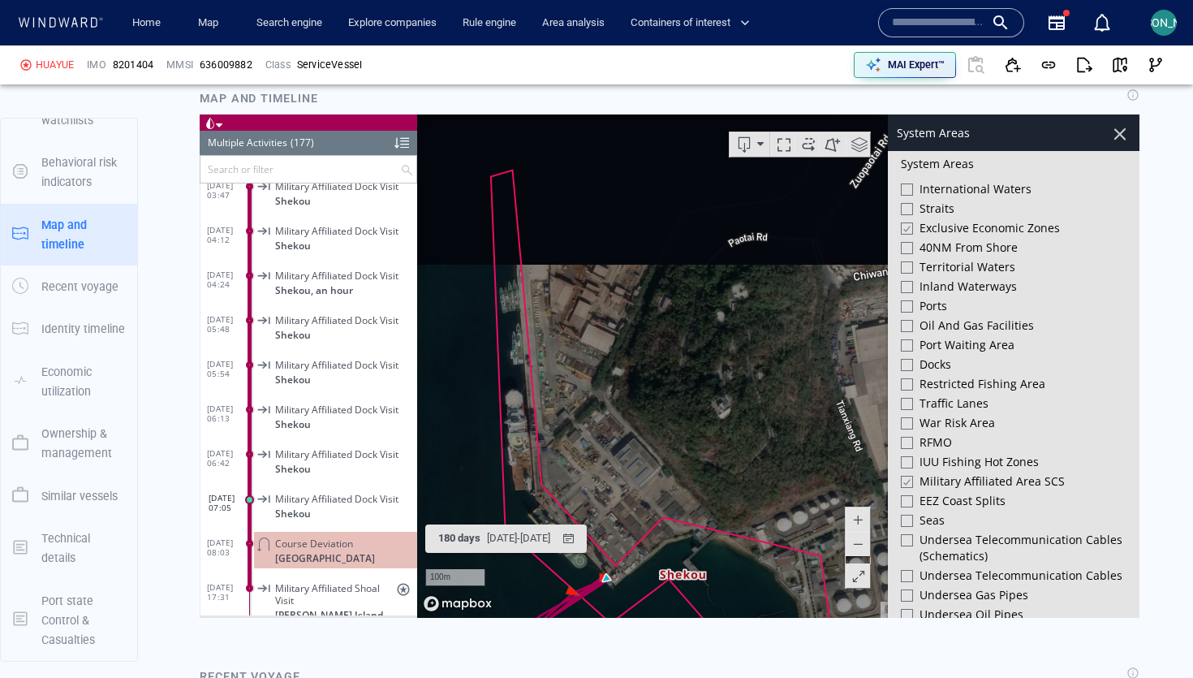
drag, startPoint x: 558, startPoint y: 298, endPoint x: 579, endPoint y: 457, distance: 160.4
click at [579, 457] on canvas "Map" at bounding box center [778, 365] width 722 height 503
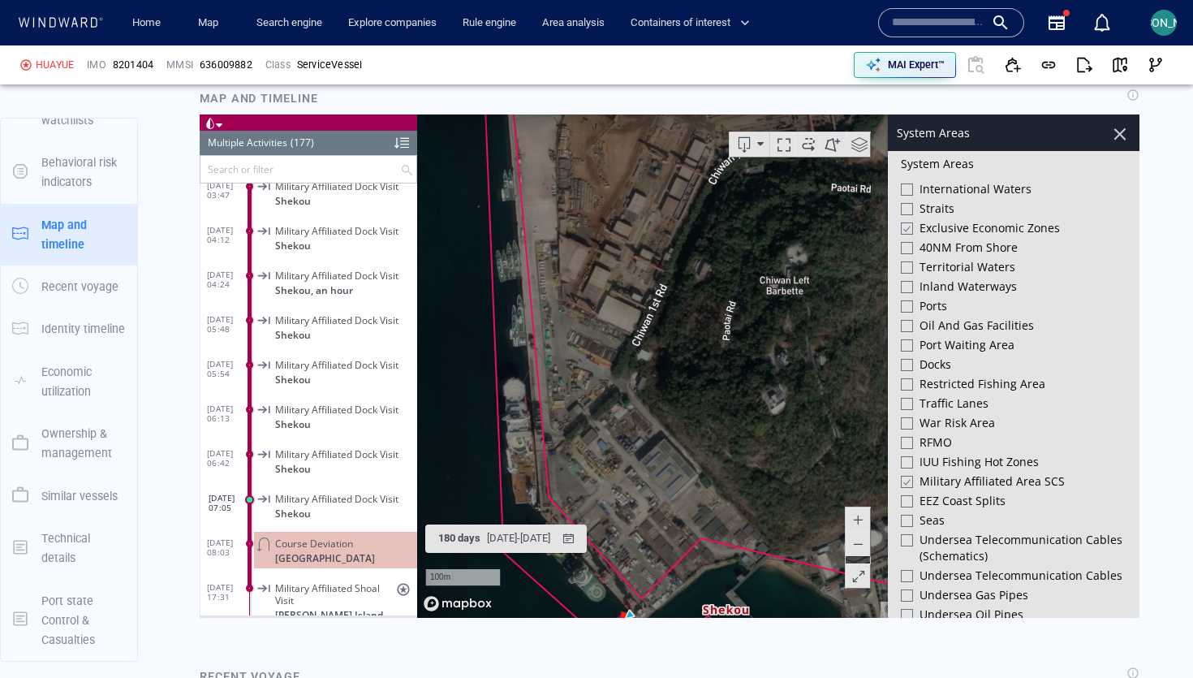
drag, startPoint x: 535, startPoint y: 318, endPoint x: 536, endPoint y: 519, distance: 200.4
click at [536, 519] on canvas "Map" at bounding box center [778, 365] width 722 height 503
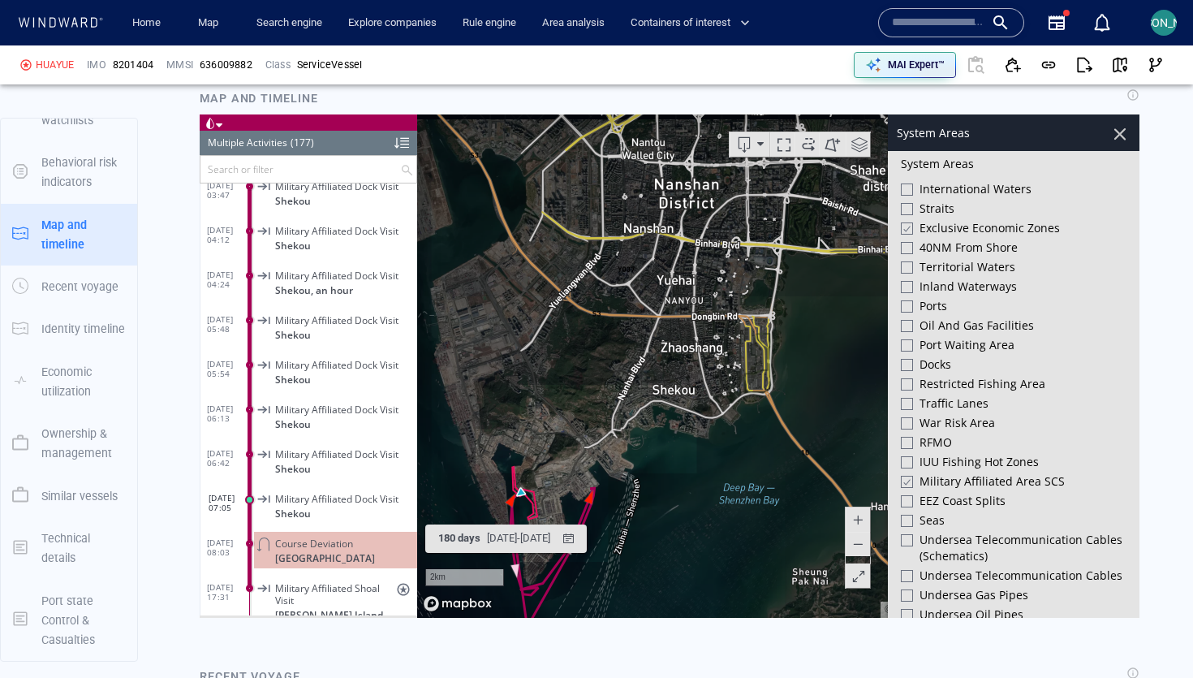
drag, startPoint x: 552, startPoint y: 510, endPoint x: 552, endPoint y: 325, distance: 184.2
click at [552, 325] on canvas "Map" at bounding box center [778, 365] width 722 height 503
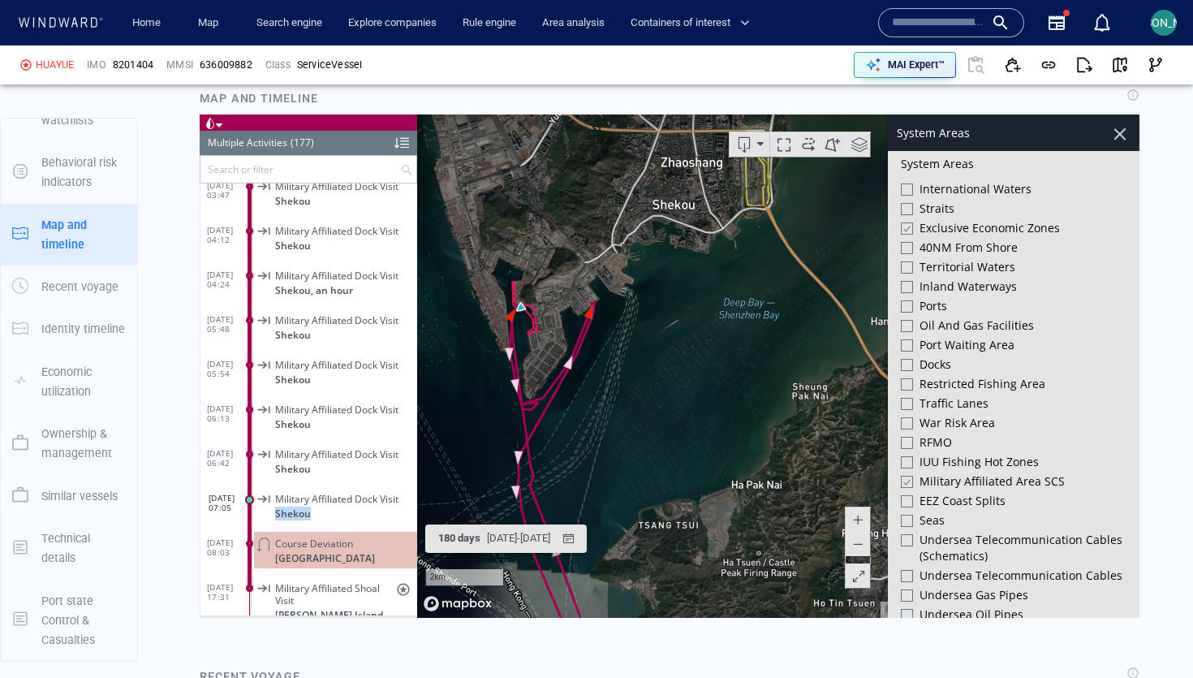
drag, startPoint x: 326, startPoint y: 513, endPoint x: 276, endPoint y: 513, distance: 50.3
click at [276, 513] on p "Shekou" at bounding box center [346, 513] width 142 height 12
copy span "Shekou"
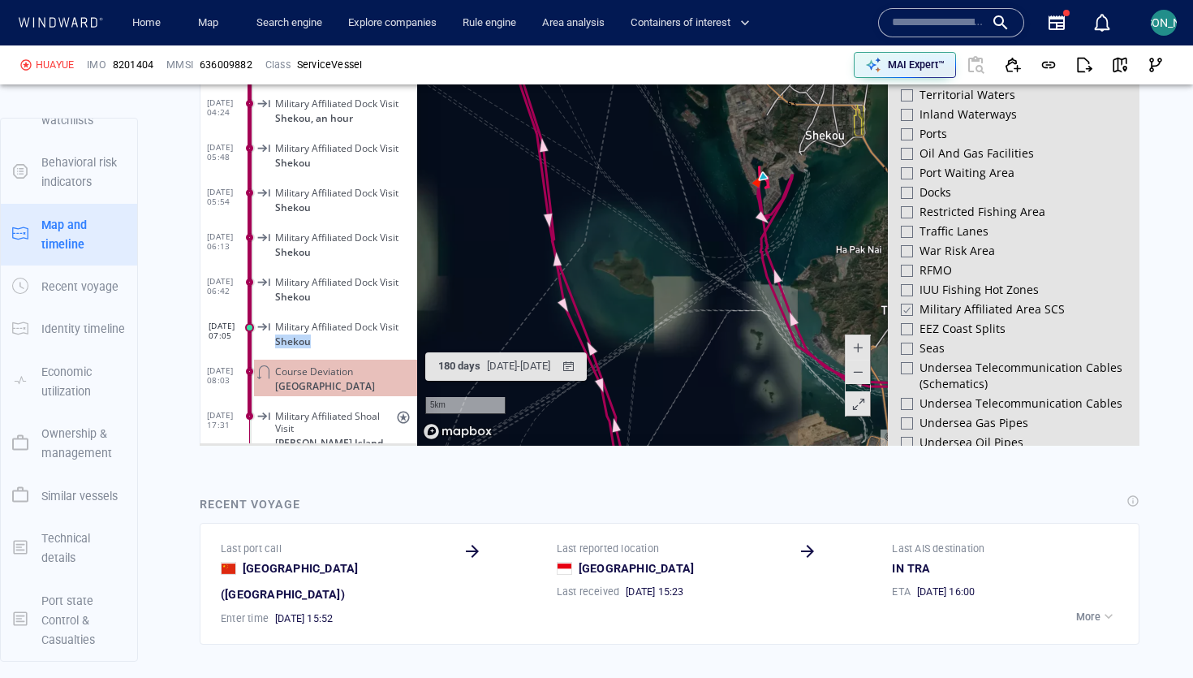
scroll to position [1114, 0]
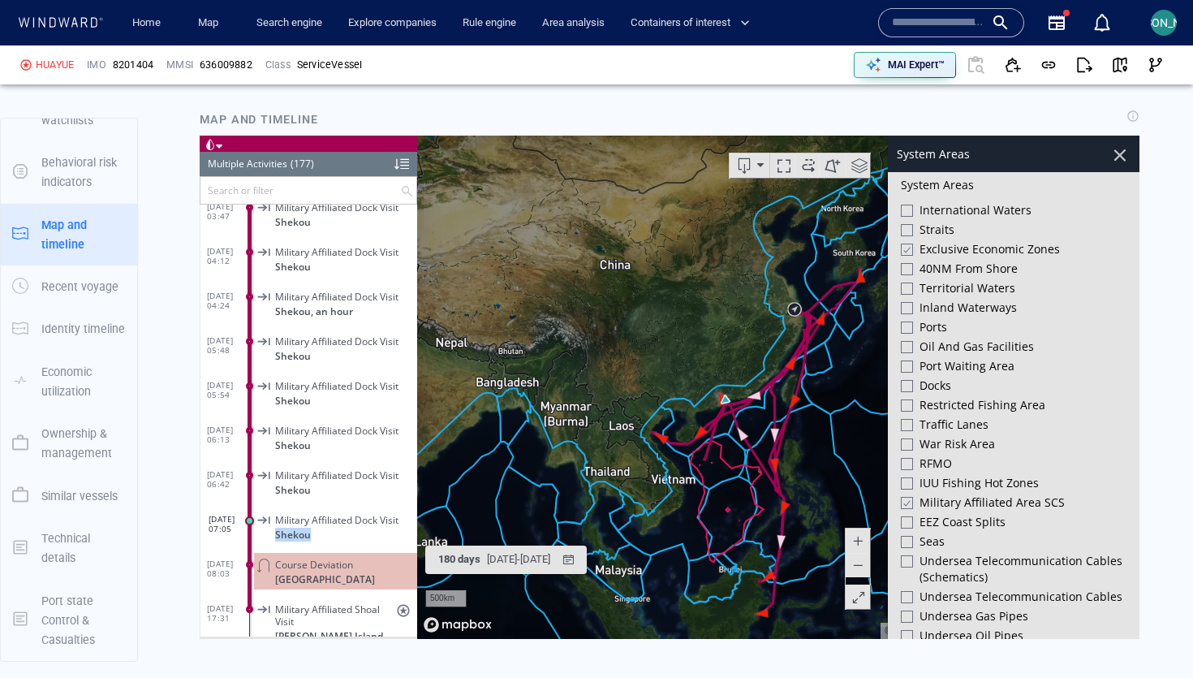
drag, startPoint x: 734, startPoint y: 502, endPoint x: 642, endPoint y: 341, distance: 185.7
click at [642, 341] on canvas "Map" at bounding box center [778, 387] width 722 height 503
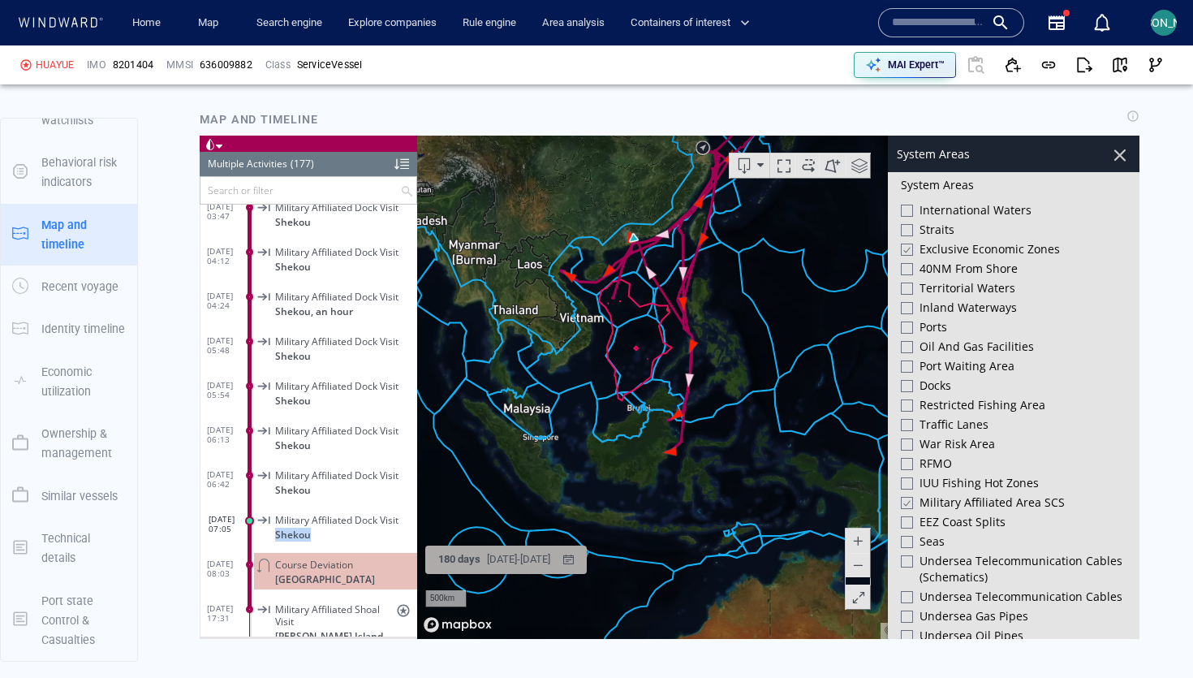
click at [488, 558] on div "09/04/2025 - 06/10/2025" at bounding box center [519, 559] width 70 height 25
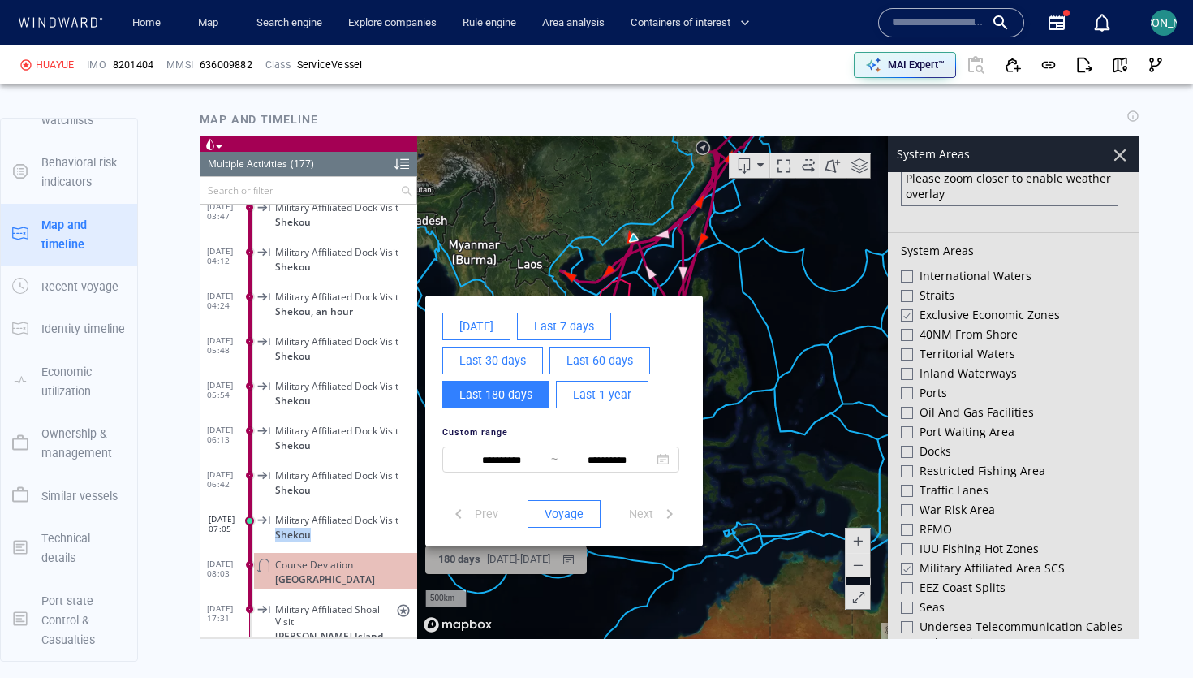
scroll to position [472, 0]
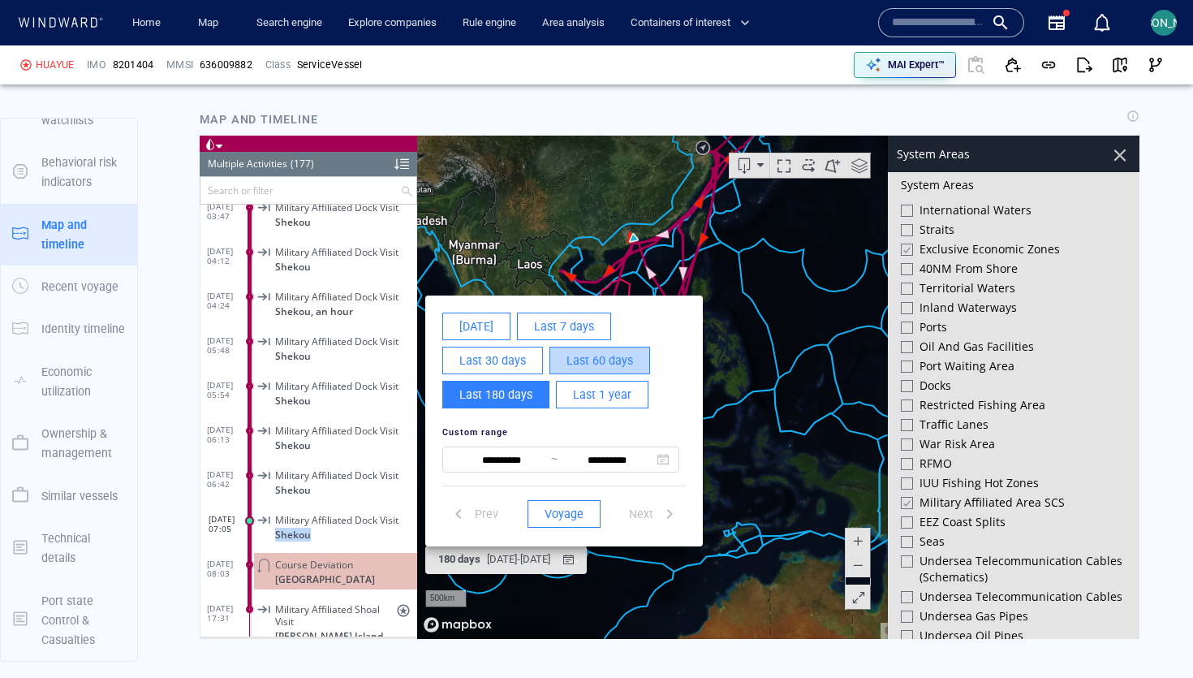
click at [596, 362] on span "Last 60 days" at bounding box center [599, 361] width 67 height 20
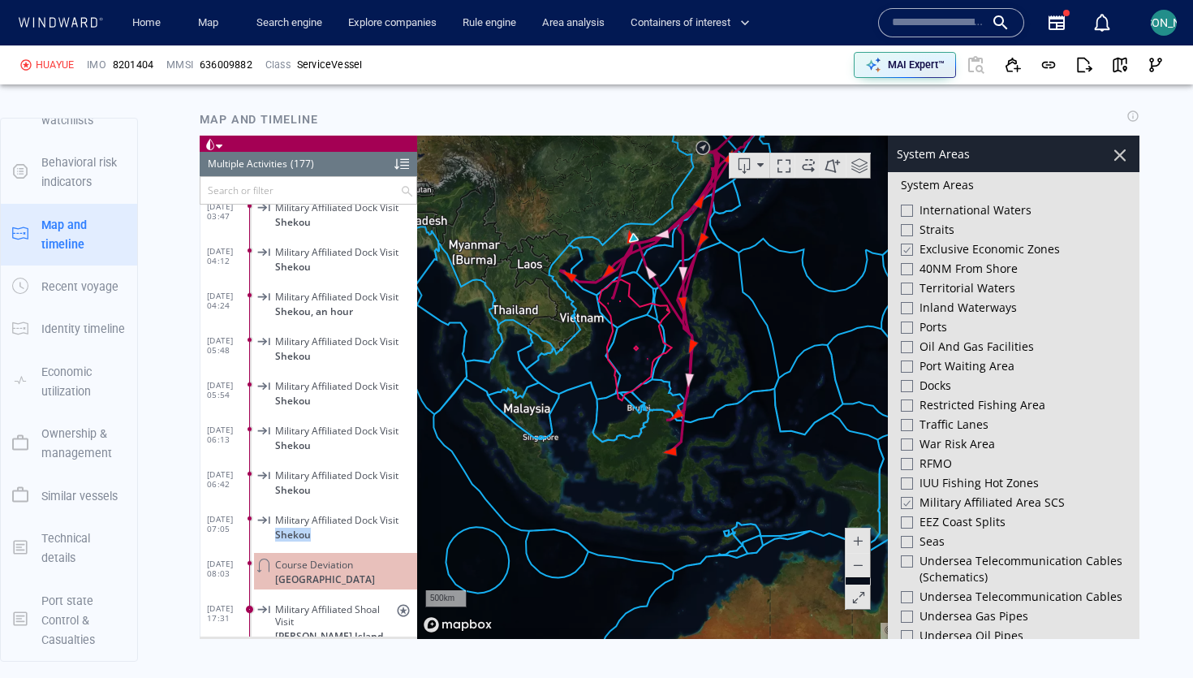
scroll to position [7496, 0]
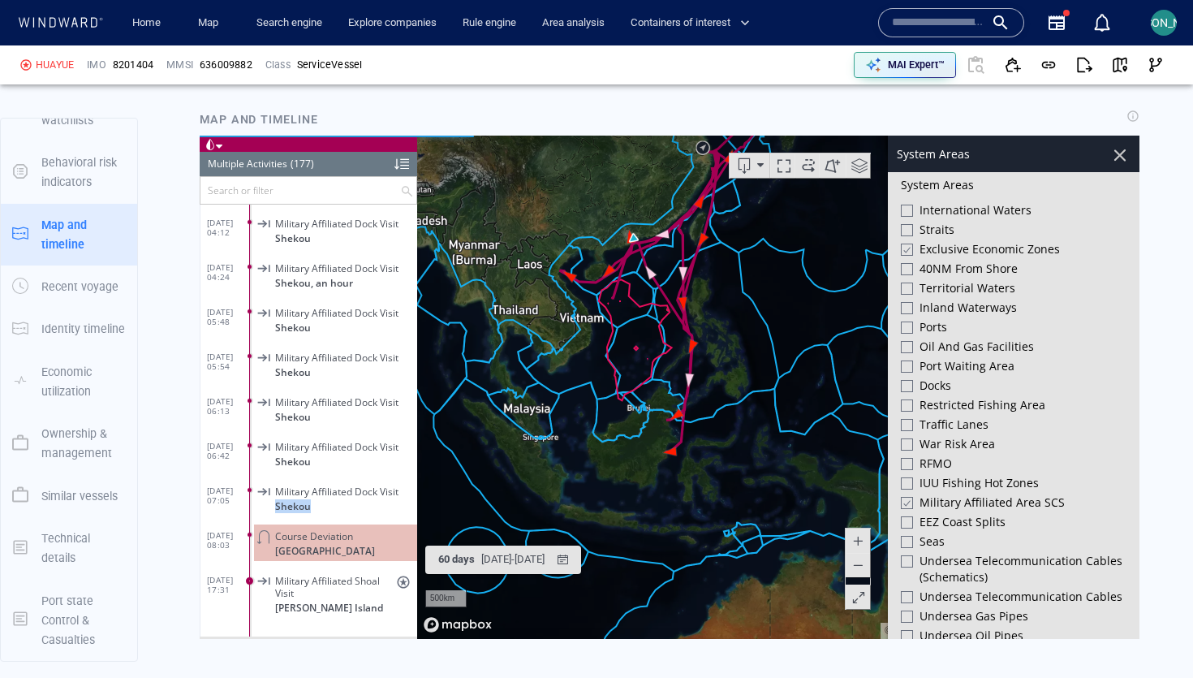
click at [627, 355] on canvas "Map" at bounding box center [778, 387] width 722 height 503
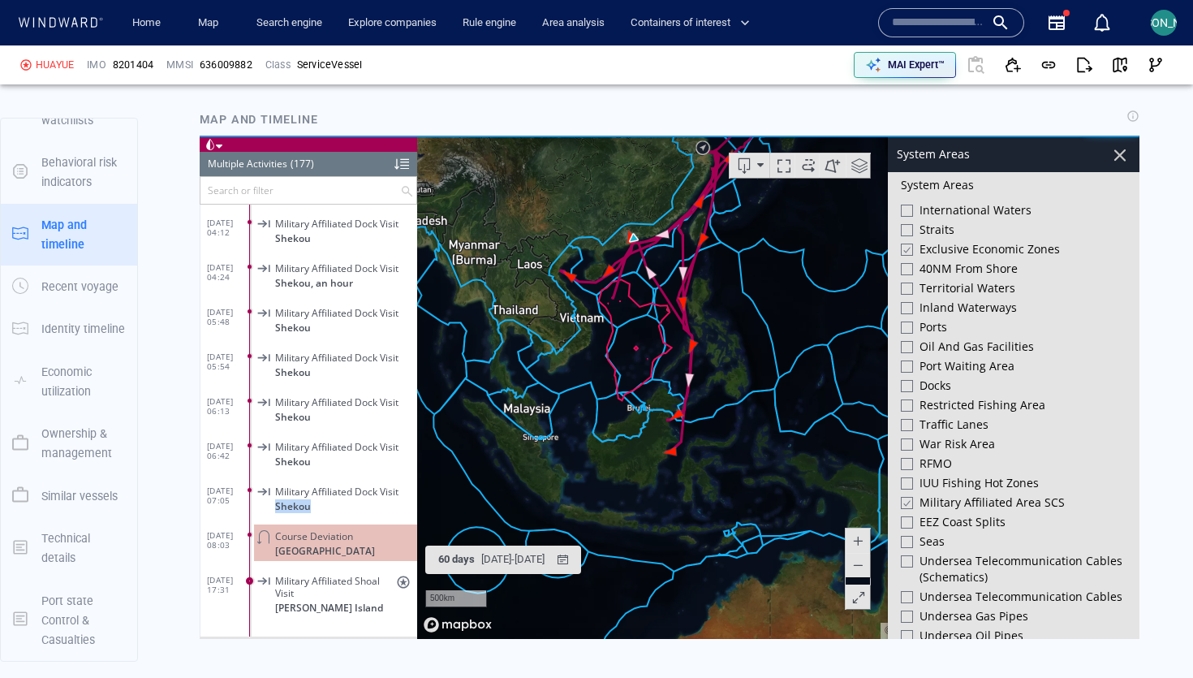
scroll to position [432, 0]
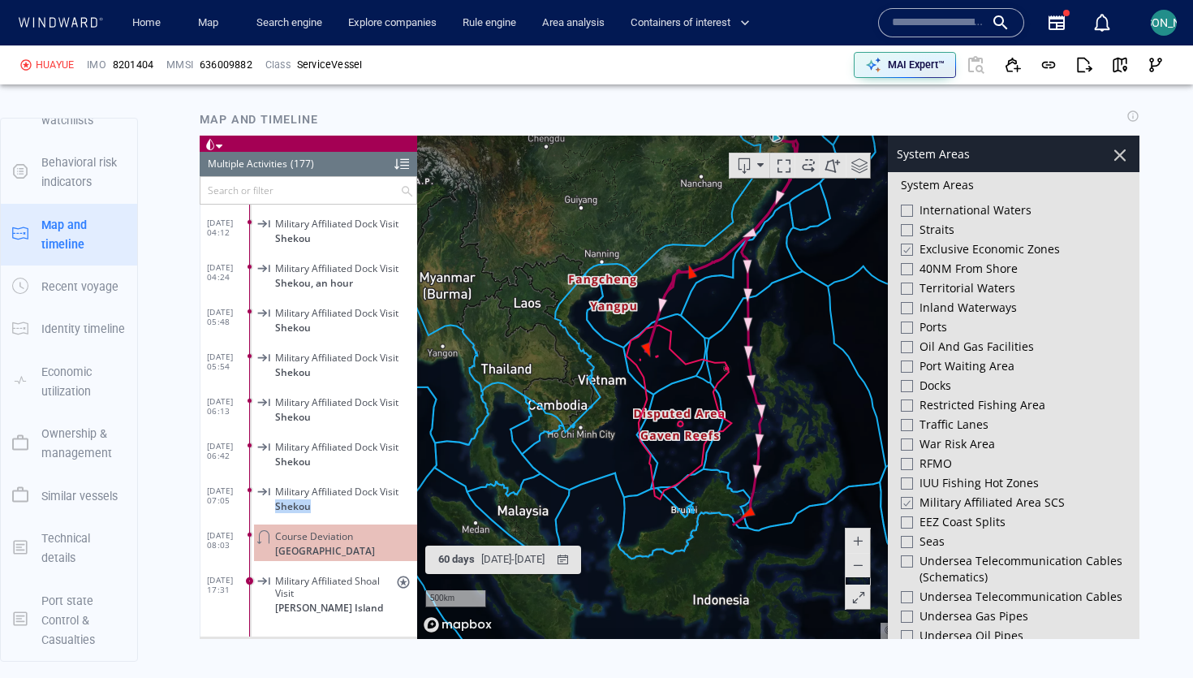
drag, startPoint x: 768, startPoint y: 426, endPoint x: 712, endPoint y: 369, distance: 80.3
click at [712, 369] on canvas "Map" at bounding box center [778, 387] width 722 height 503
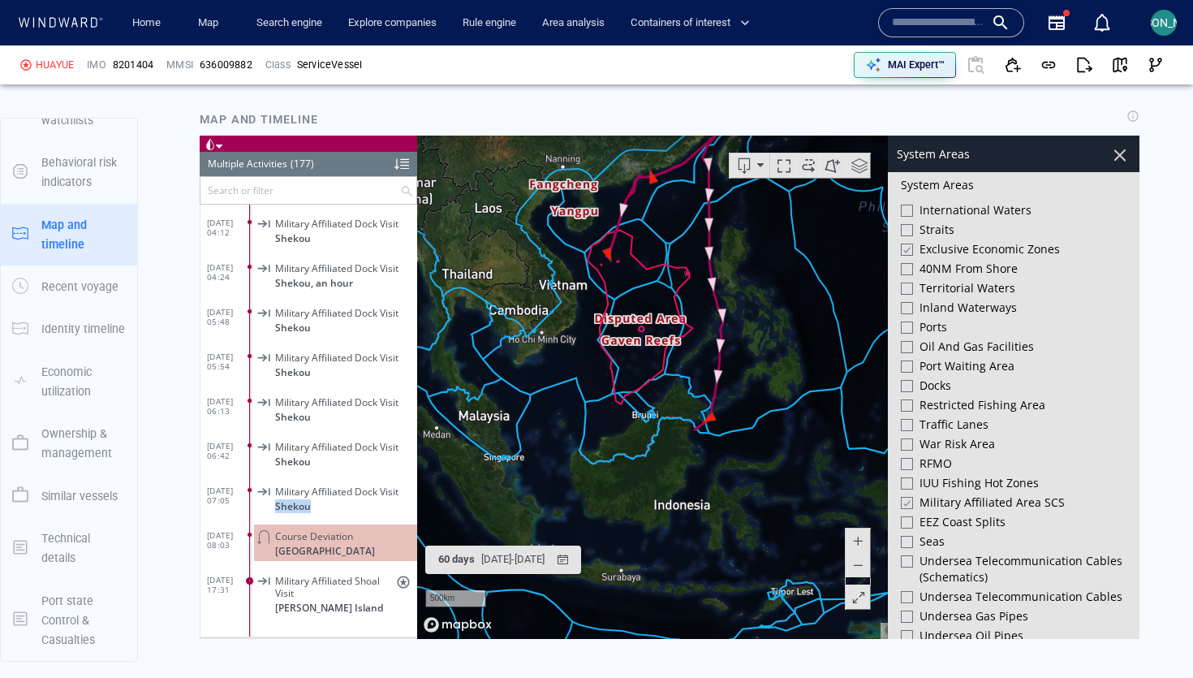
drag, startPoint x: 717, startPoint y: 328, endPoint x: 679, endPoint y: 226, distance: 108.1
click at [679, 226] on canvas "Map" at bounding box center [778, 387] width 722 height 503
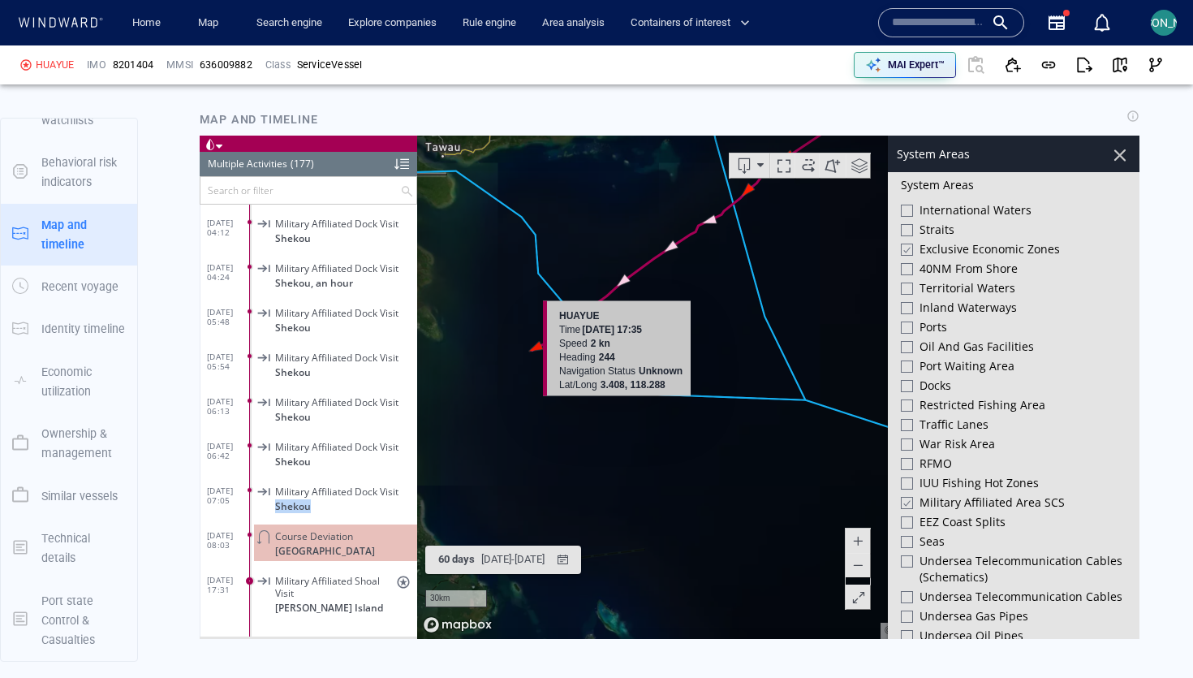
click at [536, 342] on canvas "Map" at bounding box center [778, 387] width 722 height 503
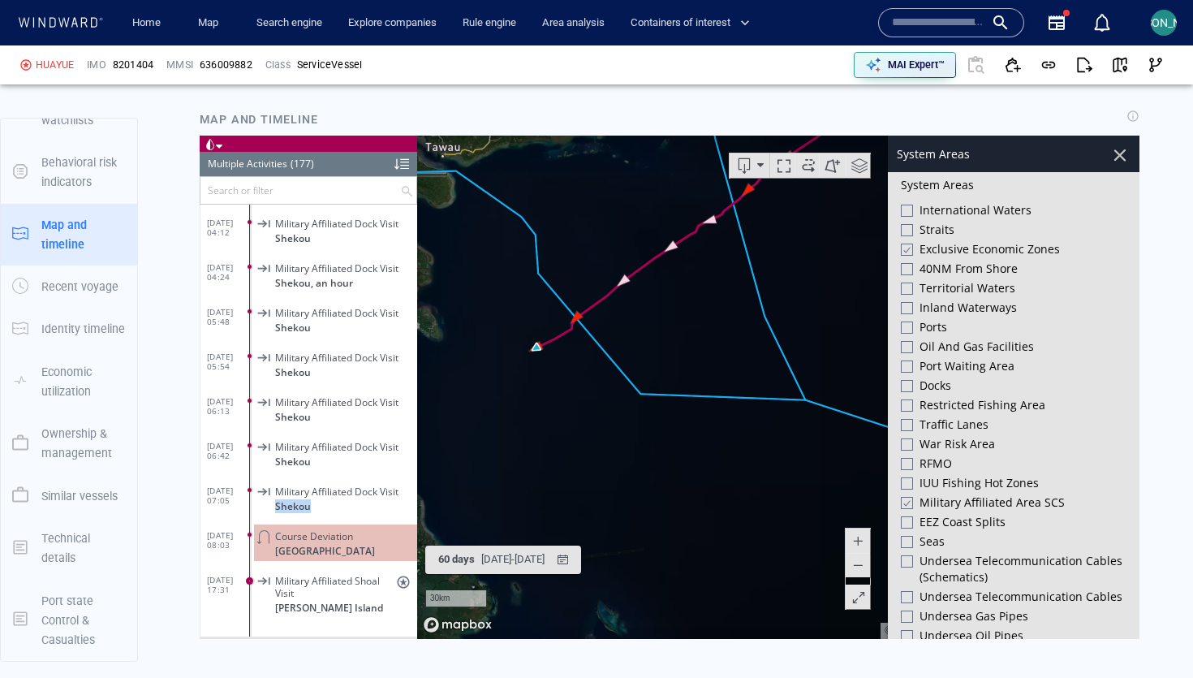
drag, startPoint x: 487, startPoint y: 381, endPoint x: 639, endPoint y: 381, distance: 152.6
click at [639, 381] on canvas "Map" at bounding box center [778, 387] width 722 height 503
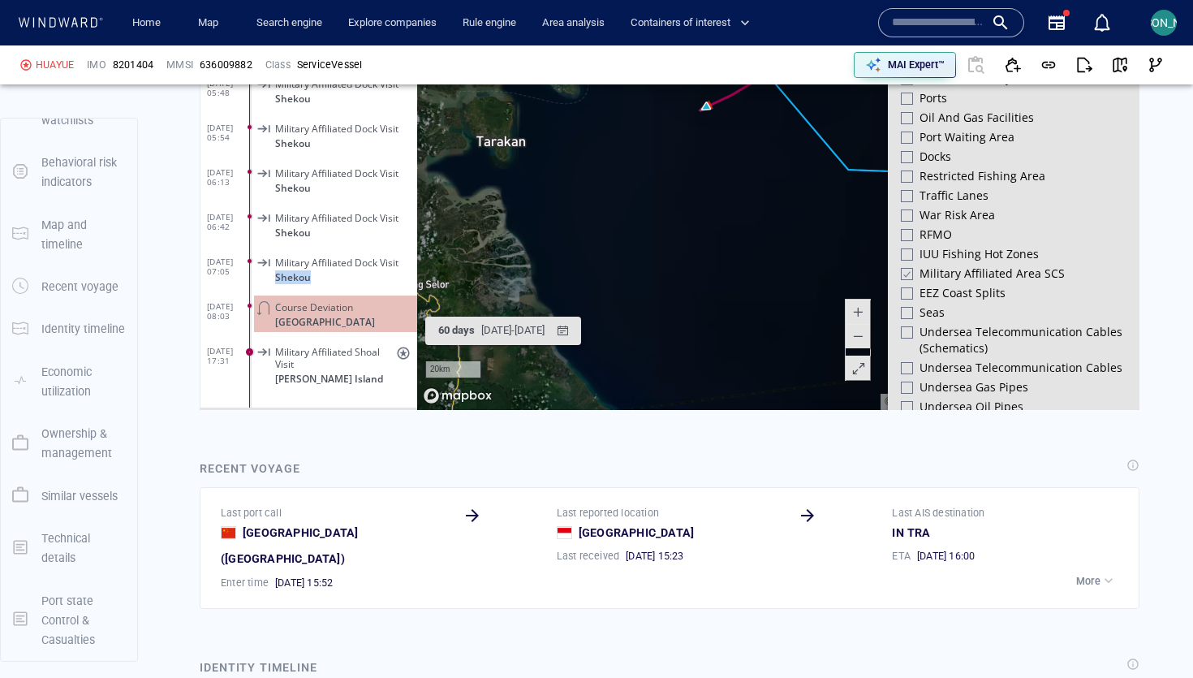
scroll to position [1736, 0]
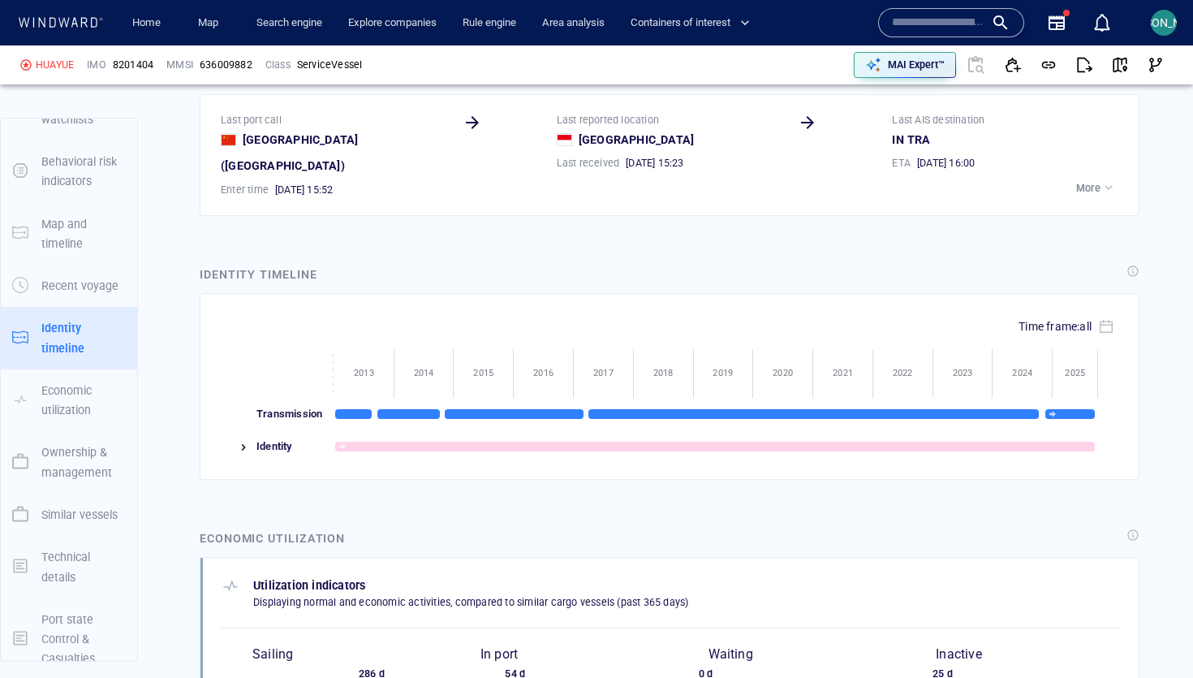
click at [1087, 181] on p "More" at bounding box center [1088, 188] width 24 height 15
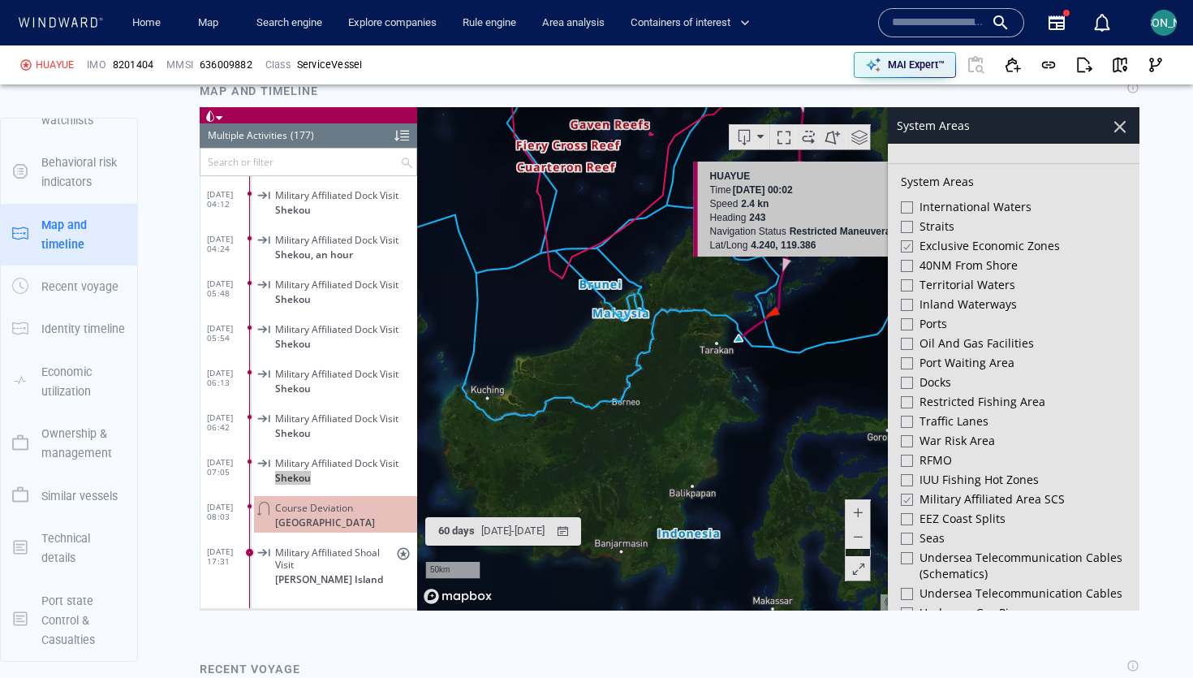
scroll to position [432, 0]
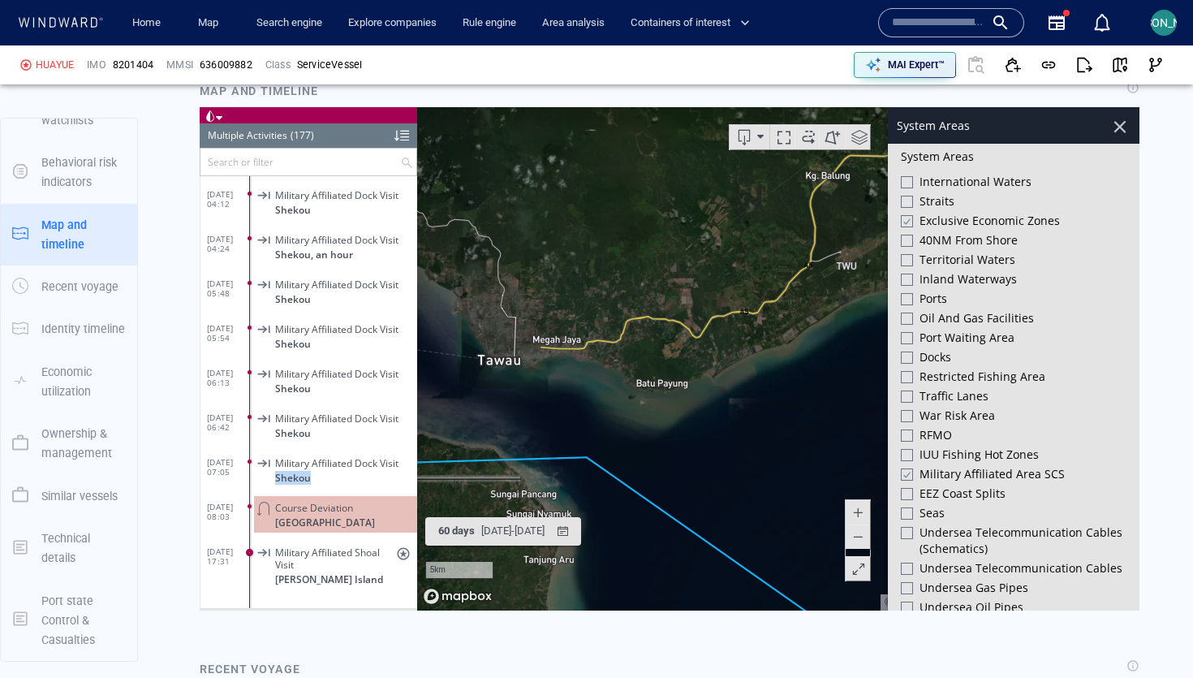
drag, startPoint x: 596, startPoint y: 399, endPoint x: 732, endPoint y: 359, distance: 142.0
click at [732, 359] on canvas "Map" at bounding box center [778, 358] width 722 height 503
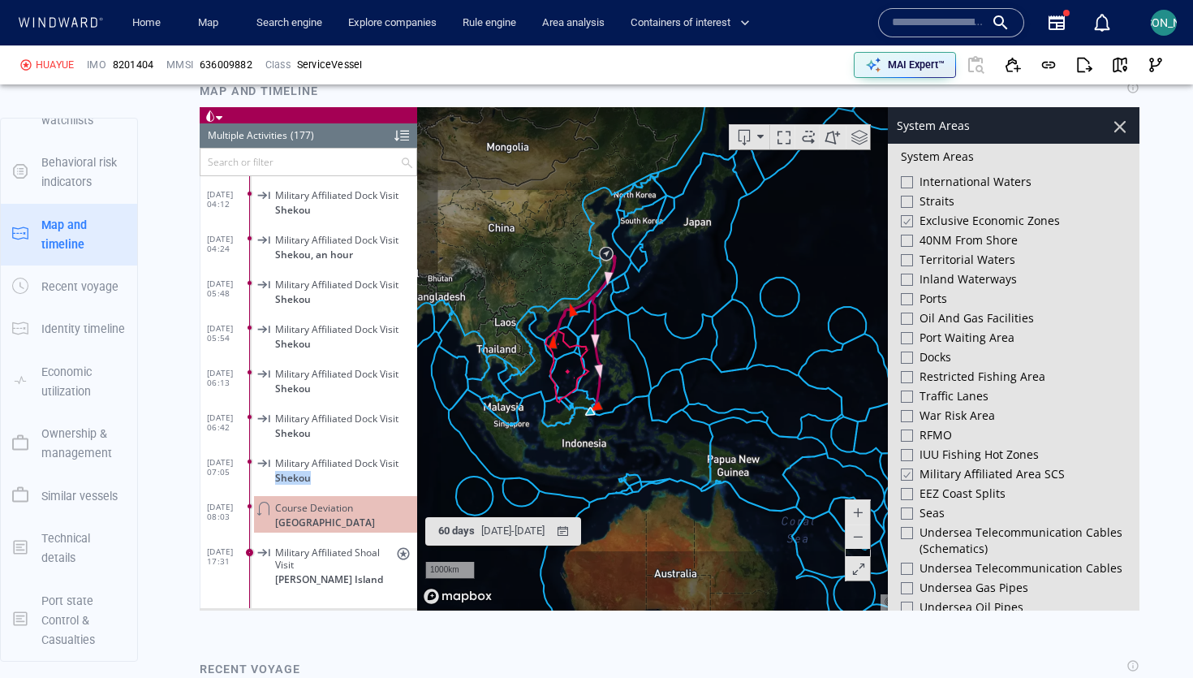
drag, startPoint x: 536, startPoint y: 361, endPoint x: 671, endPoint y: 371, distance: 135.1
click at [671, 371] on canvas "Map" at bounding box center [778, 358] width 722 height 503
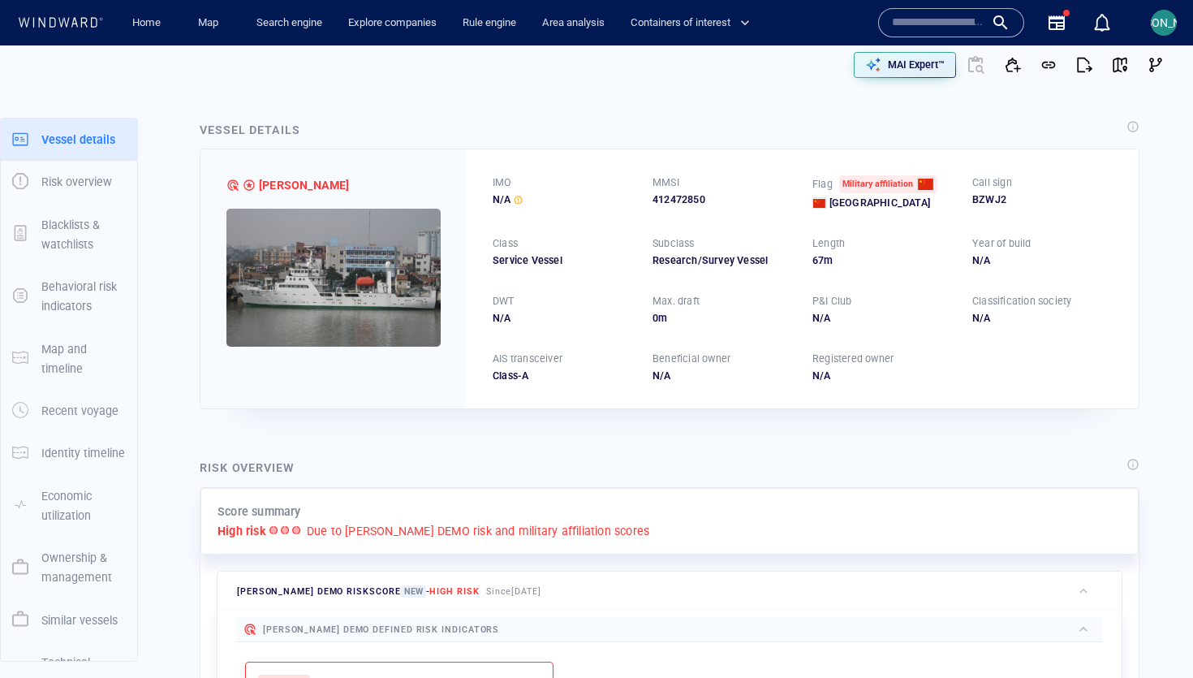
click at [885, 47] on div "MAI Expert™" at bounding box center [883, 64] width 580 height 39
click at [881, 66] on div "button" at bounding box center [873, 65] width 23 height 23
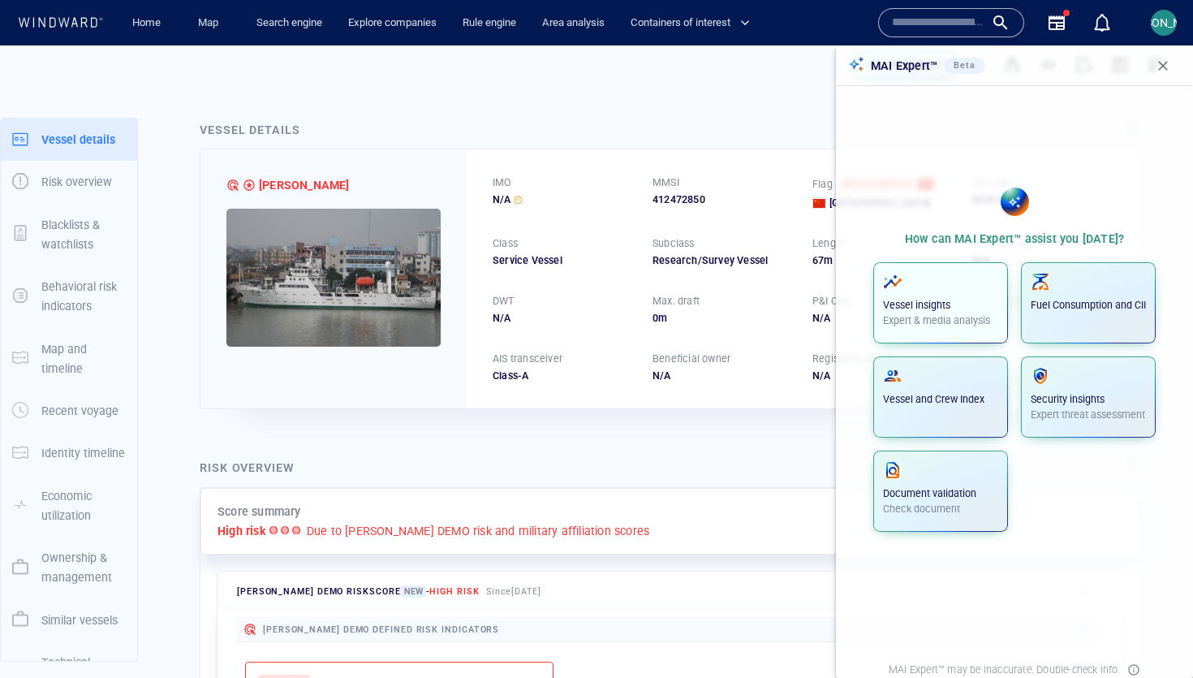
click at [966, 293] on div "Vessel insights Expert & media analysis" at bounding box center [940, 300] width 115 height 57
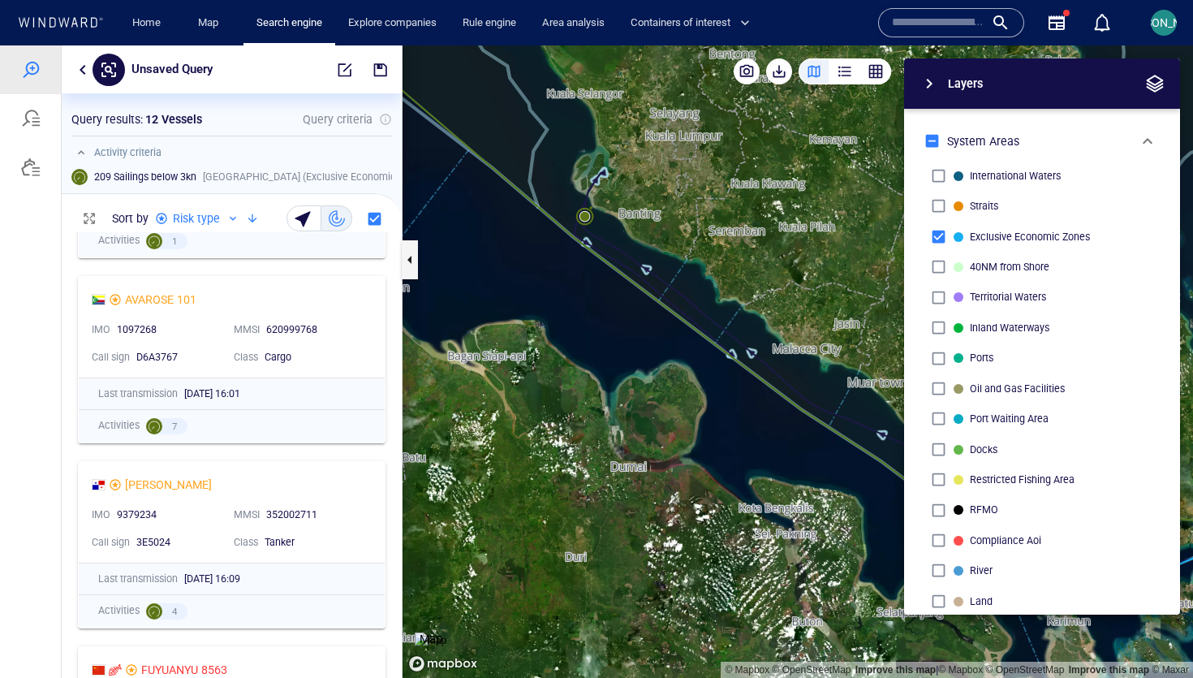
scroll to position [1943, 0]
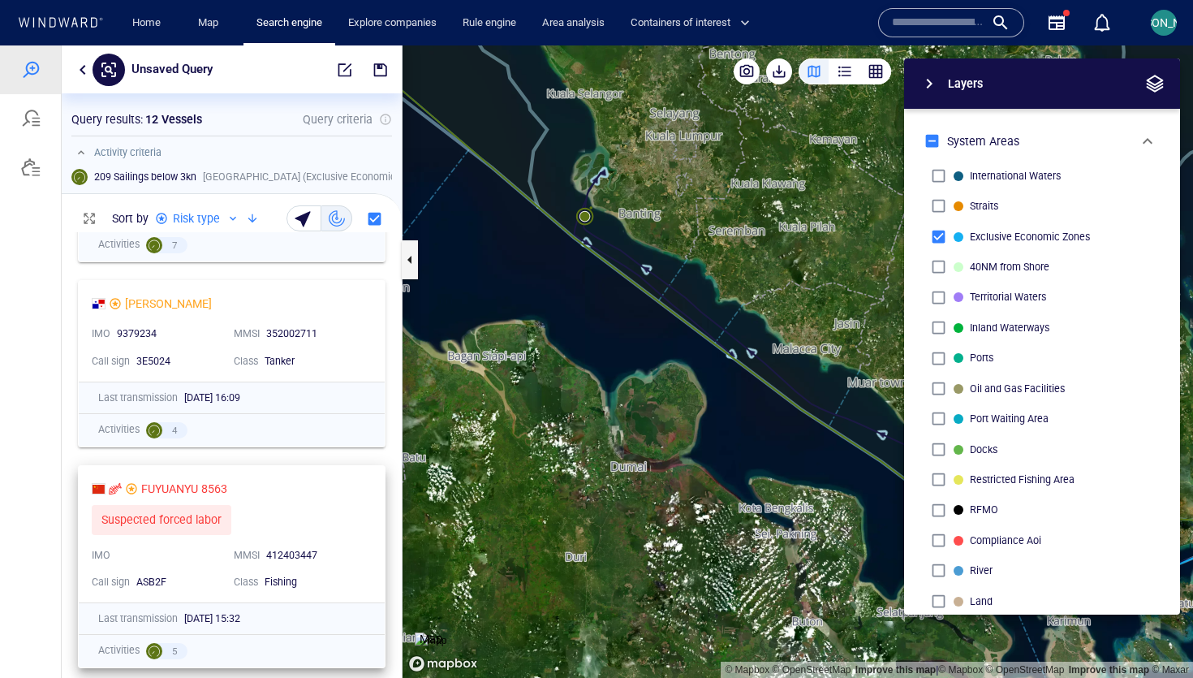
click at [325, 475] on div "FUYUANYU 8563 Suspected forced labor 0 IMO MMSI [PHONE_NUMBER] Call sign ASB2F …" at bounding box center [232, 534] width 306 height 136
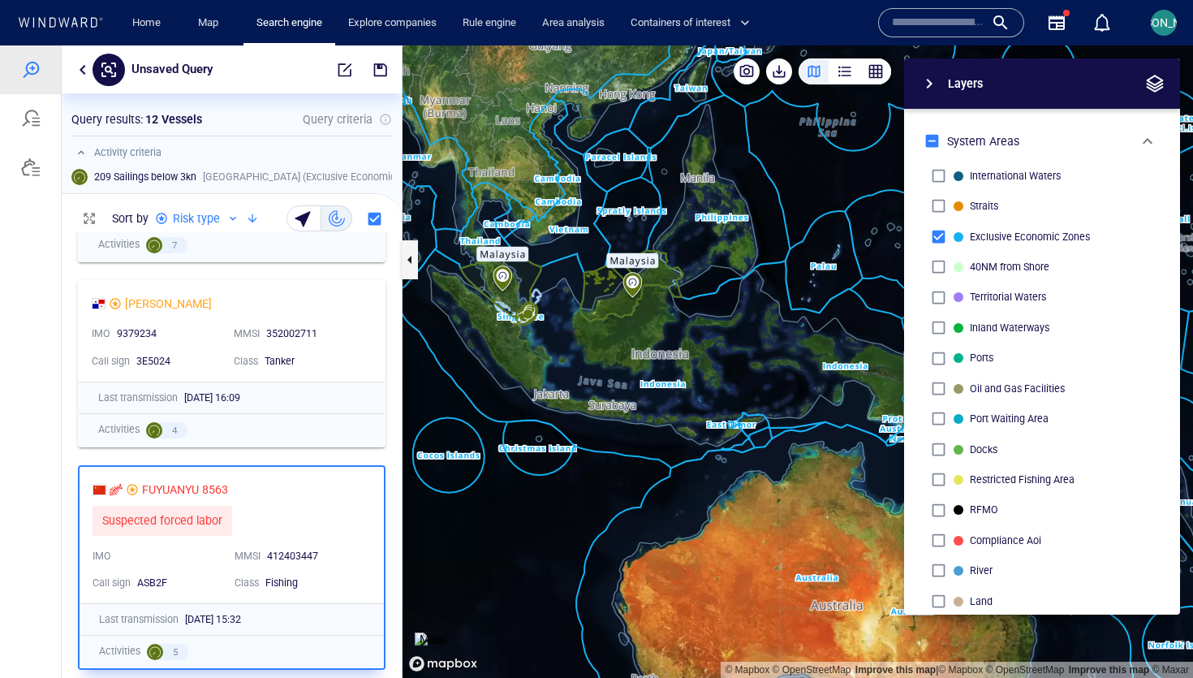
click at [446, 632] on img at bounding box center [431, 640] width 32 height 16
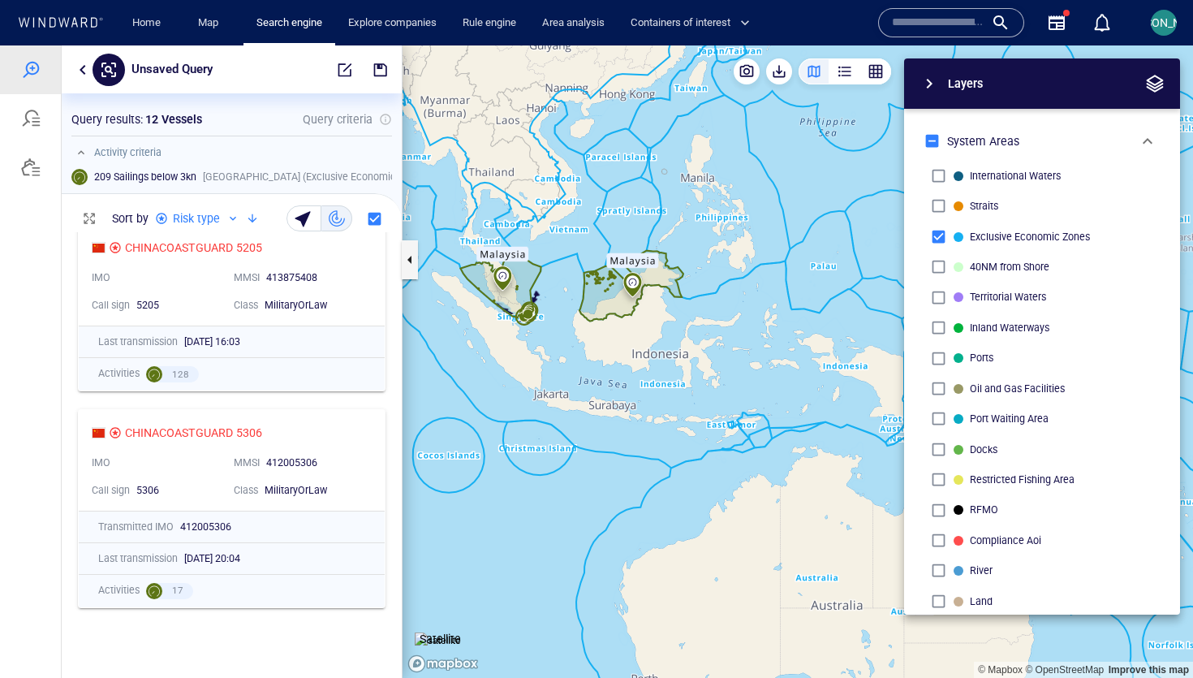
scroll to position [0, 0]
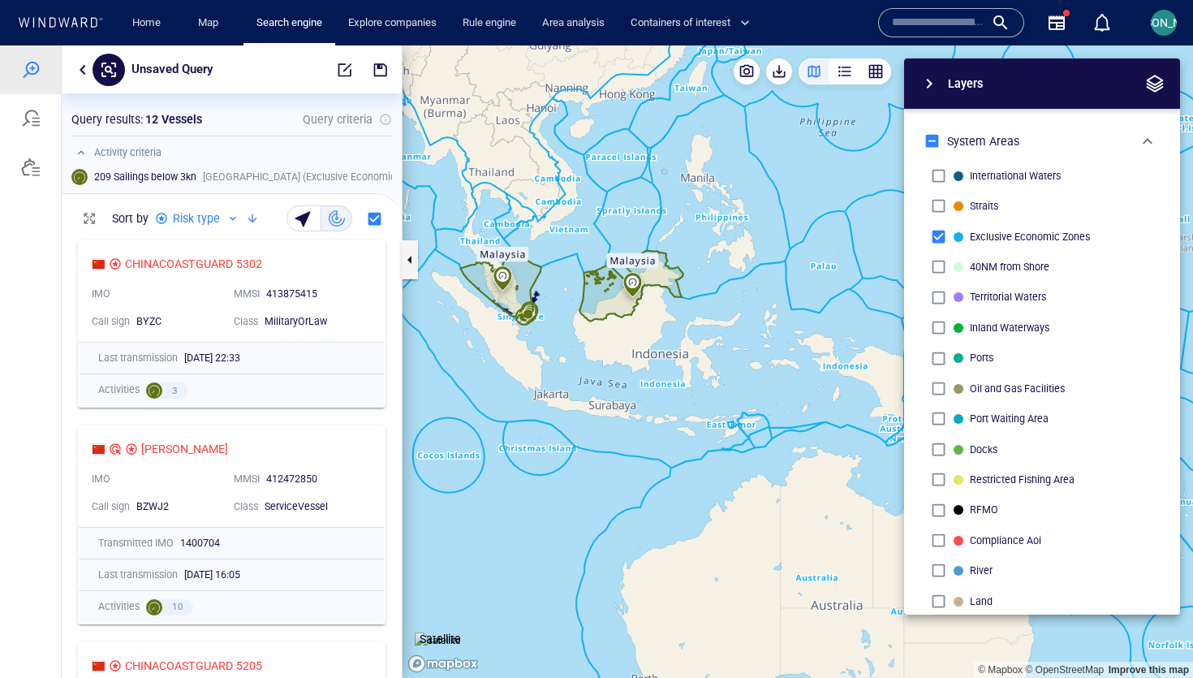
click at [1164, 82] on span "button" at bounding box center [1154, 83] width 19 height 19
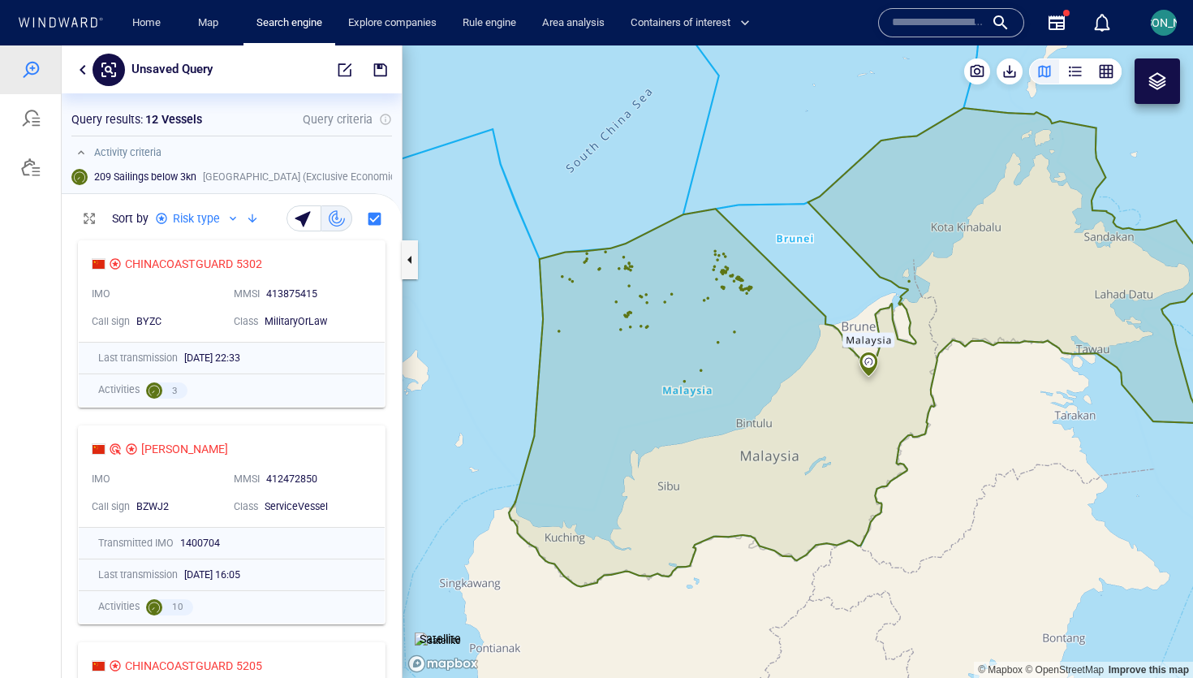
click at [633, 202] on canvas "Map" at bounding box center [797, 361] width 790 height 632
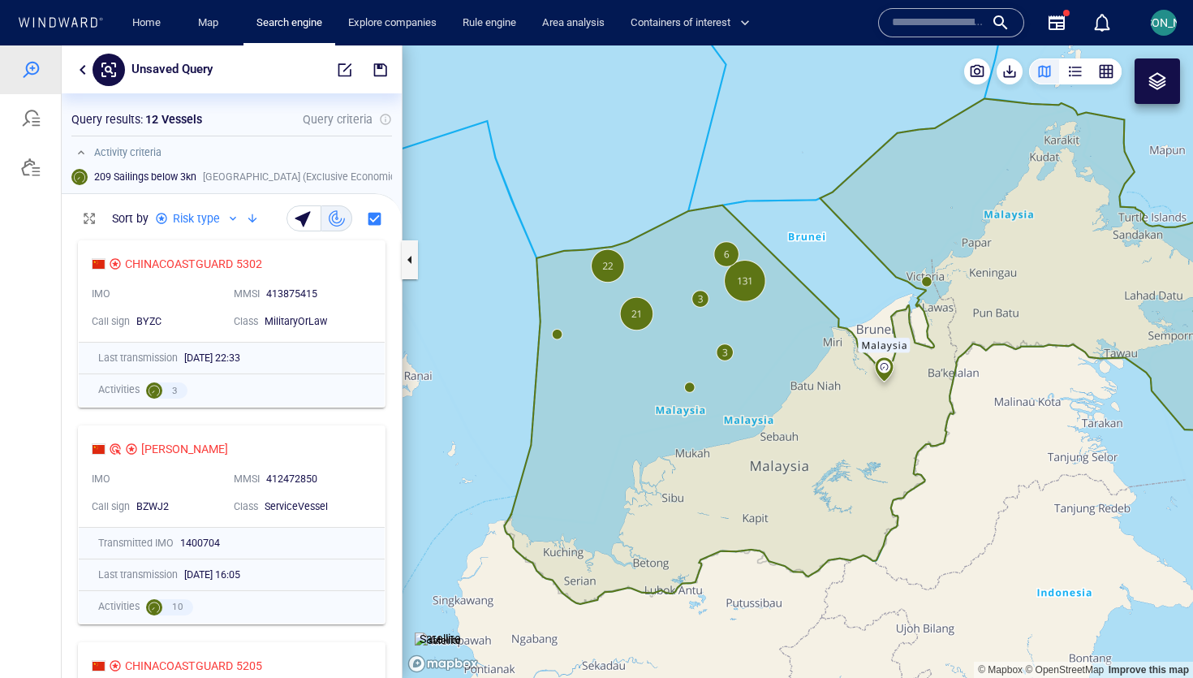
click at [81, 67] on button "button" at bounding box center [82, 69] width 19 height 19
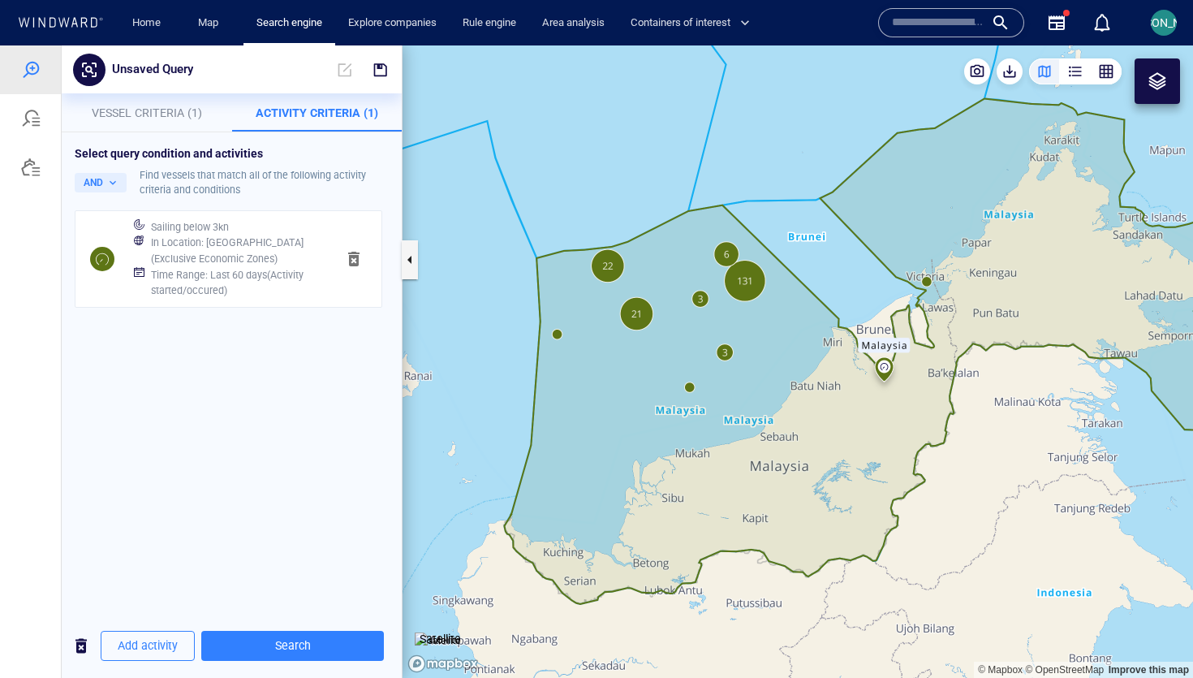
click at [262, 285] on h6 "Time Range : Last 60 days ( Activity started/occured )" at bounding box center [237, 283] width 172 height 32
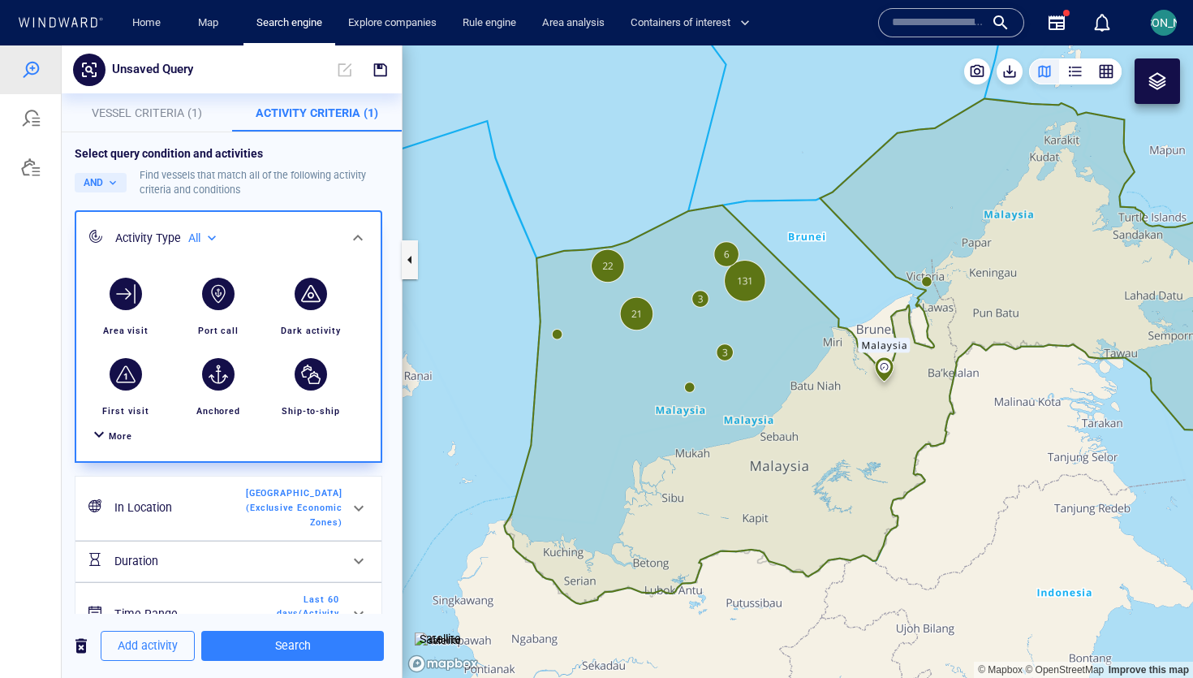
click at [229, 511] on div "In Location Malaysia (Exclusive Economic Zones)" at bounding box center [227, 508] width 238 height 56
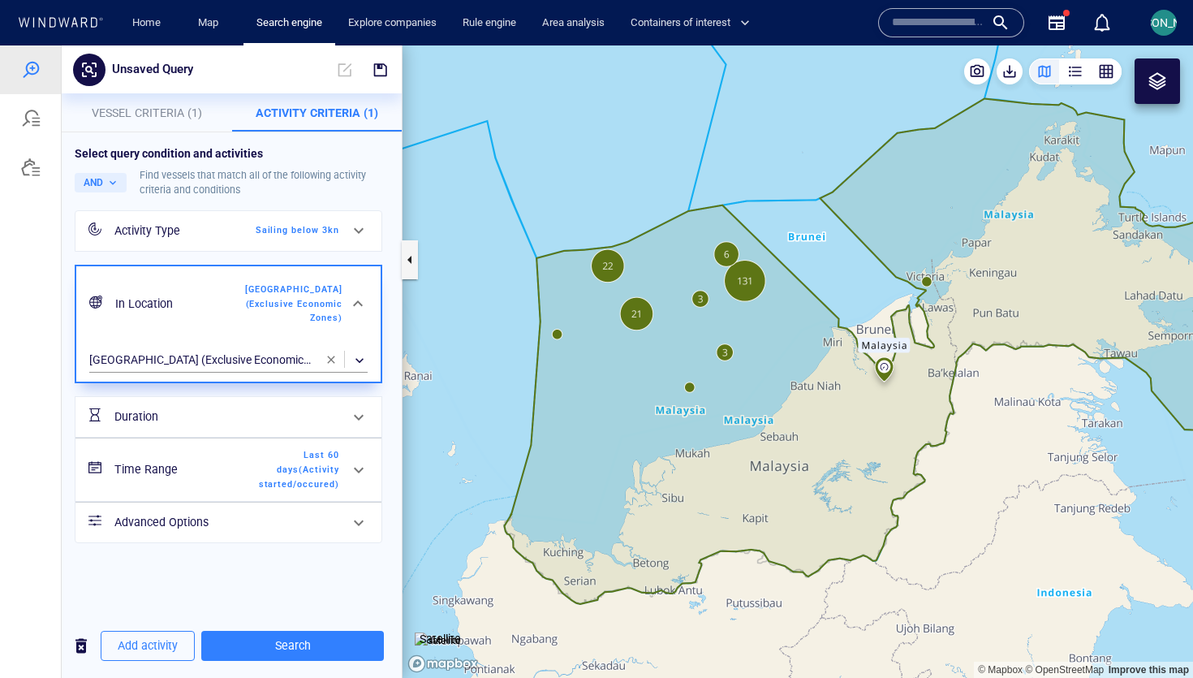
click at [250, 460] on span "Last 60 days ( Activity started/occured )" at bounding box center [292, 469] width 93 height 43
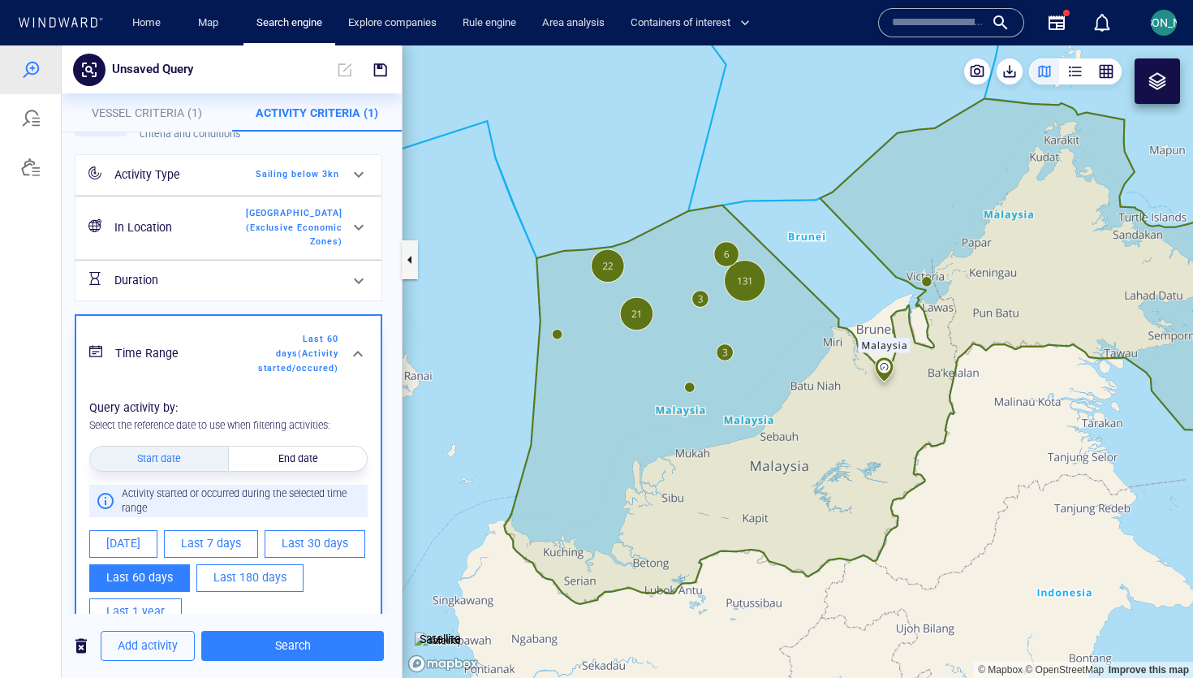
scroll to position [110, 0]
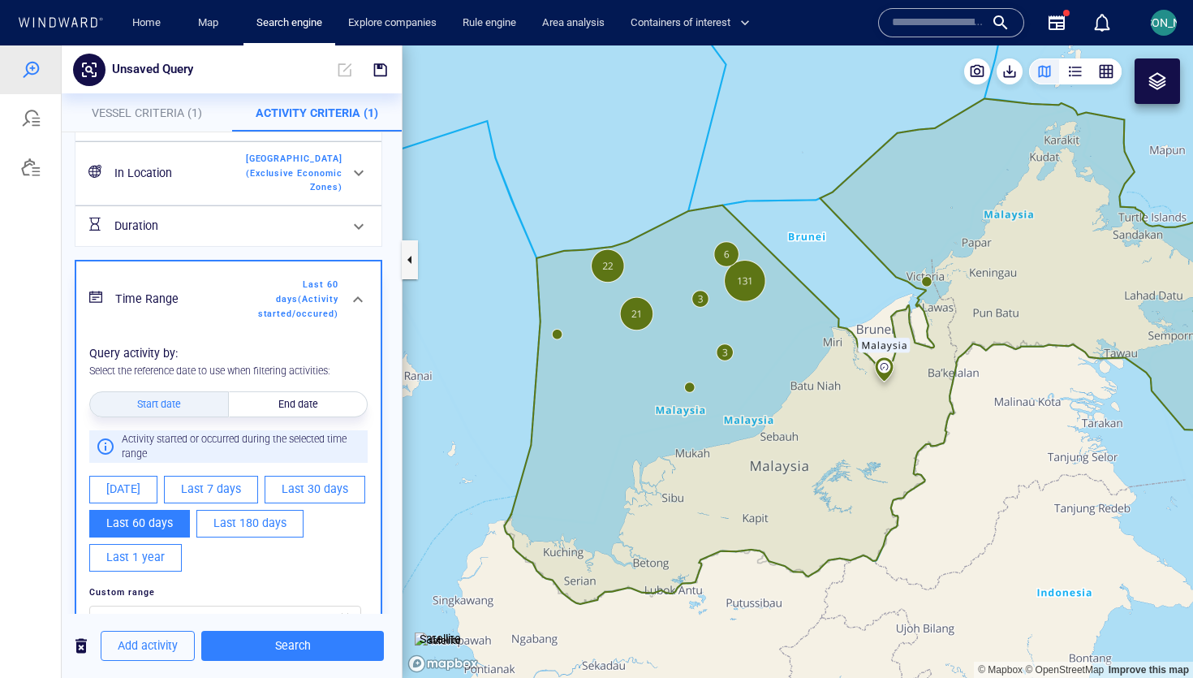
click at [243, 513] on span "Last 180 days" at bounding box center [249, 523] width 73 height 20
type input "**********"
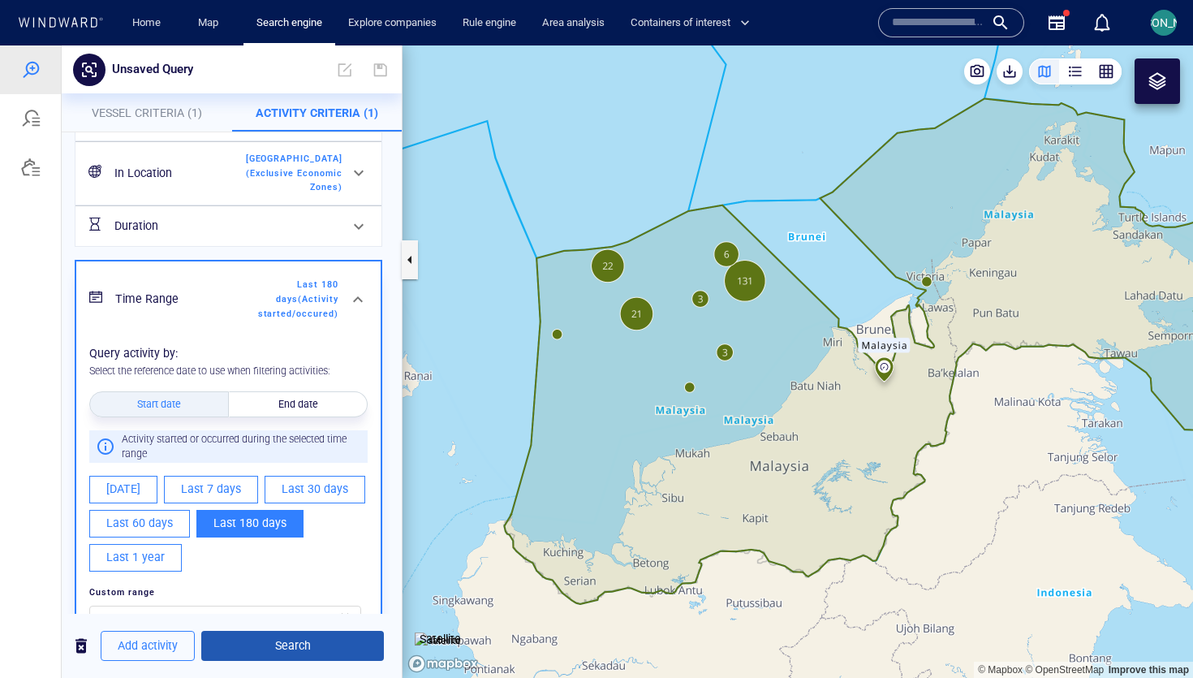
click at [256, 630] on button "Search" at bounding box center [292, 645] width 183 height 30
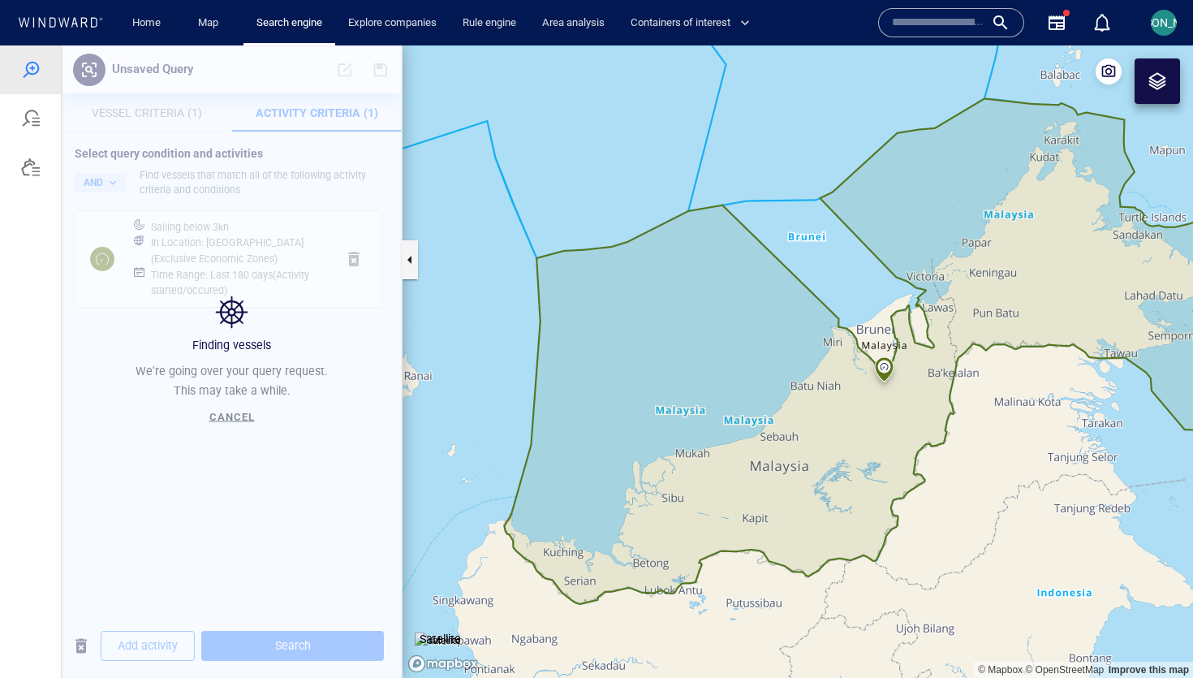
click at [473, 358] on canvas "Map" at bounding box center [797, 361] width 790 height 632
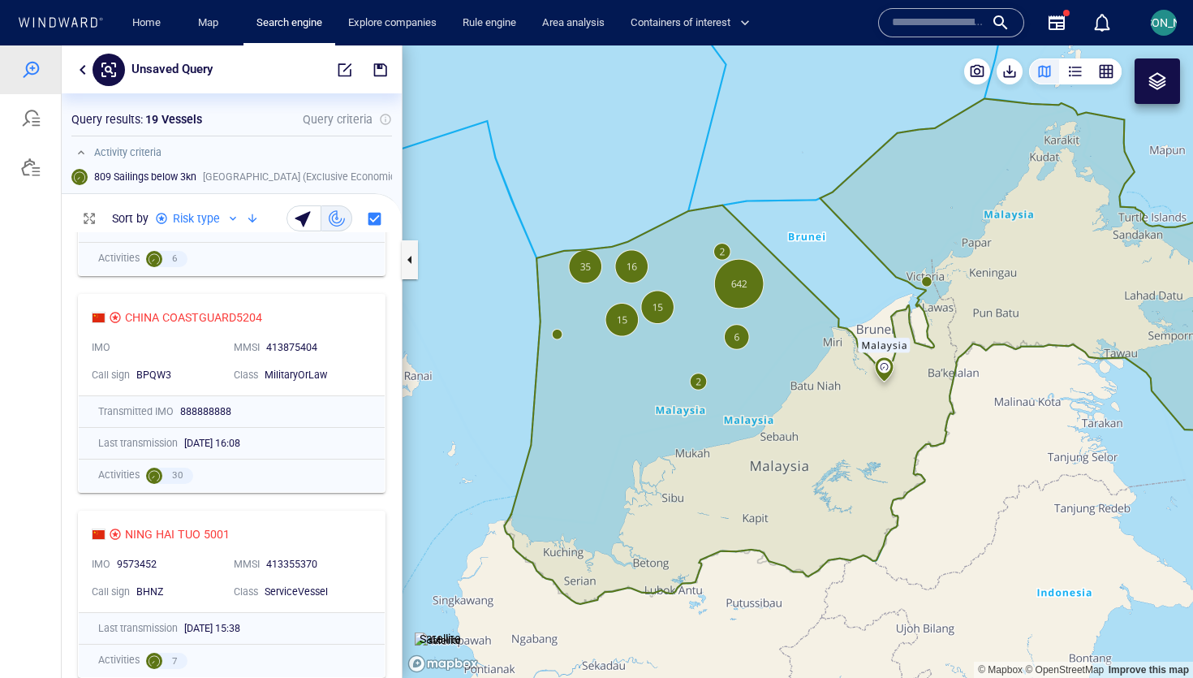
scroll to position [1355, 0]
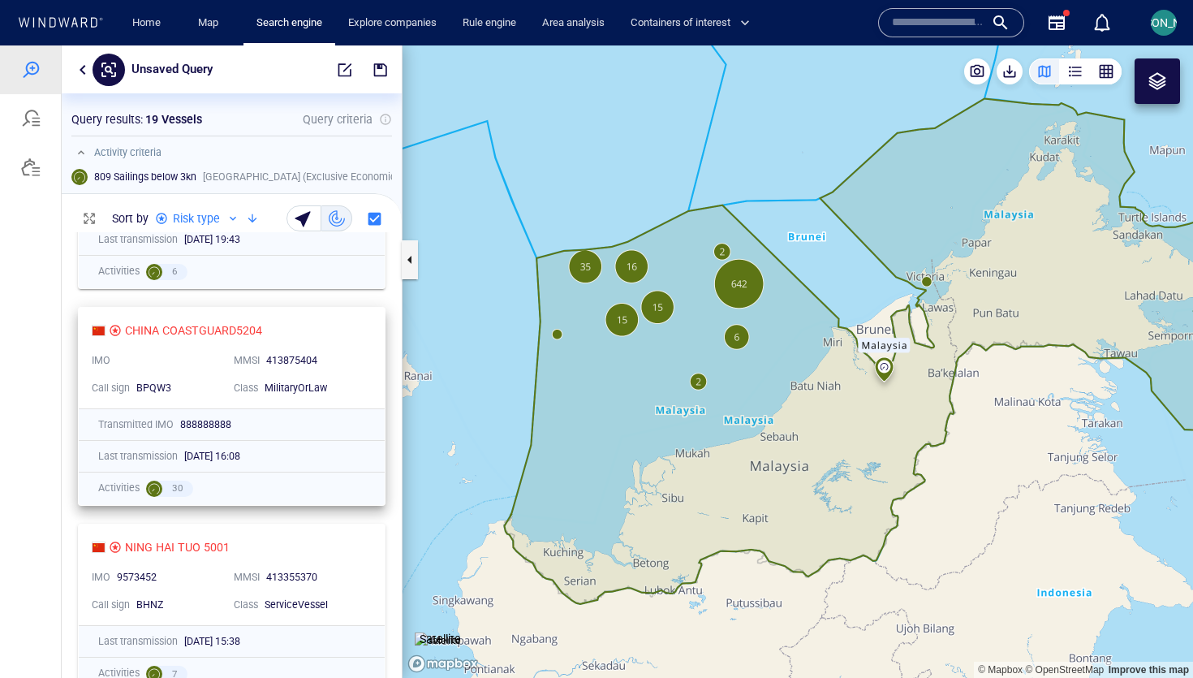
click at [334, 354] on div "413875404" at bounding box center [314, 361] width 97 height 15
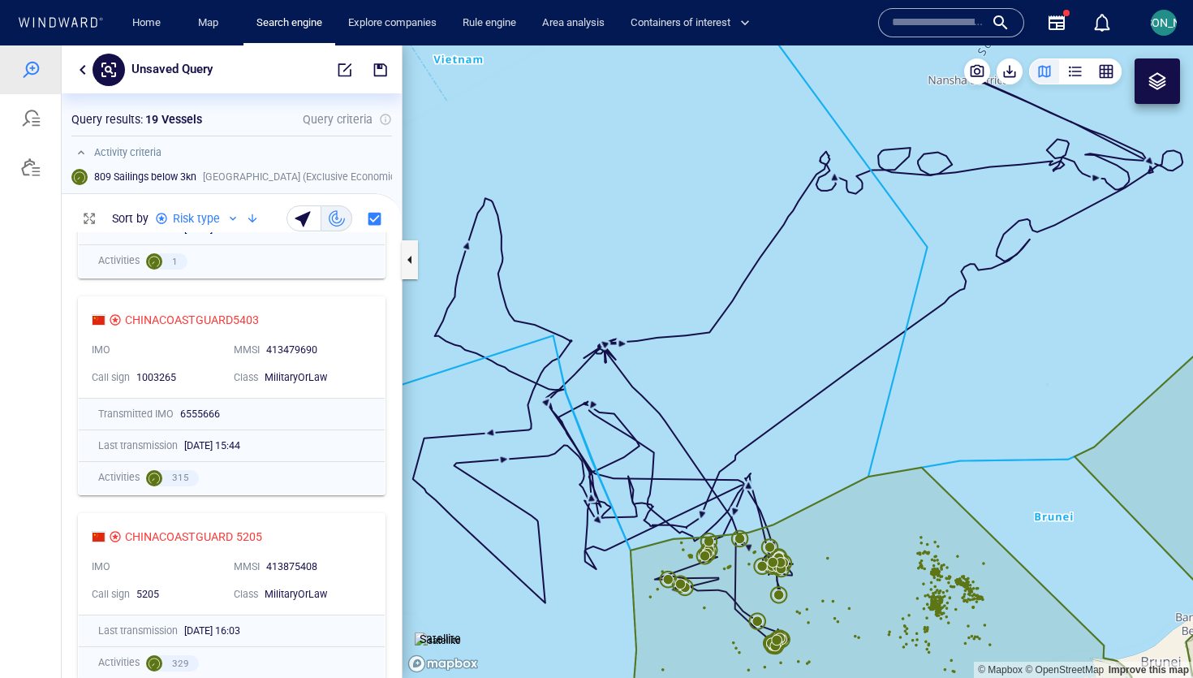
scroll to position [531, 0]
click at [331, 315] on div "CHINACOASTGUARD5403" at bounding box center [225, 318] width 267 height 19
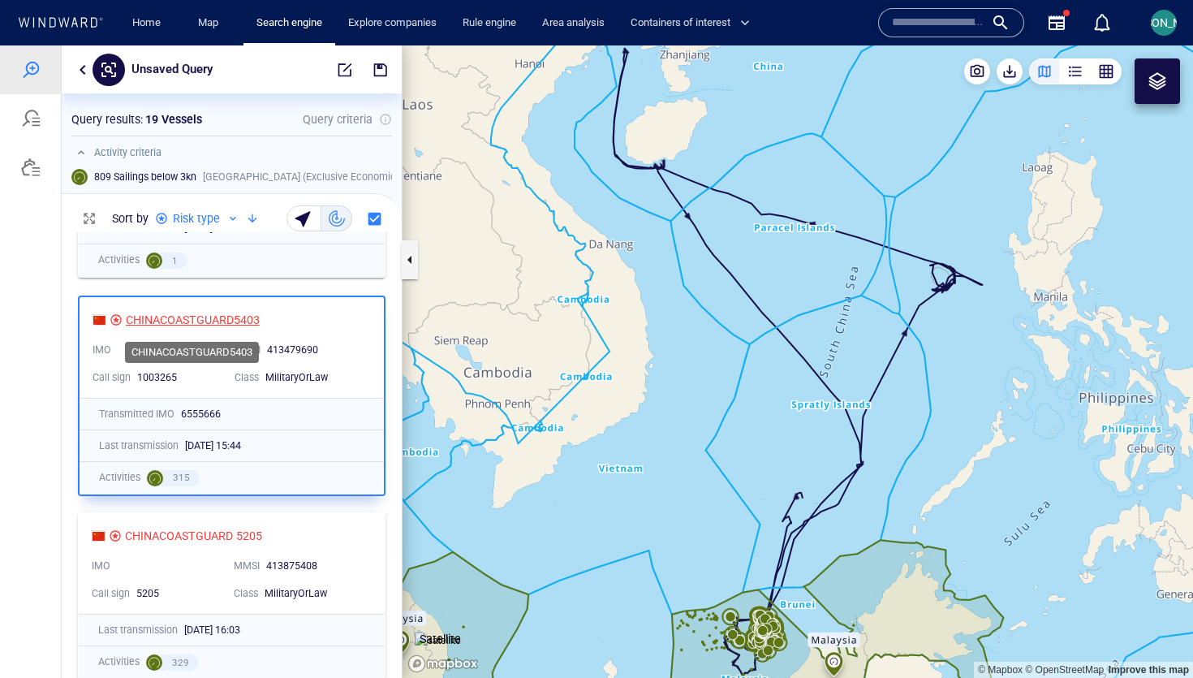
click at [239, 320] on div "CHINACOASTGUARD5403" at bounding box center [193, 319] width 134 height 19
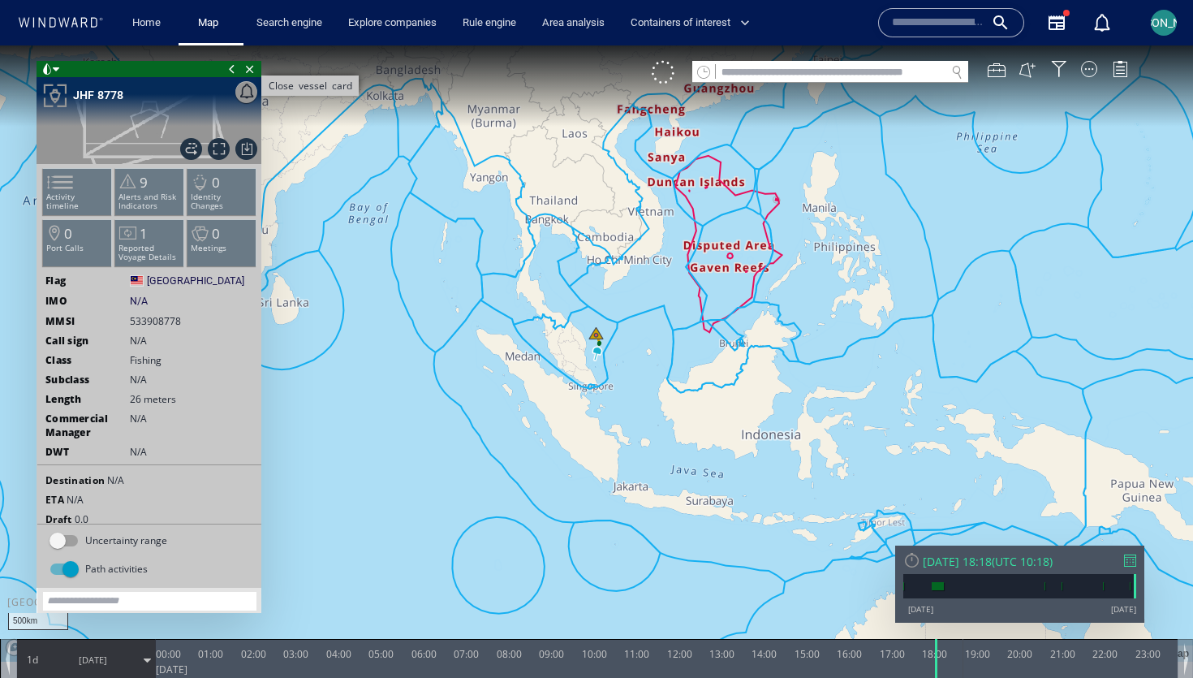
click at [248, 71] on span "Close vessel card" at bounding box center [250, 69] width 18 height 16
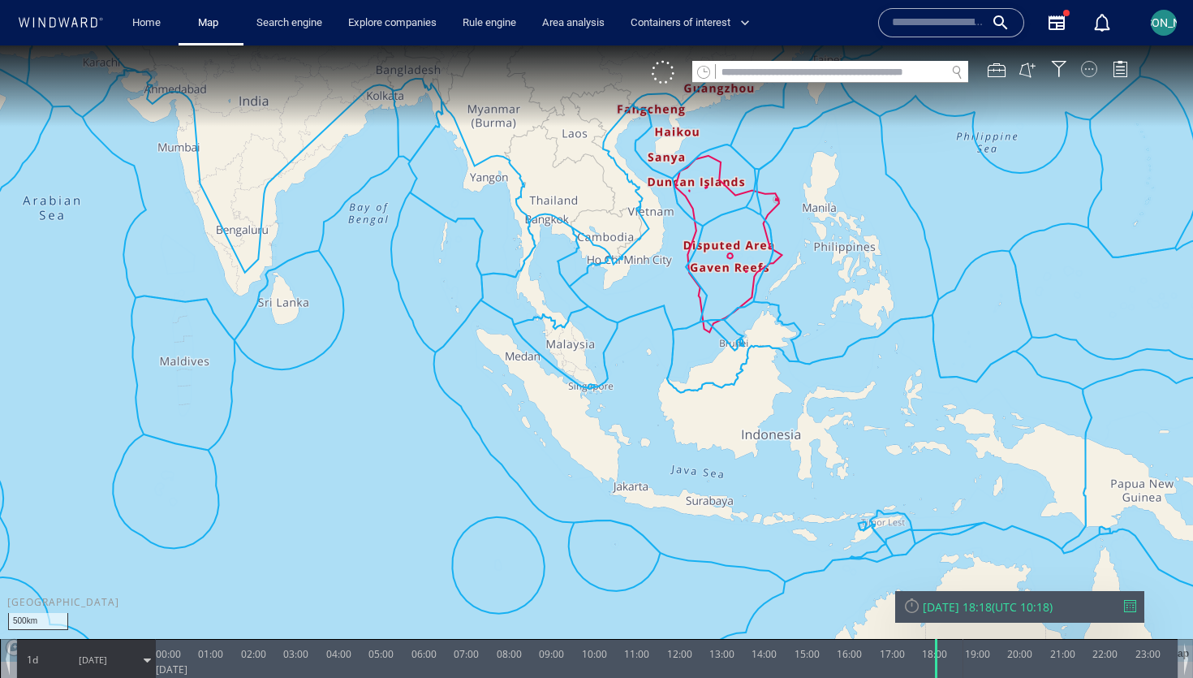
click at [1087, 67] on div at bounding box center [1089, 69] width 16 height 16
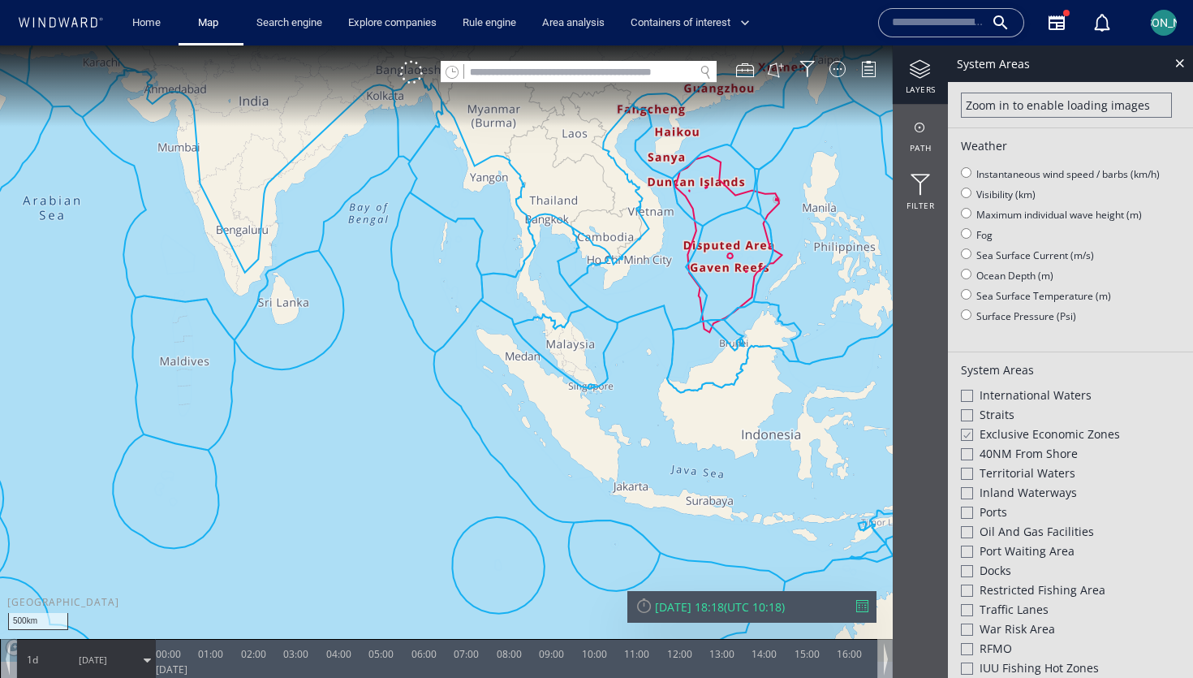
scroll to position [347, 0]
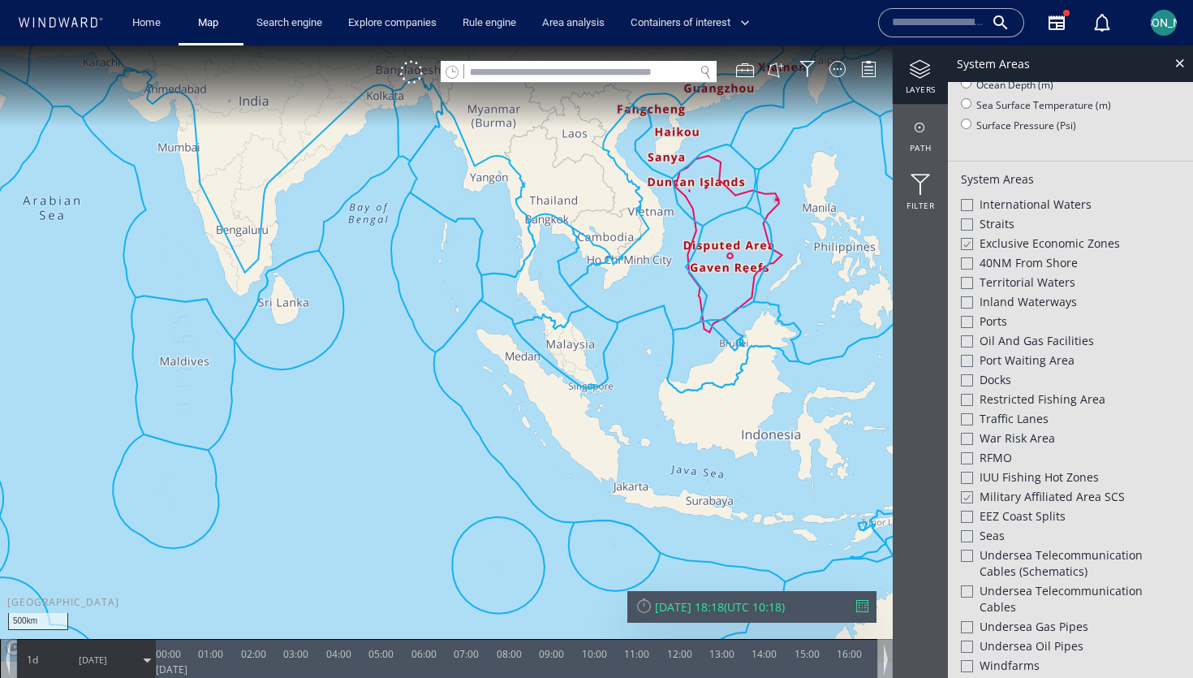
click at [967, 239] on div at bounding box center [966, 244] width 12 height 14
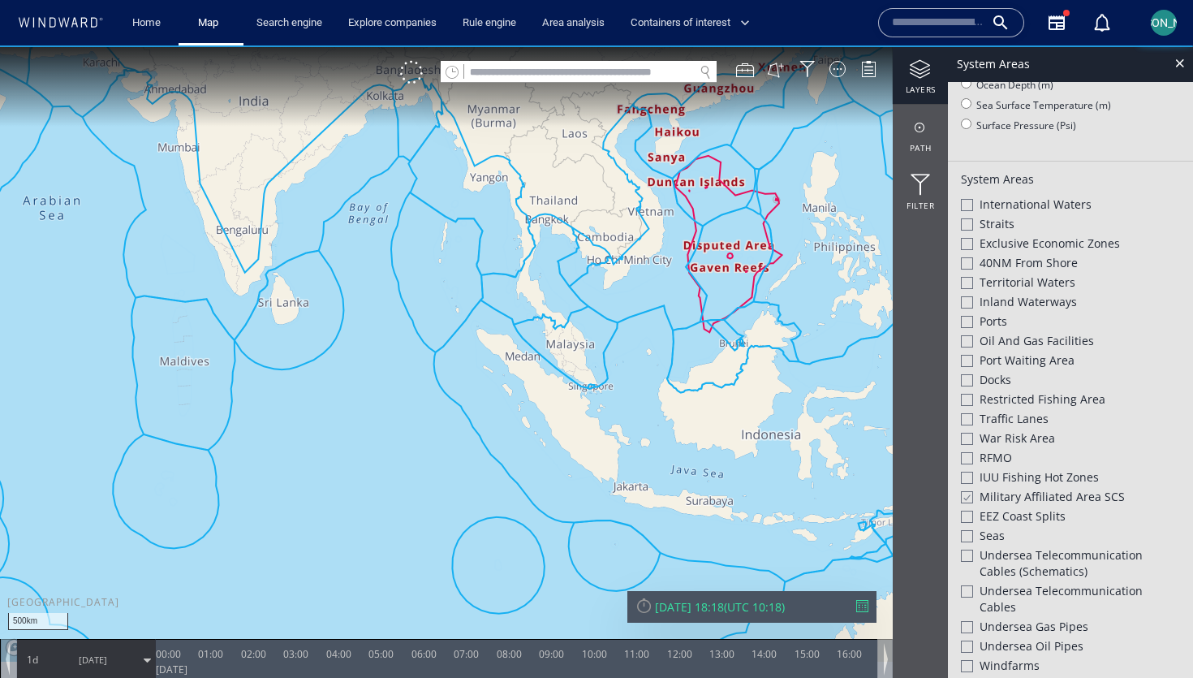
click at [967, 239] on div at bounding box center [967, 244] width 12 height 12
click at [962, 493] on div at bounding box center [966, 497] width 12 height 14
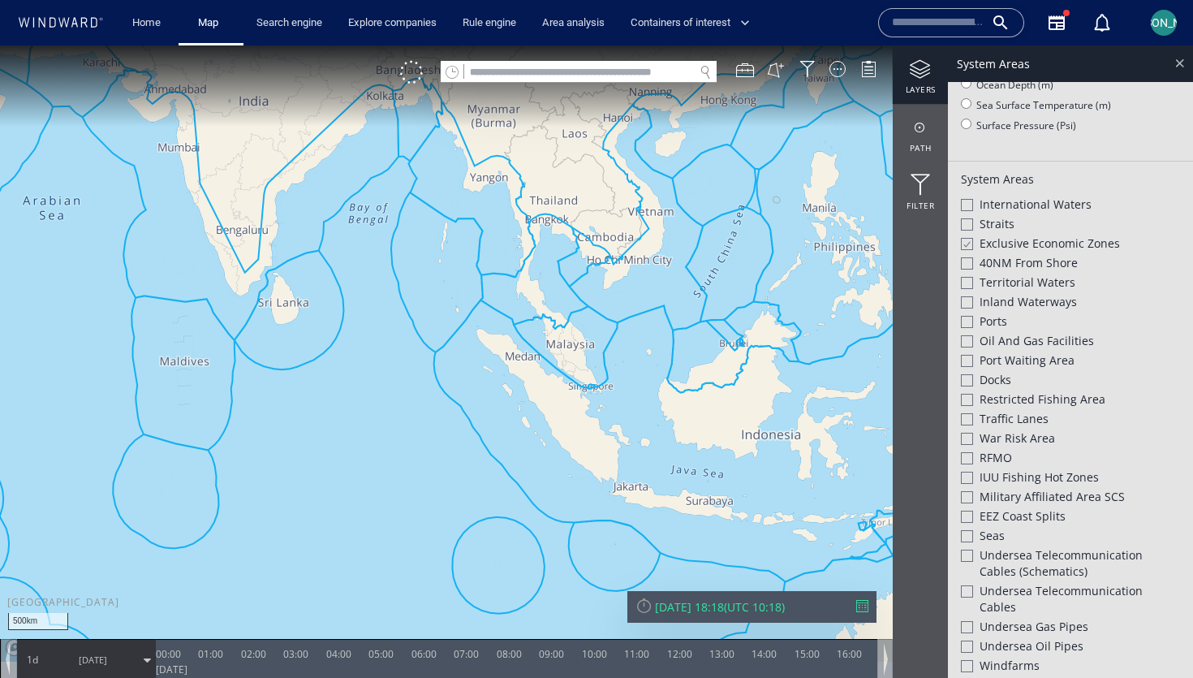
click at [1175, 58] on div at bounding box center [1179, 63] width 19 height 19
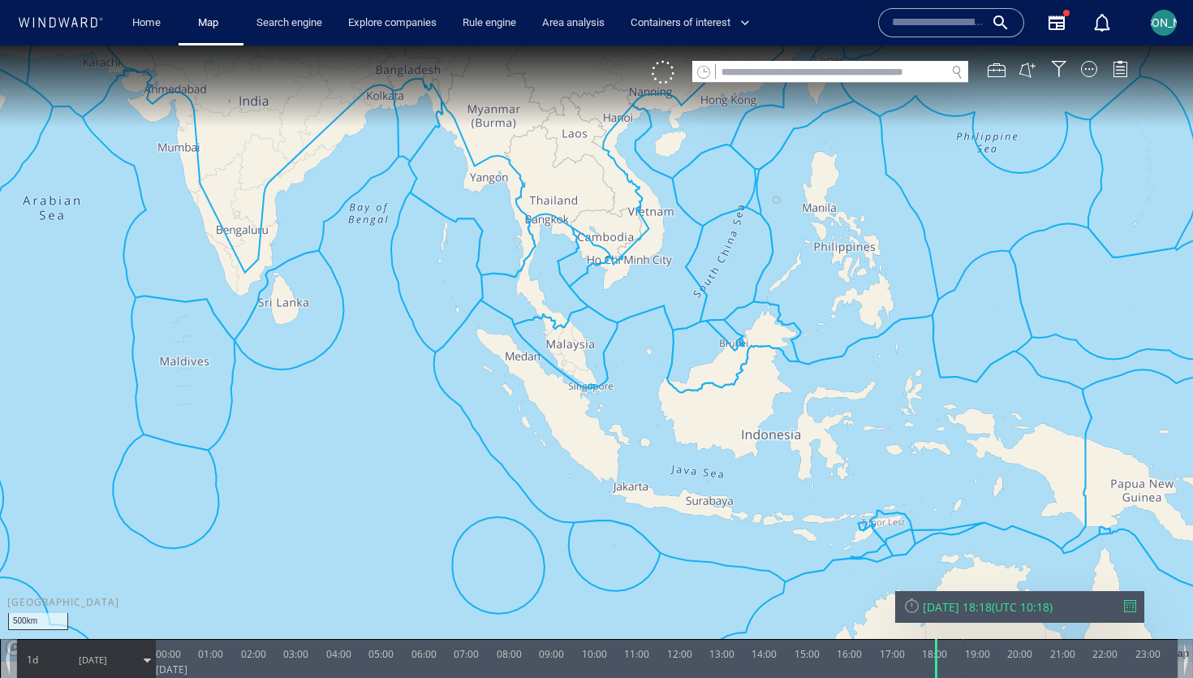
click at [1180, 22] on div "[PERSON_NAME]" at bounding box center [1163, 22] width 39 height 39
click at [1169, 20] on span "[PERSON_NAME]" at bounding box center [1164, 22] width 87 height 13
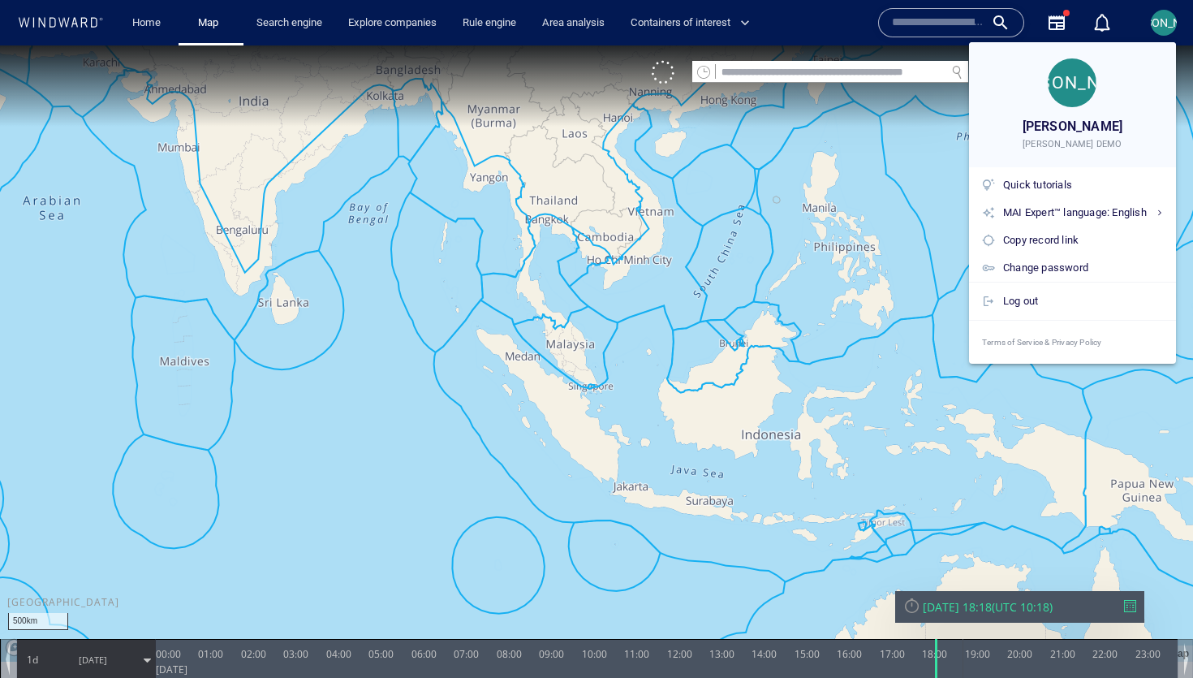
click at [1169, 20] on div at bounding box center [596, 339] width 1193 height 678
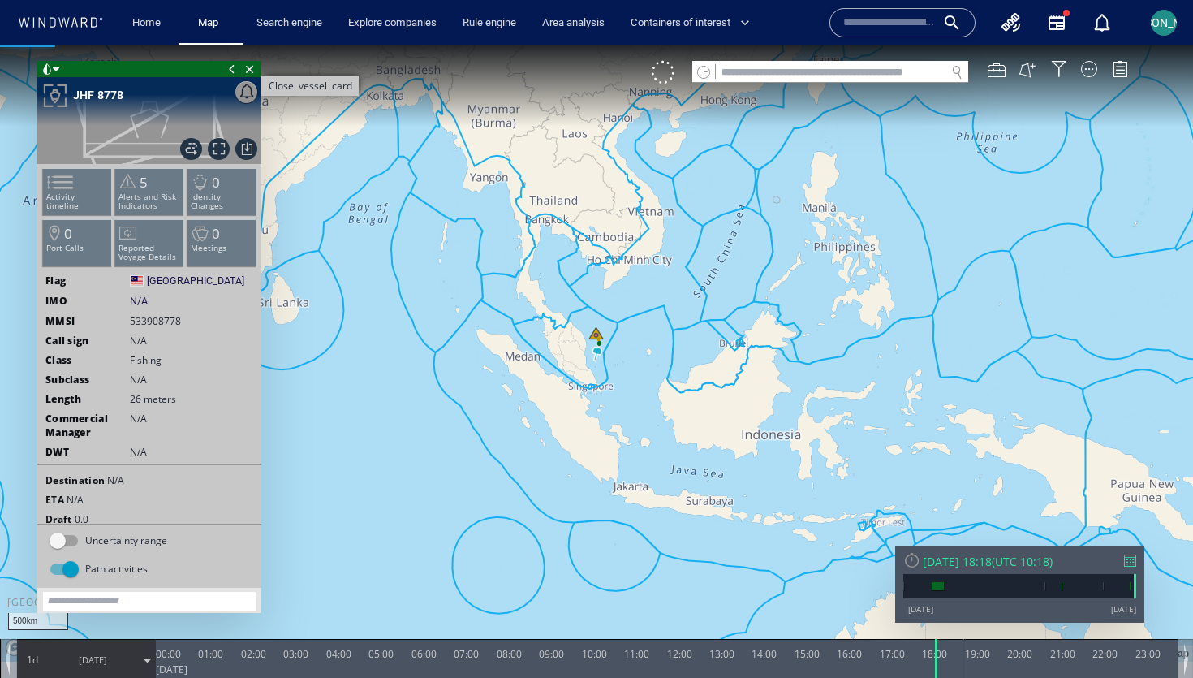
click at [251, 67] on span "Close vessel card" at bounding box center [250, 69] width 18 height 16
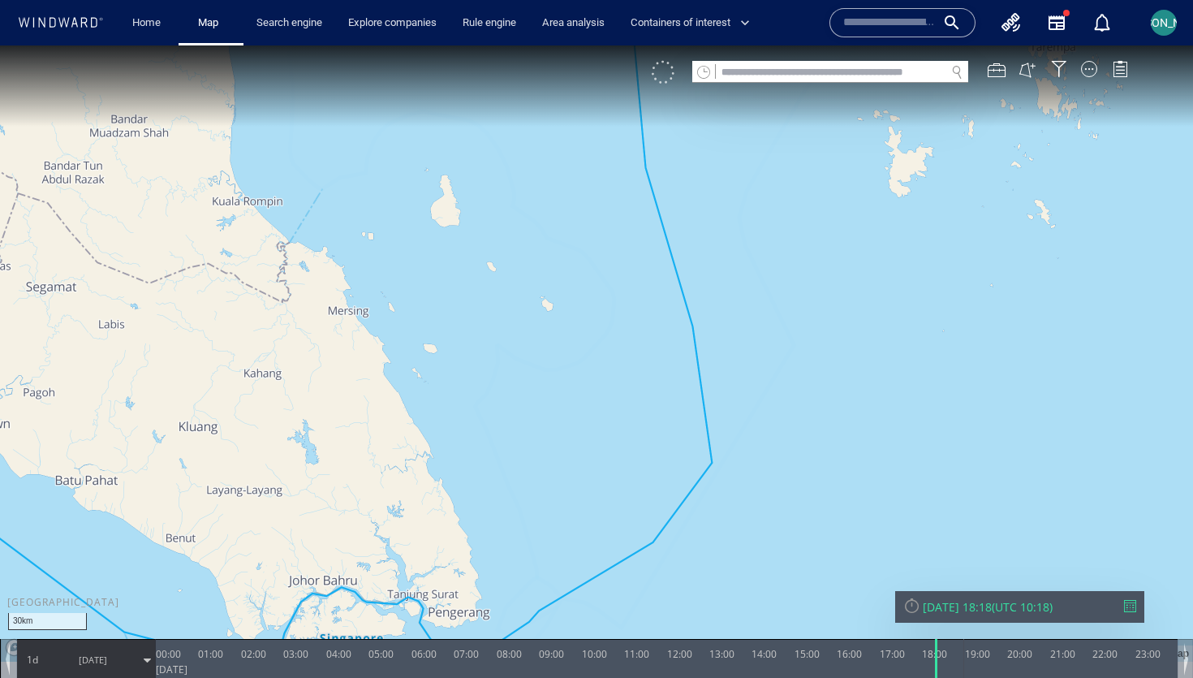
click at [659, 75] on div at bounding box center [663, 72] width 23 height 23
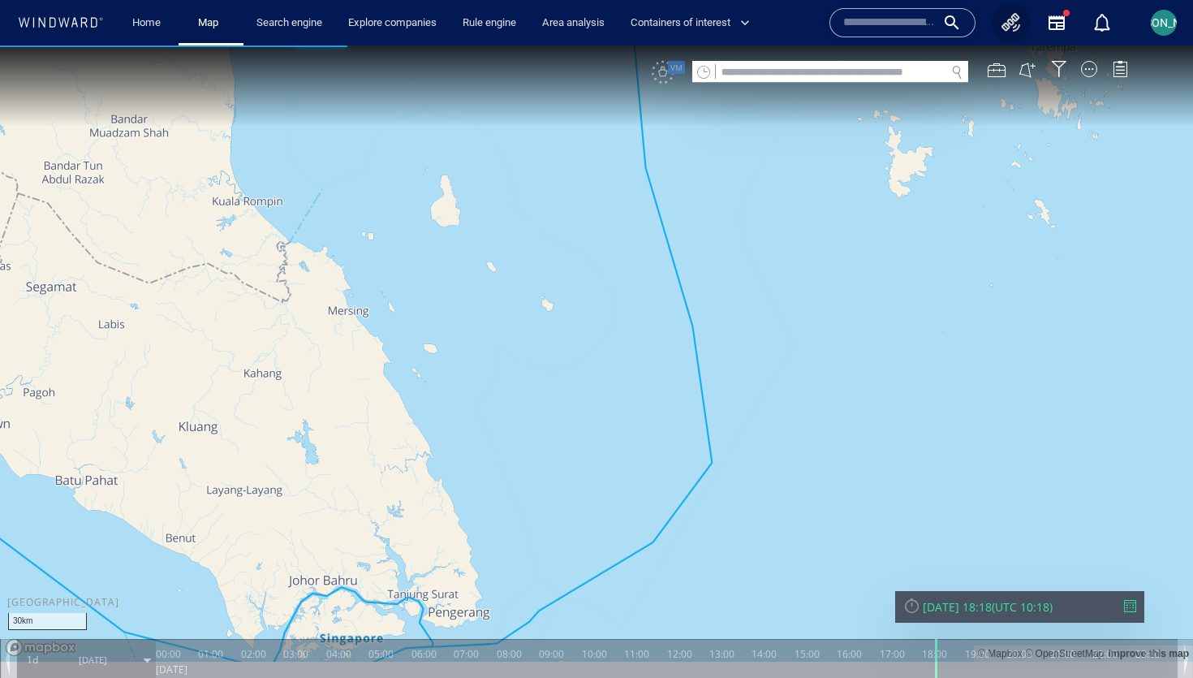
click at [1013, 27] on icon "button" at bounding box center [1010, 22] width 19 height 19
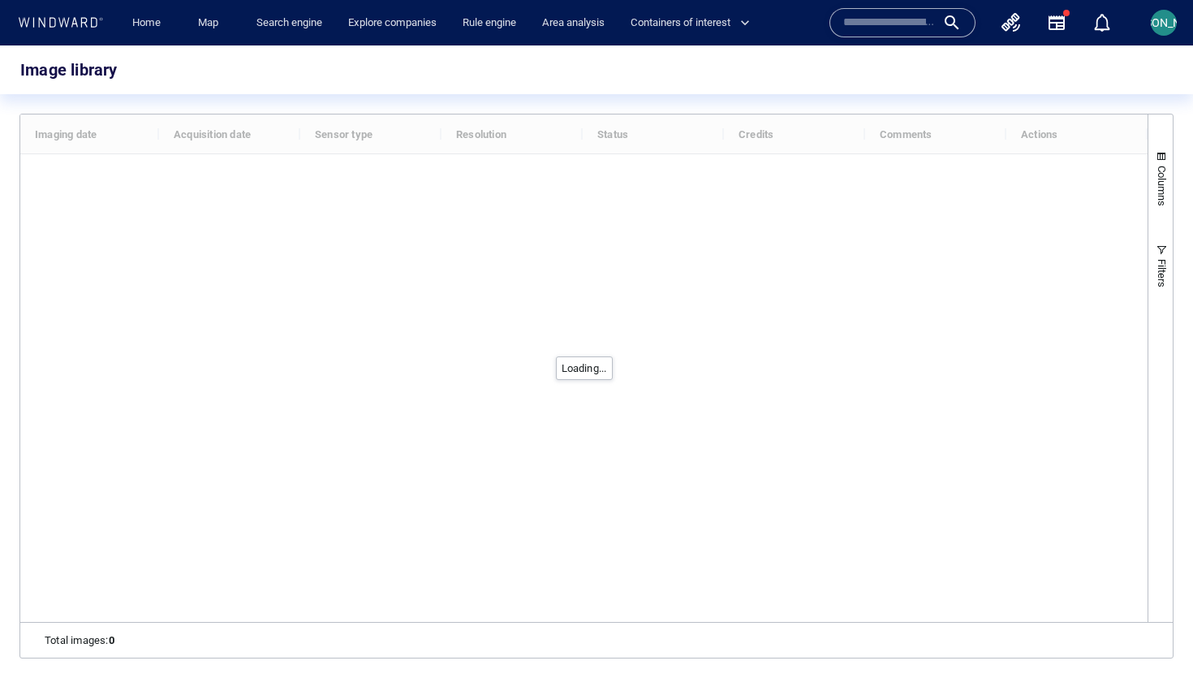
click at [853, 87] on div "Image library" at bounding box center [596, 69] width 1193 height 49
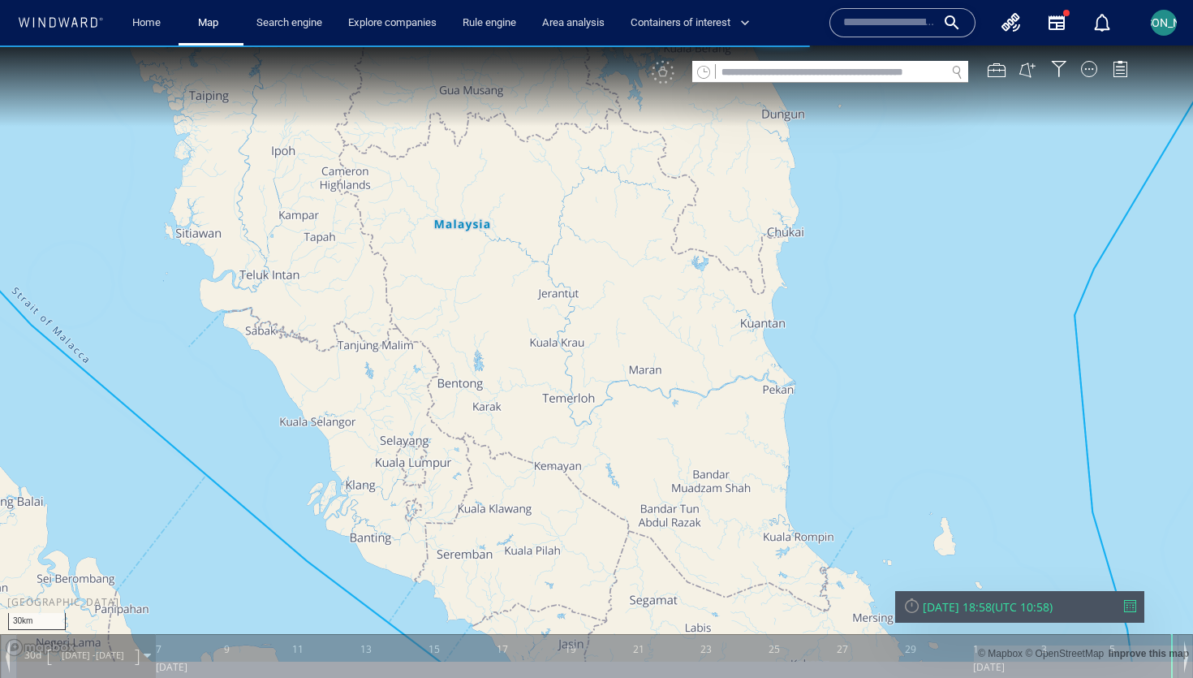
drag, startPoint x: 1131, startPoint y: 484, endPoint x: 868, endPoint y: 254, distance: 349.6
click at [867, 254] on canvas "Map" at bounding box center [596, 353] width 1193 height 616
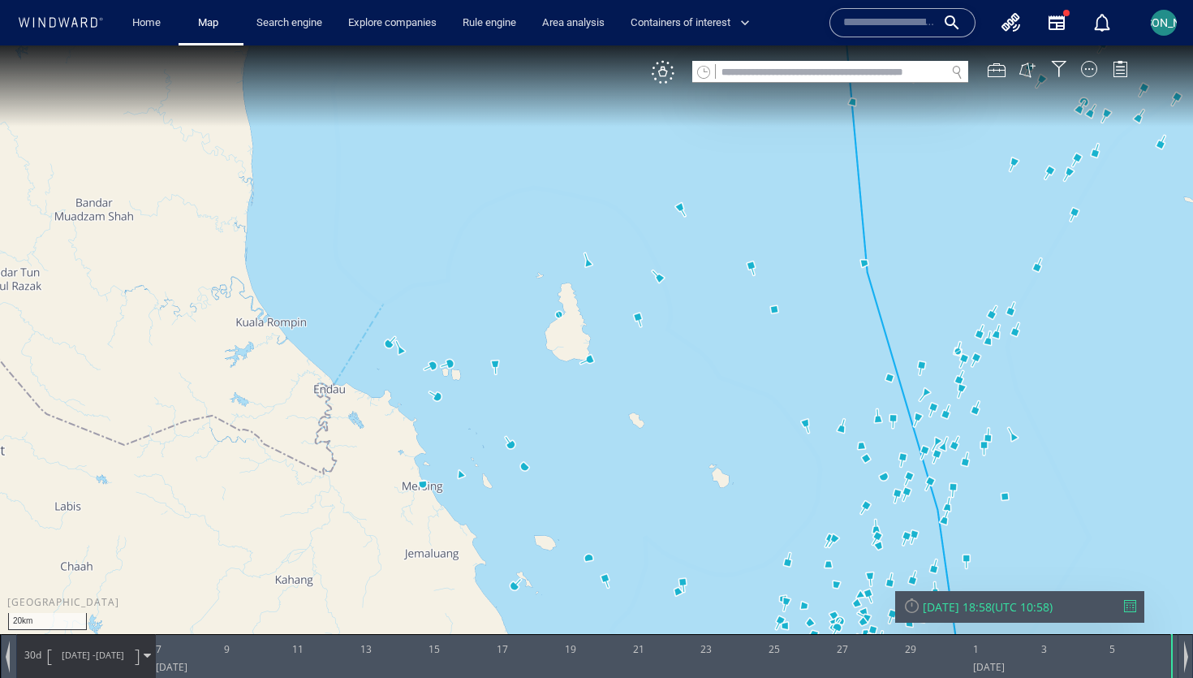
drag, startPoint x: 936, startPoint y: 312, endPoint x: 774, endPoint y: 200, distance: 196.0
click at [773, 200] on canvas "Map" at bounding box center [596, 353] width 1193 height 616
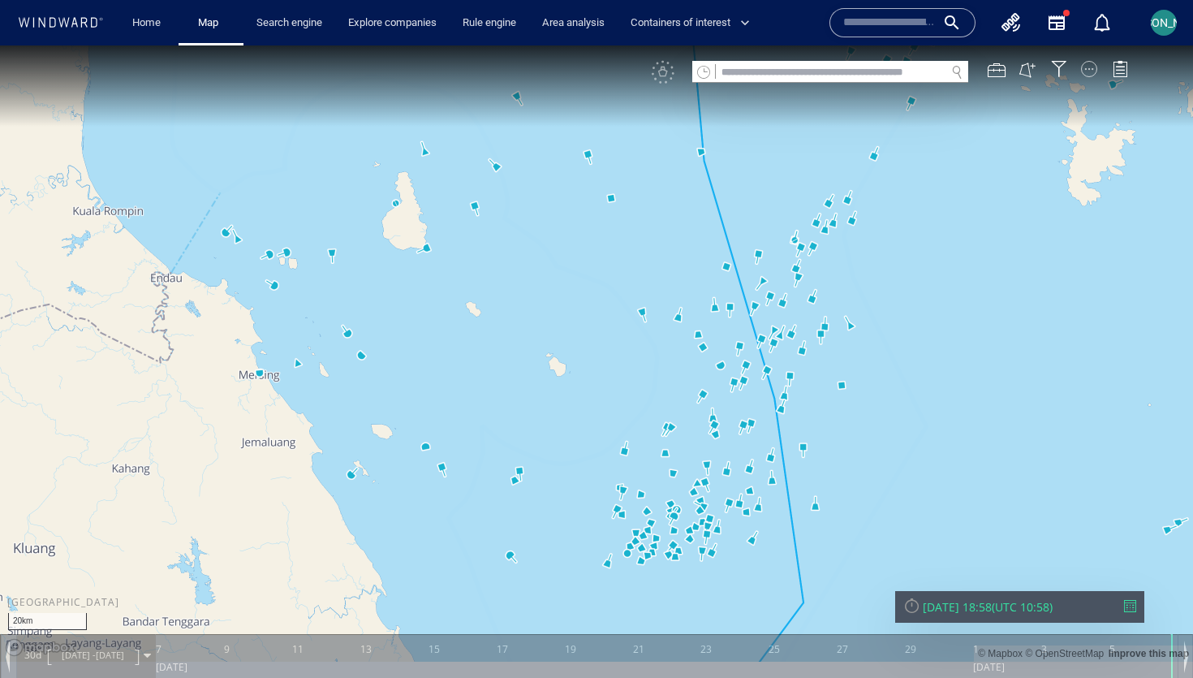
click at [1086, 63] on div at bounding box center [1089, 69] width 16 height 16
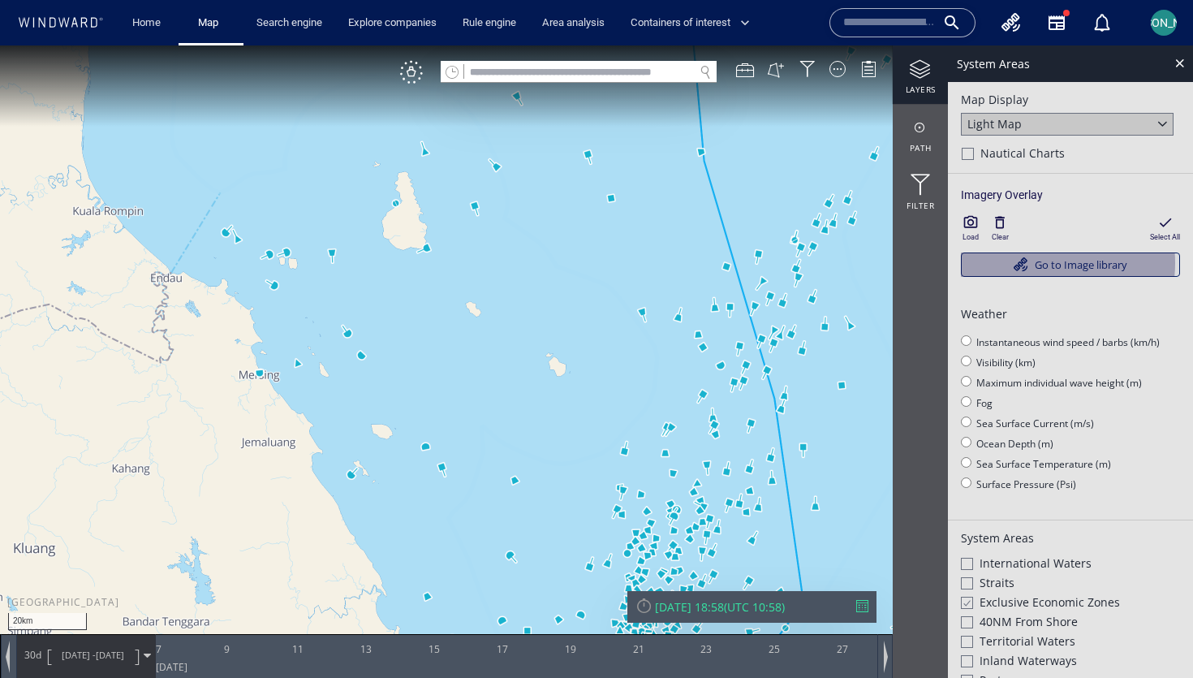
click at [1035, 263] on link "Go to Image library" at bounding box center [1070, 264] width 219 height 24
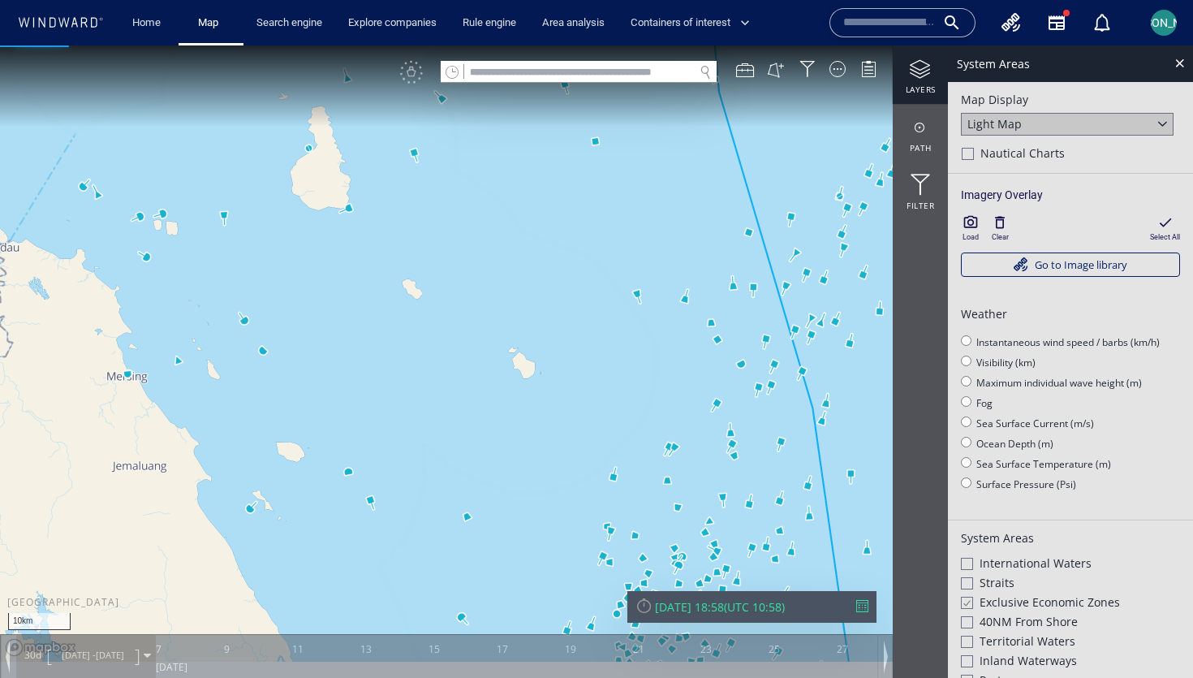
drag, startPoint x: 680, startPoint y: 393, endPoint x: 454, endPoint y: 192, distance: 302.4
click at [454, 192] on canvas "Map" at bounding box center [596, 353] width 1193 height 616
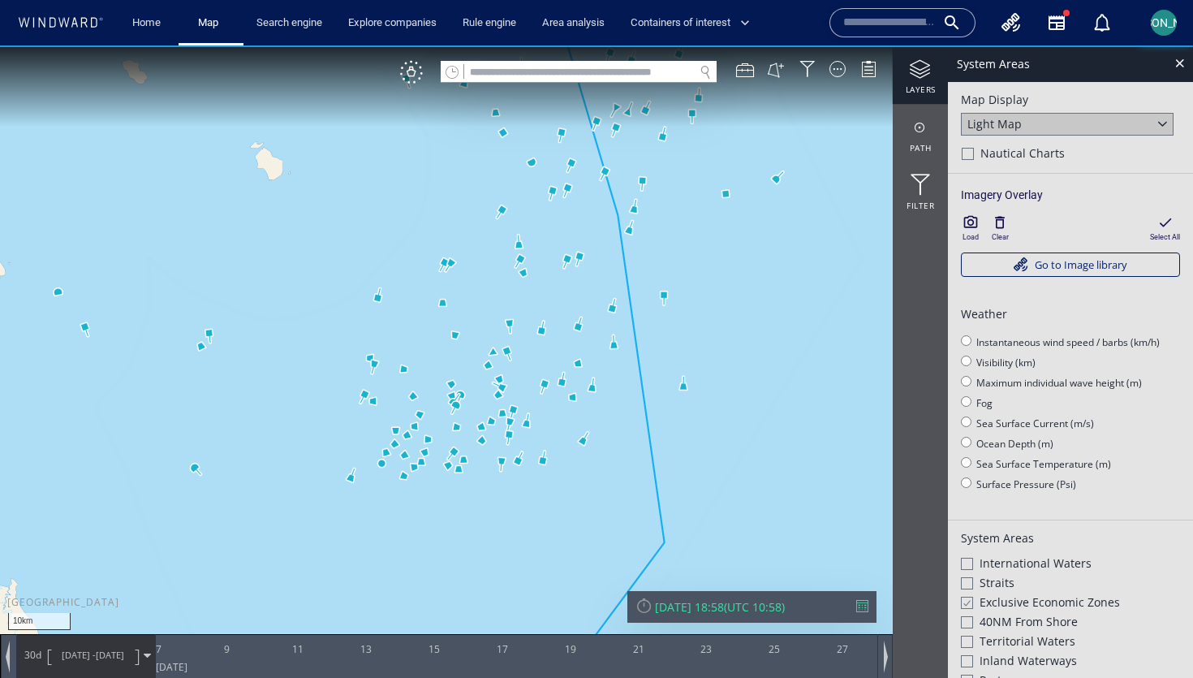
click at [972, 220] on icon "button" at bounding box center [971, 222] width 14 height 12
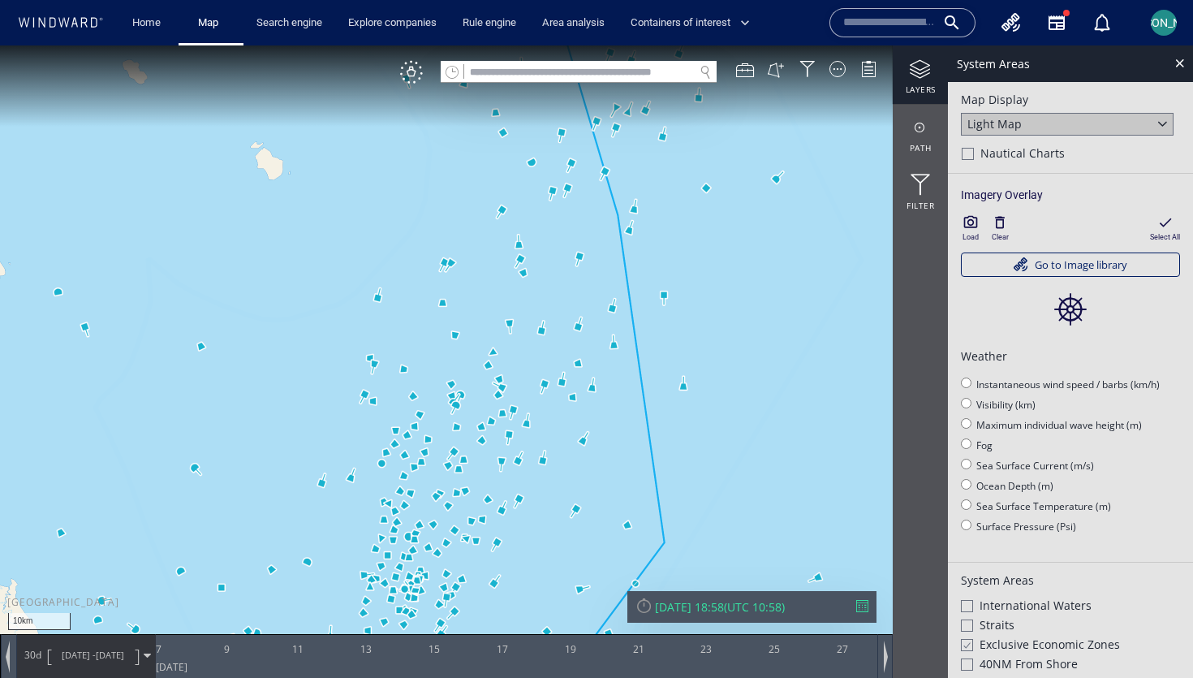
drag, startPoint x: 319, startPoint y: 355, endPoint x: 449, endPoint y: 280, distance: 150.2
click at [449, 280] on canvas "Map" at bounding box center [596, 353] width 1193 height 616
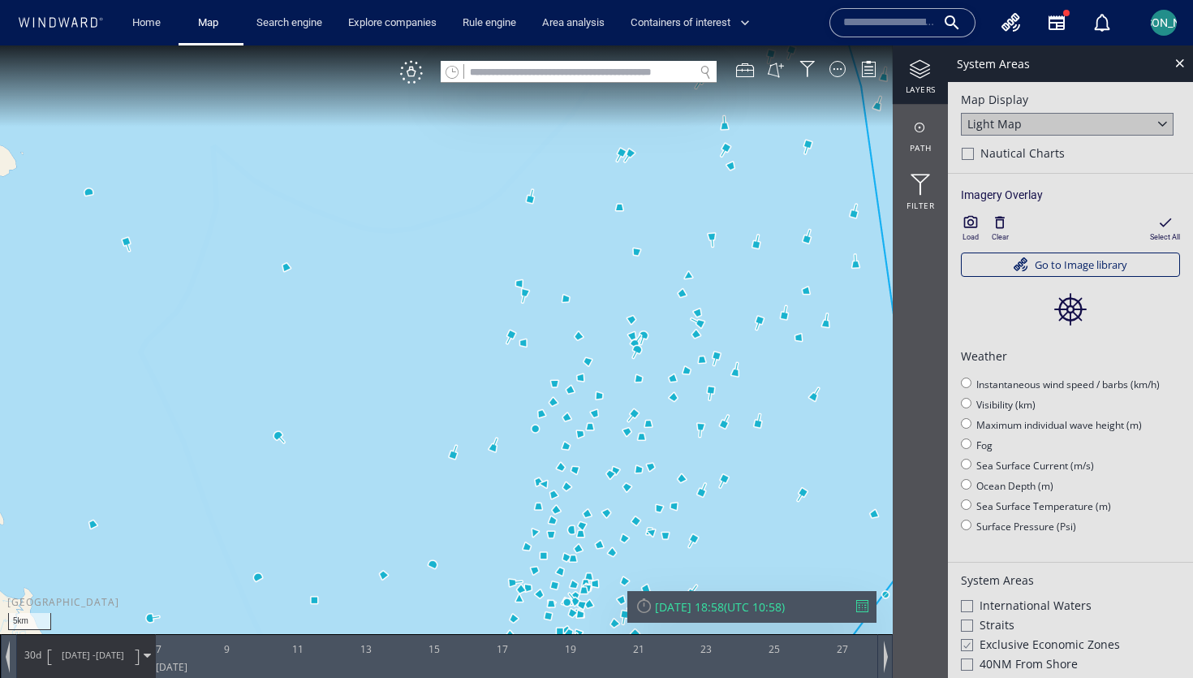
click at [458, 329] on canvas "Map" at bounding box center [596, 353] width 1193 height 616
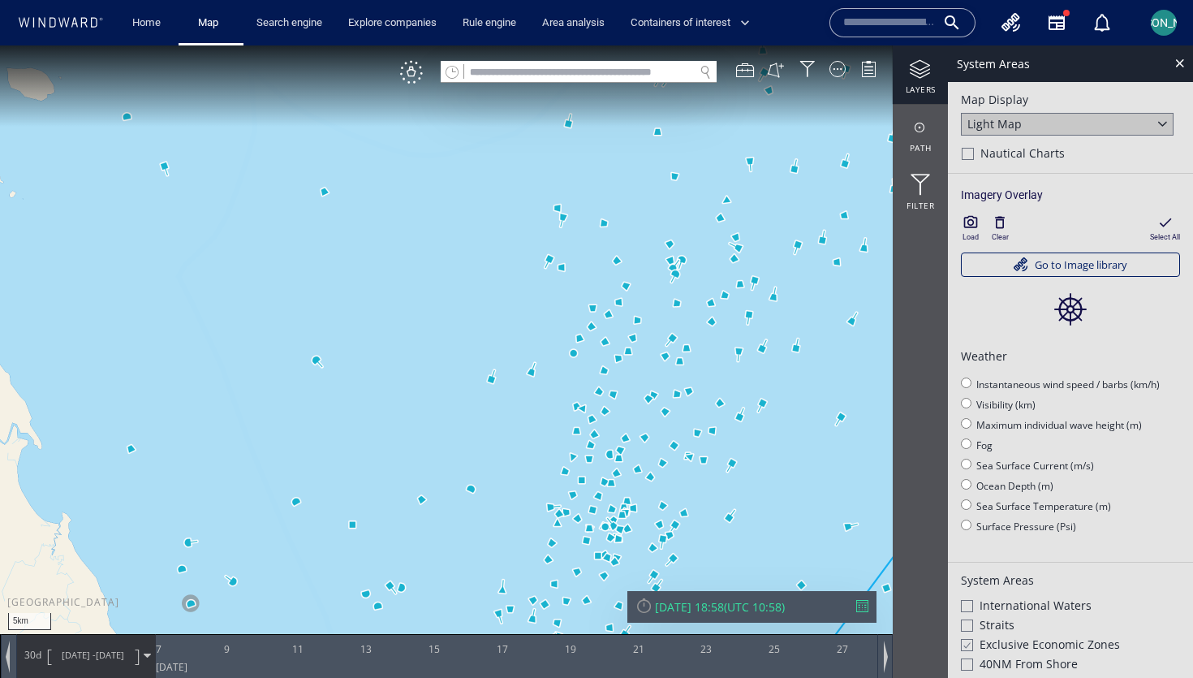
drag, startPoint x: 458, startPoint y: 329, endPoint x: 479, endPoint y: 243, distance: 88.4
click at [479, 243] on canvas "Map" at bounding box center [596, 353] width 1193 height 616
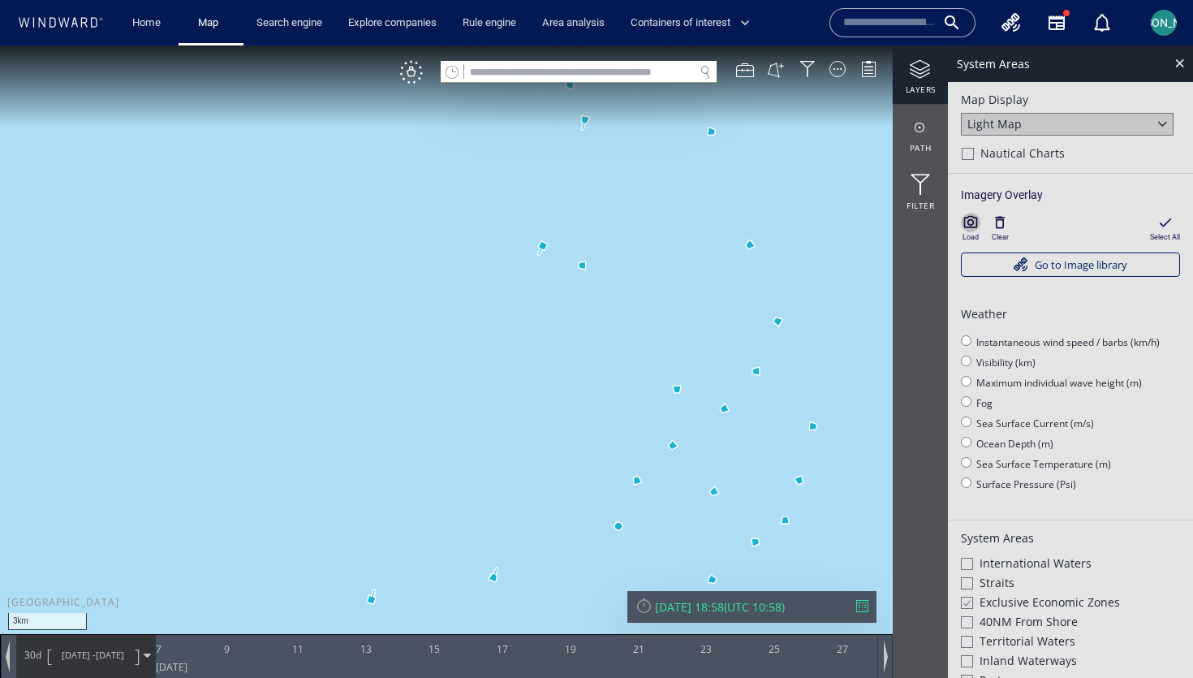
click at [969, 230] on icon "button" at bounding box center [970, 222] width 16 height 16
click at [716, 600] on div "[DATE] 18:58" at bounding box center [689, 606] width 69 height 15
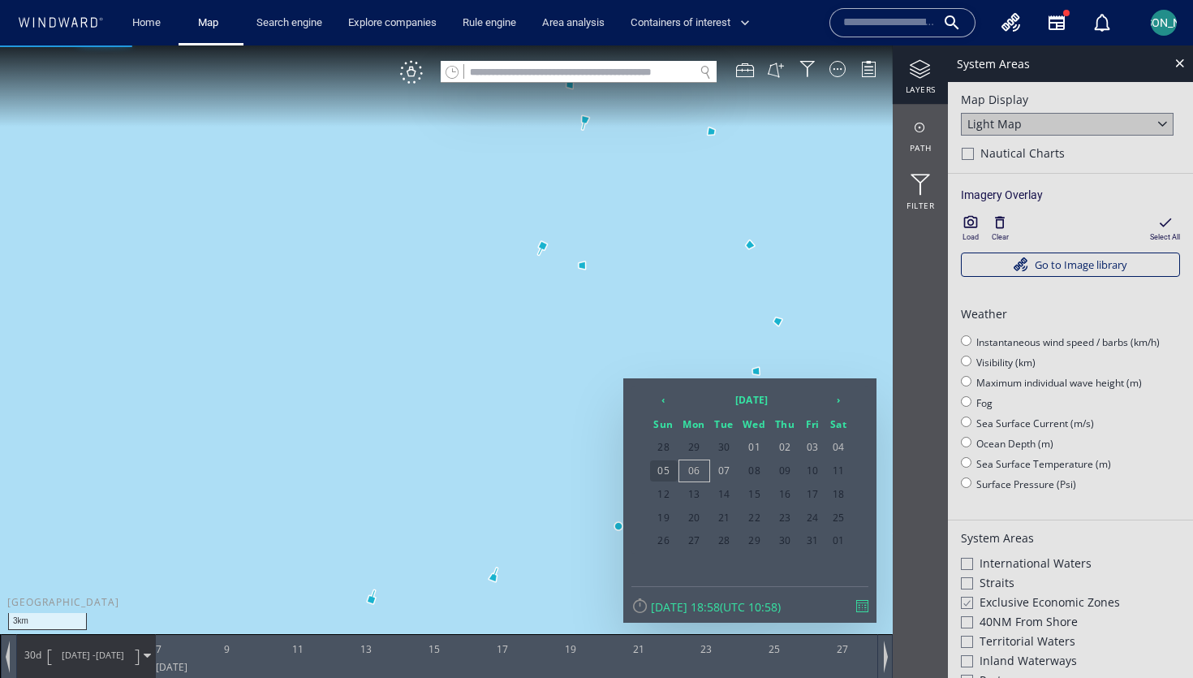
click at [662, 467] on span "05" at bounding box center [664, 470] width 28 height 21
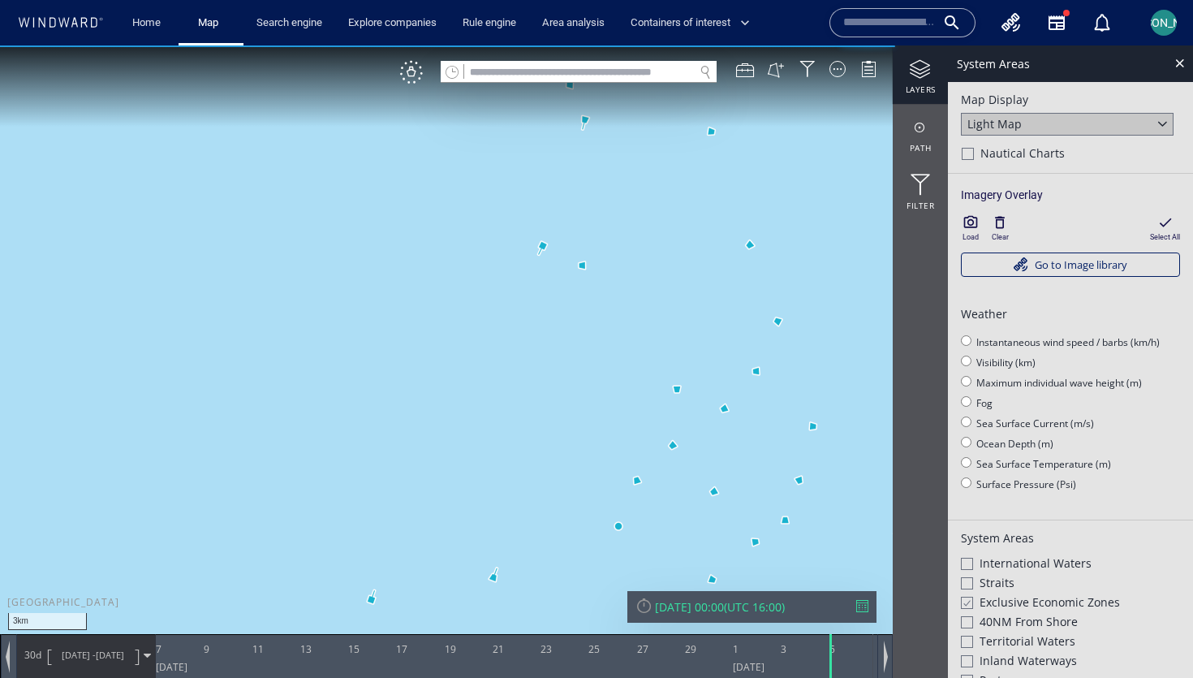
click at [975, 221] on icon "button" at bounding box center [970, 222] width 16 height 16
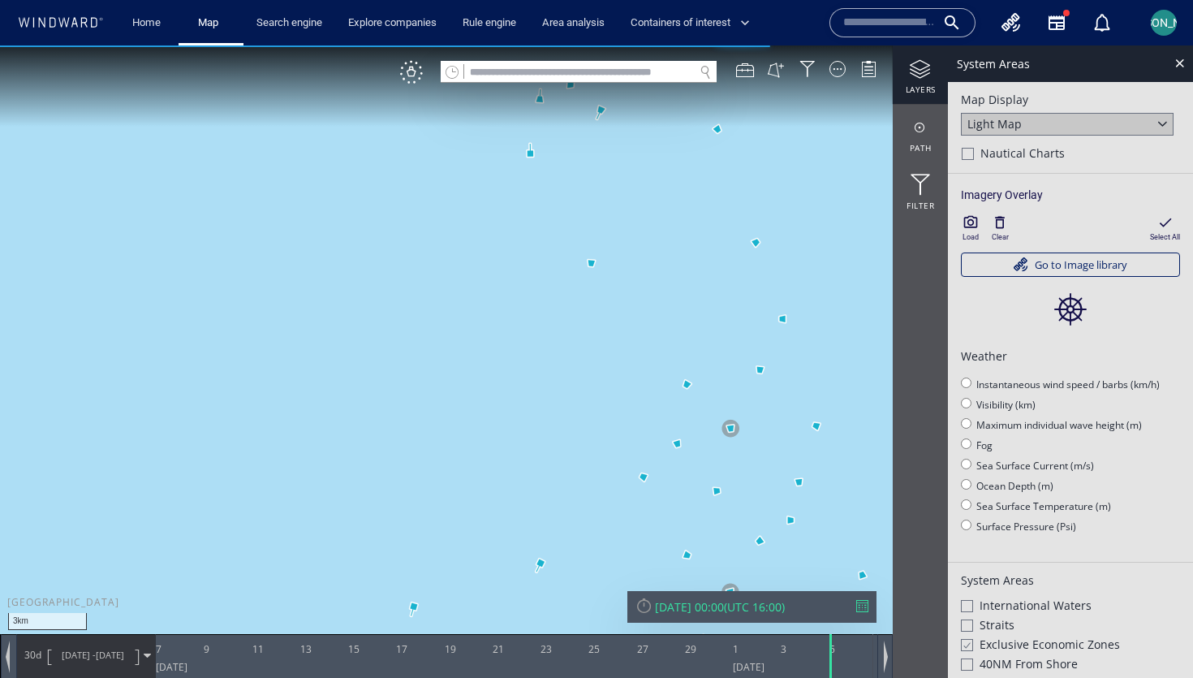
click at [643, 311] on canvas "Map" at bounding box center [596, 353] width 1193 height 616
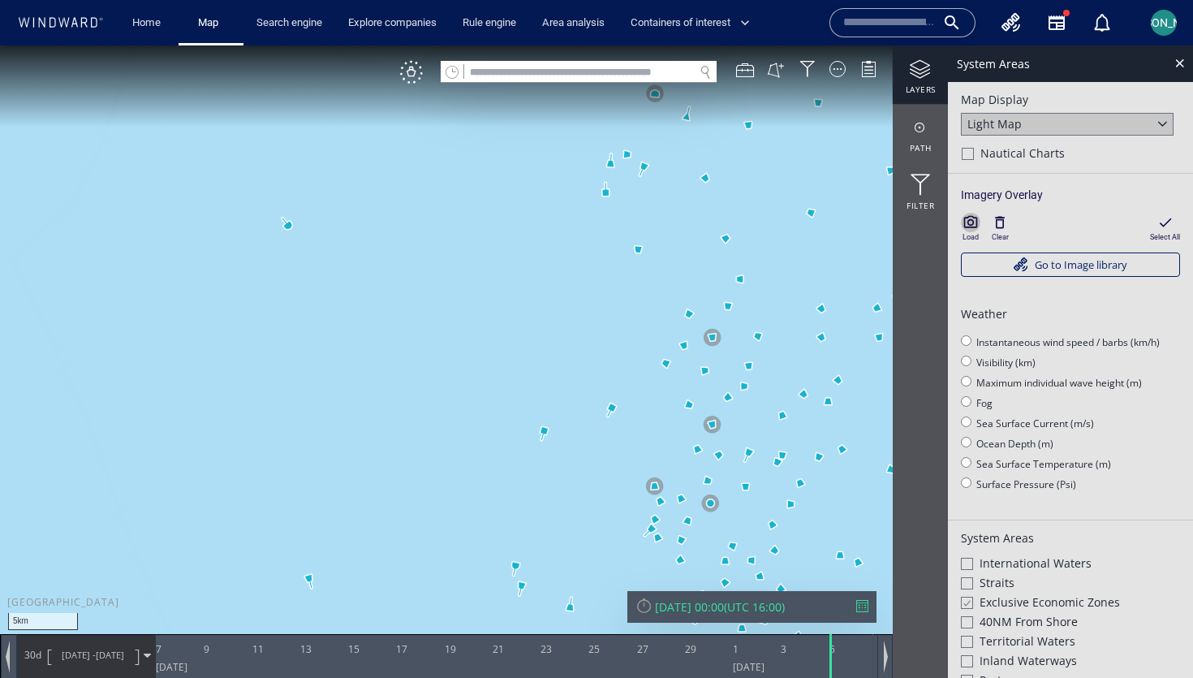
click at [966, 222] on icon "button" at bounding box center [970, 222] width 16 height 16
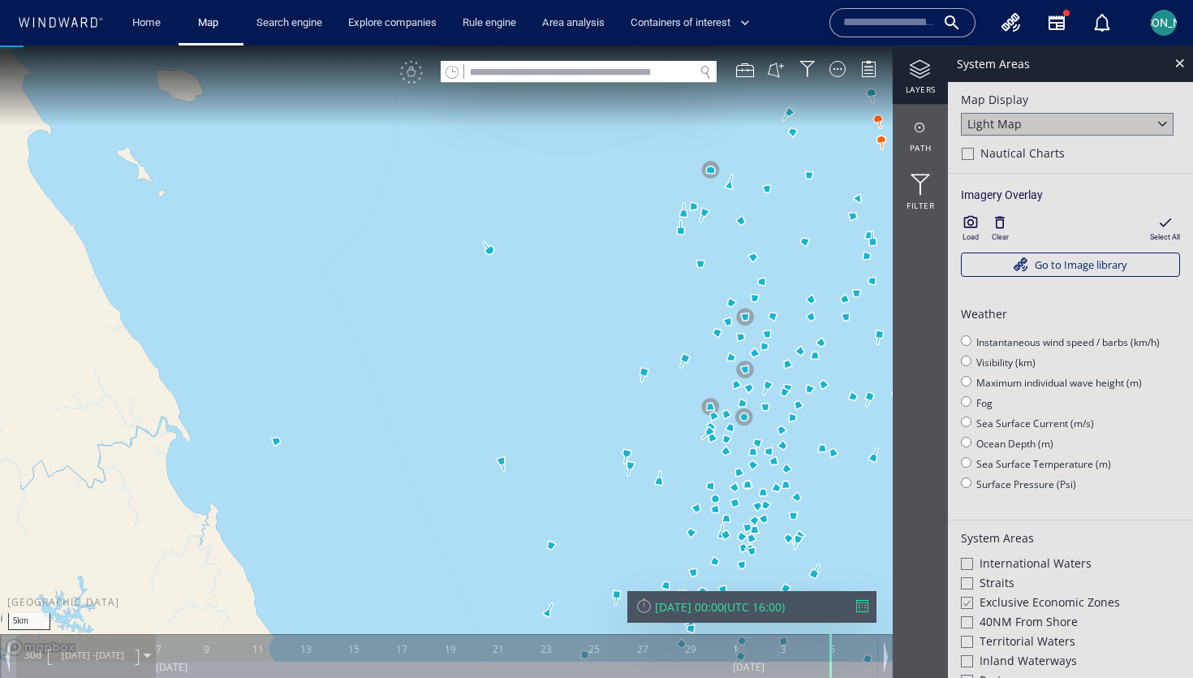
drag, startPoint x: 795, startPoint y: 286, endPoint x: 680, endPoint y: 286, distance: 115.2
click at [679, 286] on canvas "Map" at bounding box center [596, 353] width 1193 height 616
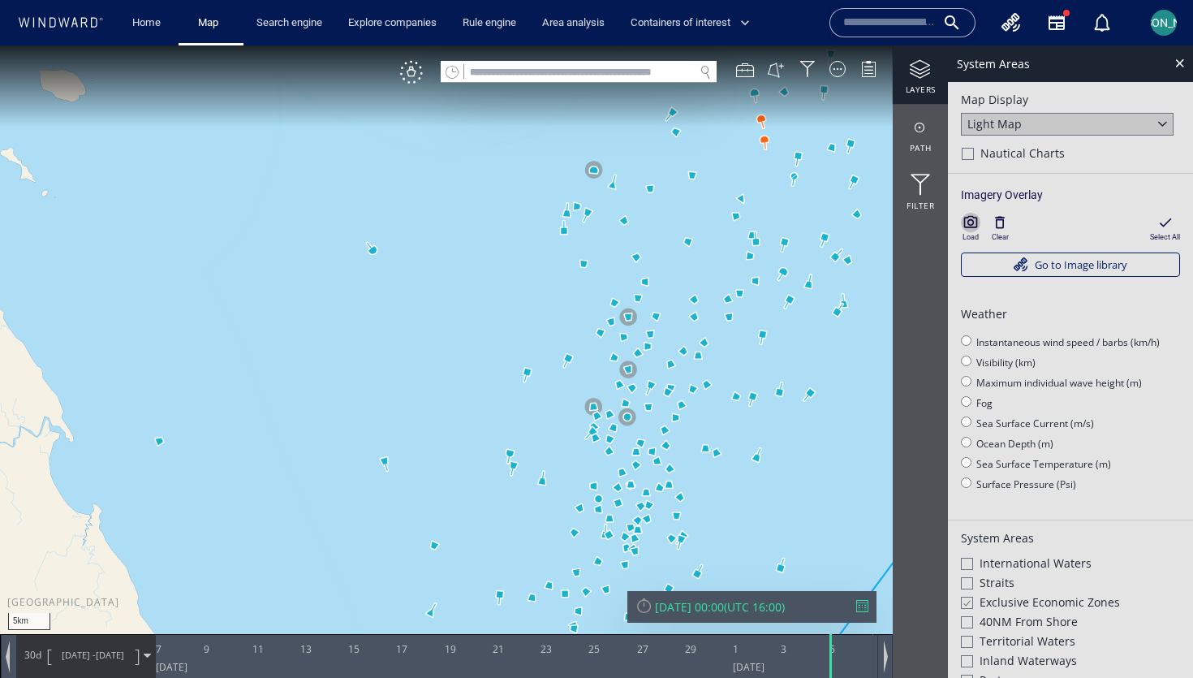
click at [969, 223] on icon "button" at bounding box center [970, 222] width 16 height 16
click at [972, 222] on icon "button" at bounding box center [971, 222] width 14 height 12
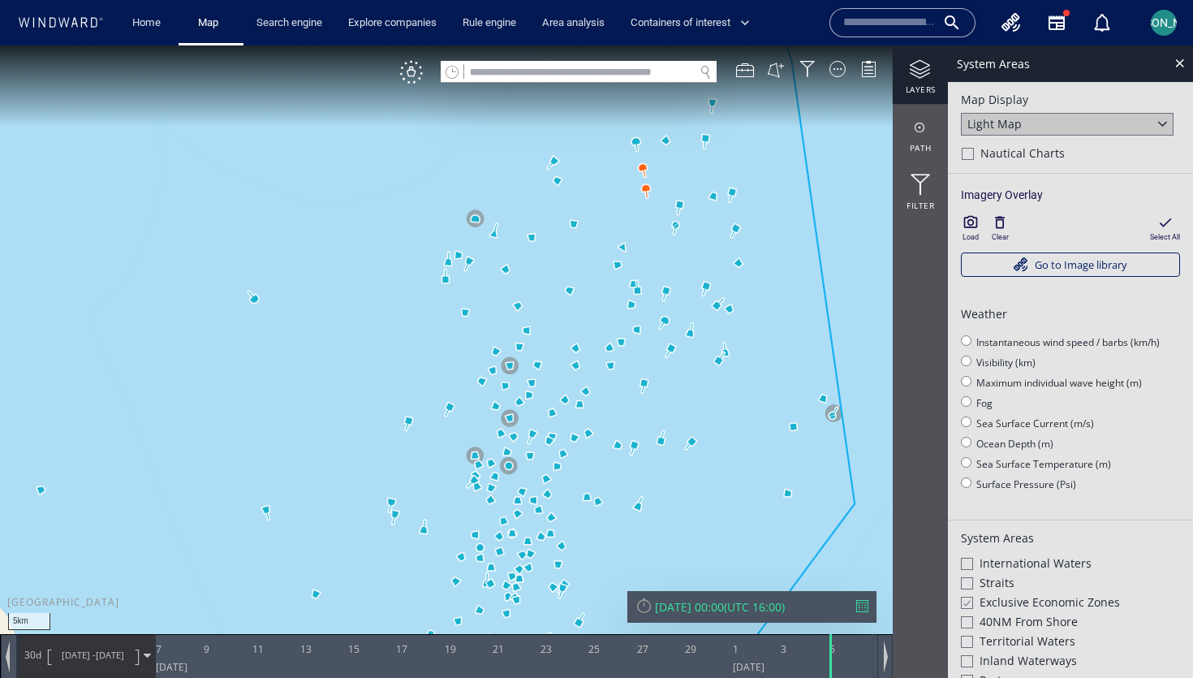
drag, startPoint x: 699, startPoint y: 222, endPoint x: 564, endPoint y: 279, distance: 146.2
click at [563, 280] on canvas "Map" at bounding box center [596, 353] width 1193 height 616
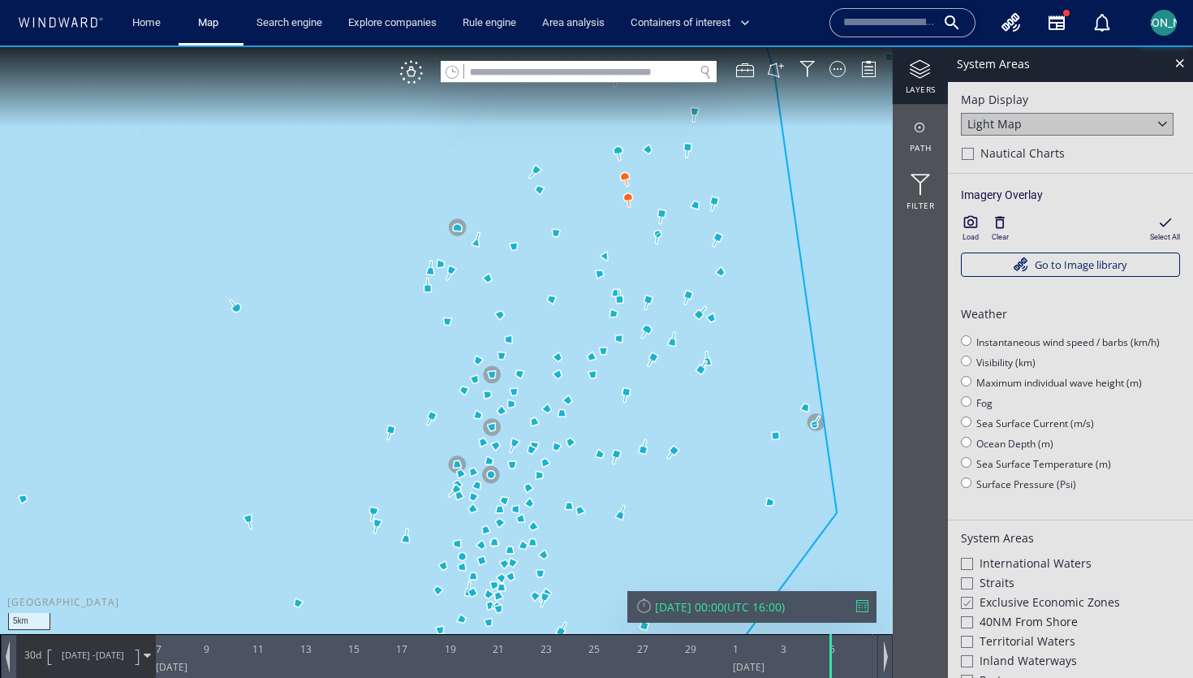
click at [978, 220] on icon "button" at bounding box center [970, 222] width 16 height 16
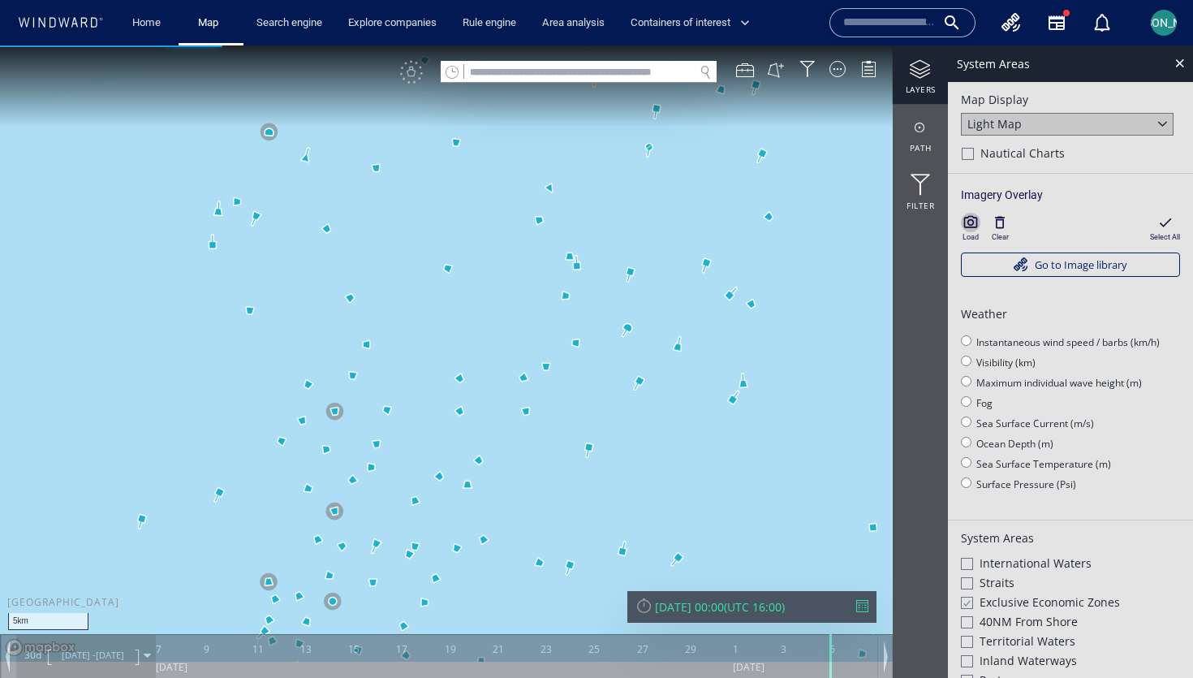
click at [976, 224] on icon "button" at bounding box center [971, 222] width 14 height 12
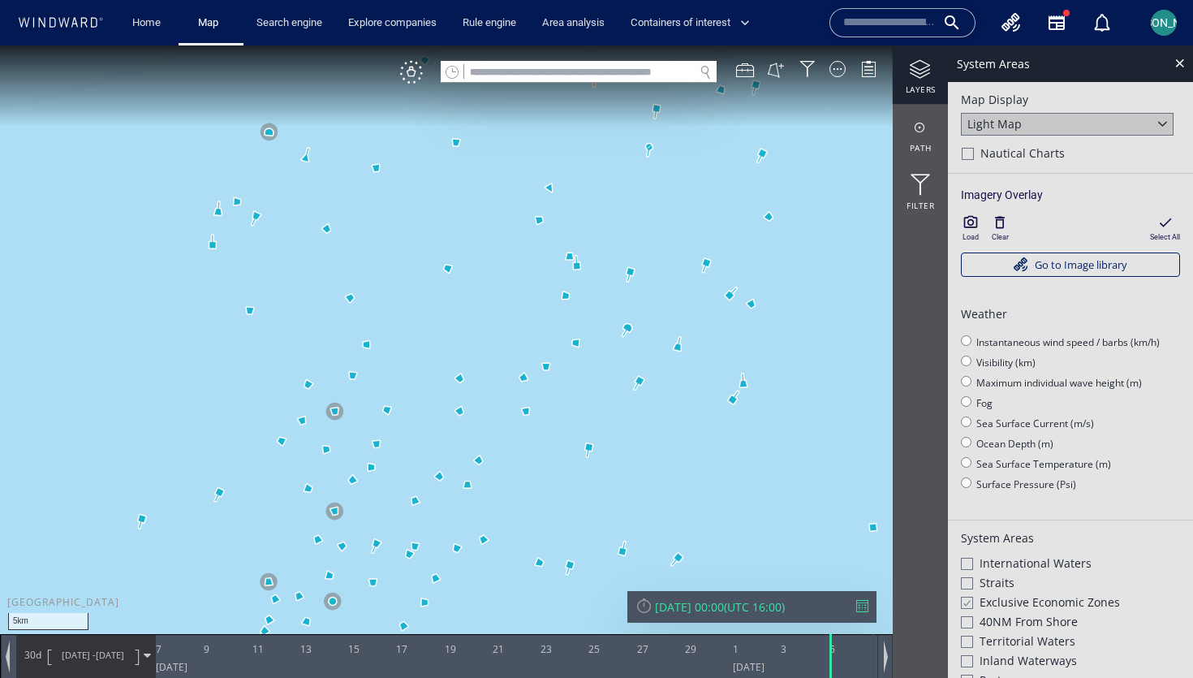
click at [974, 236] on div "Load" at bounding box center [970, 237] width 16 height 11
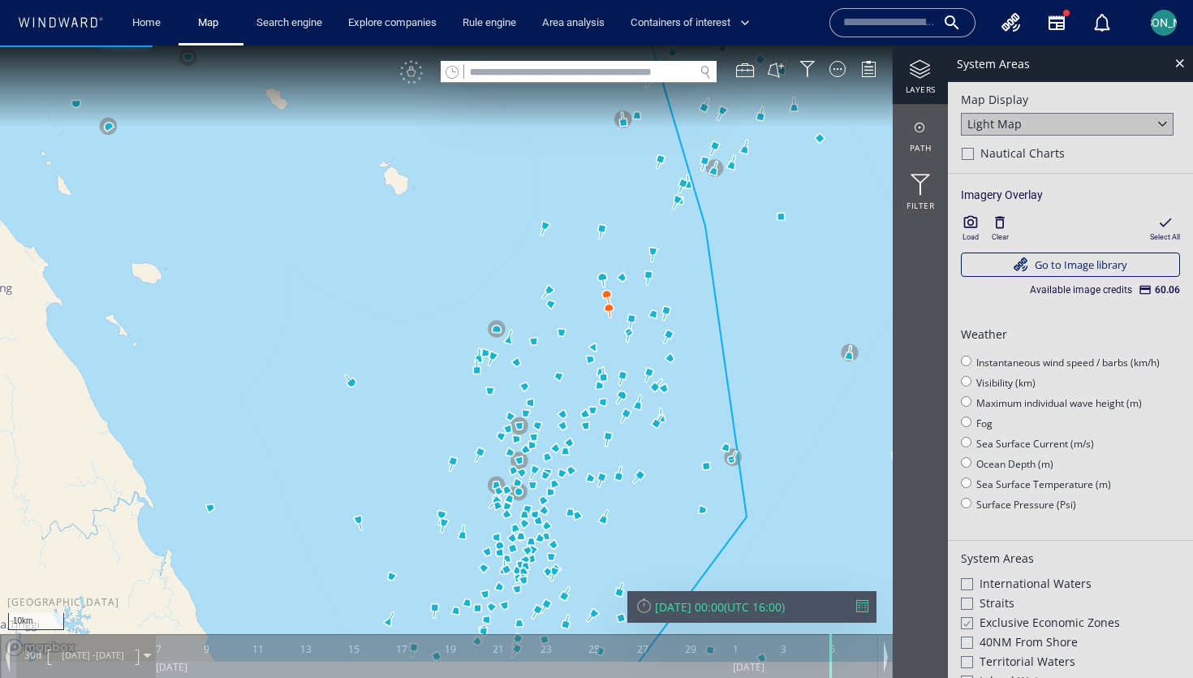
drag, startPoint x: 660, startPoint y: 453, endPoint x: 627, endPoint y: 450, distance: 32.6
click at [627, 450] on canvas "Map" at bounding box center [596, 353] width 1193 height 616
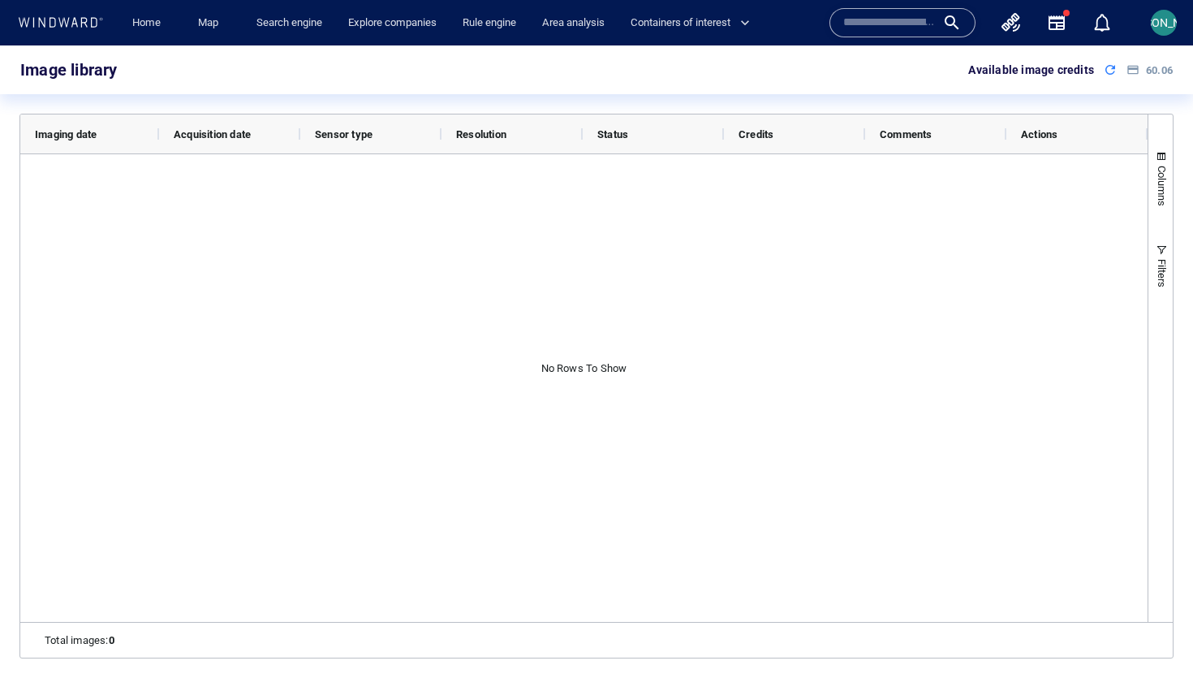
click at [1164, 75] on div "60.06" at bounding box center [1149, 69] width 46 height 13
click at [1168, 34] on div "[PERSON_NAME]" at bounding box center [1164, 23] width 26 height 26
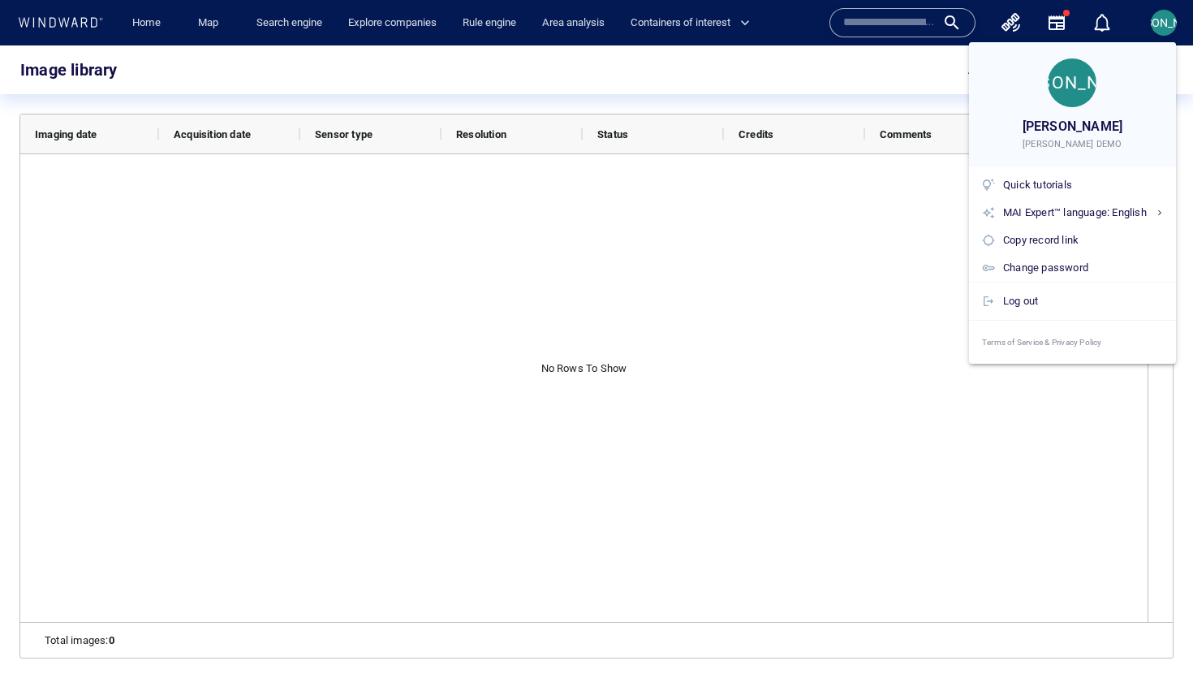
click at [1168, 27] on div at bounding box center [596, 339] width 1193 height 678
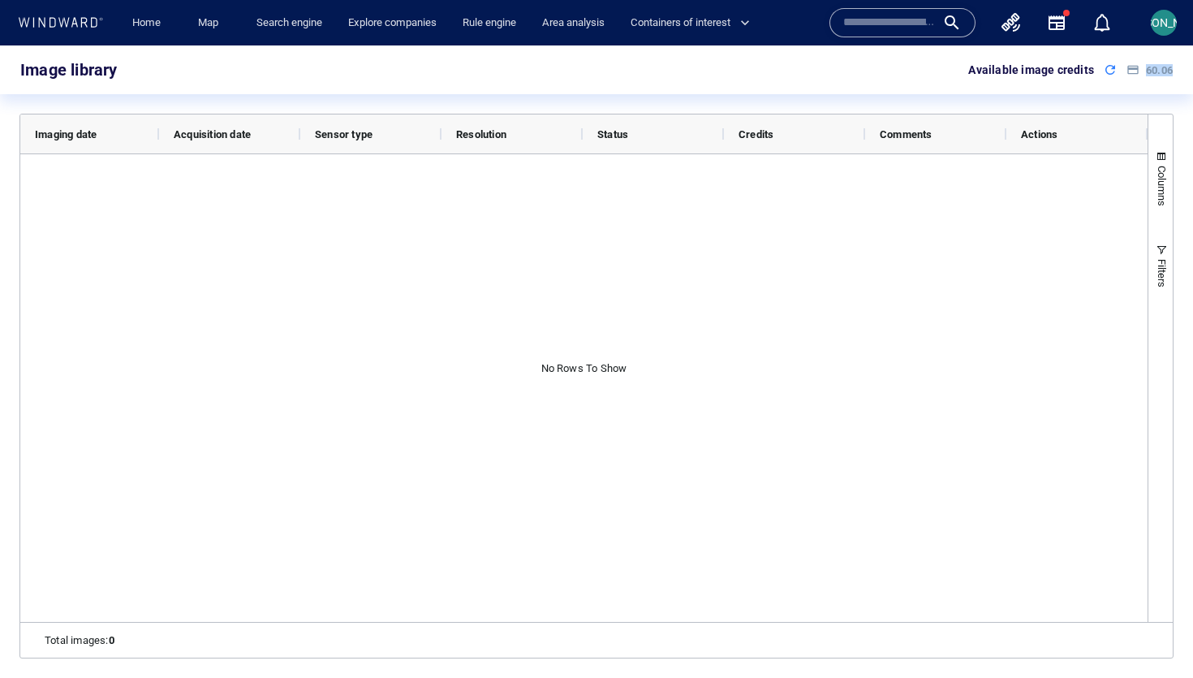
click at [1171, 71] on div "Image library Available image credits 60.06" at bounding box center [596, 69] width 1193 height 49
click at [923, 72] on div "Image library Available image credits 60.06" at bounding box center [596, 69] width 1193 height 49
